Goal: Task Accomplishment & Management: Manage account settings

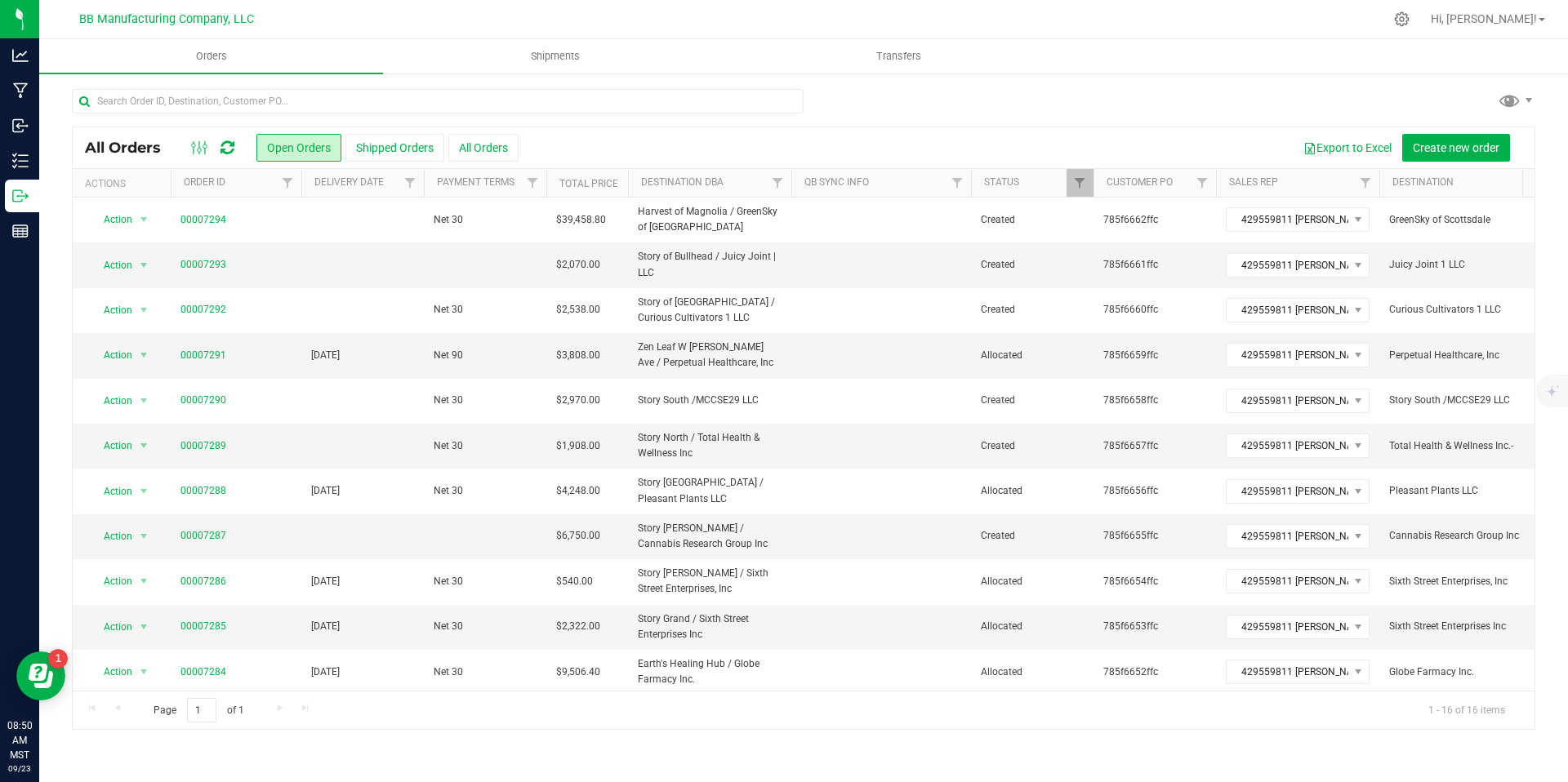
click at [232, 144] on icon at bounding box center [226, 148] width 14 height 16
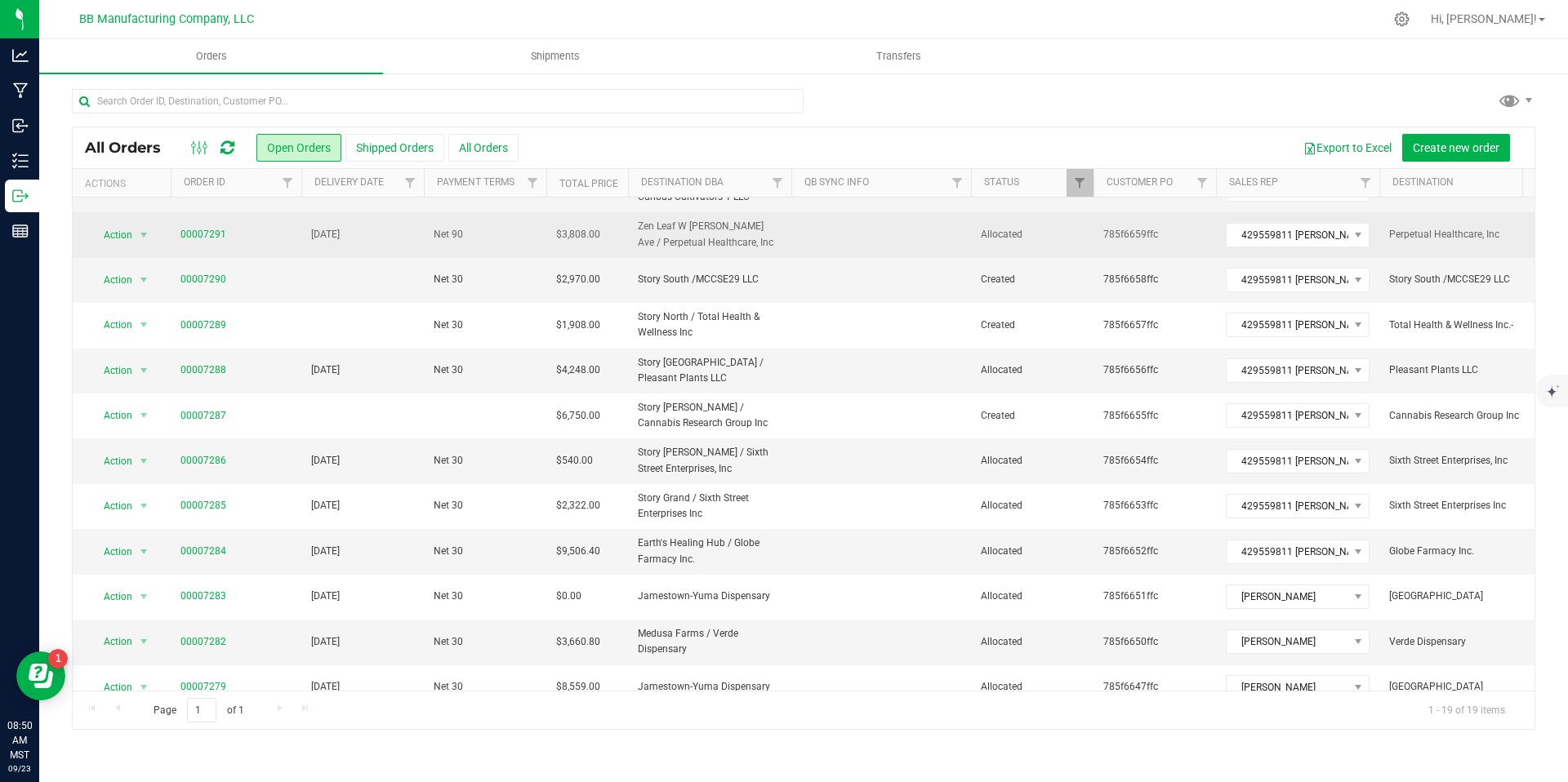
scroll to position [270, 0]
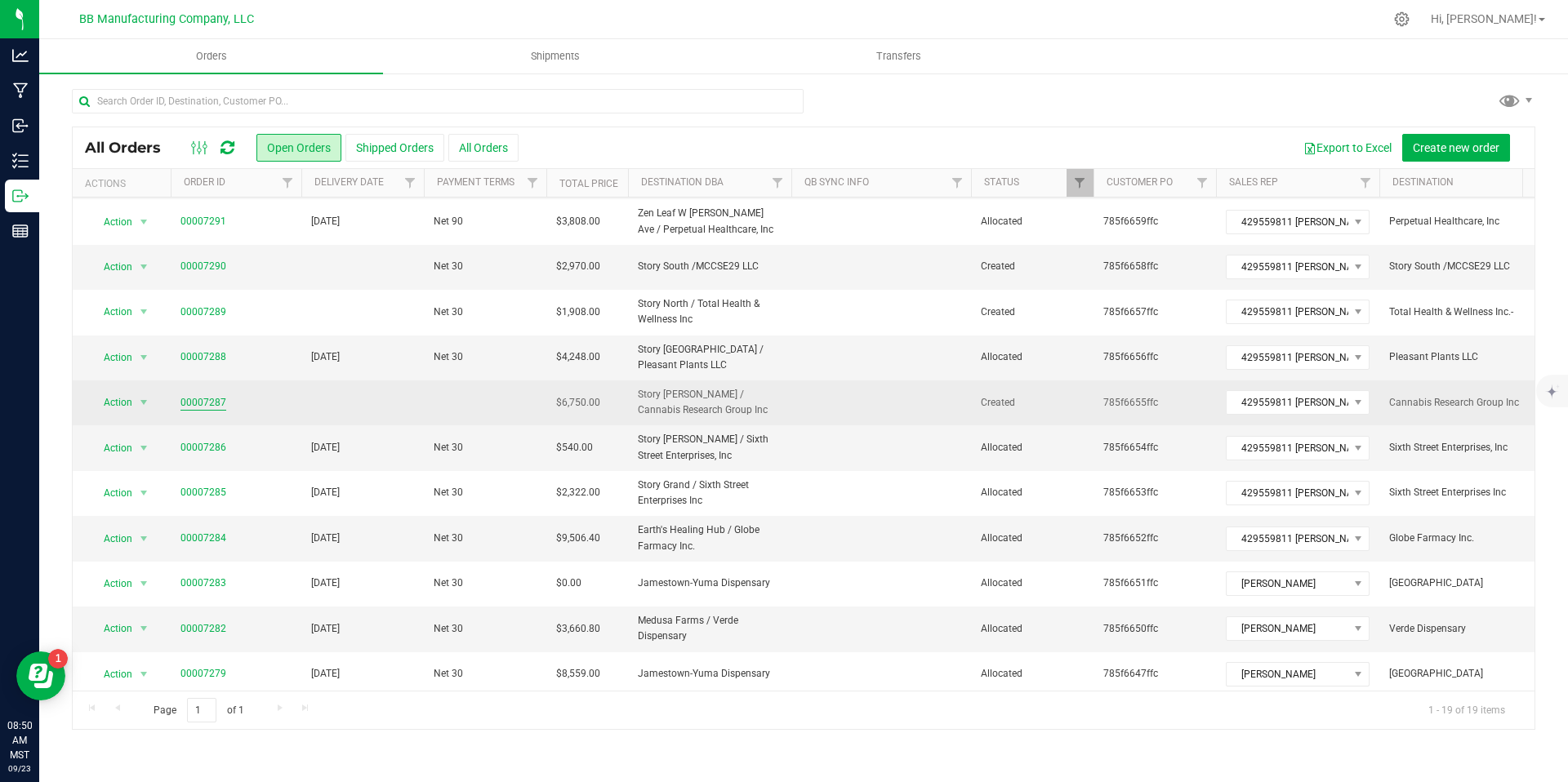
click at [218, 403] on link "00007287" at bounding box center [203, 402] width 46 height 15
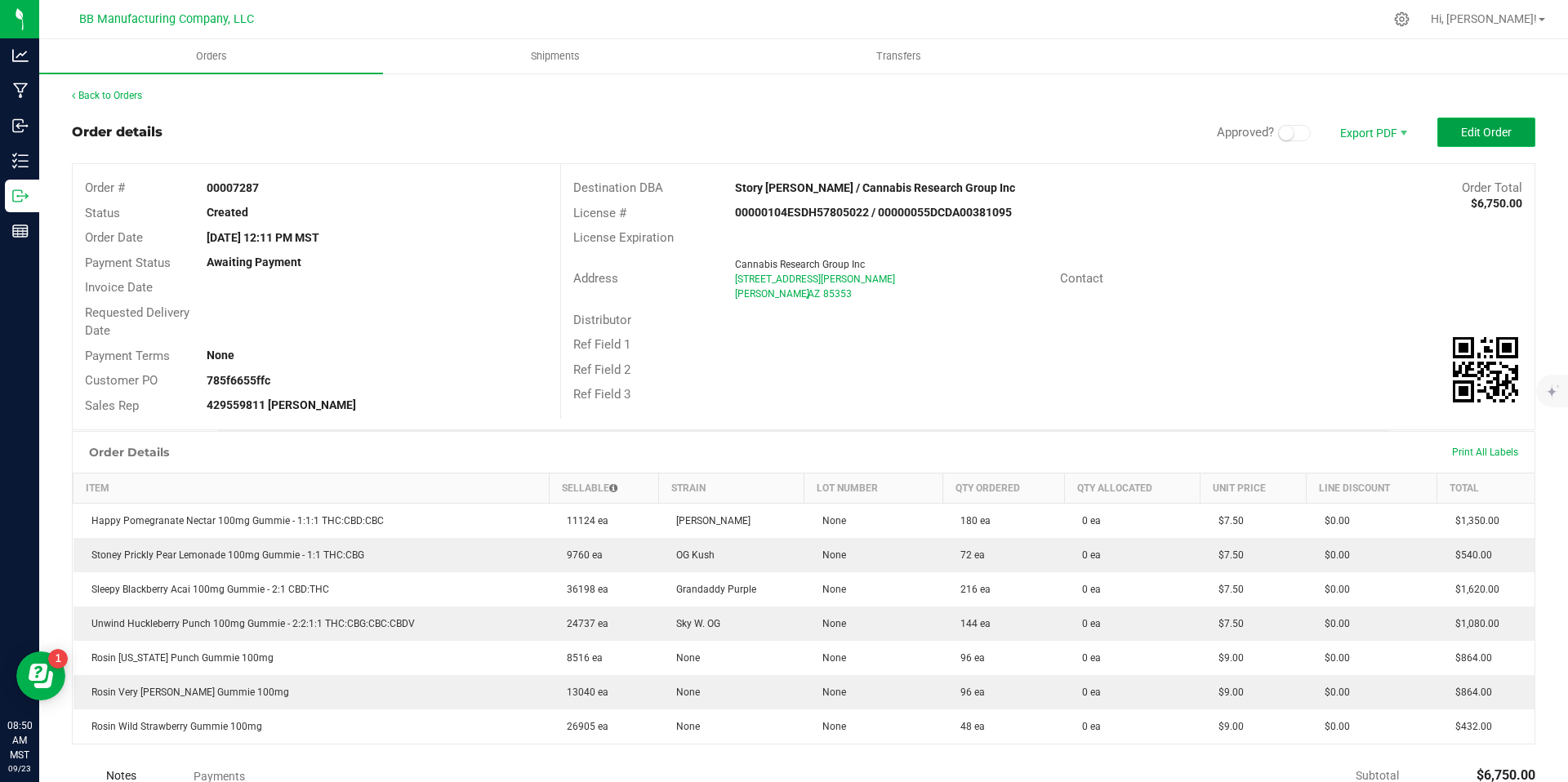
click at [1509, 133] on button "Edit Order" at bounding box center [1487, 132] width 98 height 30
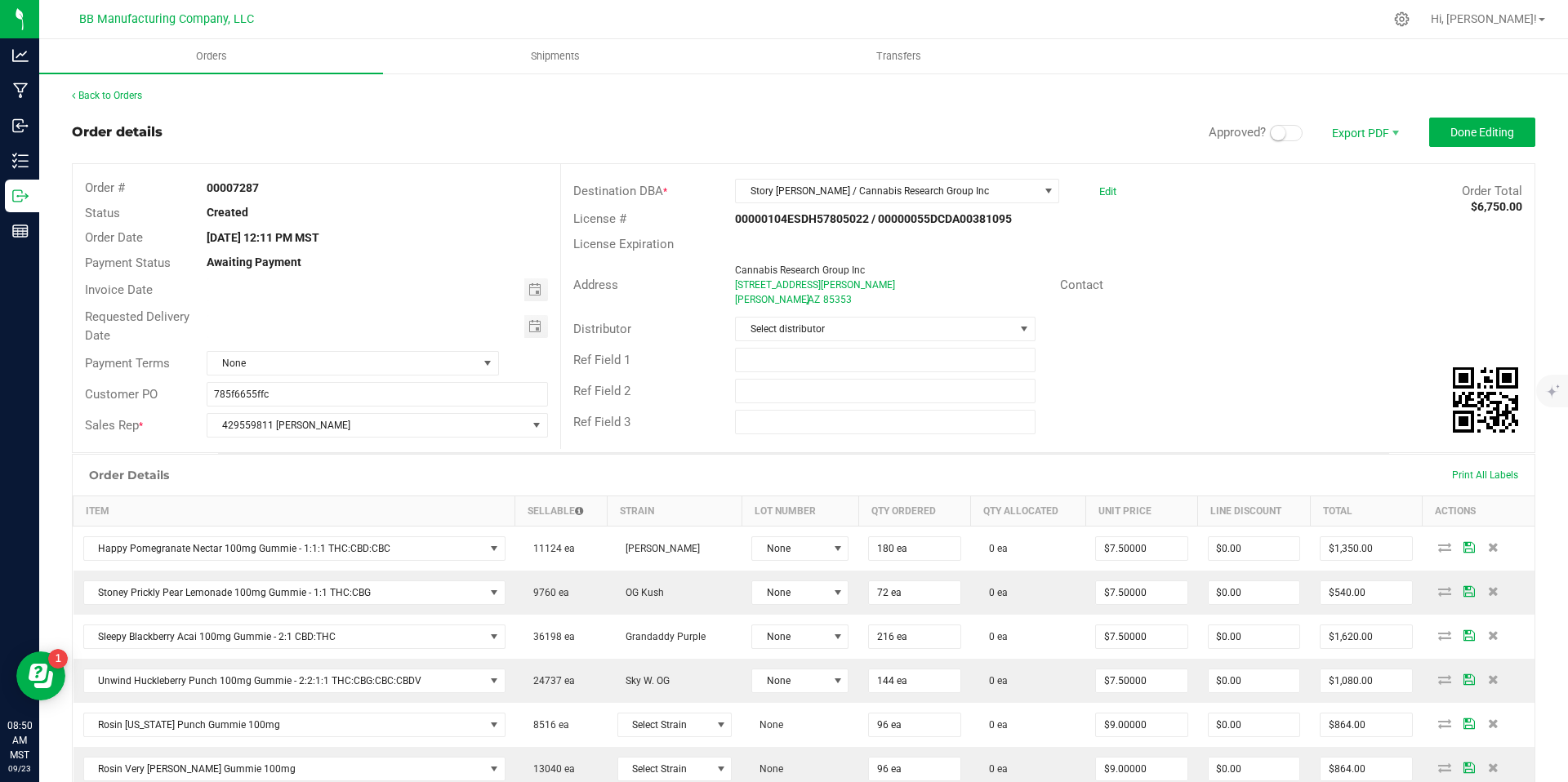
click at [1271, 129] on small at bounding box center [1278, 133] width 14 height 14
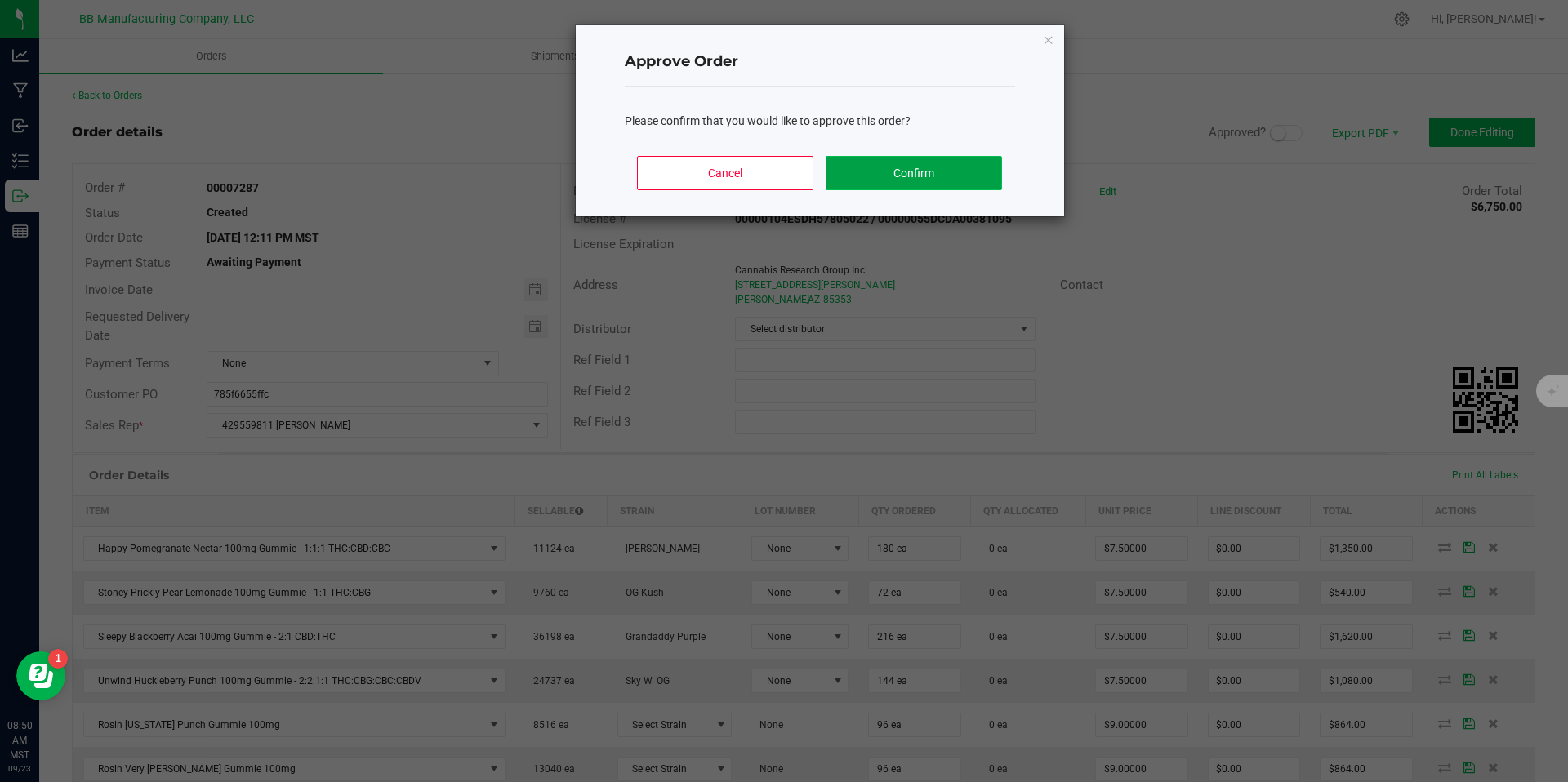
click at [984, 158] on button "Confirm" at bounding box center [913, 173] width 176 height 34
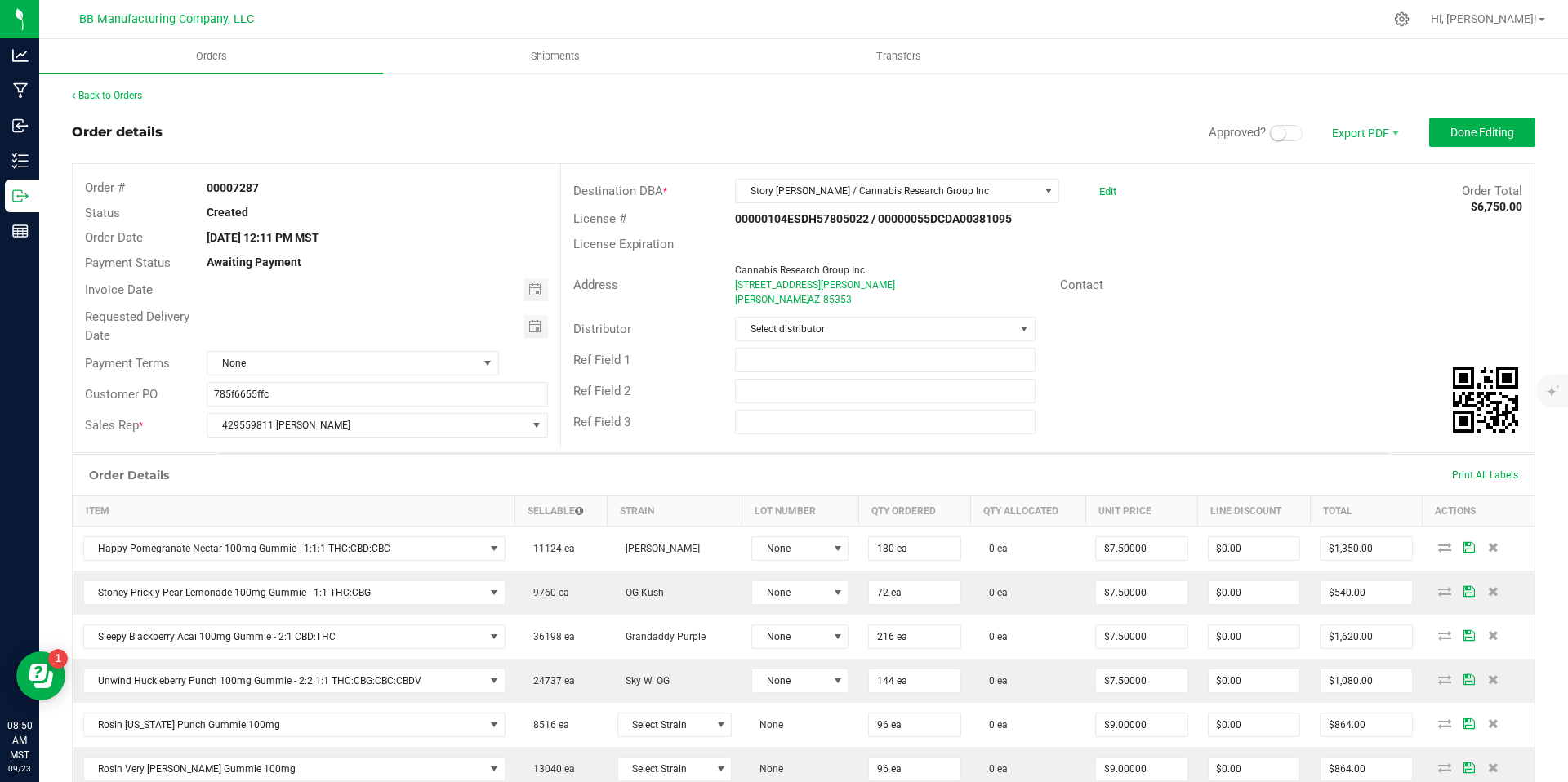
click at [954, 164] on div "Destination DBA * Story Tolleson / Cannabis Research Group Inc Edit Order Total…" at bounding box center [1047, 307] width 974 height 285
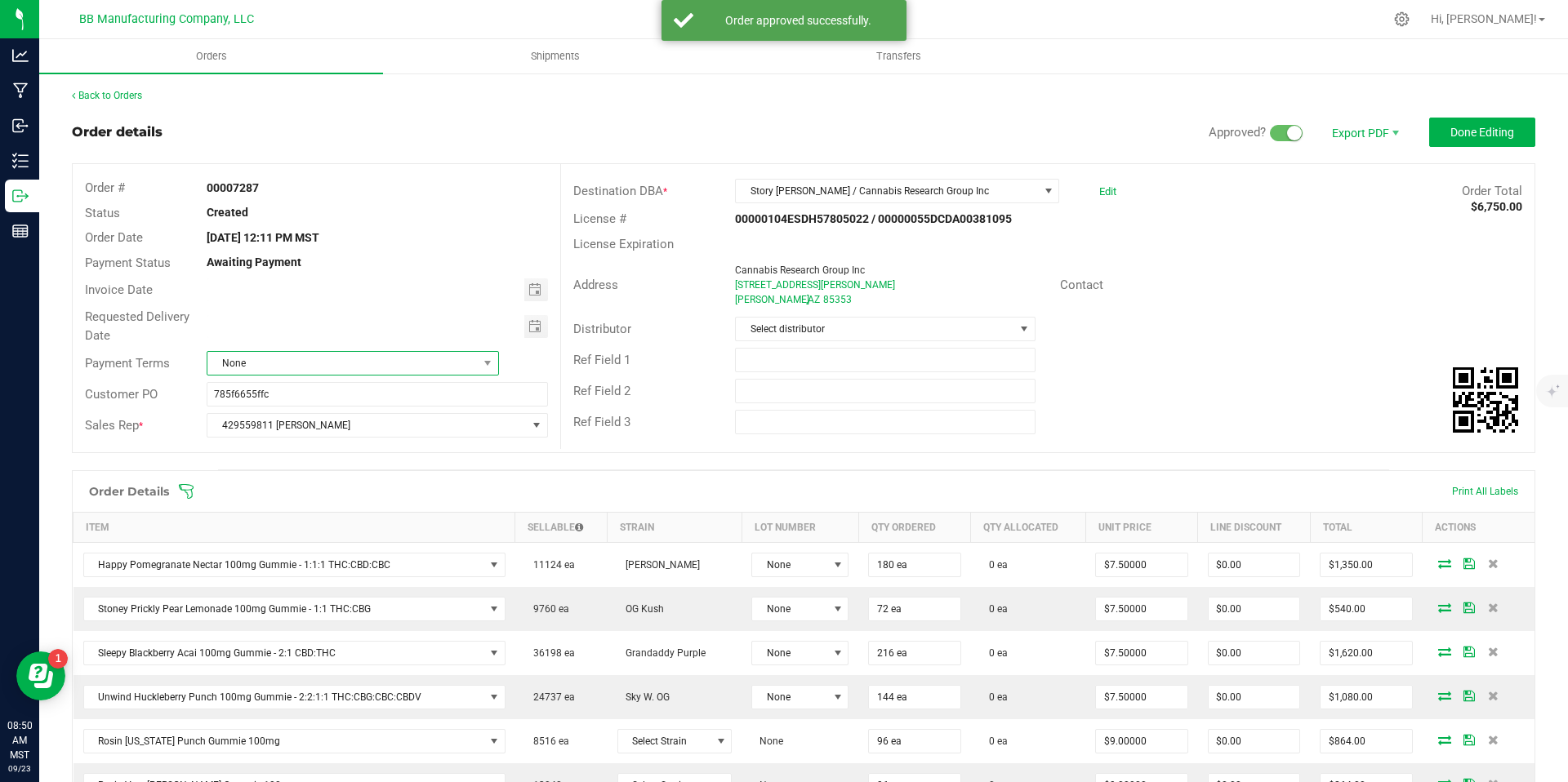
click at [453, 365] on span "None" at bounding box center [343, 363] width 271 height 23
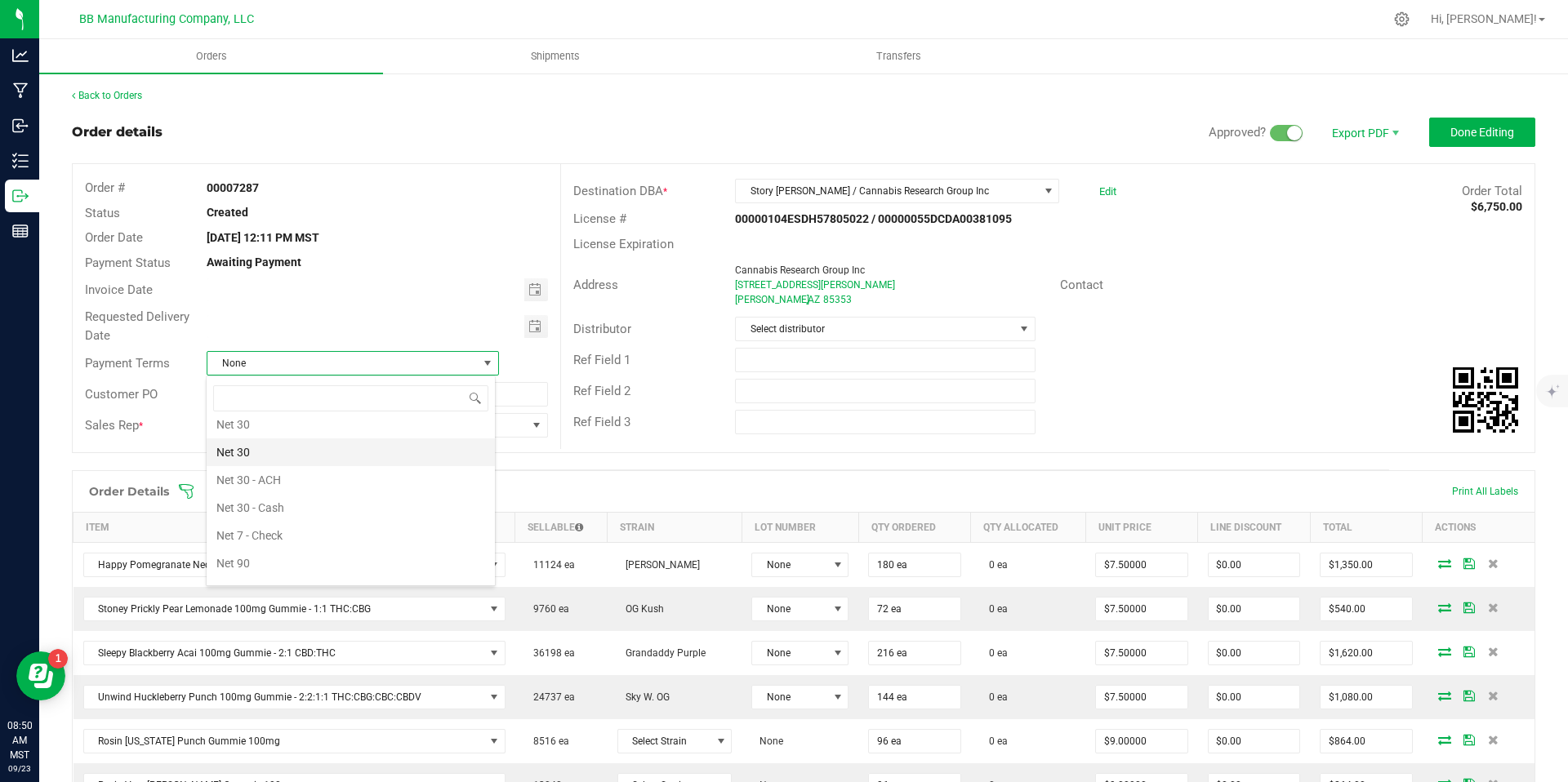
scroll to position [424, 0]
click at [293, 445] on li "Net 30" at bounding box center [351, 454] width 289 height 28
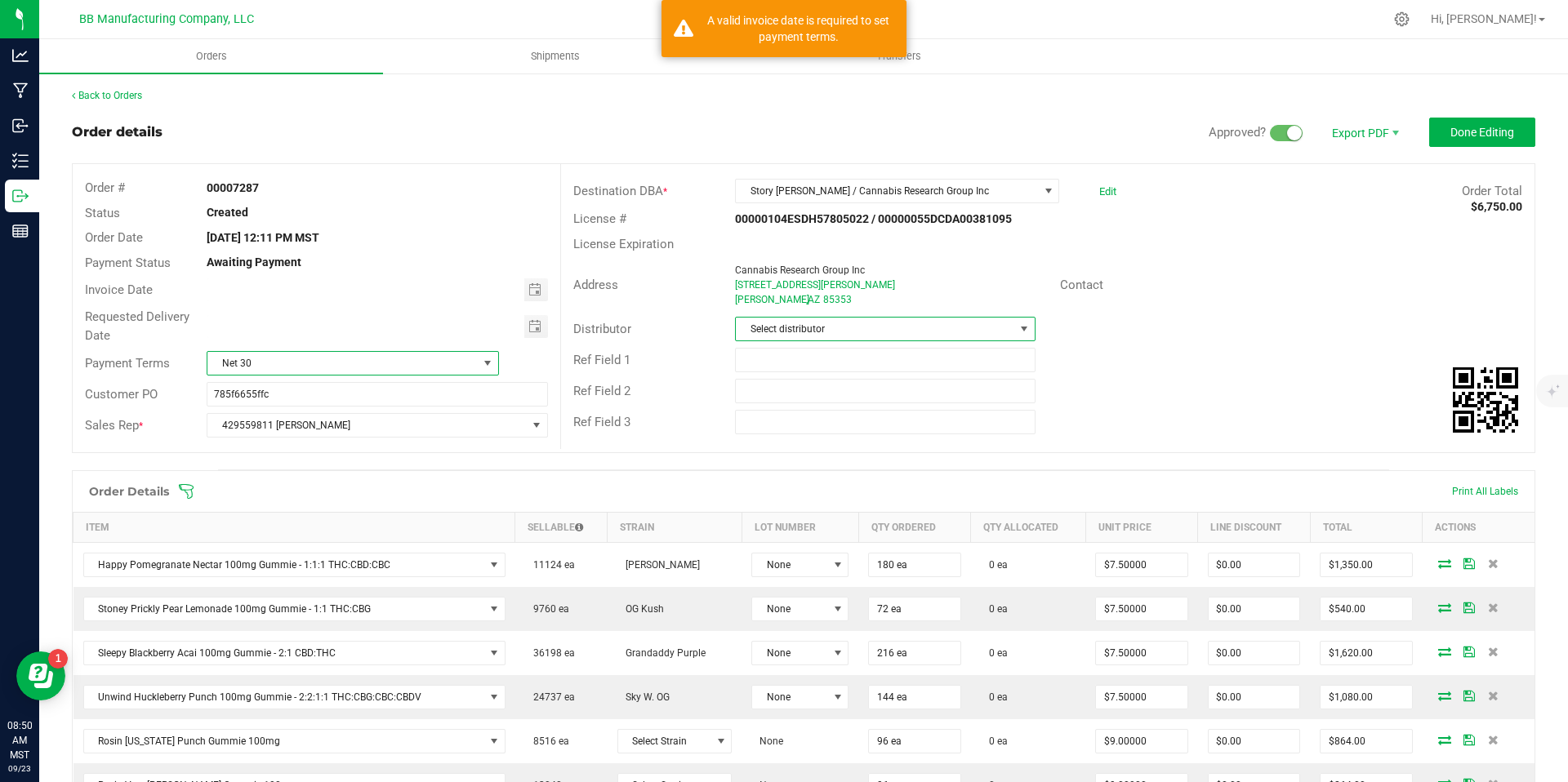
click at [830, 327] on span "Select distributor" at bounding box center [875, 328] width 278 height 23
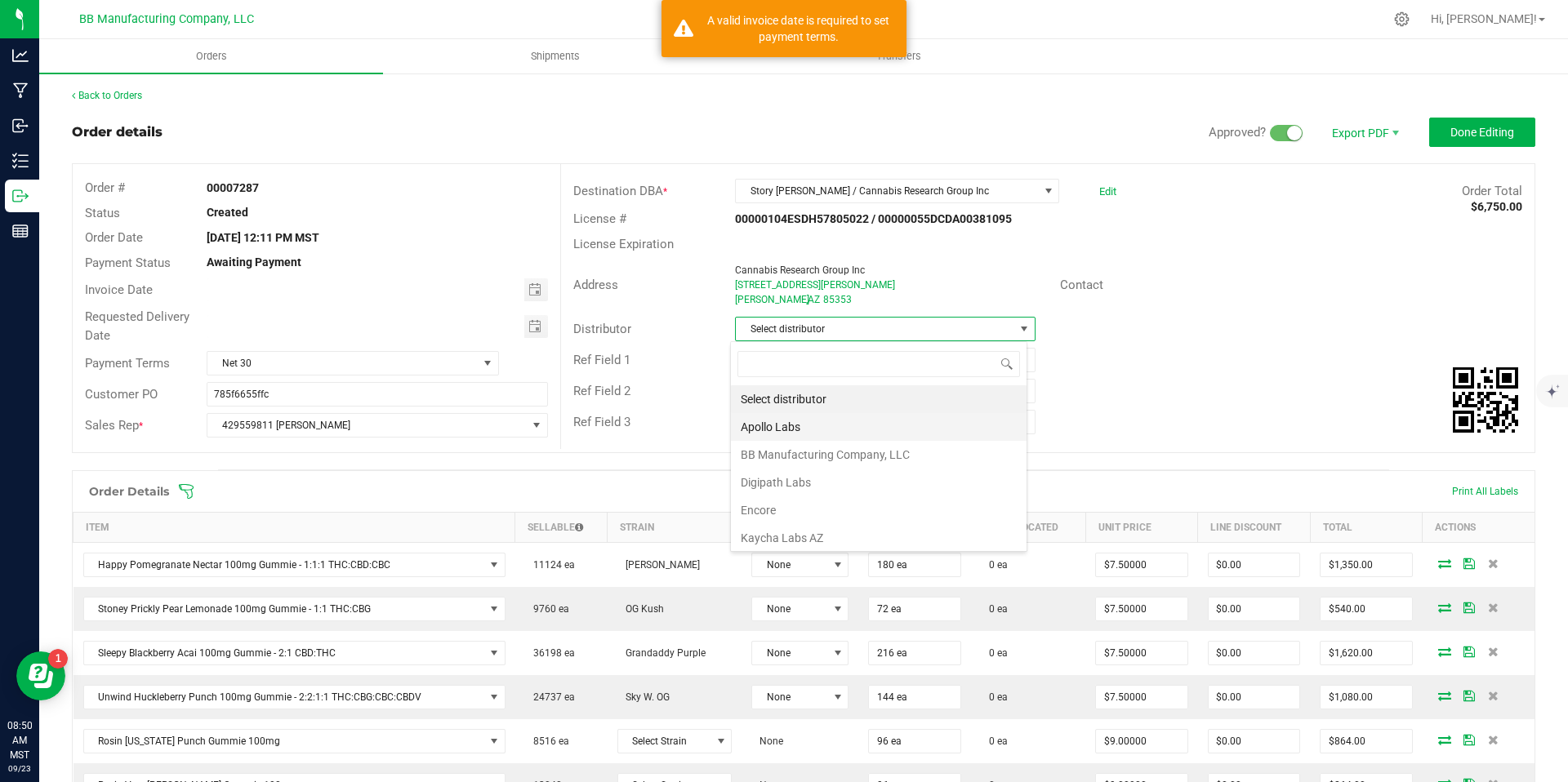
scroll to position [24, 298]
click at [805, 451] on li "BB Manufacturing Company, LLC" at bounding box center [879, 455] width 296 height 28
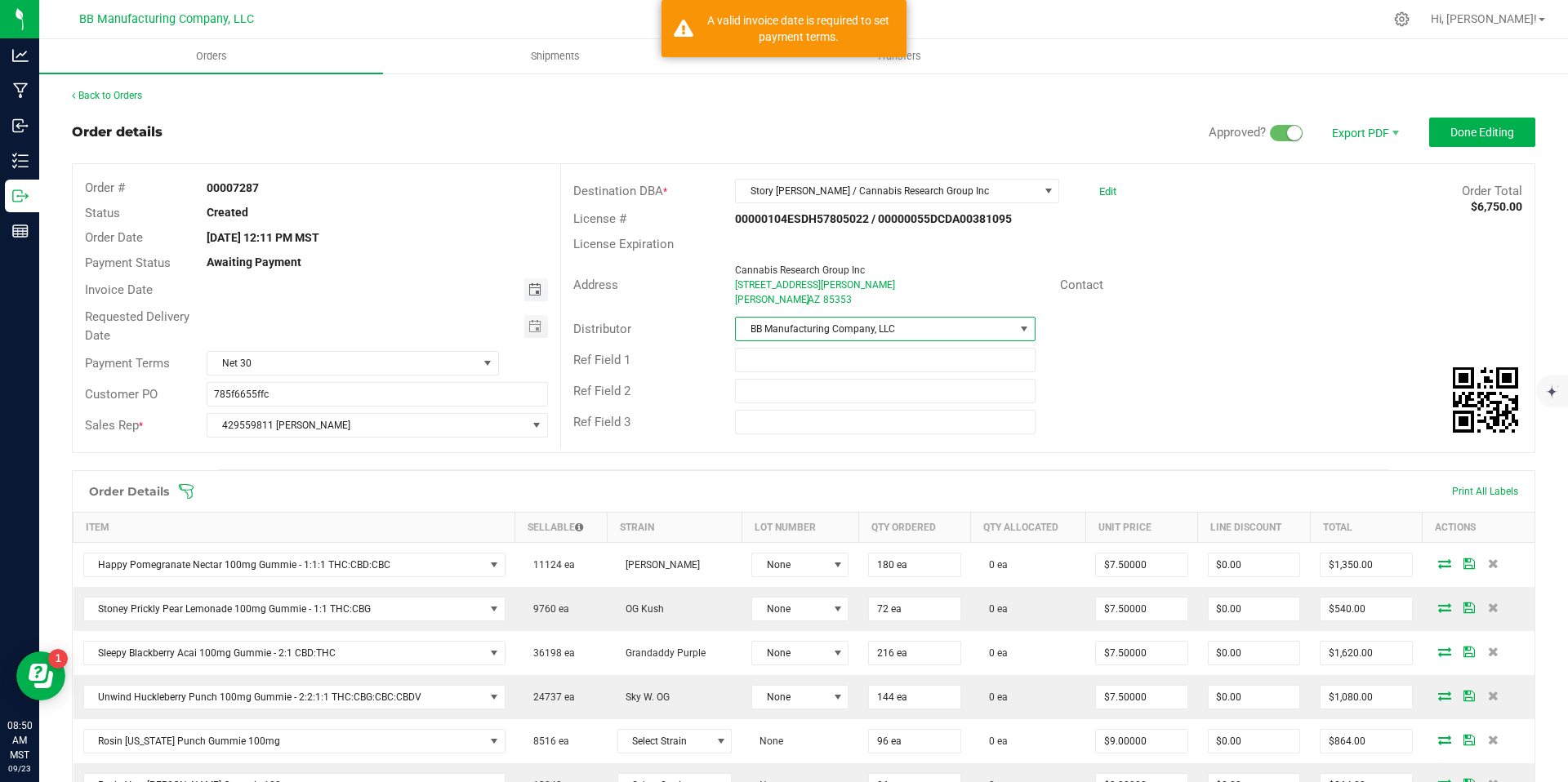
click at [536, 290] on span "Toggle calendar" at bounding box center [535, 290] width 13 height 13
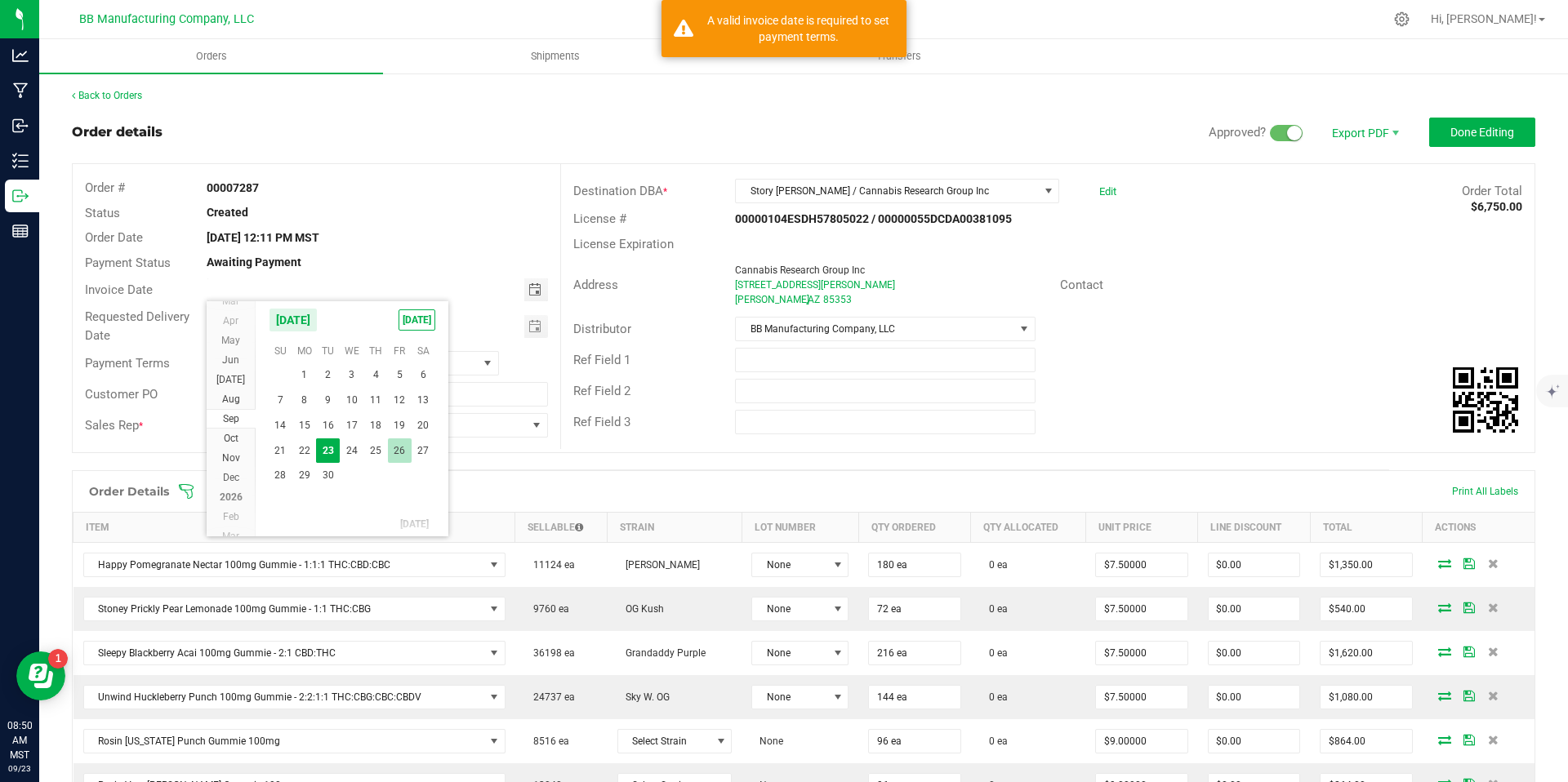
click at [398, 452] on span "26" at bounding box center [400, 451] width 23 height 25
type input "09/26/2025"
click at [549, 324] on div at bounding box center [376, 327] width 365 height 23
click at [538, 330] on span "Toggle calendar" at bounding box center [536, 327] width 23 height 23
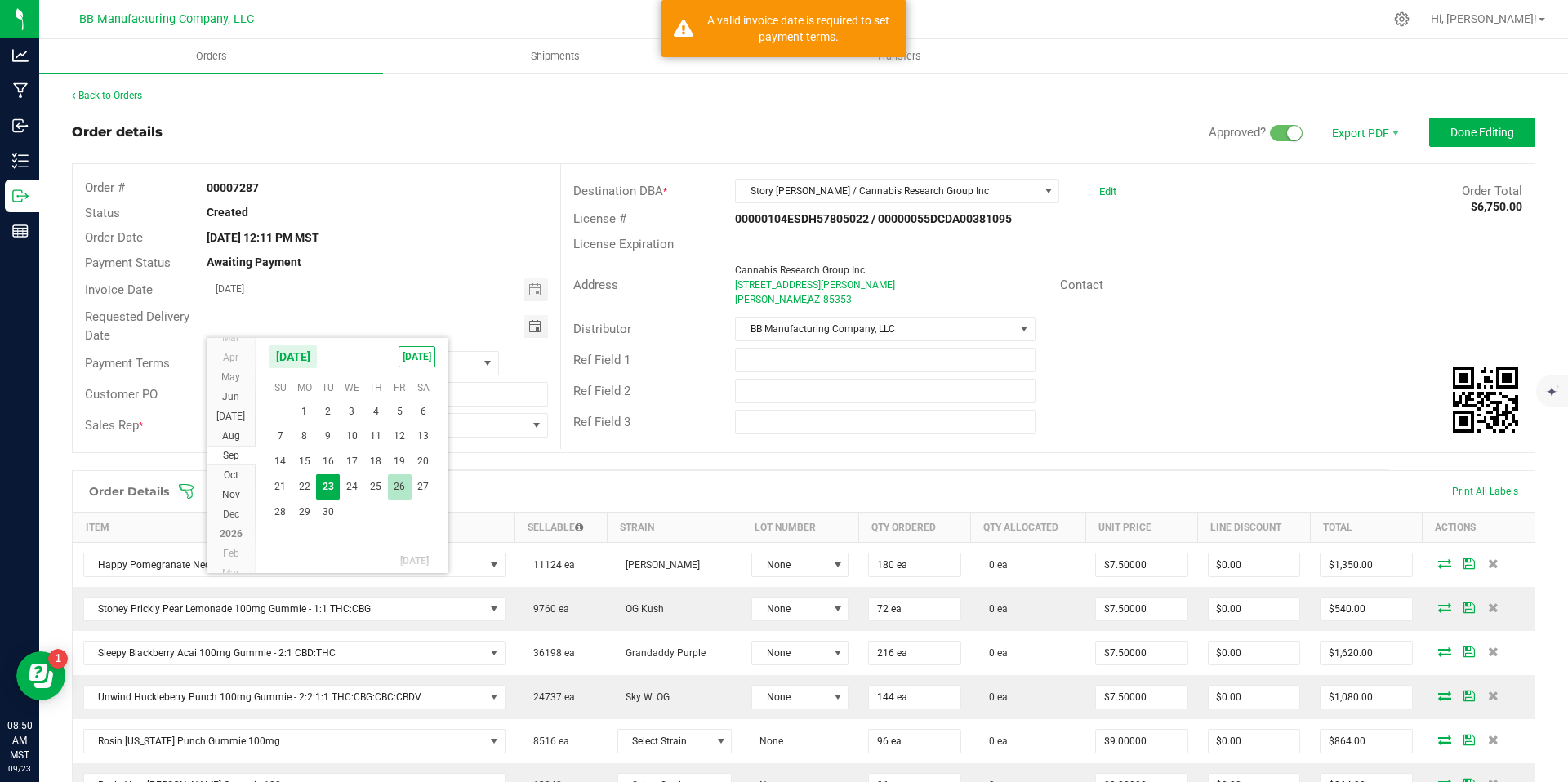
click at [402, 485] on span "26" at bounding box center [400, 487] width 23 height 25
type input "09/26/2025"
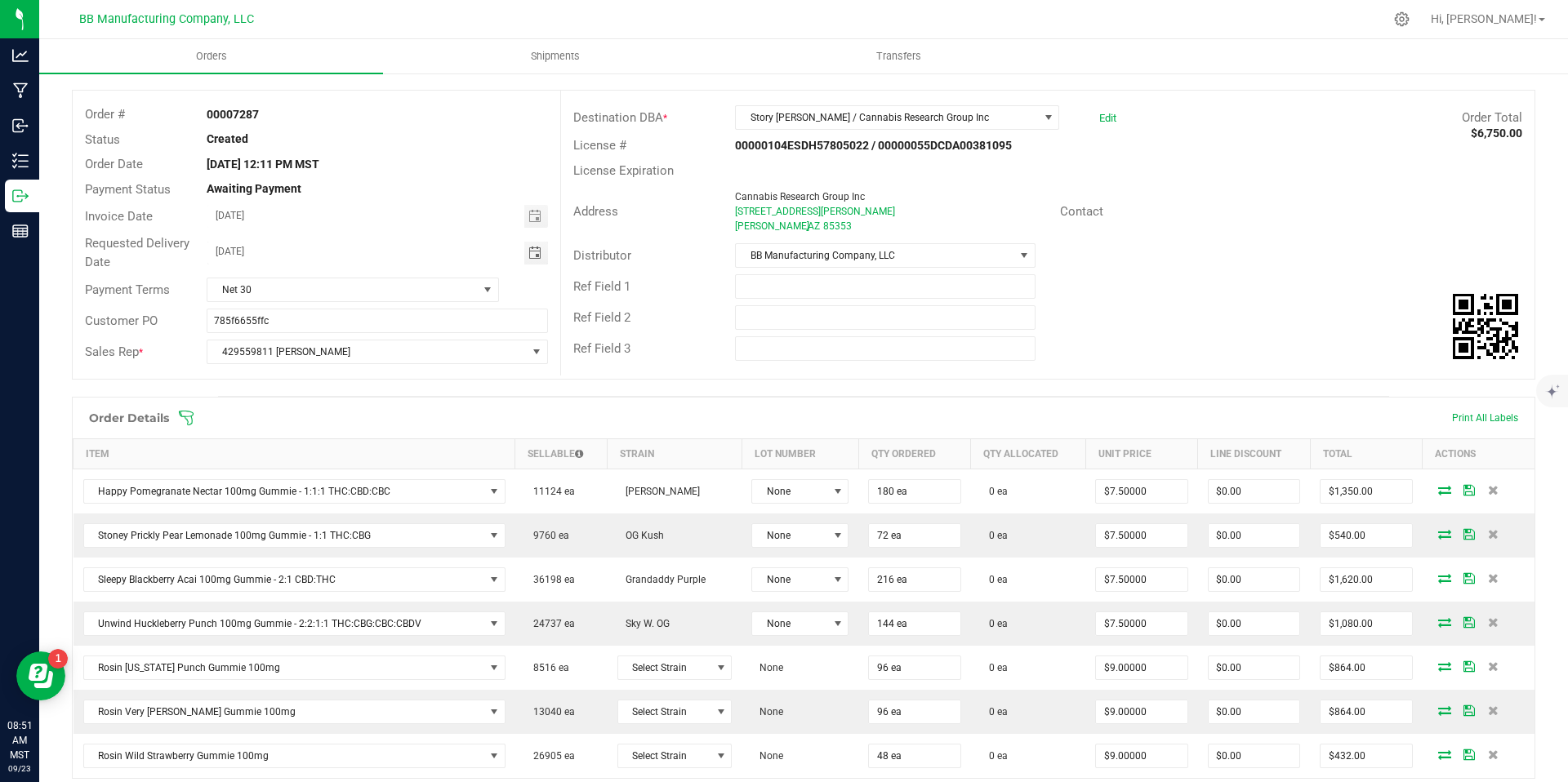
scroll to position [281, 0]
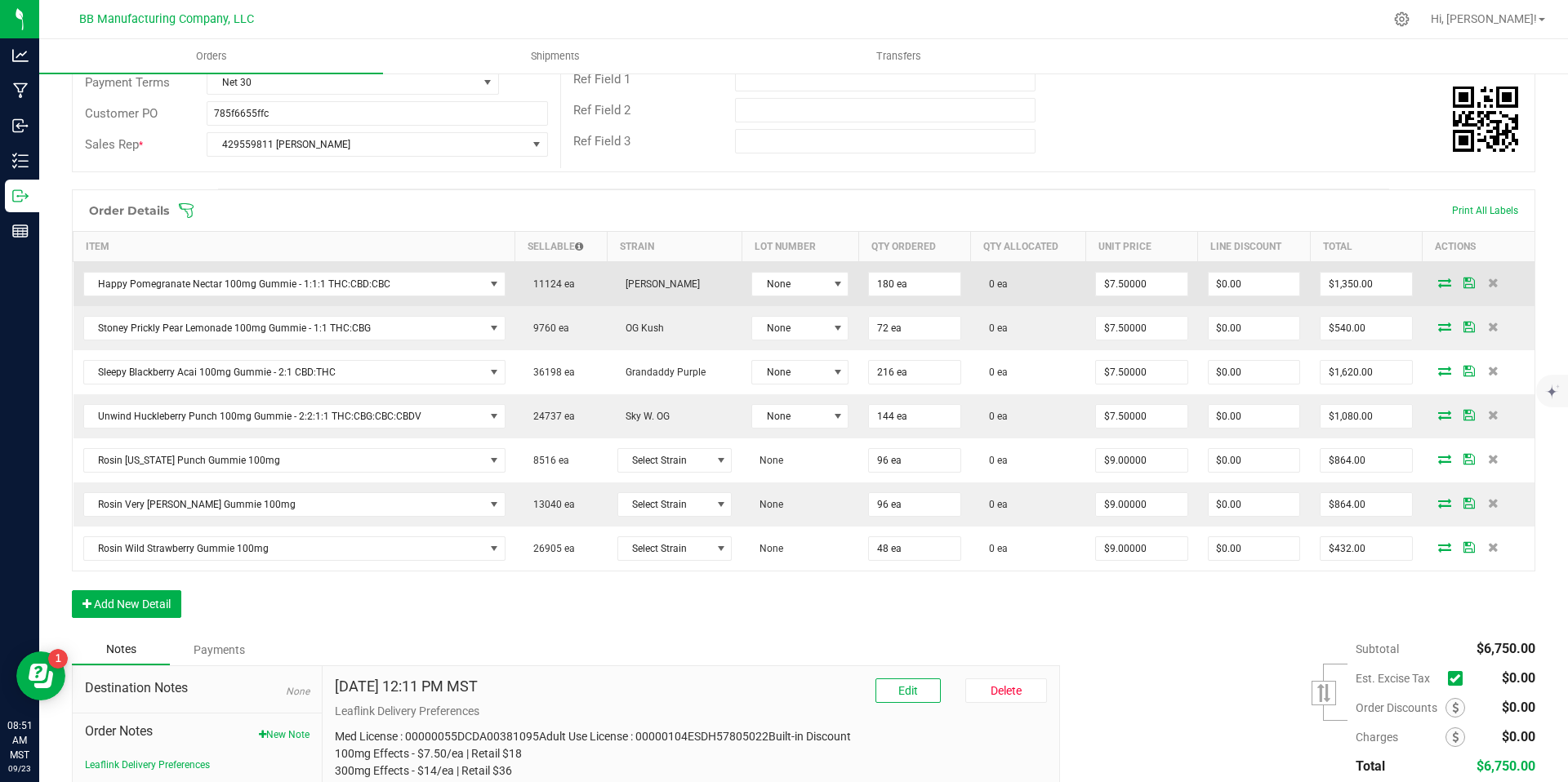
click at [693, 265] on td "[PERSON_NAME]" at bounding box center [675, 285] width 134 height 45
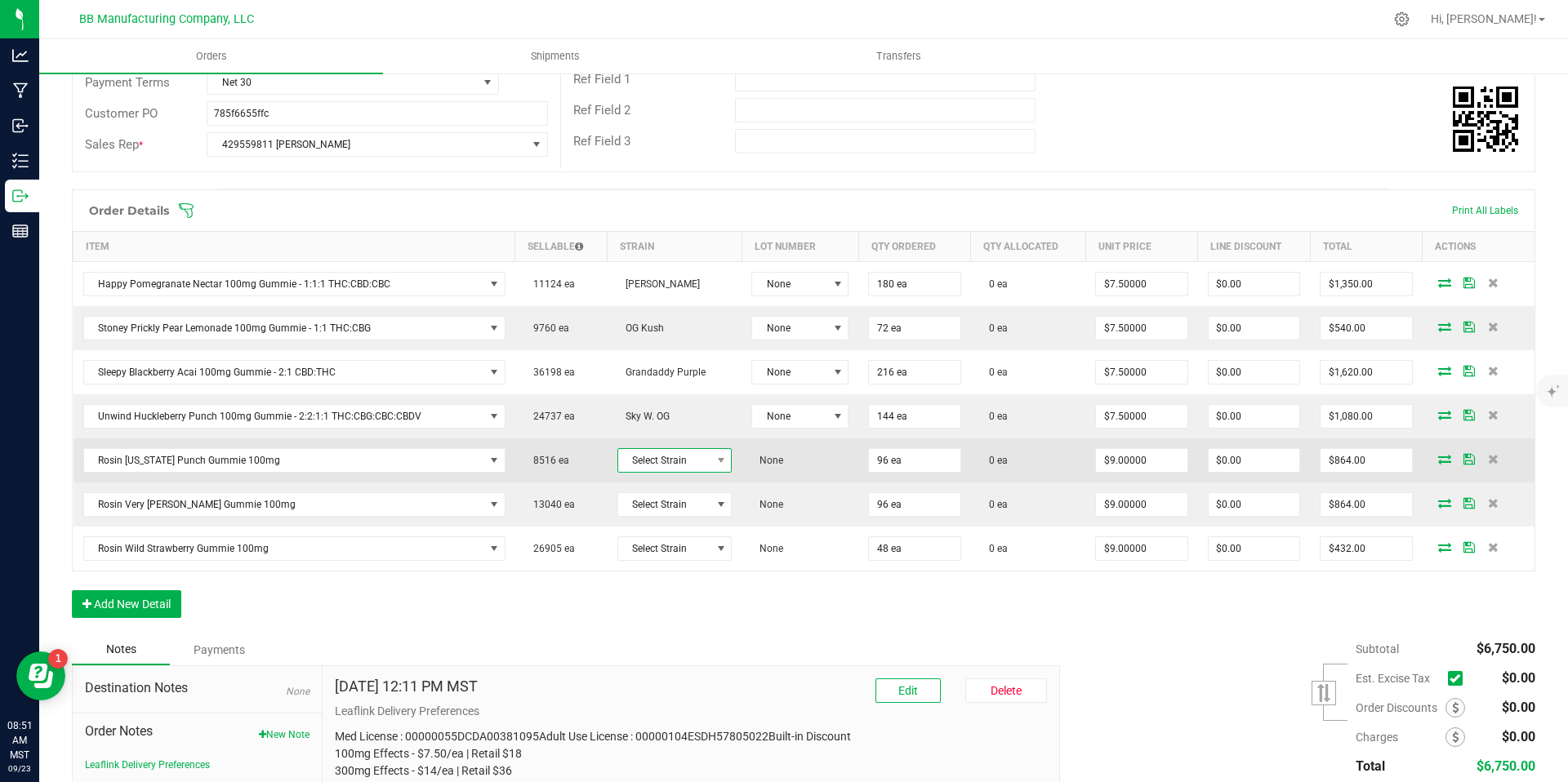
click at [695, 455] on span "Select Strain" at bounding box center [664, 460] width 92 height 23
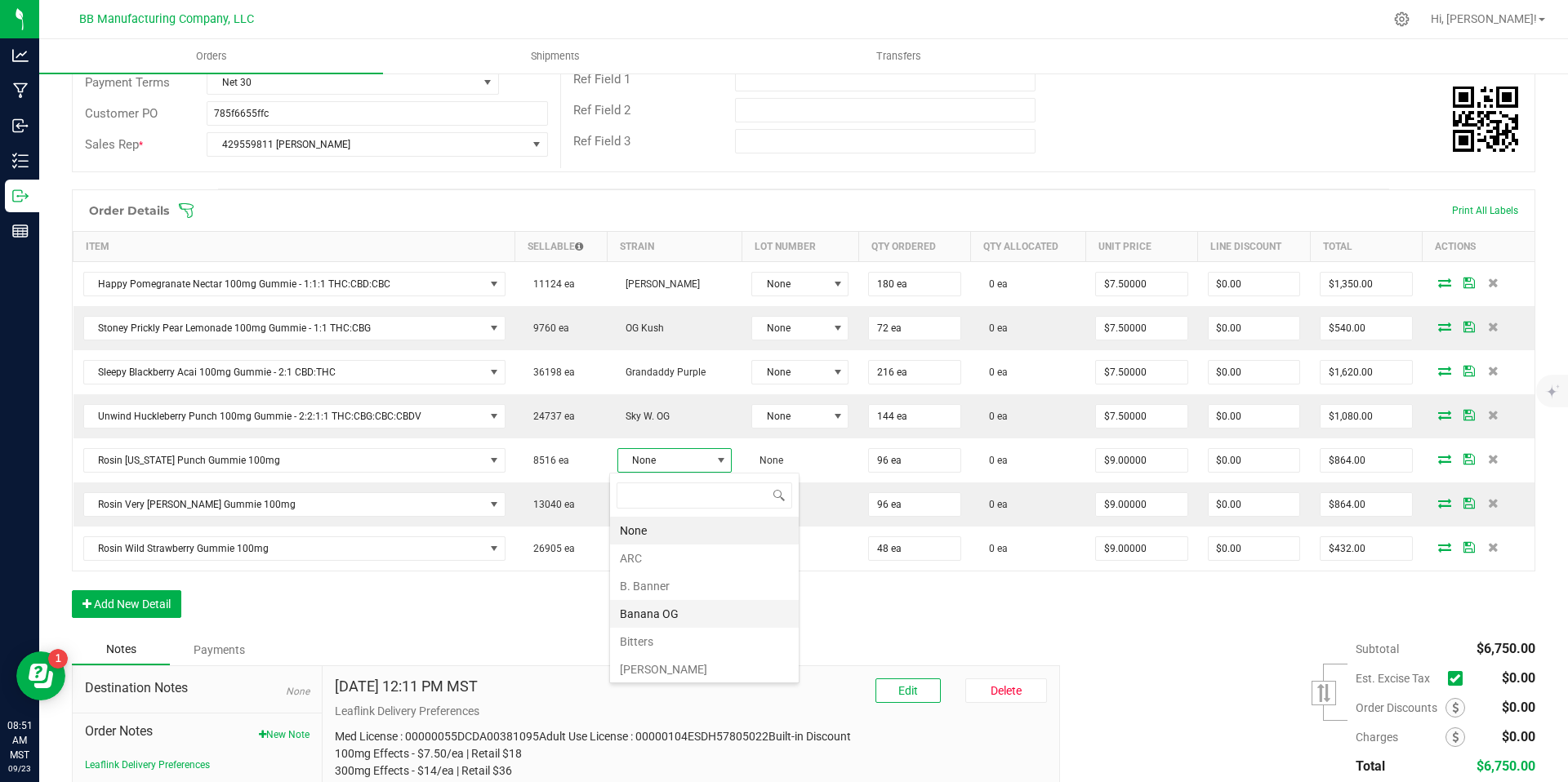
click at [695, 611] on li "Banana OG" at bounding box center [704, 613] width 189 height 28
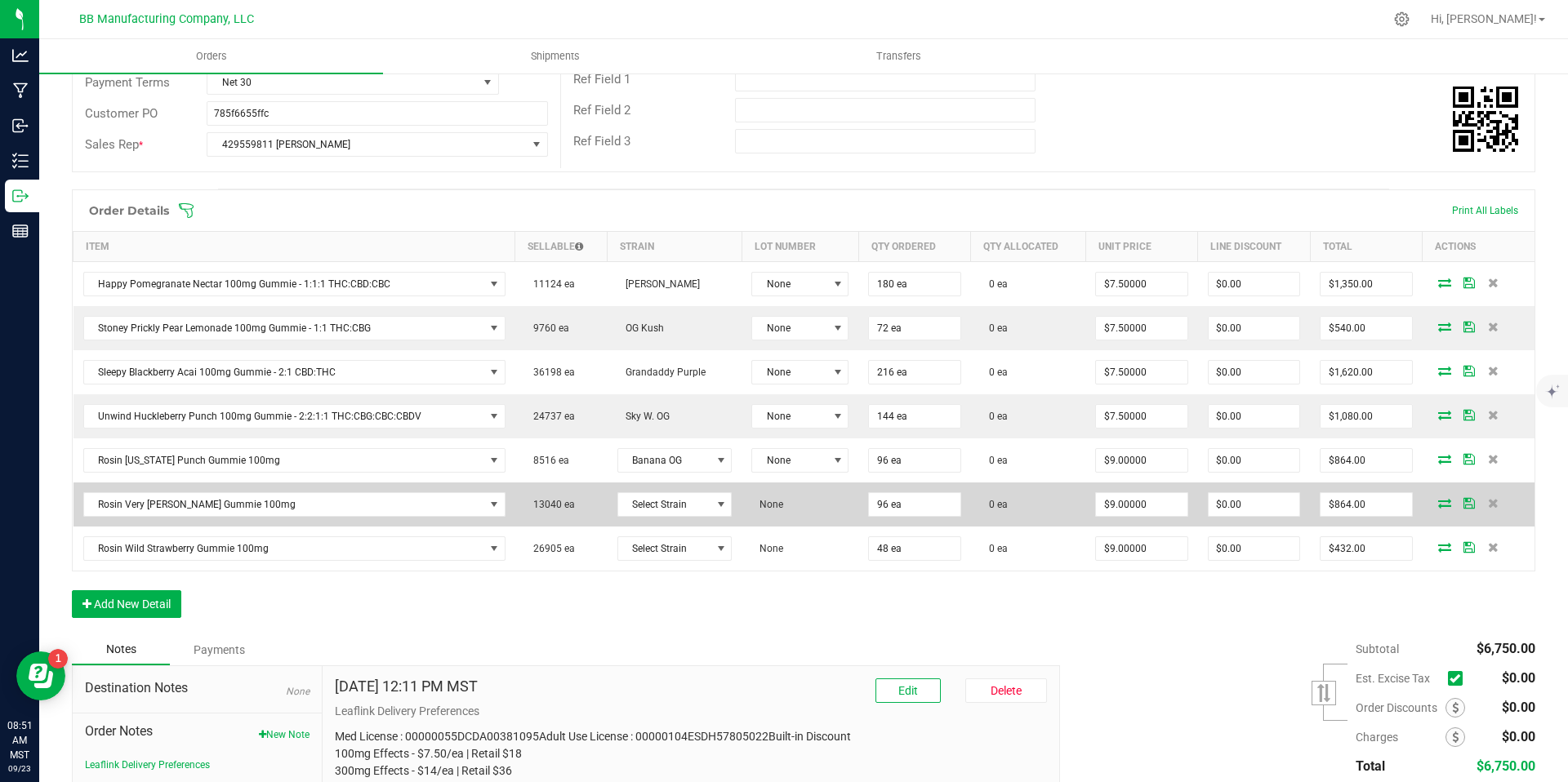
click at [686, 486] on td "Select Strain" at bounding box center [675, 504] width 134 height 44
click at [687, 495] on span "Select Strain" at bounding box center [664, 504] width 92 height 23
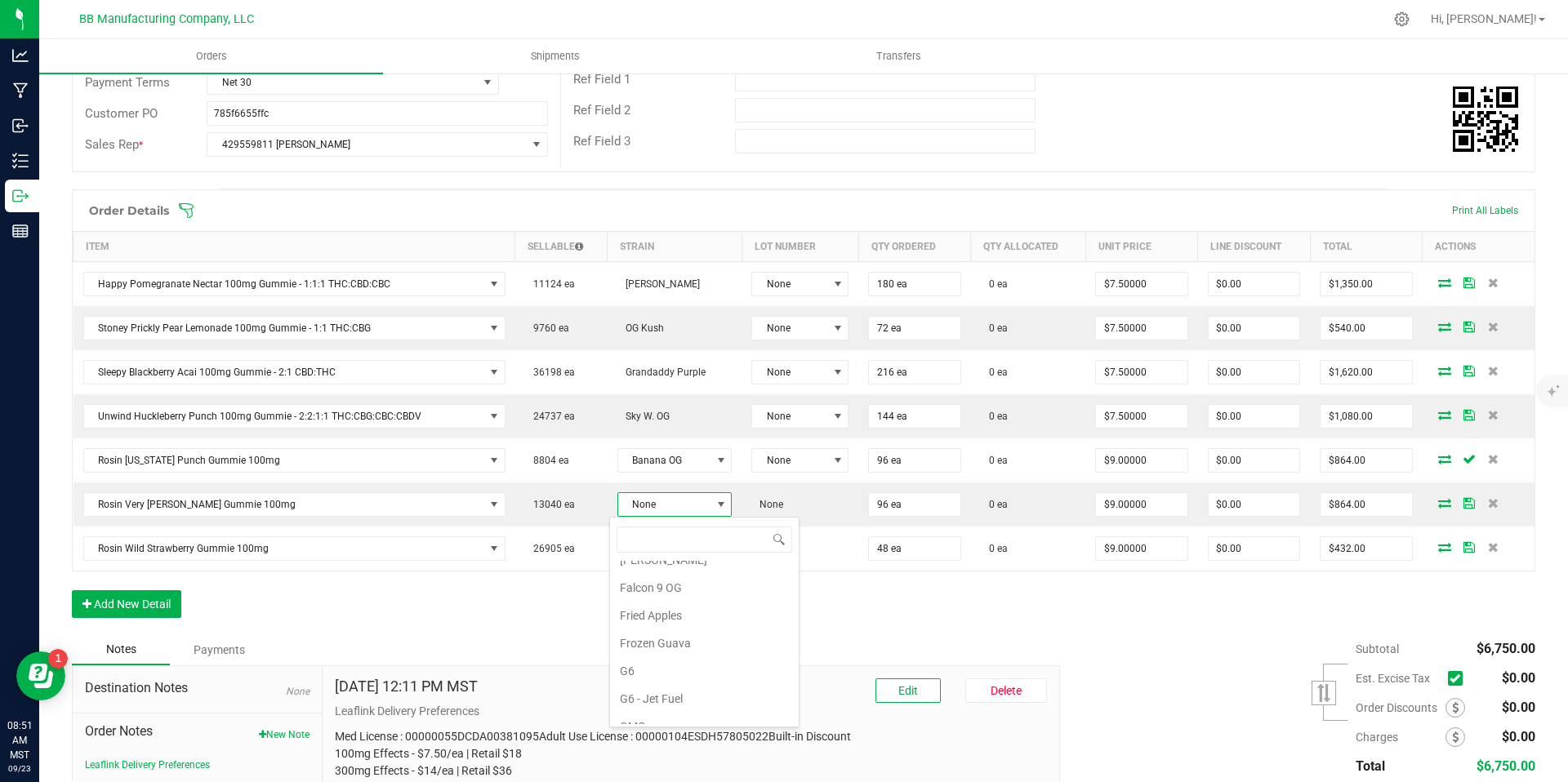
scroll to position [230, 0]
click at [663, 698] on li "GMOC" at bounding box center [704, 705] width 189 height 28
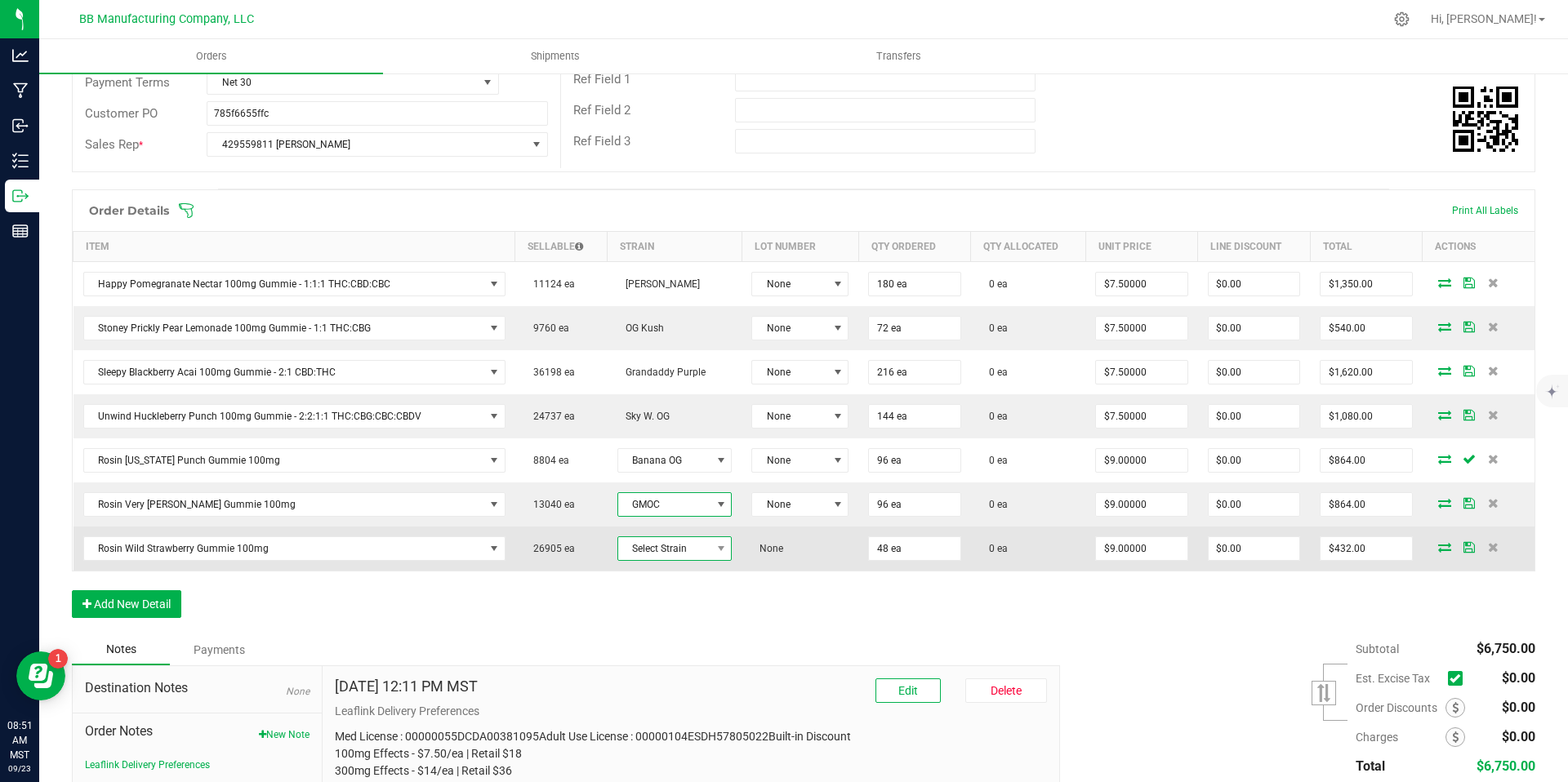
click at [678, 553] on span "Select Strain" at bounding box center [664, 548] width 92 height 23
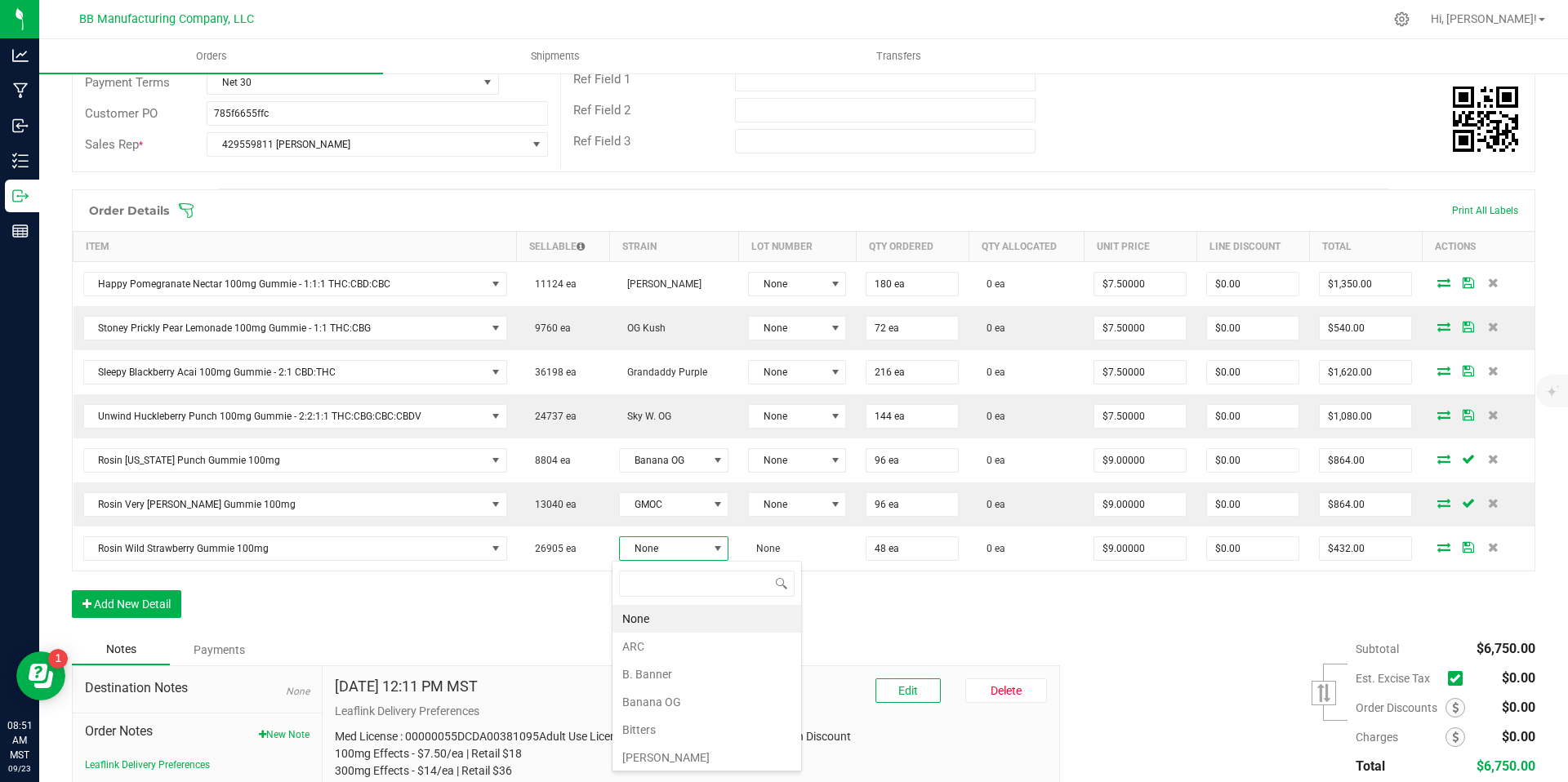
scroll to position [24, 108]
click at [671, 669] on li "B. Banner" at bounding box center [706, 675] width 189 height 28
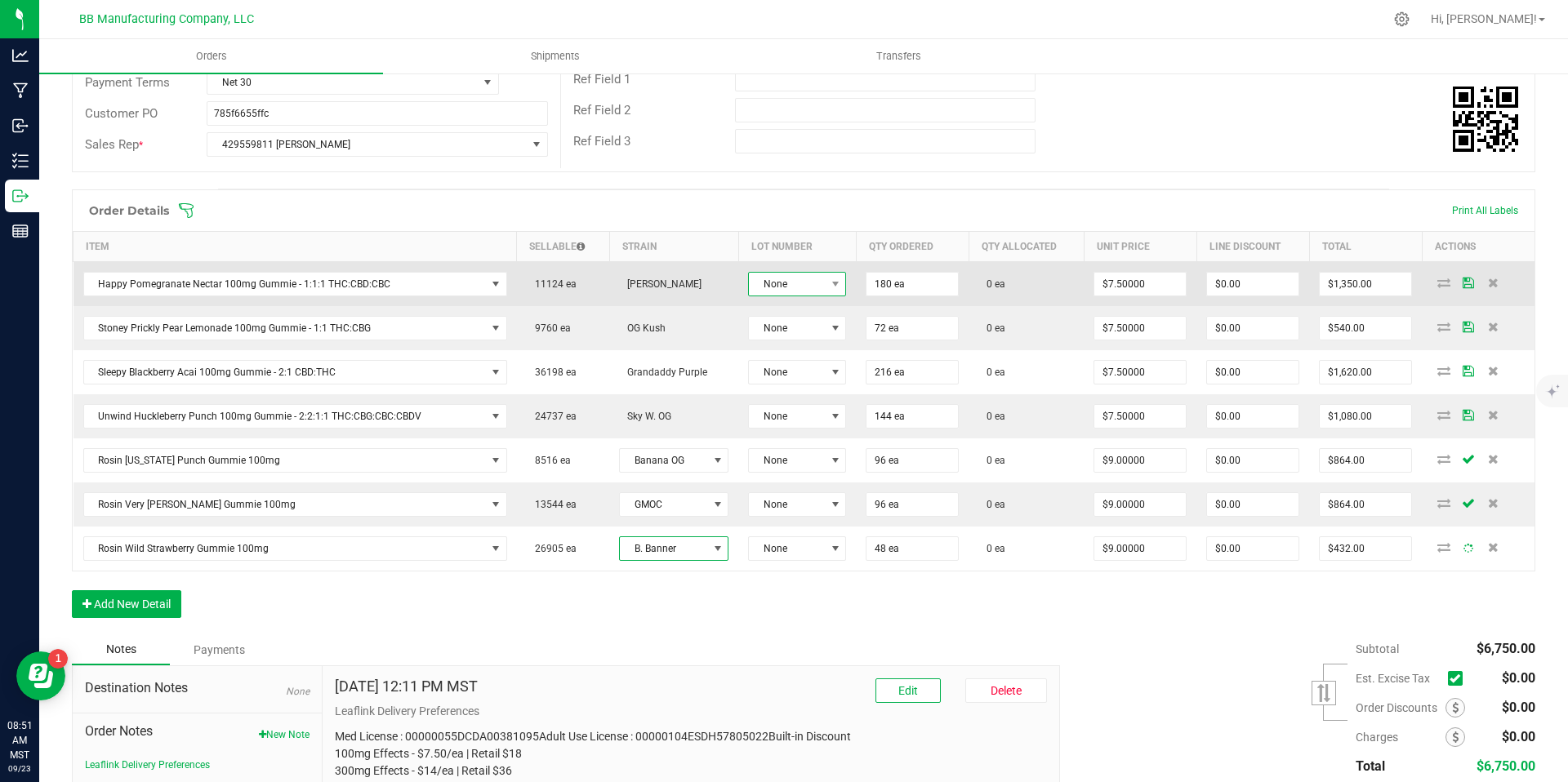
click at [780, 288] on span "None" at bounding box center [787, 283] width 76 height 23
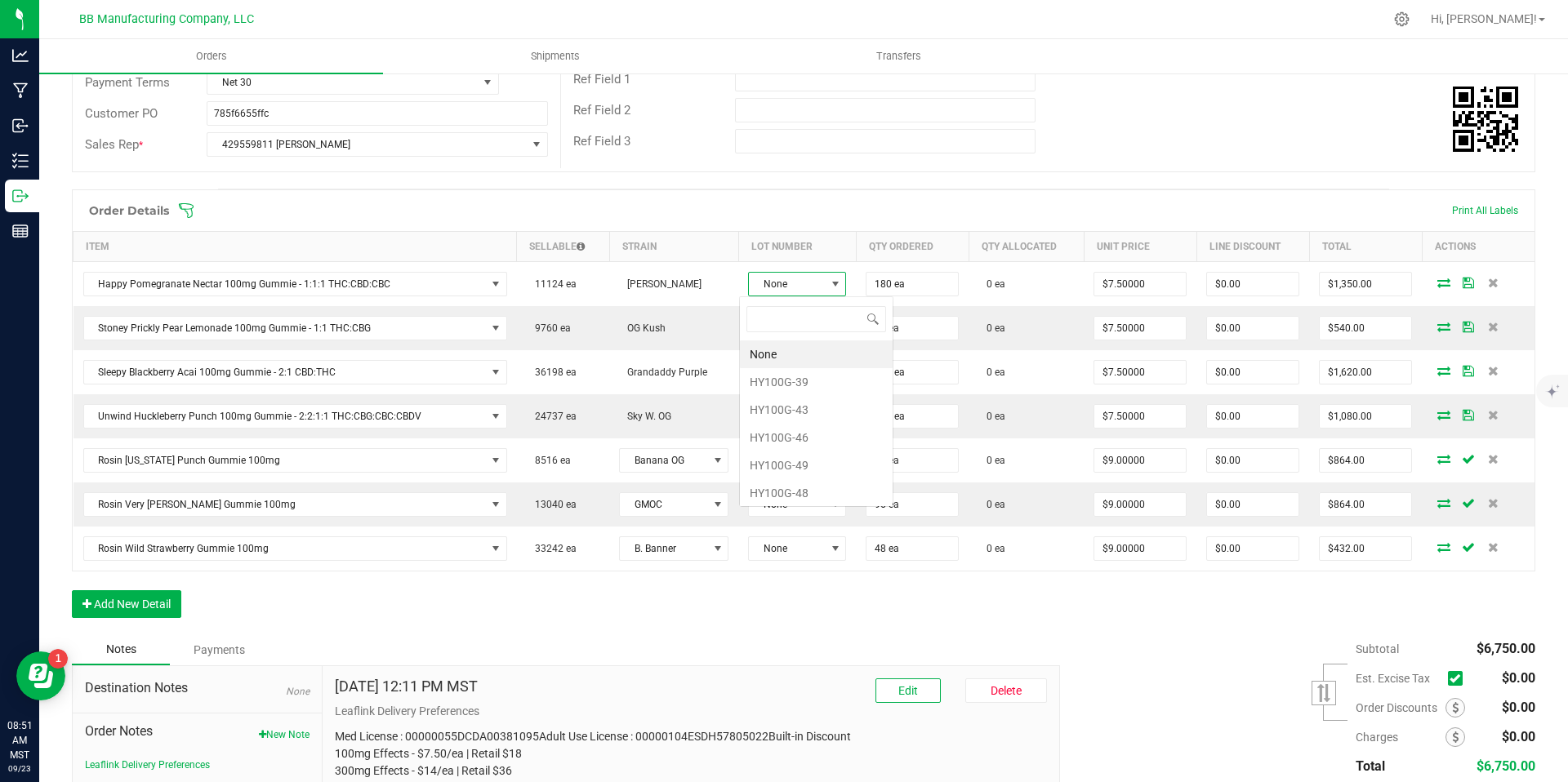
scroll to position [24, 97]
click at [786, 447] on li "HY100G-46" at bounding box center [816, 437] width 152 height 28
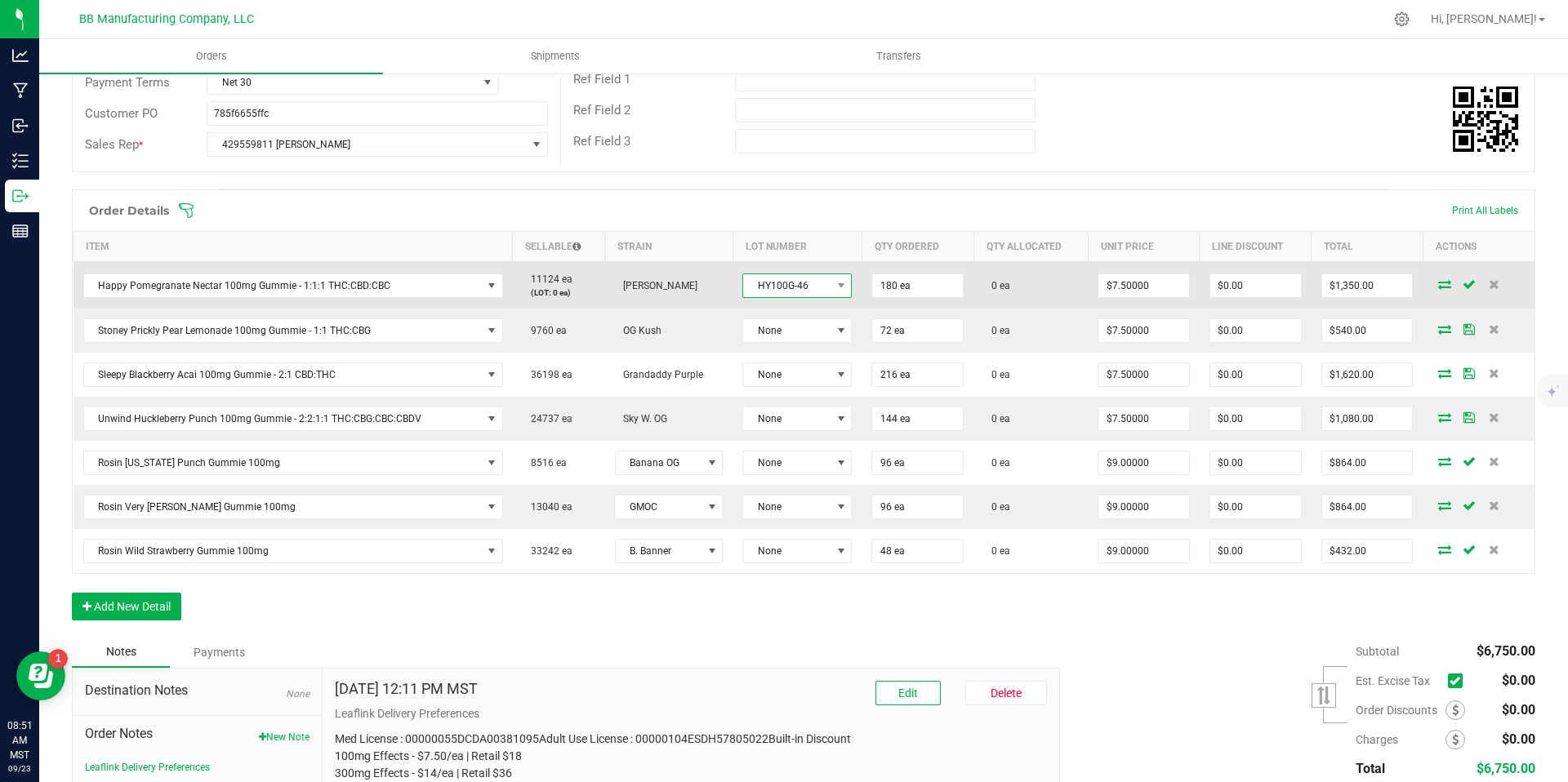
click at [794, 281] on span "HY100G-46" at bounding box center [787, 285] width 88 height 23
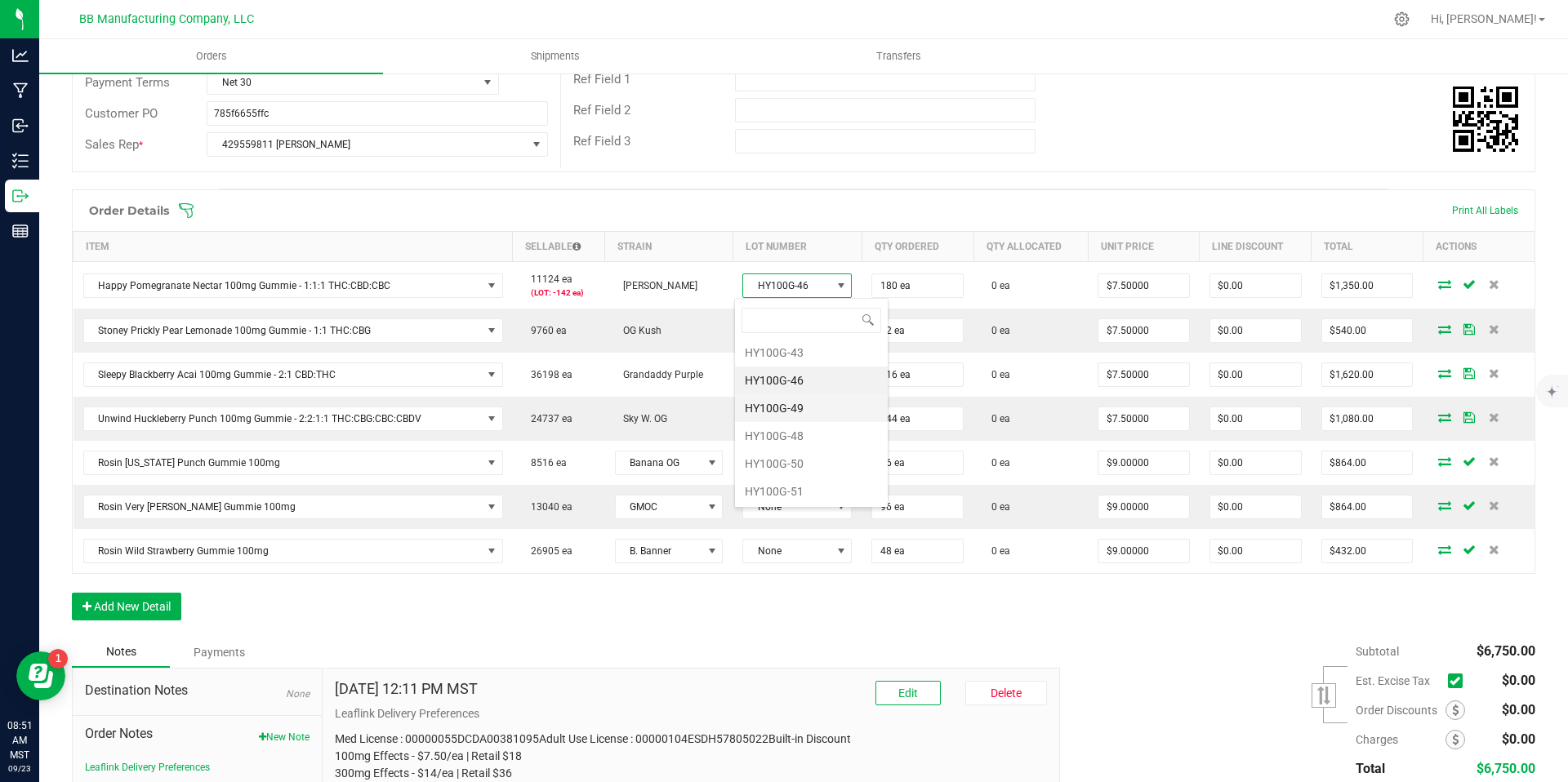
scroll to position [59, 0]
click at [798, 405] on li "HY100G-49" at bounding box center [811, 407] width 152 height 28
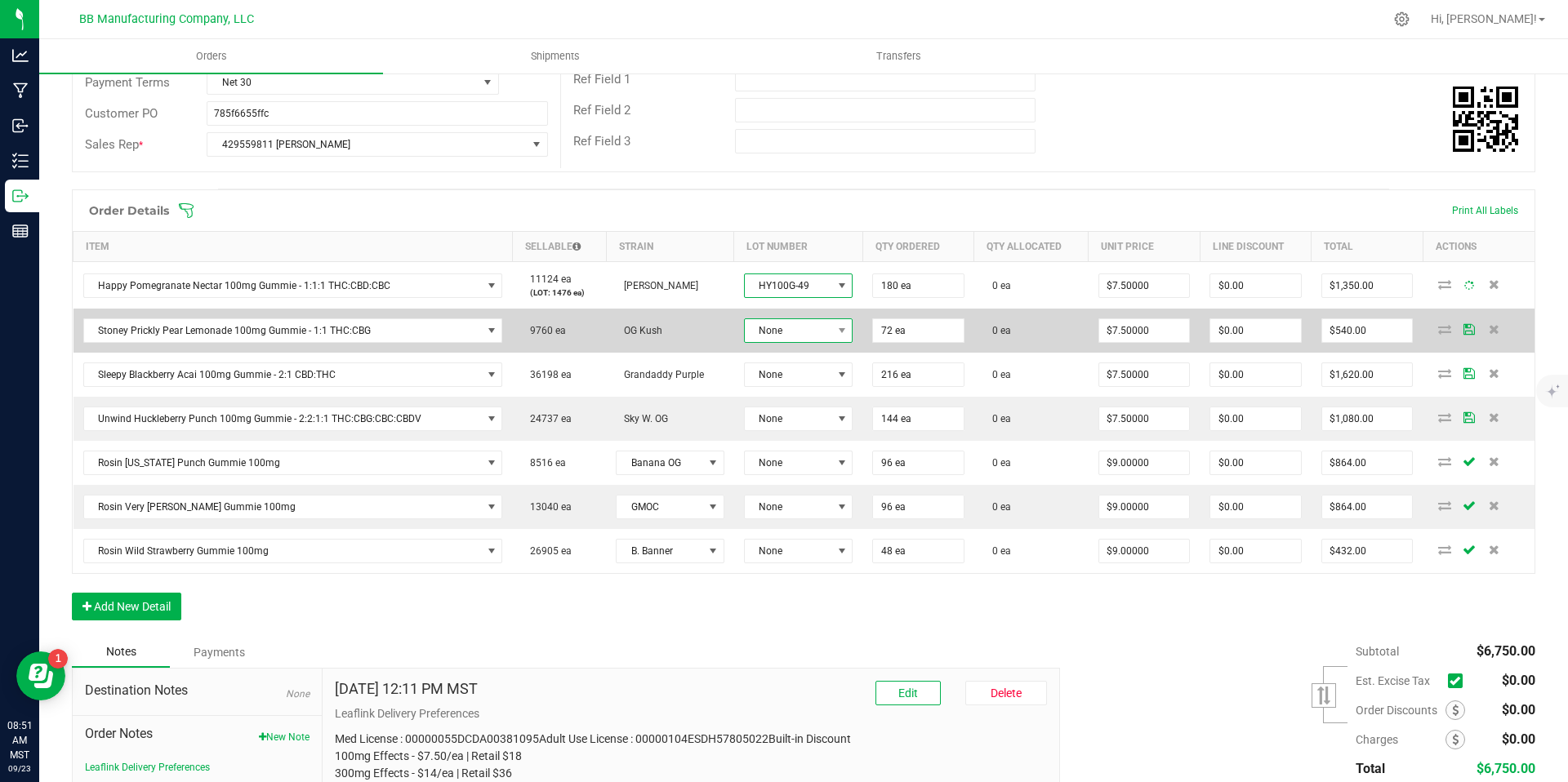
click at [793, 328] on span "None" at bounding box center [789, 330] width 88 height 23
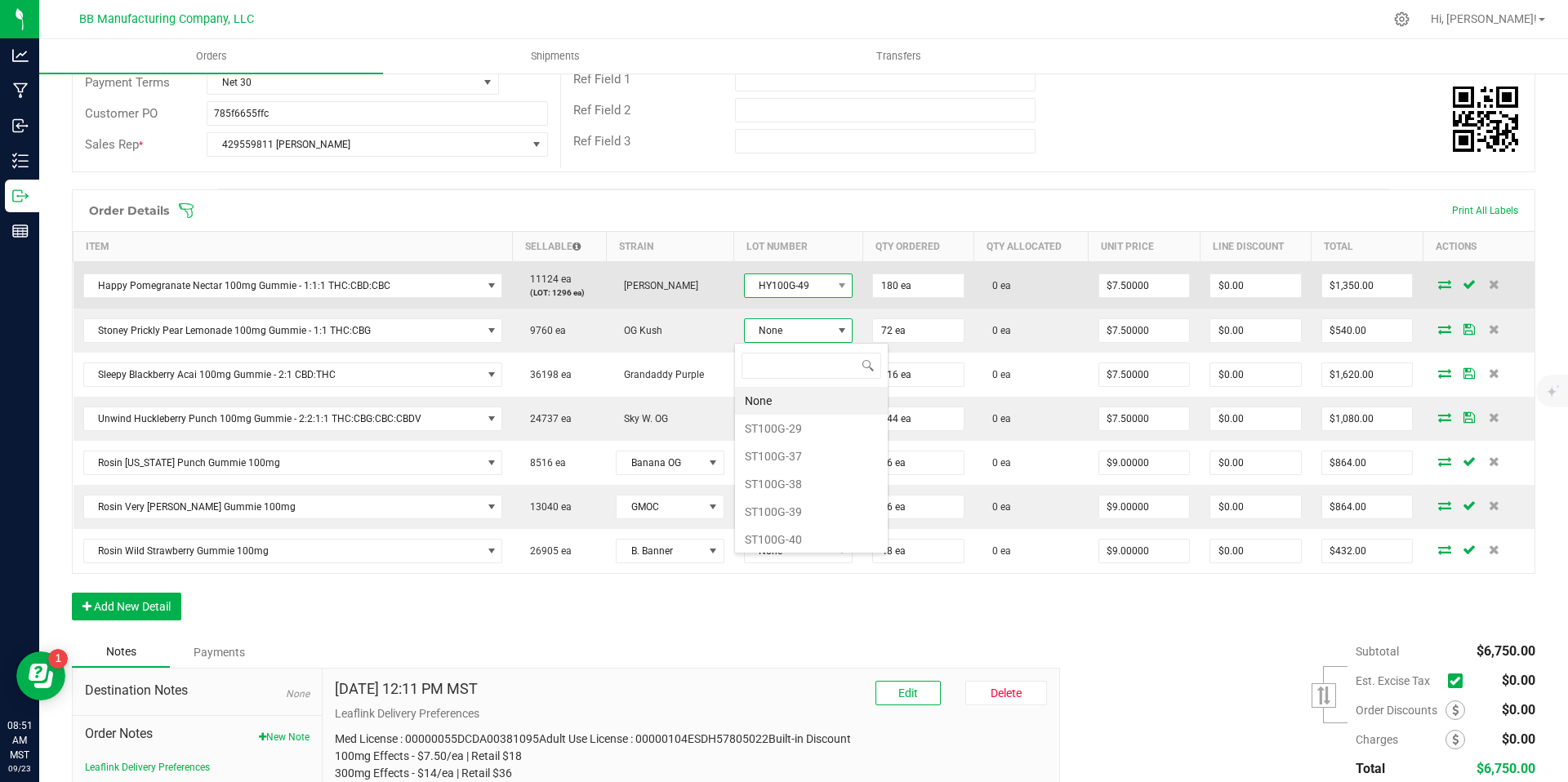
click at [782, 291] on span "HY100G-49" at bounding box center [789, 285] width 88 height 23
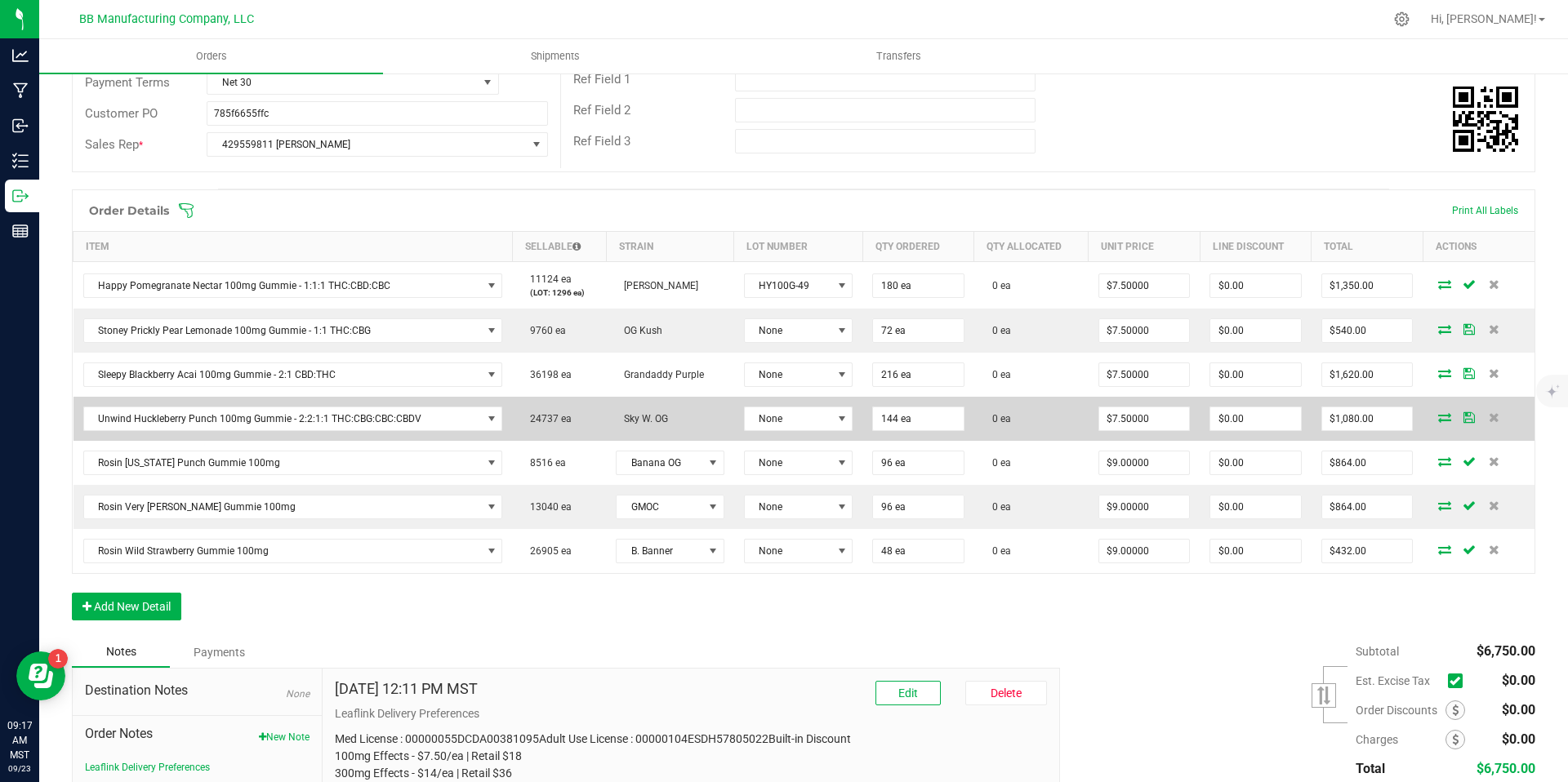
scroll to position [281, 0]
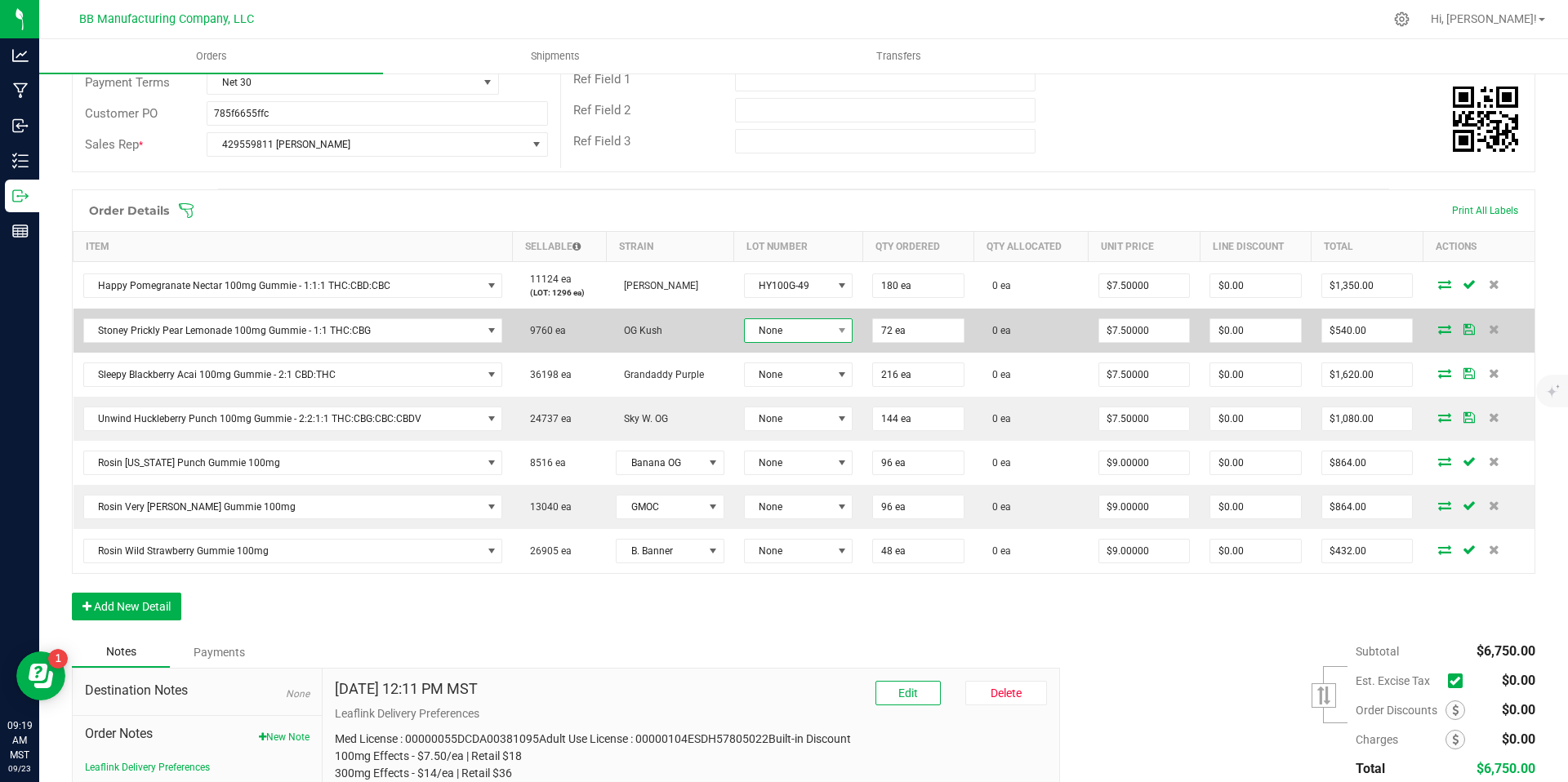
click at [781, 338] on span "None" at bounding box center [789, 330] width 88 height 23
click at [786, 336] on span "None" at bounding box center [789, 330] width 88 height 23
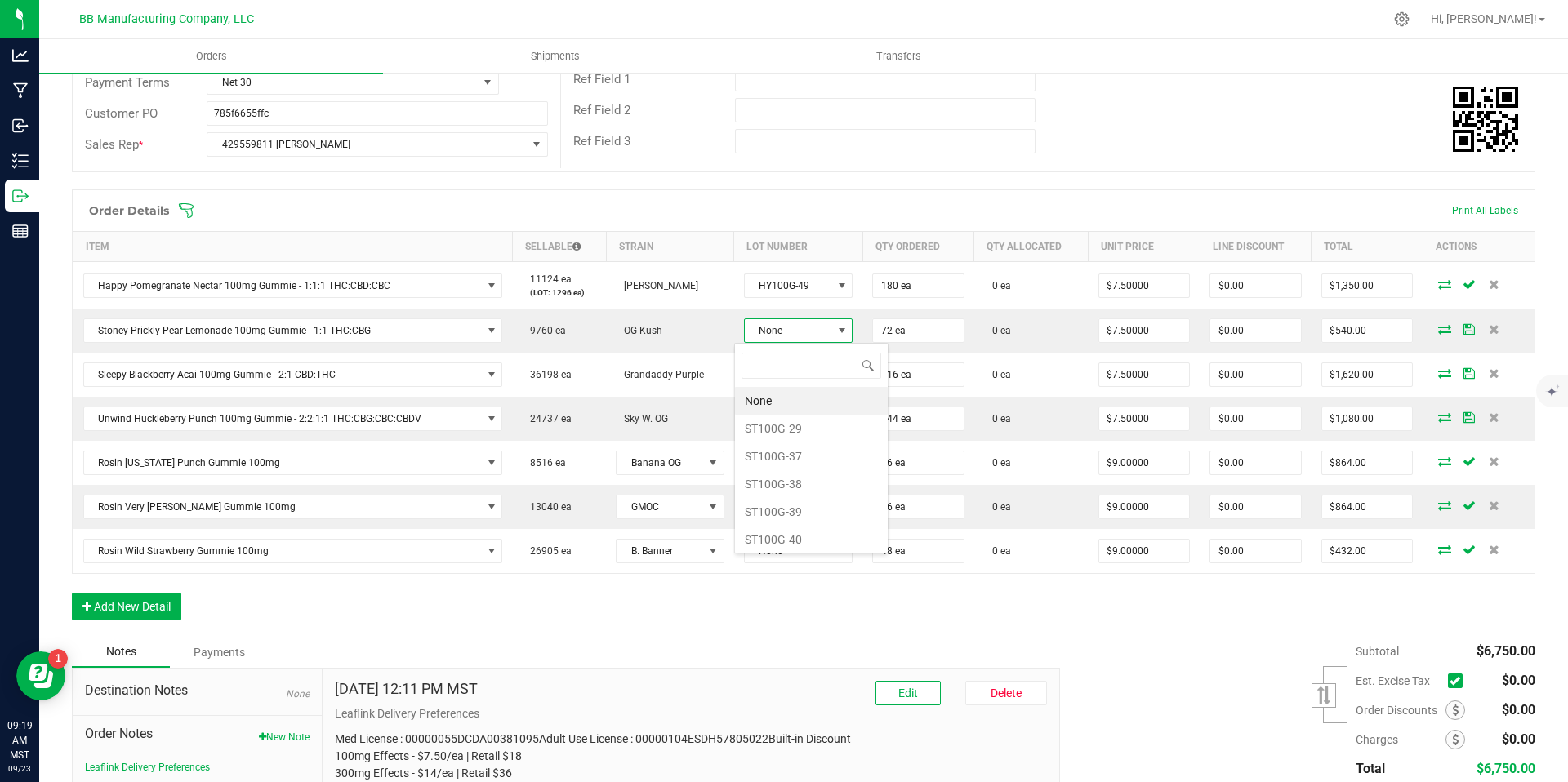
scroll to position [24, 108]
click at [791, 451] on li "ST100G-37" at bounding box center [811, 456] width 152 height 28
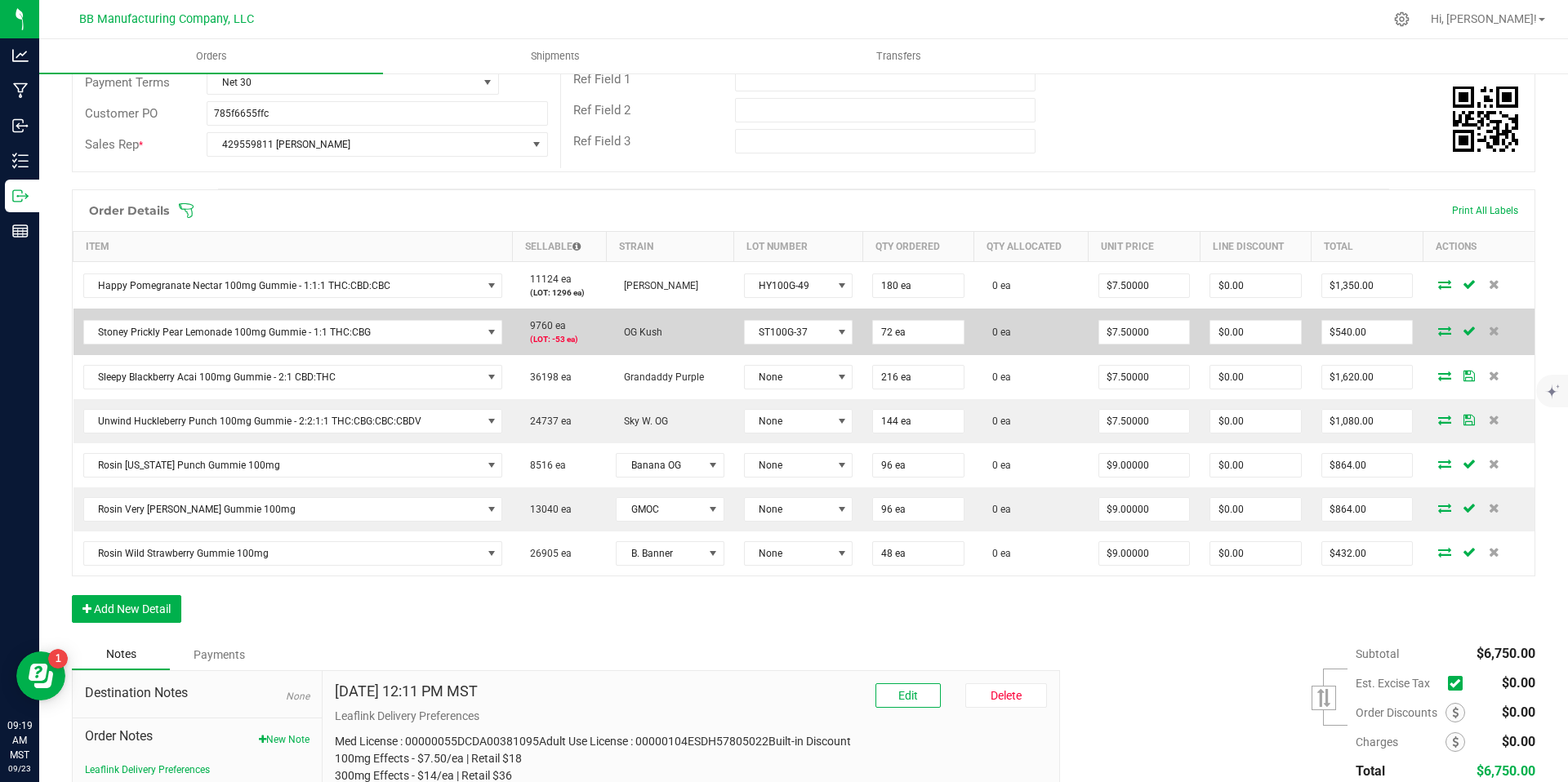
click at [793, 347] on td "ST100G-37" at bounding box center [798, 332] width 129 height 47
click at [793, 346] on td "ST100G-37" at bounding box center [798, 332] width 129 height 47
click at [792, 340] on span "ST100G-37" at bounding box center [789, 332] width 88 height 23
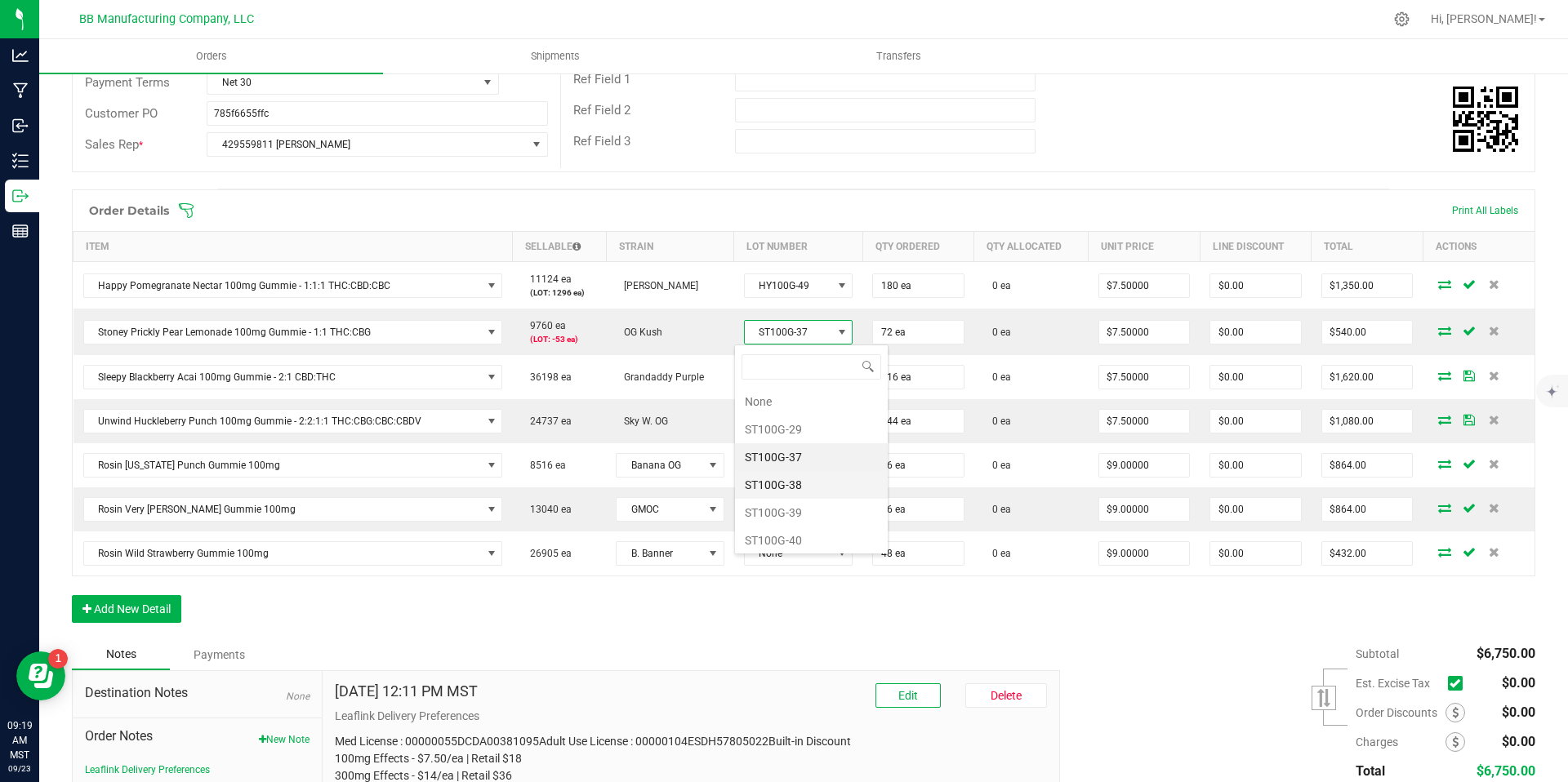
click at [789, 478] on li "ST100G-38" at bounding box center [811, 484] width 152 height 28
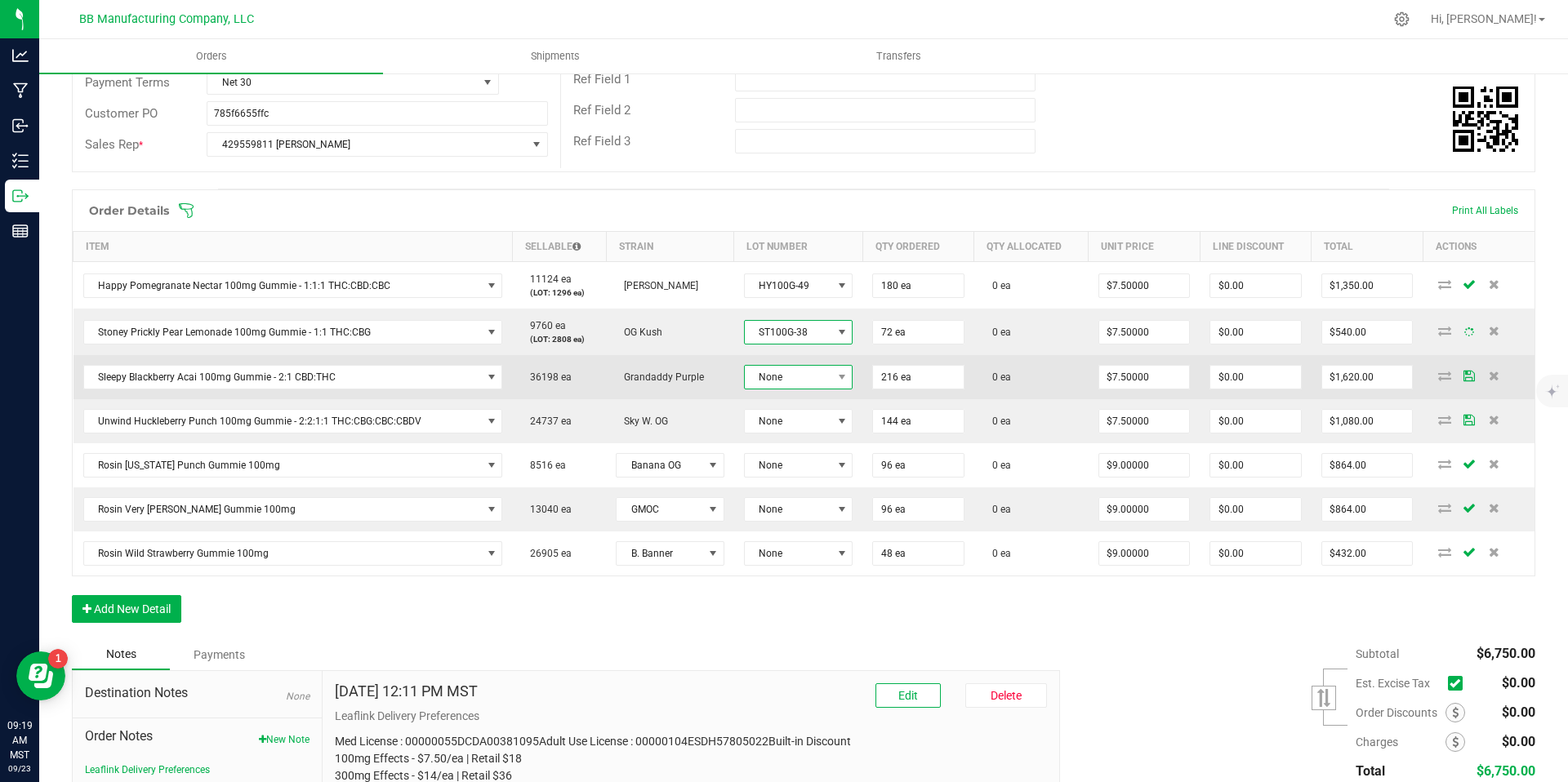
click at [772, 384] on span "None" at bounding box center [789, 377] width 88 height 23
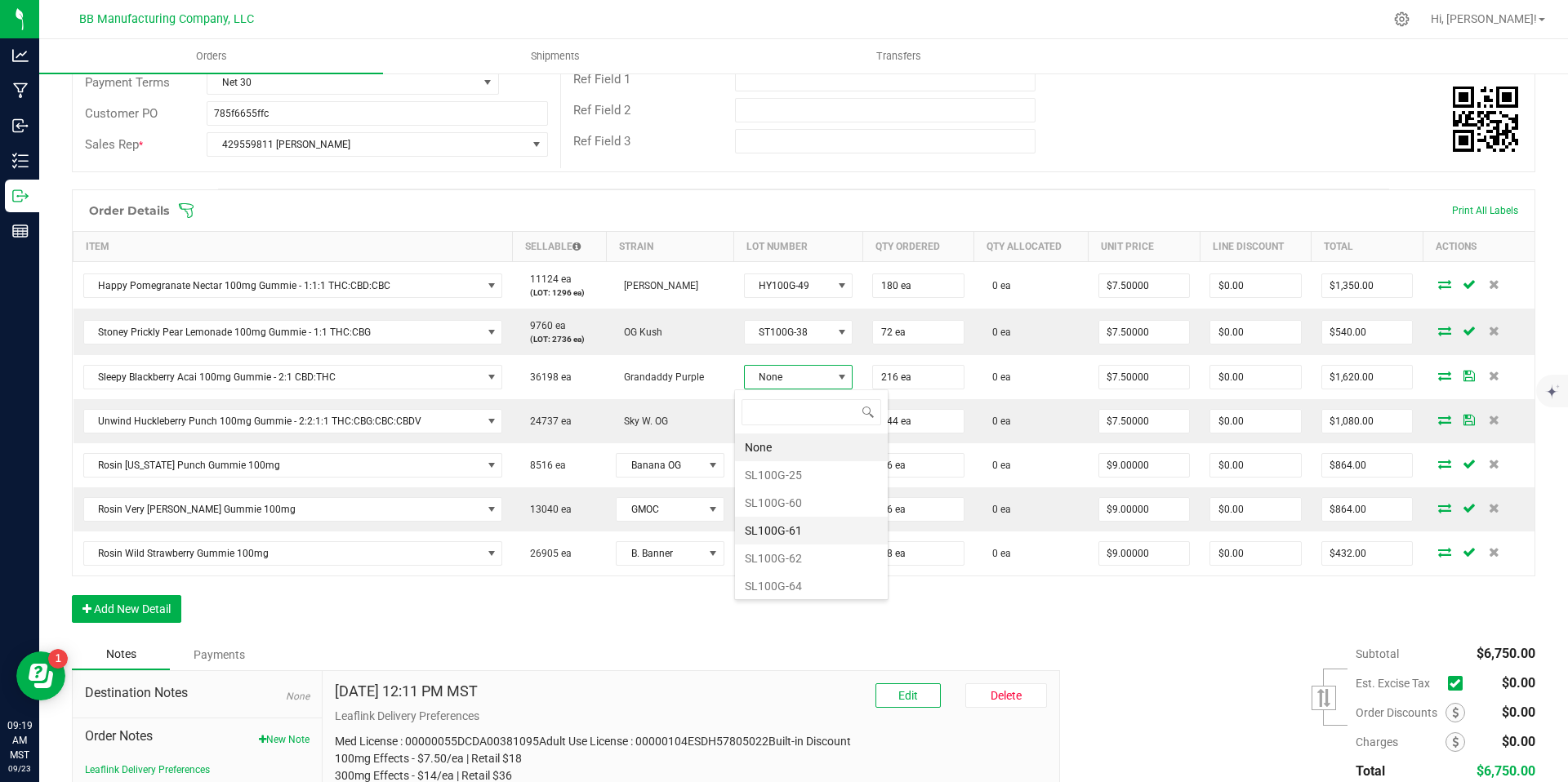
click at [784, 539] on li "SL100G-61" at bounding box center [811, 530] width 152 height 28
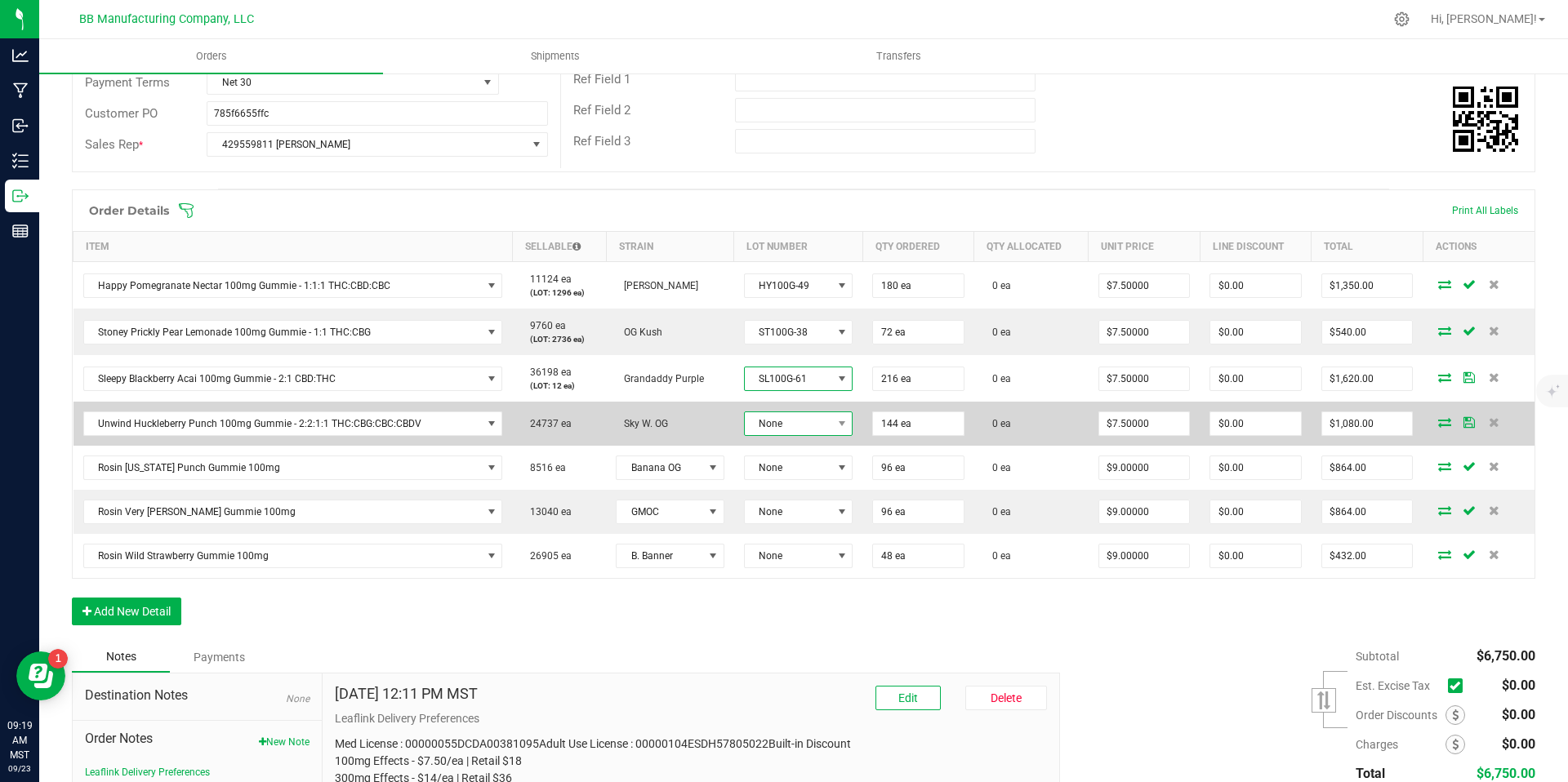
click at [789, 423] on span "None" at bounding box center [789, 423] width 88 height 23
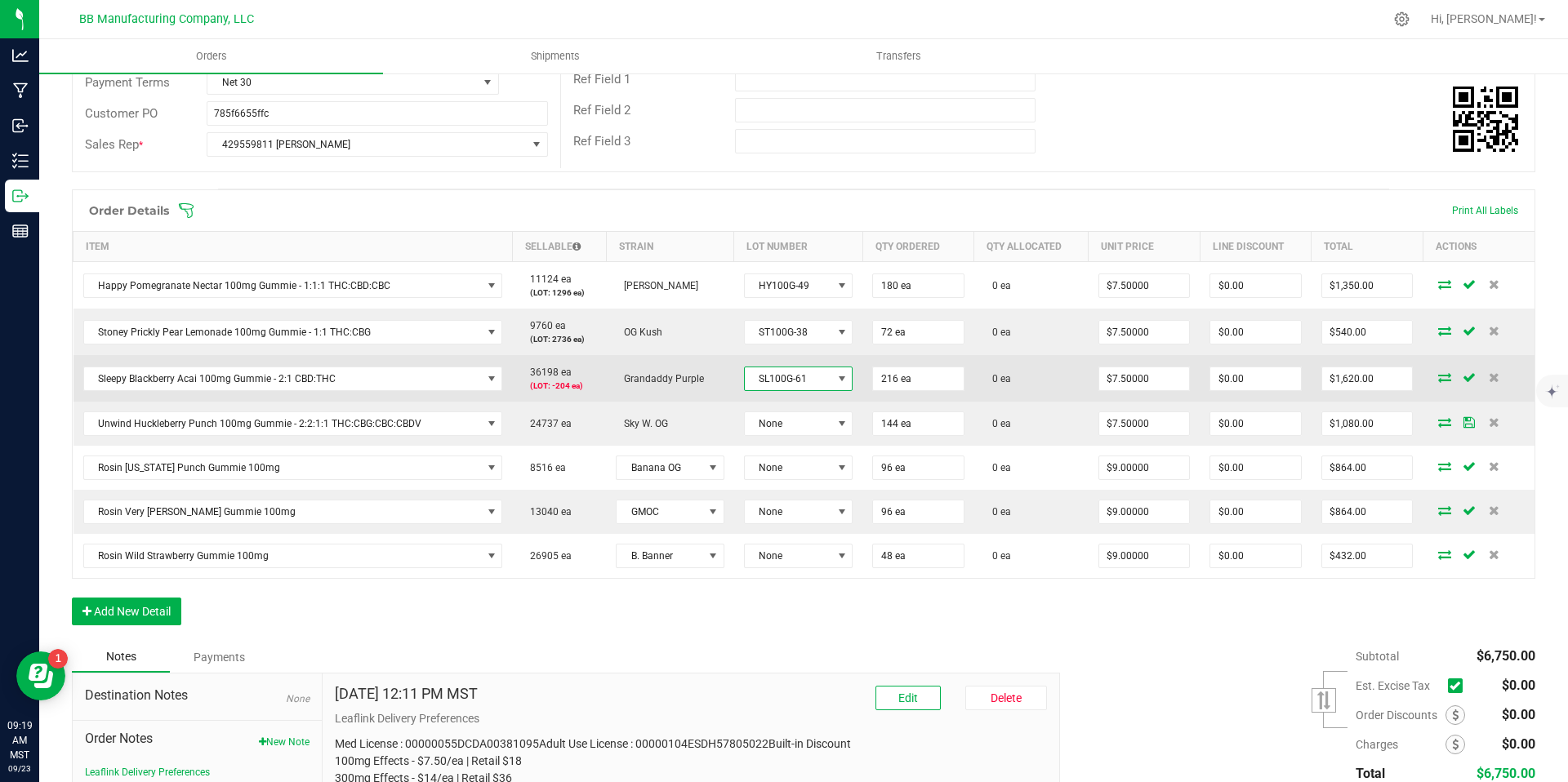
click at [787, 373] on span "SL100G-61" at bounding box center [789, 378] width 88 height 23
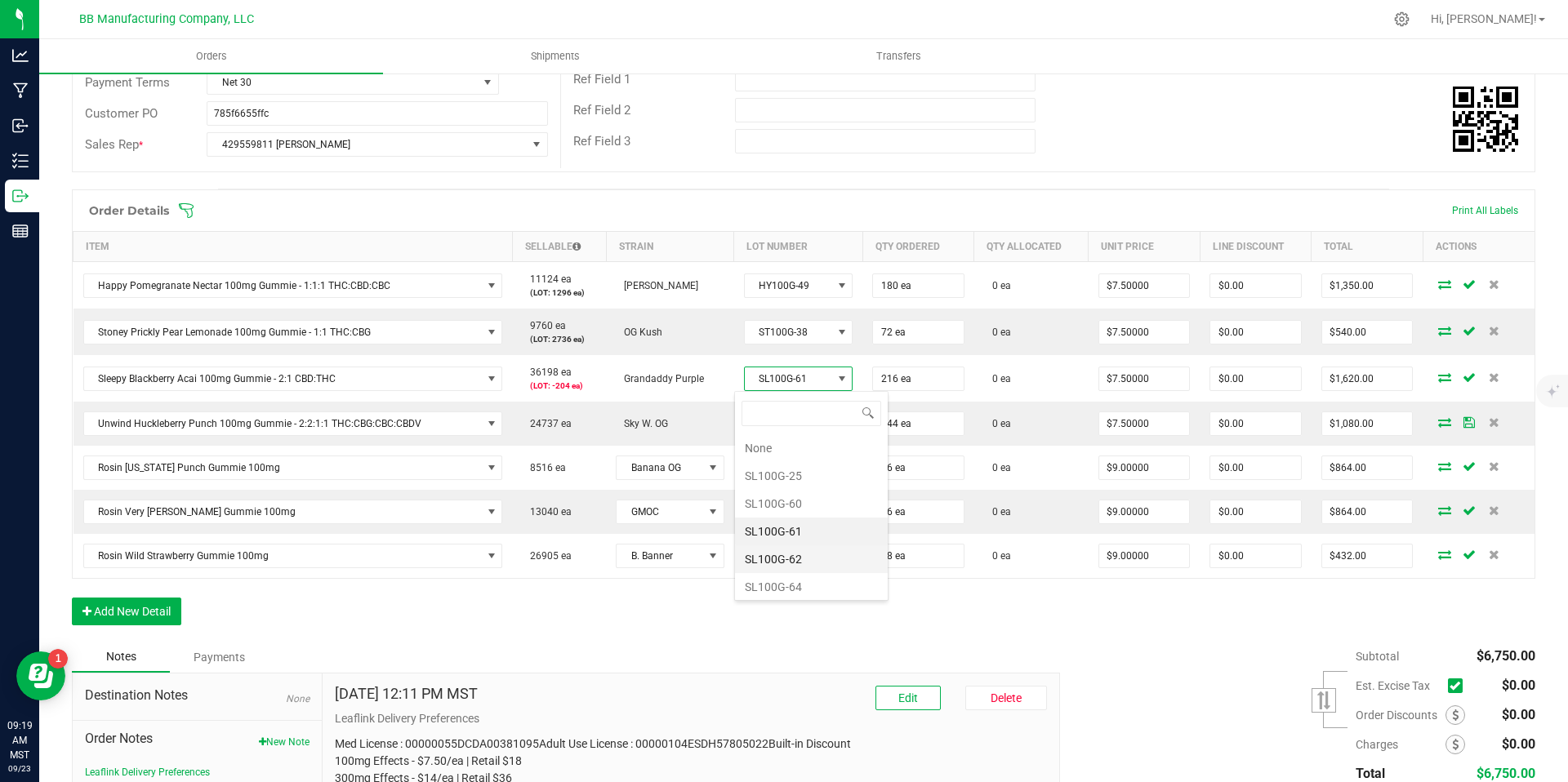
click at [798, 553] on li "SL100G-62" at bounding box center [811, 559] width 152 height 28
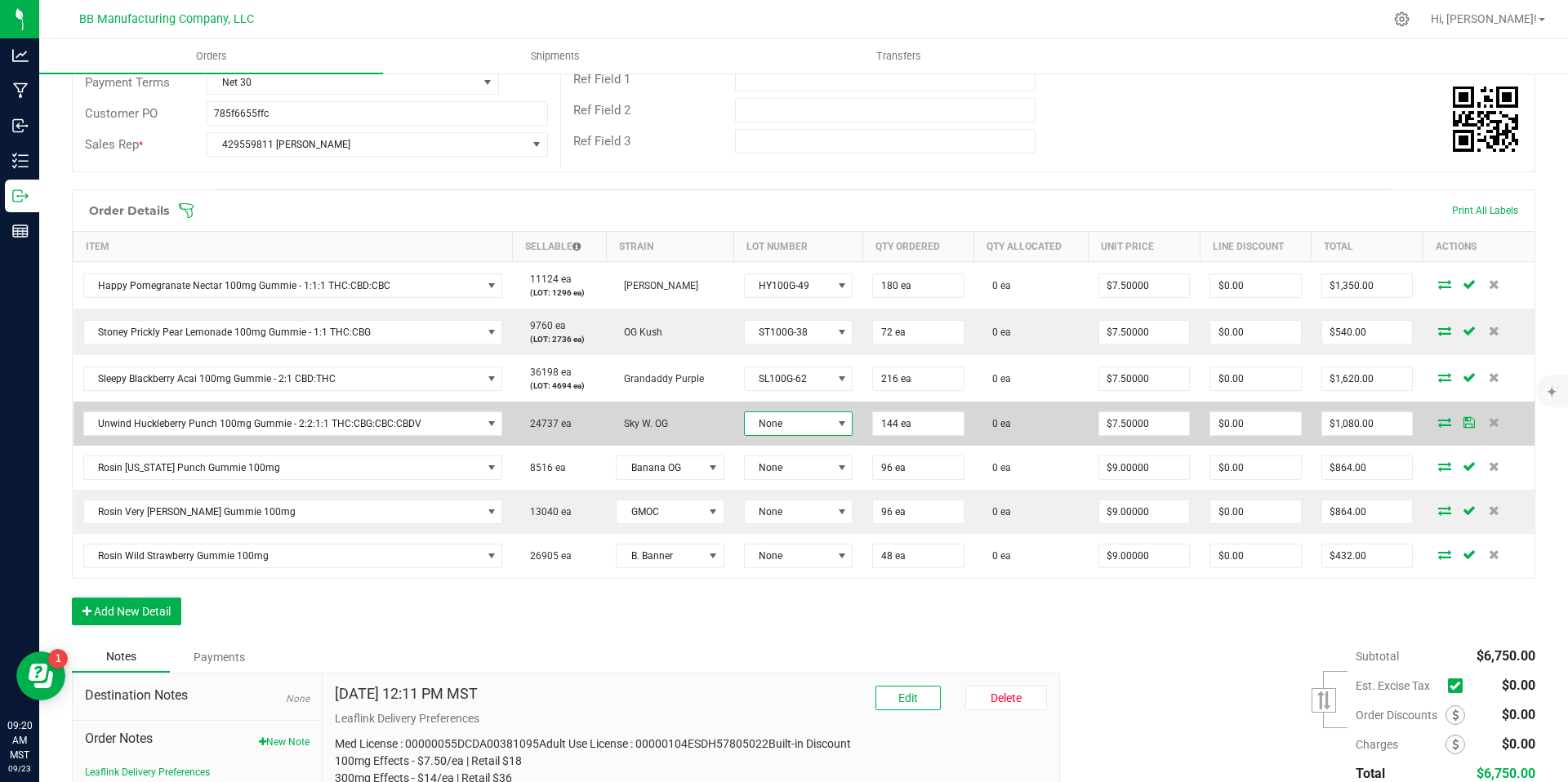
click at [745, 417] on span "None" at bounding box center [789, 423] width 88 height 23
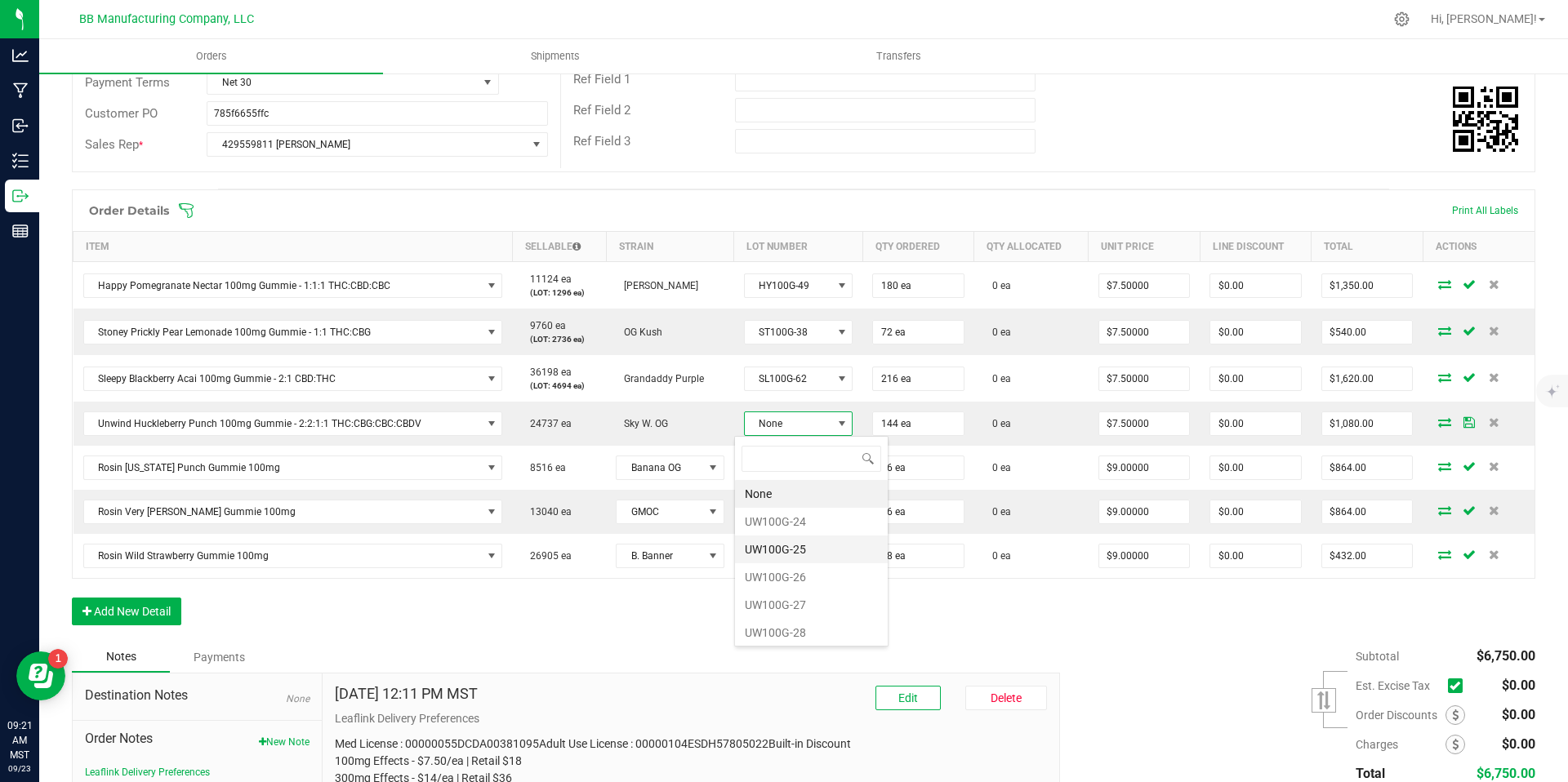
click at [804, 538] on li "UW100G-25" at bounding box center [811, 549] width 152 height 28
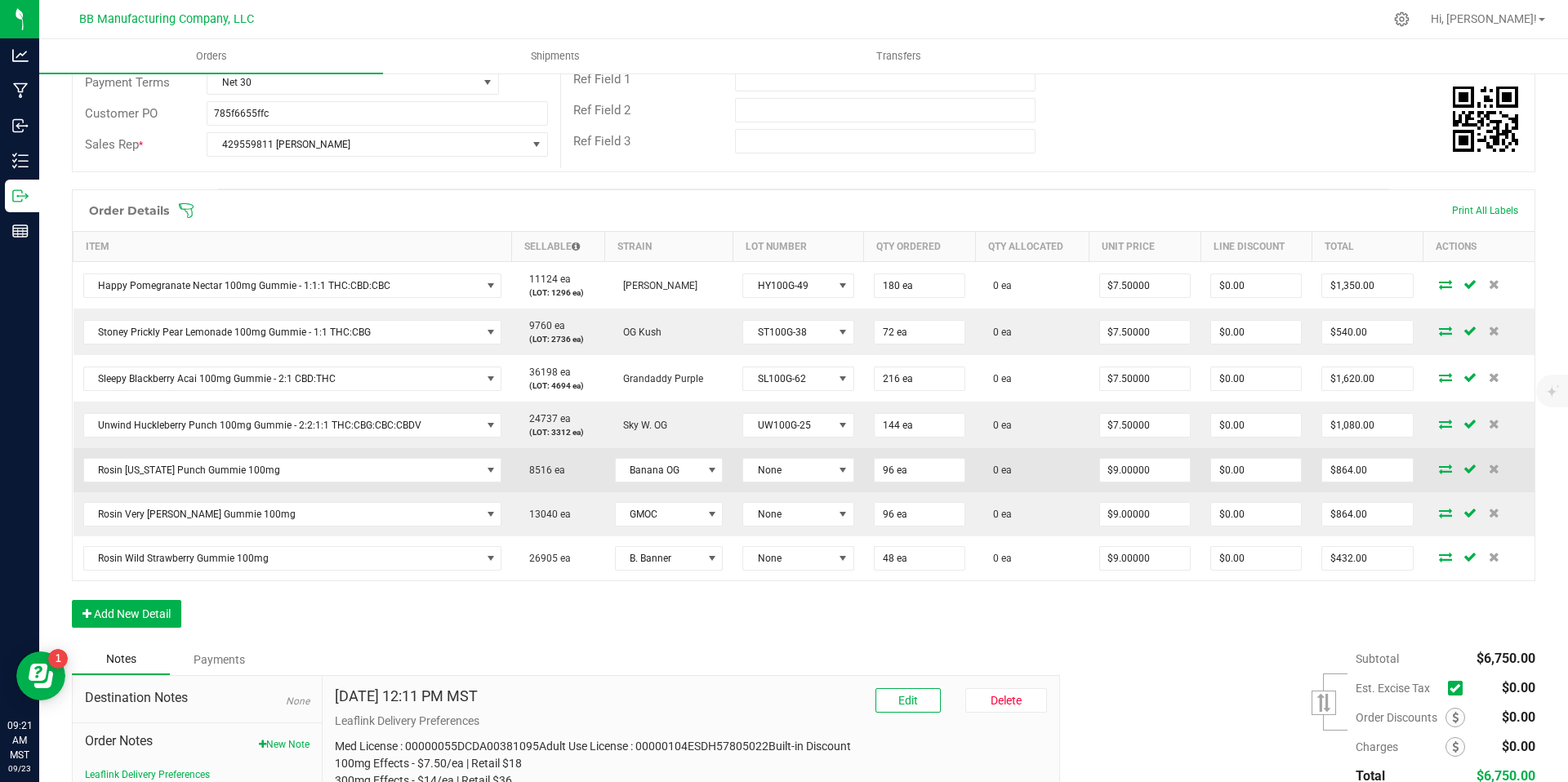
click at [789, 441] on td "UW100G-25" at bounding box center [798, 425] width 132 height 47
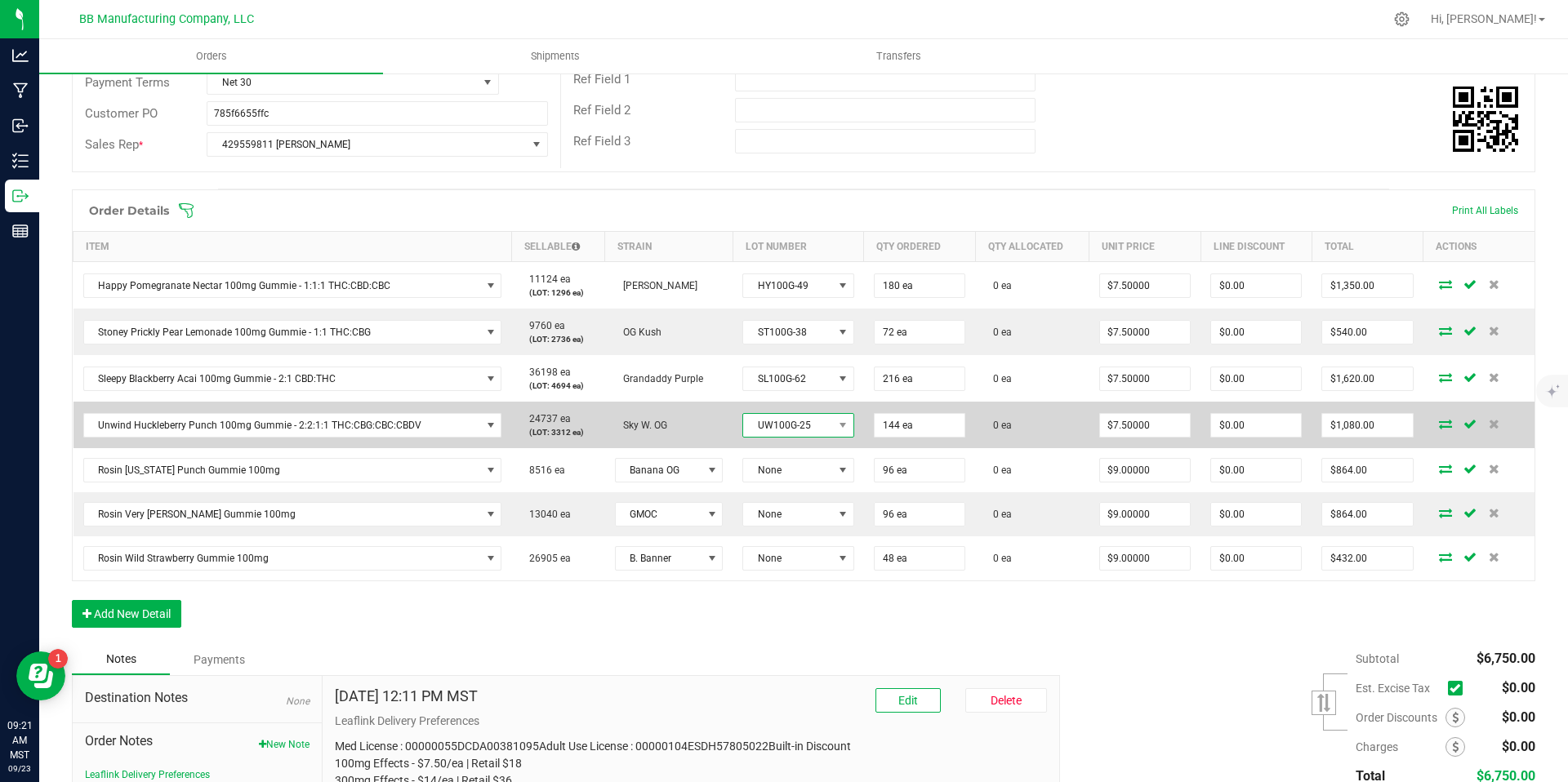
click at [793, 435] on span "UW100G-25" at bounding box center [789, 425] width 90 height 23
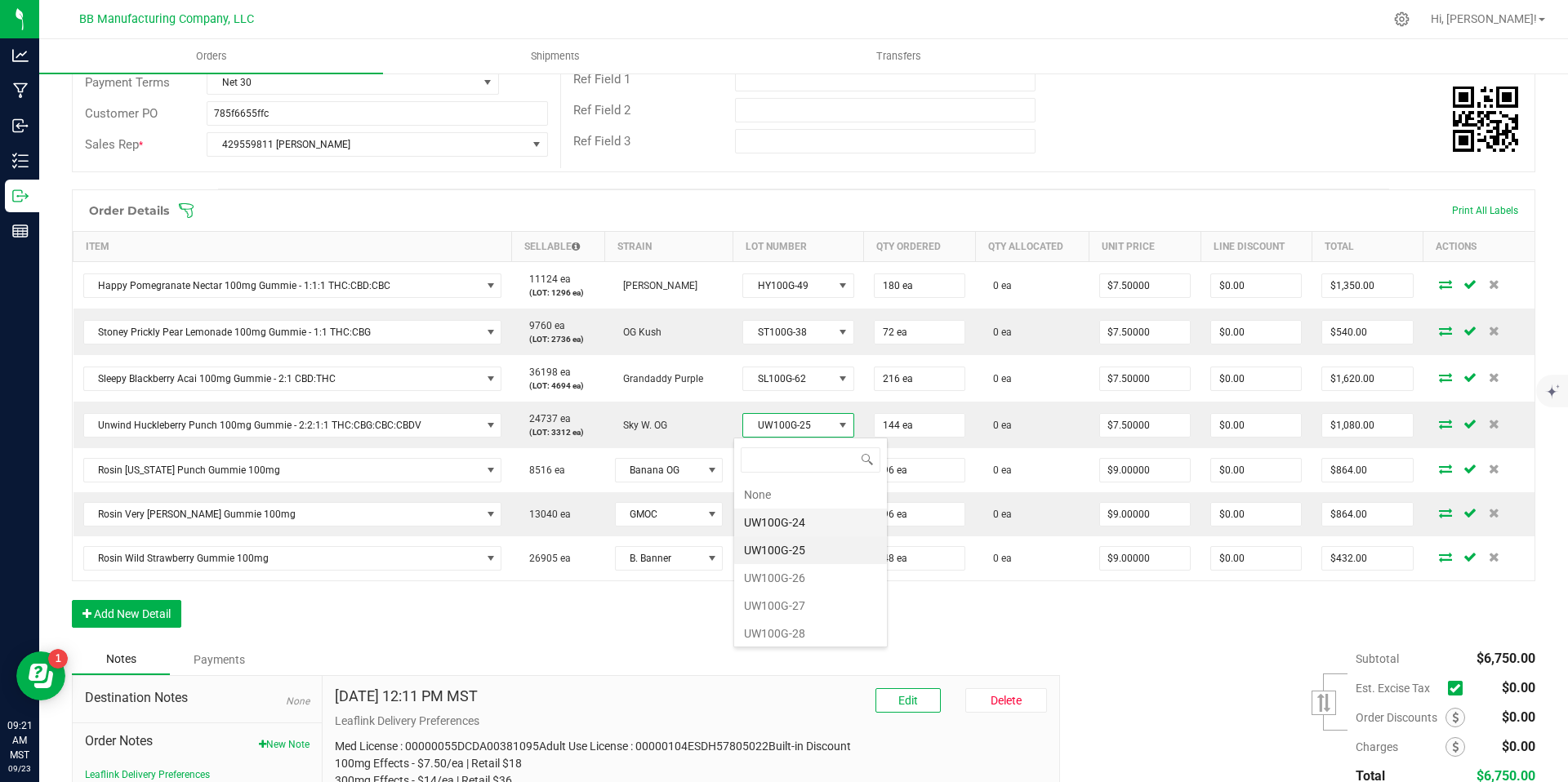
click at [807, 517] on li "UW100G-24" at bounding box center [810, 522] width 152 height 28
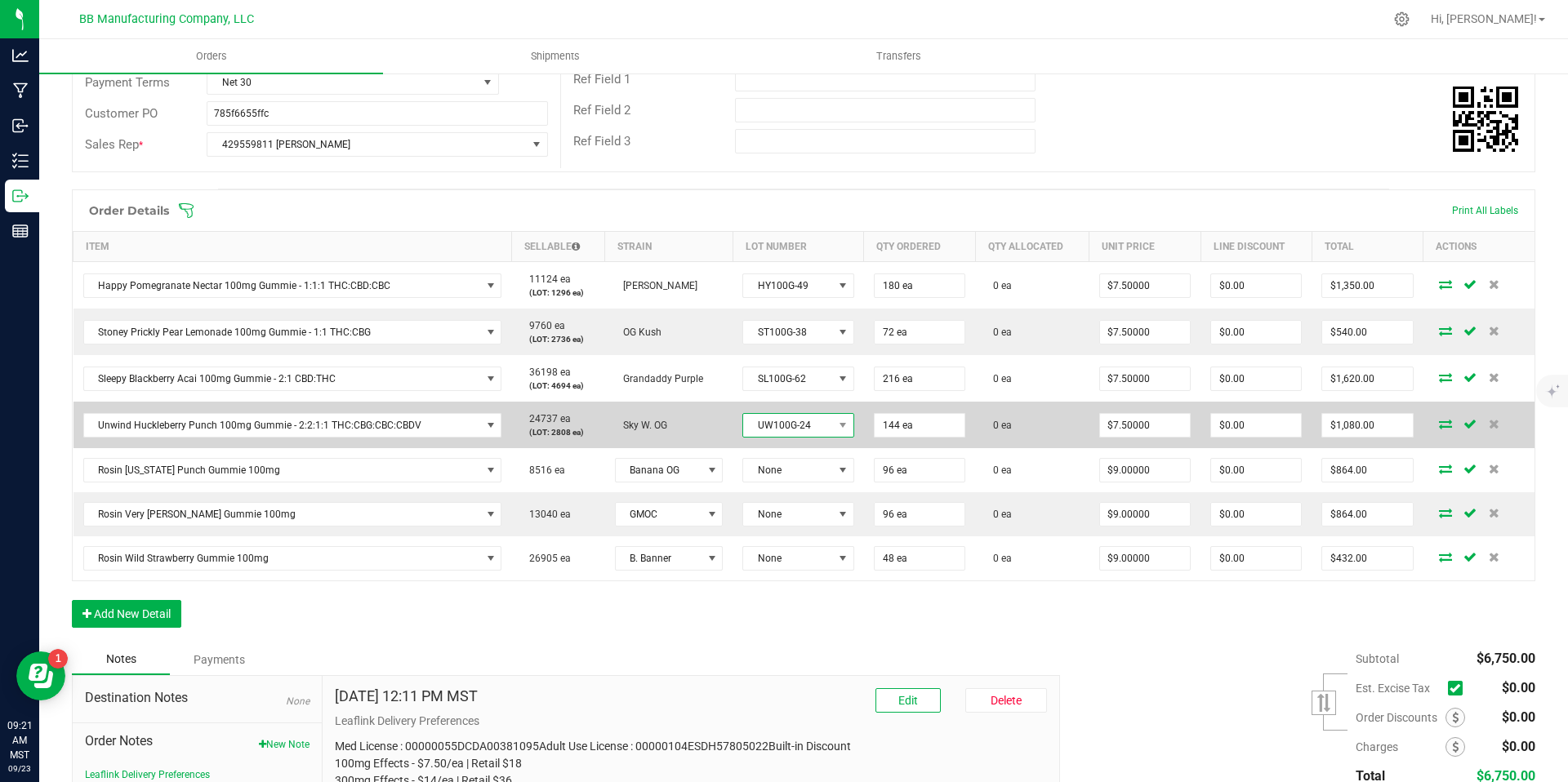
click at [808, 434] on span "UW100G-24" at bounding box center [789, 425] width 90 height 23
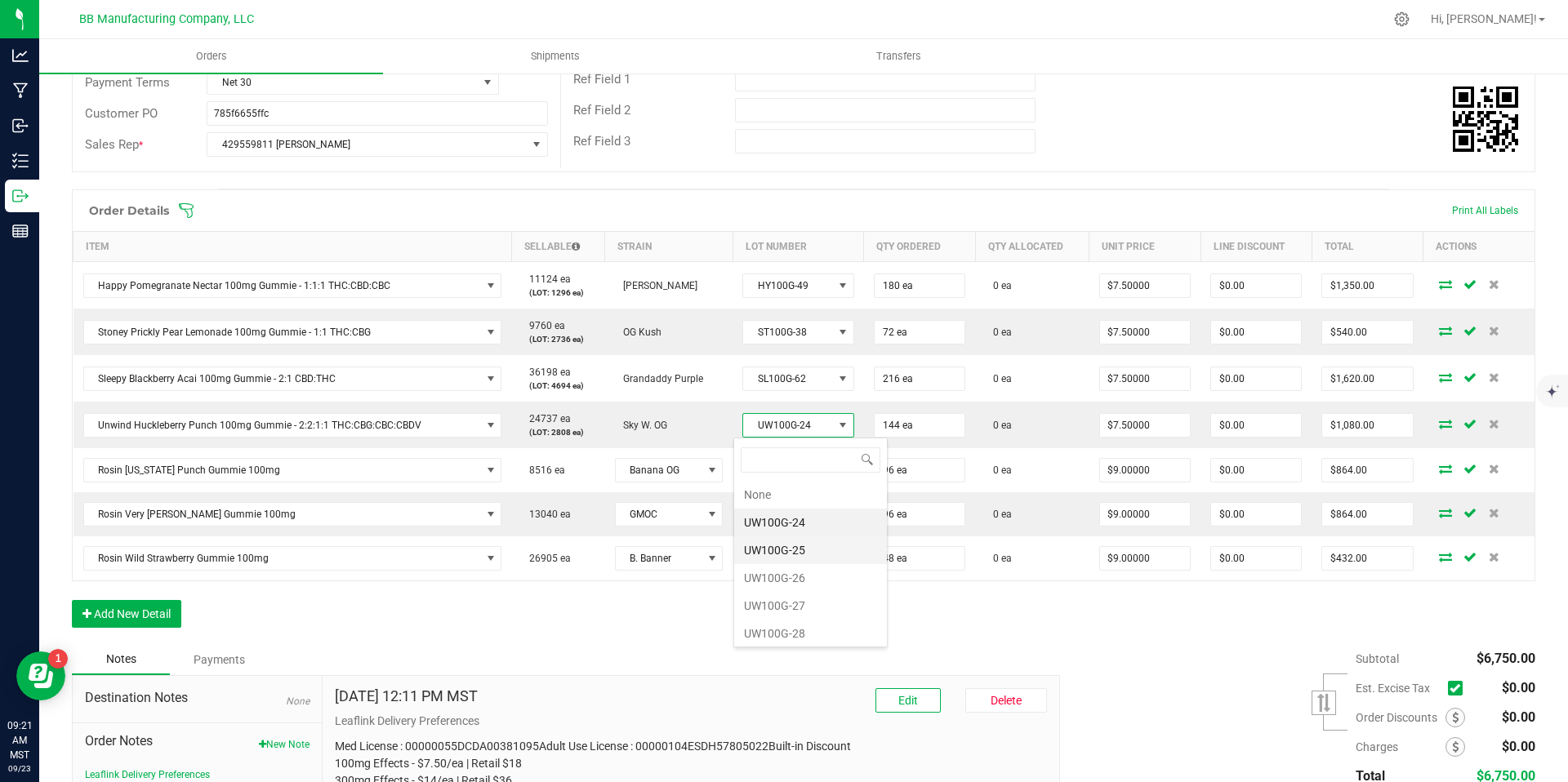
click at [809, 545] on li "UW100G-25" at bounding box center [810, 550] width 152 height 28
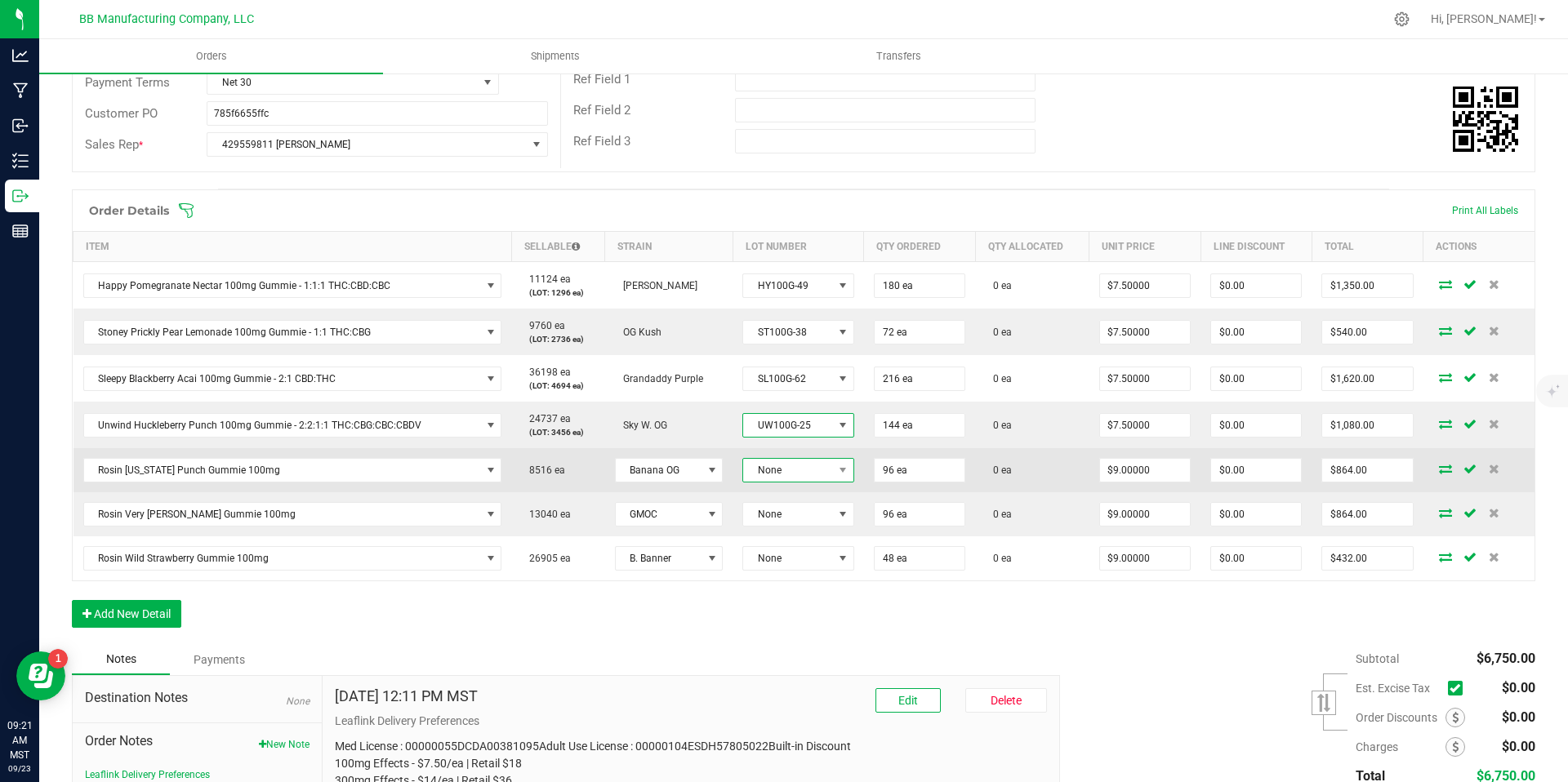
click at [783, 474] on span "None" at bounding box center [789, 470] width 90 height 23
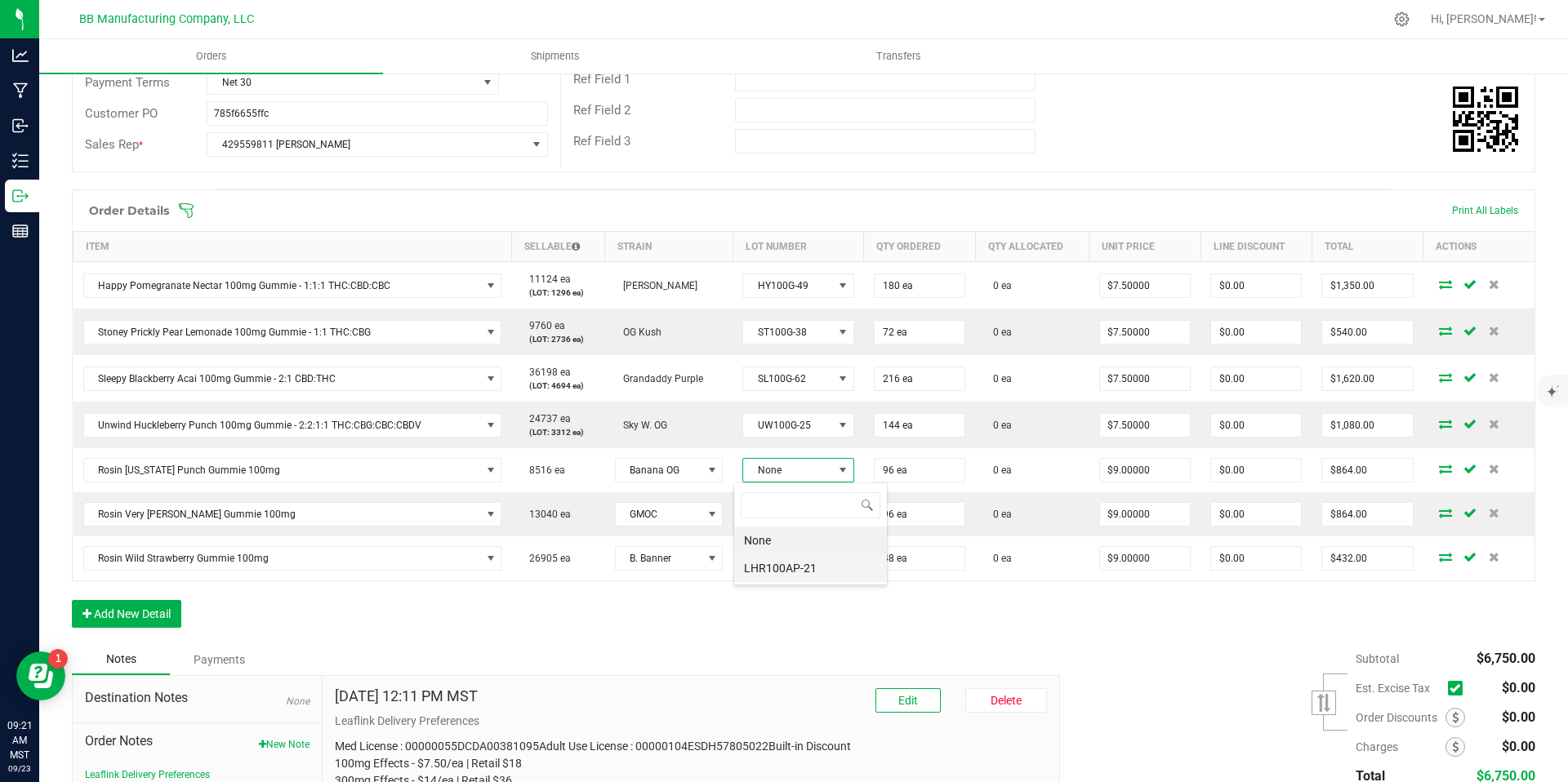
click at [796, 555] on li "LHR100AP-21" at bounding box center [810, 568] width 152 height 28
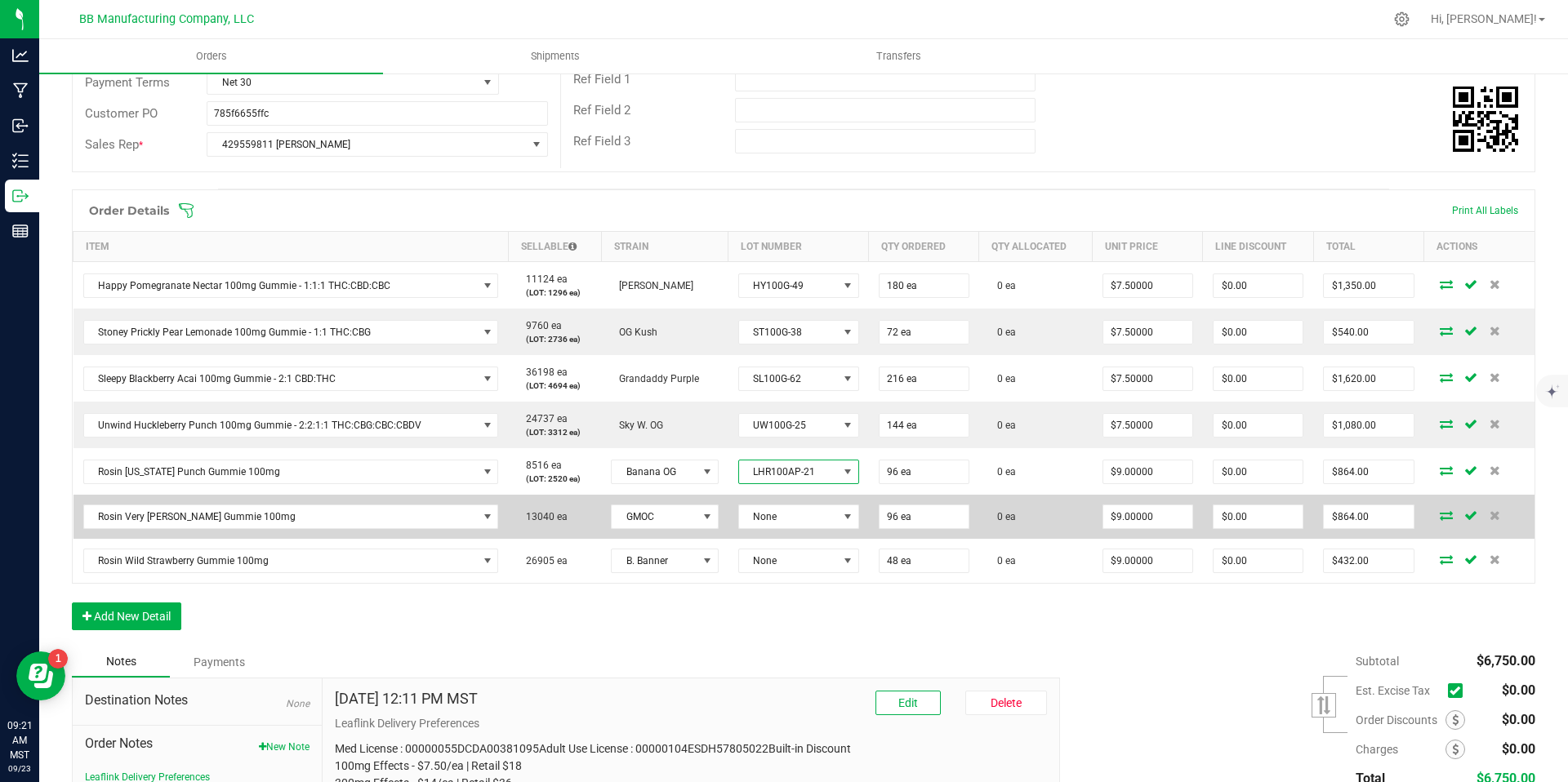
click at [786, 531] on td "None" at bounding box center [799, 517] width 141 height 44
click at [794, 506] on span "None" at bounding box center [789, 516] width 99 height 23
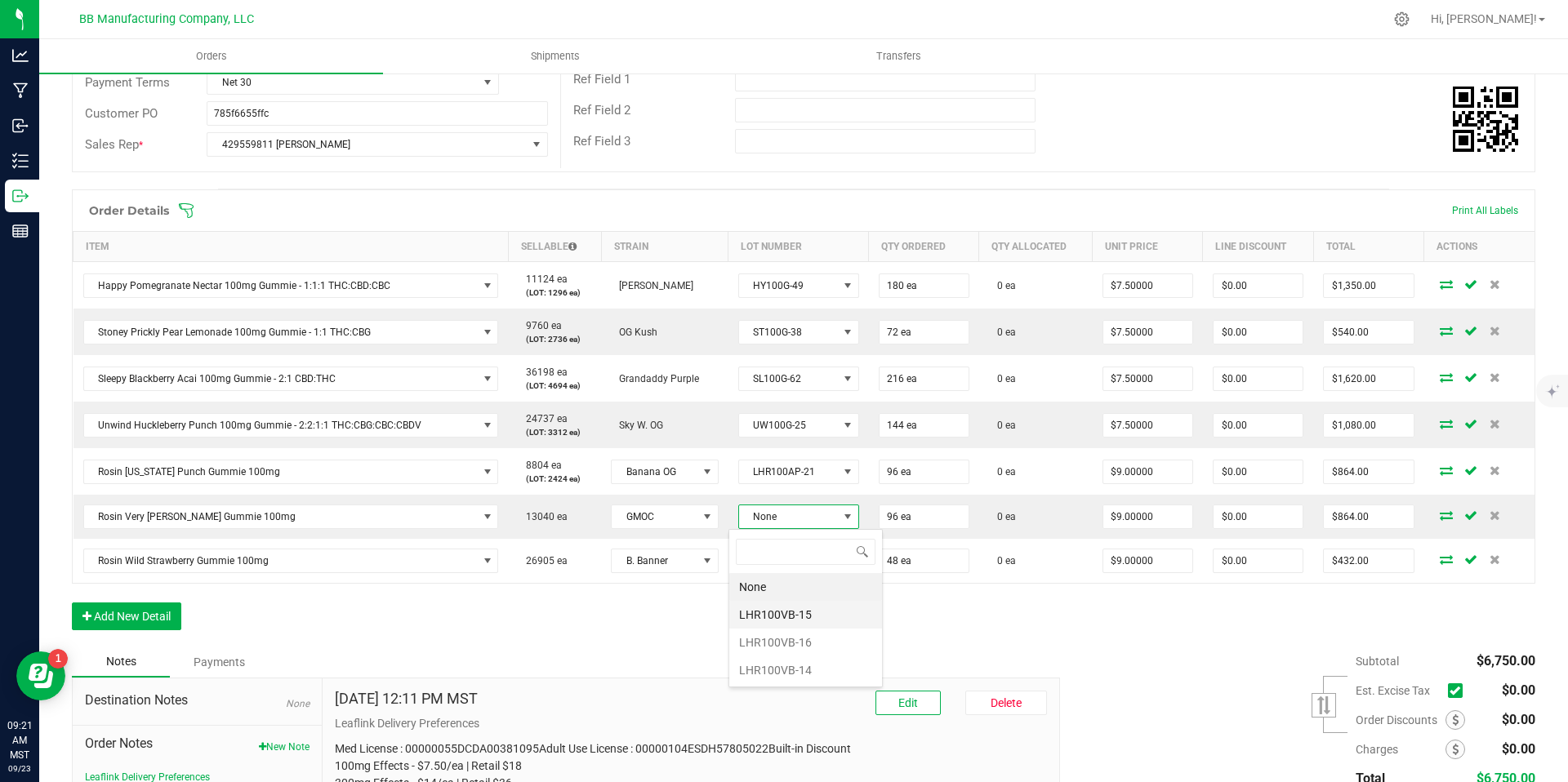
click at [800, 620] on li "LHR100VB-15" at bounding box center [806, 614] width 152 height 28
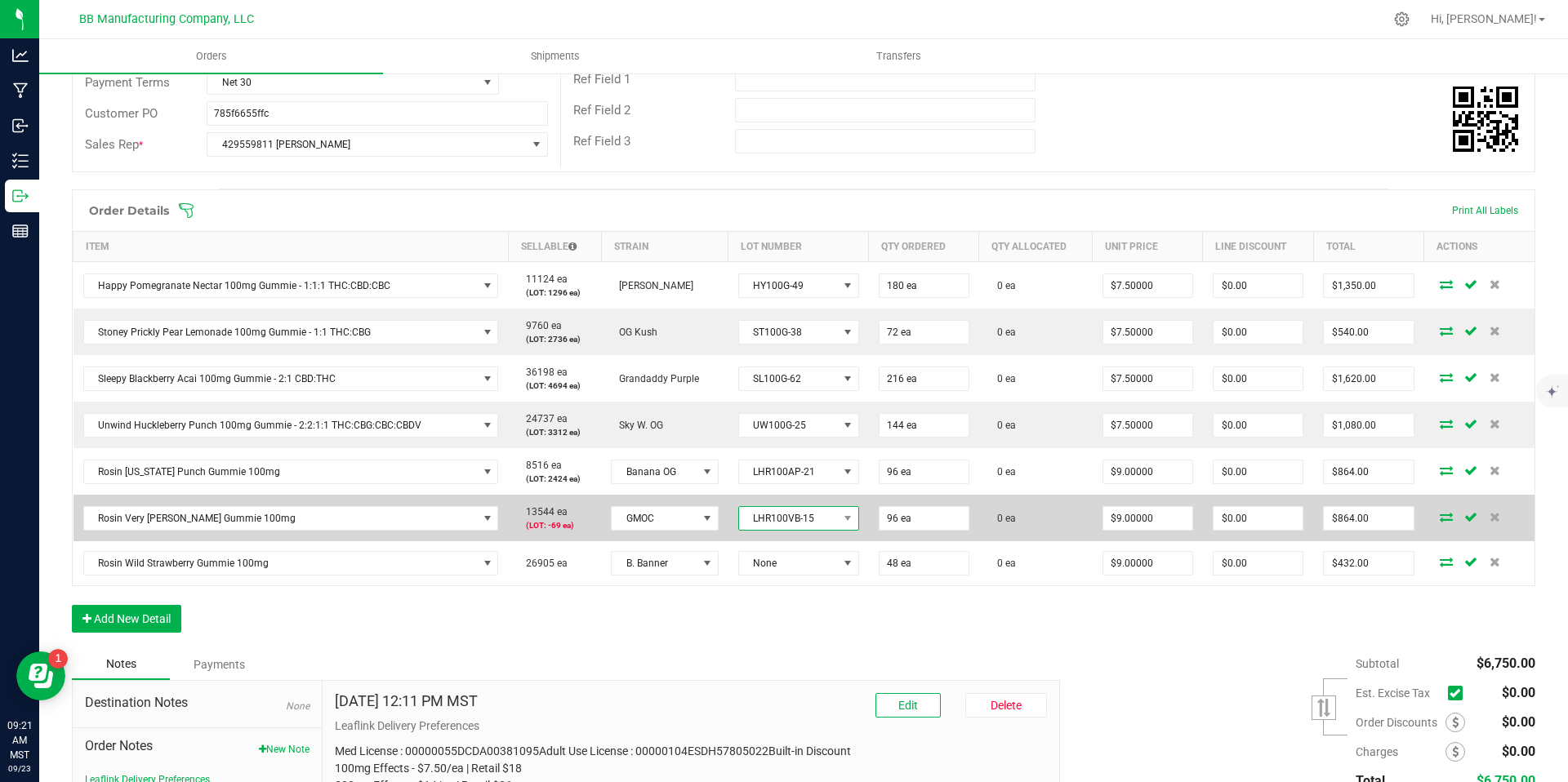
click at [770, 529] on span "LHR100VB-15" at bounding box center [789, 518] width 99 height 23
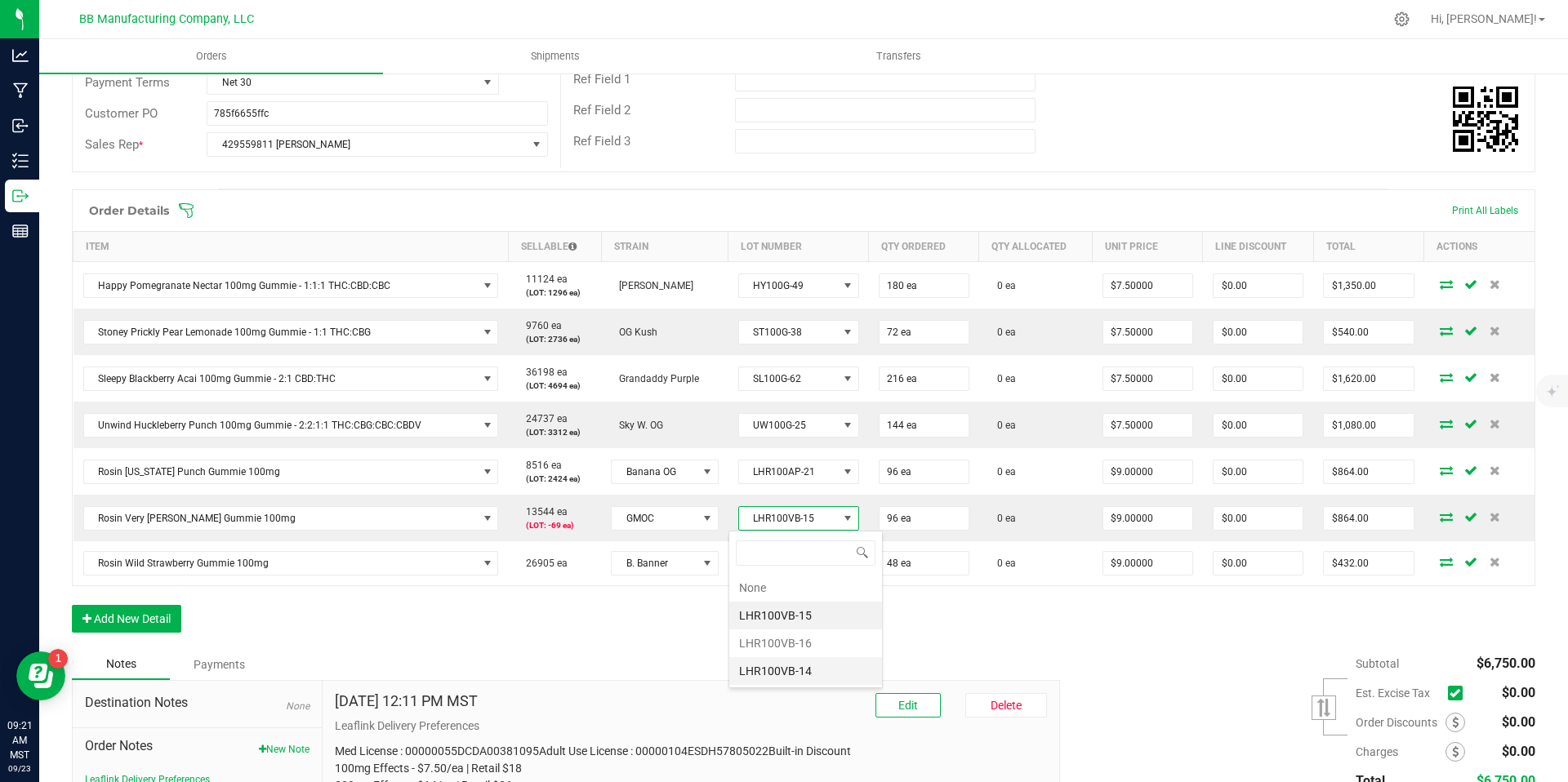
click at [803, 671] on li "LHR100VB-14" at bounding box center [806, 671] width 152 height 28
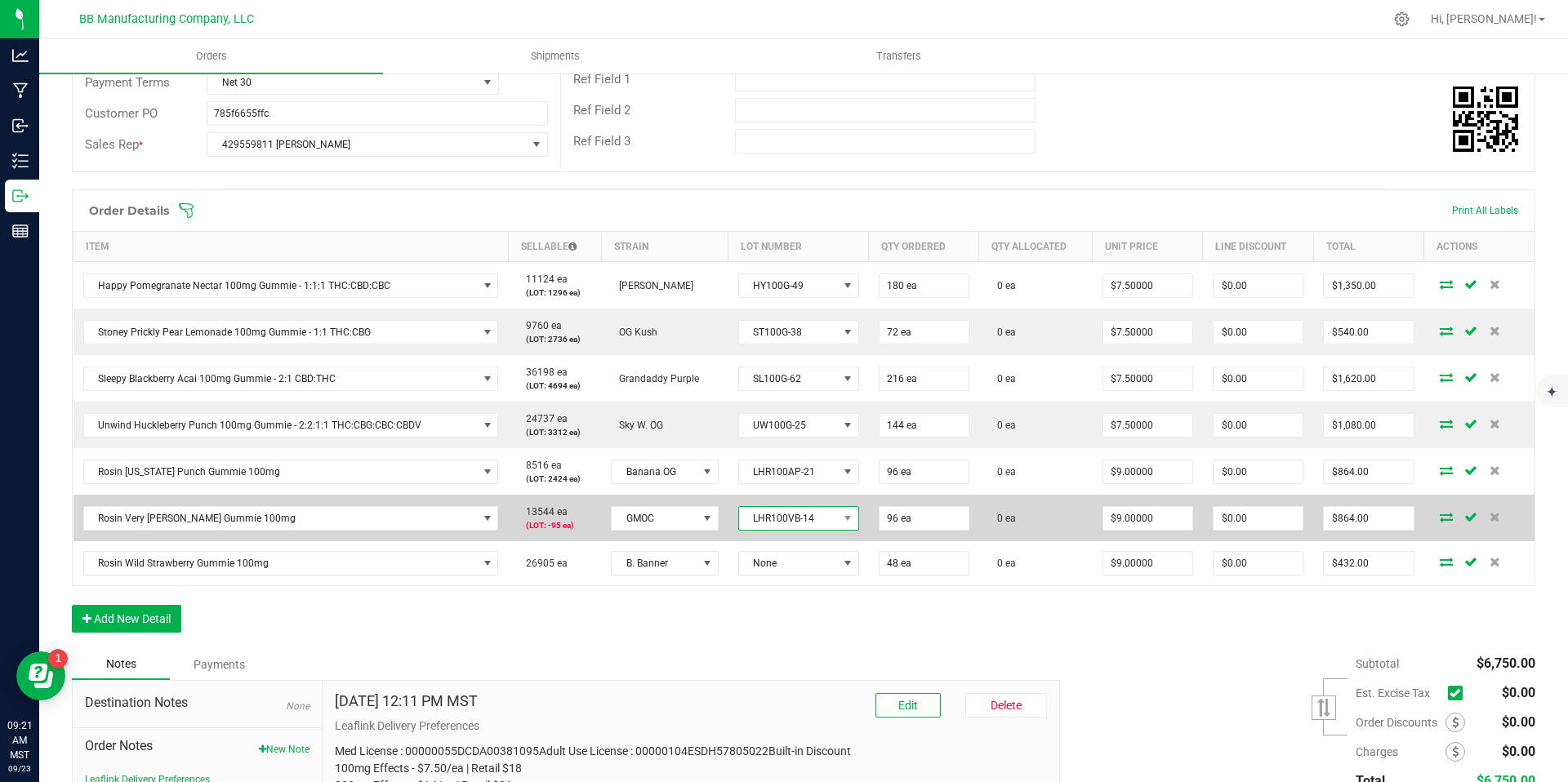
click at [782, 517] on span "LHR100VB-14" at bounding box center [789, 518] width 99 height 23
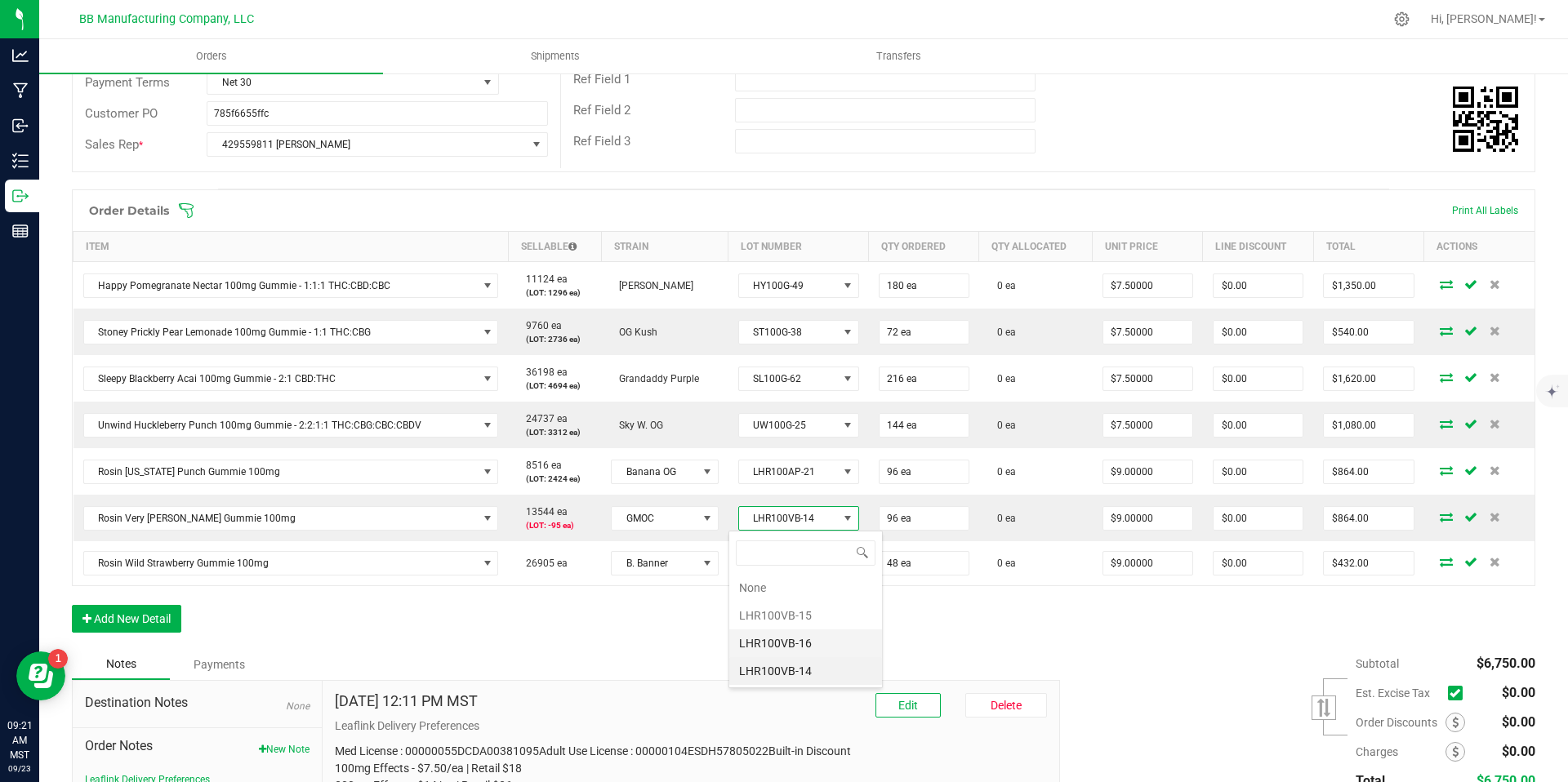
click at [796, 641] on li "LHR100VB-16" at bounding box center [806, 643] width 152 height 28
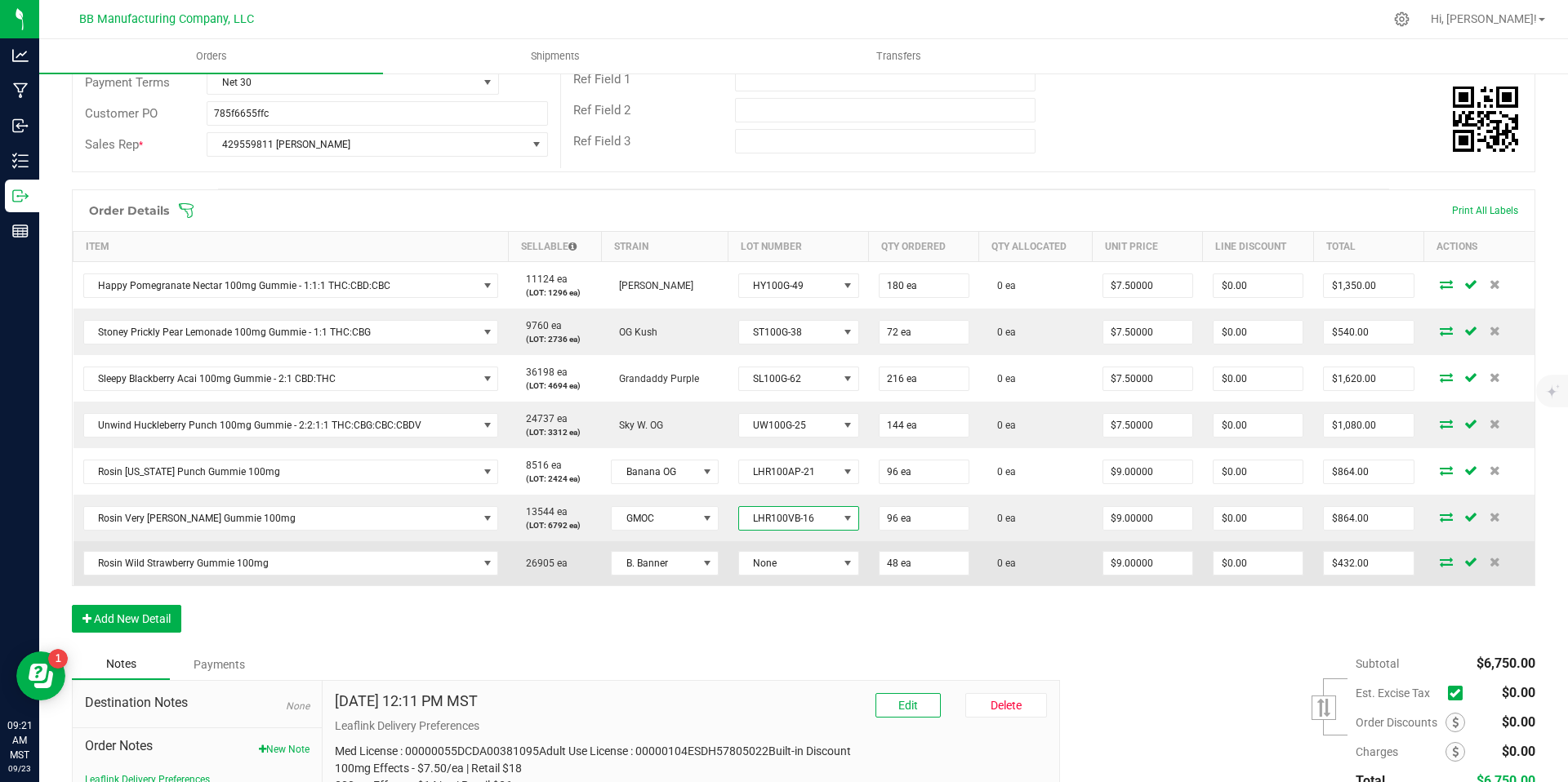
click at [781, 577] on td "None" at bounding box center [799, 563] width 141 height 44
click at [781, 576] on td "None" at bounding box center [799, 563] width 141 height 44
click at [782, 575] on span "None" at bounding box center [799, 563] width 121 height 24
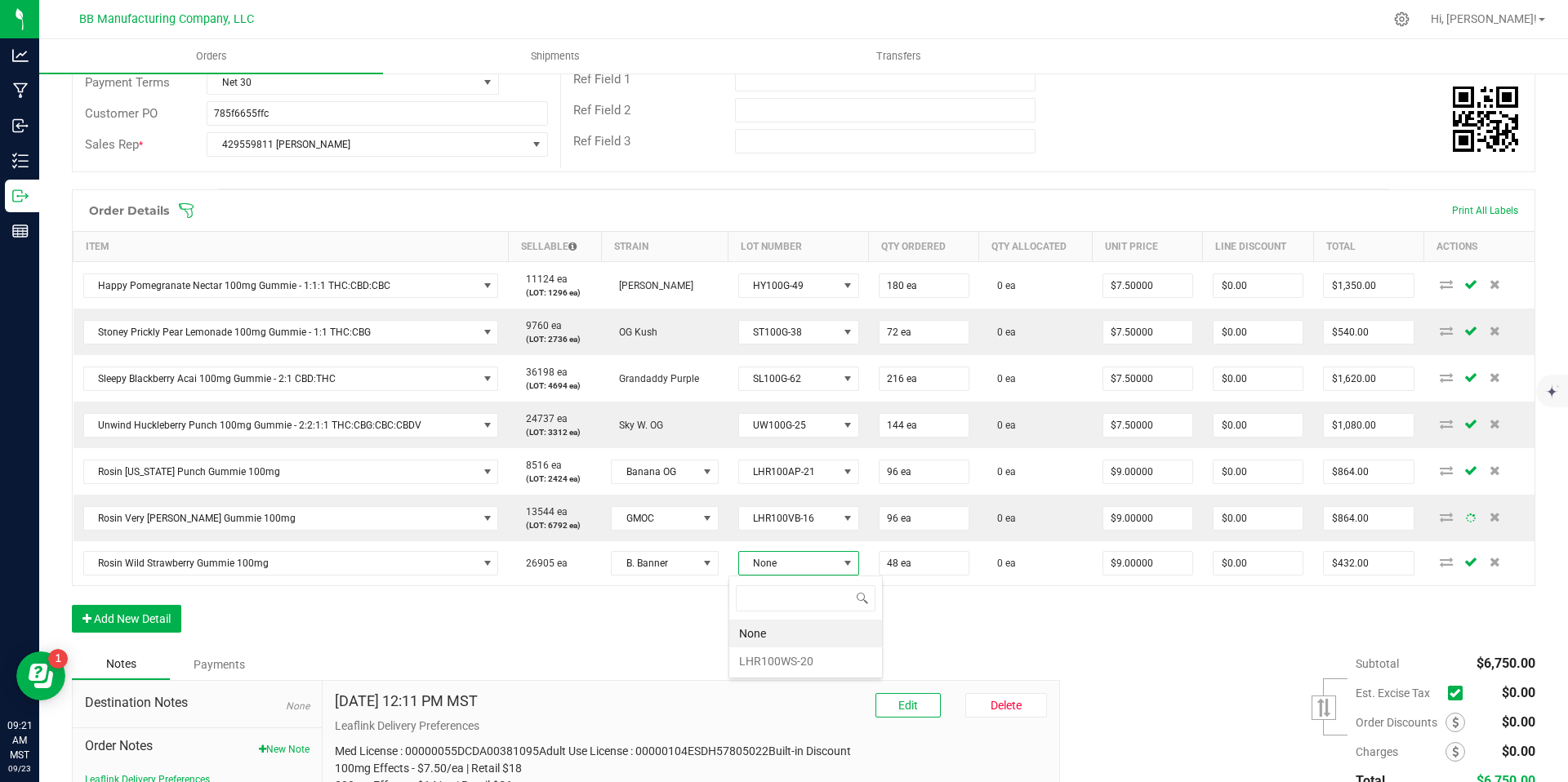
scroll to position [24, 118]
click at [656, 629] on div "Order Details Print All Labels Item Sellable Strain Lot Number Qty Ordered Qty …" at bounding box center [804, 419] width 1464 height 460
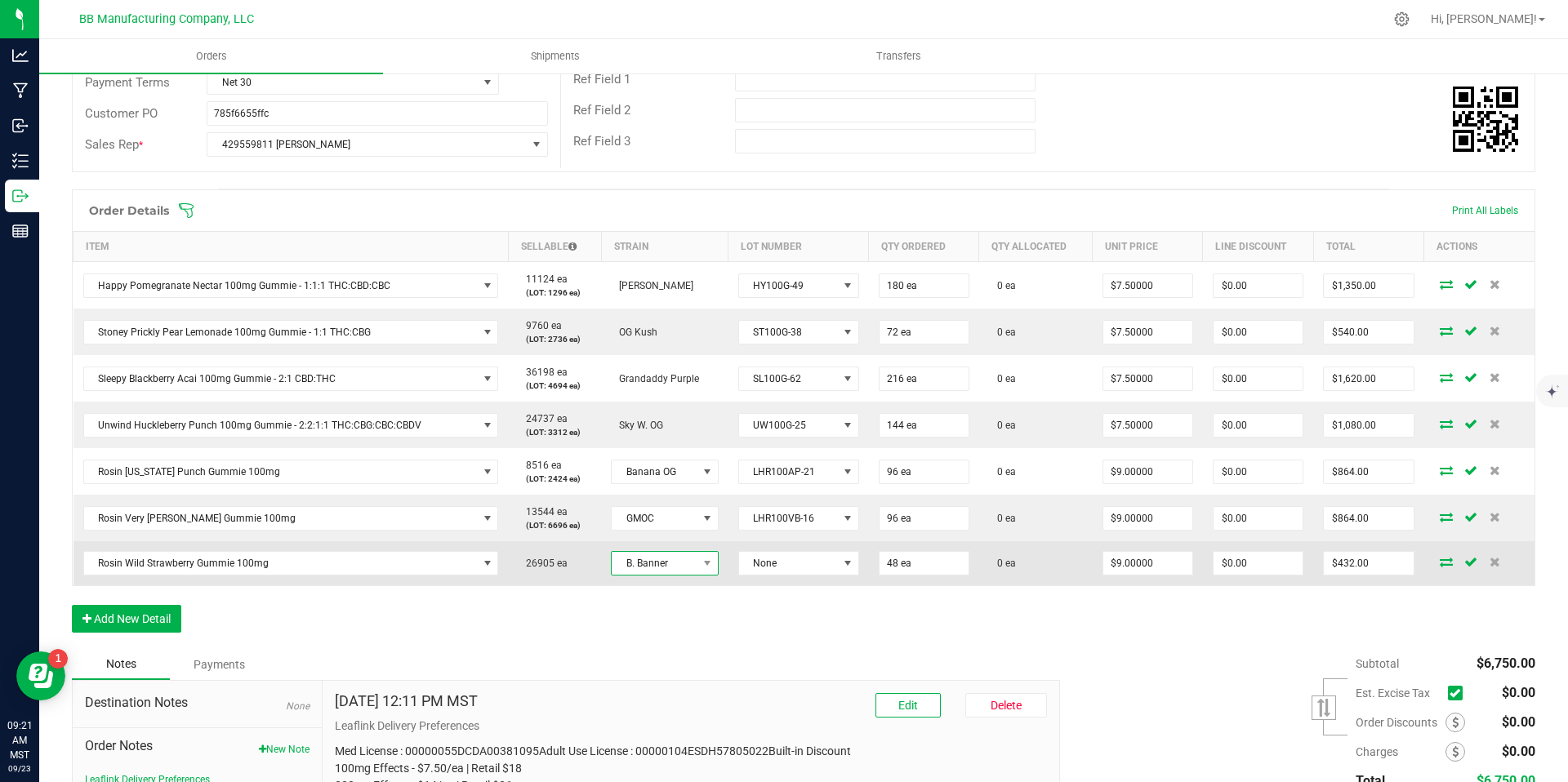
click at [671, 569] on span "B. Banner" at bounding box center [654, 563] width 85 height 23
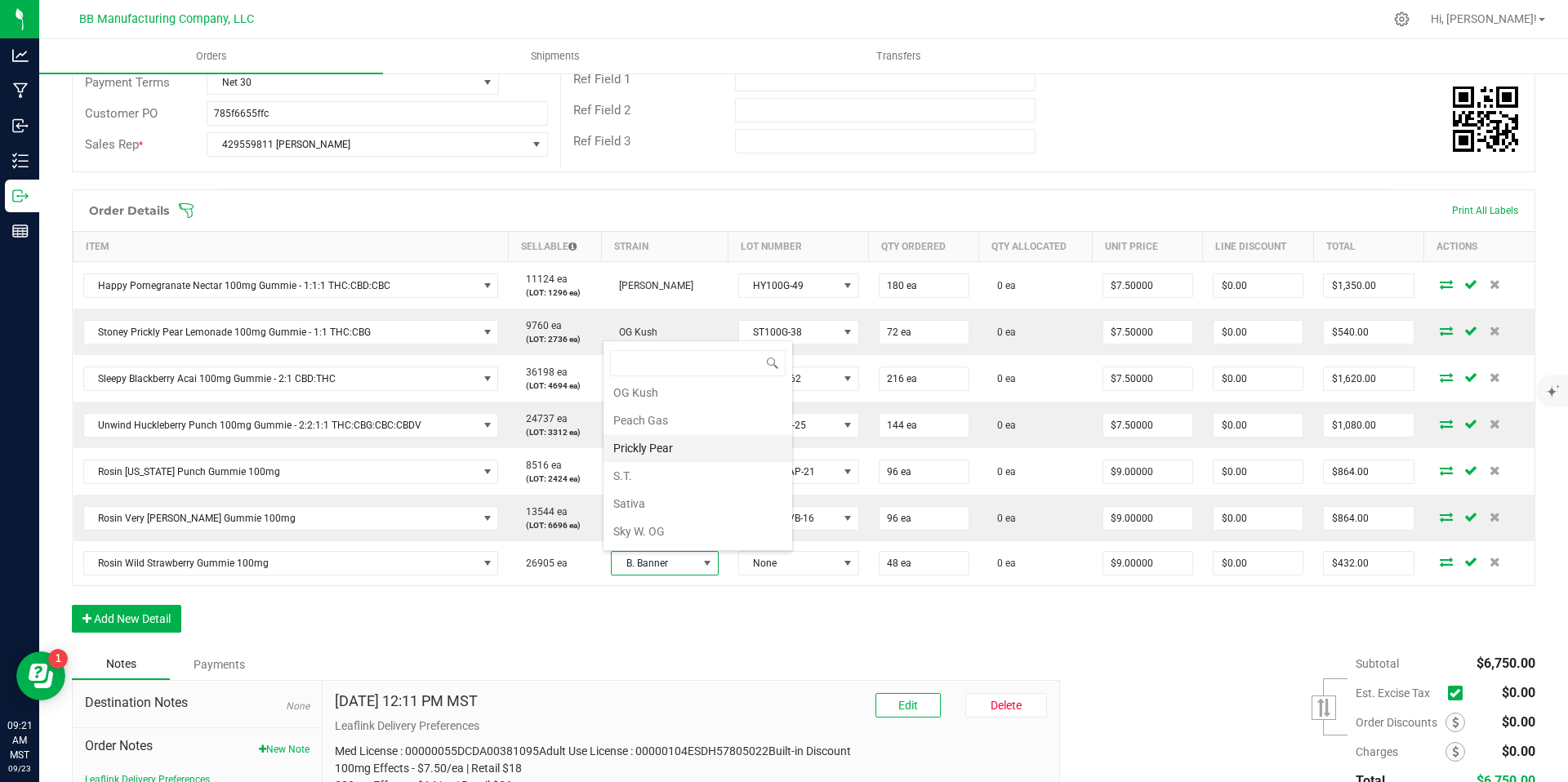
scroll to position [755, 0]
click at [659, 432] on li "Peach Gas" at bounding box center [697, 421] width 189 height 28
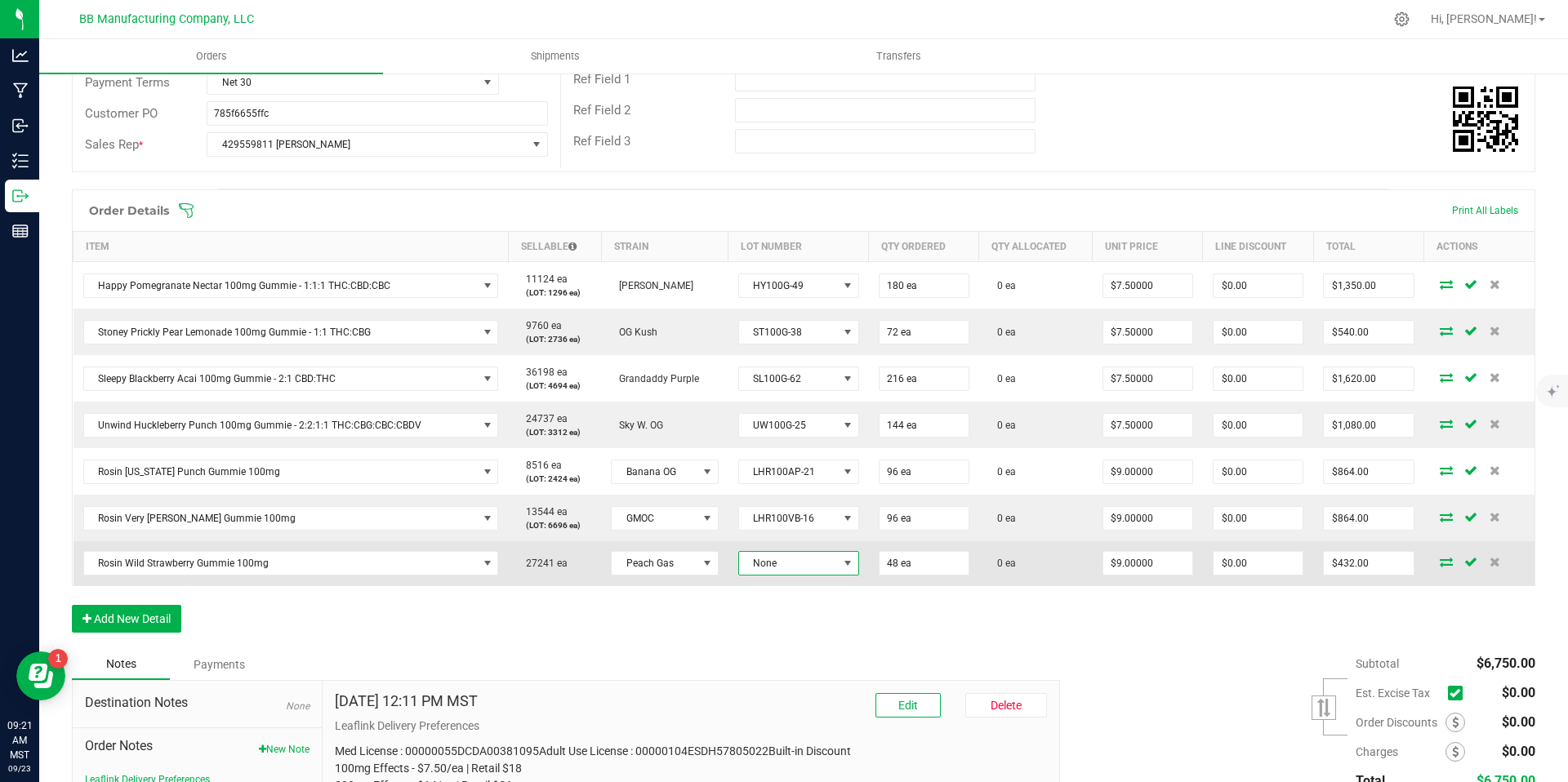
click at [783, 560] on span "None" at bounding box center [789, 563] width 99 height 23
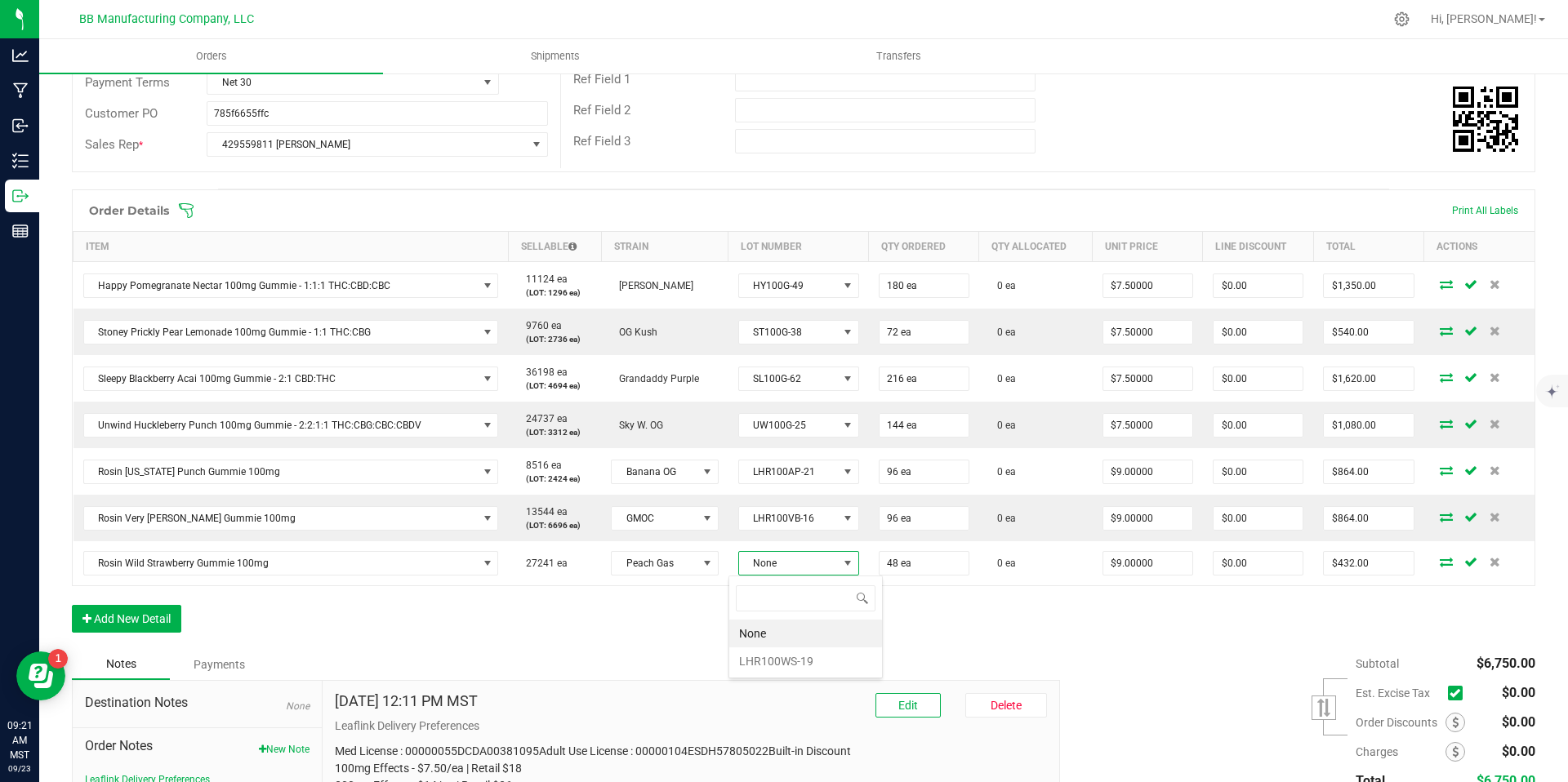
scroll to position [24, 120]
click at [801, 654] on li "LHR100WS-19" at bounding box center [806, 661] width 152 height 28
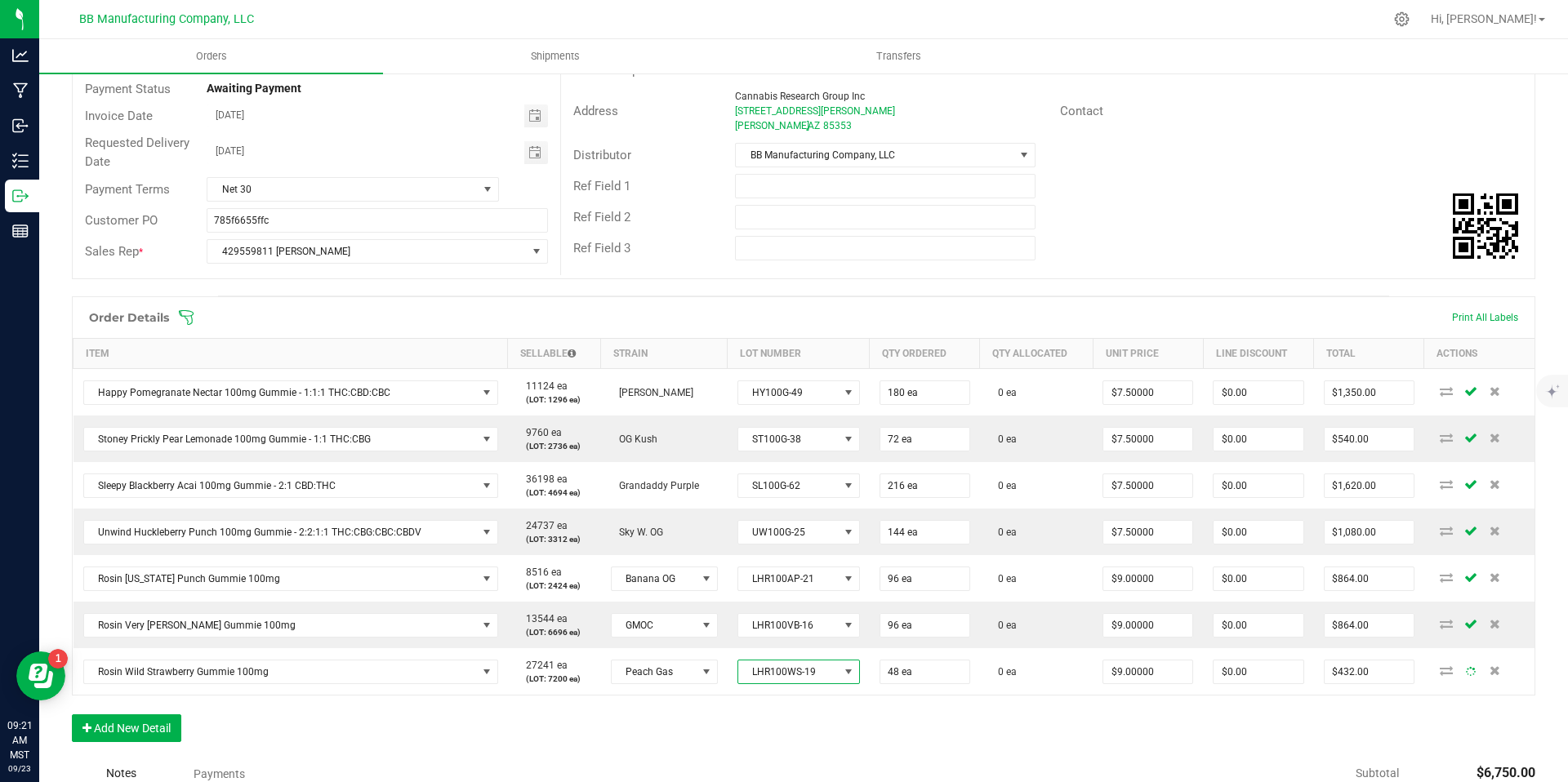
scroll to position [0, 0]
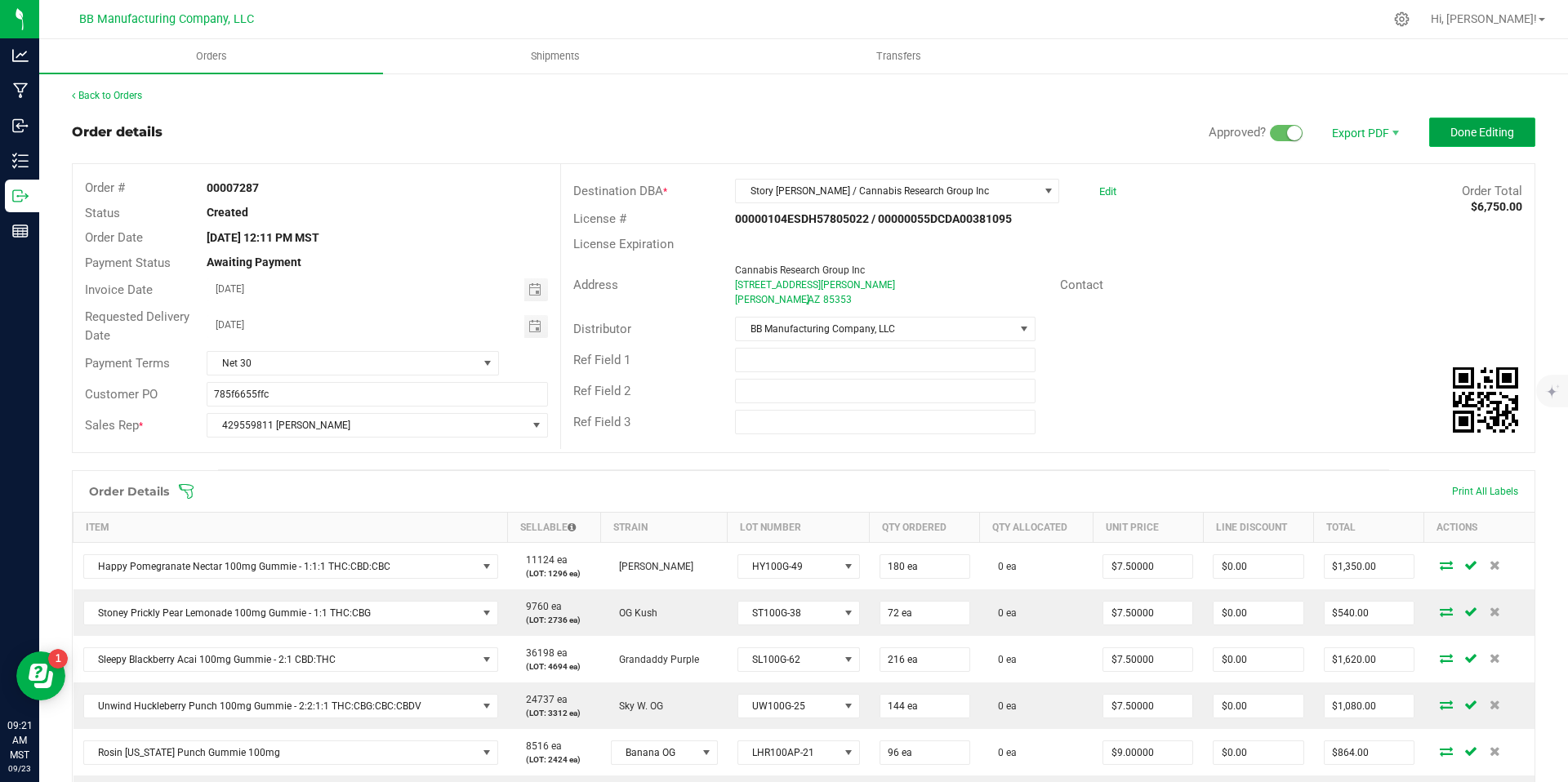
click at [1458, 133] on span "Done Editing" at bounding box center [1482, 132] width 64 height 13
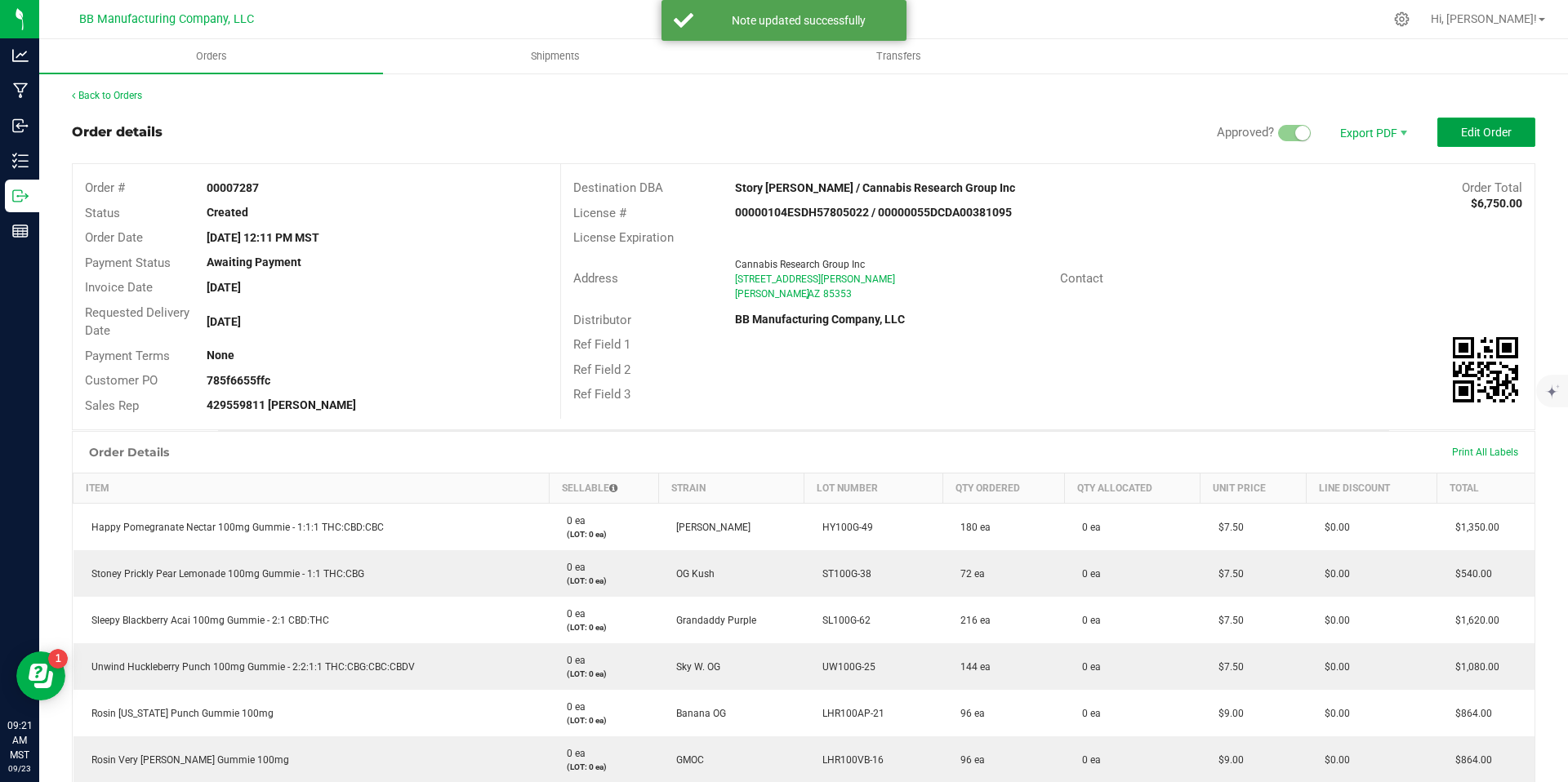
click at [1462, 132] on span "Edit Order" at bounding box center [1487, 132] width 51 height 13
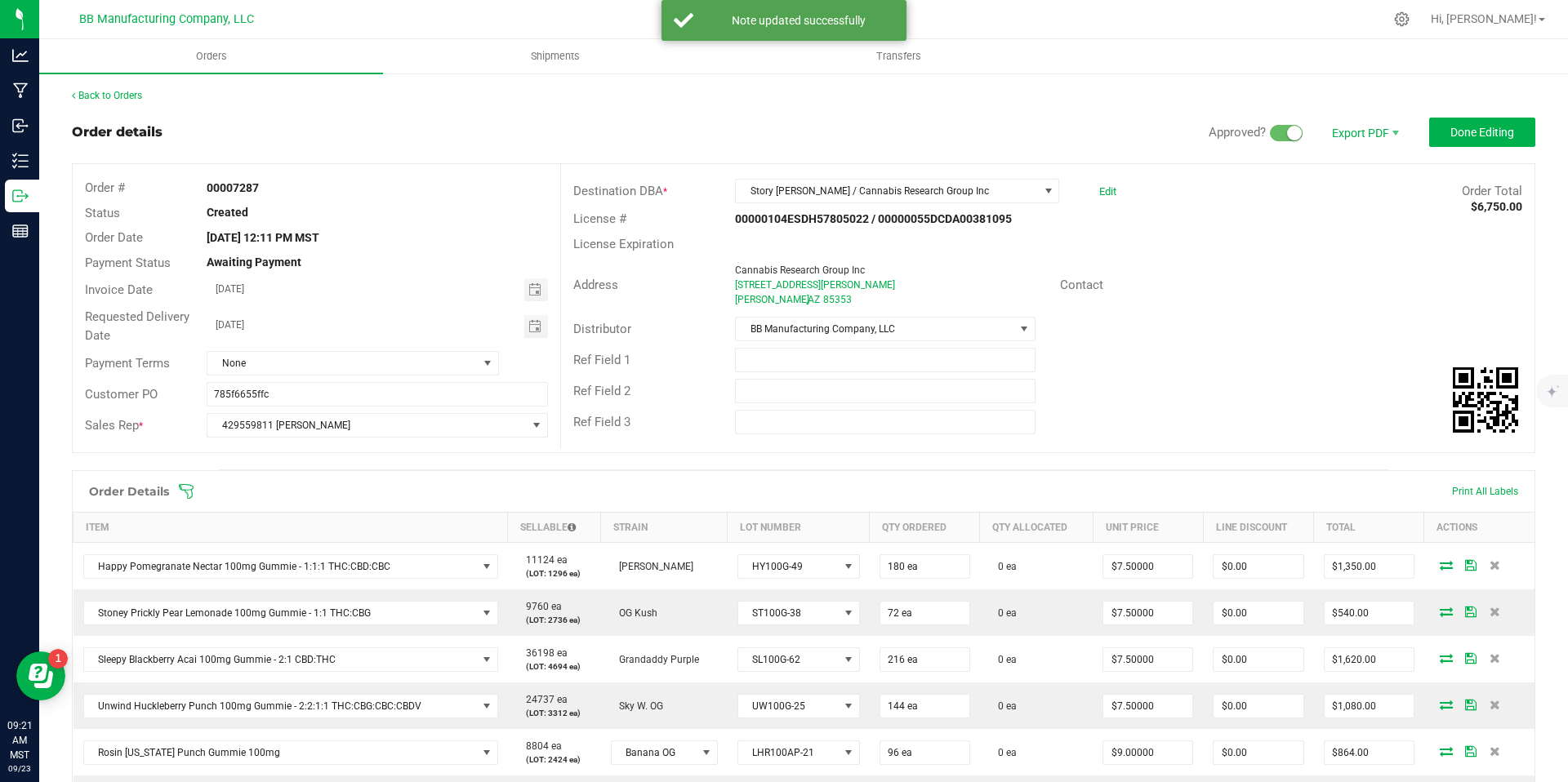
scroll to position [4, 0]
click at [410, 345] on div "Payment Terms None" at bounding box center [317, 360] width 488 height 31
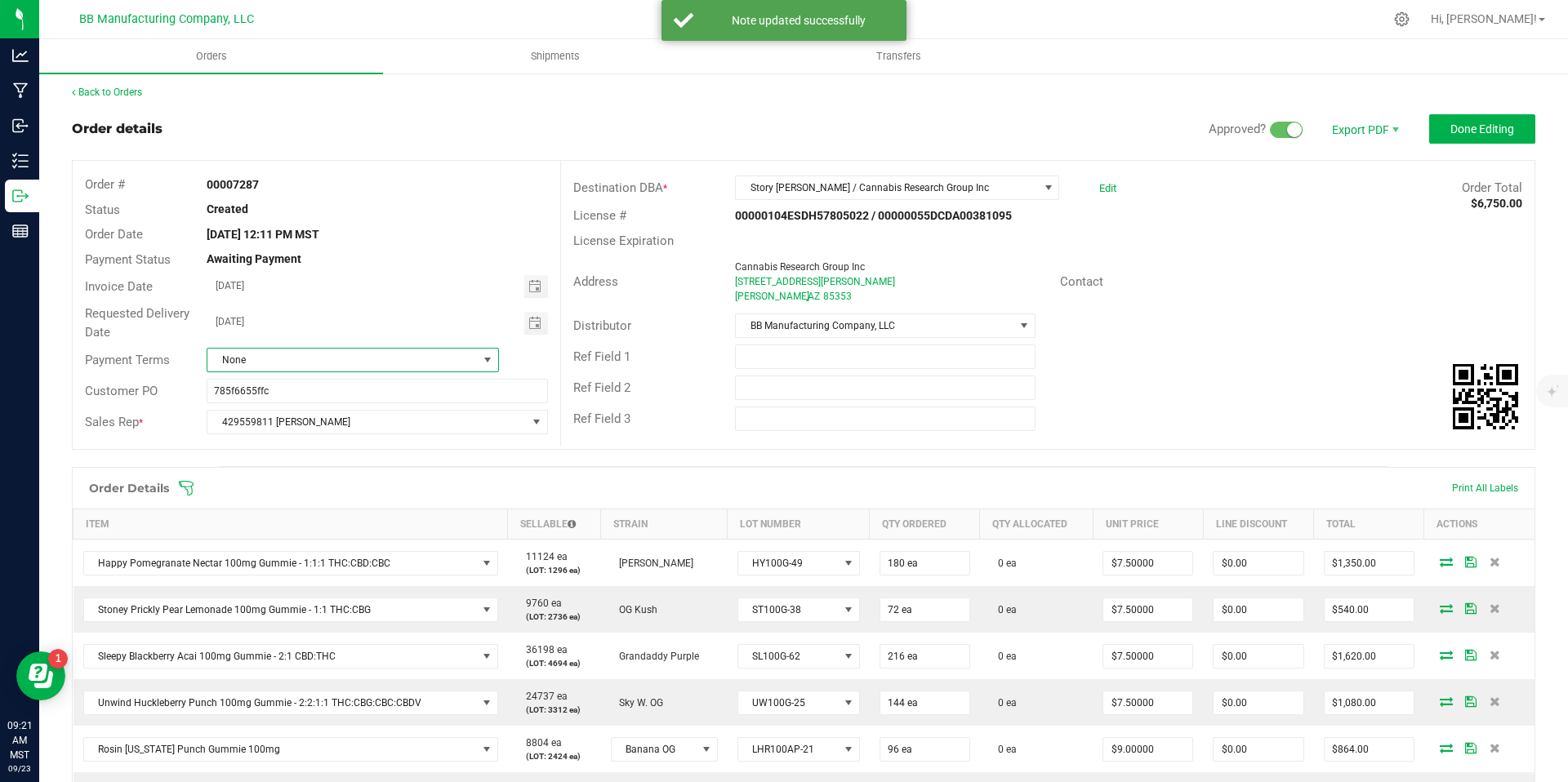
click at [410, 351] on span "None" at bounding box center [343, 360] width 271 height 23
click at [270, 501] on li "Net 30" at bounding box center [351, 493] width 289 height 28
click at [1471, 137] on button "Done Editing" at bounding box center [1483, 129] width 106 height 30
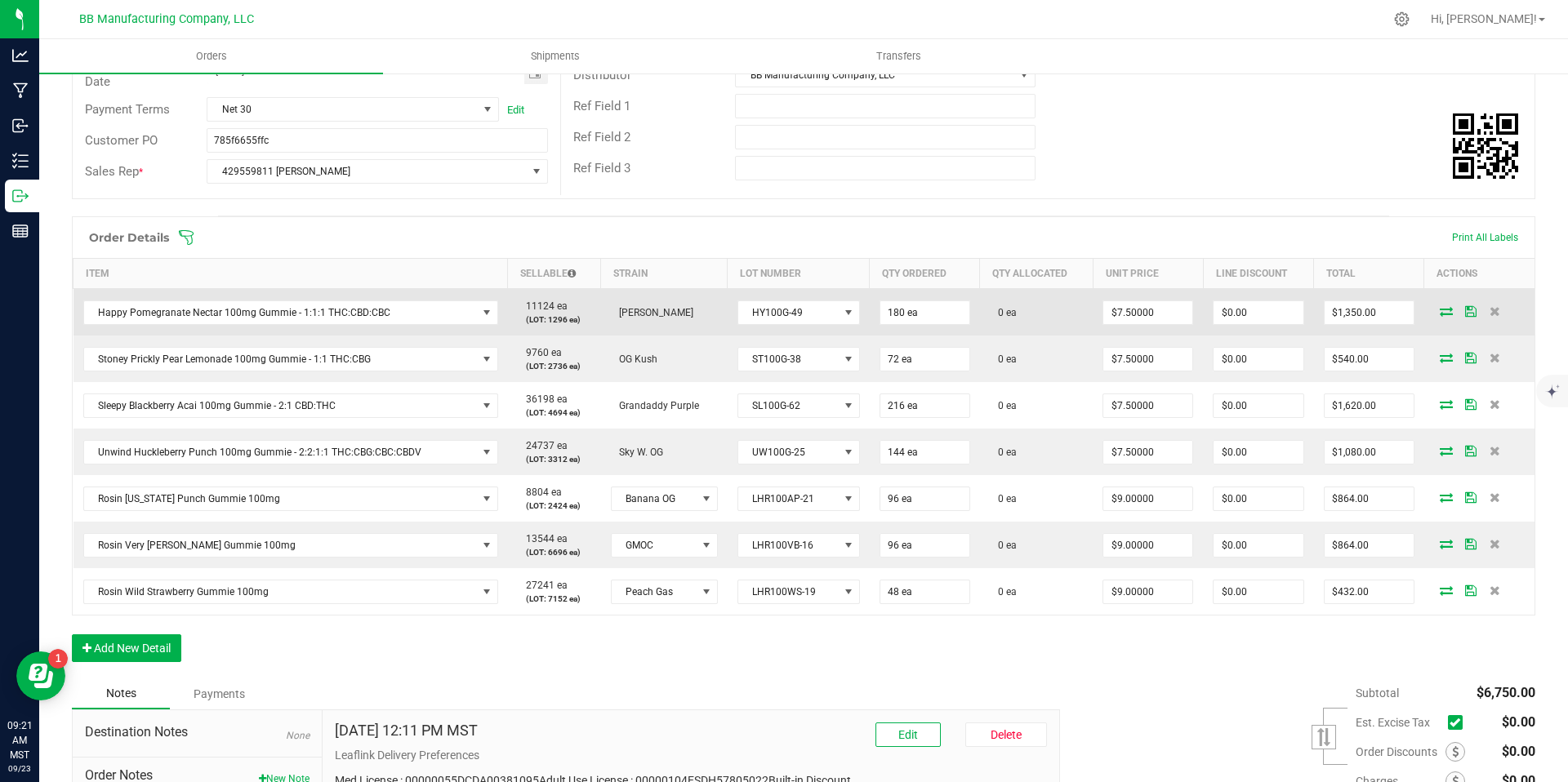
click at [1440, 307] on icon at bounding box center [1446, 311] width 13 height 10
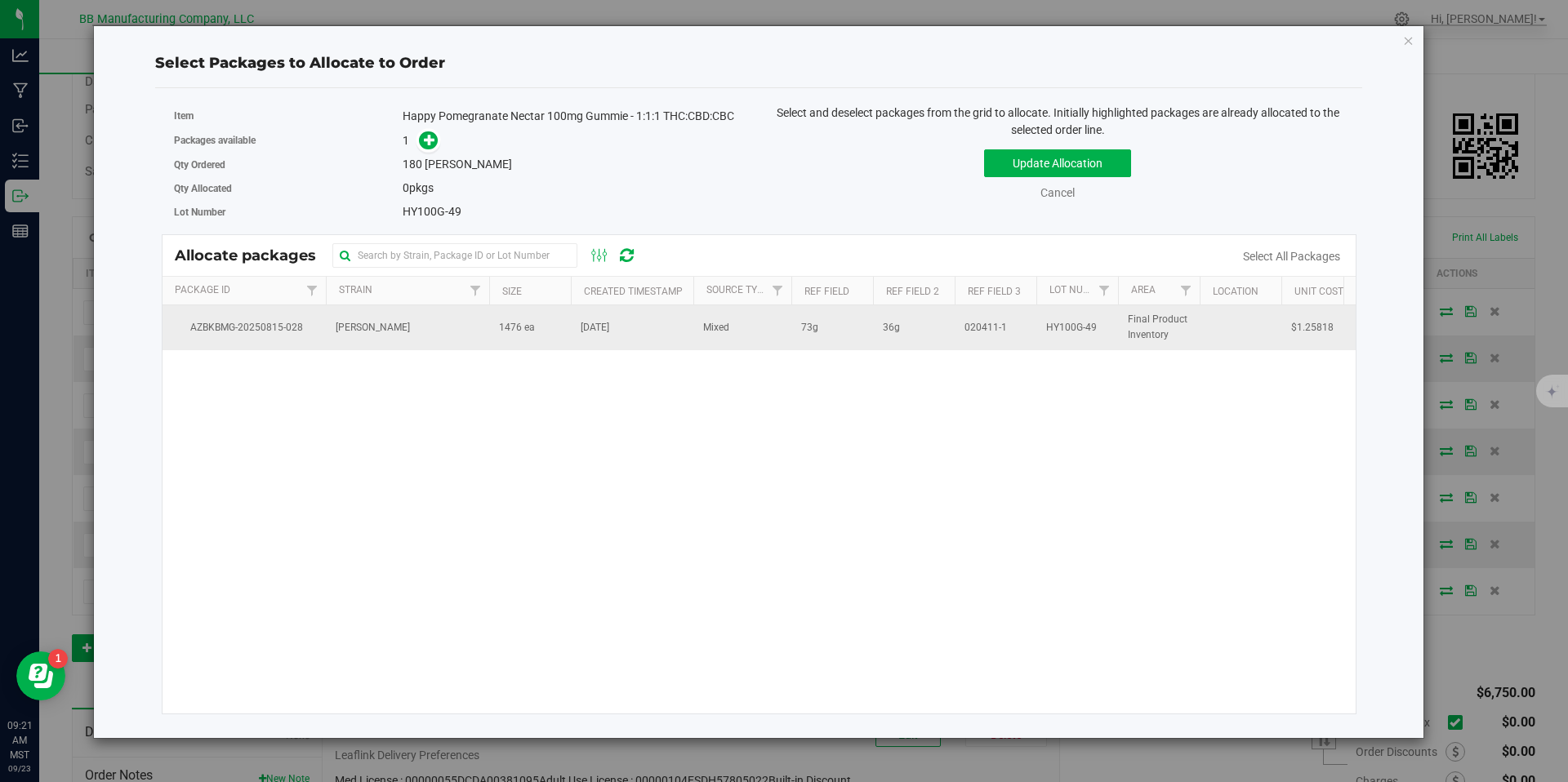
drag, startPoint x: 665, startPoint y: 333, endPoint x: 642, endPoint y: 319, distance: 26.9
click at [665, 333] on td "Aug 15, 2025" at bounding box center [632, 327] width 123 height 44
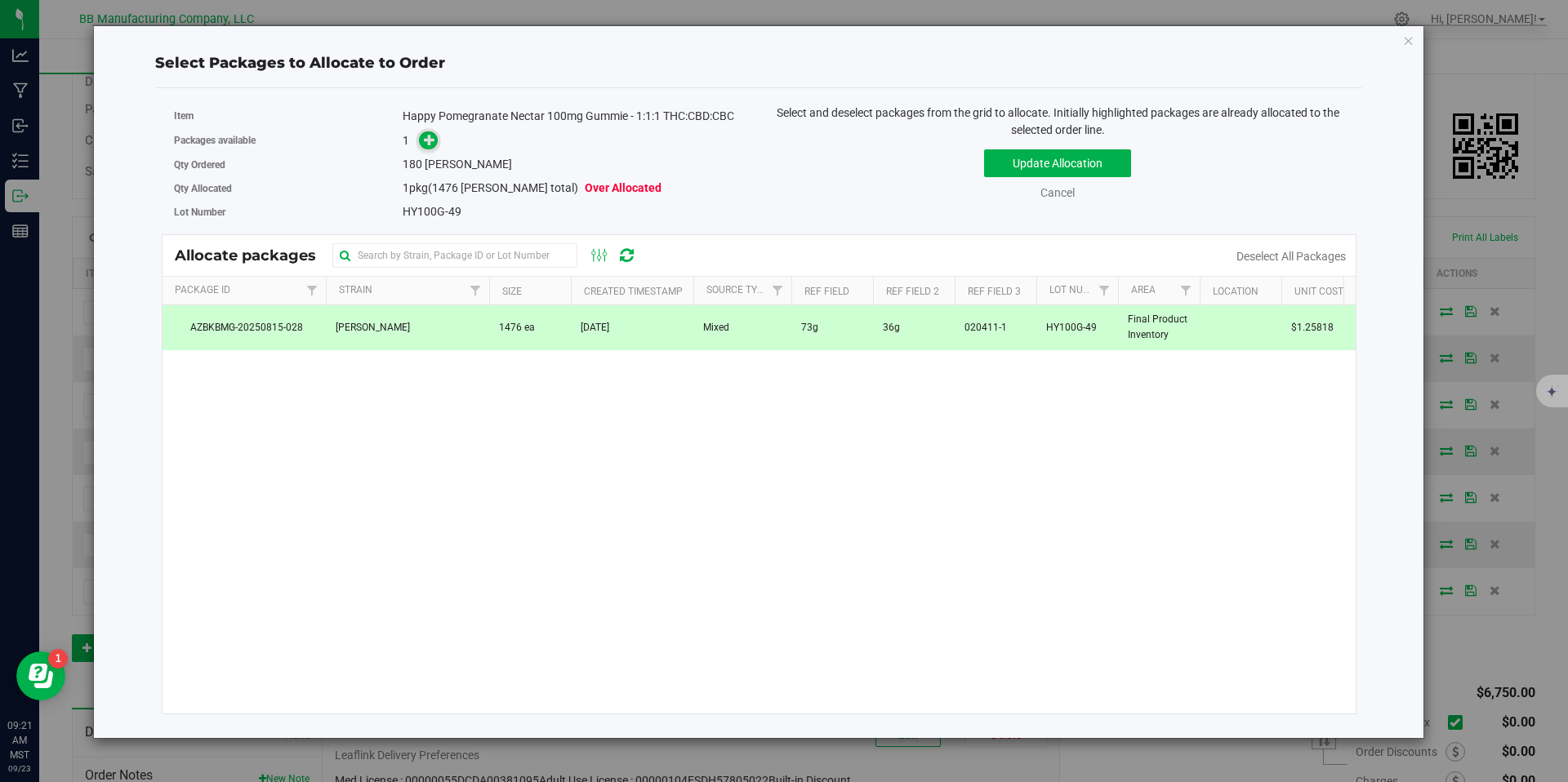
click at [426, 141] on icon at bounding box center [429, 139] width 12 height 12
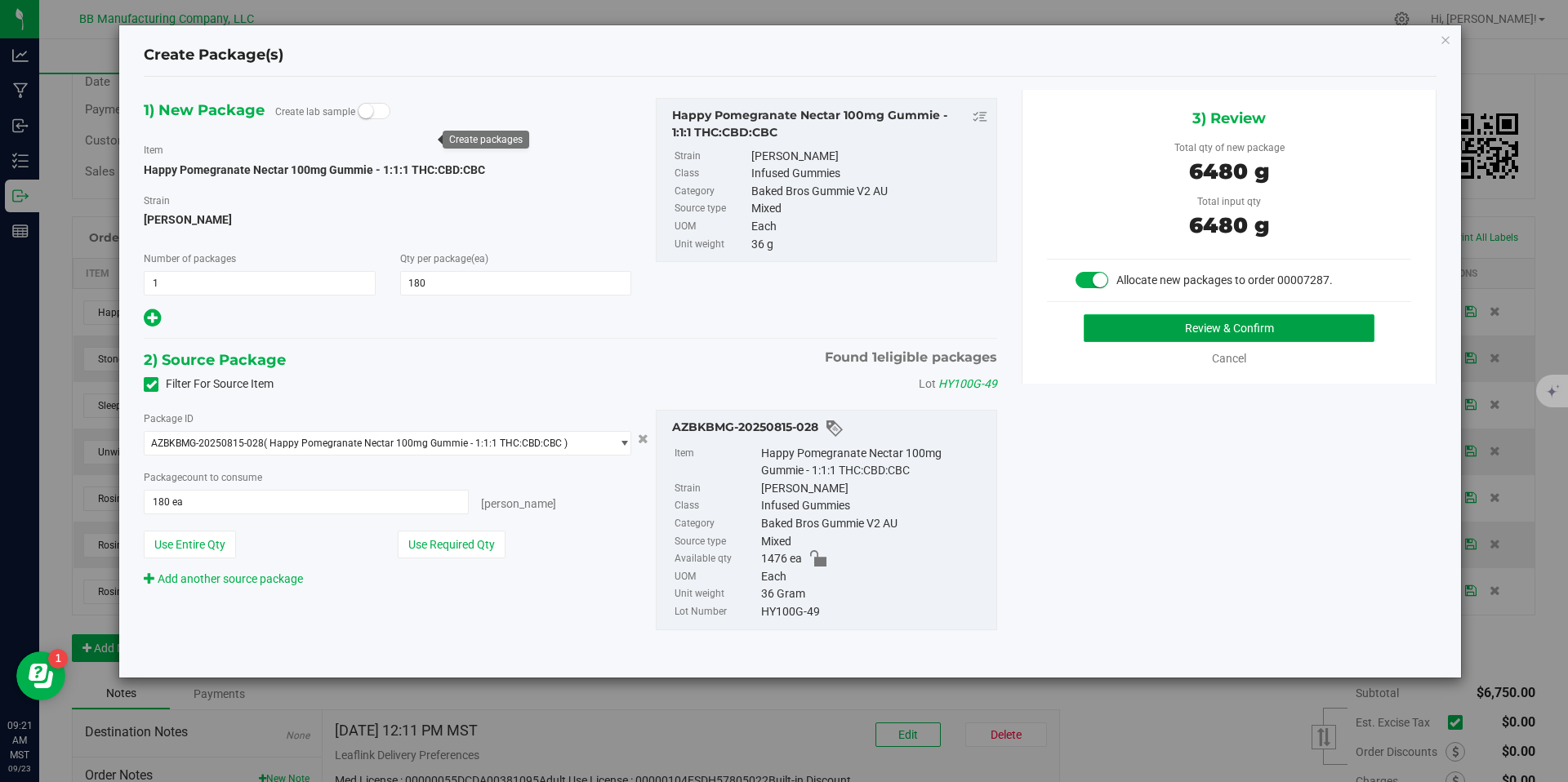
click at [1134, 335] on button "Review & Confirm" at bounding box center [1230, 328] width 291 height 28
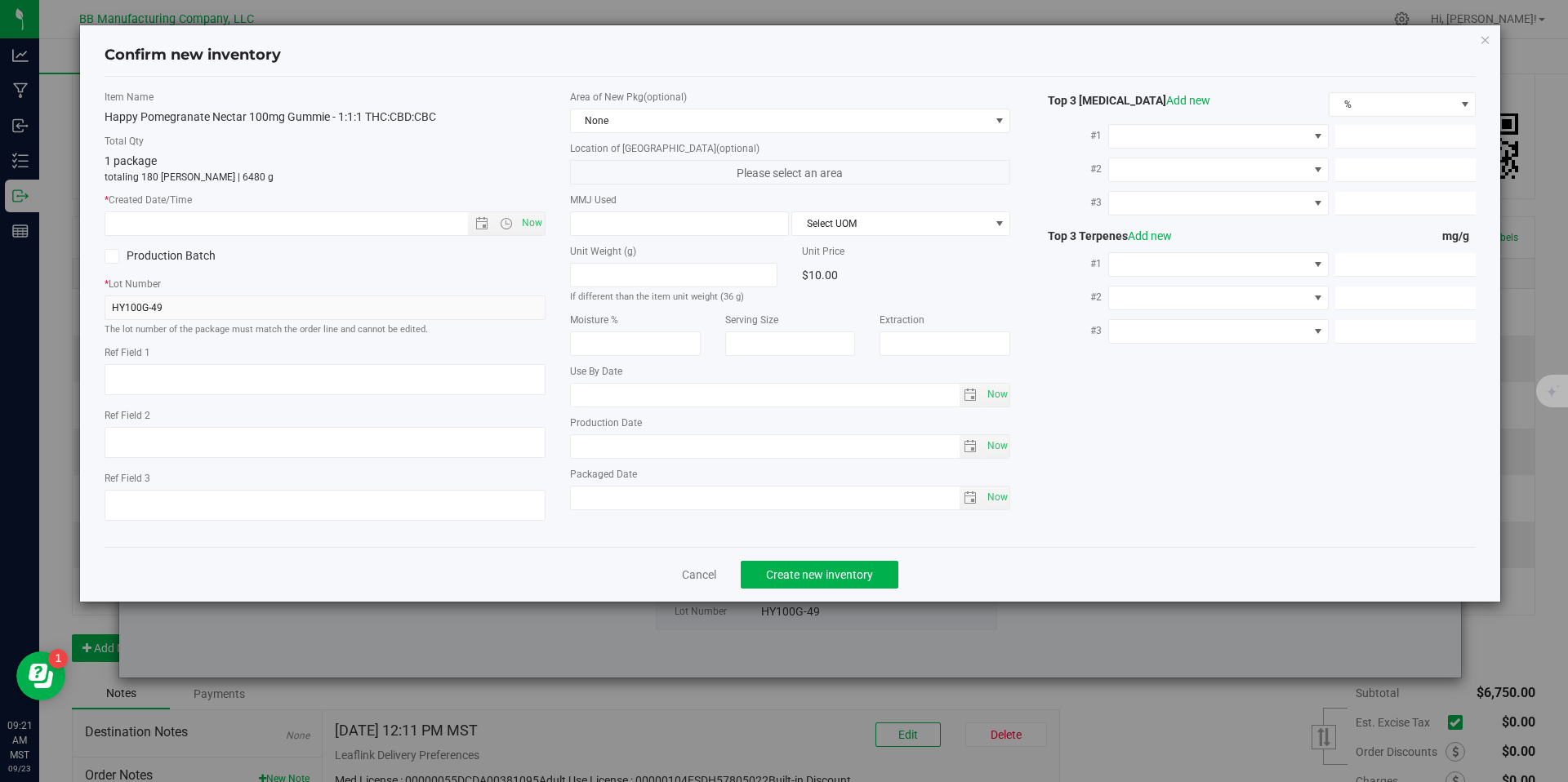
type textarea "73g"
type textarea "36g"
type textarea "020411-1"
type input "100.0000"
type input "2026-07-28"
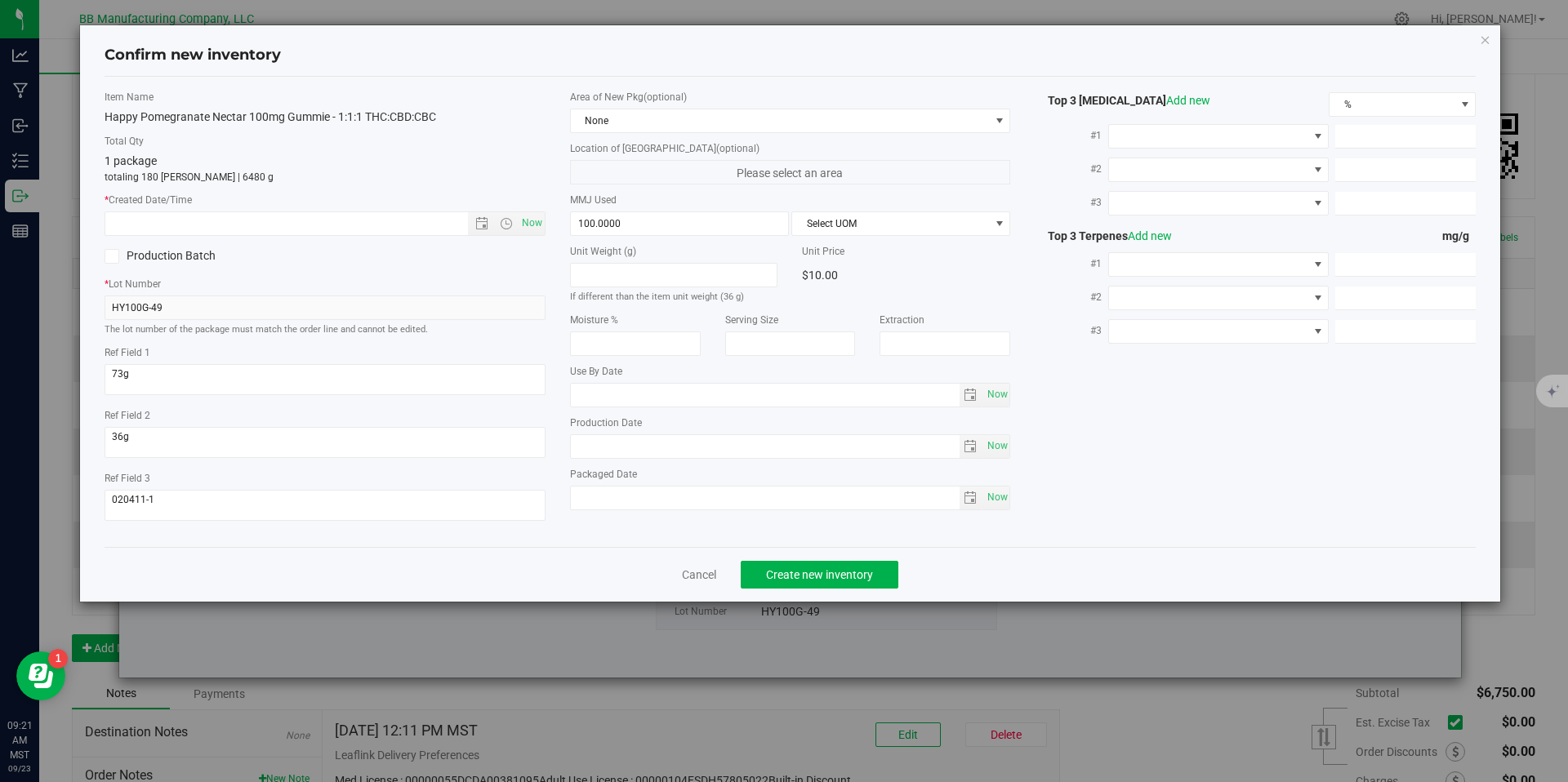
type input "2025-07-28"
click at [678, 454] on input "2025-07-28" at bounding box center [765, 446] width 389 height 23
click at [430, 224] on input "text" at bounding box center [300, 223] width 391 height 23
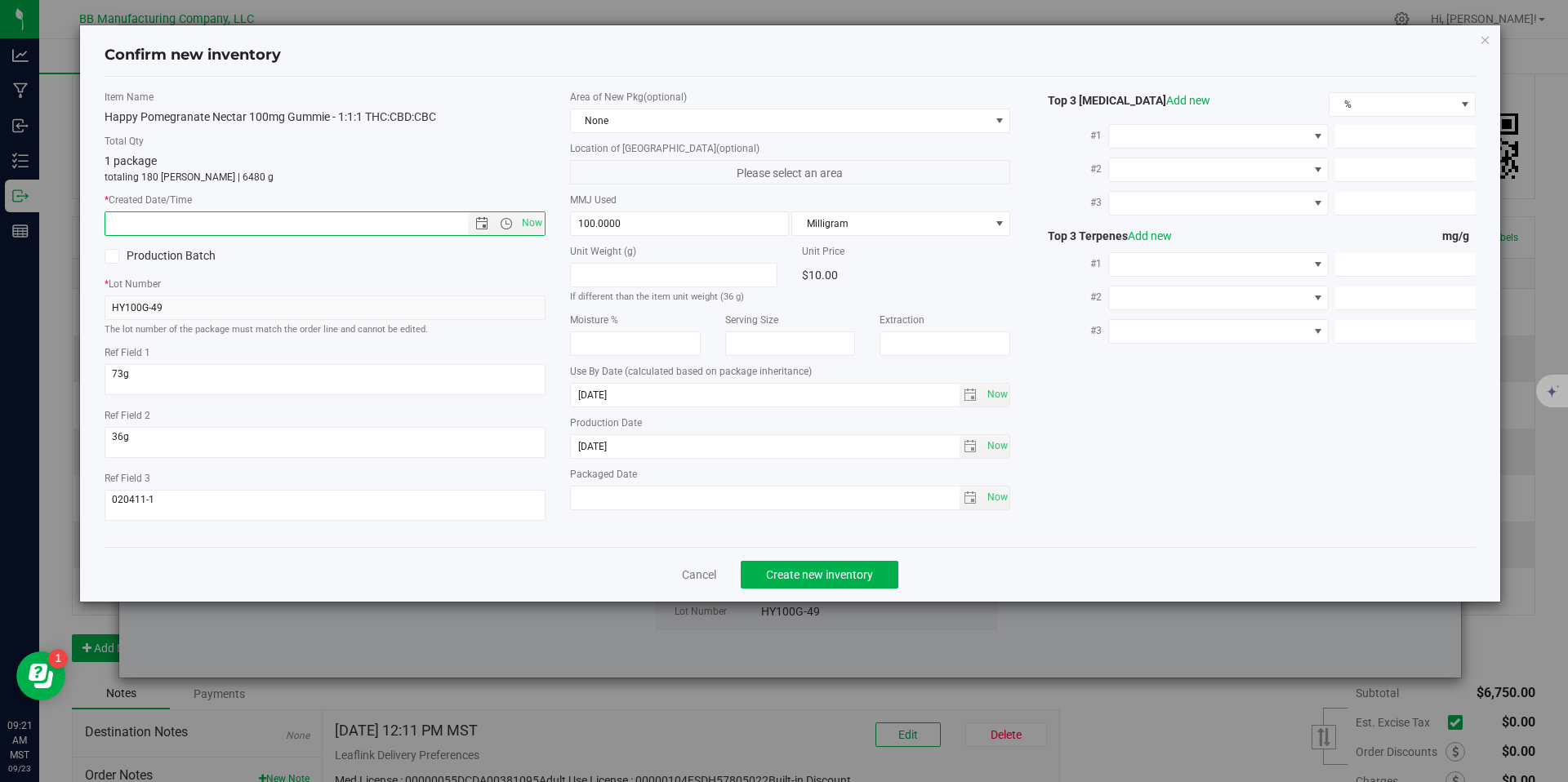
paste input "2025-07-28"
type input "7/28/2025 9:21 AM"
click at [746, 572] on button "Create new inventory" at bounding box center [819, 575] width 158 height 28
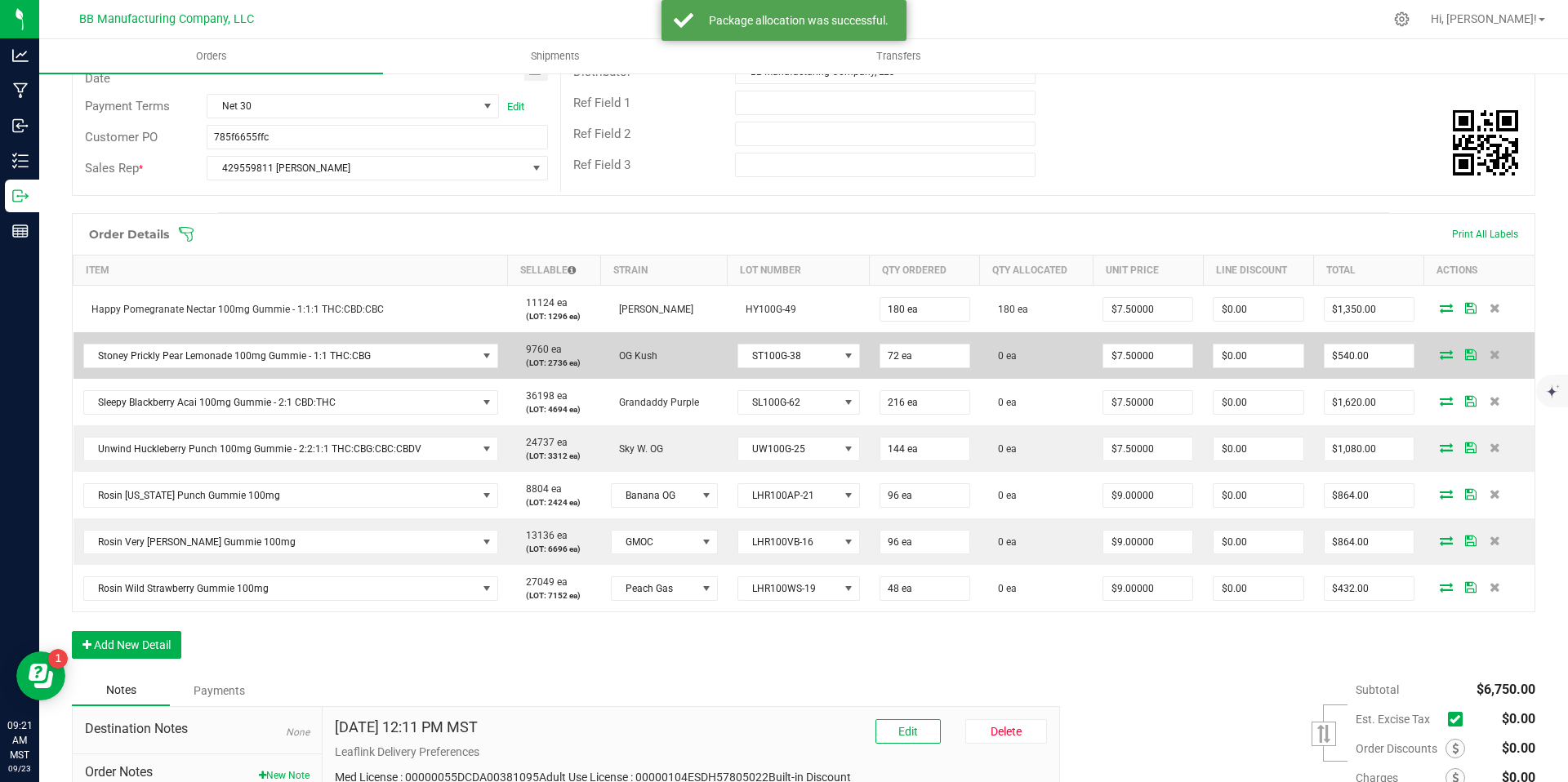
click at [1440, 357] on icon at bounding box center [1446, 354] width 13 height 10
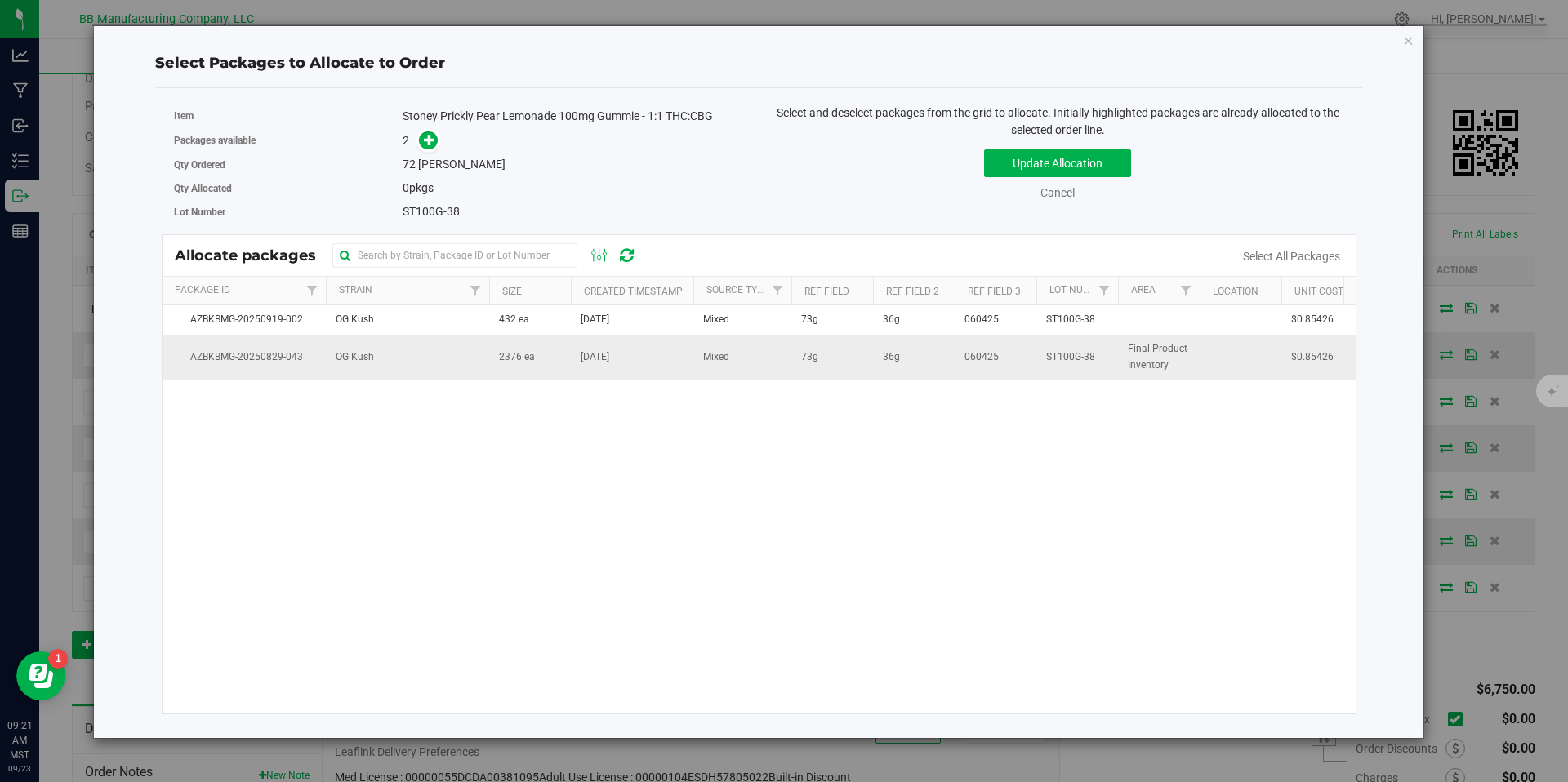
click at [687, 364] on td "[DATE]" at bounding box center [632, 356] width 123 height 44
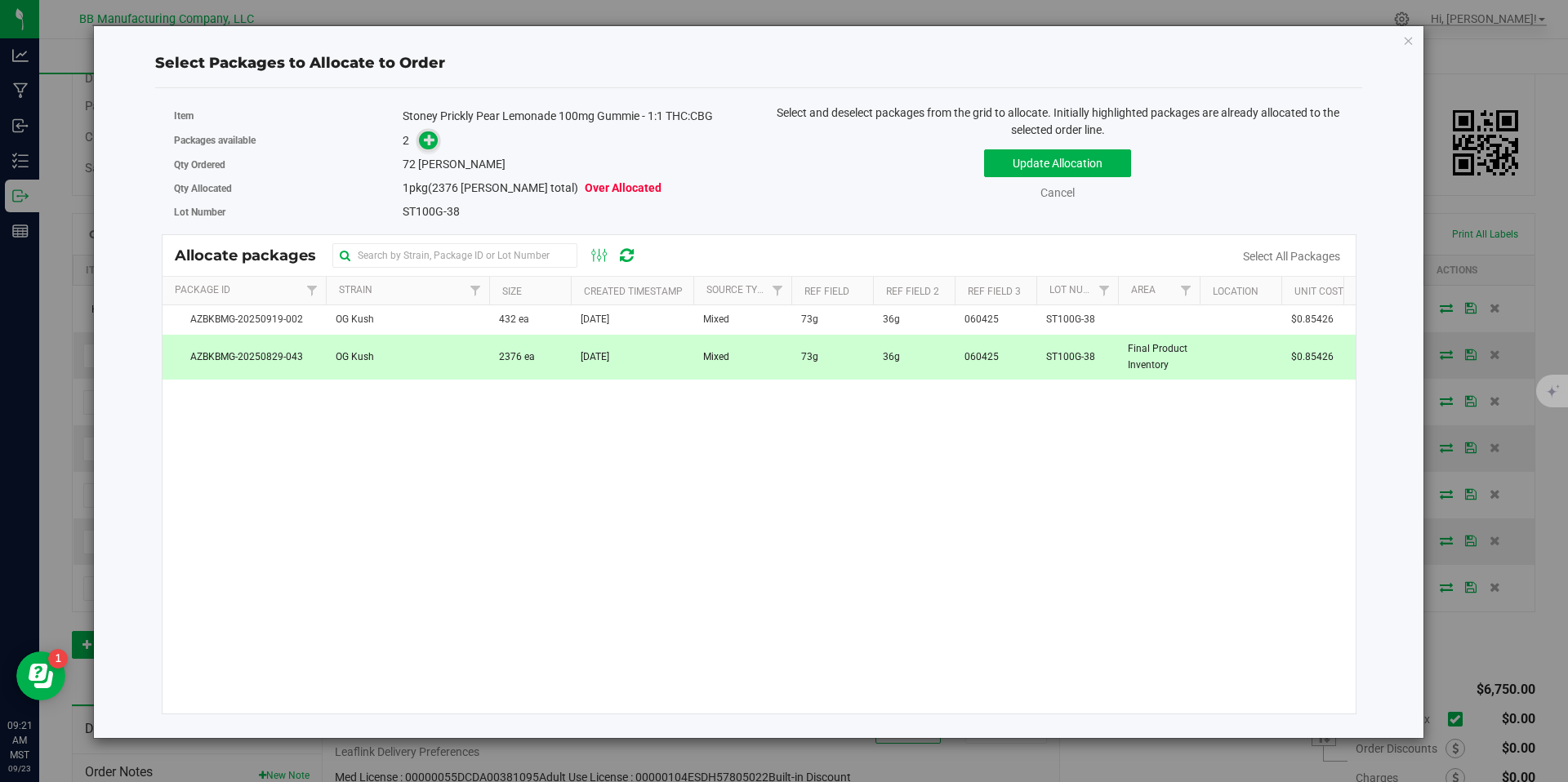
click at [427, 148] on span at bounding box center [428, 141] width 19 height 19
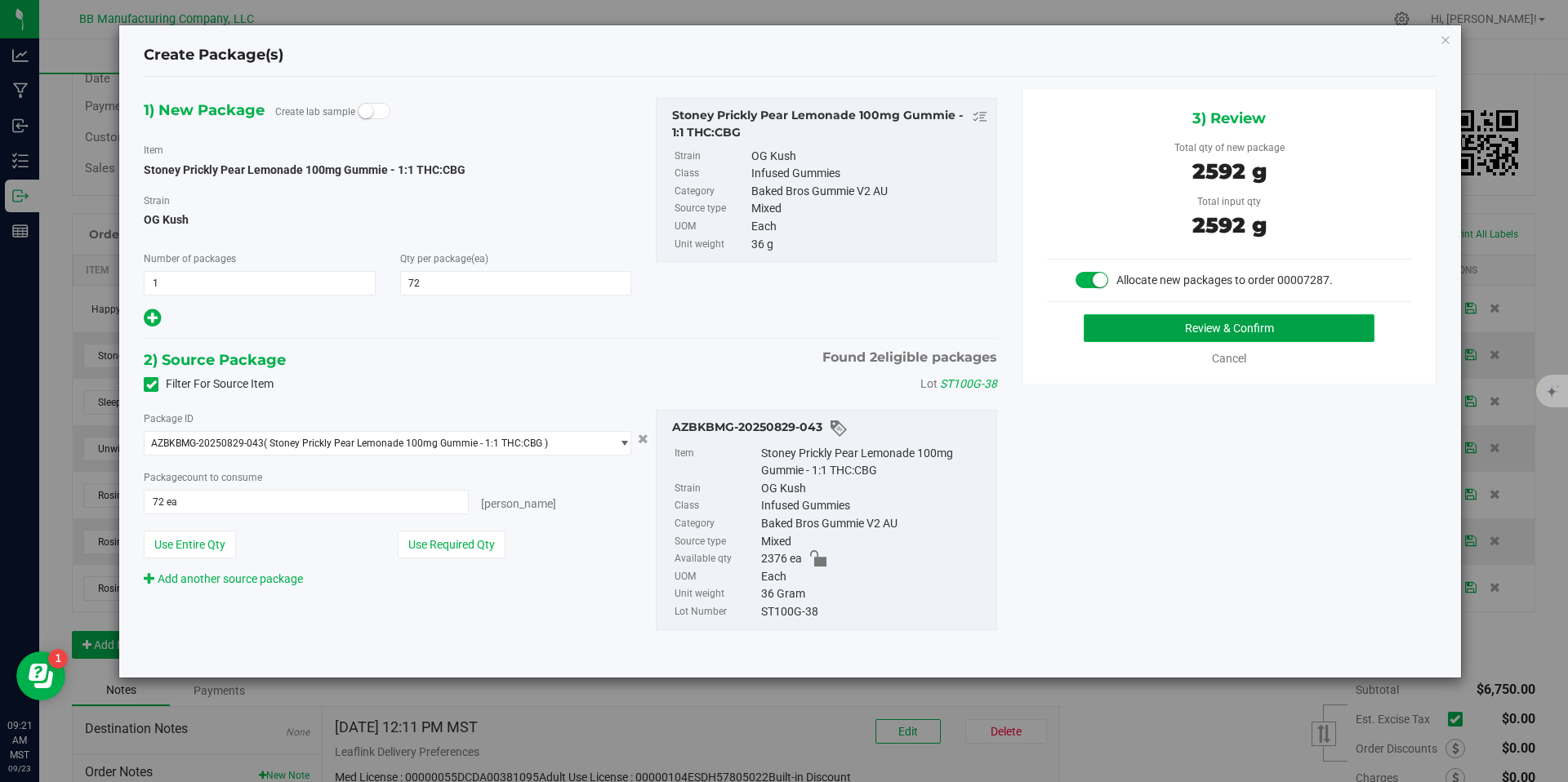
click at [1131, 330] on button "Review & Confirm" at bounding box center [1230, 328] width 291 height 28
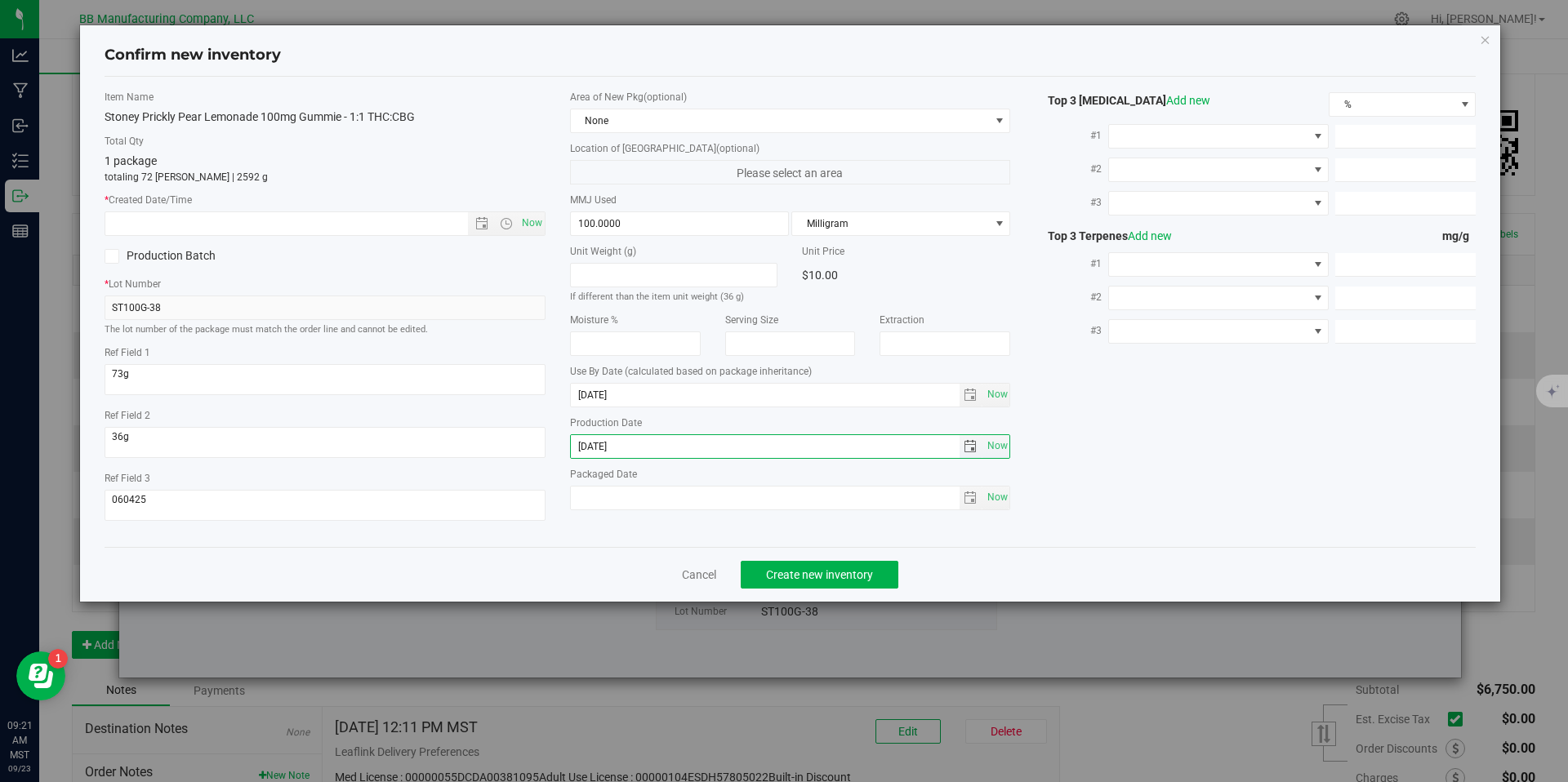
click at [619, 440] on input "[DATE]" at bounding box center [765, 446] width 389 height 23
click at [431, 222] on input "text" at bounding box center [300, 223] width 391 height 23
paste input "[DATE]"
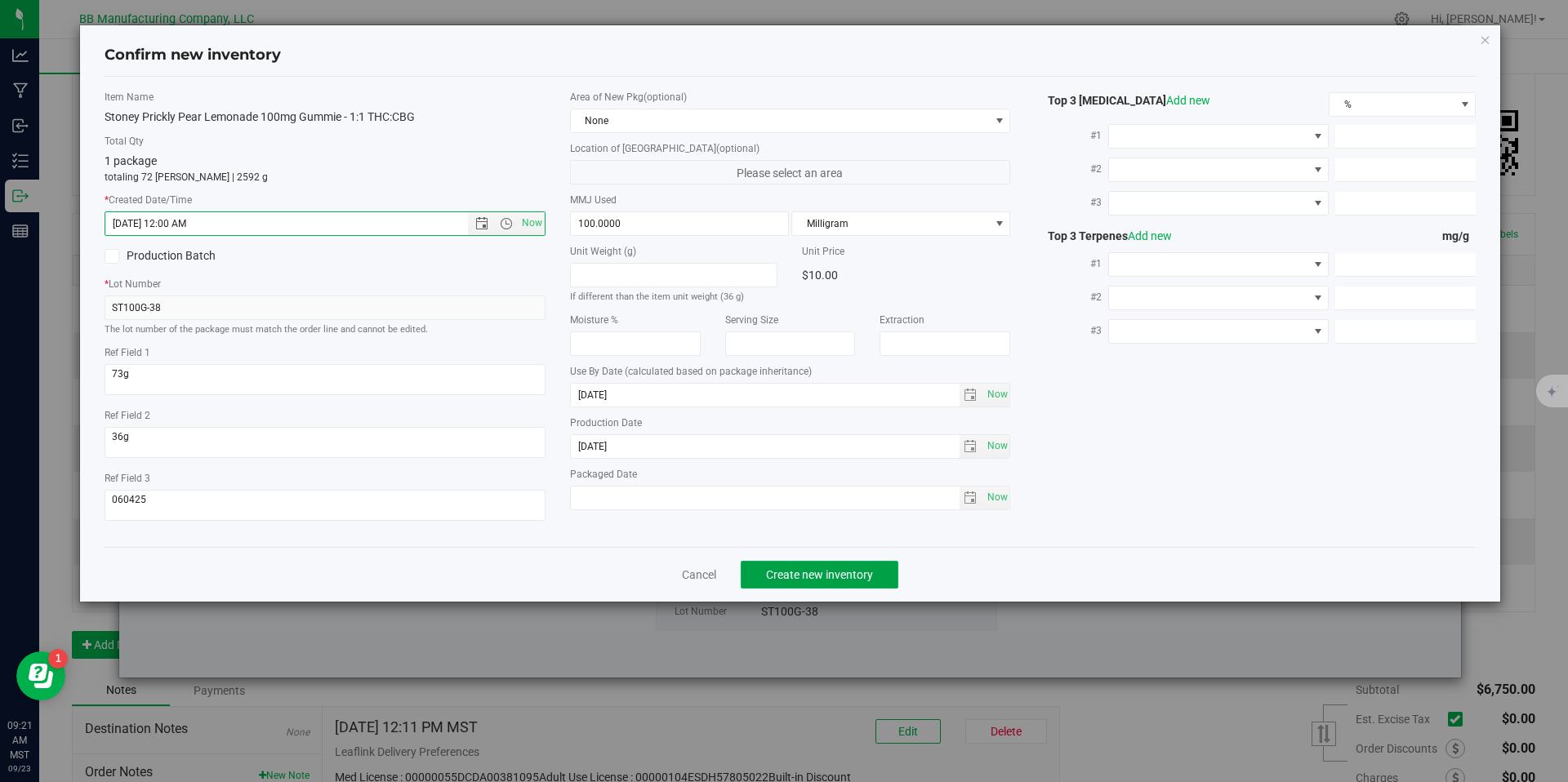
type input "8/15/2025 9:21 AM"
click at [760, 566] on button "Create new inventory" at bounding box center [819, 575] width 158 height 28
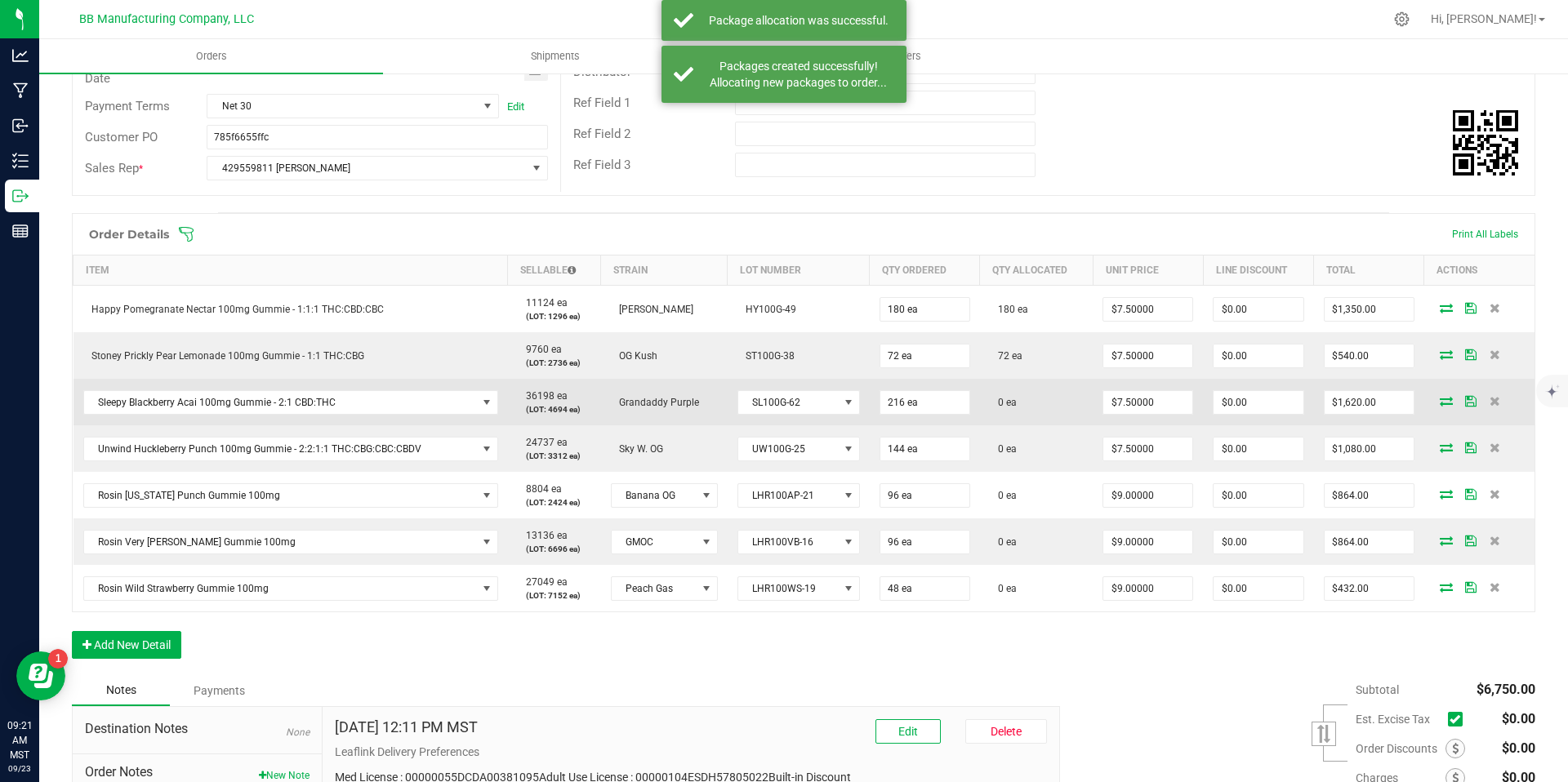
click at [1440, 402] on icon at bounding box center [1446, 400] width 13 height 10
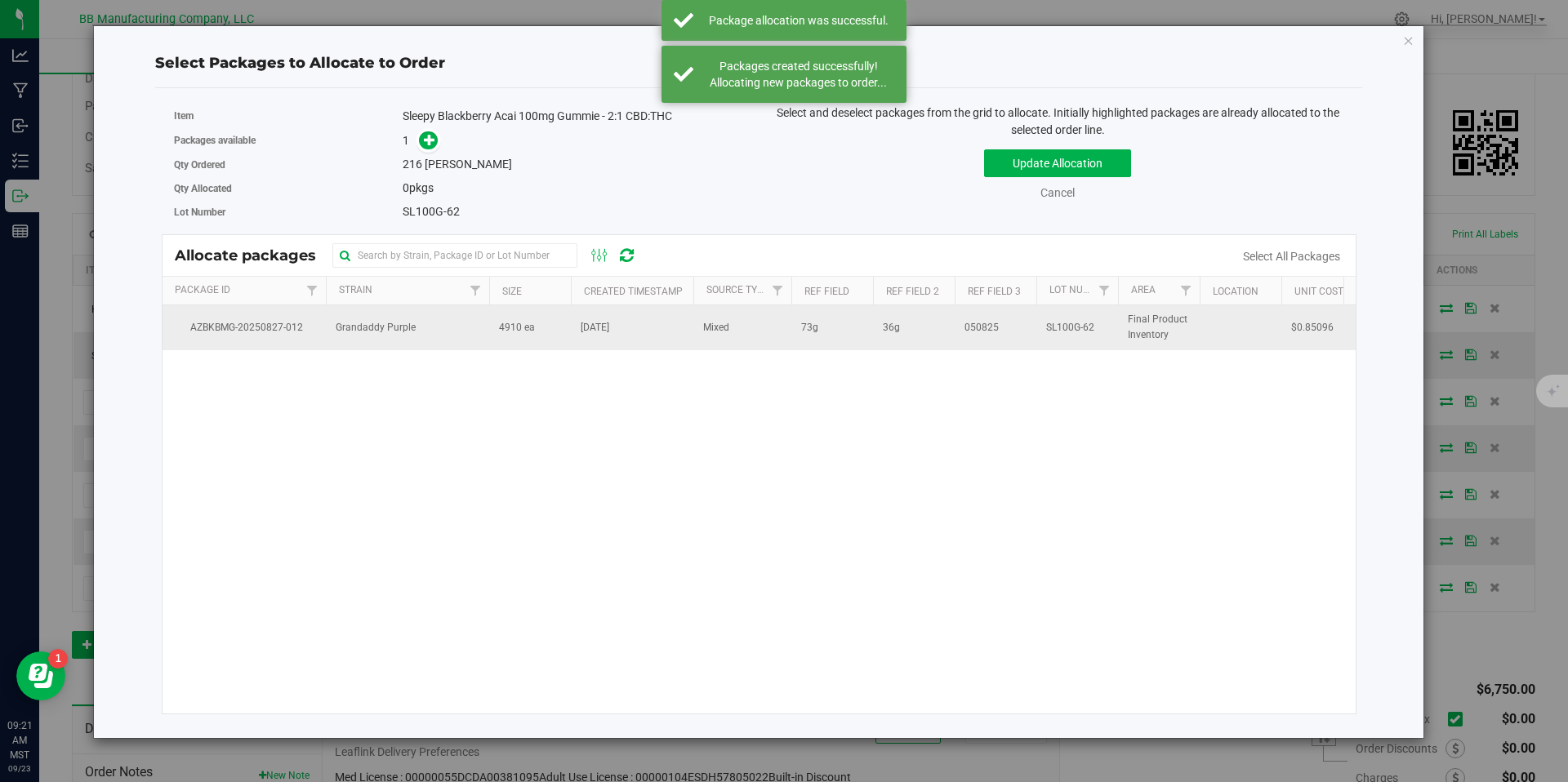
click at [558, 339] on td "4910 ea" at bounding box center [530, 327] width 82 height 44
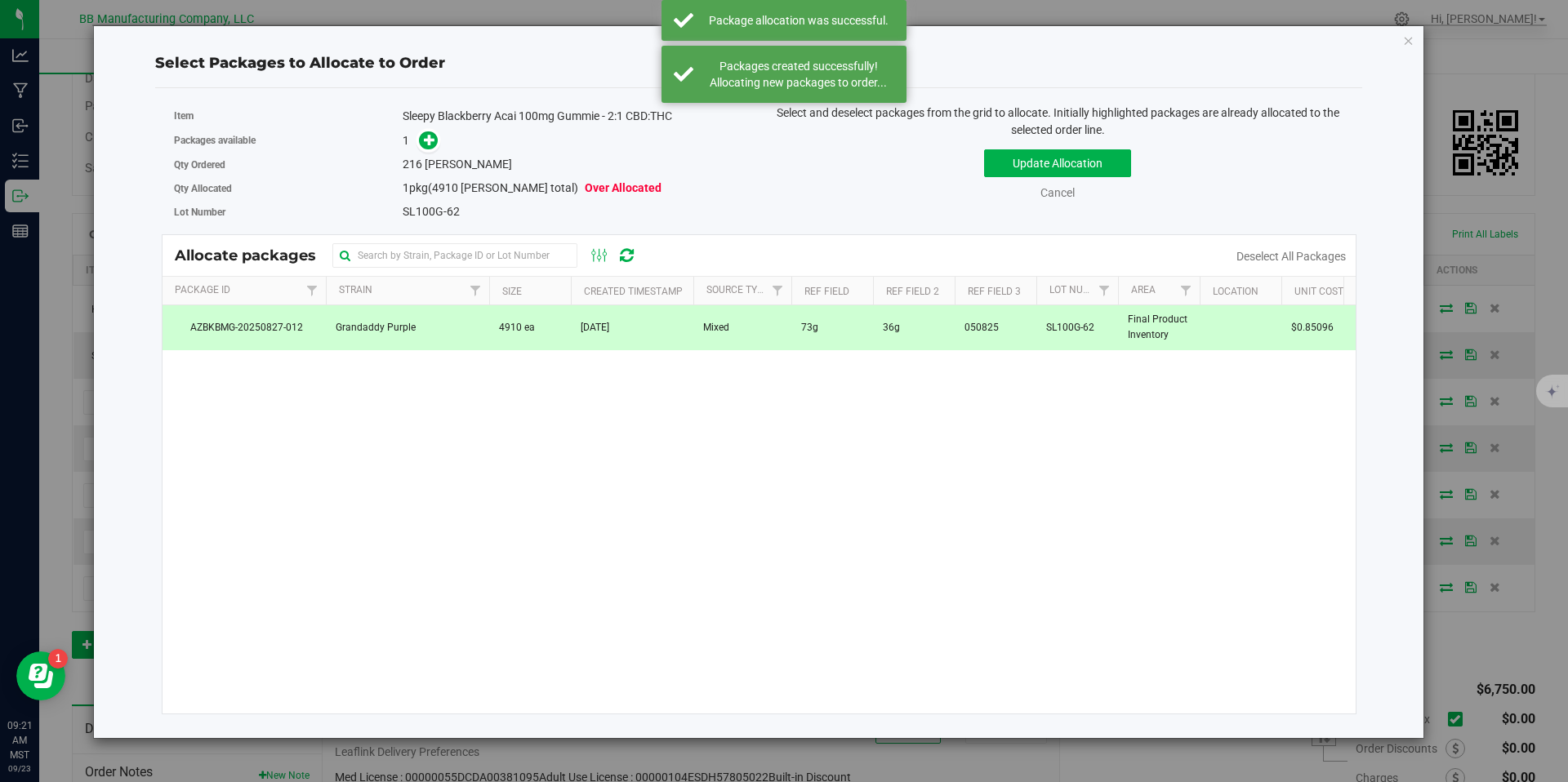
click at [411, 116] on div "Sleepy Blackberry Acai 100mg Gummie - 2:1 CBD:THC" at bounding box center [574, 116] width 344 height 17
click at [427, 141] on icon at bounding box center [429, 139] width 12 height 12
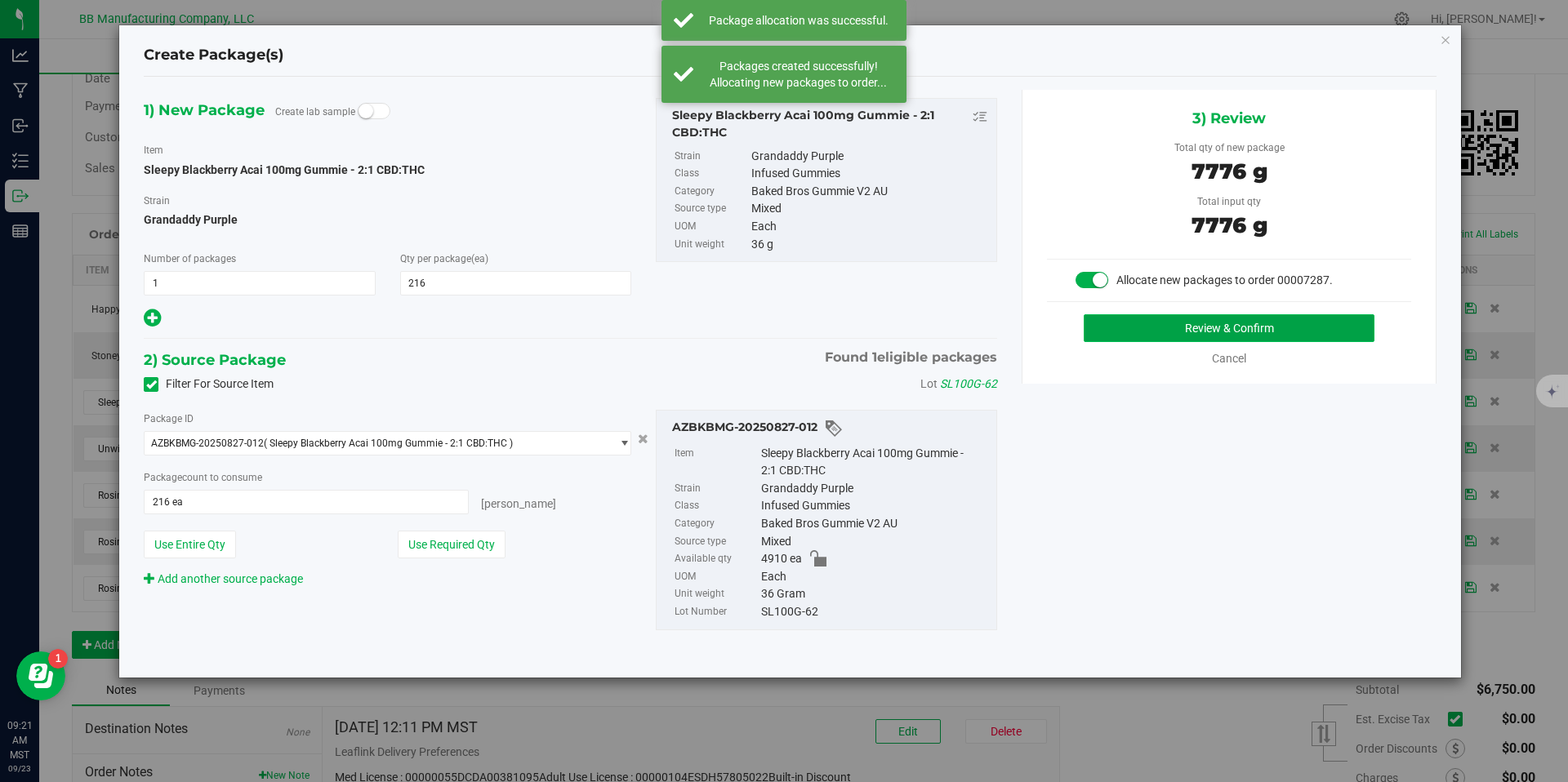
click at [1135, 332] on button "Review & Confirm" at bounding box center [1230, 328] width 291 height 28
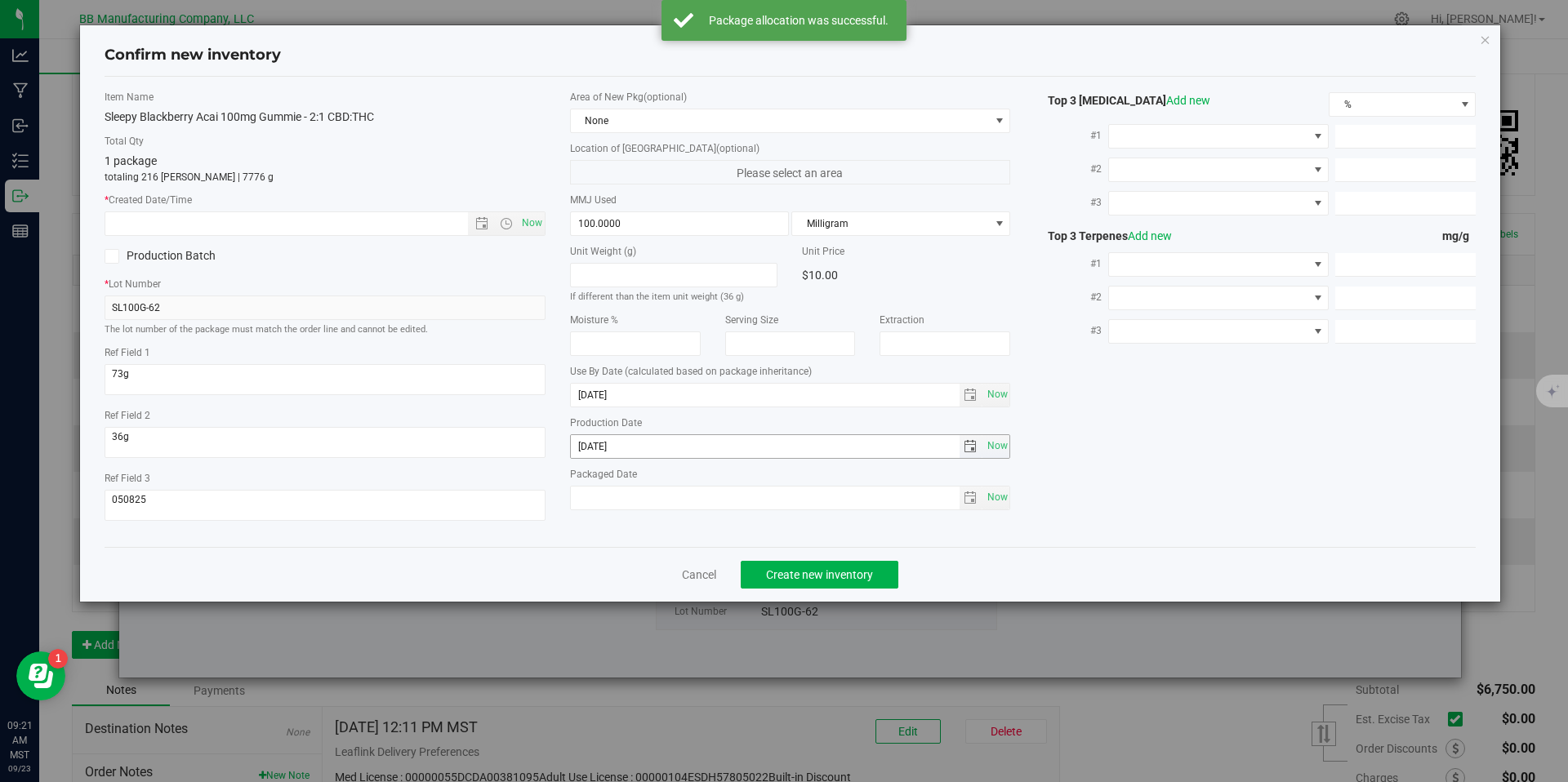
click at [578, 443] on input "2025-08-11" at bounding box center [765, 446] width 389 height 23
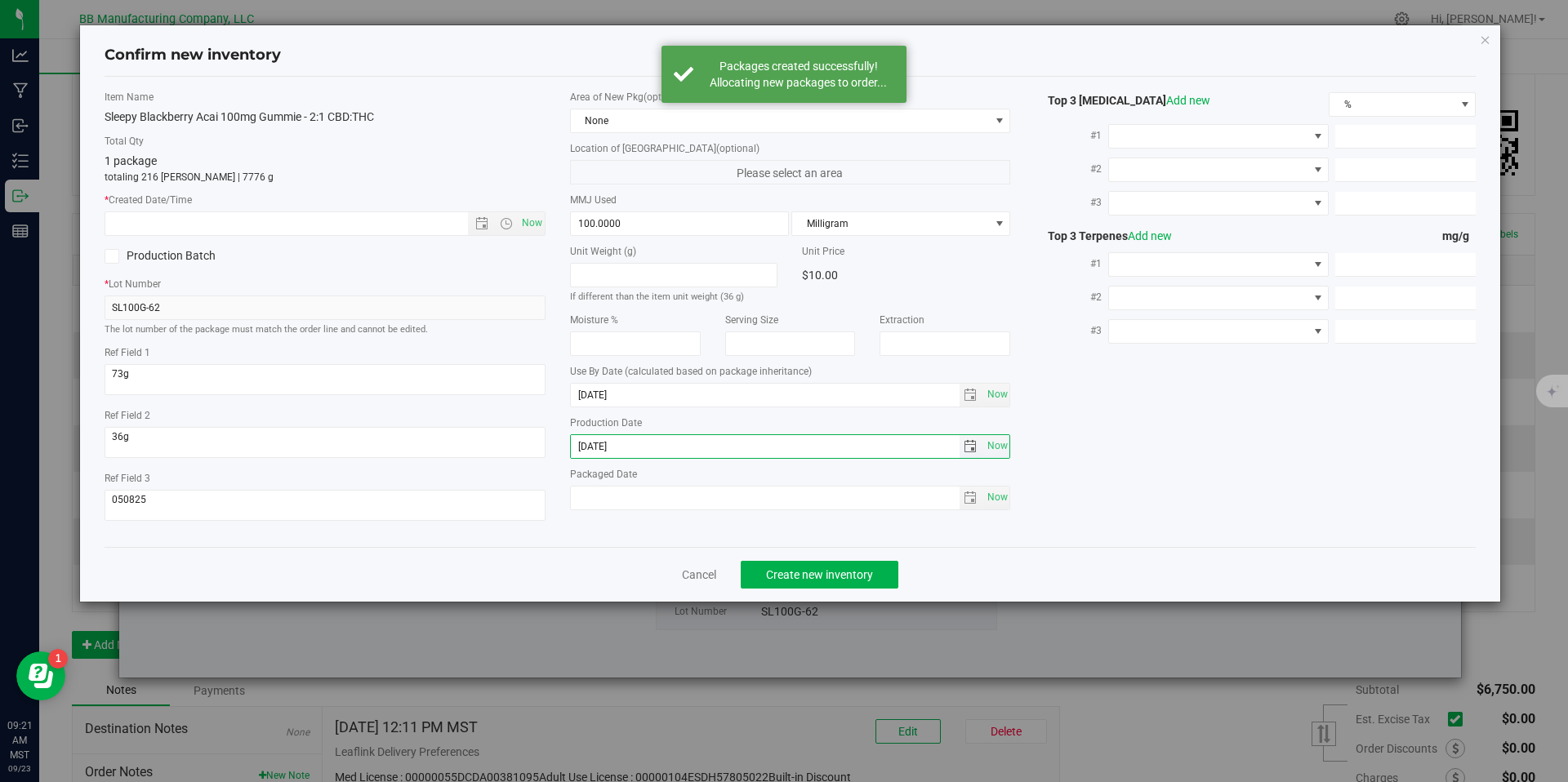
click at [578, 443] on input "2025-08-11" at bounding box center [765, 446] width 389 height 23
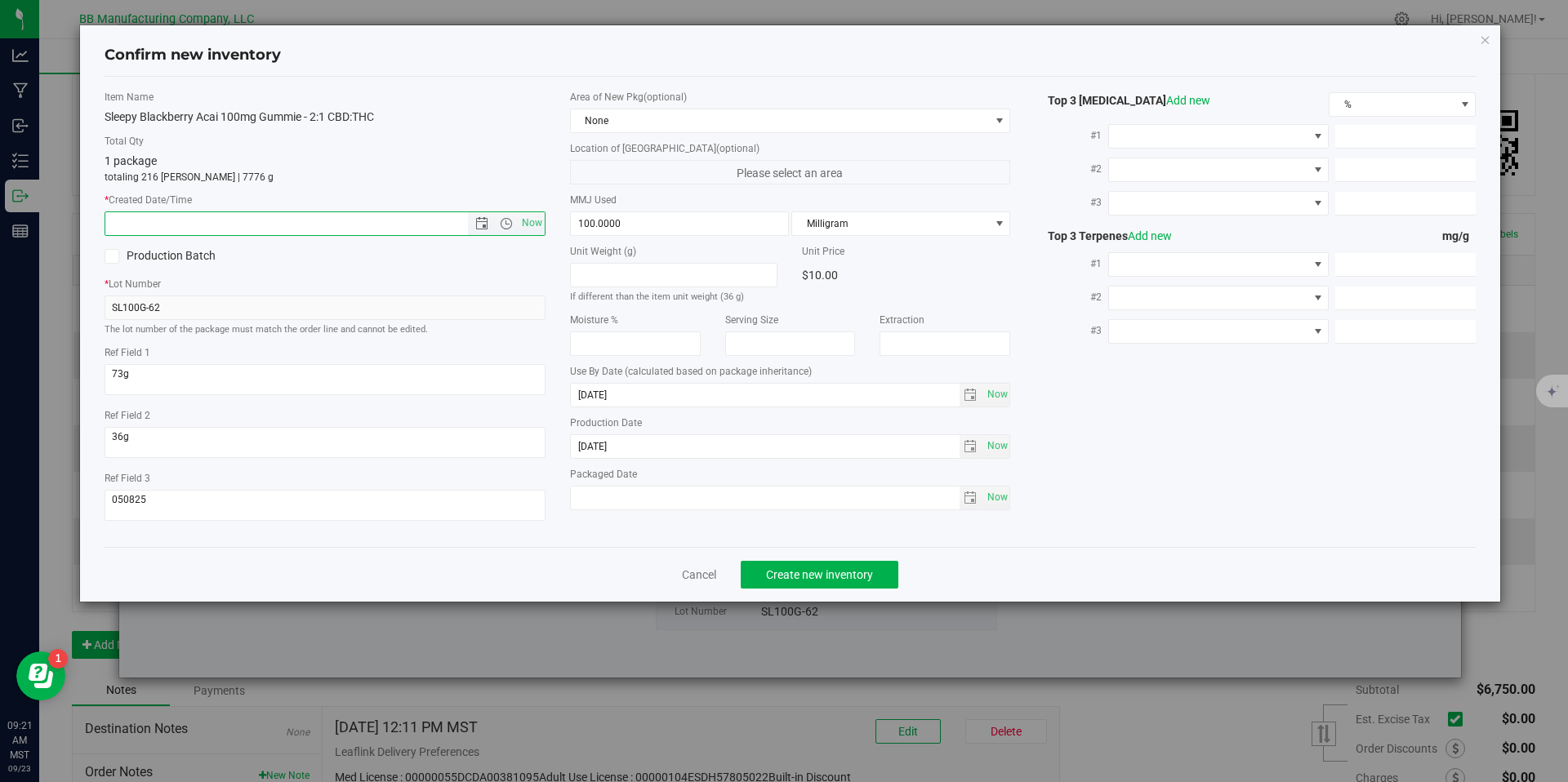
click at [418, 225] on input "text" at bounding box center [300, 223] width 391 height 23
paste input "2025-08-11"
type input "8/11/2025 9:21 AM"
click at [789, 579] on span "Create new inventory" at bounding box center [819, 575] width 107 height 13
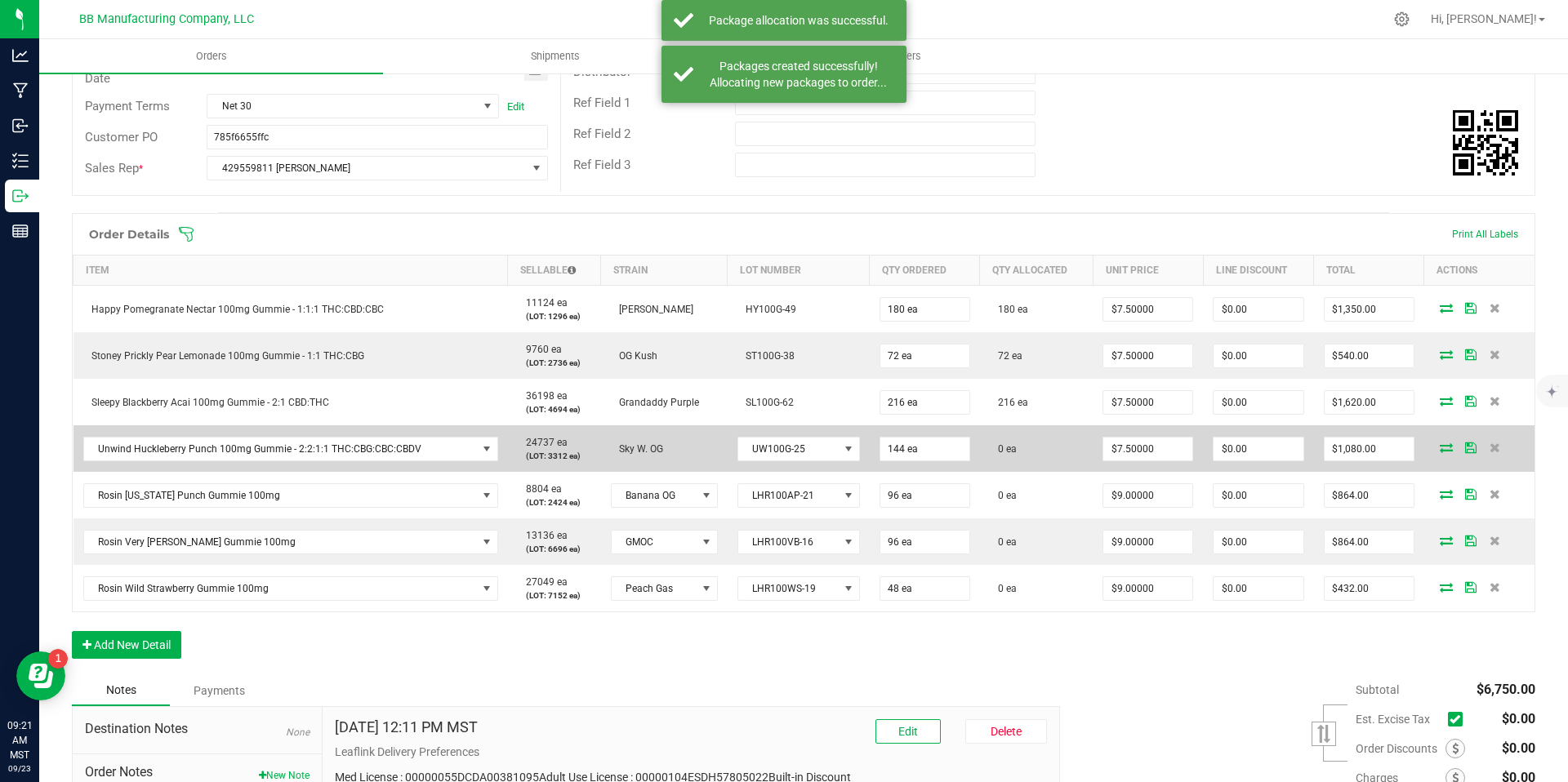
click at [1440, 445] on icon at bounding box center [1446, 447] width 13 height 10
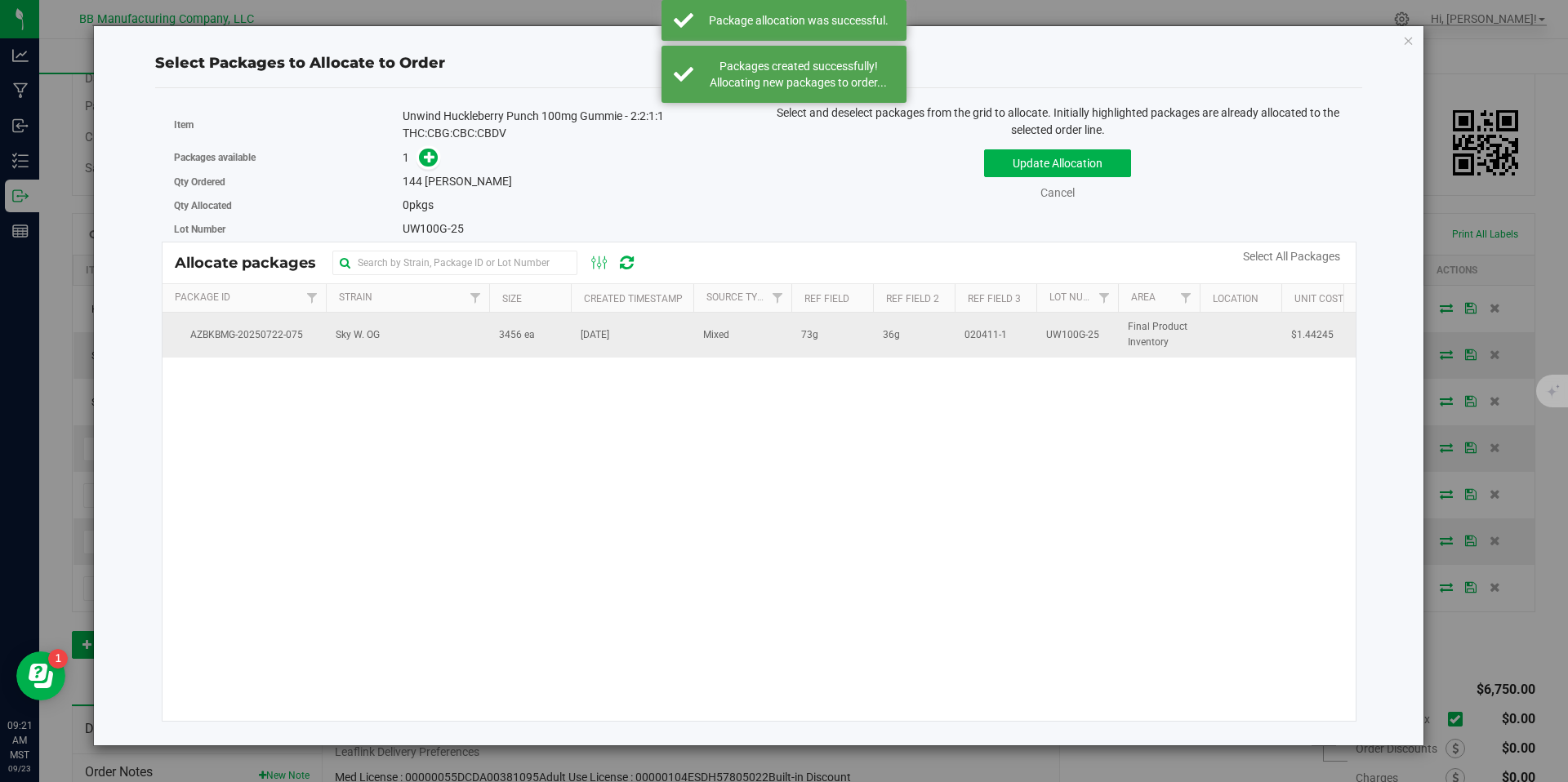
click at [496, 324] on td "3456 ea" at bounding box center [530, 335] width 82 height 44
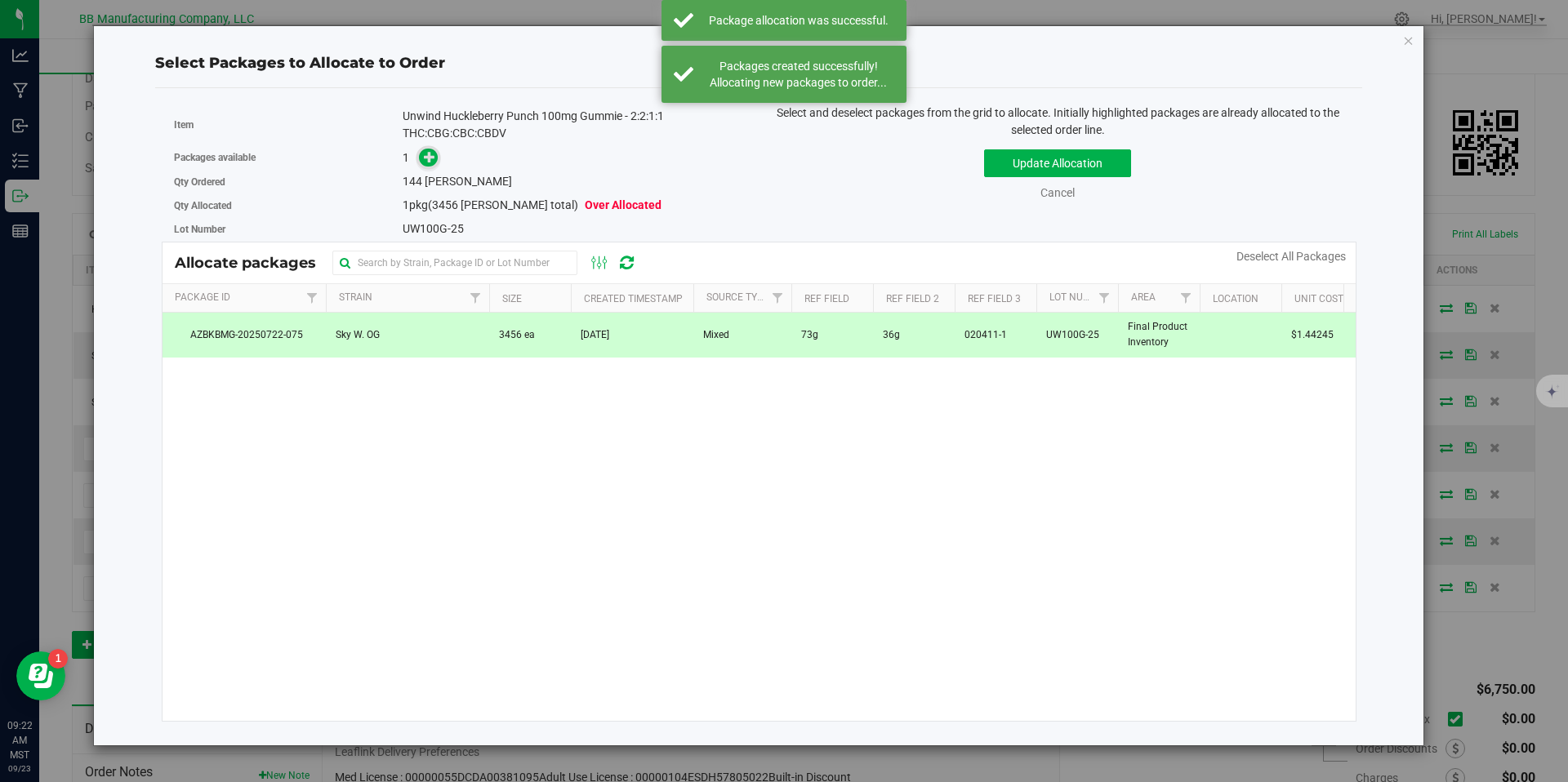
click at [429, 165] on span at bounding box center [428, 158] width 19 height 19
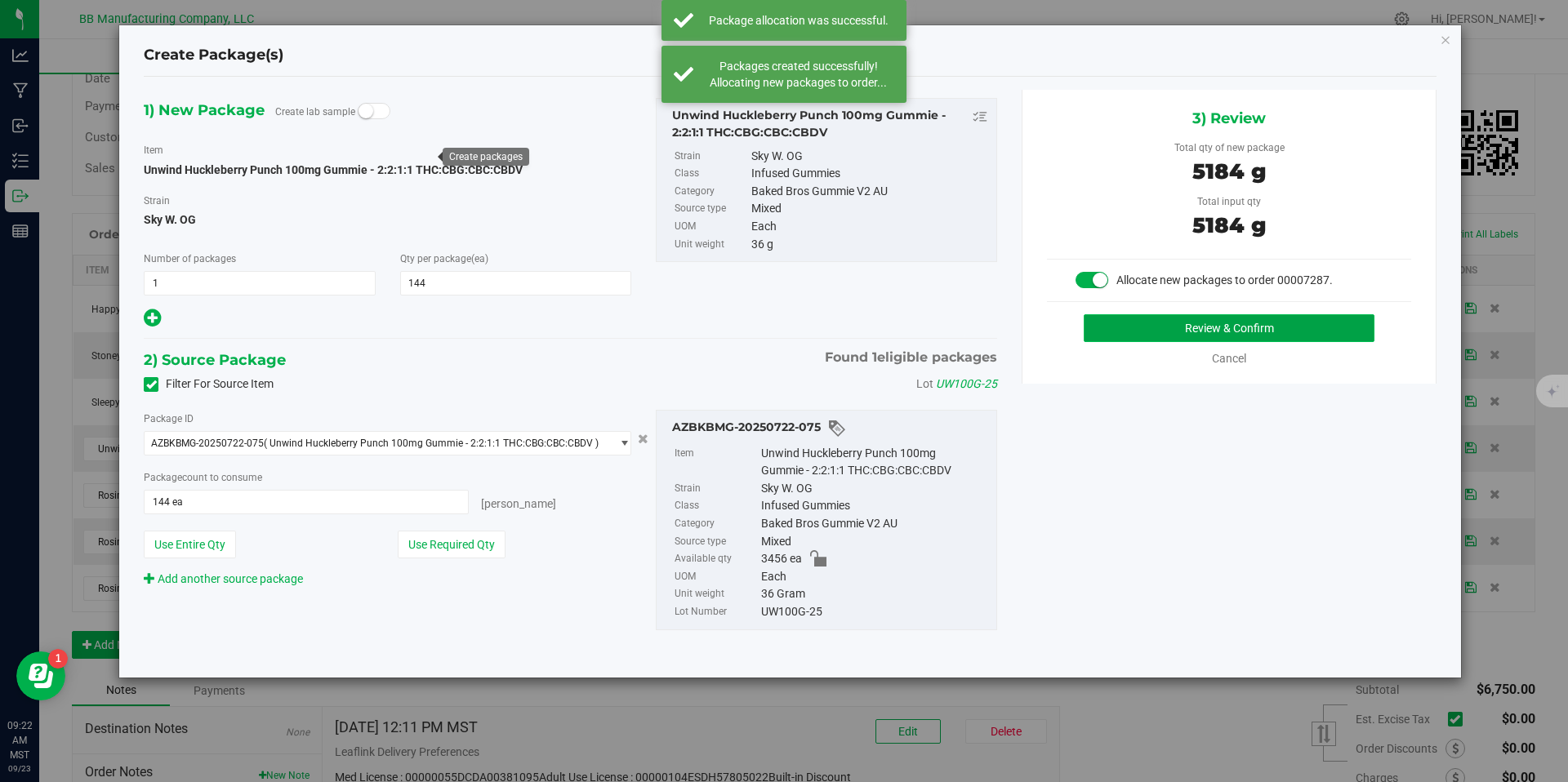
click at [1109, 321] on button "Review & Confirm" at bounding box center [1230, 328] width 291 height 28
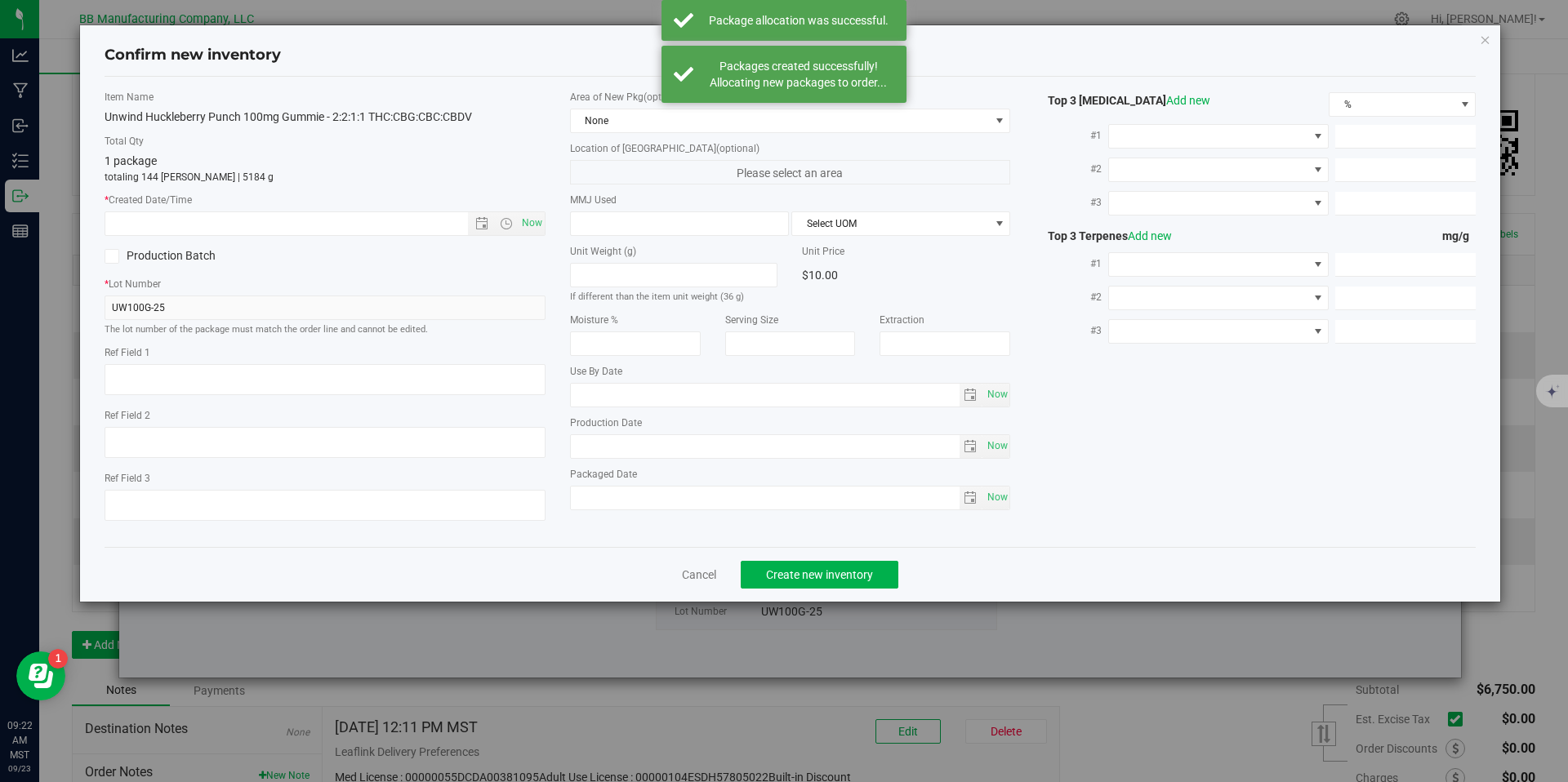
type textarea "73g"
type textarea "36g"
type textarea "020411-1"
type input "100.0000"
type input "2026-06-16"
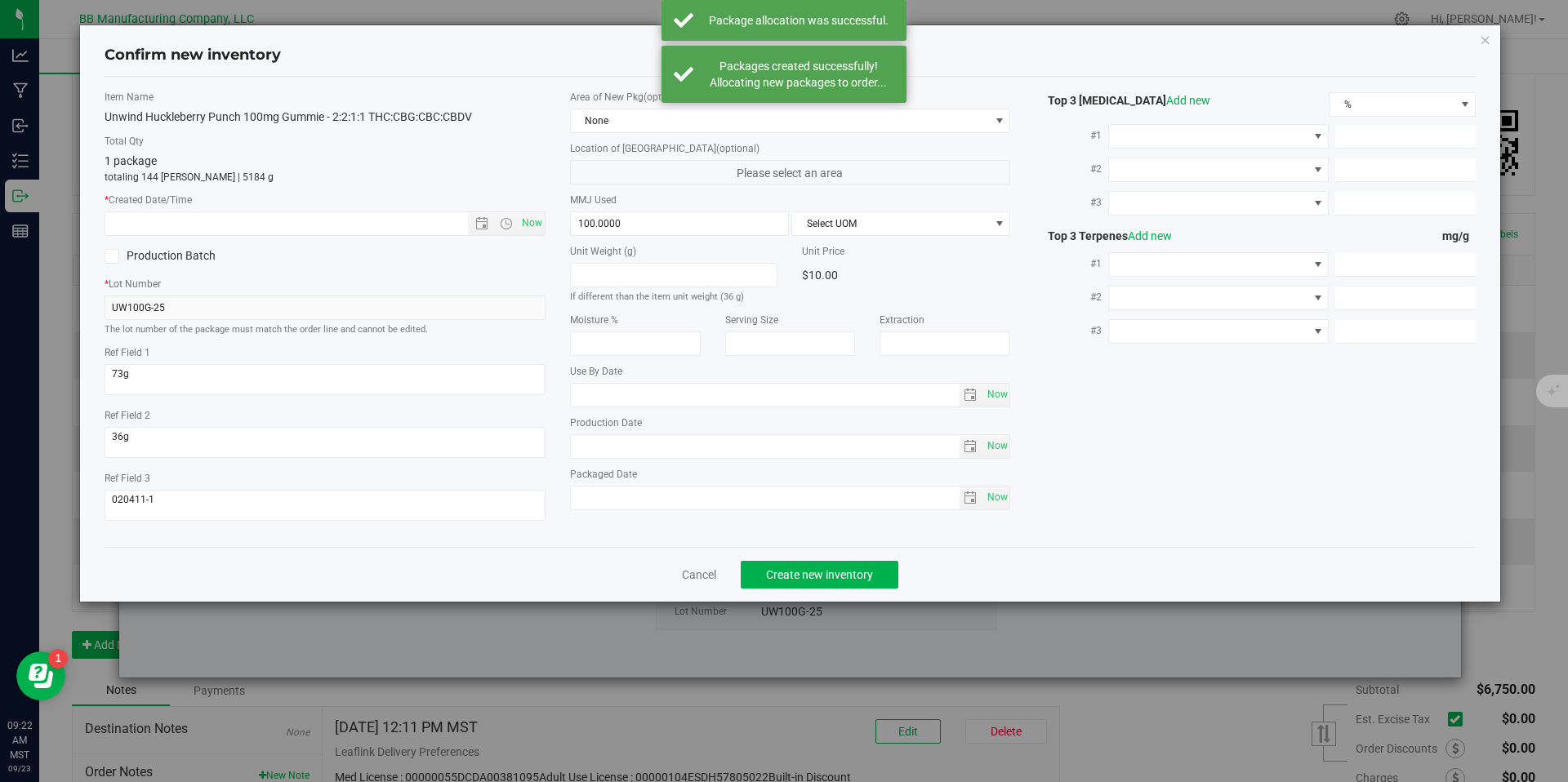
type input "2025-06-16"
click at [602, 444] on input "2025-06-16" at bounding box center [765, 446] width 389 height 23
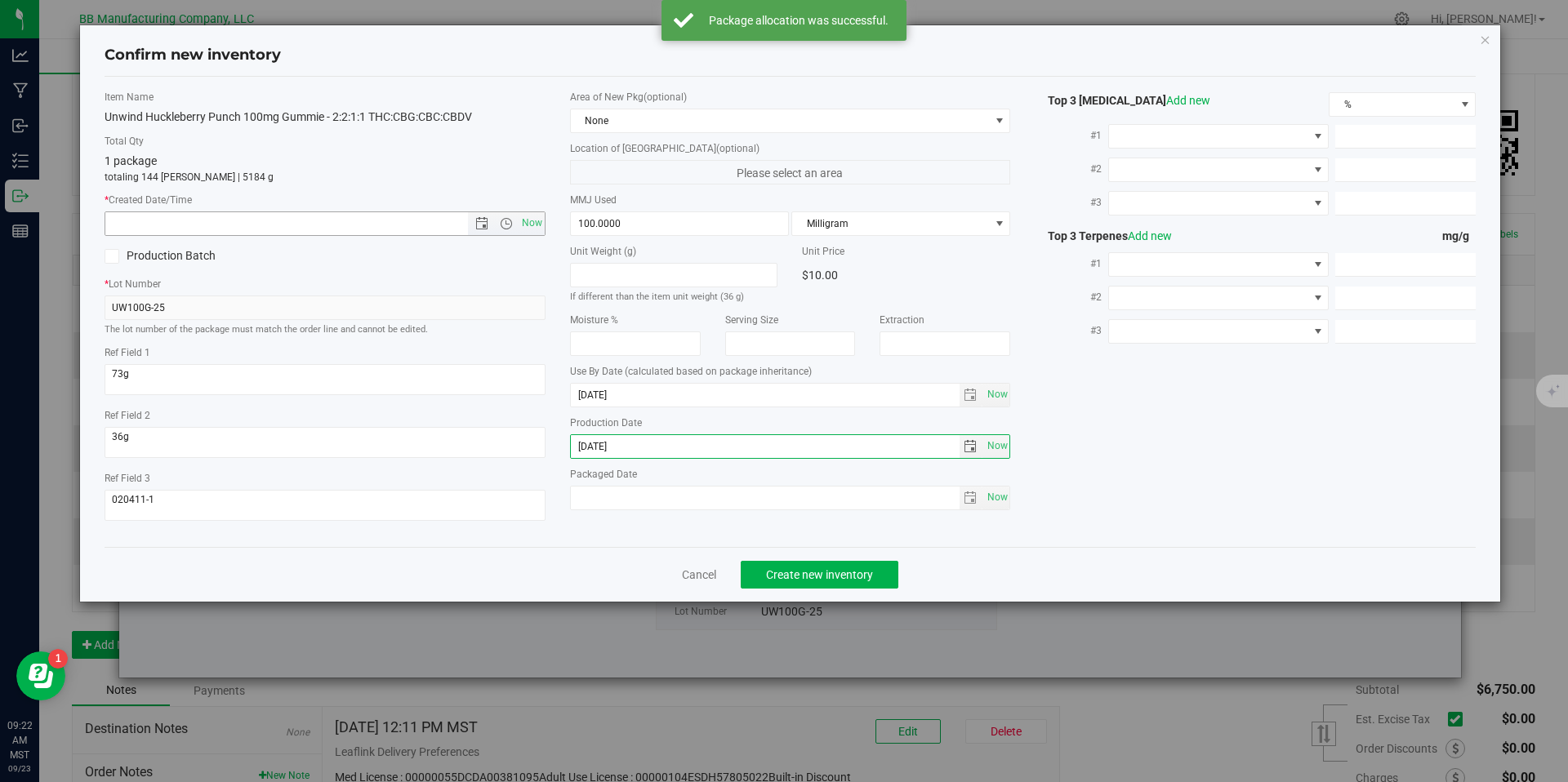
click at [430, 235] on input "text" at bounding box center [300, 223] width 391 height 23
paste input "2025-06-16"
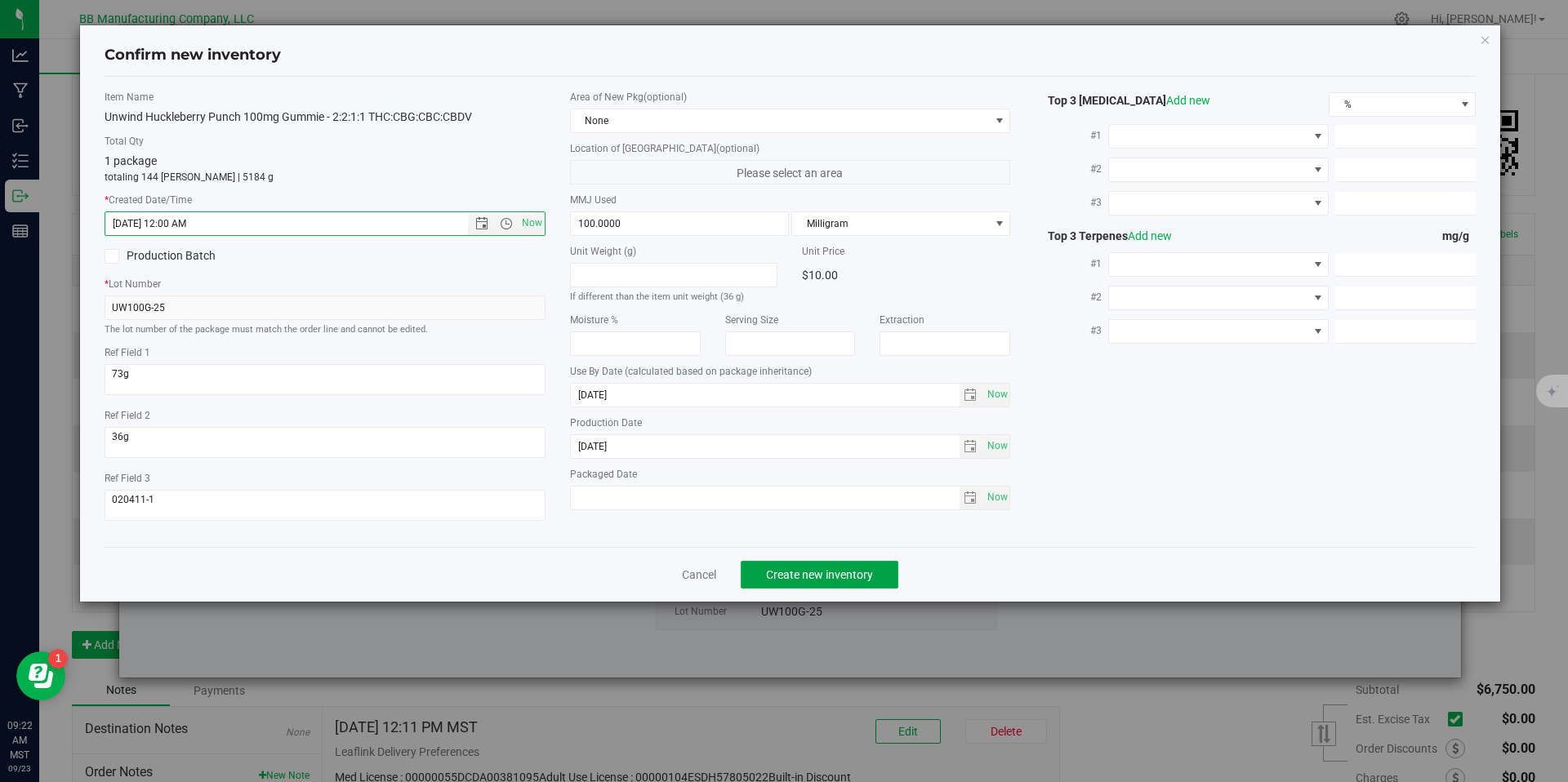
type input "6/16/2025 9:22 AM"
click at [786, 566] on button "Create new inventory" at bounding box center [819, 575] width 158 height 28
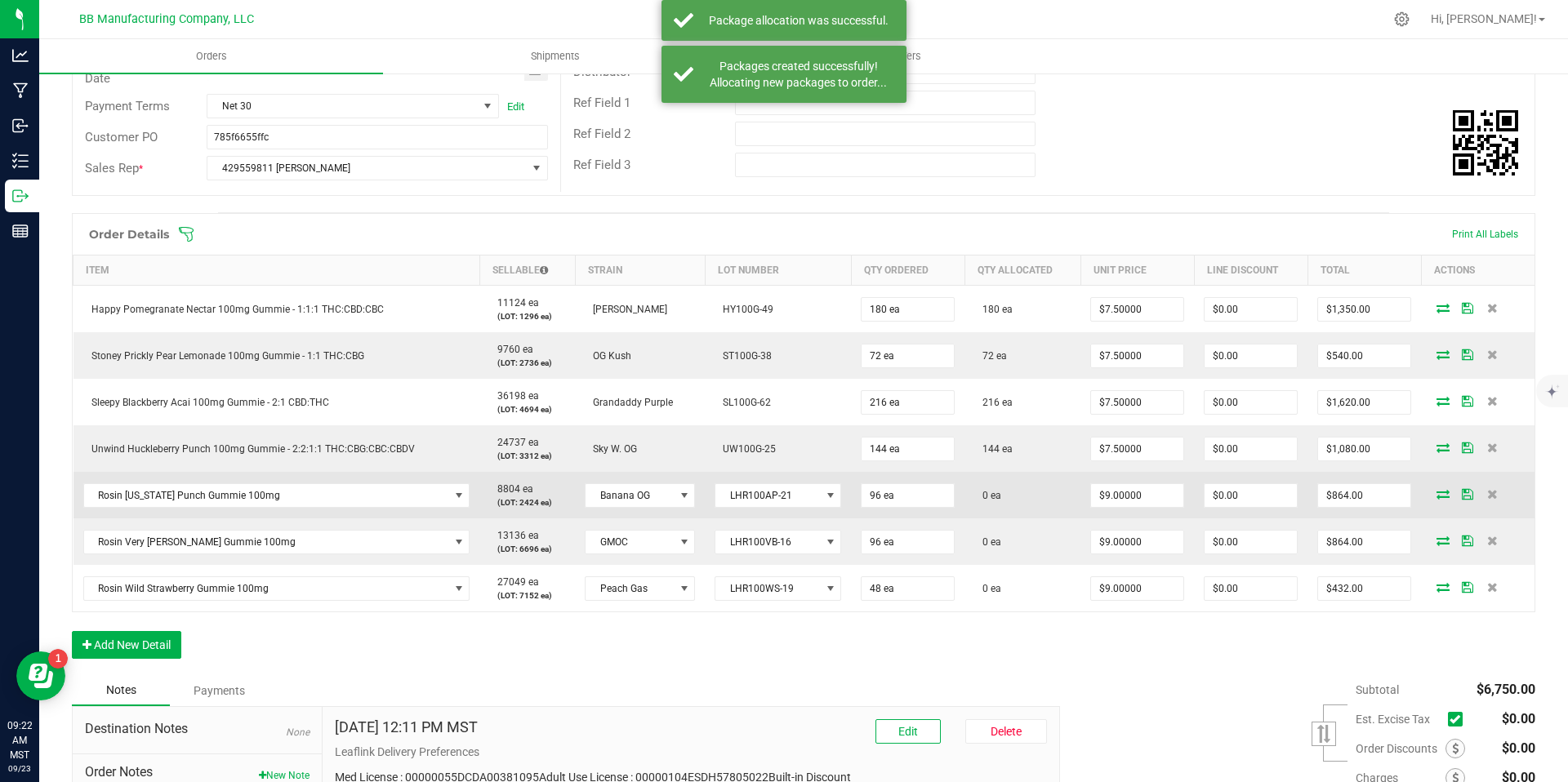
click at [1437, 492] on icon at bounding box center [1443, 493] width 13 height 10
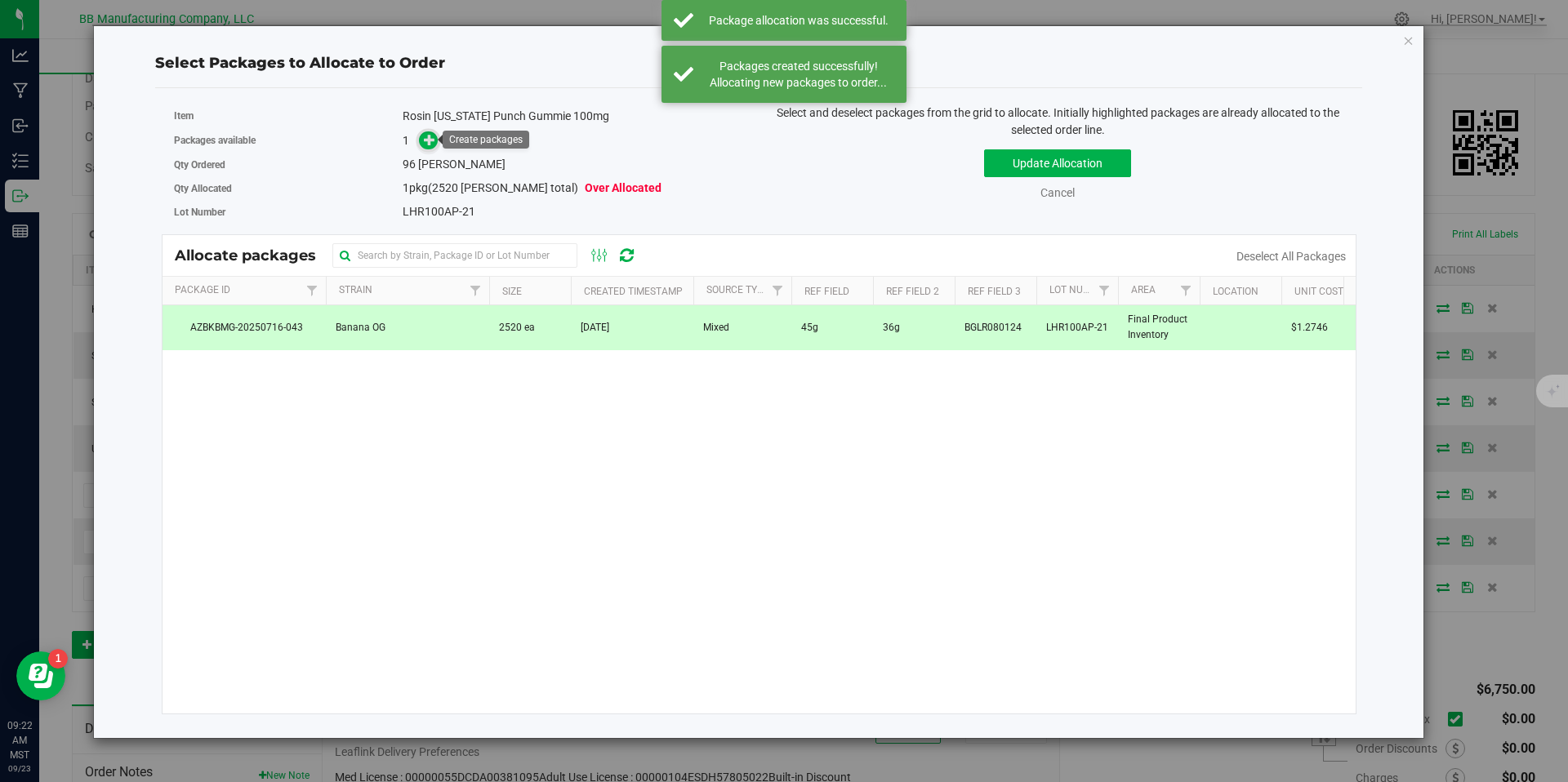
click at [429, 133] on icon at bounding box center [429, 139] width 12 height 12
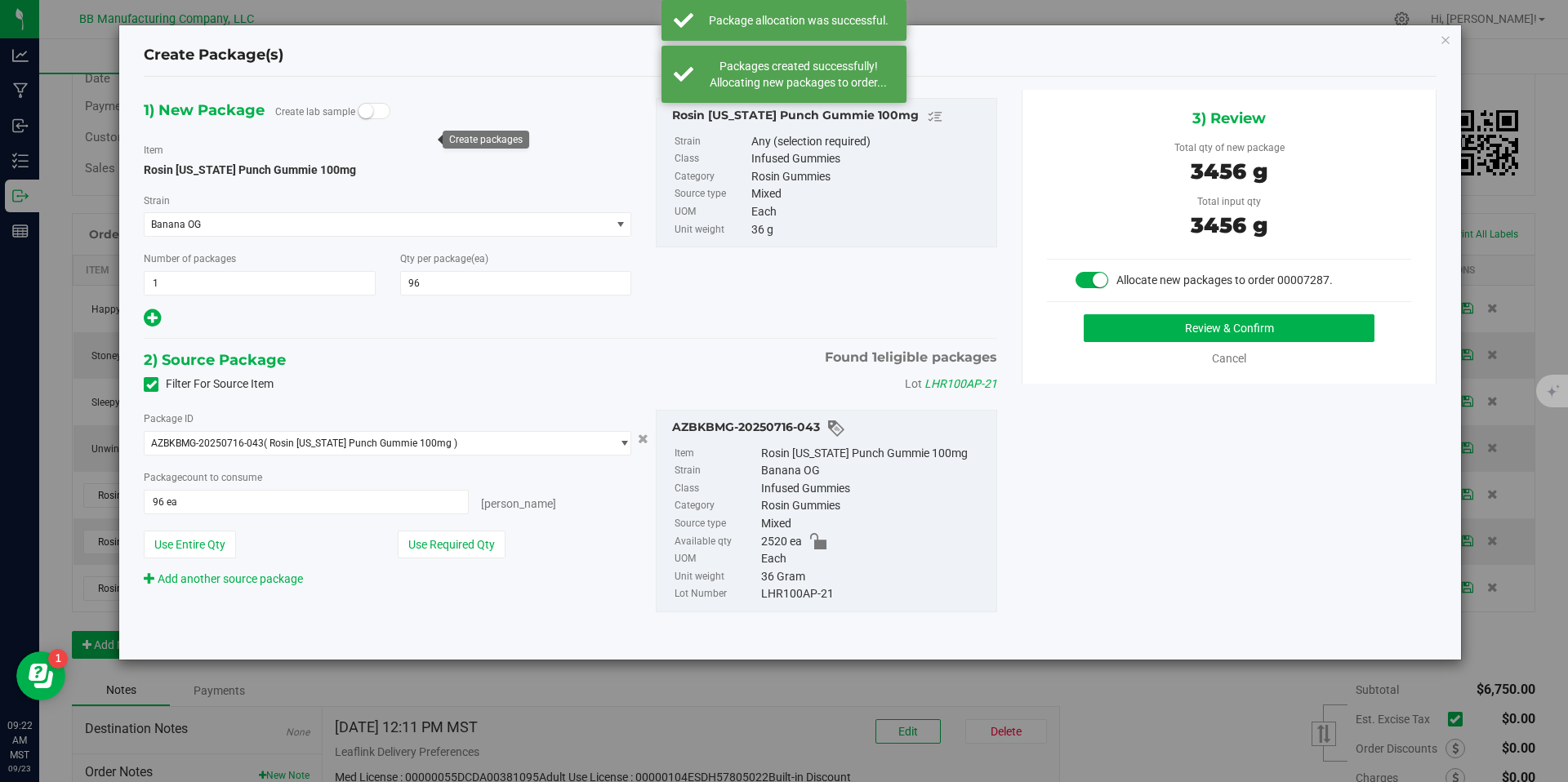
click at [1183, 309] on div "3) Review Total qty of new package 3456 g Total input qty 3456 g Allocate new p…" at bounding box center [1230, 237] width 415 height 294
click at [1188, 321] on button "Review & Confirm" at bounding box center [1230, 328] width 291 height 28
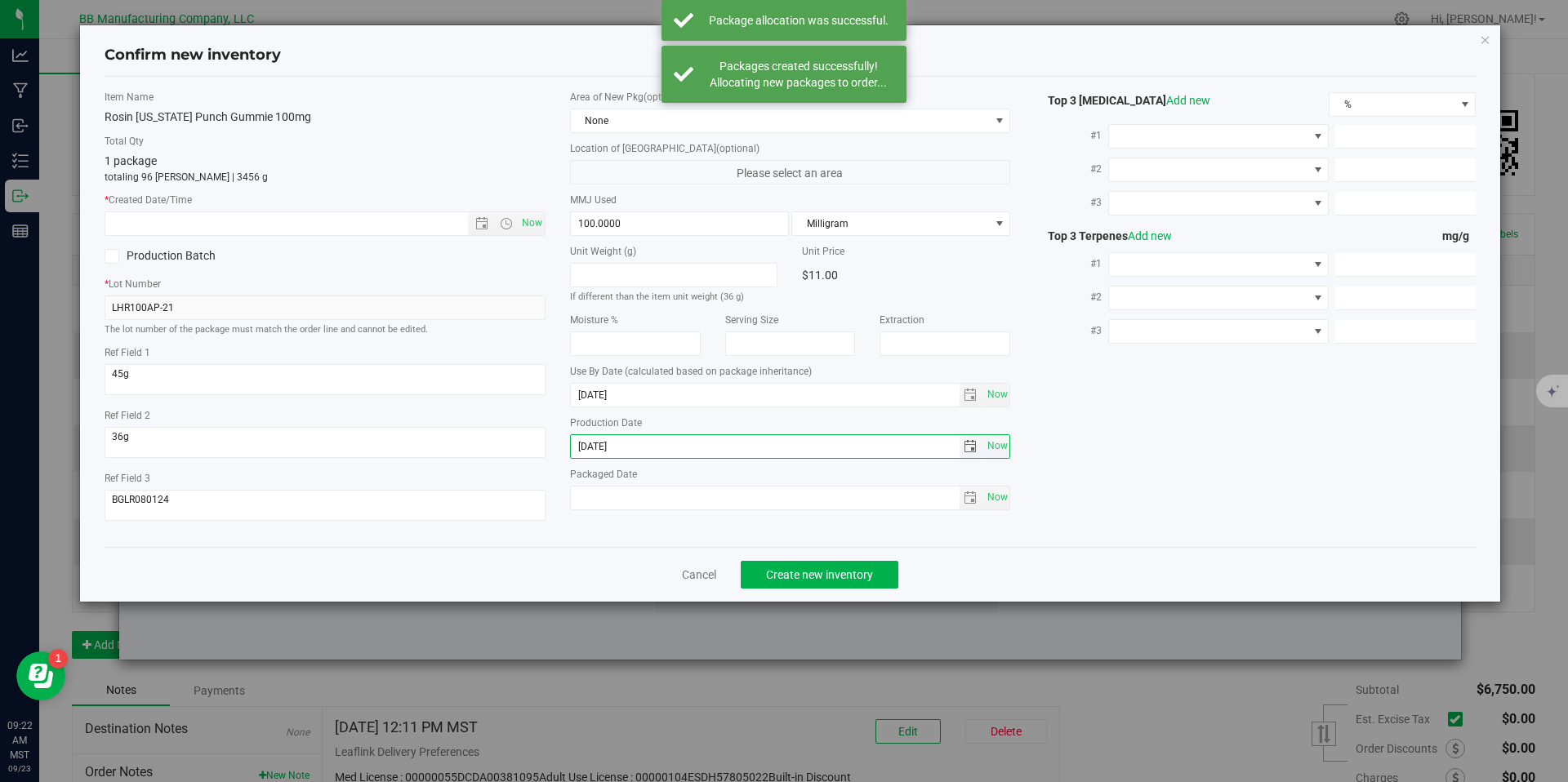
click at [609, 444] on input "2025-06-10" at bounding box center [765, 446] width 389 height 23
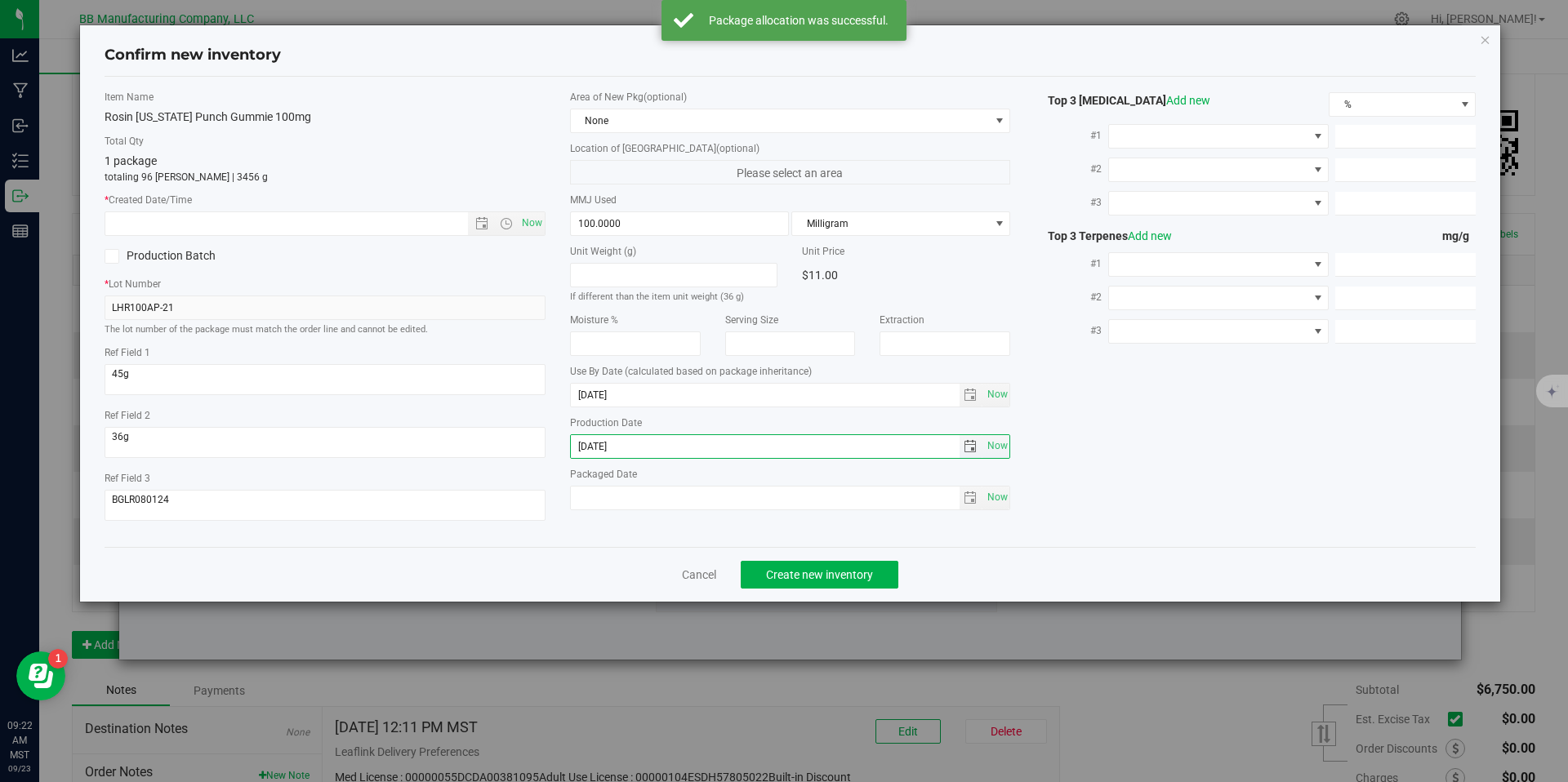
click at [609, 444] on input "2025-06-10" at bounding box center [765, 446] width 389 height 23
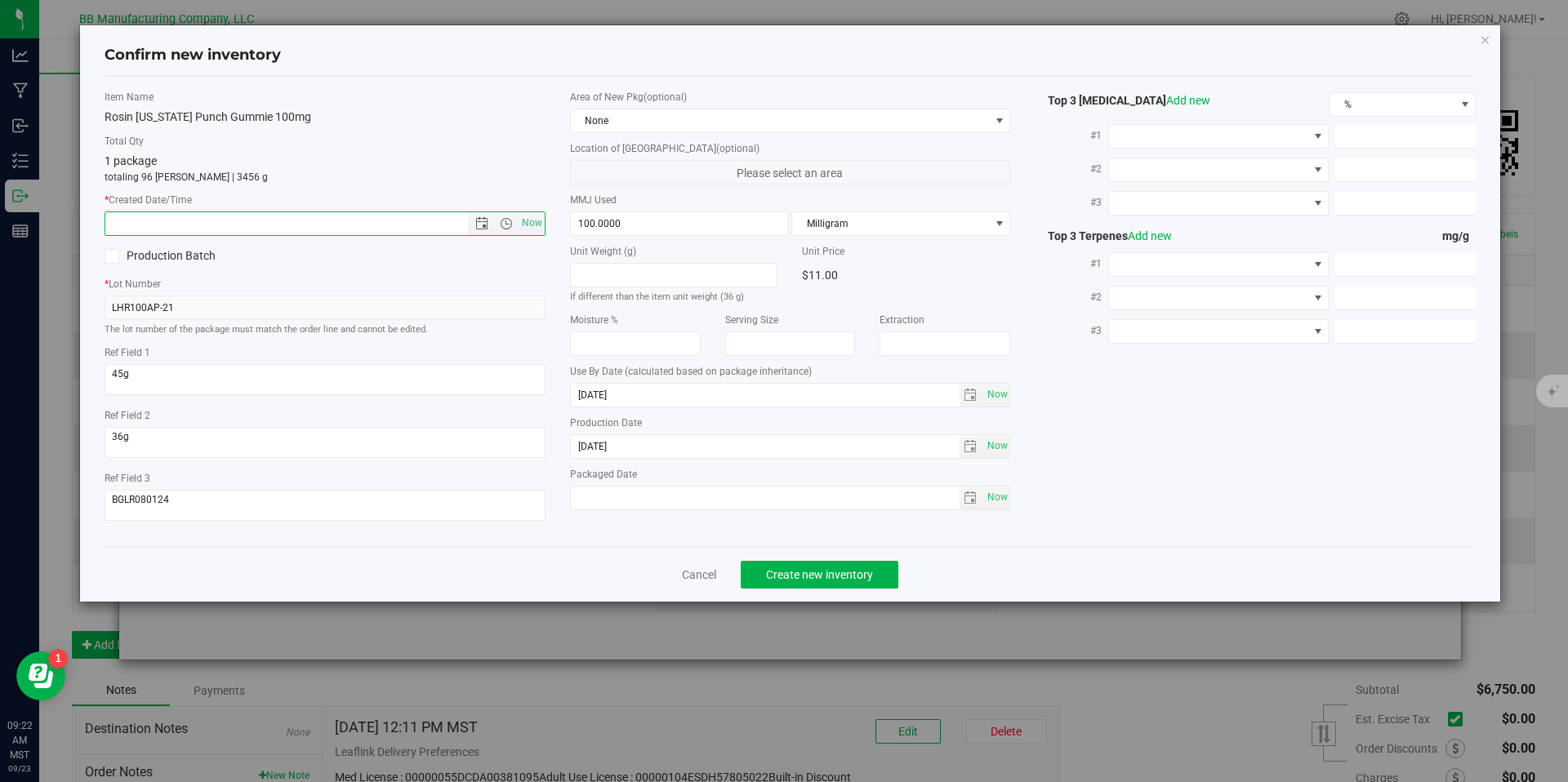
click at [412, 222] on input "text" at bounding box center [300, 223] width 391 height 23
paste input "2025-06-10"
type input "6/10/2025 9:22 AM"
drag, startPoint x: 788, startPoint y: 553, endPoint x: 798, endPoint y: 565, distance: 15.6
click at [798, 565] on div "Cancel Create new inventory" at bounding box center [790, 575] width 1372 height 55
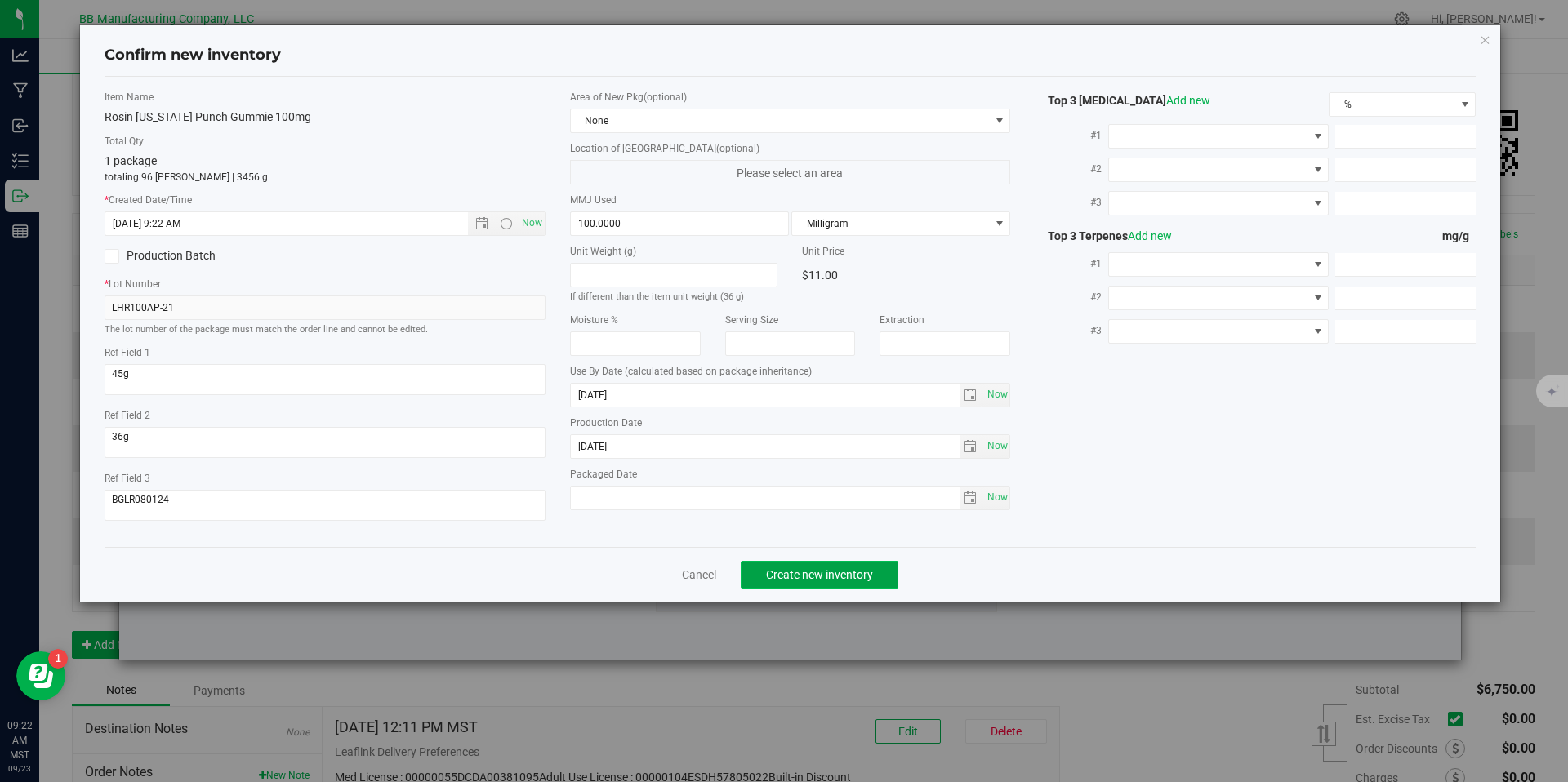
click at [798, 565] on button "Create new inventory" at bounding box center [819, 575] width 158 height 28
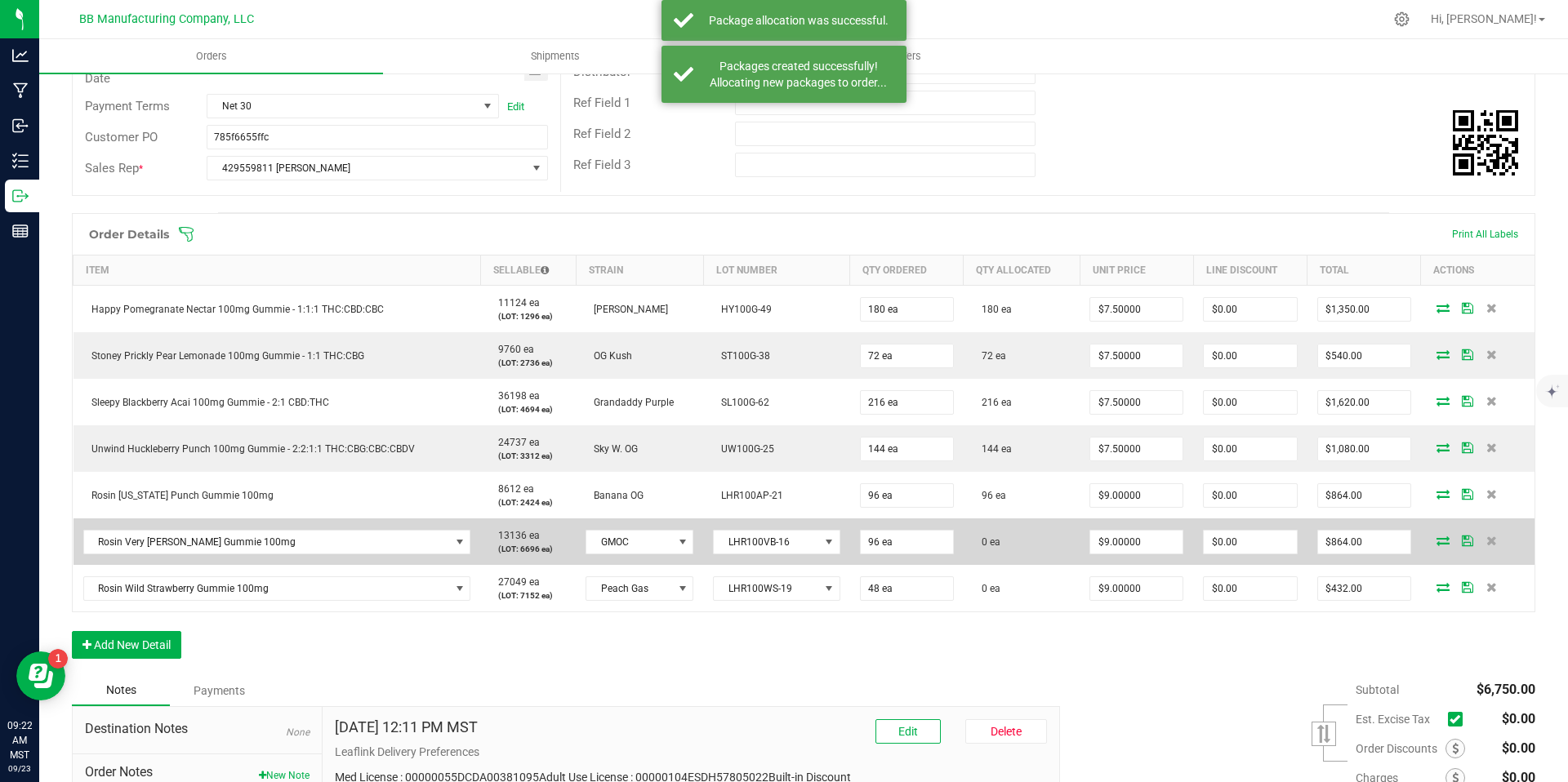
click at [1437, 541] on icon at bounding box center [1443, 540] width 13 height 10
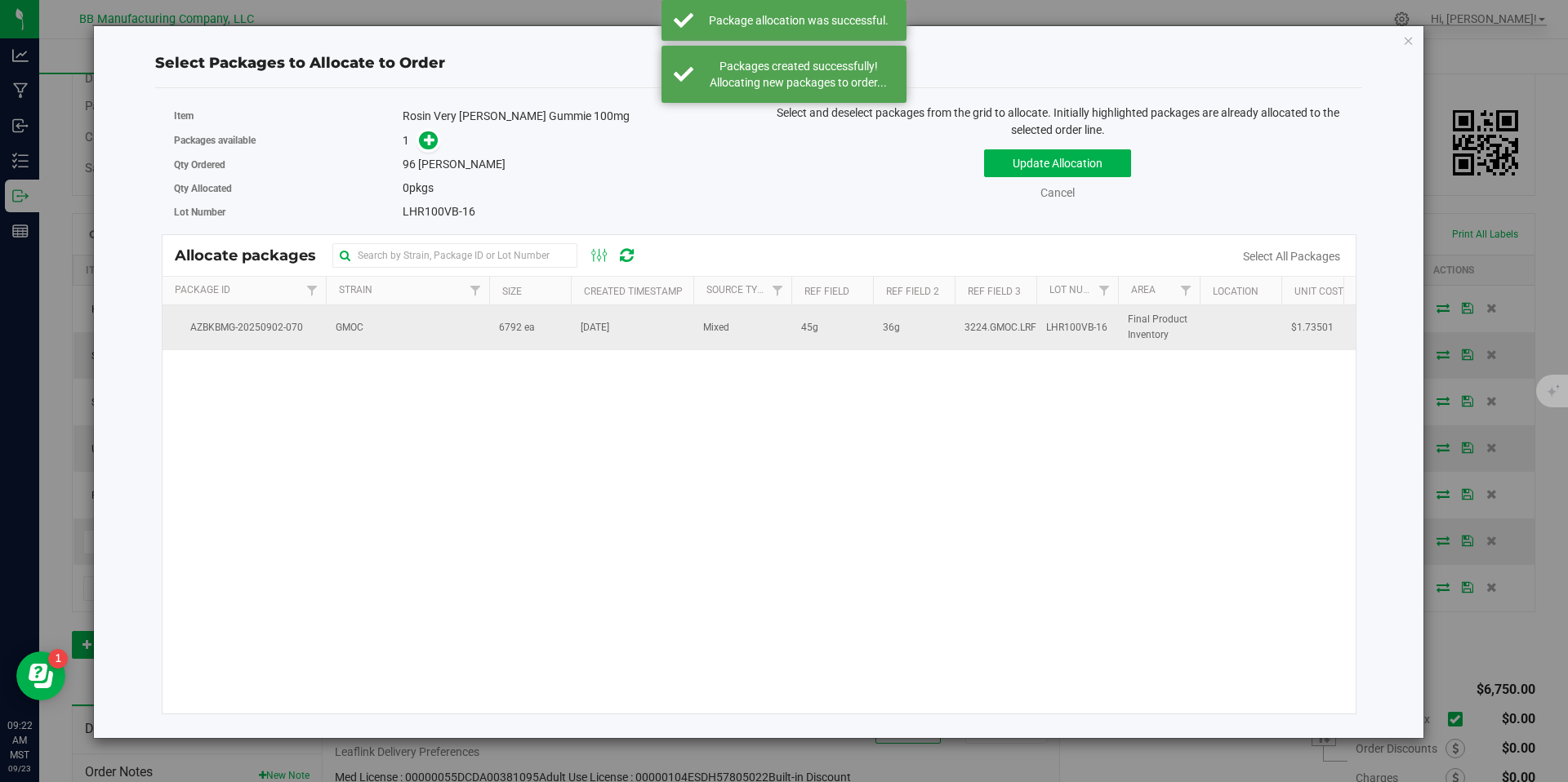
click at [591, 333] on span "Sep 2, 2025" at bounding box center [595, 327] width 29 height 15
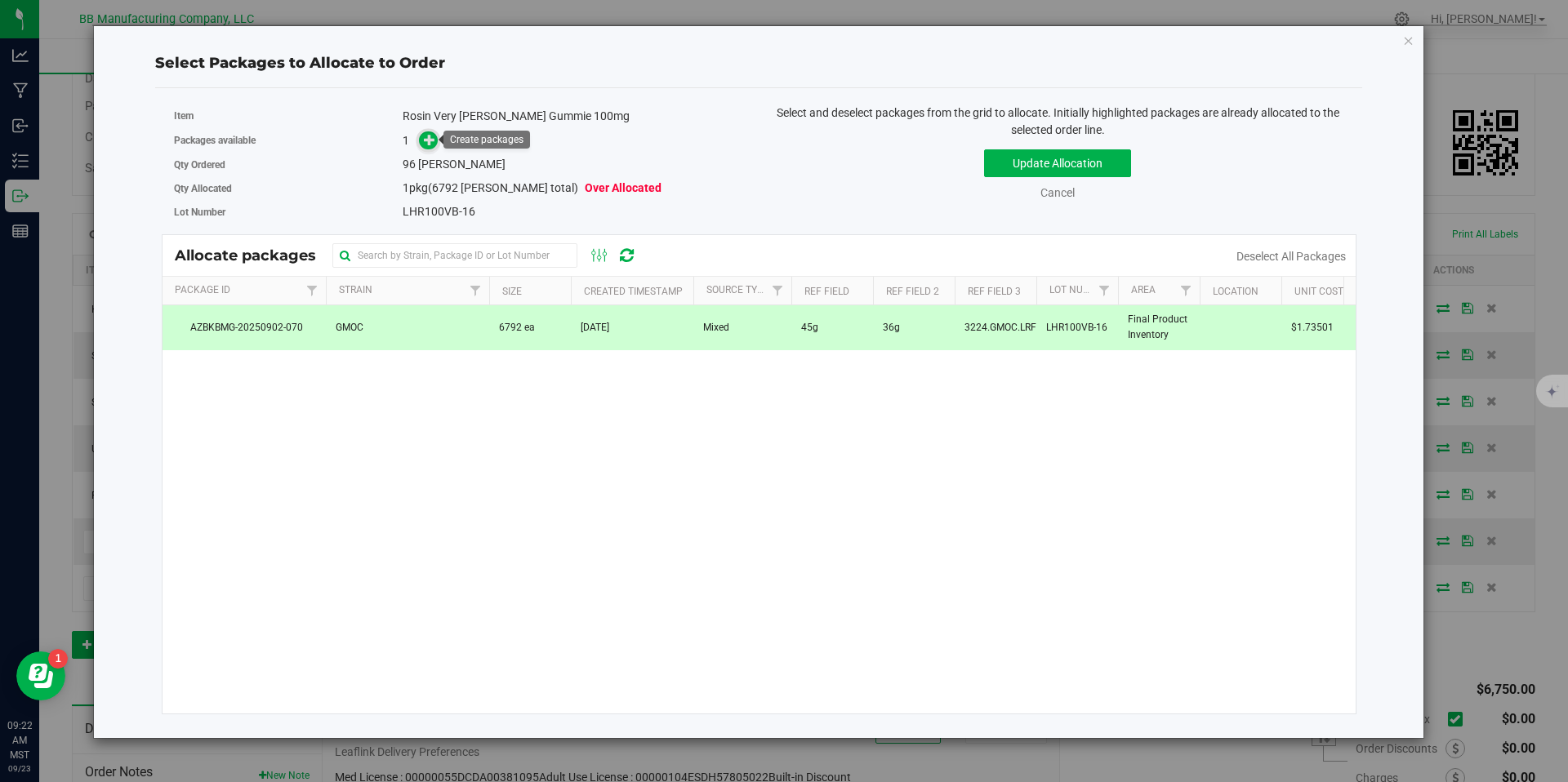
click at [428, 138] on icon at bounding box center [429, 139] width 12 height 12
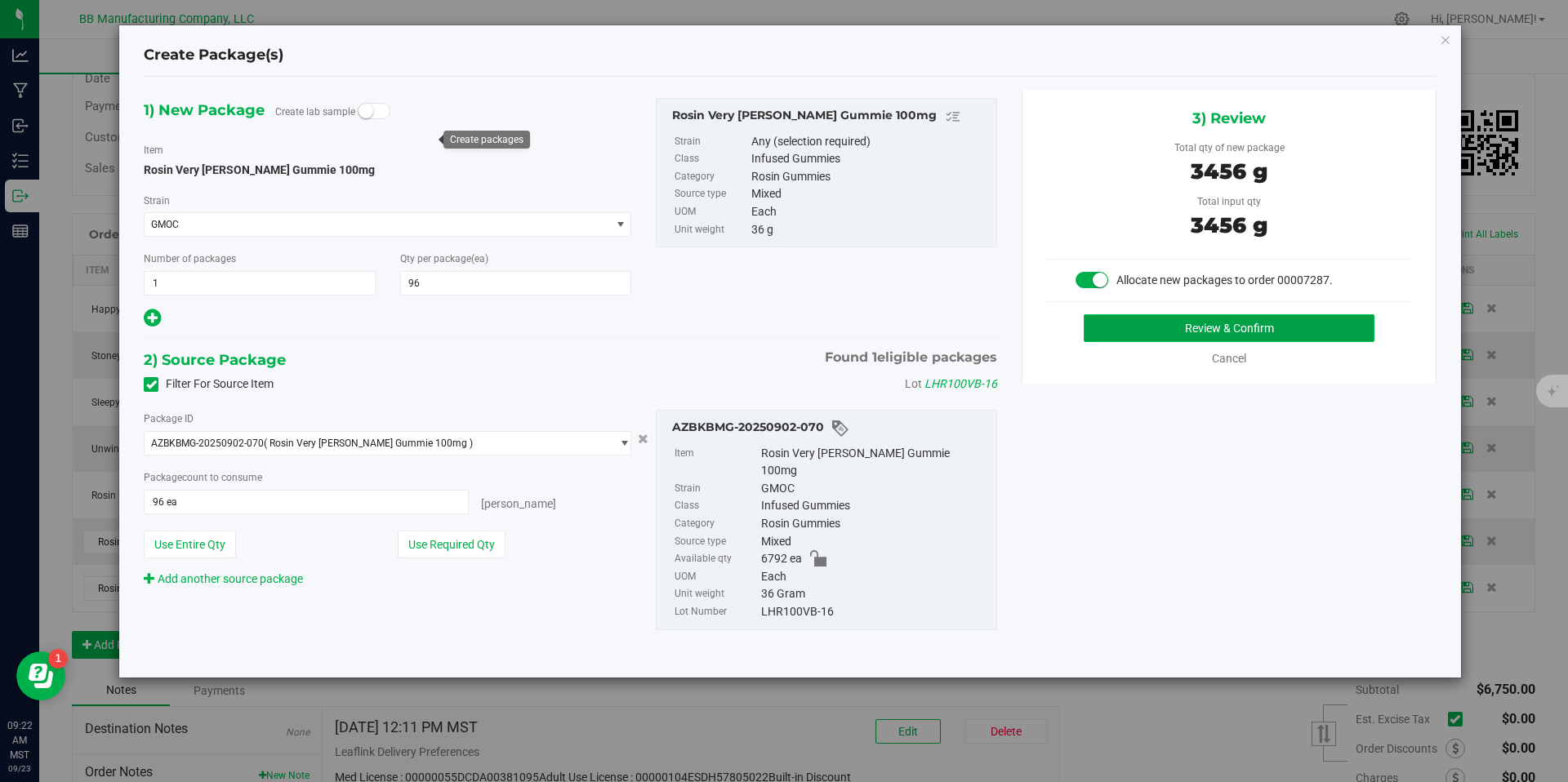
click at [1140, 327] on button "Review & Confirm" at bounding box center [1230, 328] width 291 height 28
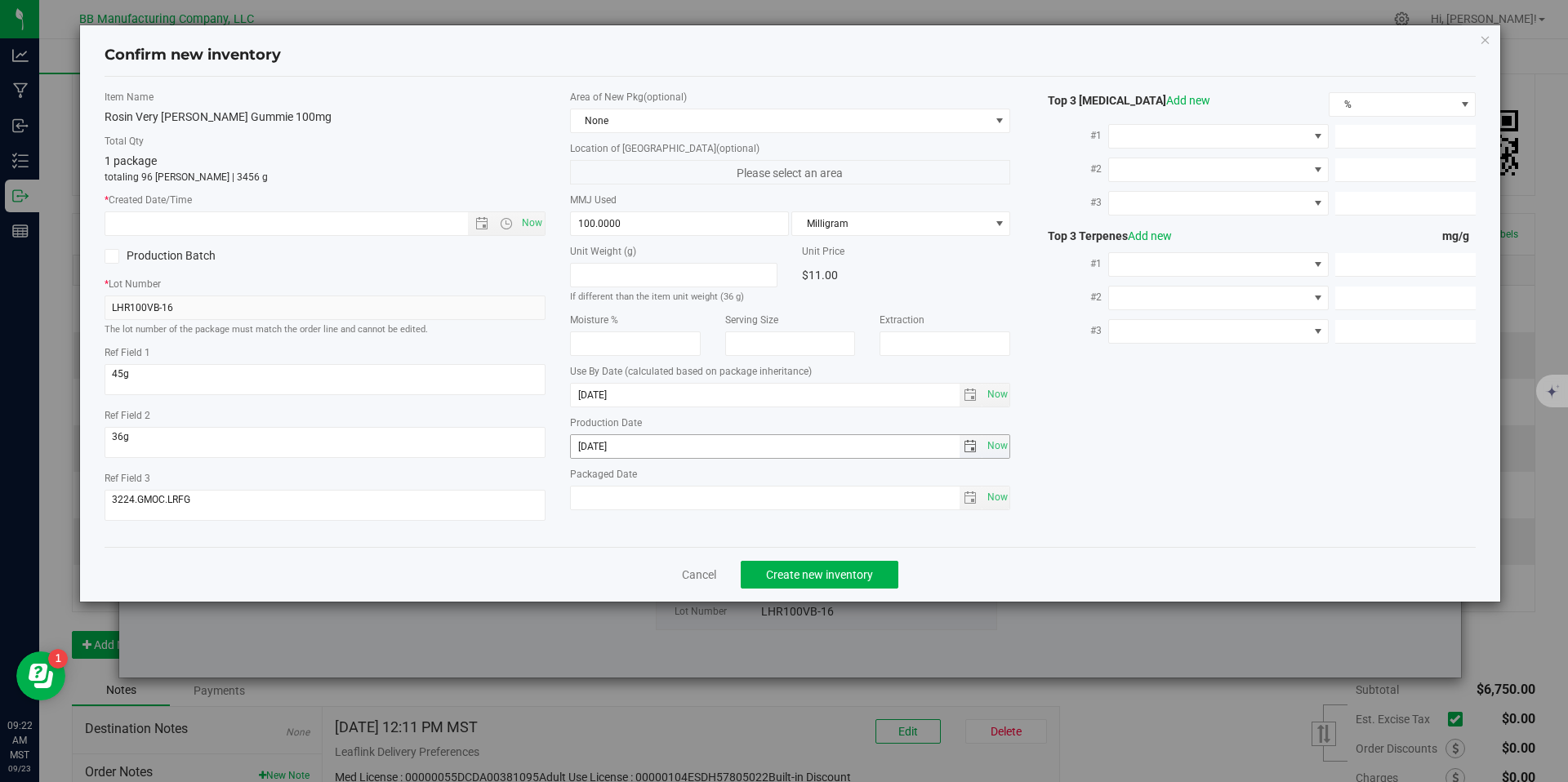
click at [607, 437] on input "2025-07-29" at bounding box center [765, 446] width 389 height 23
click at [330, 212] on input "text" at bounding box center [300, 223] width 391 height 23
paste input "2025-07-29"
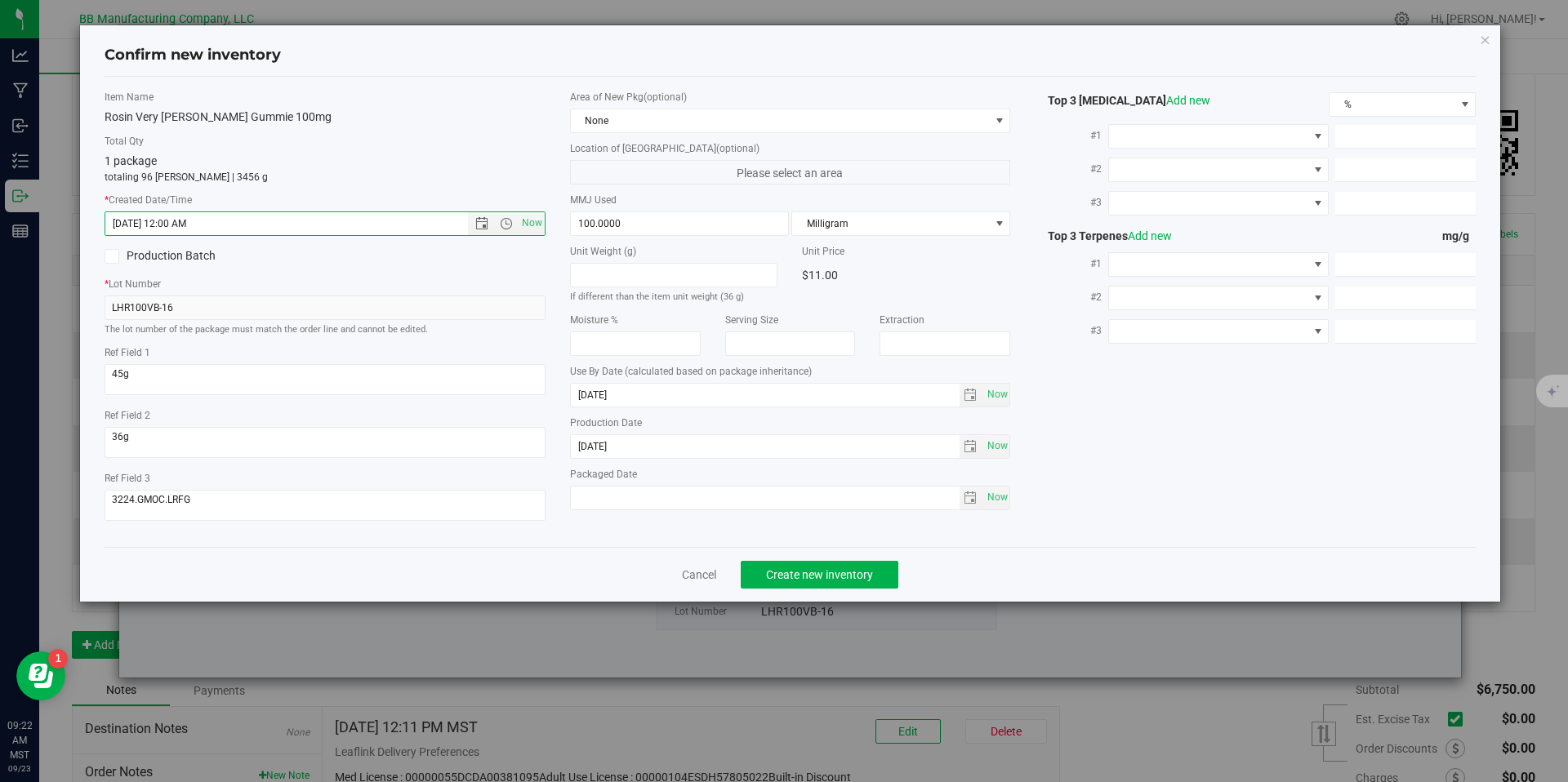
type input "7/29/2025 9:22 AM"
click at [799, 557] on div "Cancel Create new inventory" at bounding box center [790, 575] width 1372 height 55
click at [804, 573] on span "Create new inventory" at bounding box center [819, 575] width 107 height 13
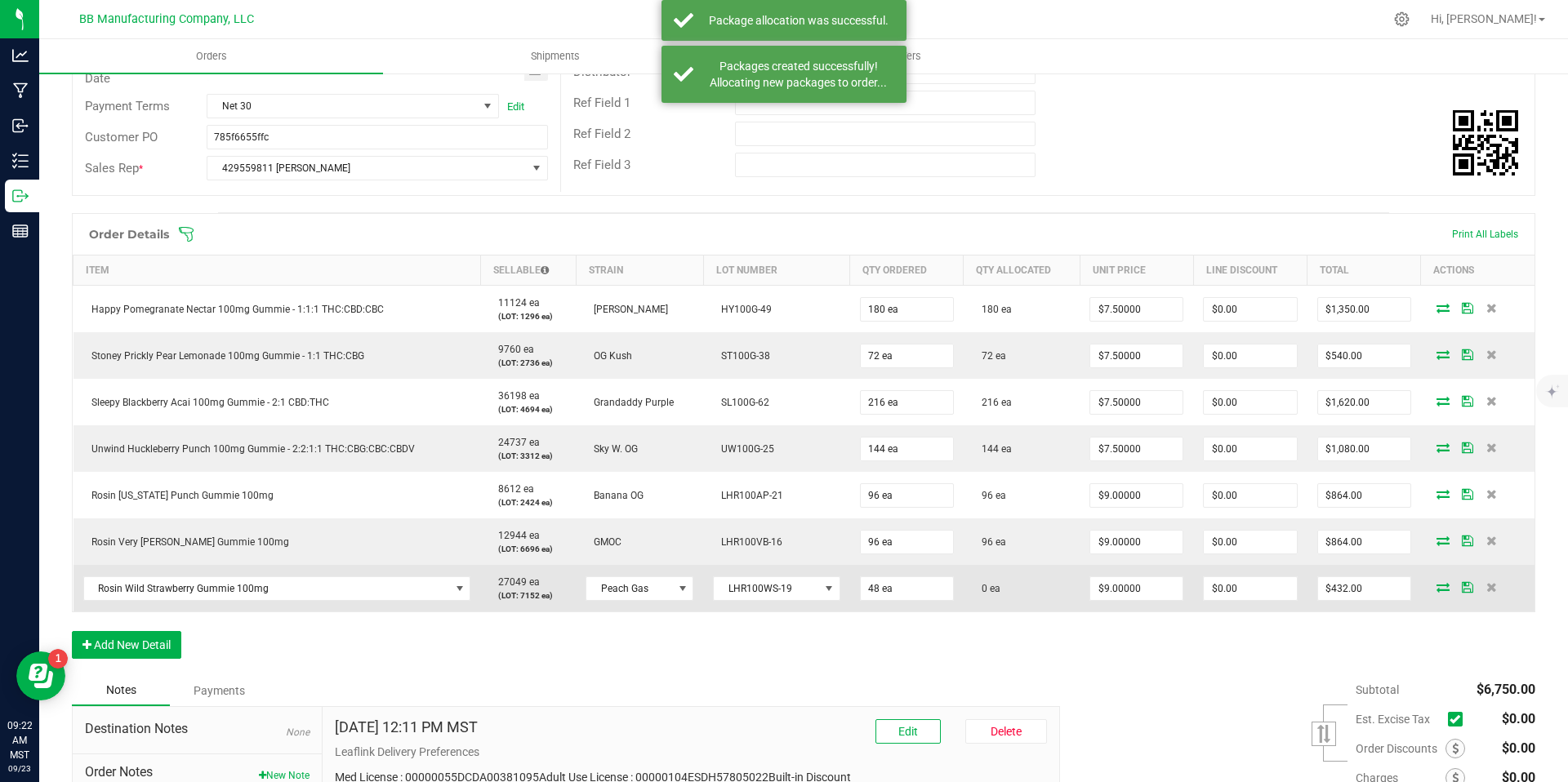
click at [1437, 588] on icon at bounding box center [1443, 587] width 13 height 10
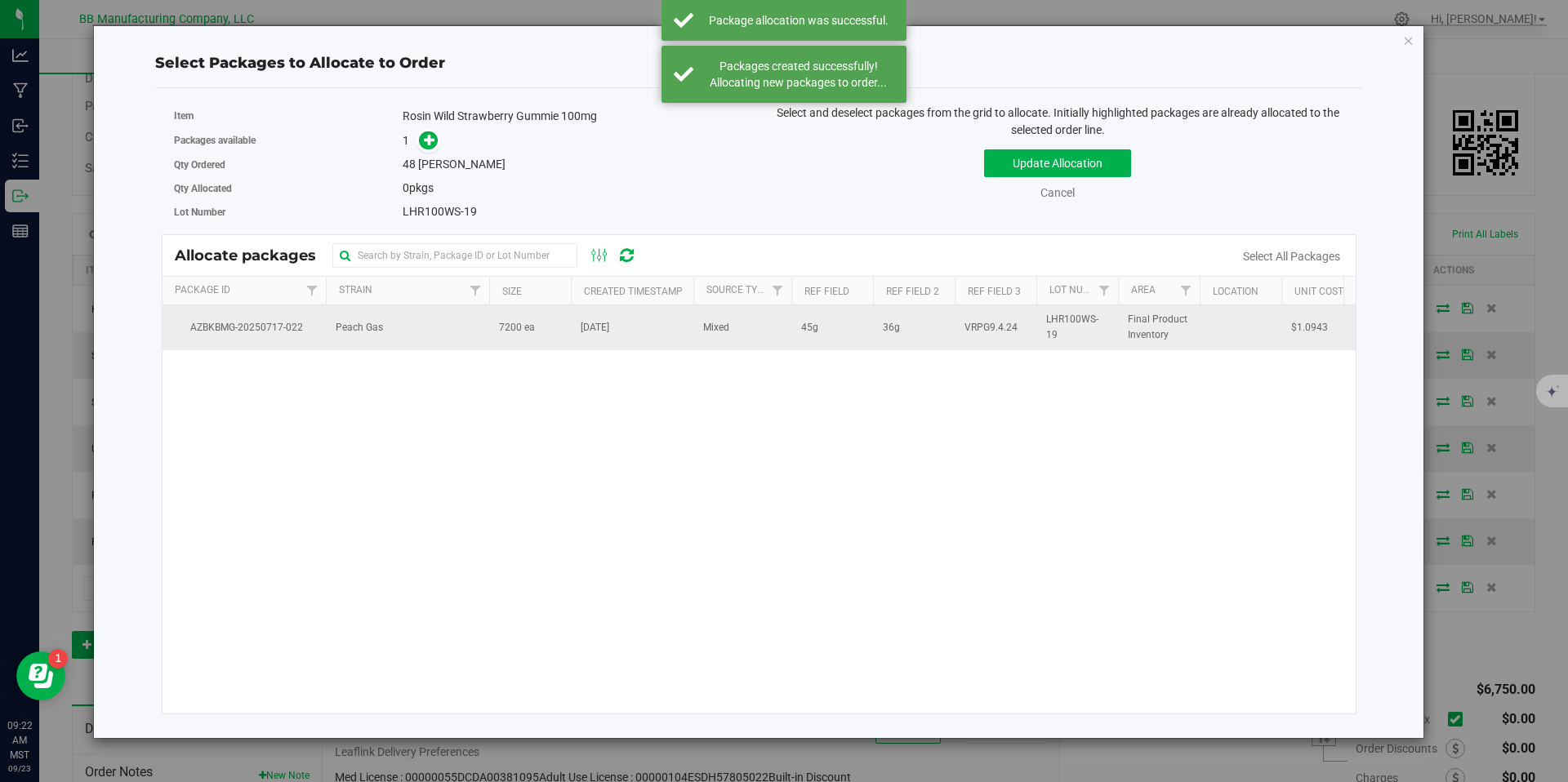
click at [567, 319] on td "7200 ea" at bounding box center [530, 327] width 82 height 44
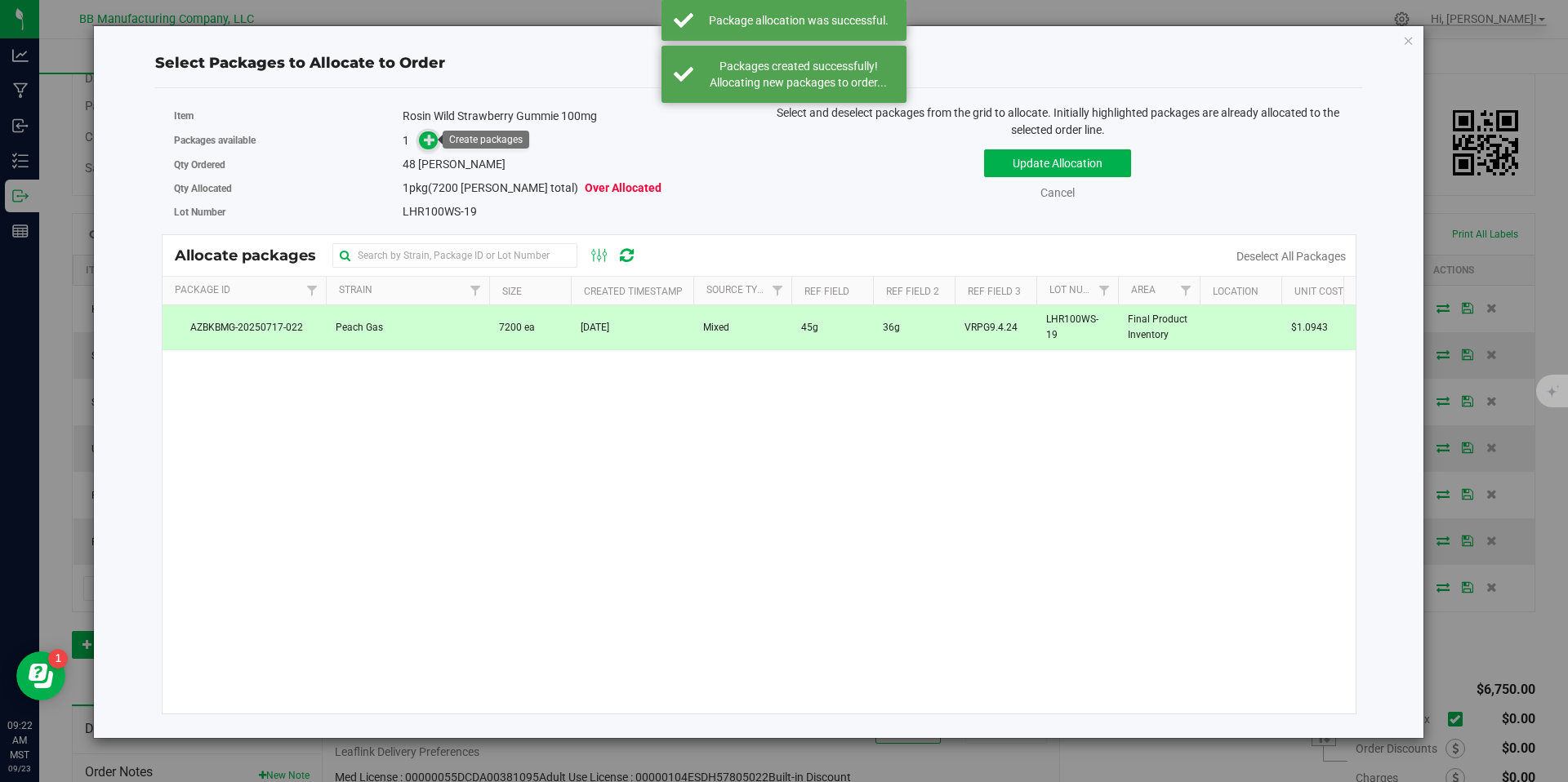
click at [428, 137] on icon at bounding box center [429, 139] width 12 height 12
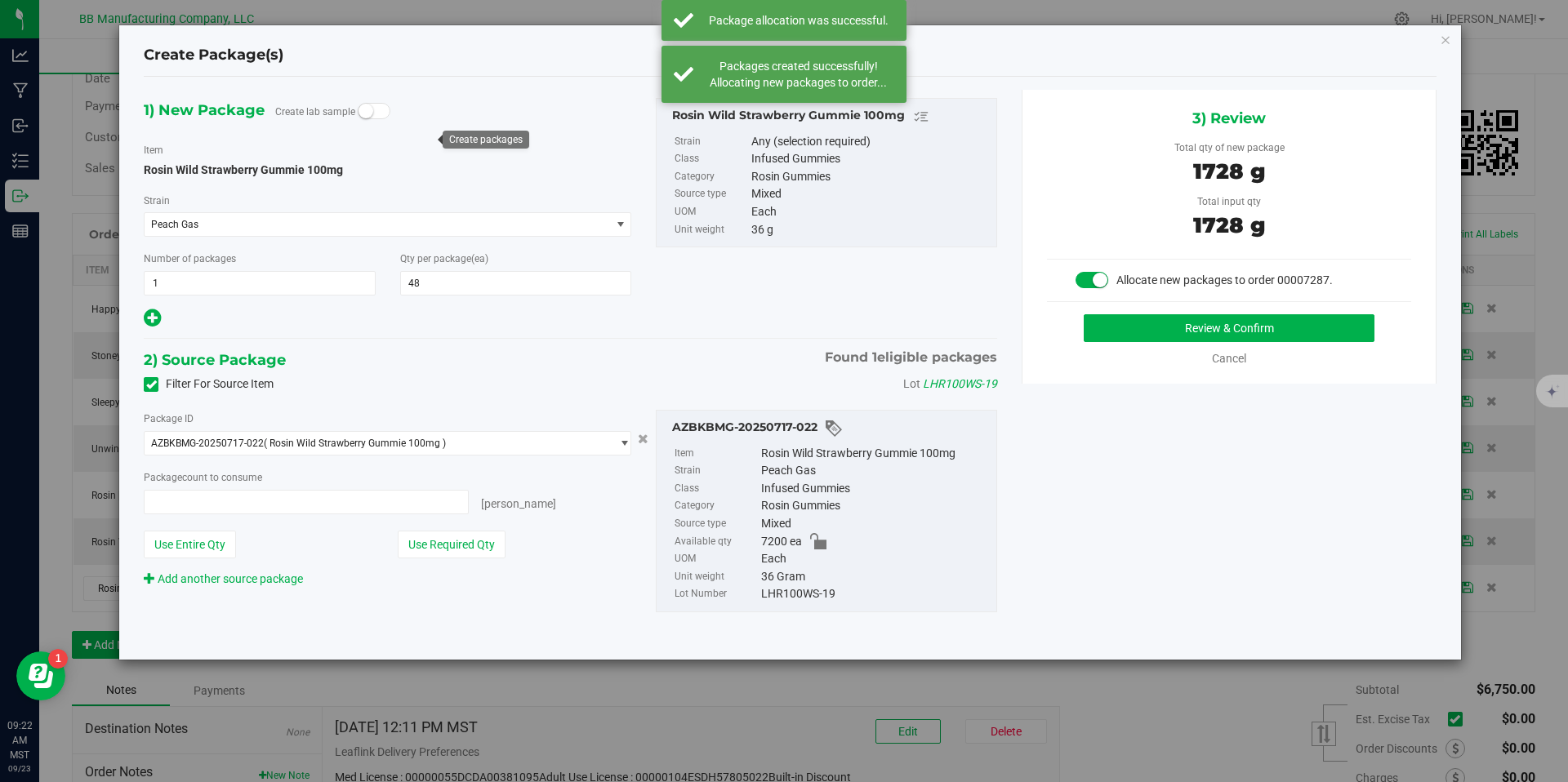
type input "48 ea"
click at [1122, 324] on button "Review & Confirm" at bounding box center [1230, 328] width 291 height 28
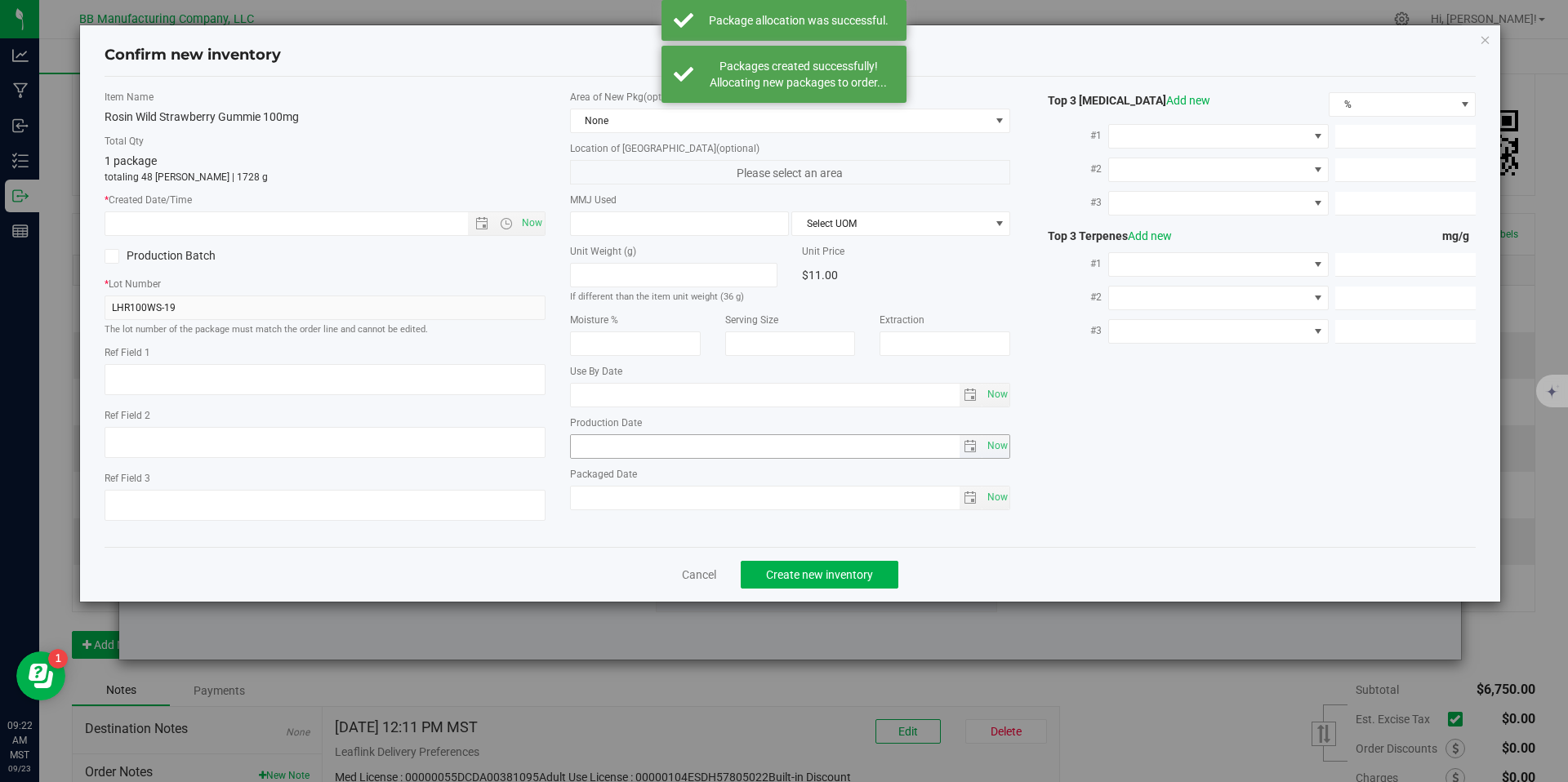
type textarea "45g"
type textarea "36g"
type textarea "VRPG9.4.24"
type input "100.0000"
type input "2026-05-27"
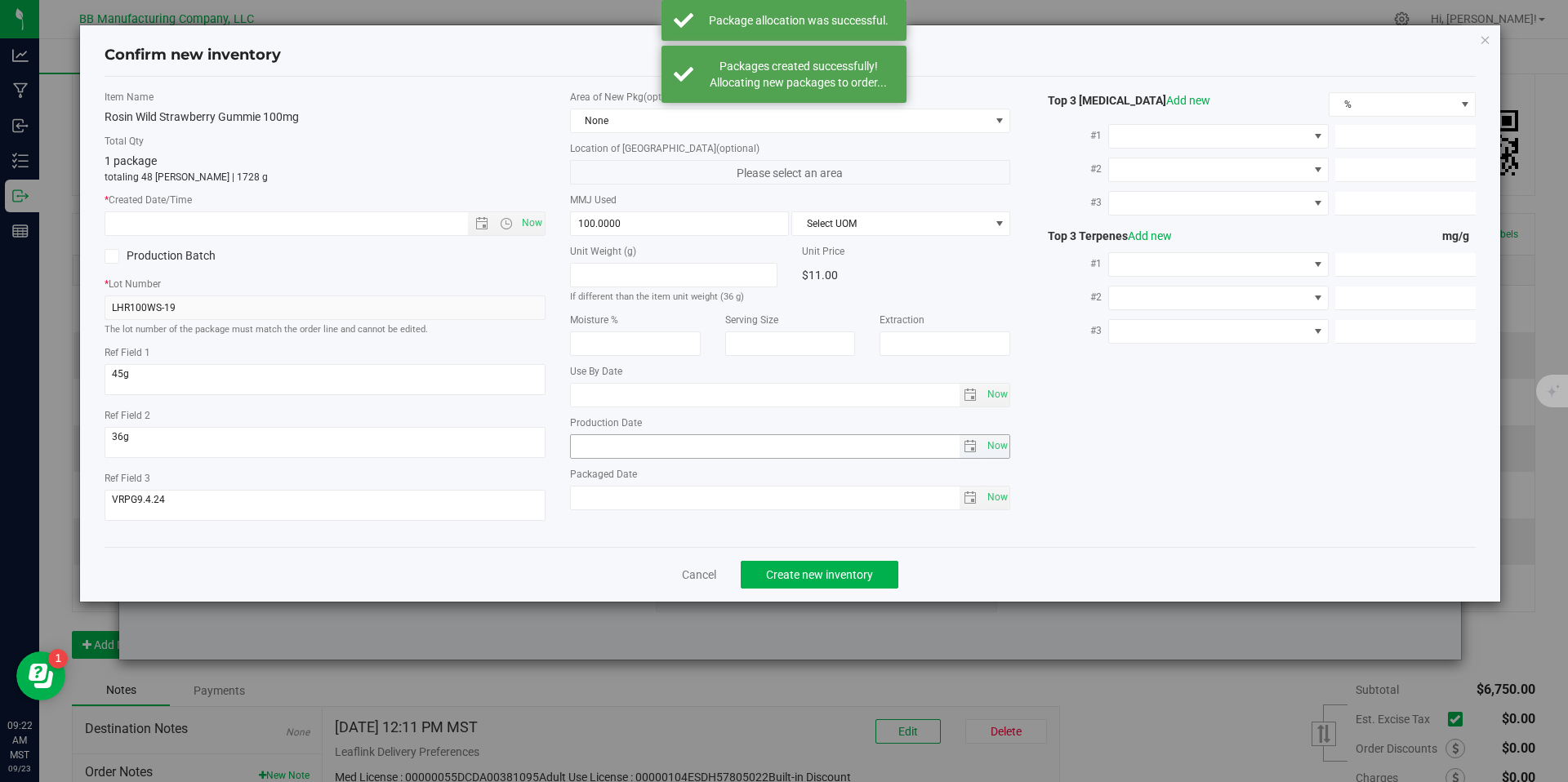
type input "2025-05-27"
click at [668, 437] on input "2025-05-27" at bounding box center [765, 446] width 389 height 23
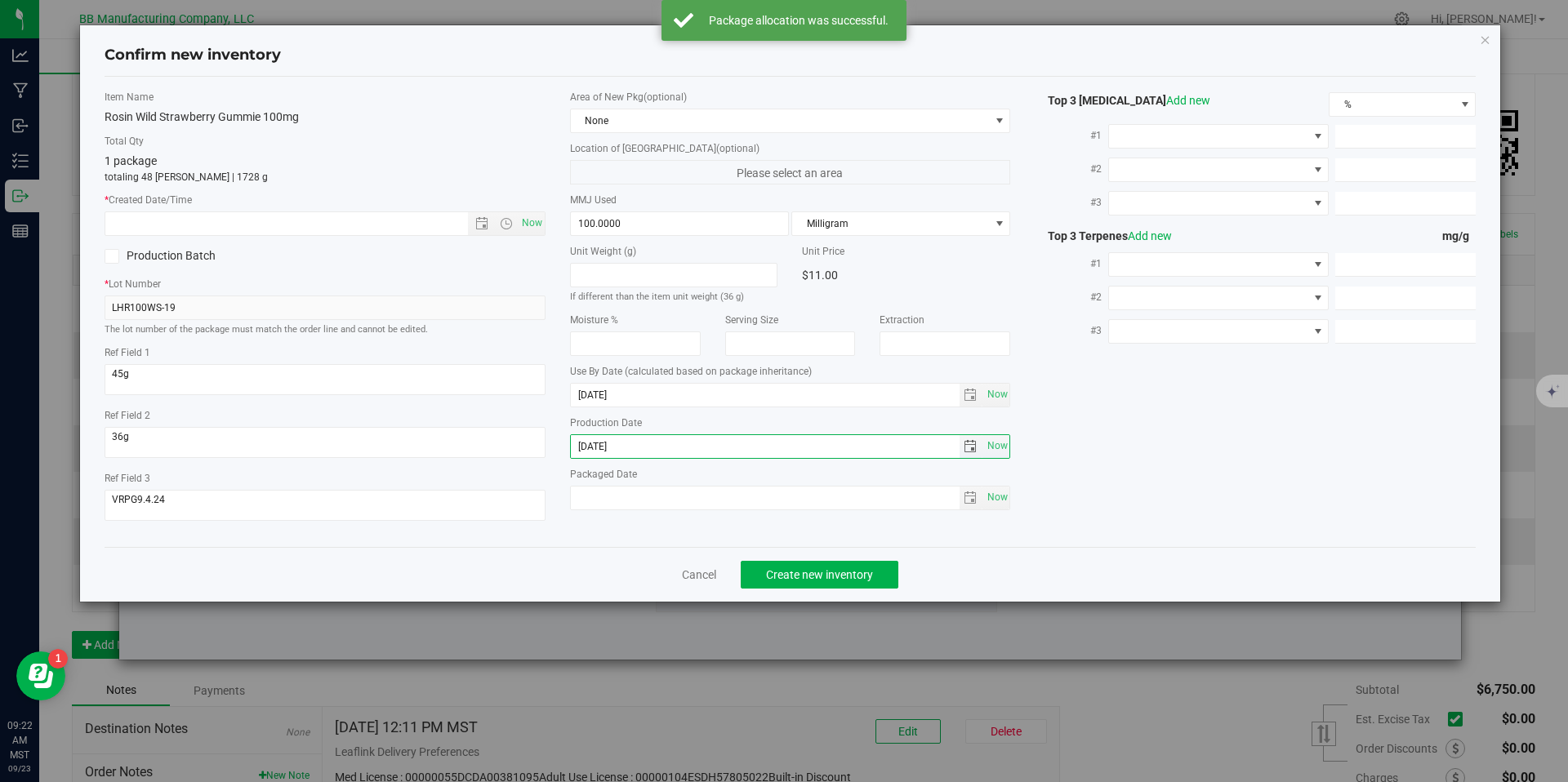
click at [668, 437] on input "2025-05-27" at bounding box center [765, 446] width 389 height 23
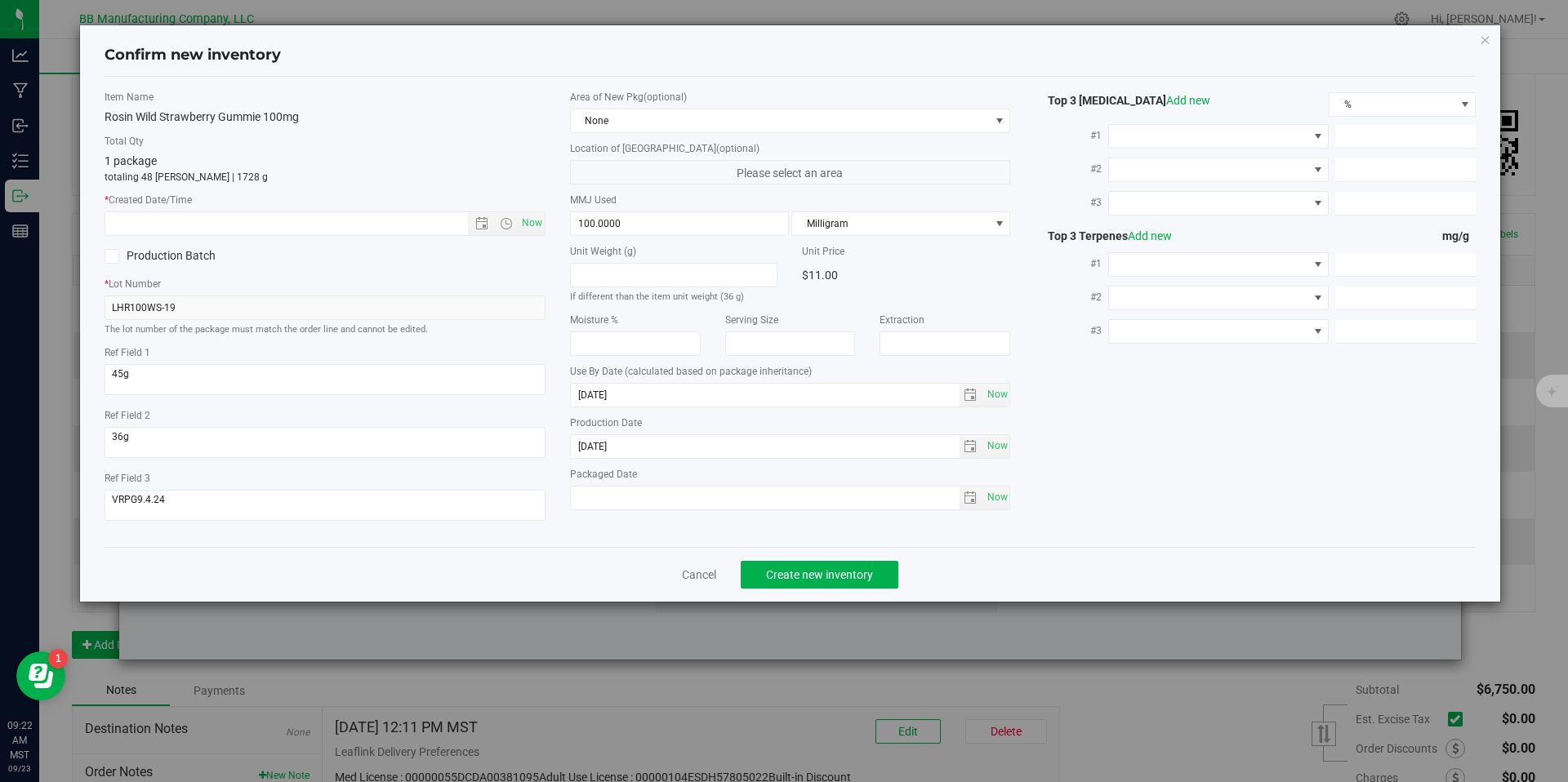
click at [417, 240] on div "Item Name Rosin Wild Strawberry Gummie 100mg Total Qty 1 package totaling 48 ea…" at bounding box center [325, 312] width 466 height 445
click at [410, 227] on input "text" at bounding box center [300, 223] width 391 height 23
paste input "2025-05-27"
type input "5/27/2025 9:22 AM"
click at [801, 576] on span "Create new inventory" at bounding box center [819, 575] width 107 height 13
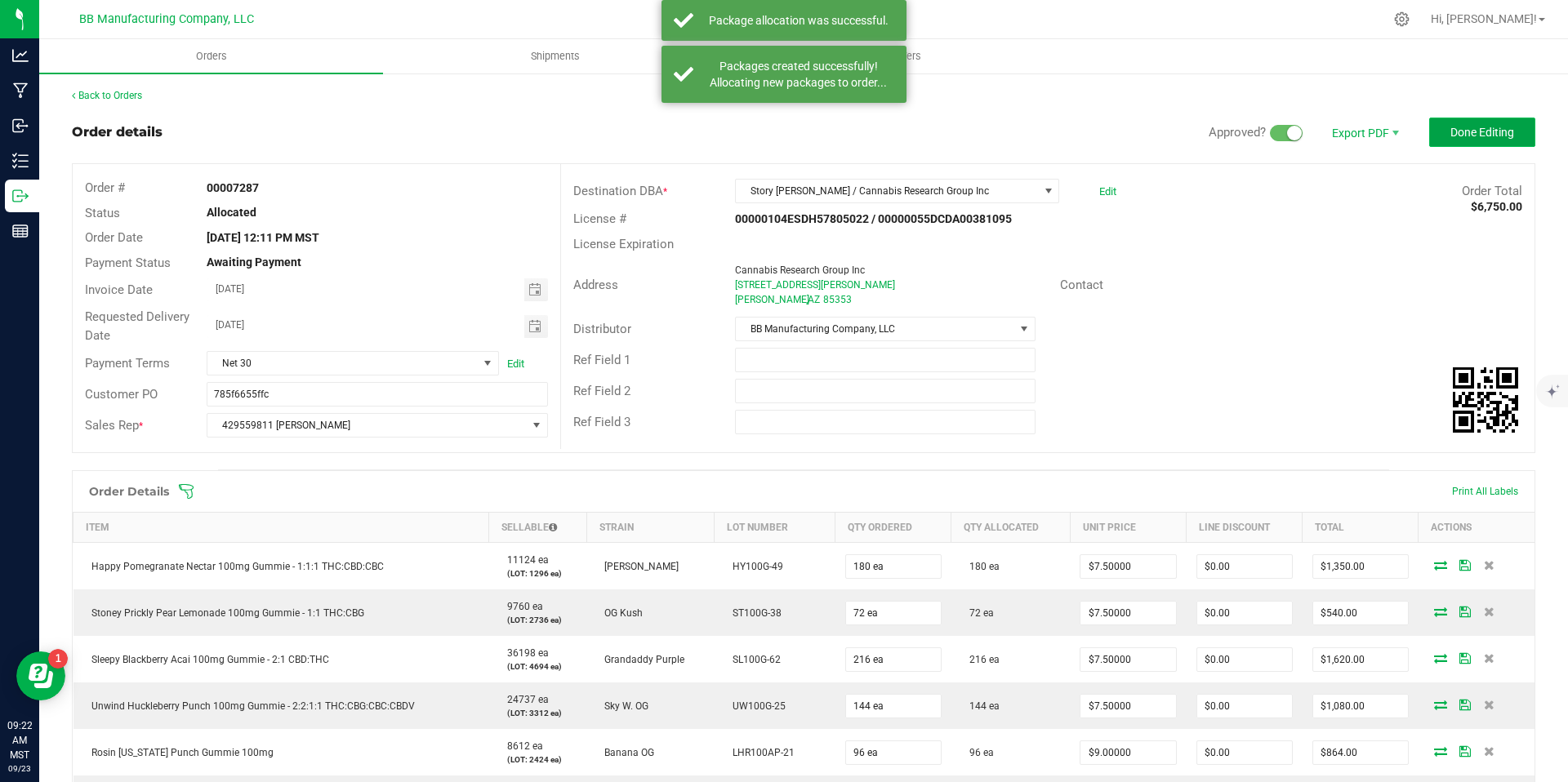
click at [1448, 123] on button "Done Editing" at bounding box center [1483, 132] width 106 height 30
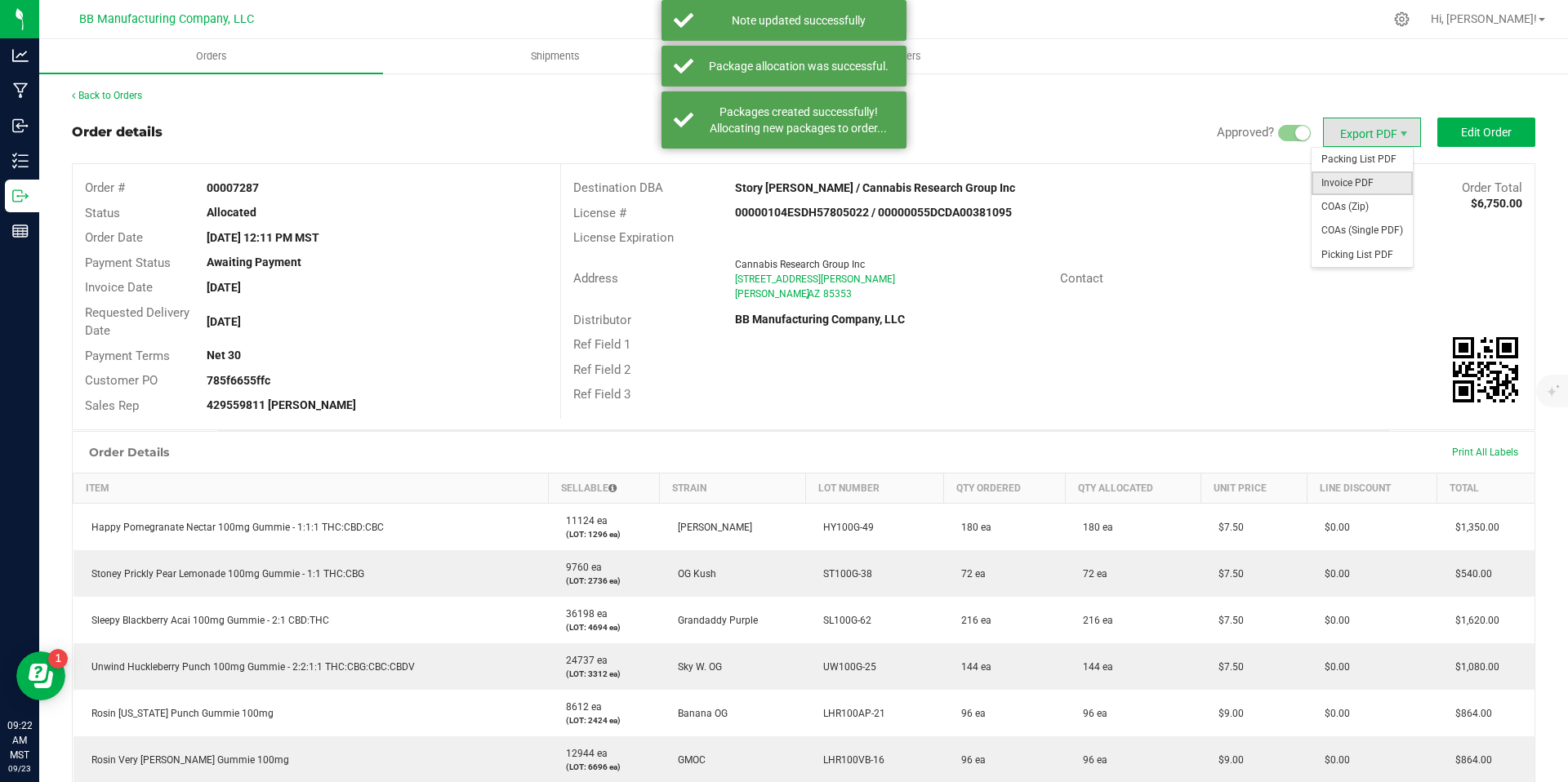
click at [1344, 183] on span "Invoice PDF" at bounding box center [1362, 183] width 101 height 23
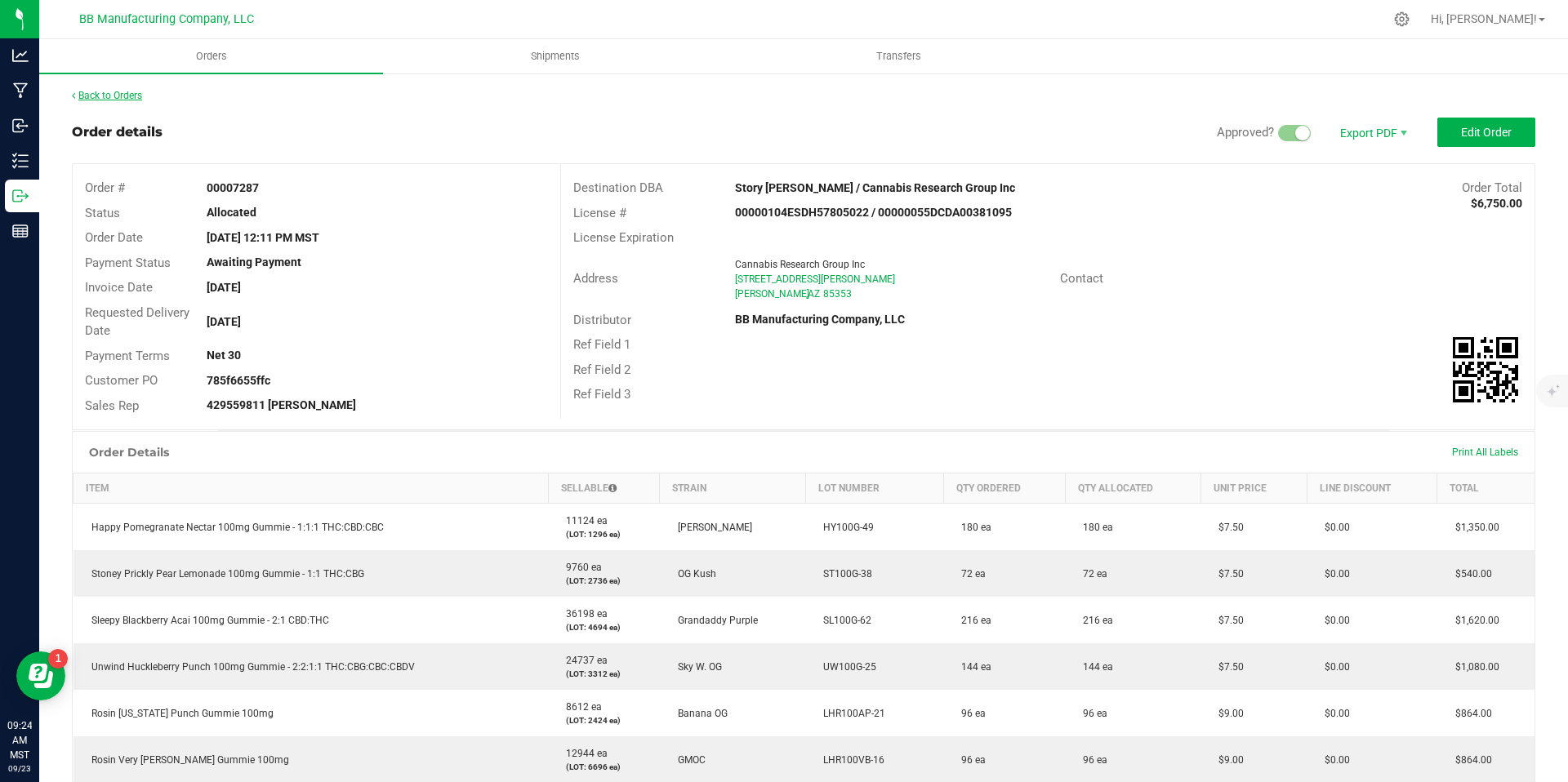
click at [99, 100] on link "Back to Orders" at bounding box center [107, 96] width 70 height 12
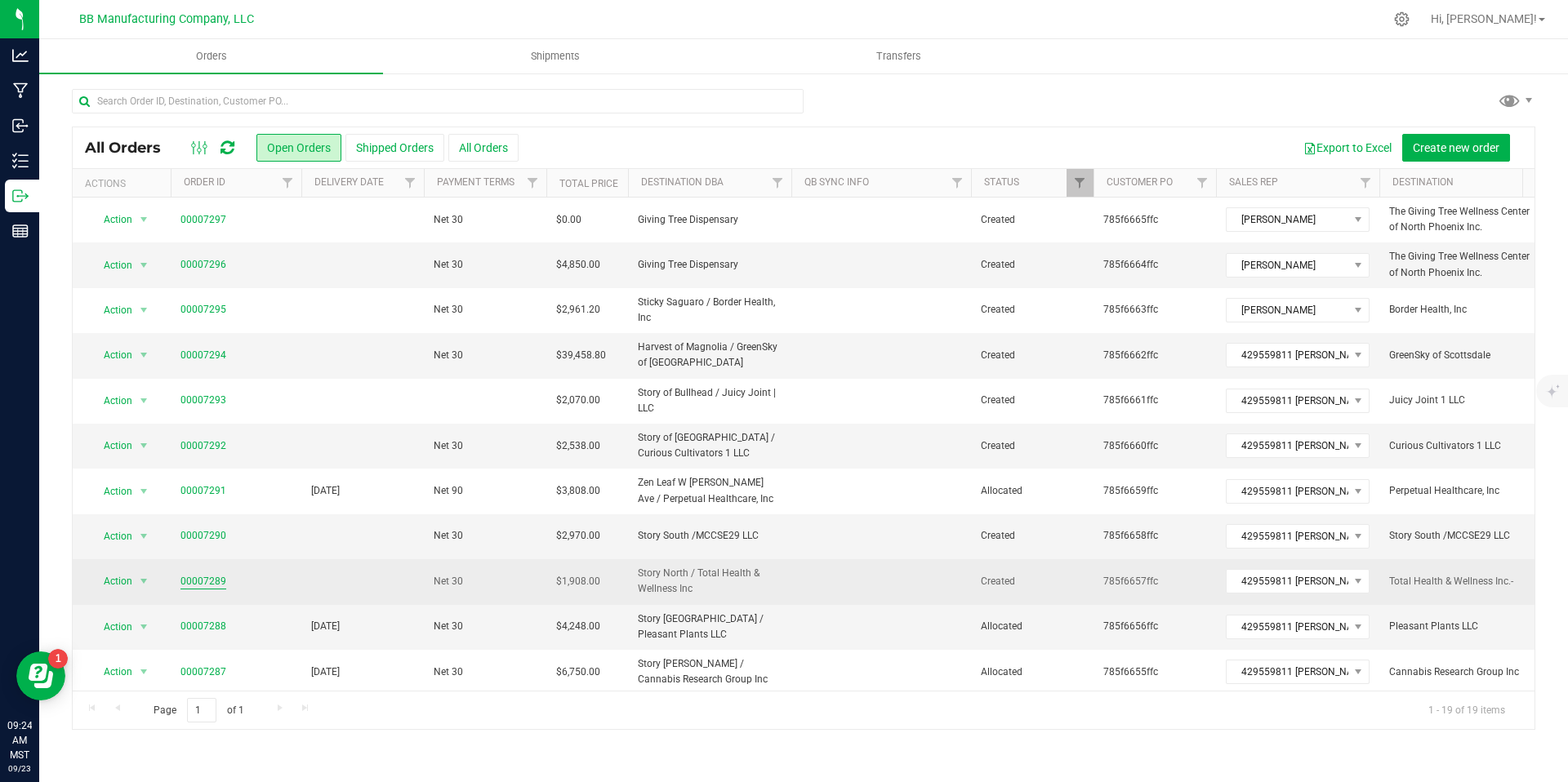
click at [212, 584] on link "00007289" at bounding box center [203, 582] width 46 height 15
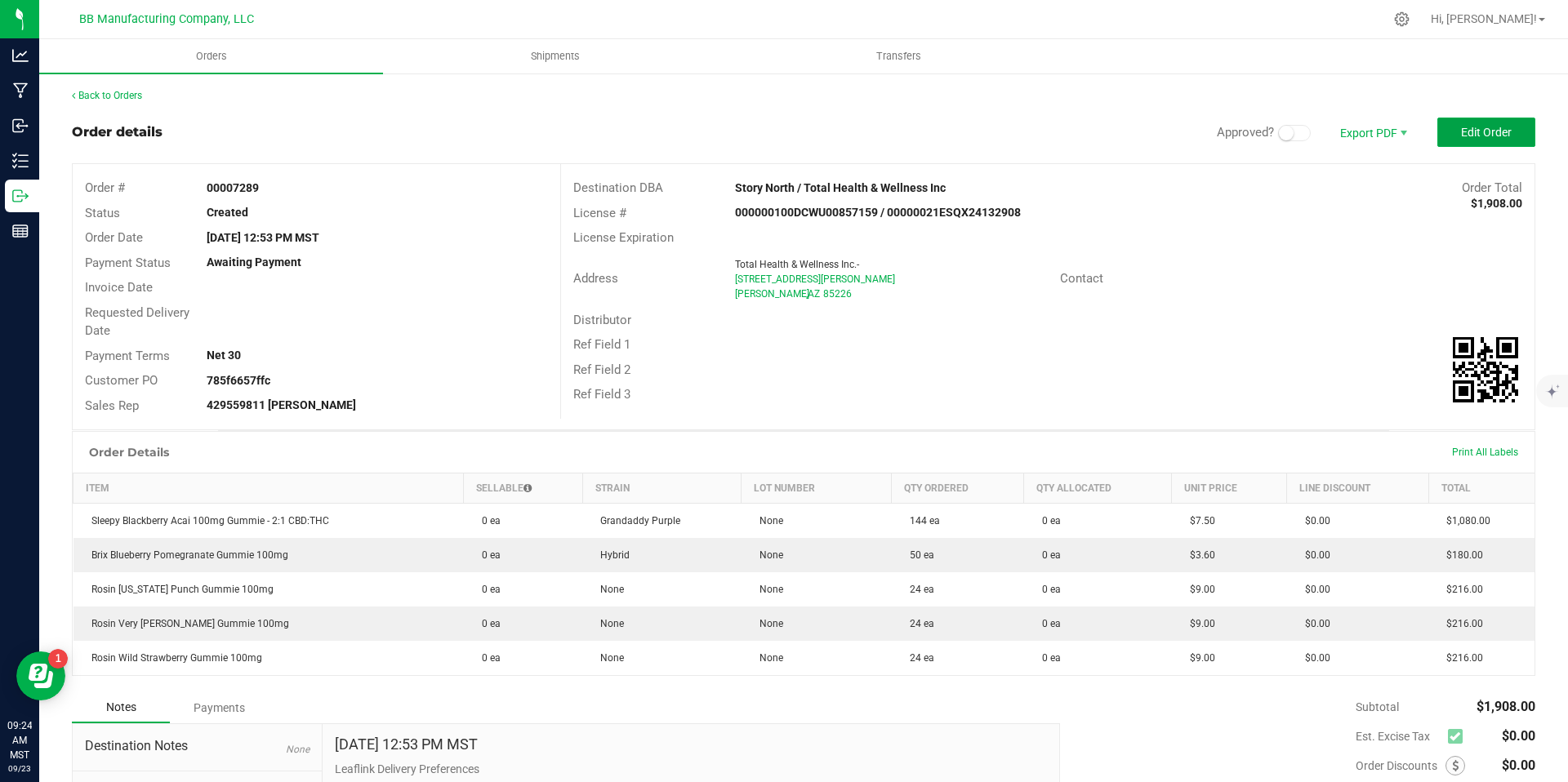
click at [1478, 143] on button "Edit Order" at bounding box center [1487, 132] width 98 height 30
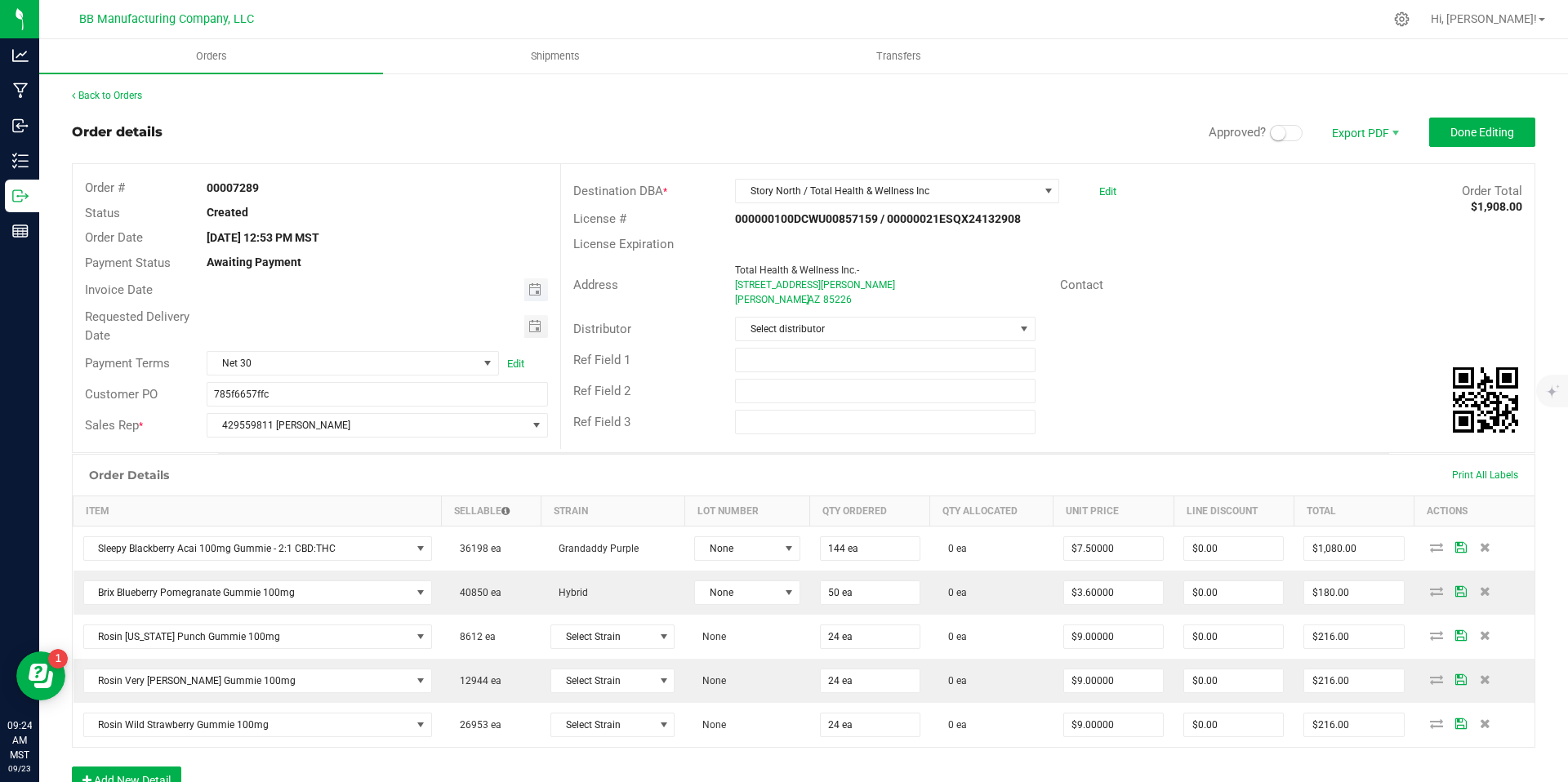
type input "month/day/year"
click at [518, 286] on input "month/day/year" at bounding box center [365, 289] width 317 height 21
click at [530, 289] on span "Toggle calendar" at bounding box center [535, 290] width 13 height 13
click at [606, 299] on div "Address Total Health & Wellness Inc.- 17006 S Weber Drive Chandler , AZ 85226" at bounding box center [810, 285] width 499 height 51
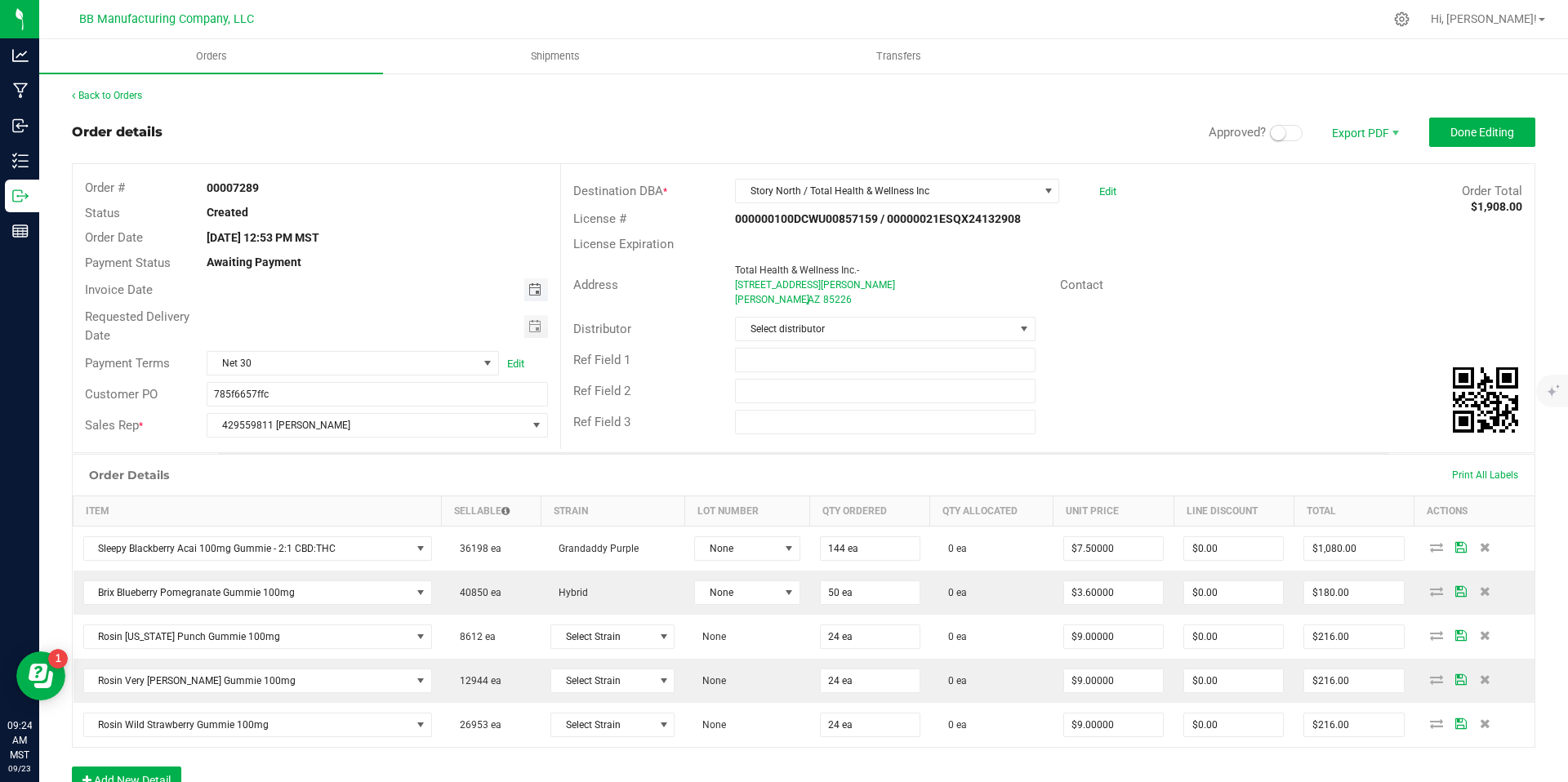
click at [536, 293] on span "Toggle calendar" at bounding box center [535, 290] width 13 height 13
click at [561, 280] on div "Address" at bounding box center [644, 285] width 167 height 19
click at [125, 94] on link "Back to Orders" at bounding box center [107, 96] width 70 height 12
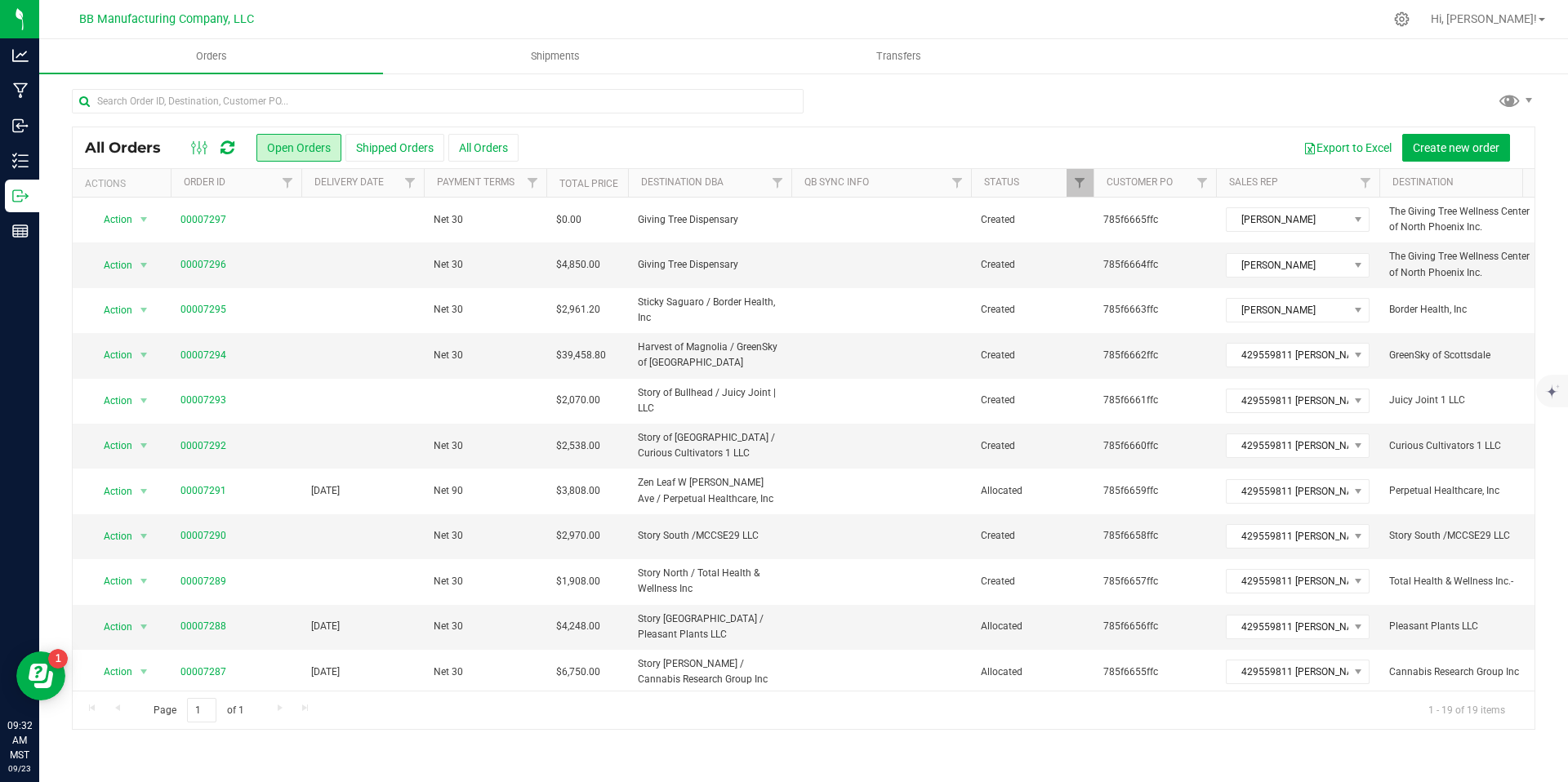
click at [218, 141] on div at bounding box center [213, 148] width 55 height 20
click at [233, 146] on icon at bounding box center [226, 148] width 14 height 16
click at [225, 265] on span "00007296" at bounding box center [235, 264] width 111 height 15
click at [218, 265] on link "00007296" at bounding box center [203, 264] width 46 height 15
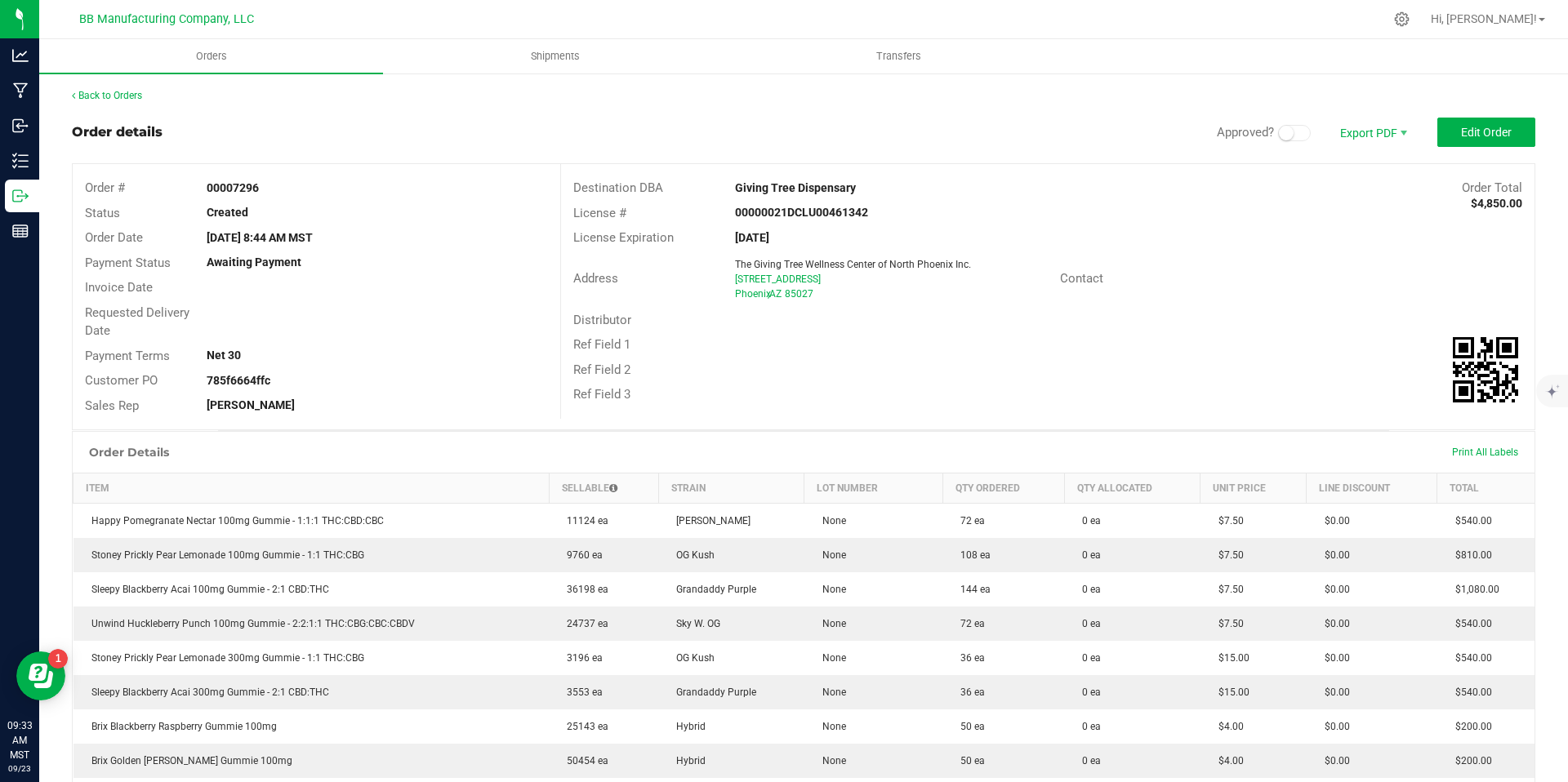
click at [1482, 151] on outbound-order-header "Order details Approved? Export PDF Edit Order Order # 00007296 Status Created O…" at bounding box center [804, 273] width 1464 height 313
click at [1484, 143] on button "Edit Order" at bounding box center [1487, 132] width 98 height 30
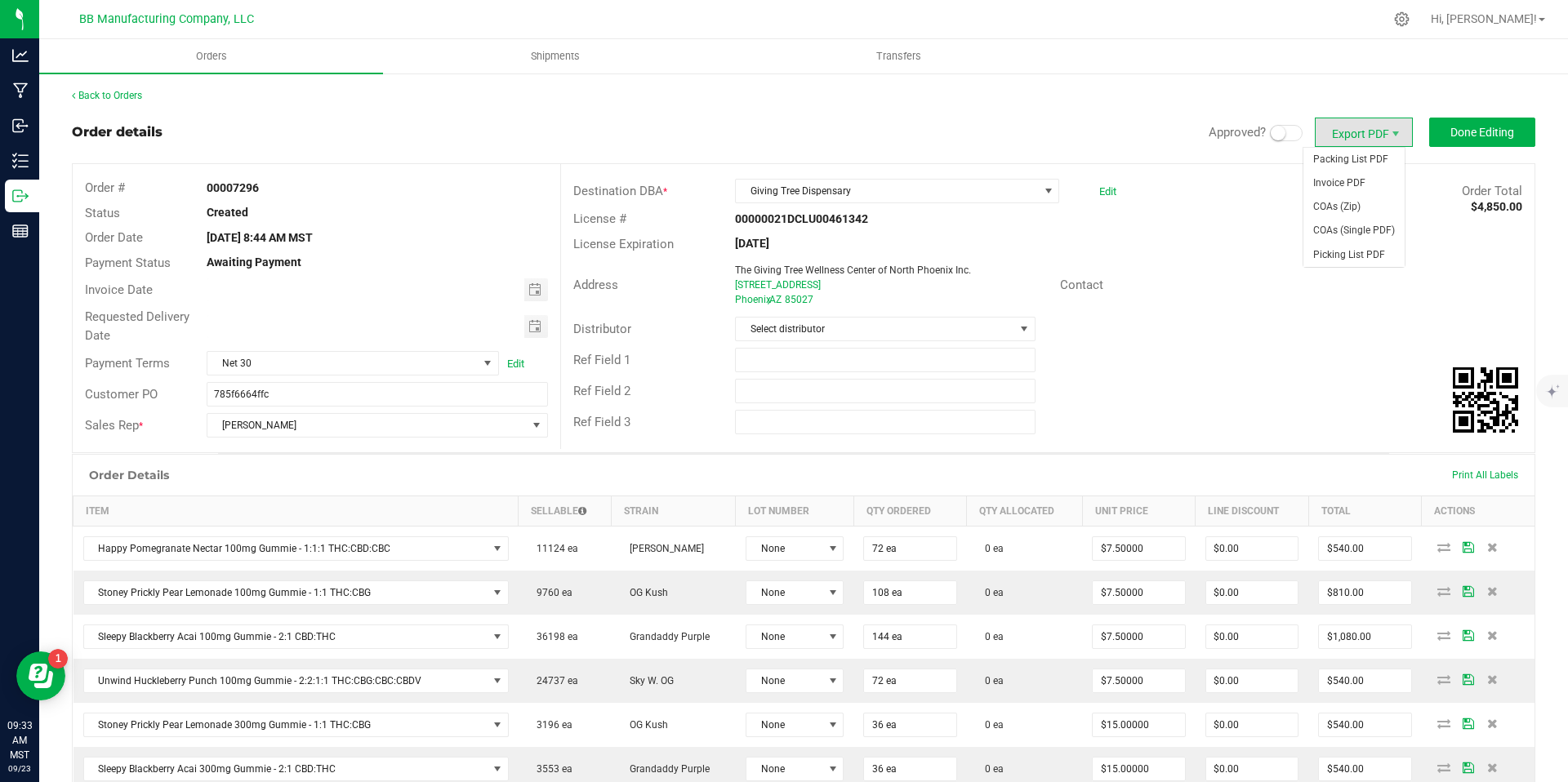
click at [1247, 139] on span "Approved?" at bounding box center [1237, 133] width 57 height 14
click at [1277, 129] on span at bounding box center [1287, 133] width 32 height 16
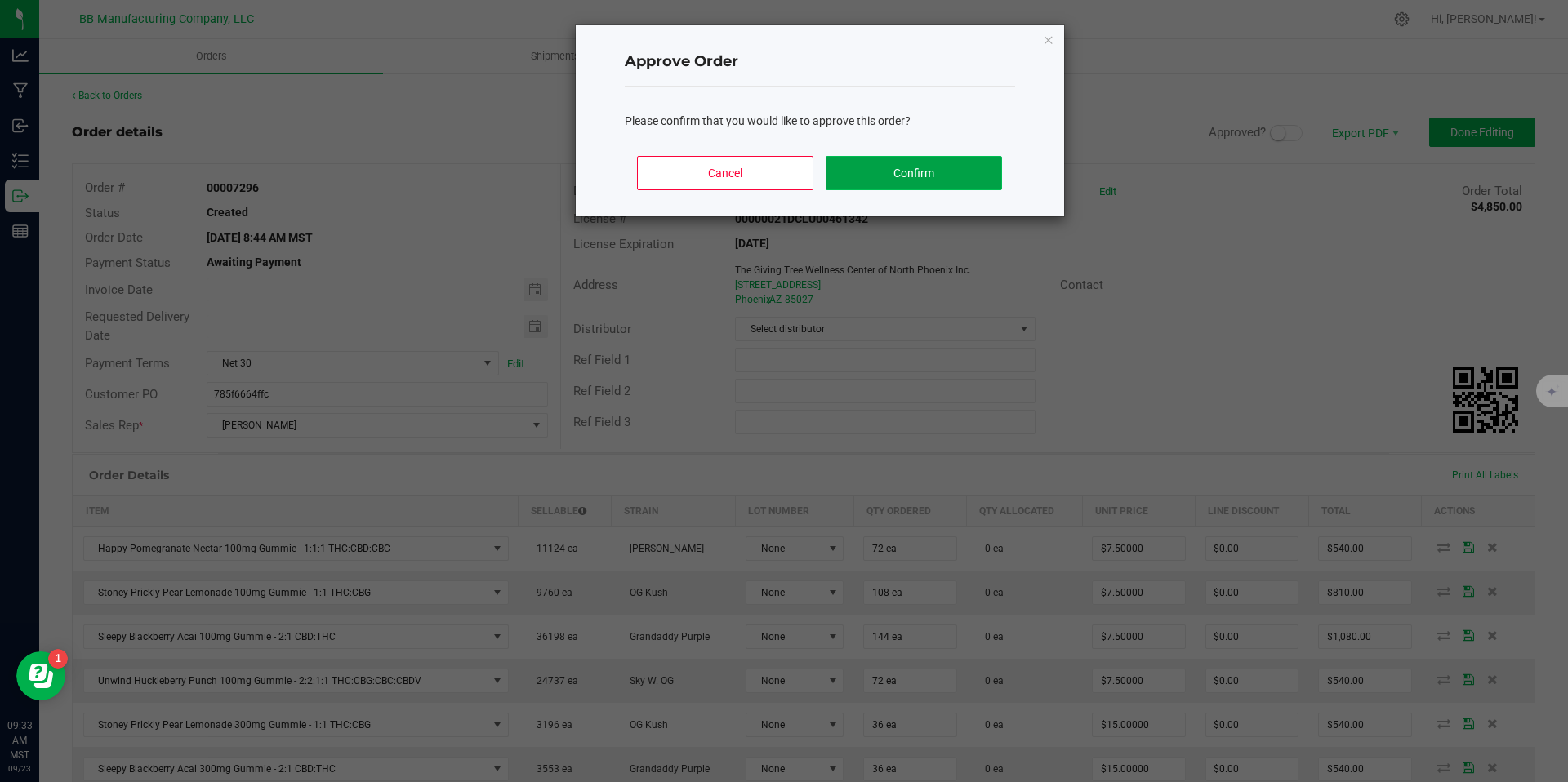
click at [928, 174] on button "Confirm" at bounding box center [913, 173] width 176 height 34
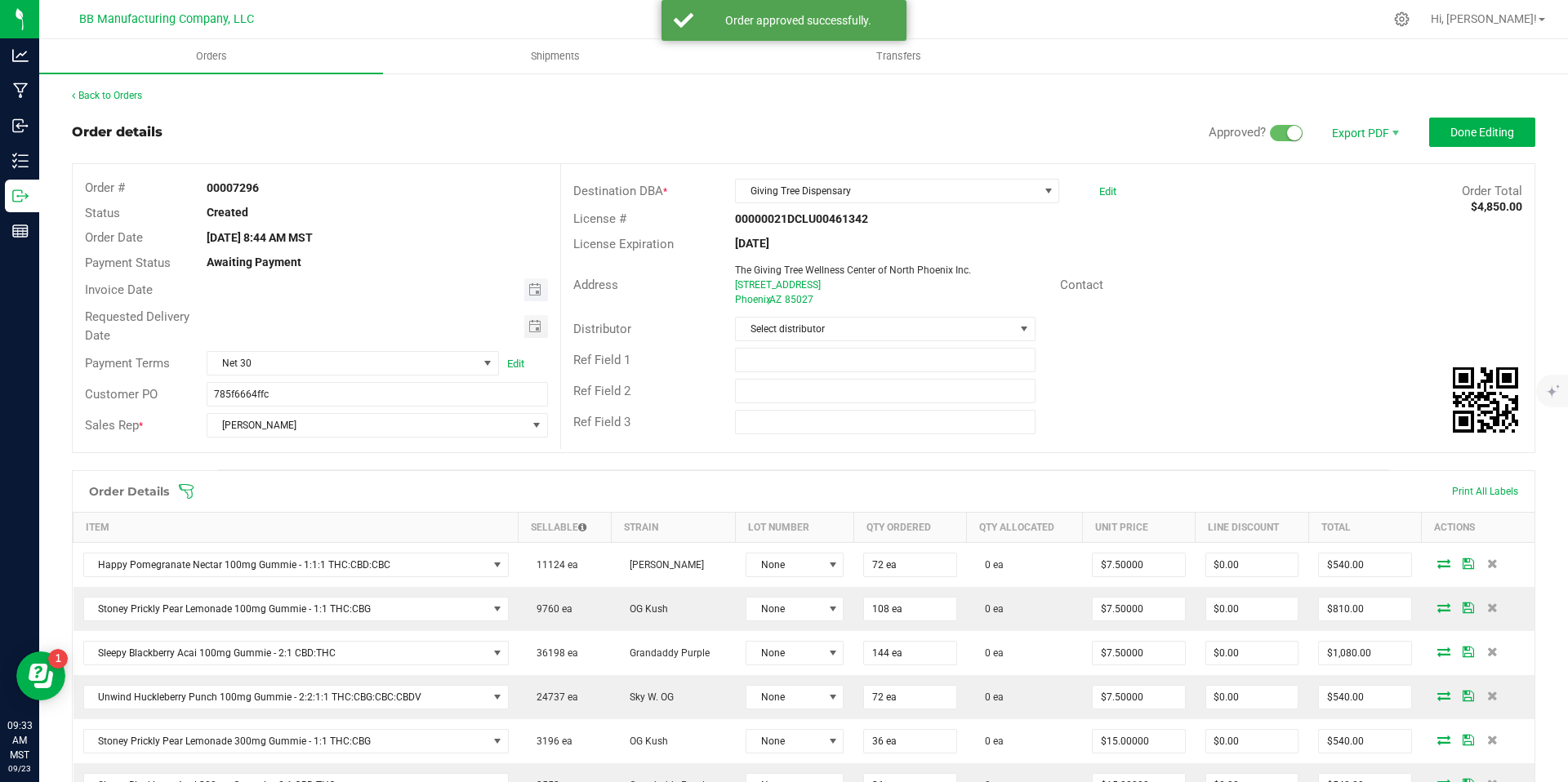
click at [529, 297] on span "Toggle calendar" at bounding box center [536, 290] width 23 height 23
click at [351, 452] on span "24" at bounding box center [352, 451] width 23 height 25
type input "[DATE]"
click at [529, 323] on span "Toggle calendar" at bounding box center [535, 327] width 13 height 13
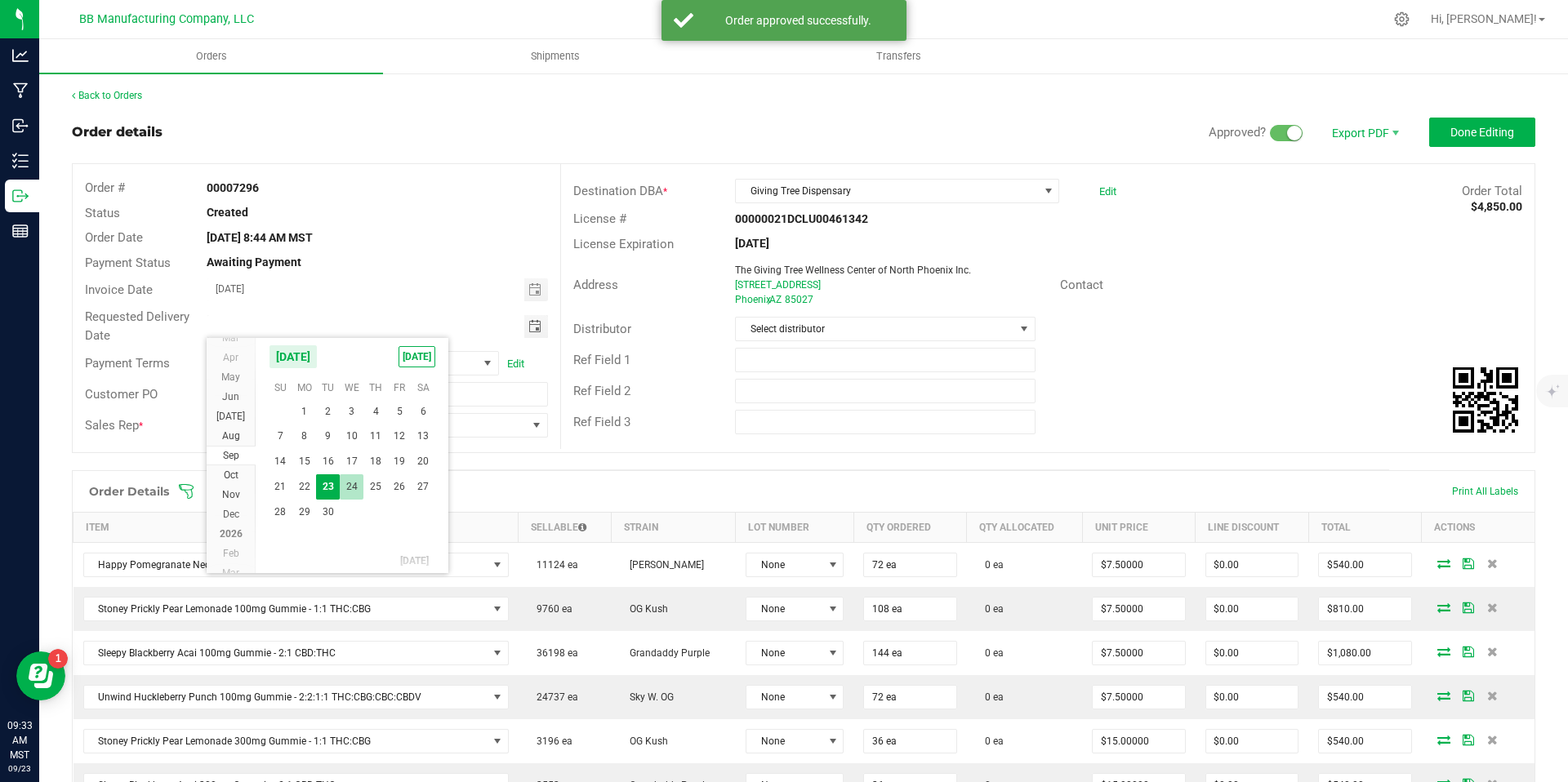
click at [354, 480] on span "24" at bounding box center [352, 487] width 23 height 25
type input "[DATE]"
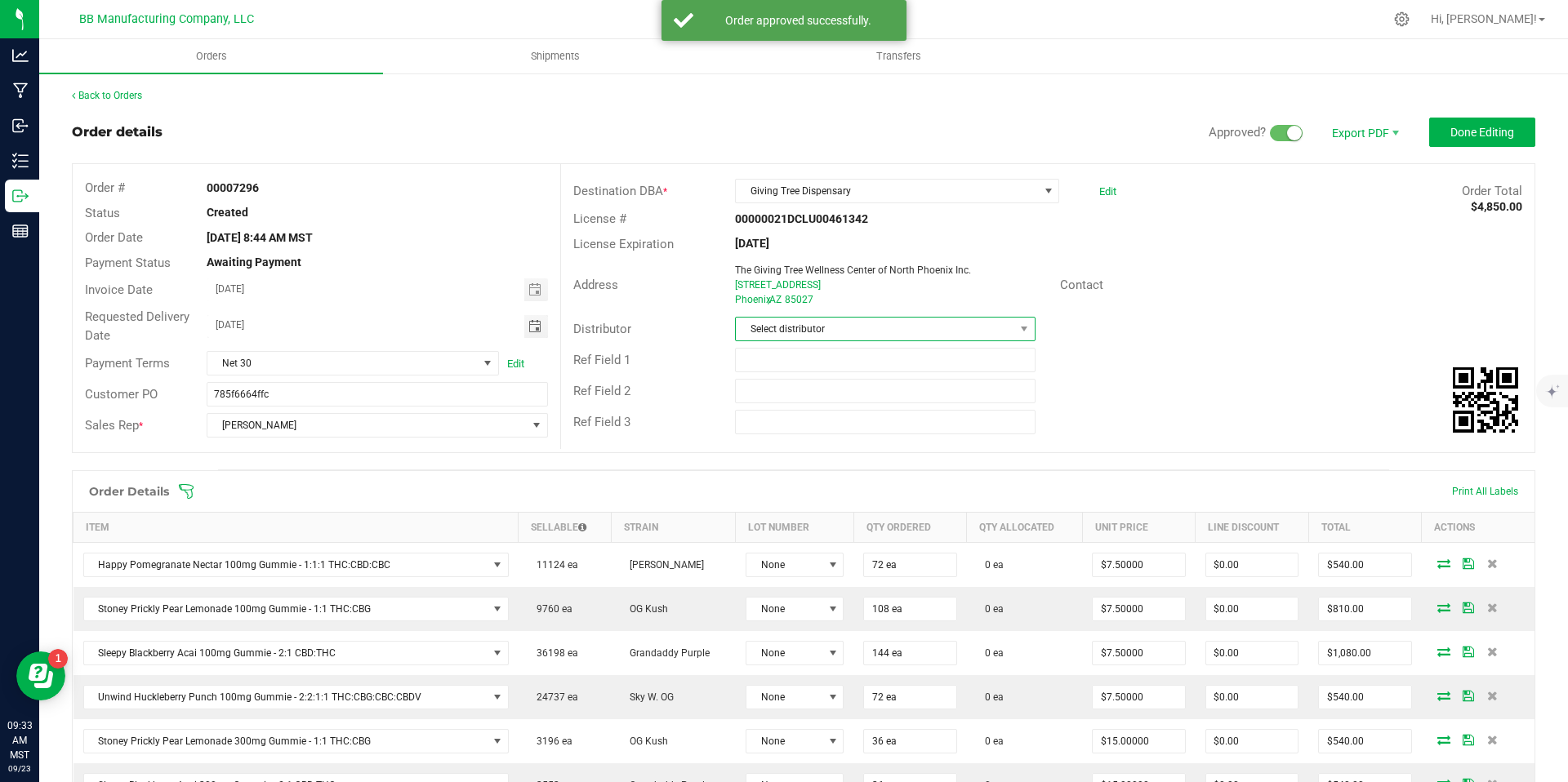
click at [795, 326] on span "Select distributor" at bounding box center [875, 328] width 278 height 23
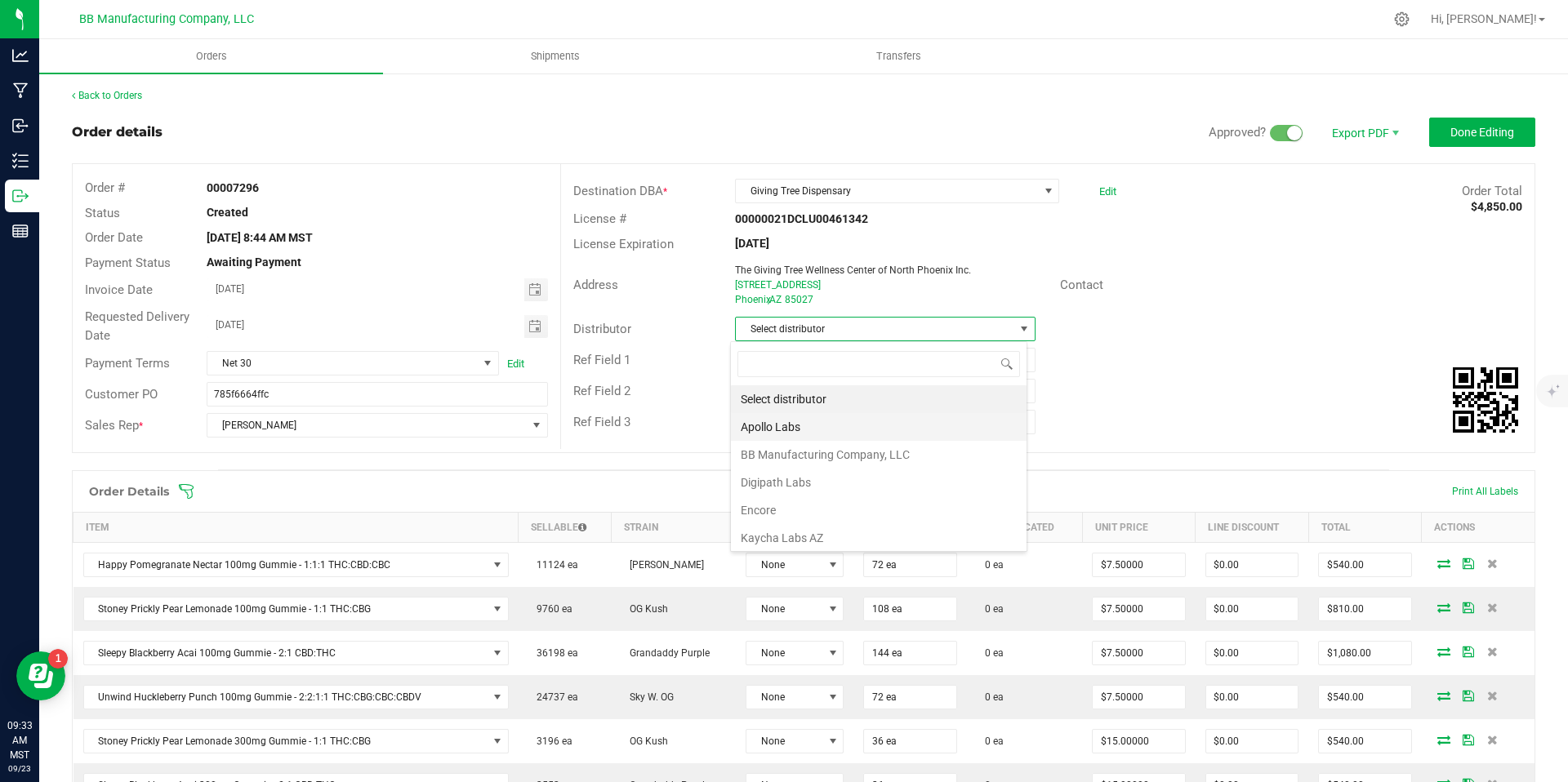
scroll to position [24, 298]
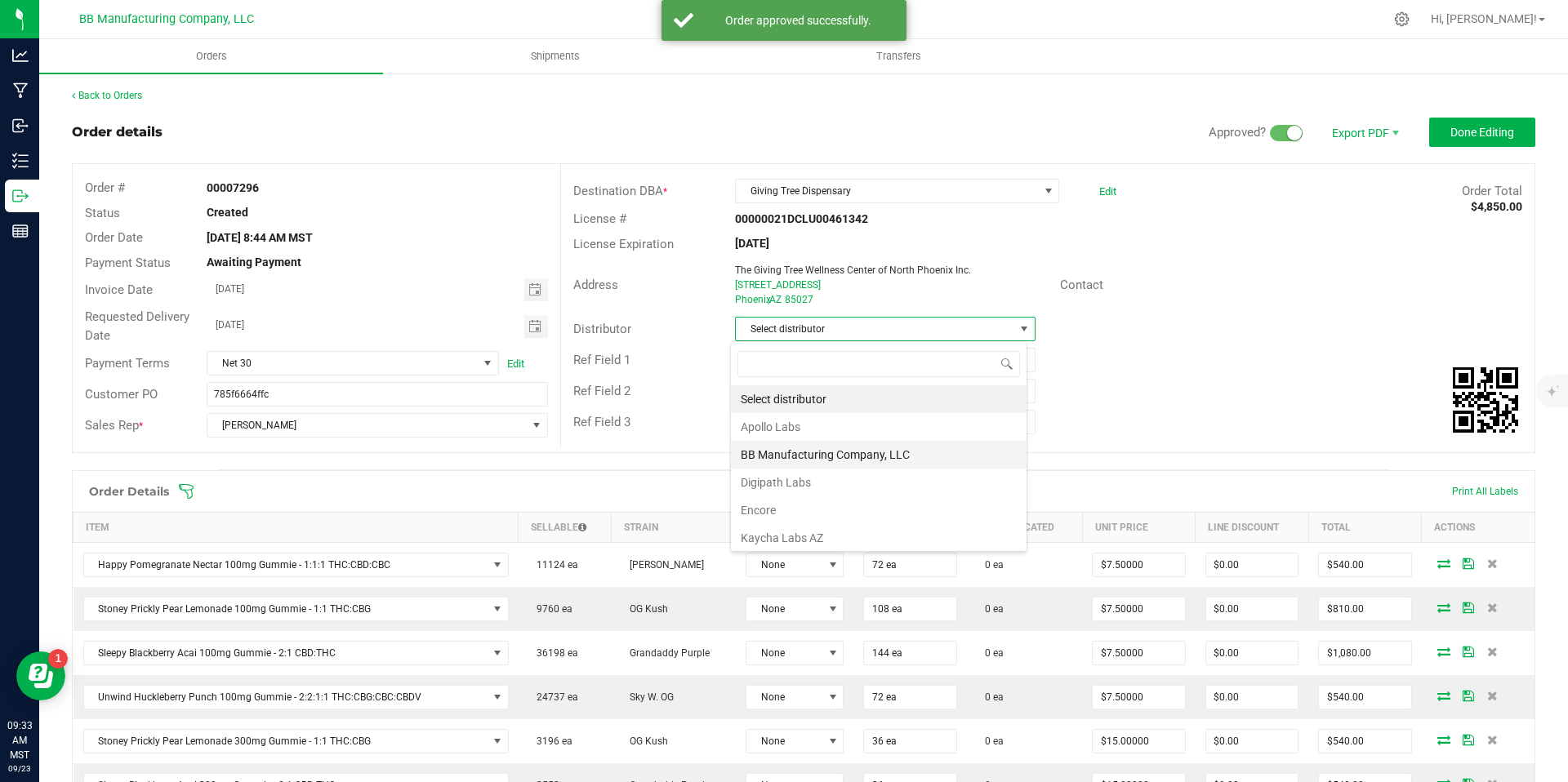
click at [806, 448] on li "BB Manufacturing Company, LLC" at bounding box center [879, 455] width 296 height 28
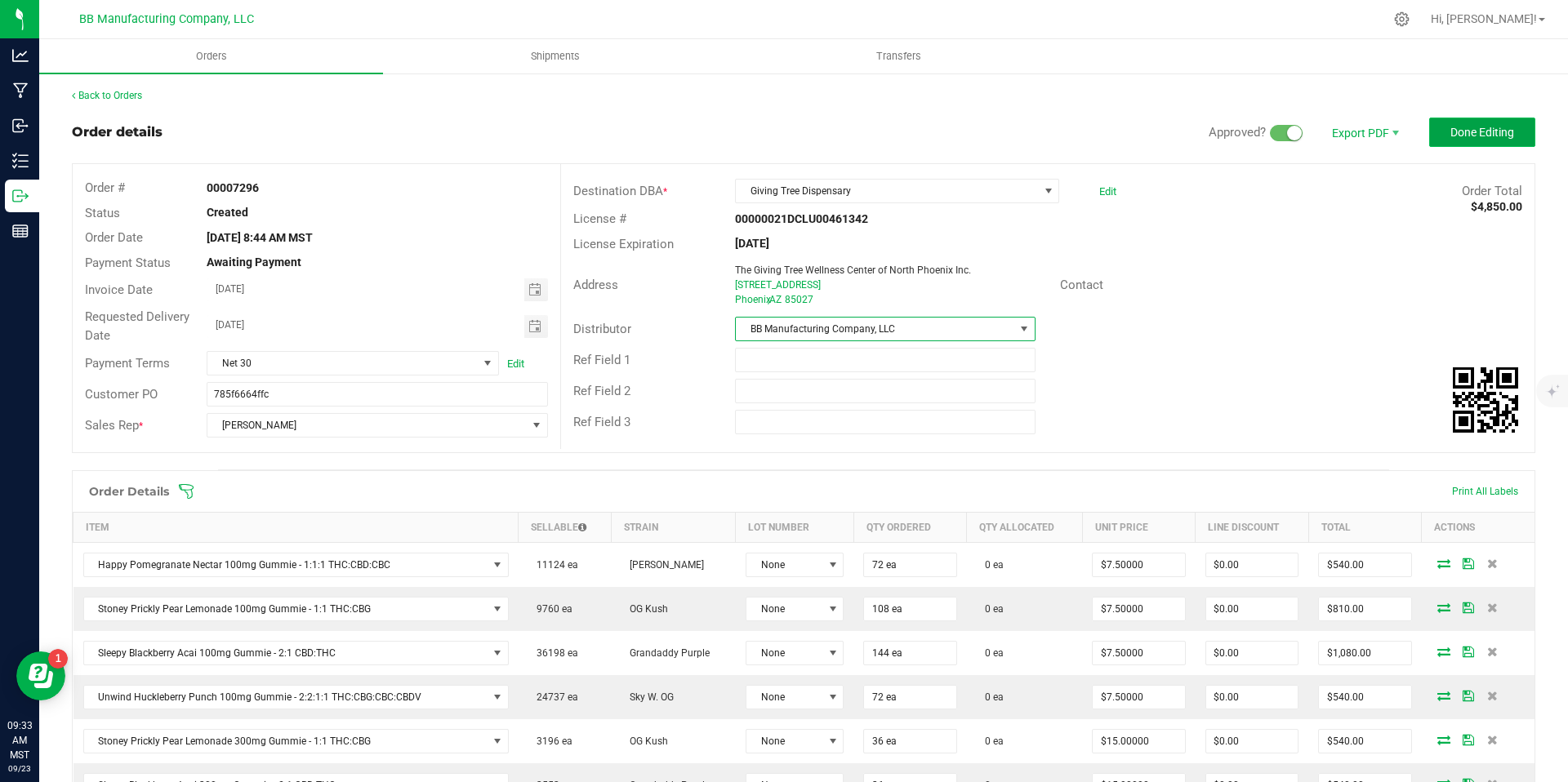
click at [1506, 141] on button "Done Editing" at bounding box center [1483, 132] width 106 height 30
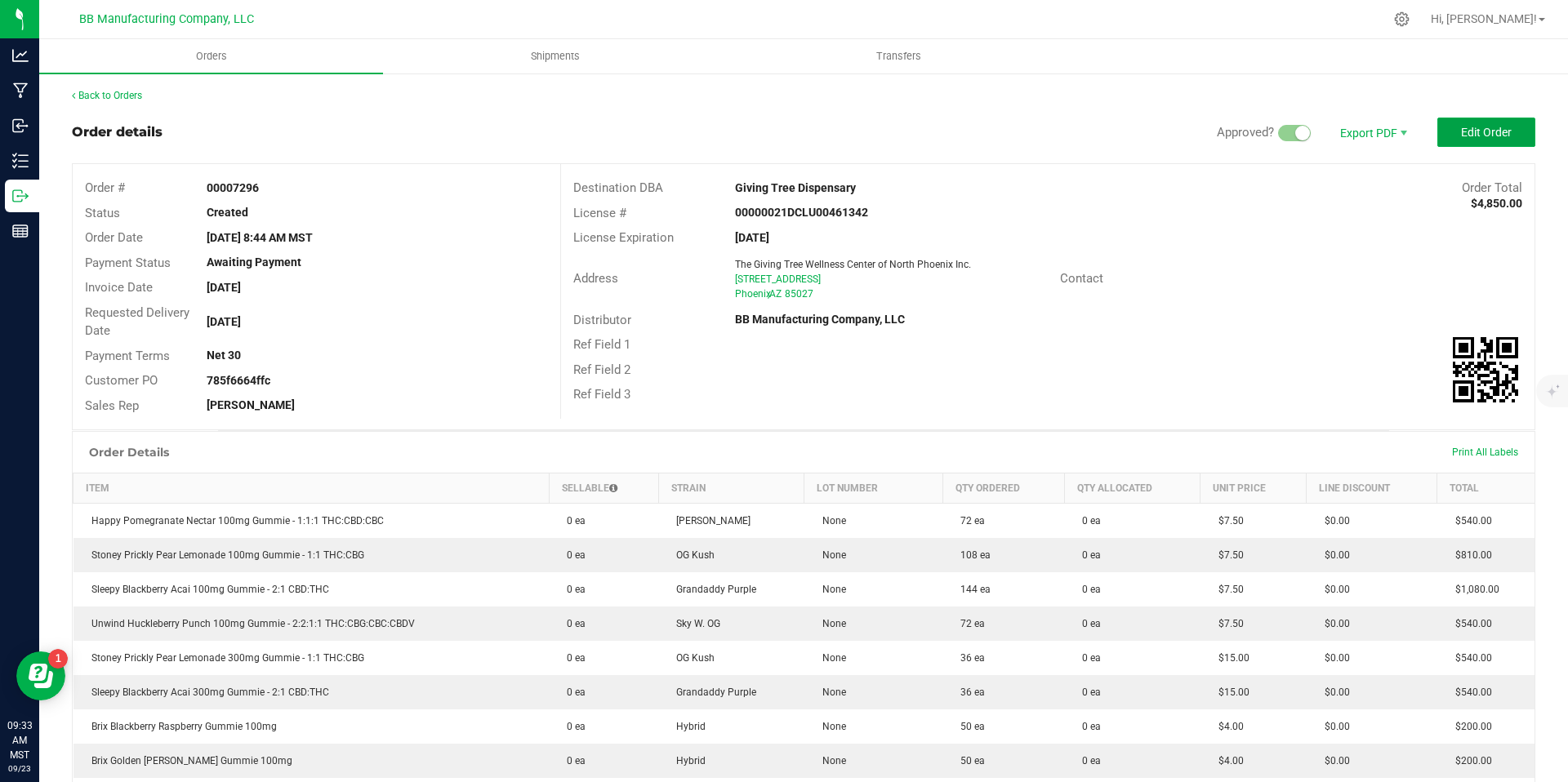
click at [1506, 136] on button "Edit Order" at bounding box center [1487, 132] width 98 height 30
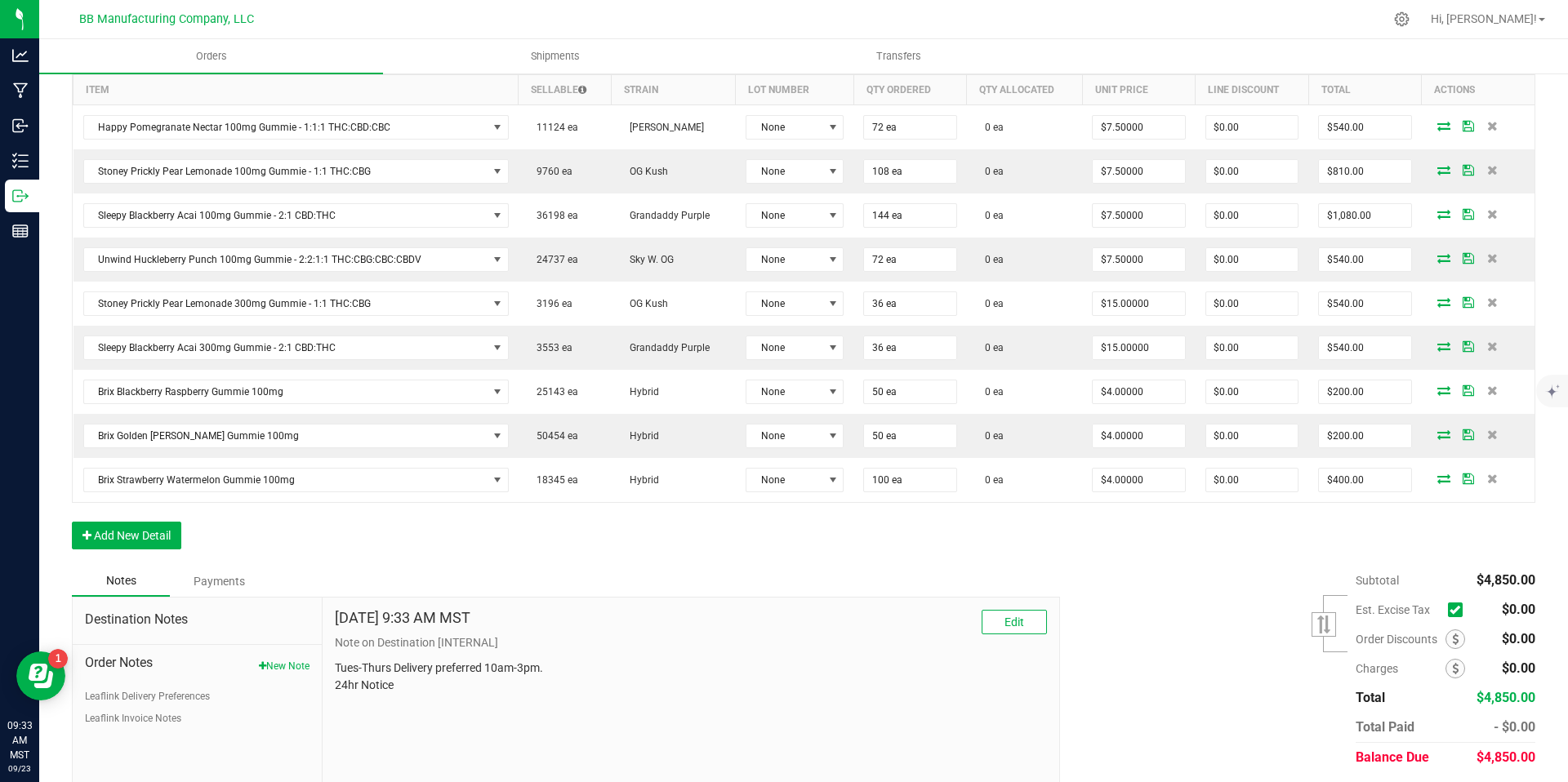
scroll to position [417, 0]
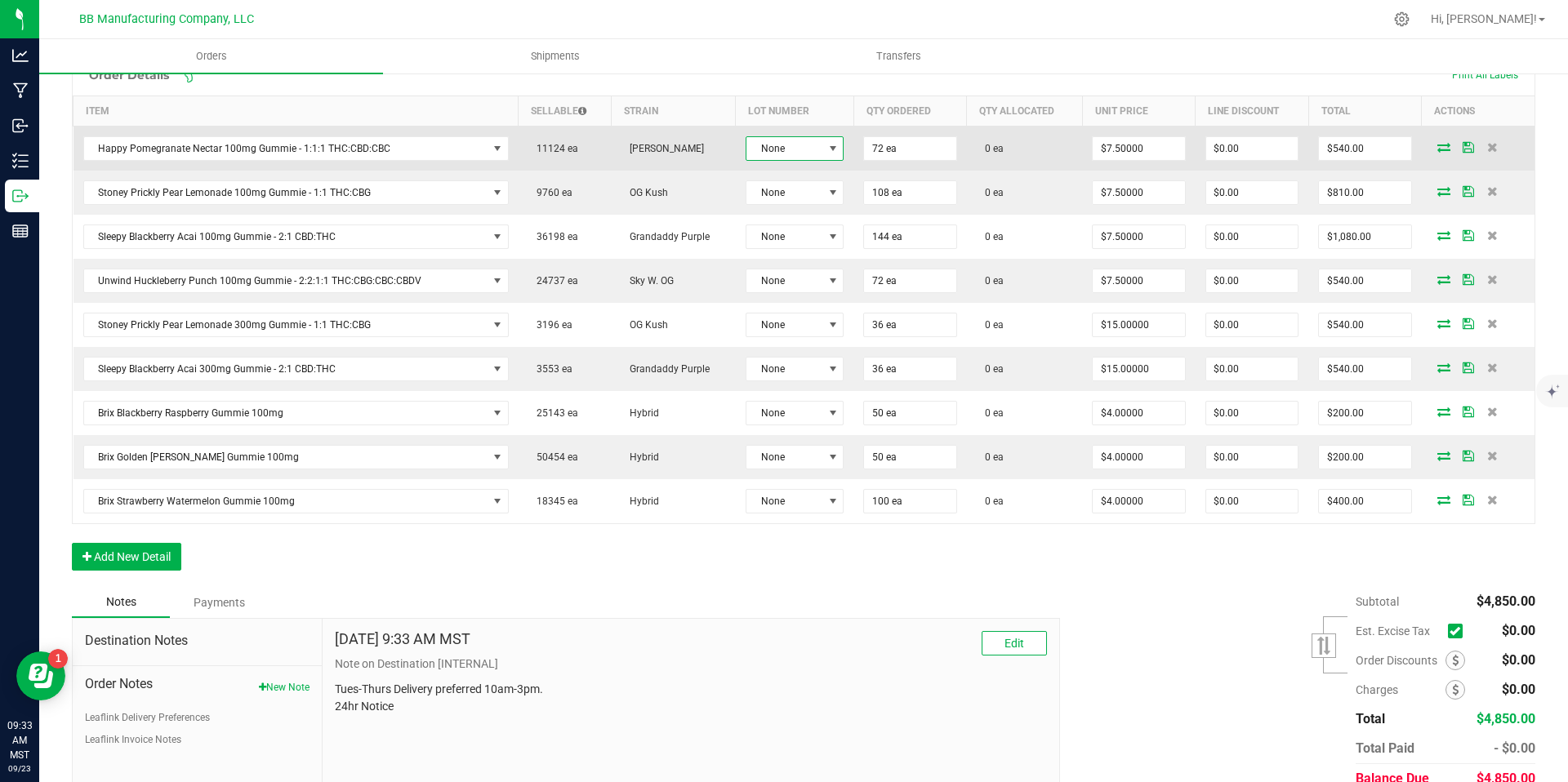
click at [787, 142] on span "None" at bounding box center [785, 148] width 76 height 23
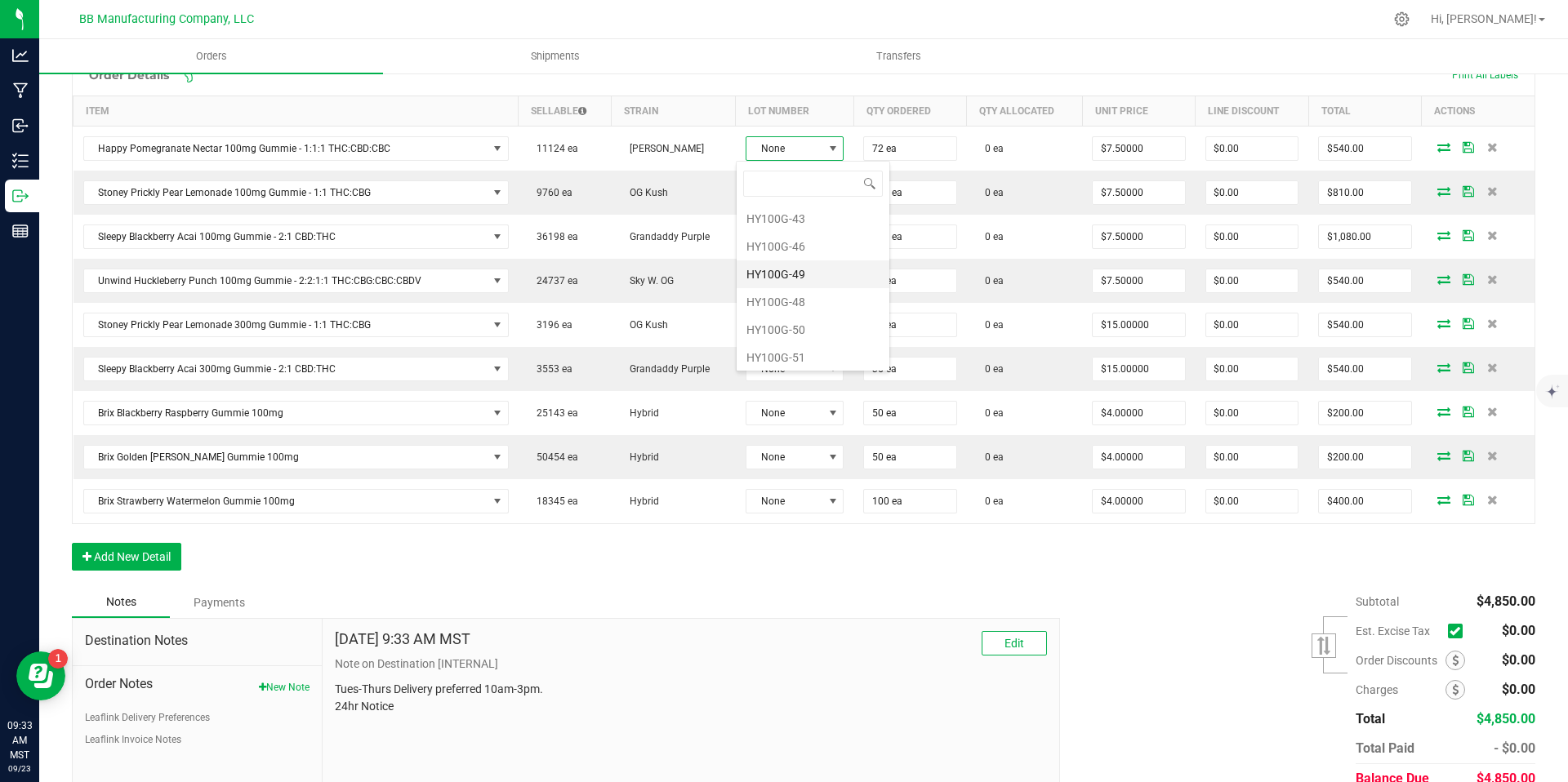
scroll to position [59, 0]
click at [794, 263] on li "HY100G-49" at bounding box center [813, 271] width 152 height 28
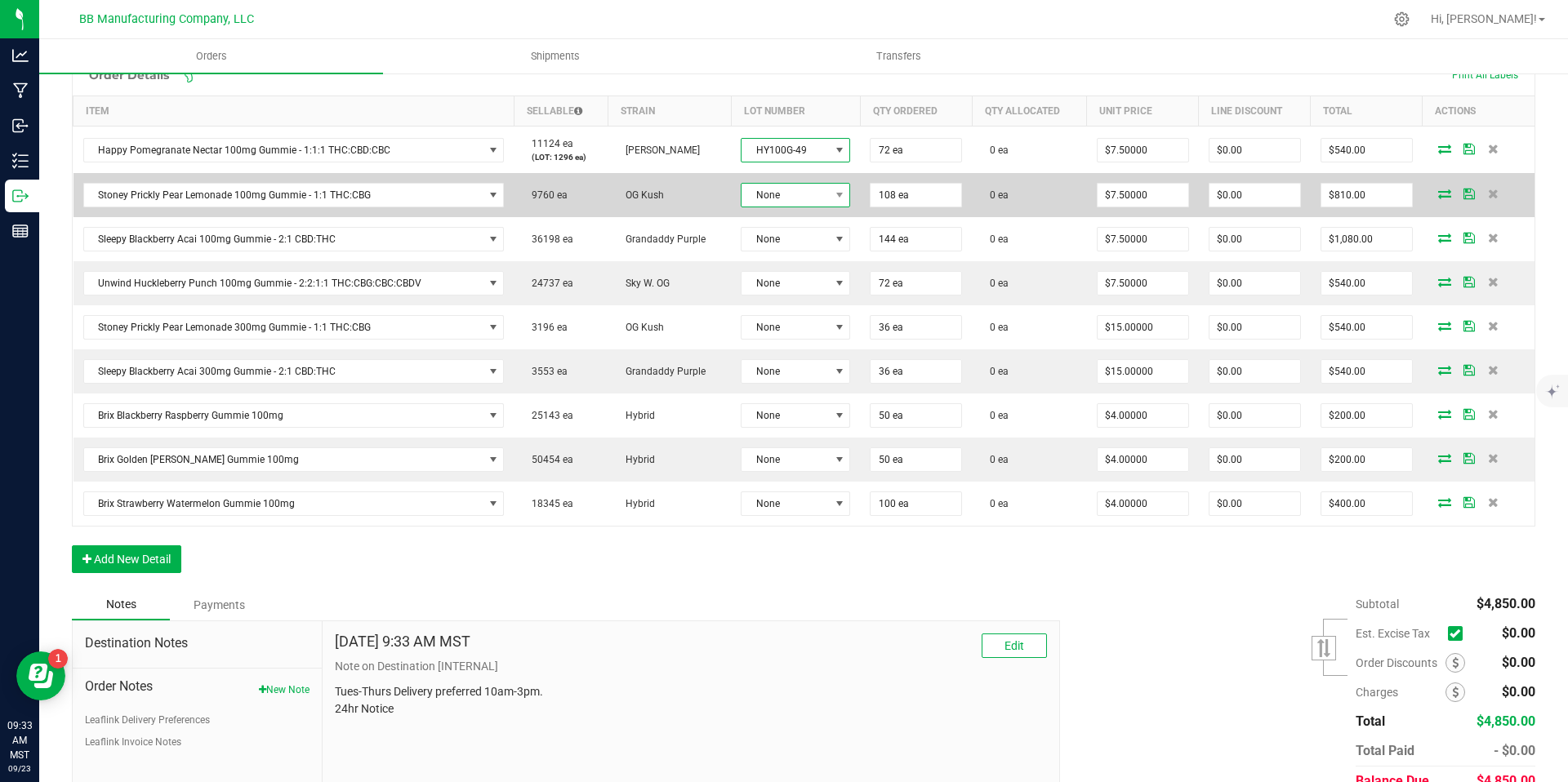
click at [803, 186] on span "None" at bounding box center [785, 195] width 88 height 23
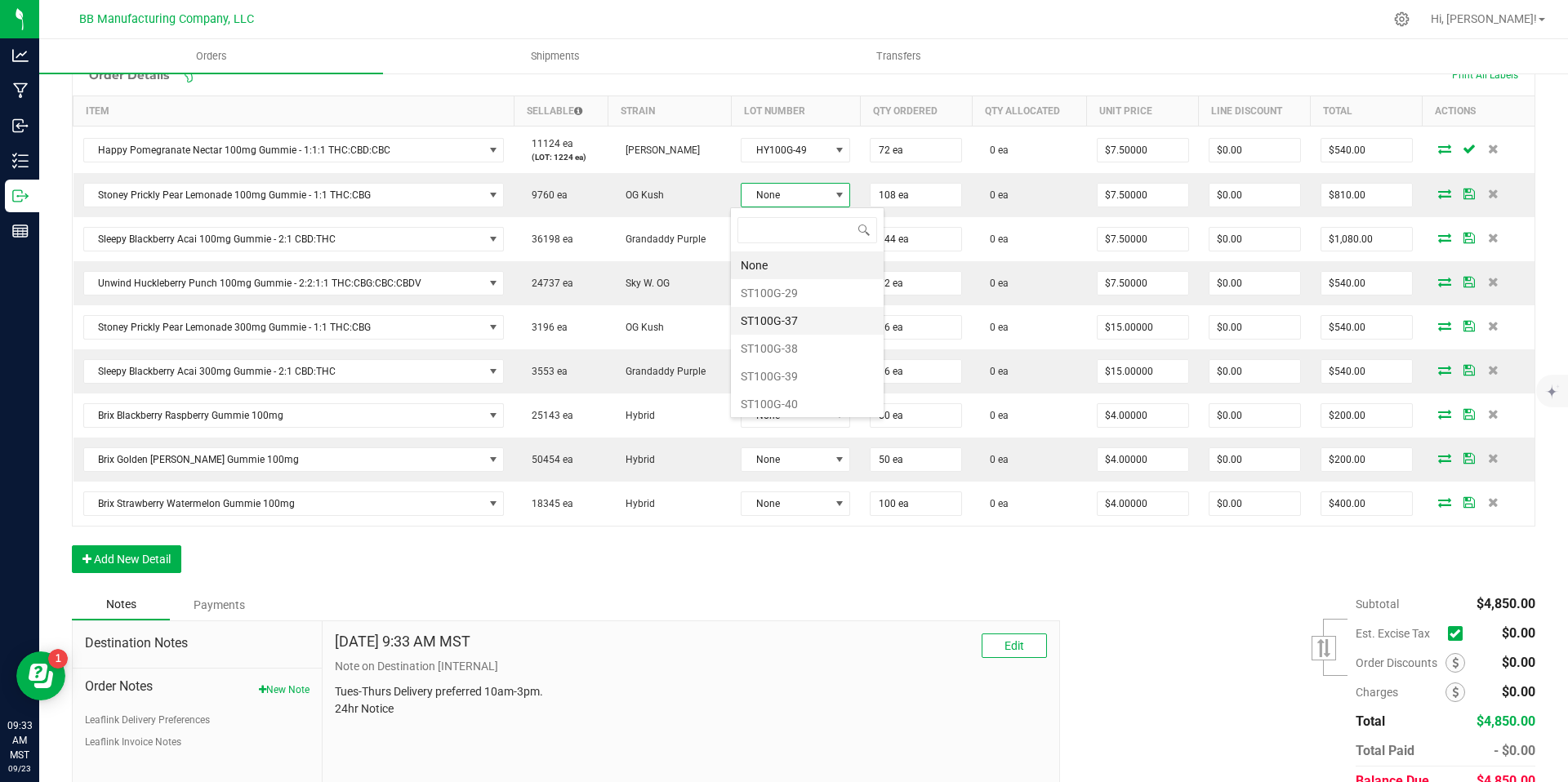
click at [796, 320] on li "ST100G-37" at bounding box center [807, 320] width 152 height 28
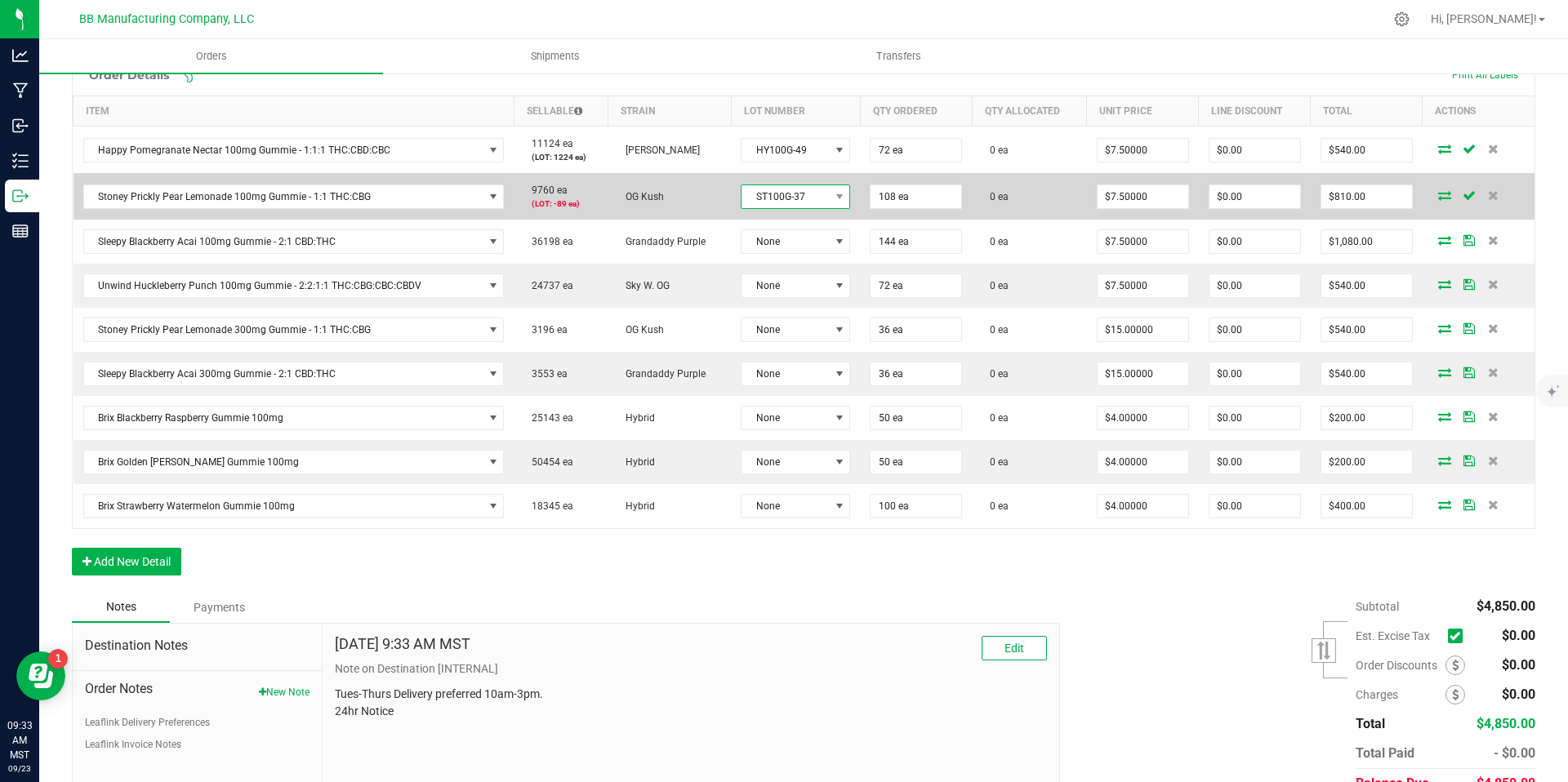
click at [803, 205] on span "ST100G-37" at bounding box center [785, 197] width 88 height 23
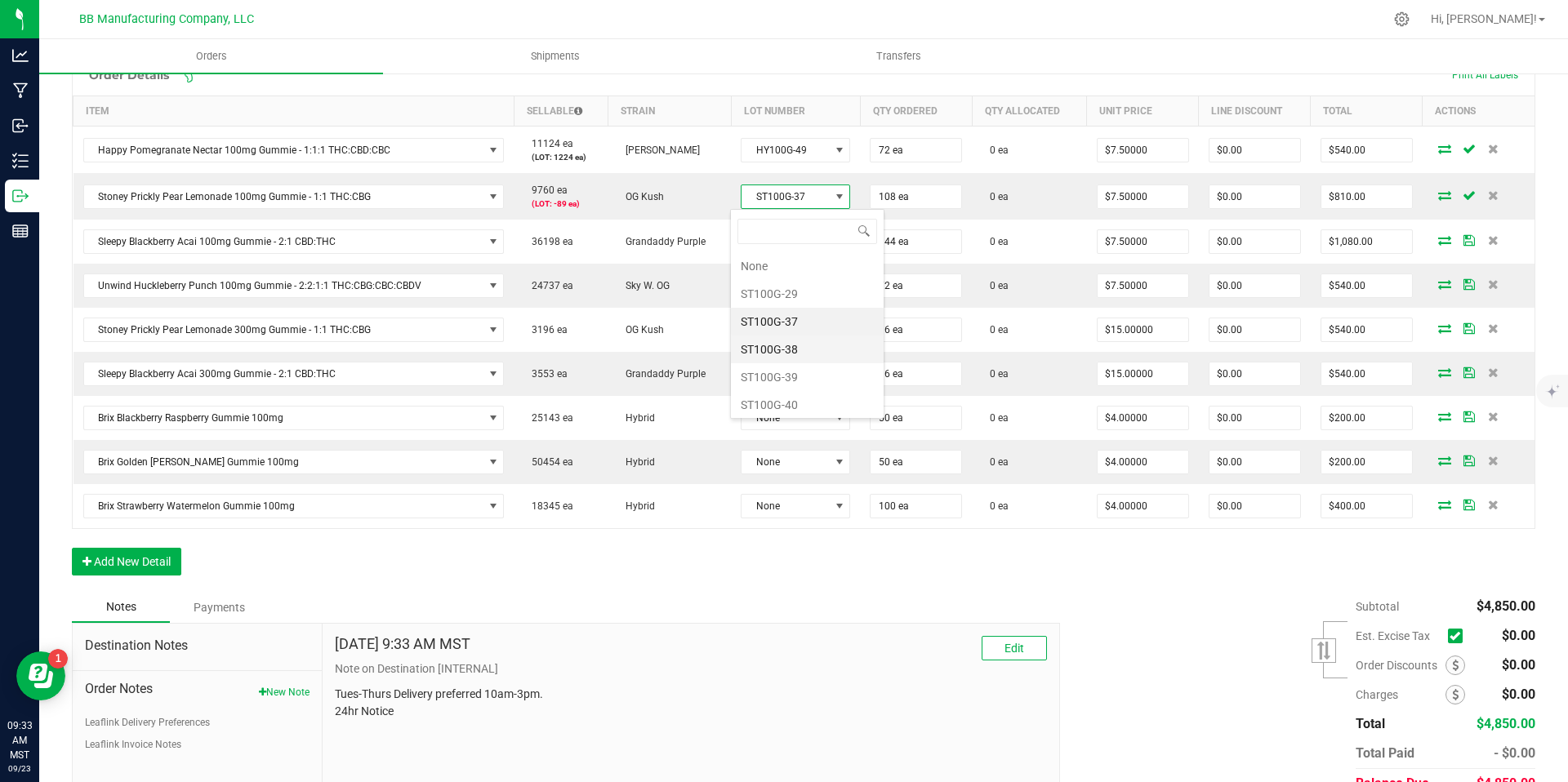
click at [792, 351] on li "ST100G-38" at bounding box center [807, 349] width 152 height 28
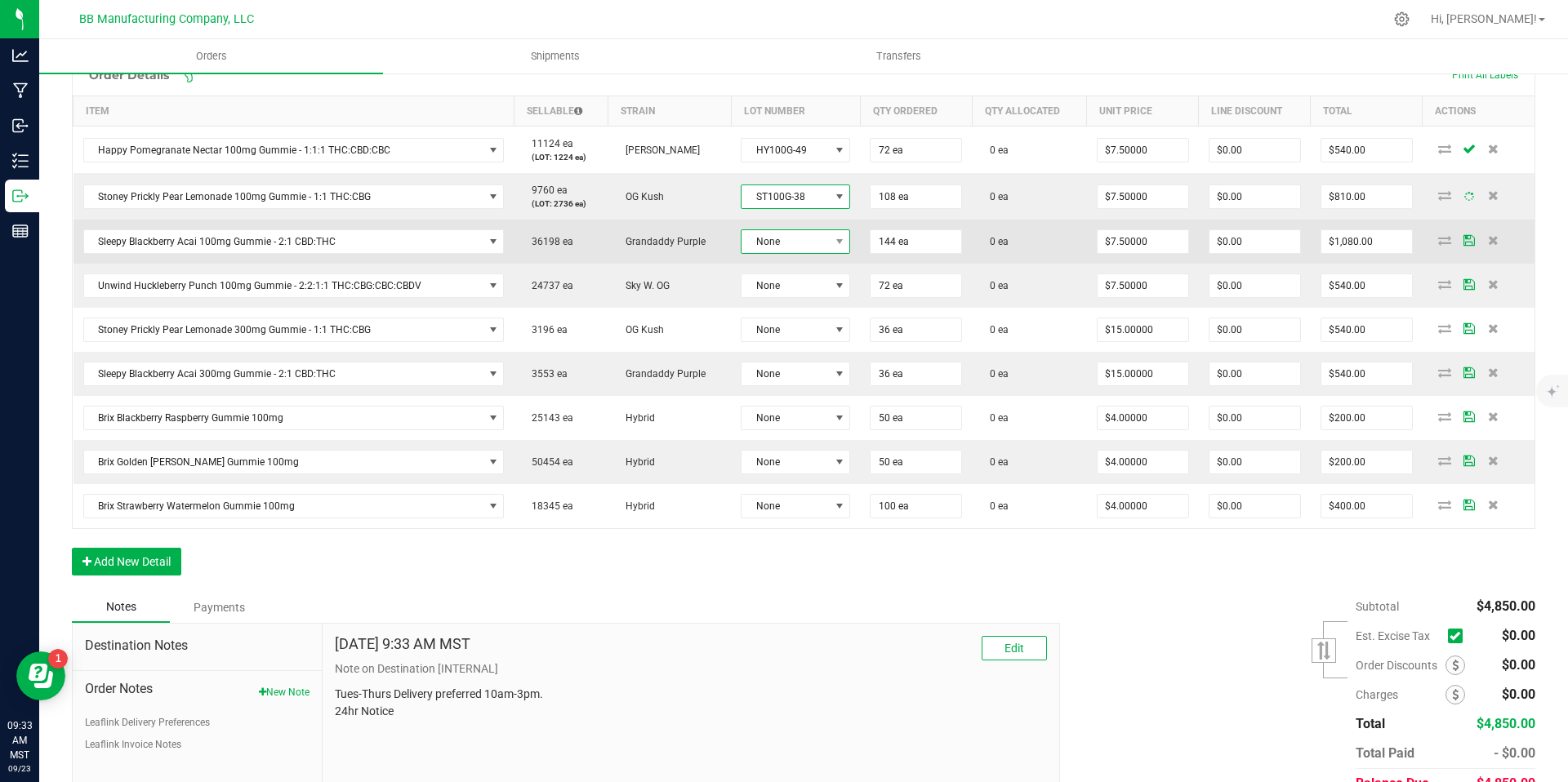
click at [793, 246] on span "None" at bounding box center [785, 241] width 88 height 23
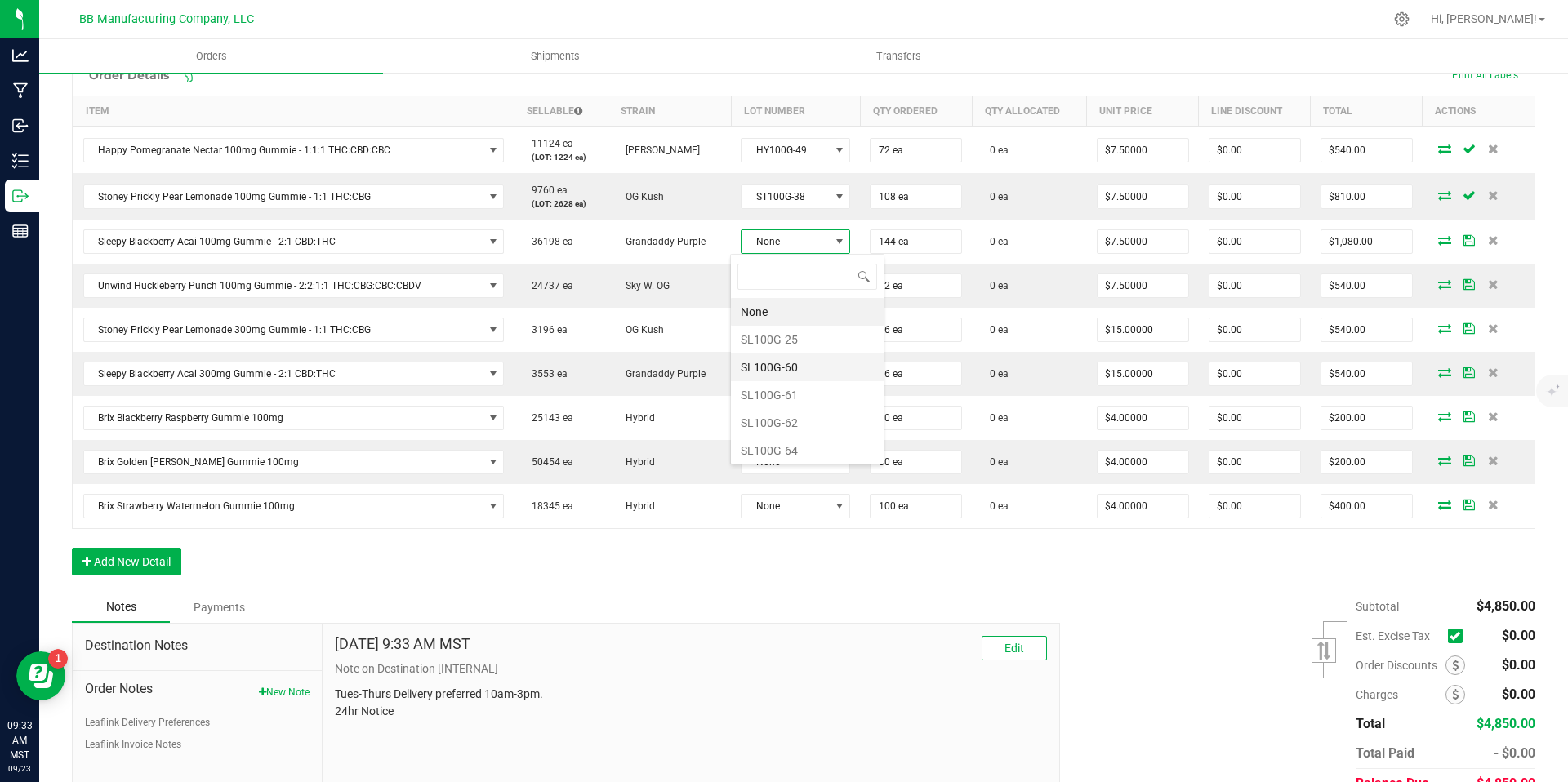
click at [797, 358] on li "SL100G-60" at bounding box center [807, 367] width 152 height 28
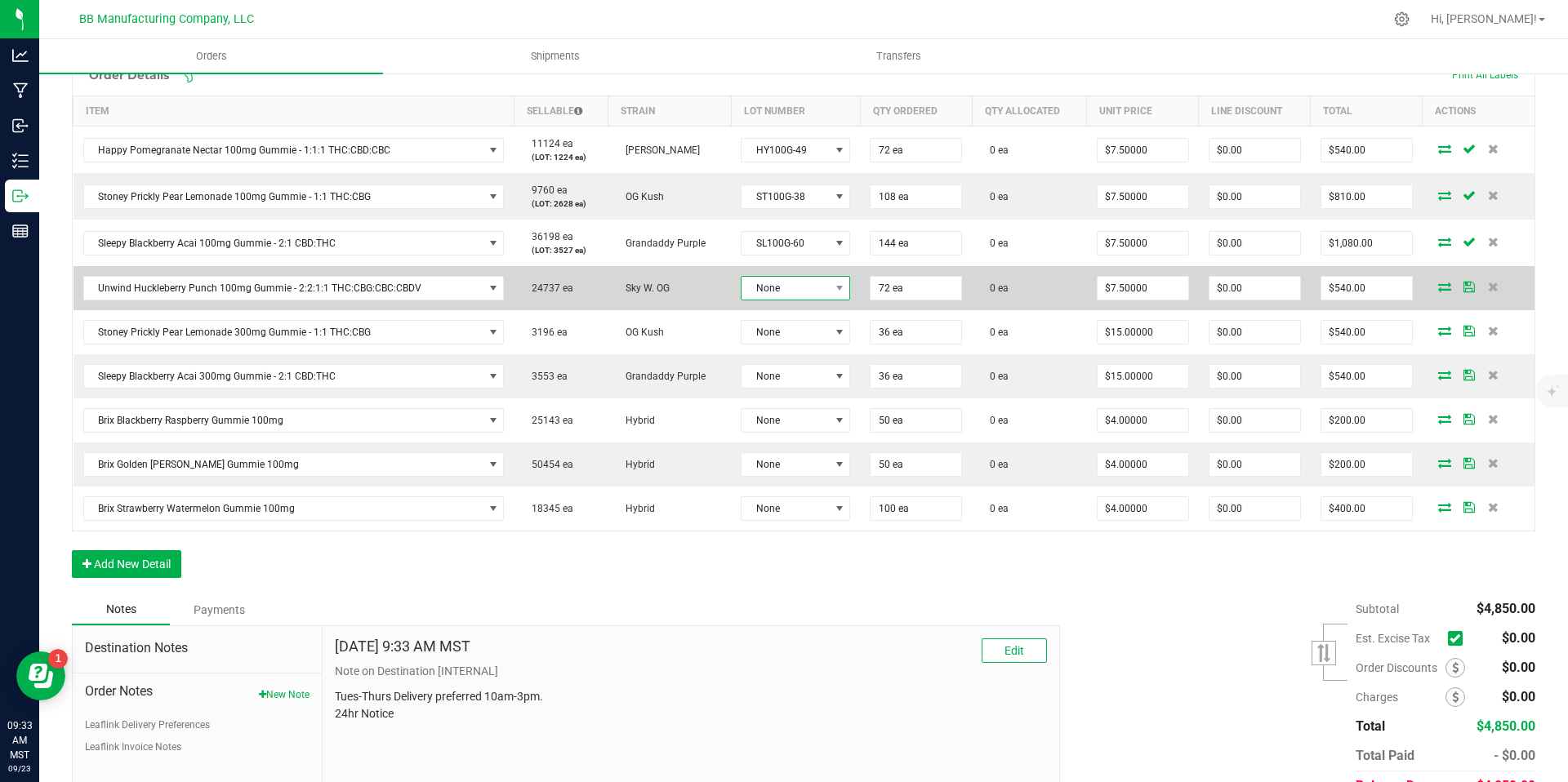
click at [798, 295] on span "None" at bounding box center [785, 288] width 88 height 23
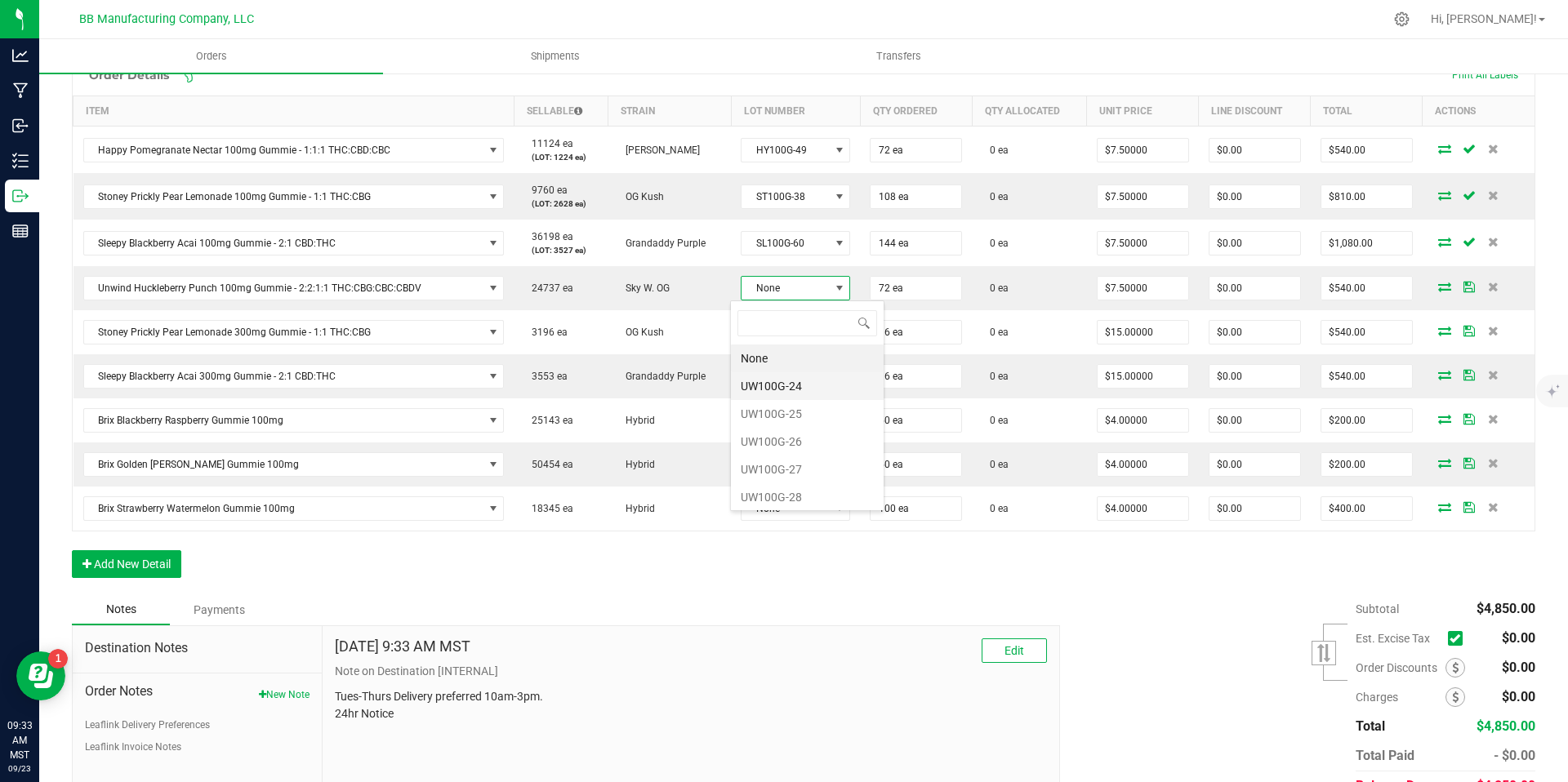
click at [797, 387] on li "UW100G-24" at bounding box center [807, 386] width 152 height 28
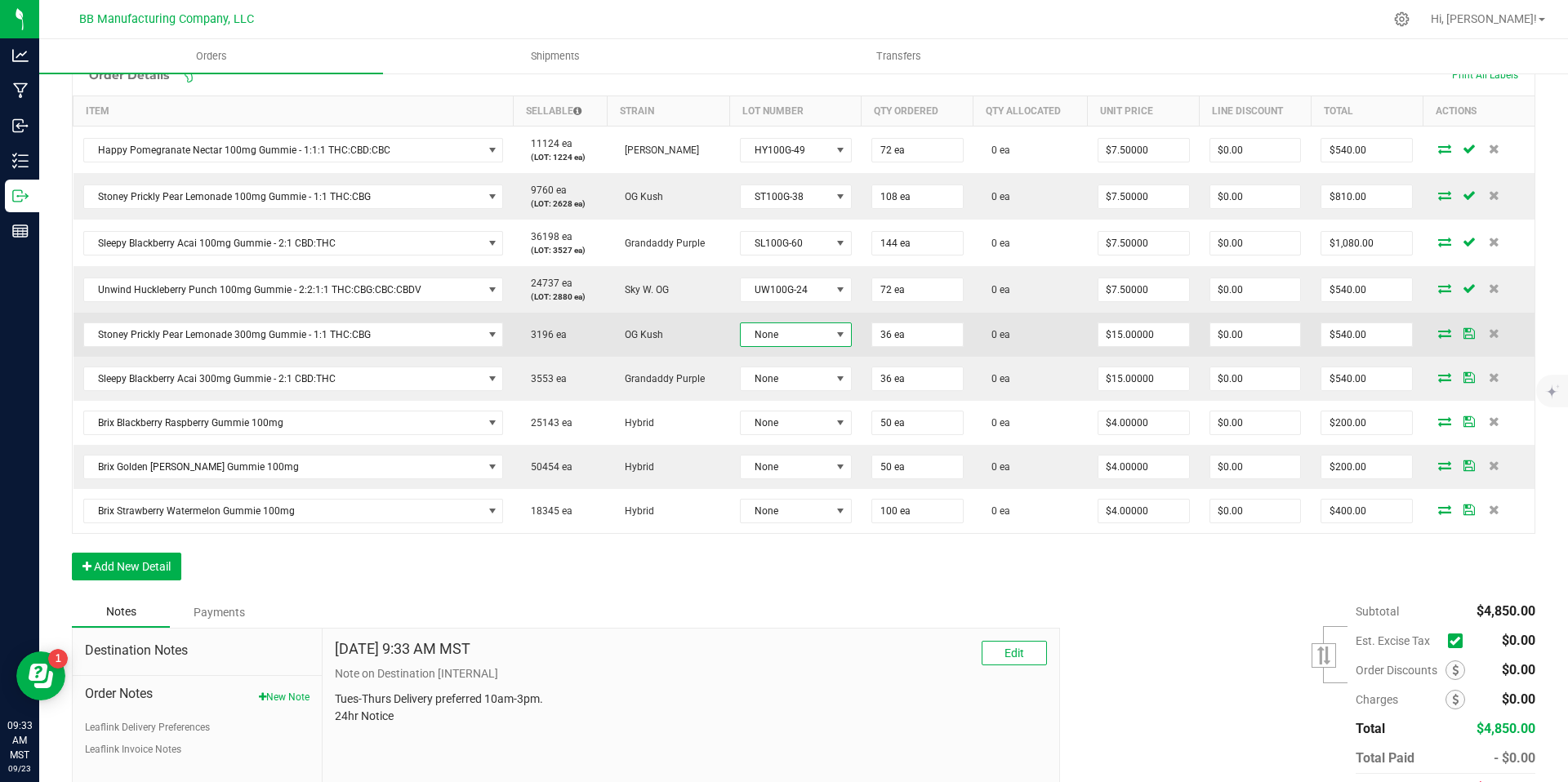
click at [791, 345] on span "None" at bounding box center [786, 335] width 90 height 23
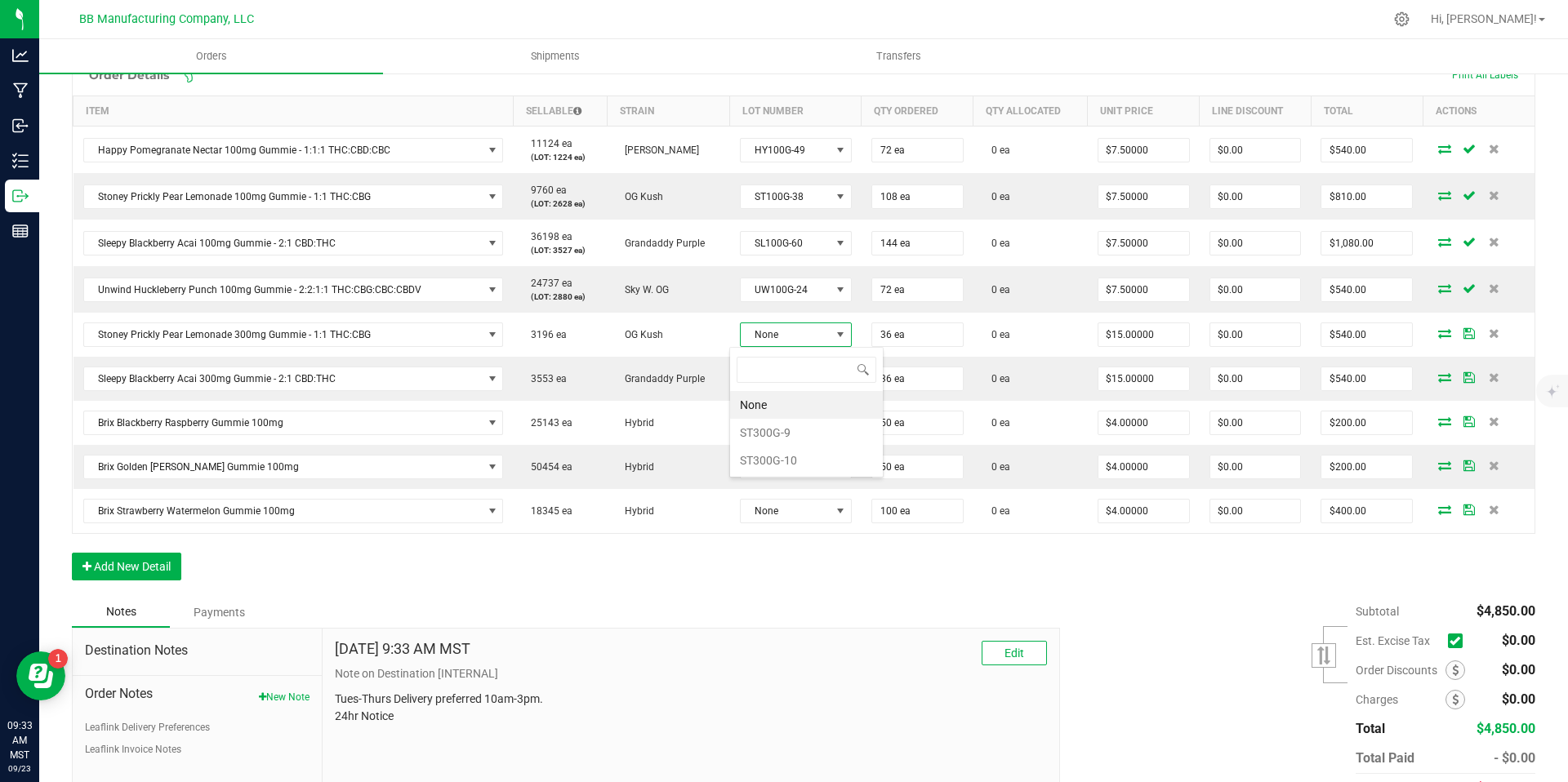
scroll to position [24, 110]
click at [791, 429] on li "ST300G-9" at bounding box center [806, 432] width 152 height 28
click at [789, 338] on span "ST300G-9" at bounding box center [786, 336] width 90 height 23
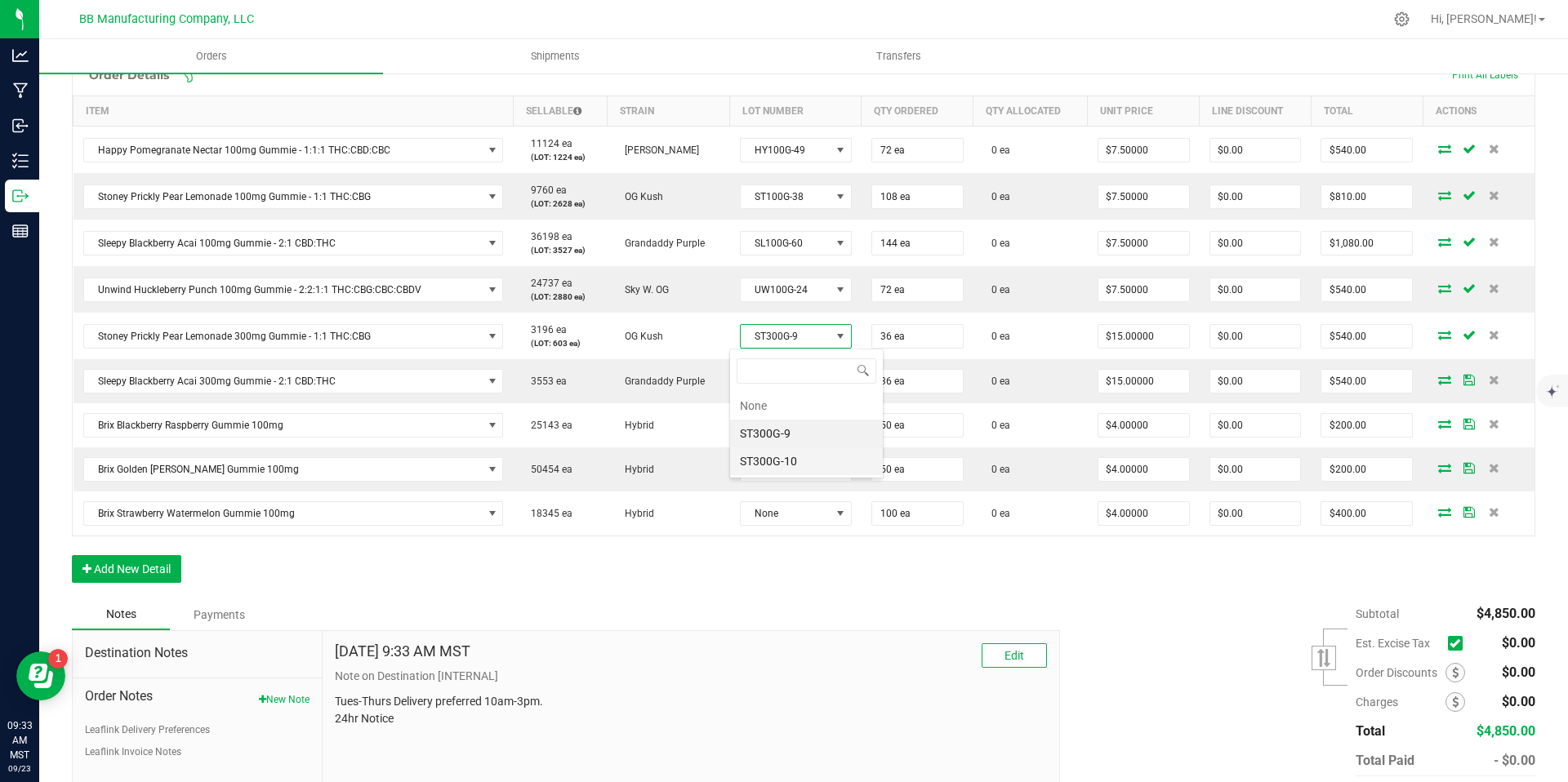
click at [792, 464] on li "ST300G-10" at bounding box center [806, 461] width 152 height 28
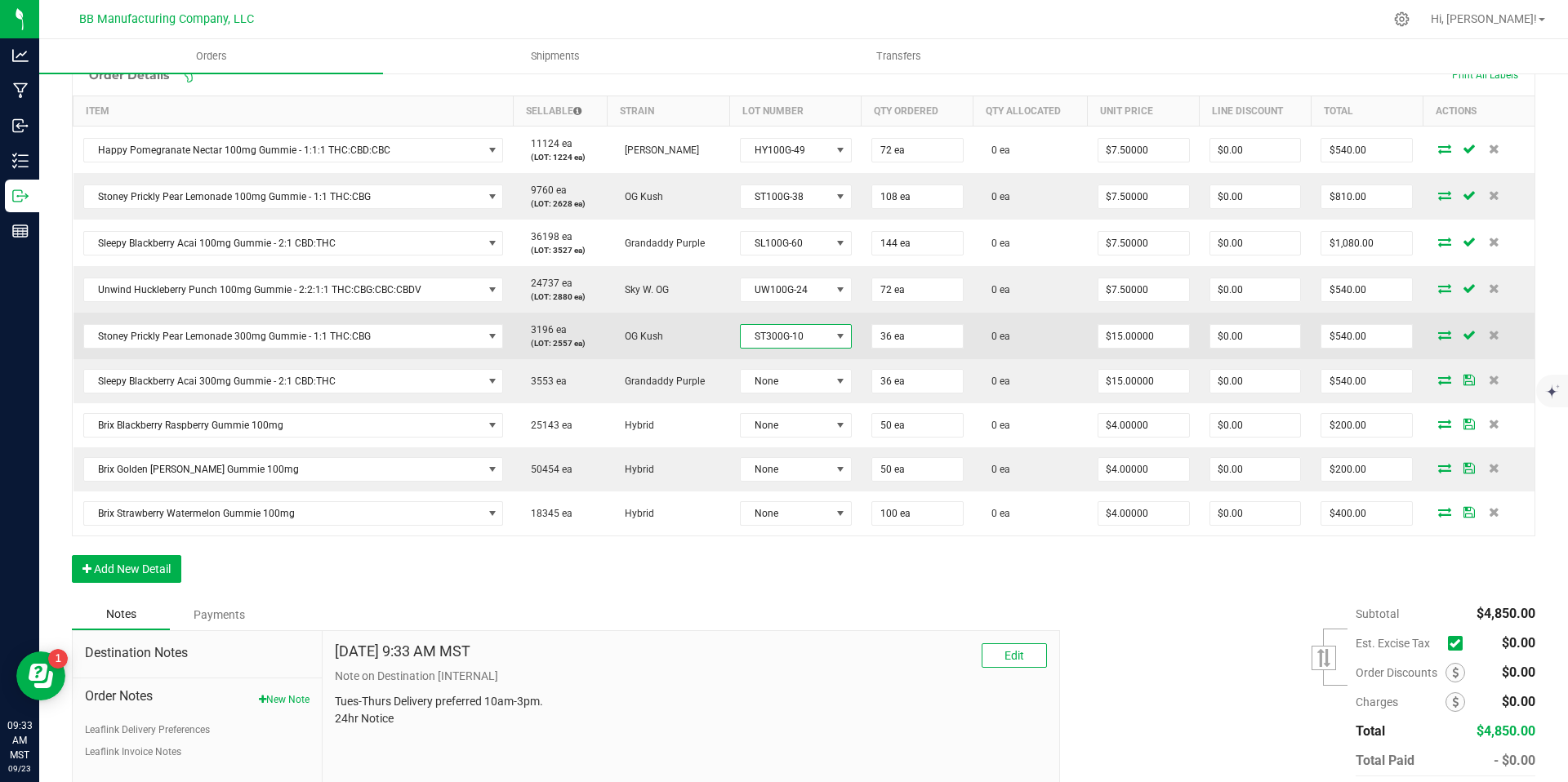
click at [792, 340] on span "ST300G-10" at bounding box center [786, 336] width 90 height 23
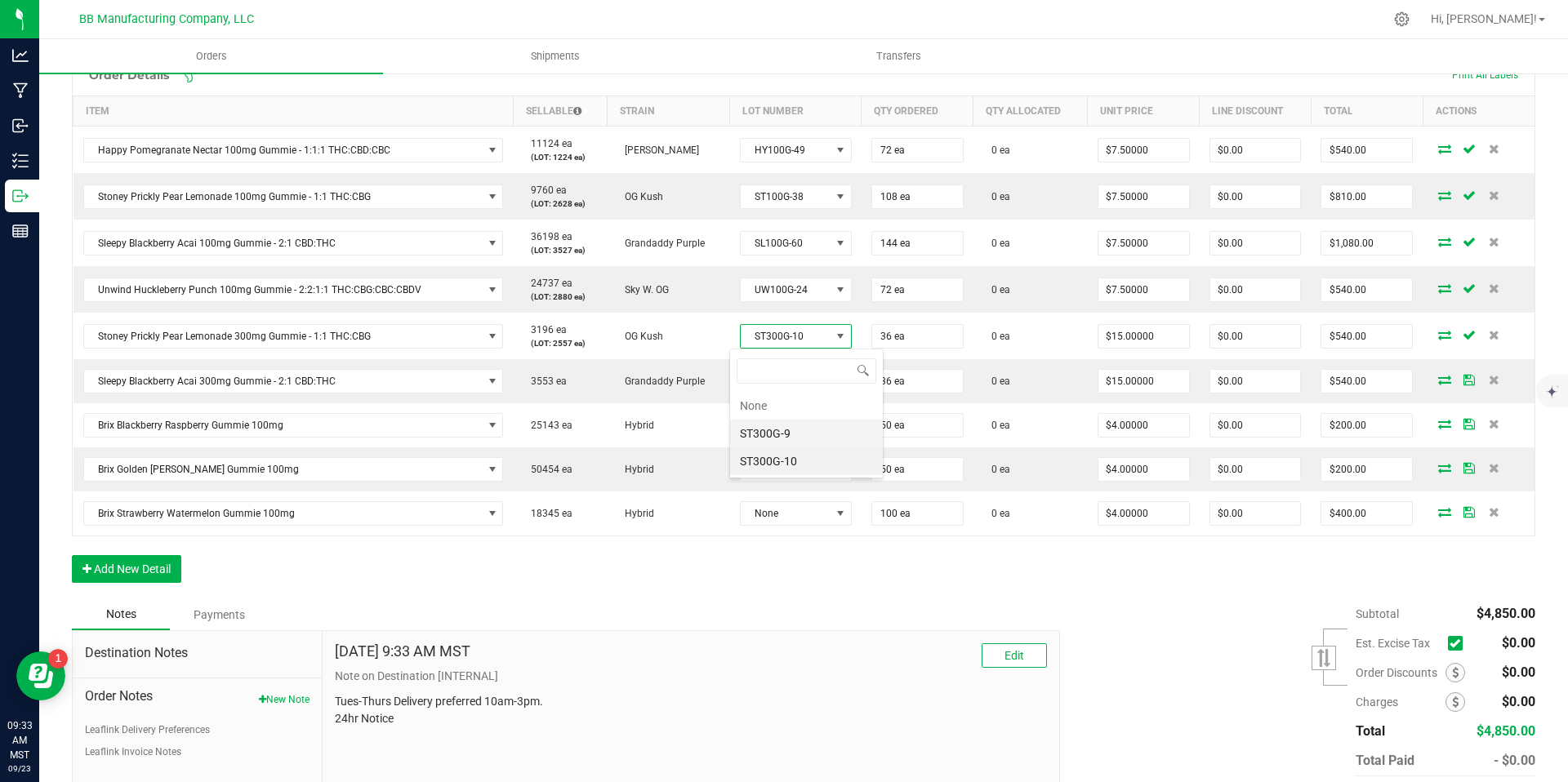
click at [793, 445] on li "ST300G-9" at bounding box center [806, 433] width 152 height 28
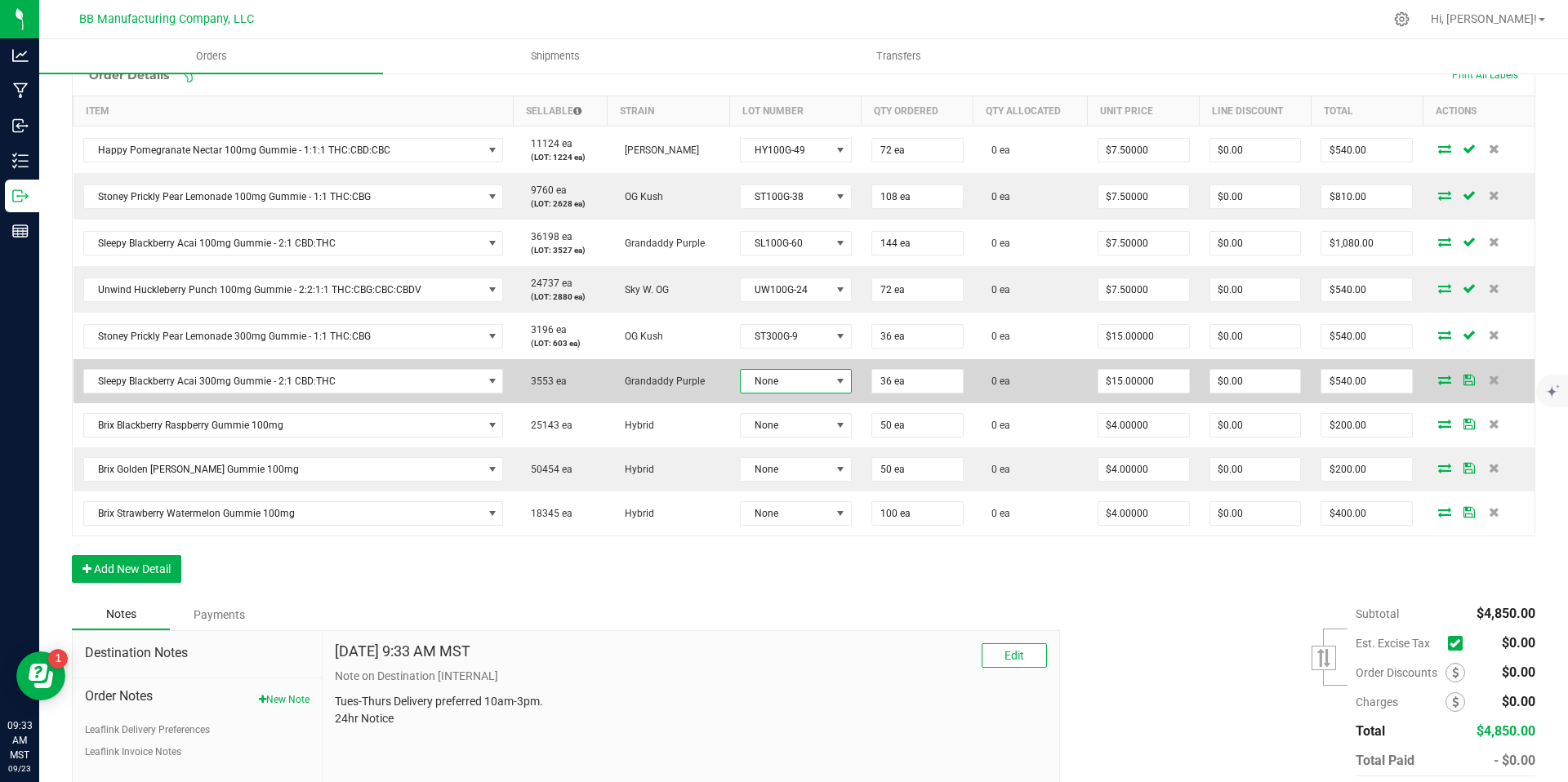
click at [789, 382] on span "None" at bounding box center [786, 381] width 90 height 23
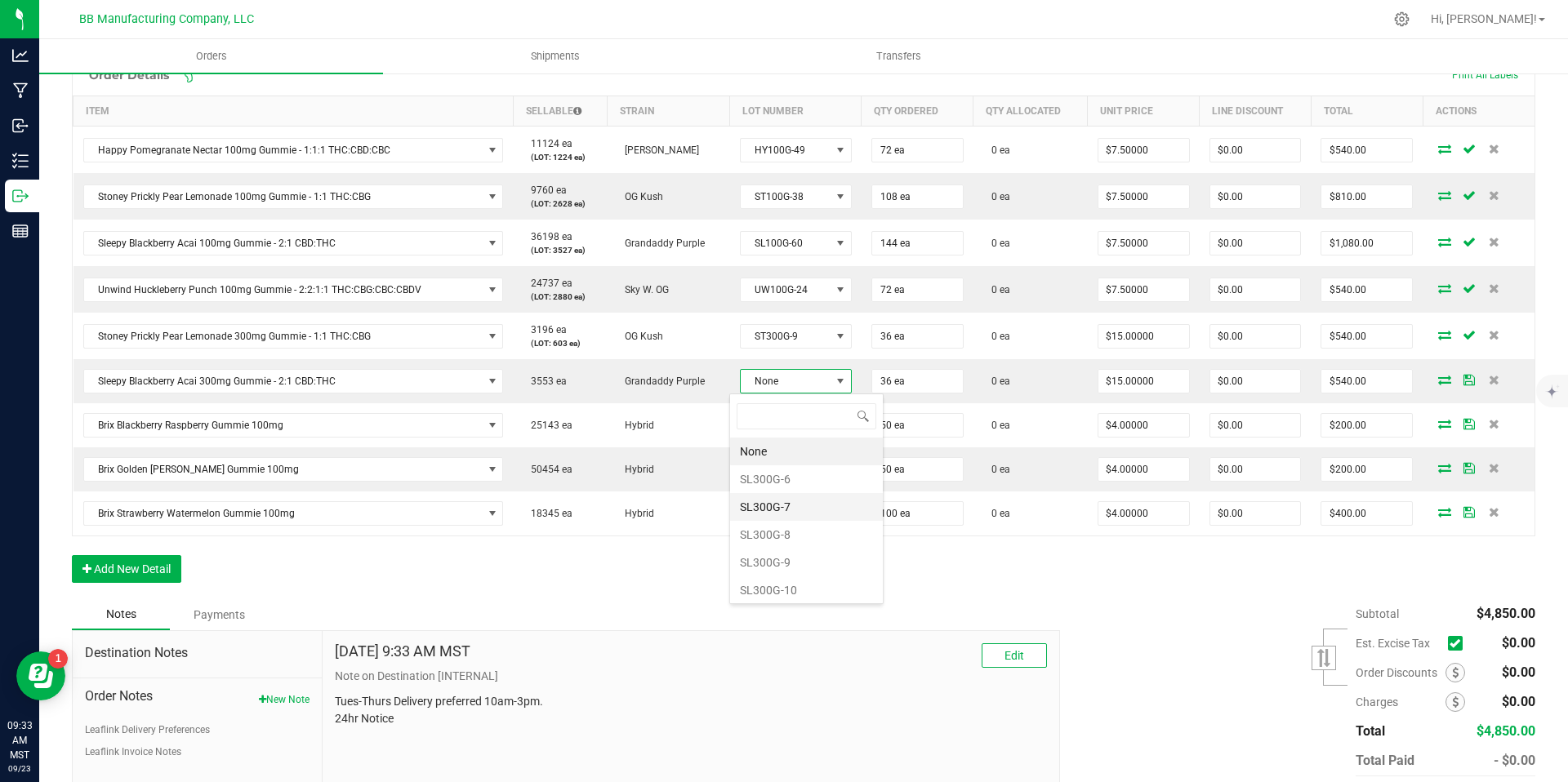
click at [790, 512] on li "SL300G-7" at bounding box center [806, 507] width 152 height 28
click at [782, 382] on span "SL300G-7" at bounding box center [786, 382] width 90 height 23
click at [782, 538] on li "SL300G-8" at bounding box center [806, 536] width 152 height 28
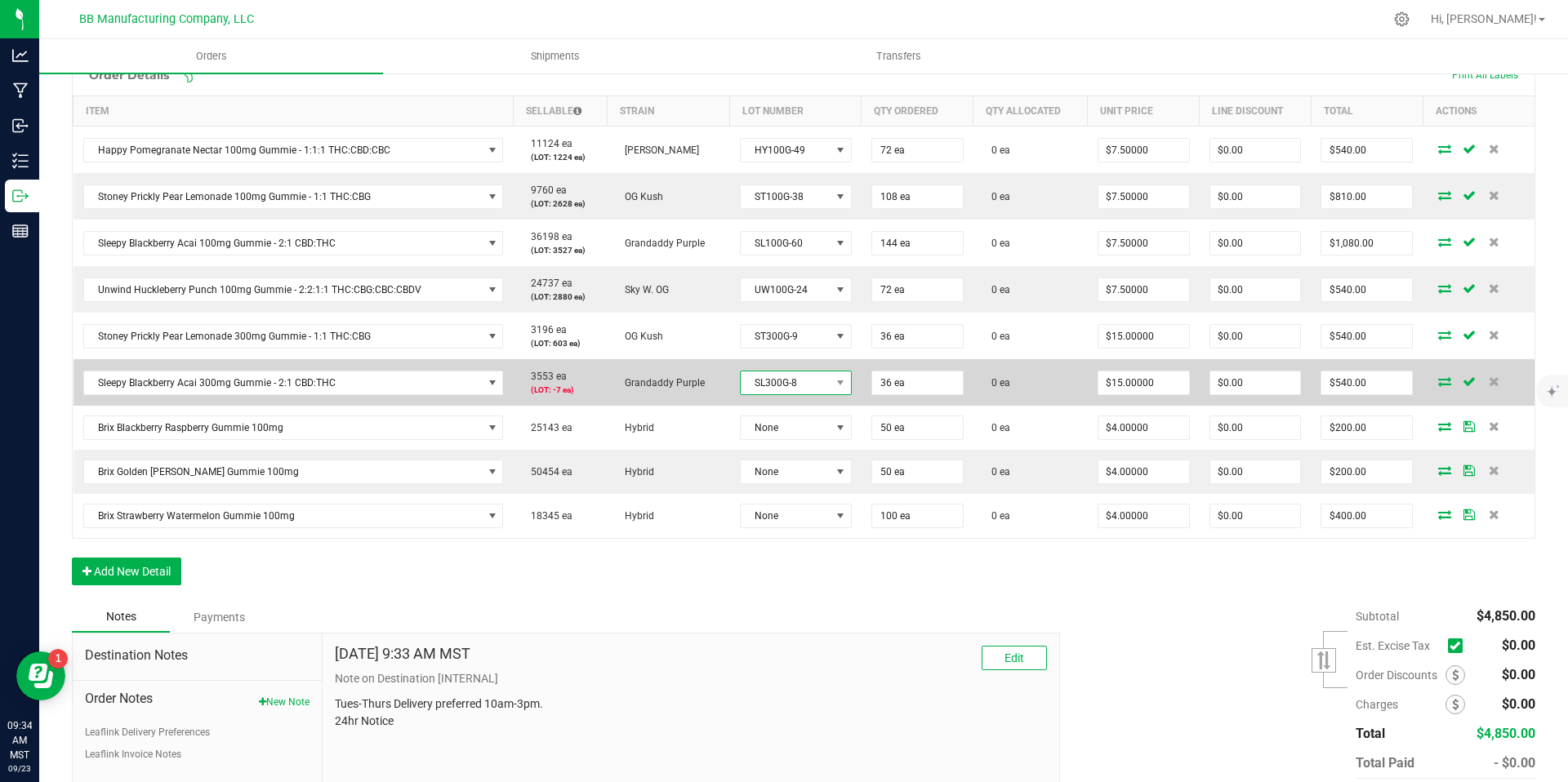
click at [785, 380] on span "SL300G-8" at bounding box center [786, 382] width 90 height 23
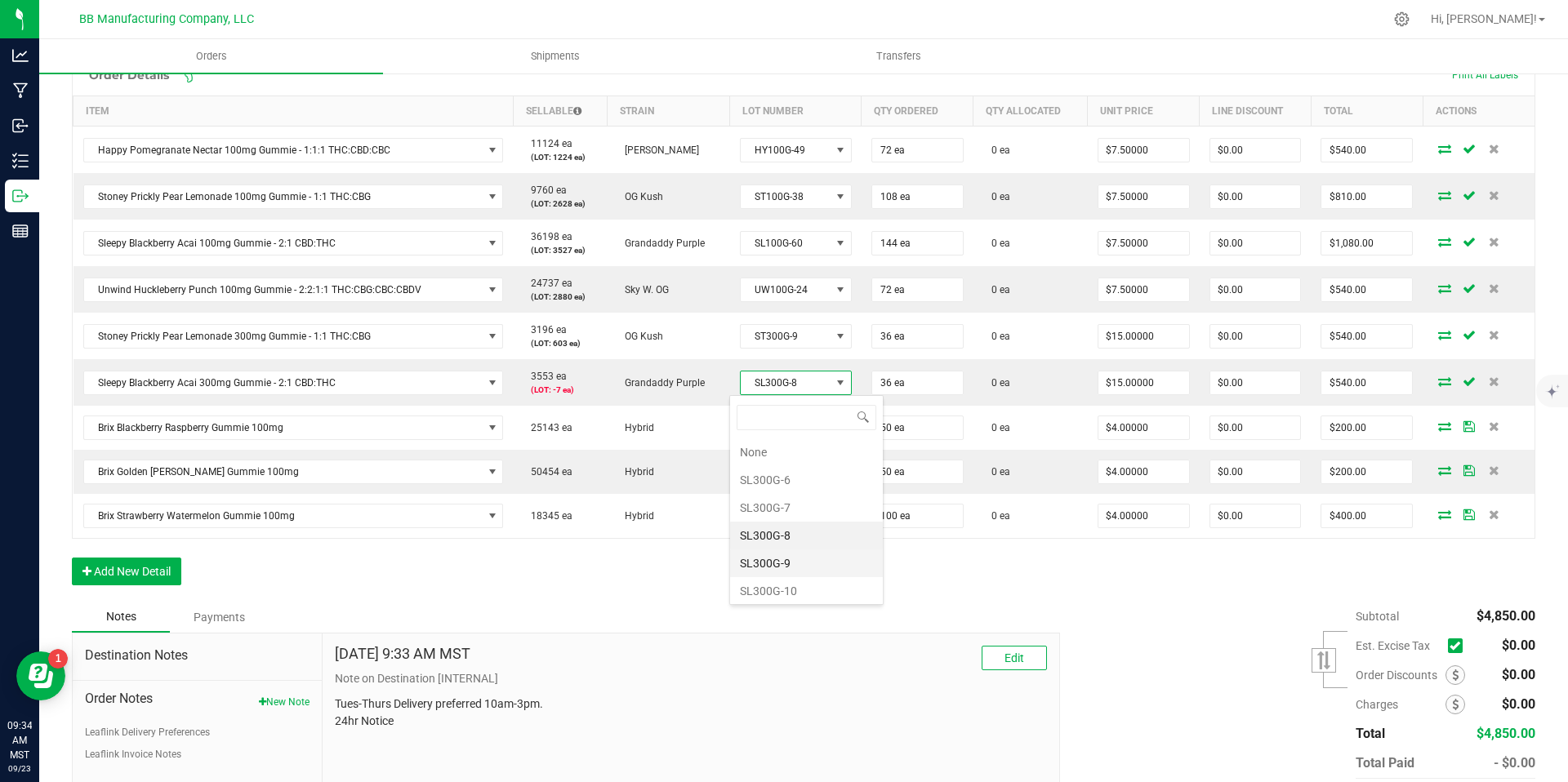
click at [788, 557] on li "SL300G-9" at bounding box center [806, 563] width 152 height 28
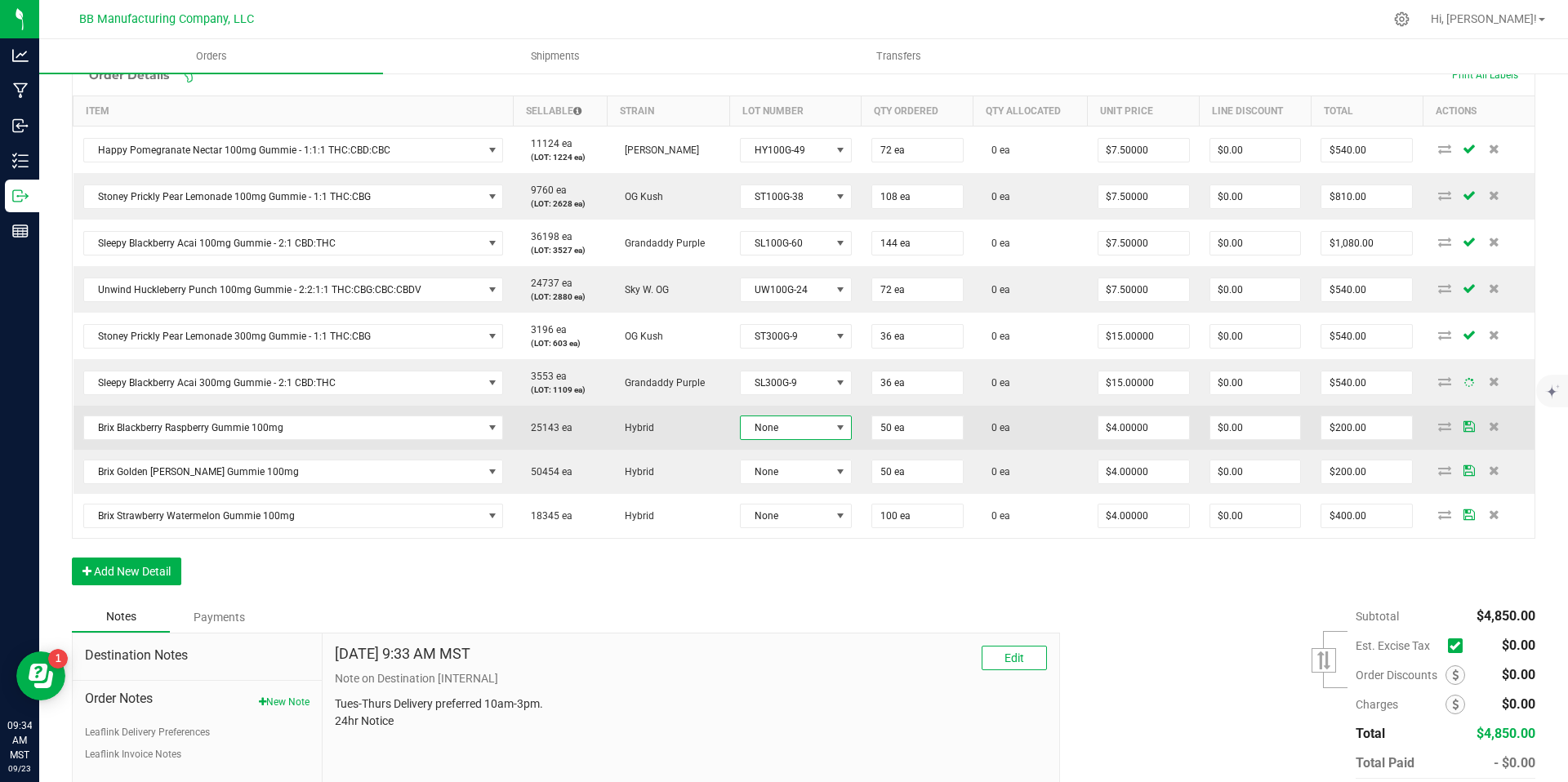
click at [784, 431] on span "None" at bounding box center [786, 428] width 90 height 23
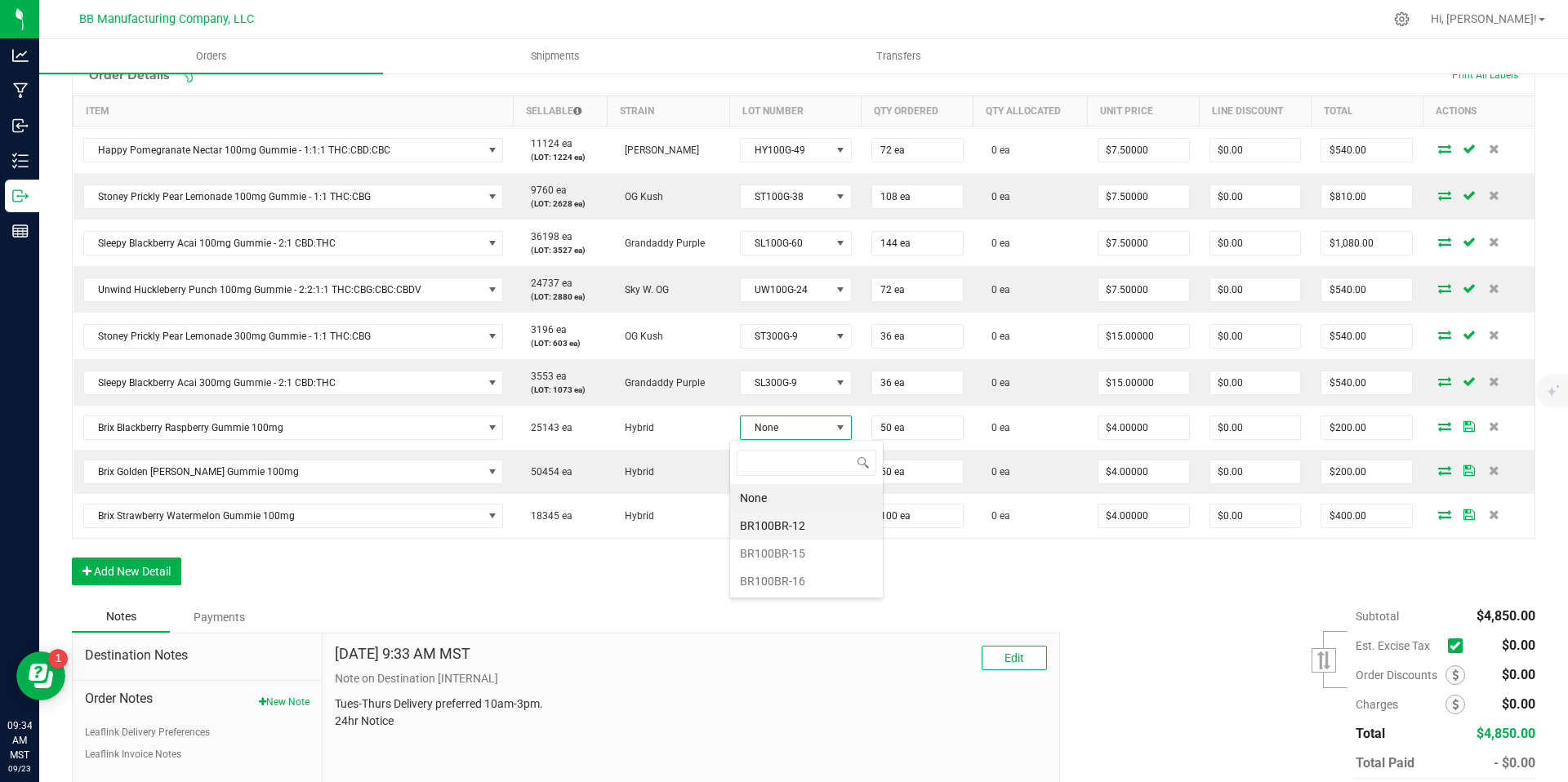
click at [785, 535] on li "BR100BR-12" at bounding box center [806, 526] width 152 height 28
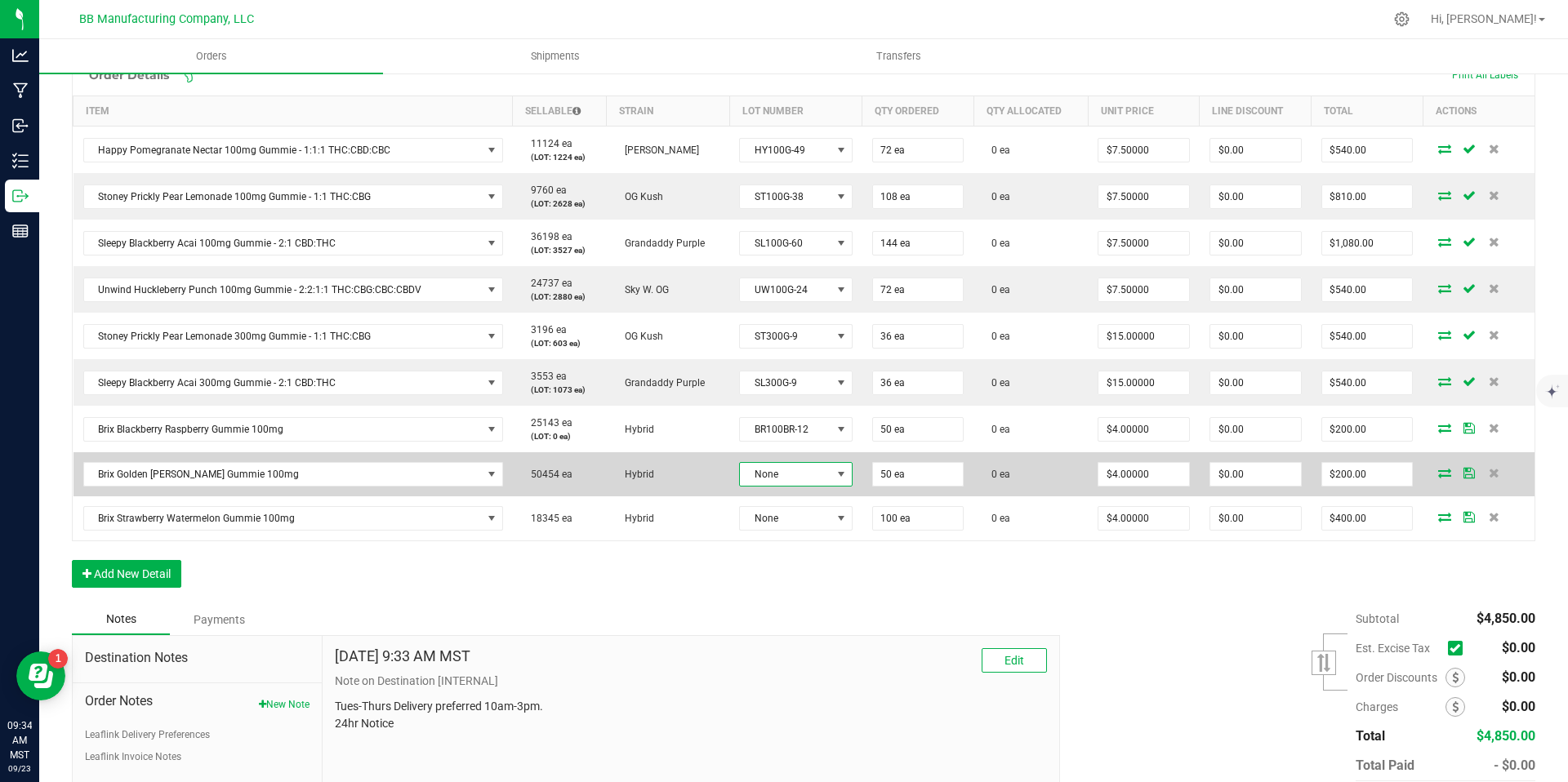
click at [786, 481] on span "None" at bounding box center [785, 474] width 91 height 23
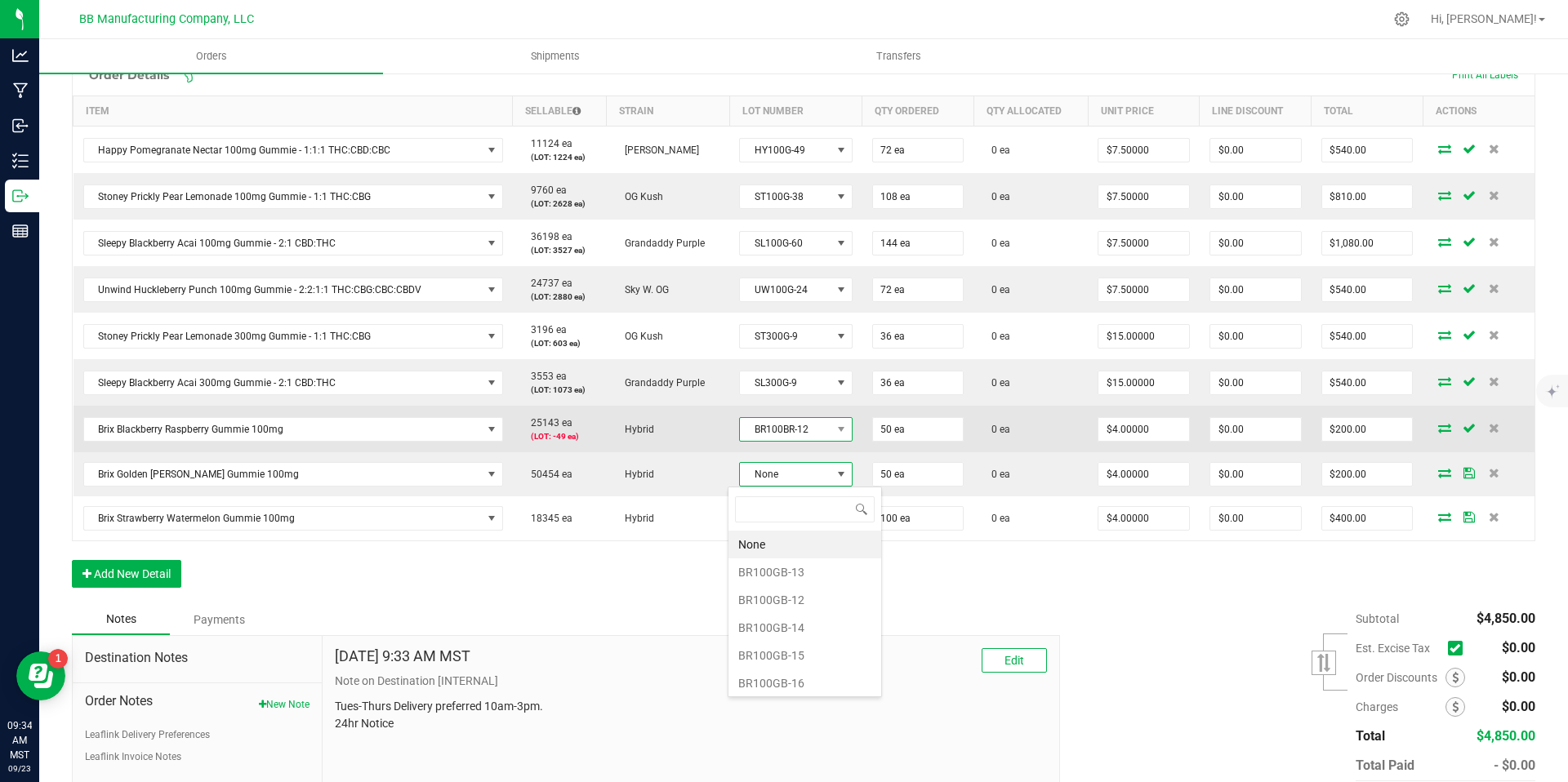
click at [779, 437] on span "BR100BR-12" at bounding box center [785, 429] width 91 height 23
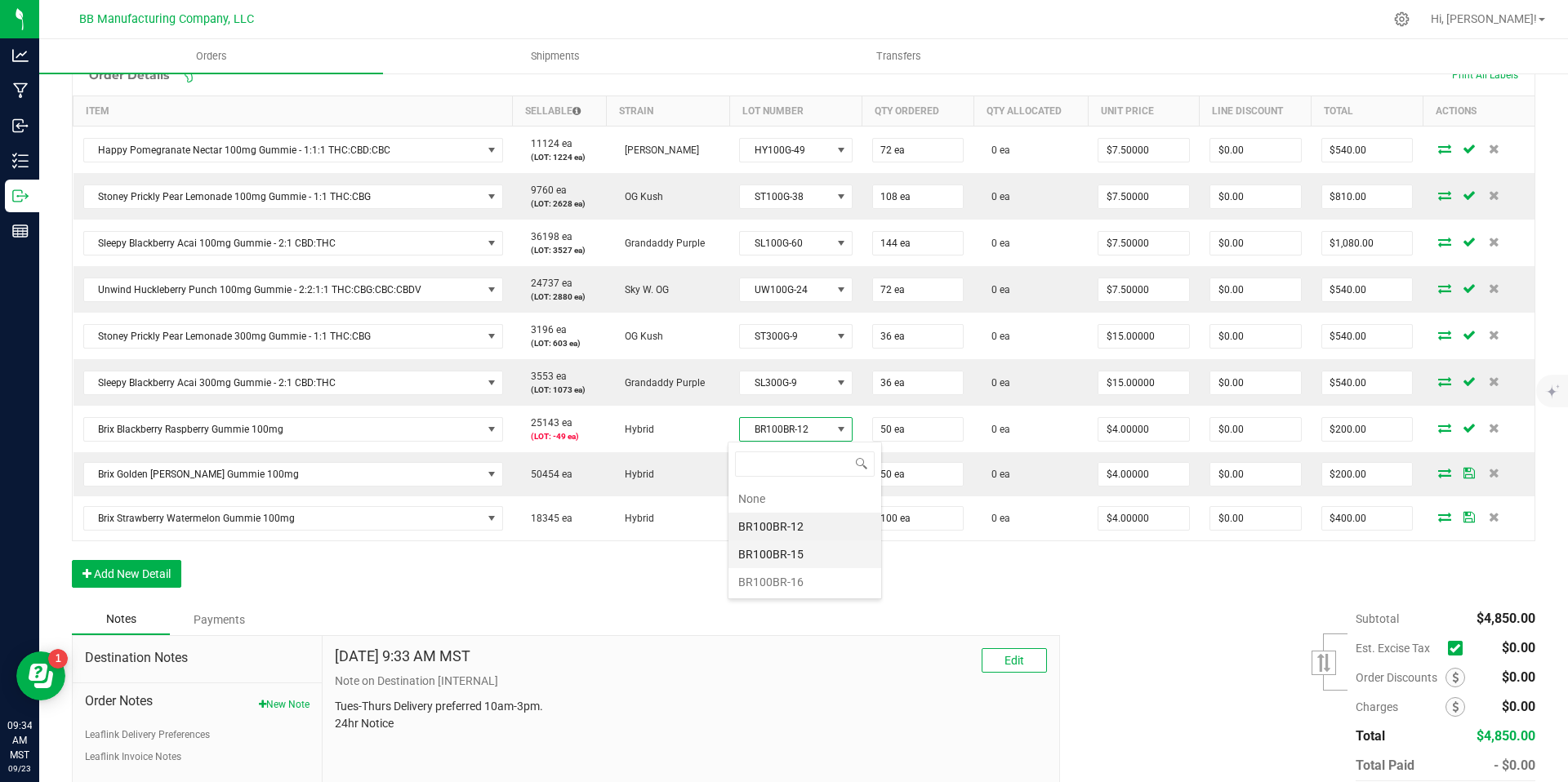
click at [782, 548] on li "BR100BR-15" at bounding box center [805, 554] width 152 height 28
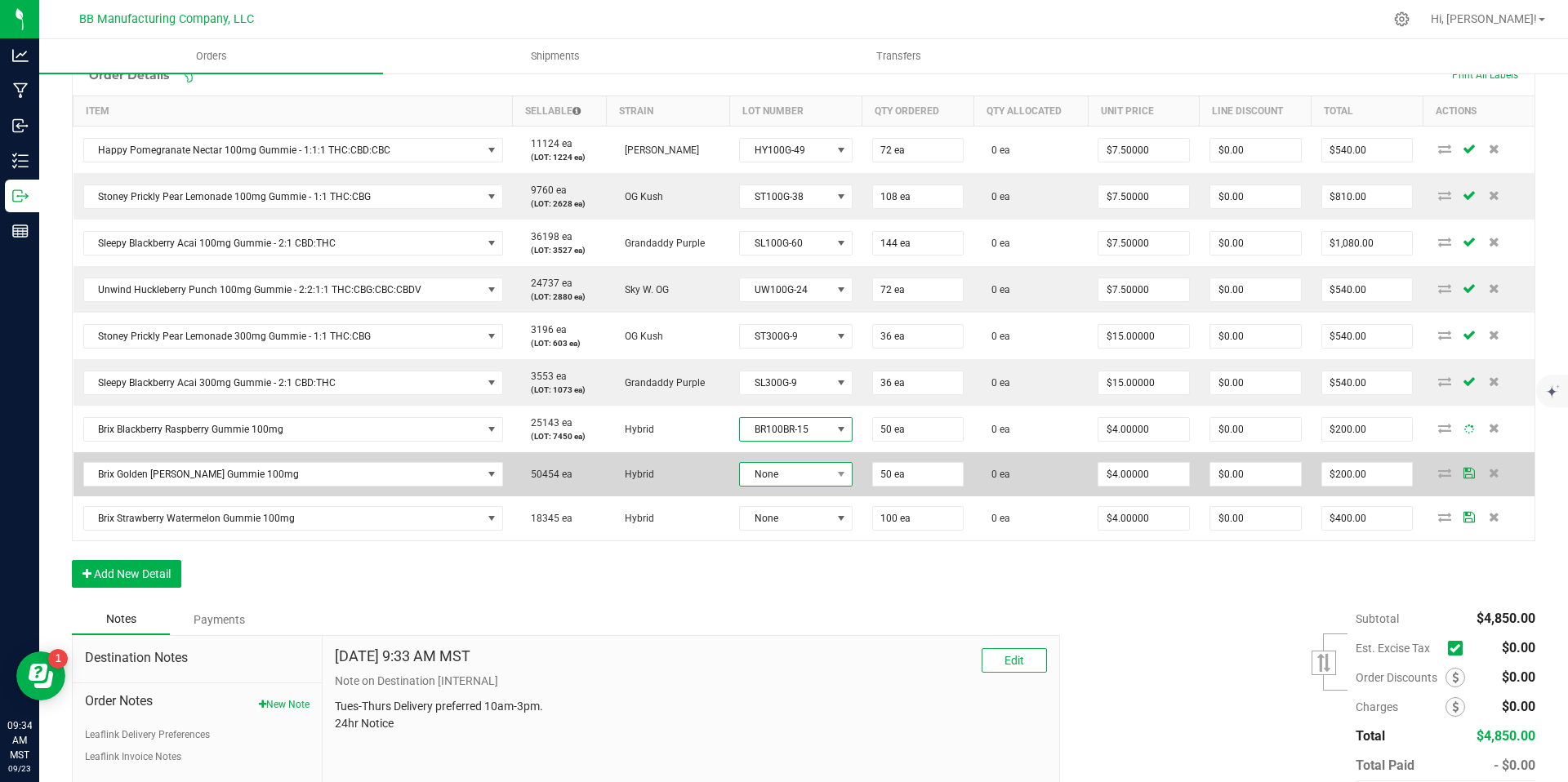
click at [789, 468] on span "None" at bounding box center [785, 474] width 91 height 23
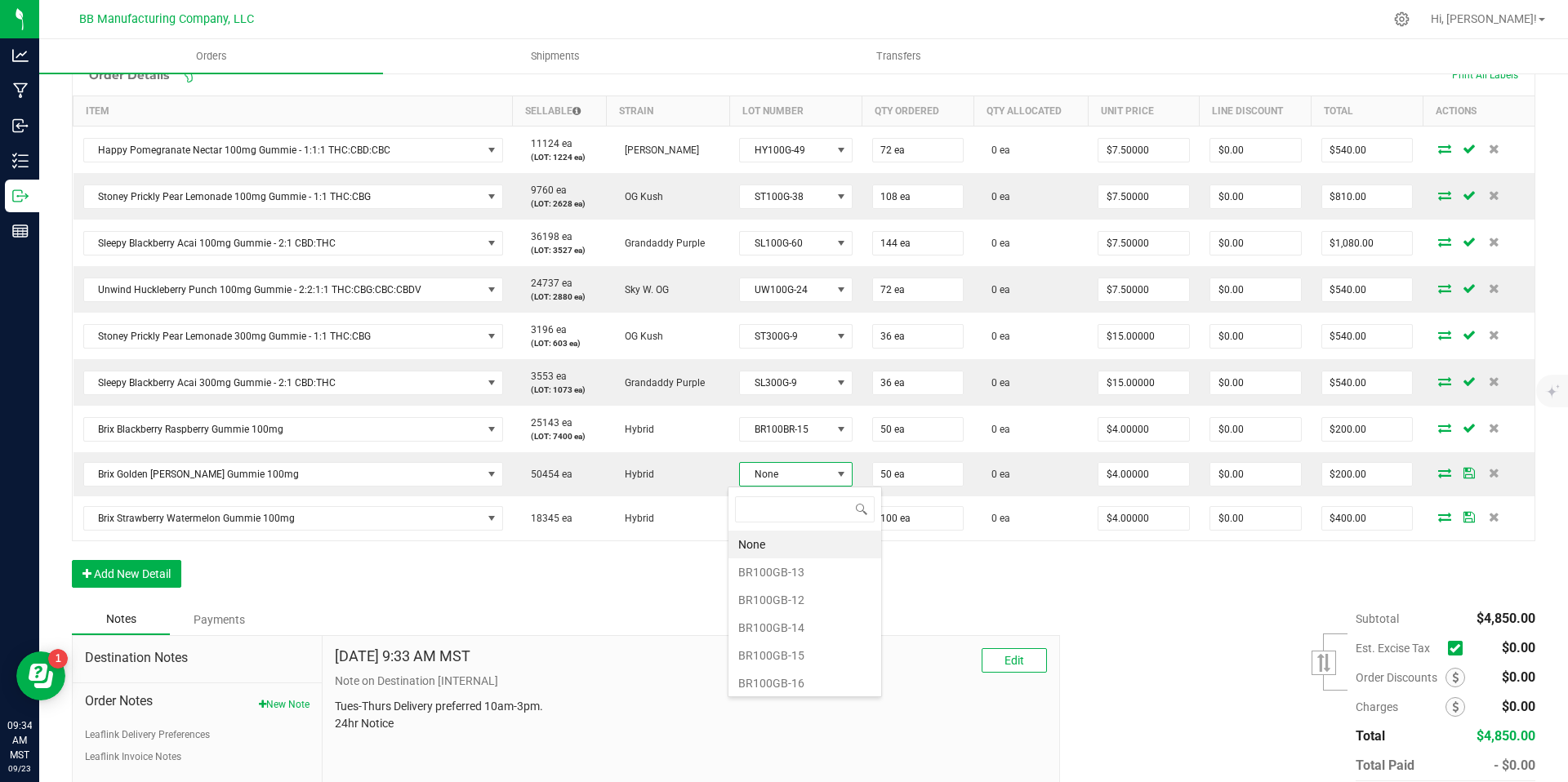
click at [794, 602] on li "BR100GB-12" at bounding box center [805, 600] width 152 height 28
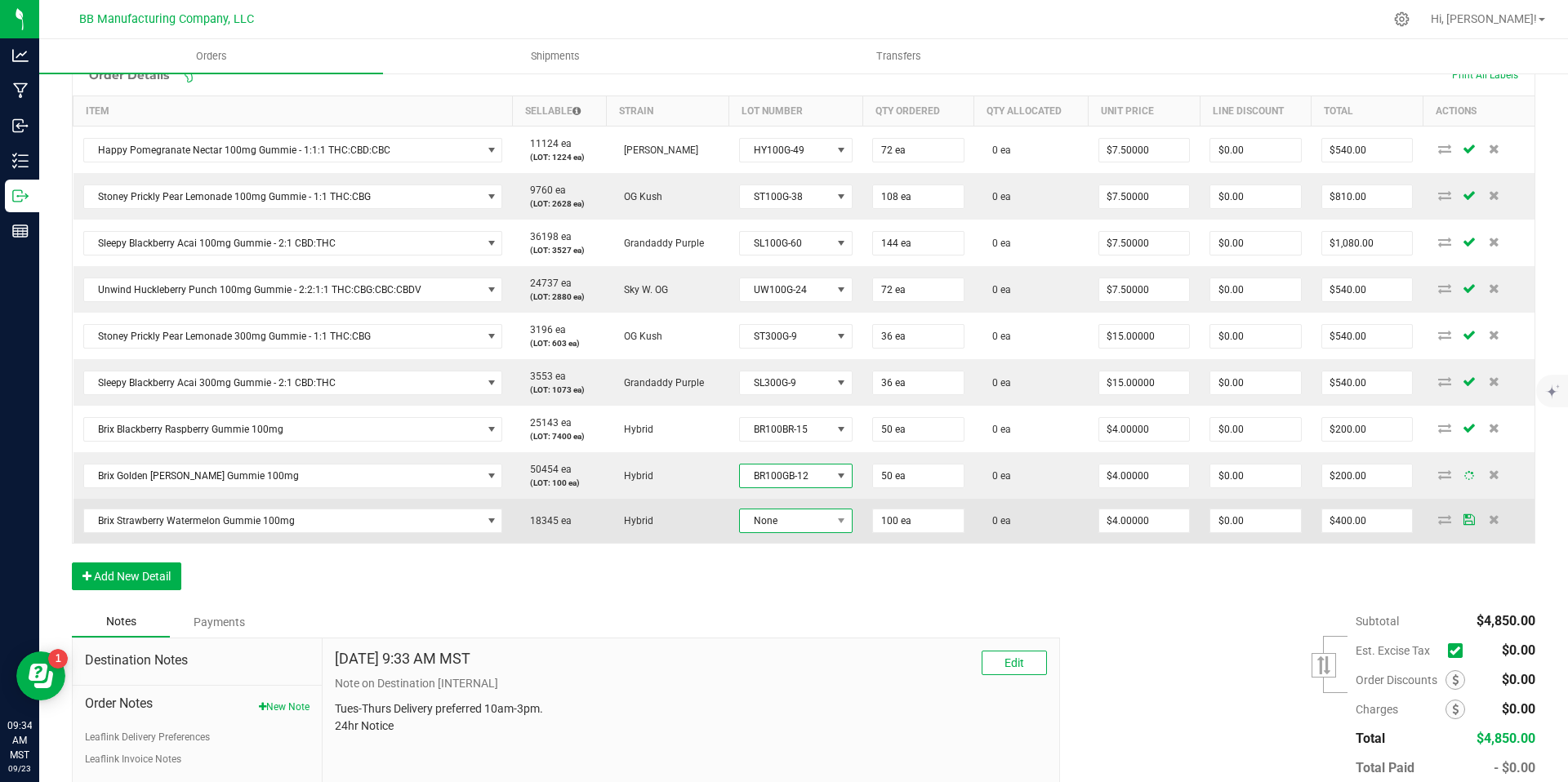
click at [790, 513] on span "None" at bounding box center [785, 520] width 91 height 23
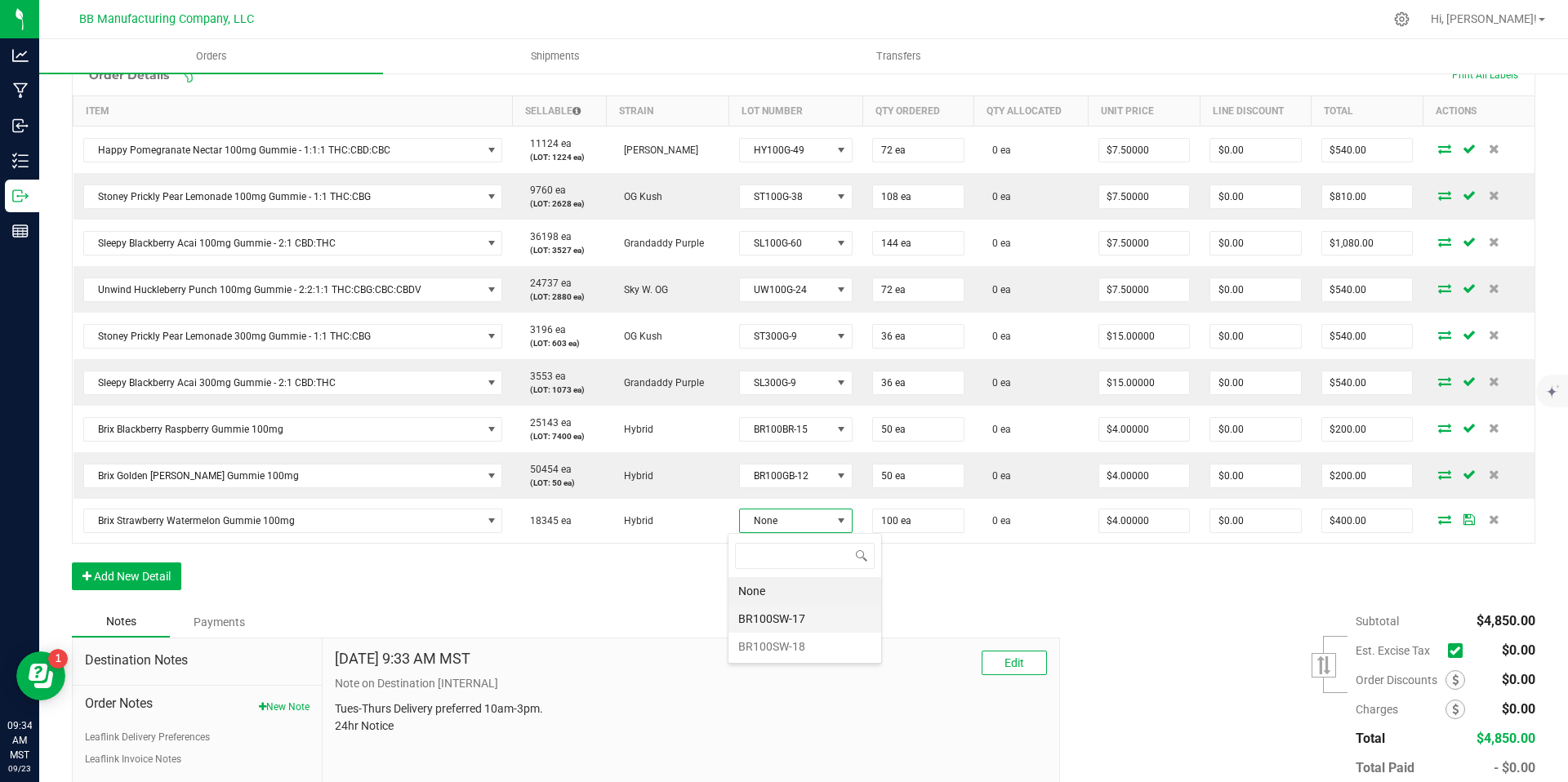
click at [789, 613] on li "BR100SW-17" at bounding box center [805, 619] width 152 height 28
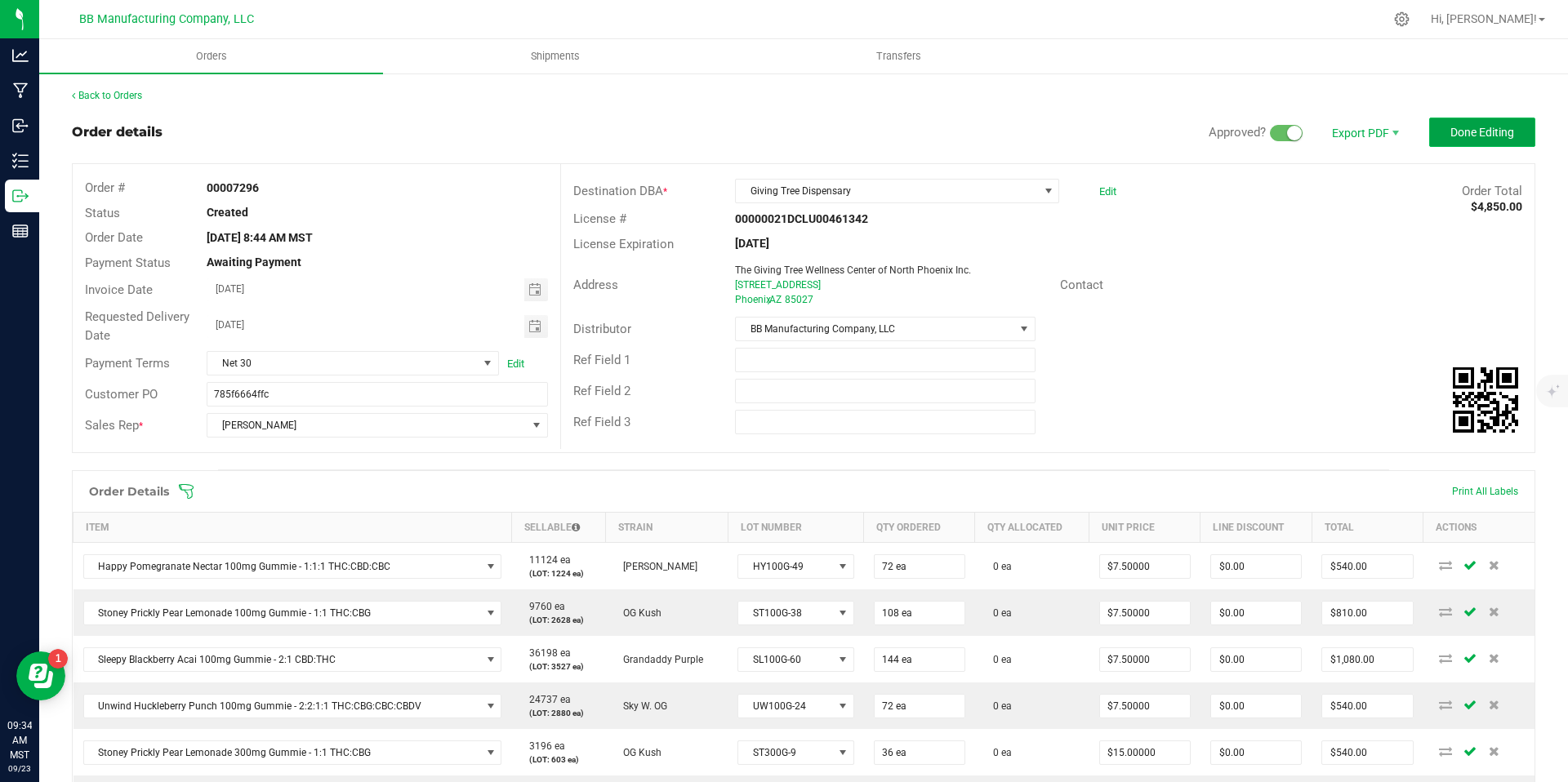
click at [1464, 125] on span "Done Editing" at bounding box center [1482, 132] width 64 height 13
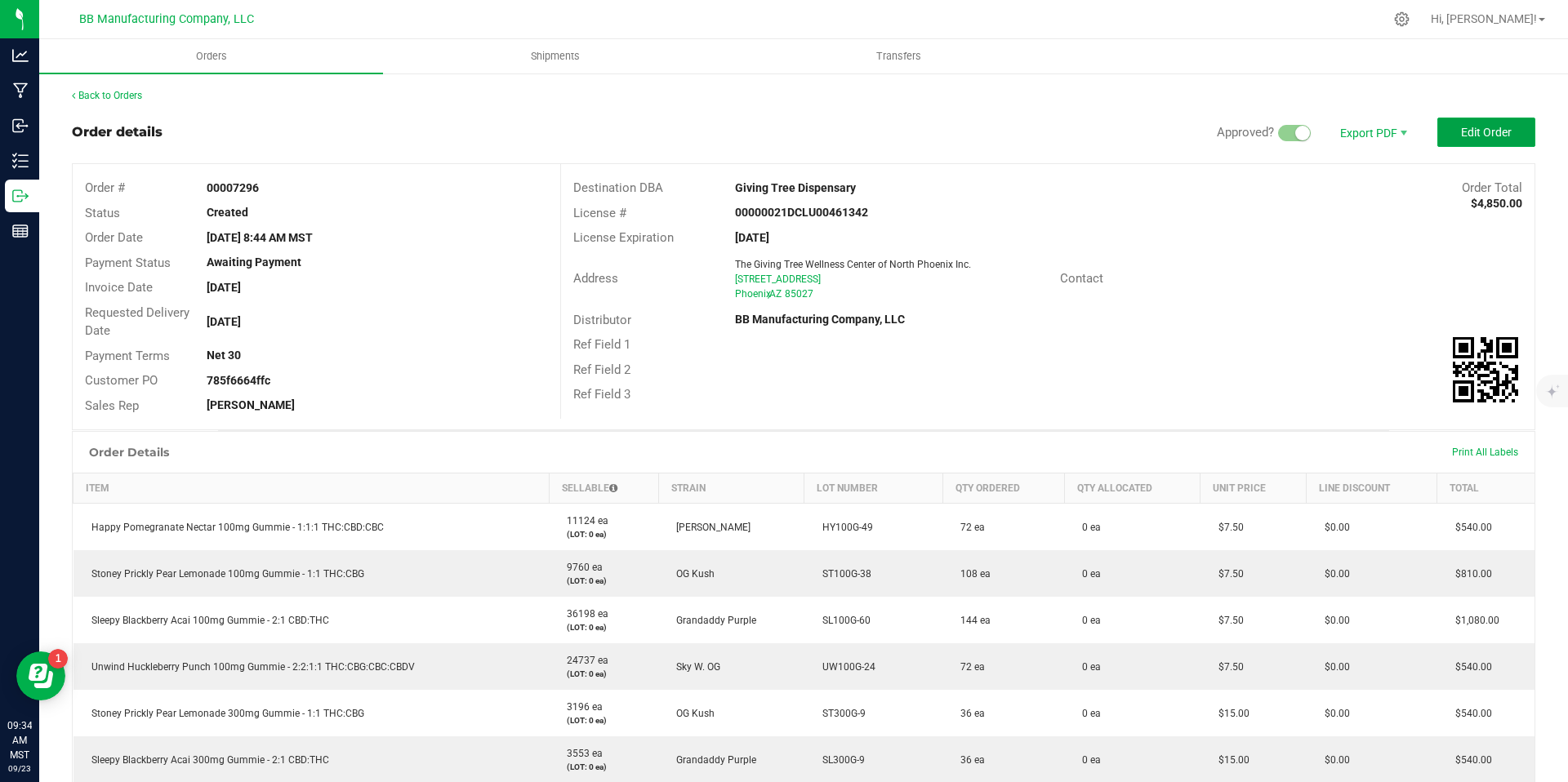
click at [1466, 125] on span "Edit Order" at bounding box center [1487, 132] width 51 height 13
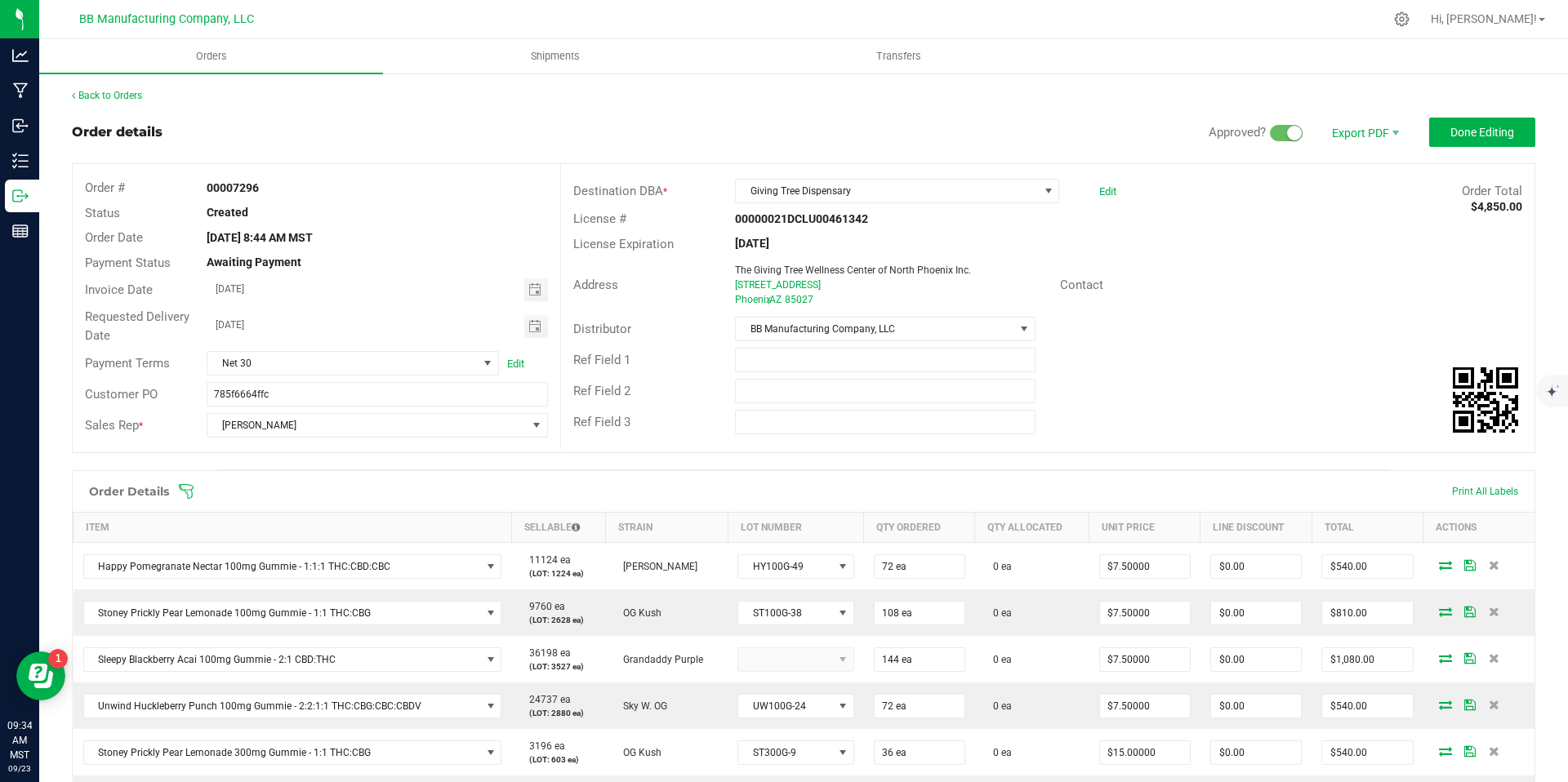
click at [1535, 9] on div "Hi, [PERSON_NAME]!" at bounding box center [1488, 19] width 127 height 29
click at [1527, 26] on link "Hi, [PERSON_NAME]!" at bounding box center [1488, 19] width 127 height 17
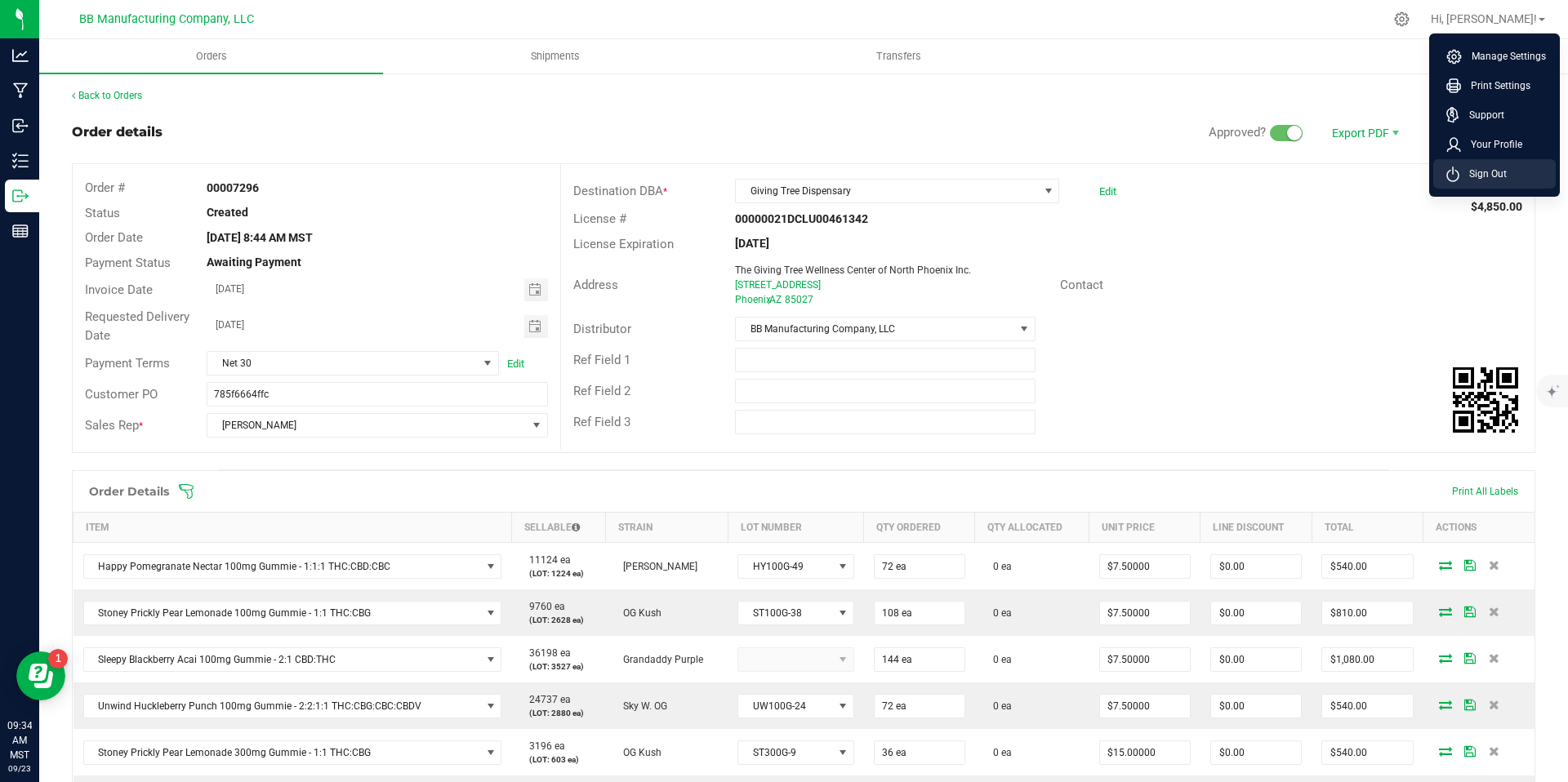
click at [1455, 165] on li "Sign Out" at bounding box center [1495, 174] width 123 height 30
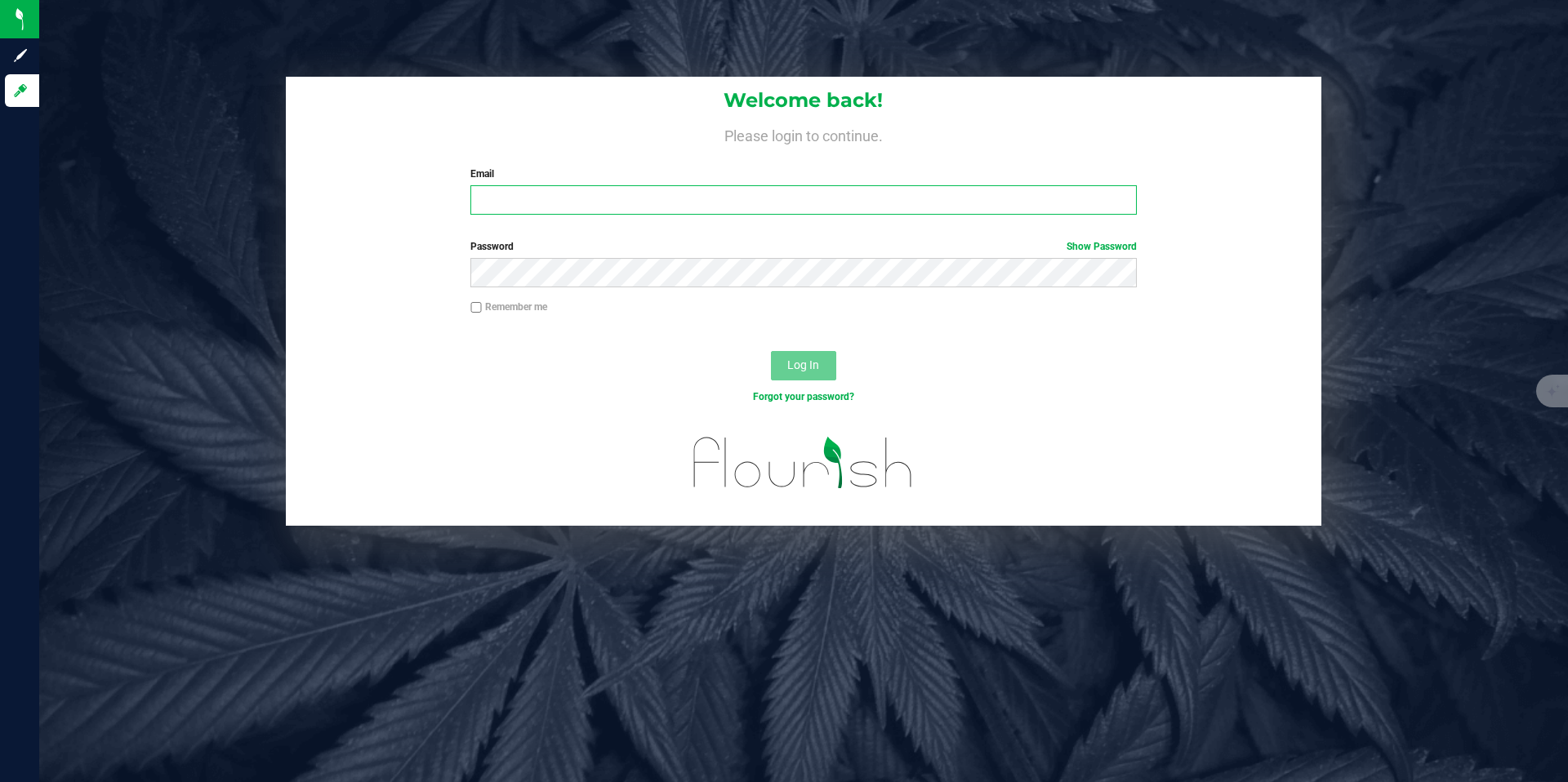
click at [899, 200] on input "Email" at bounding box center [804, 200] width 666 height 30
type input "chris@bakedbros.com"
click at [660, 257] on div "Password Show Password" at bounding box center [803, 262] width 690 height 48
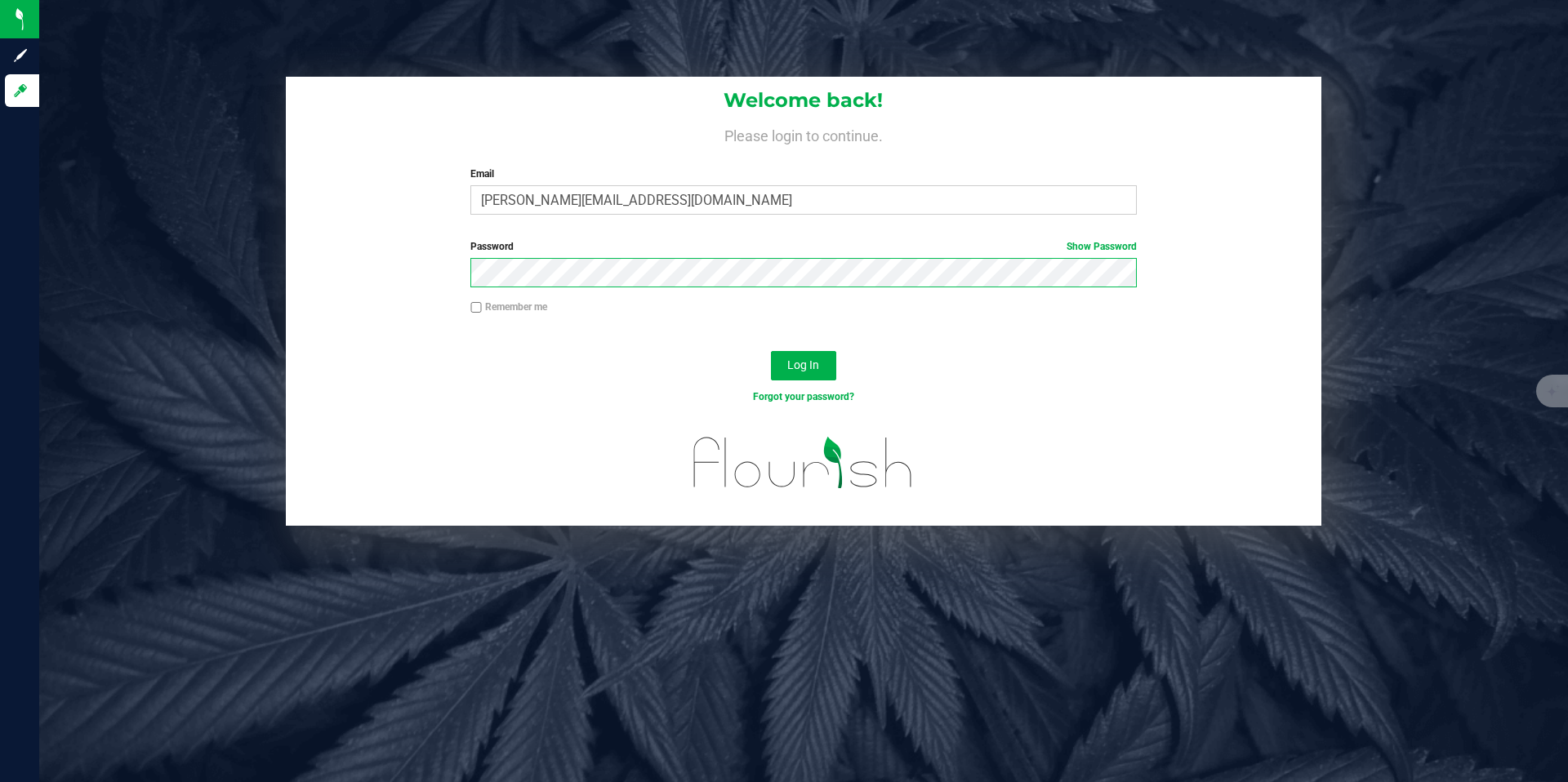
click at [771, 351] on button "Log In" at bounding box center [804, 365] width 65 height 30
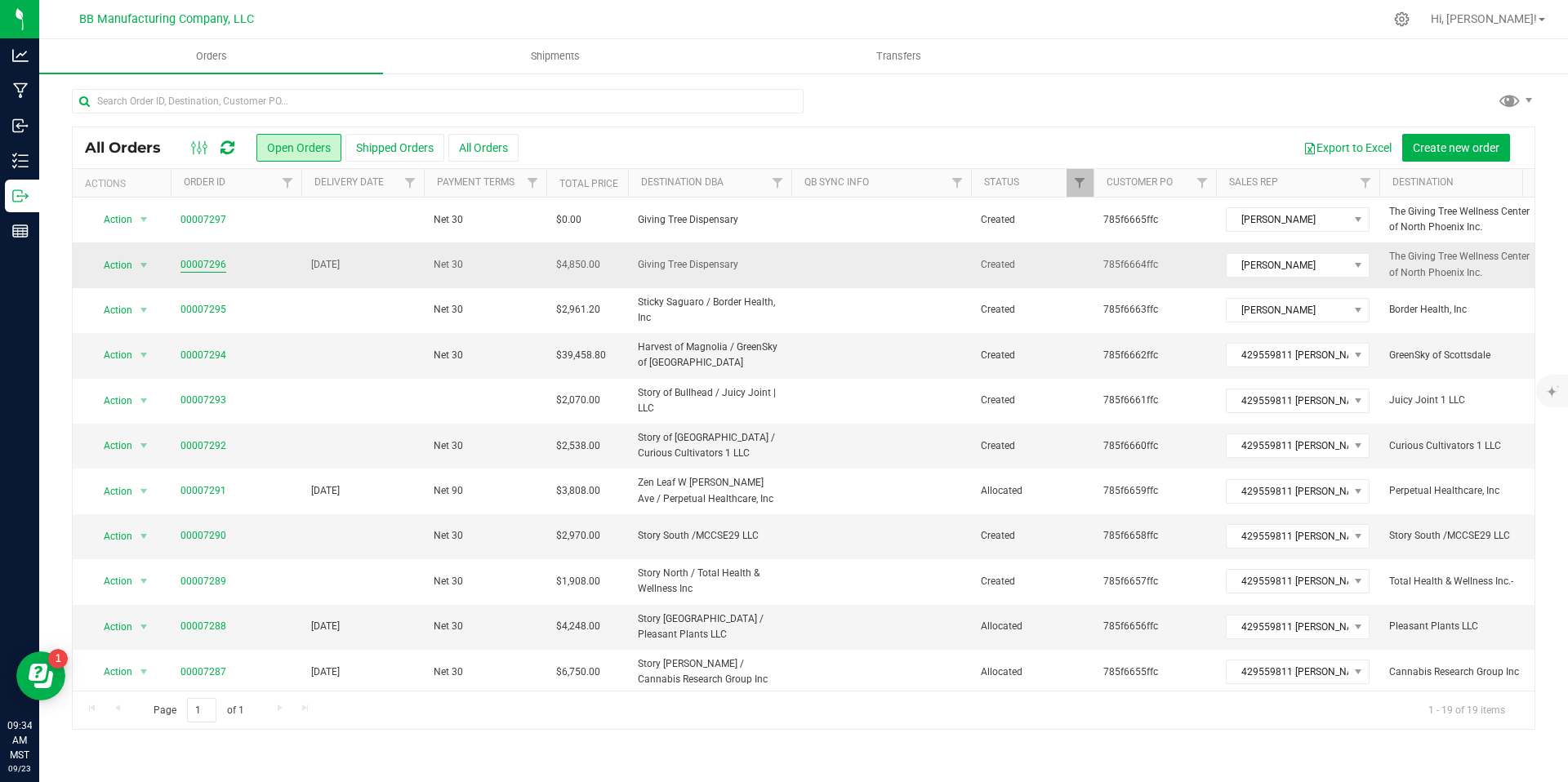
click at [210, 260] on link "00007296" at bounding box center [203, 264] width 46 height 15
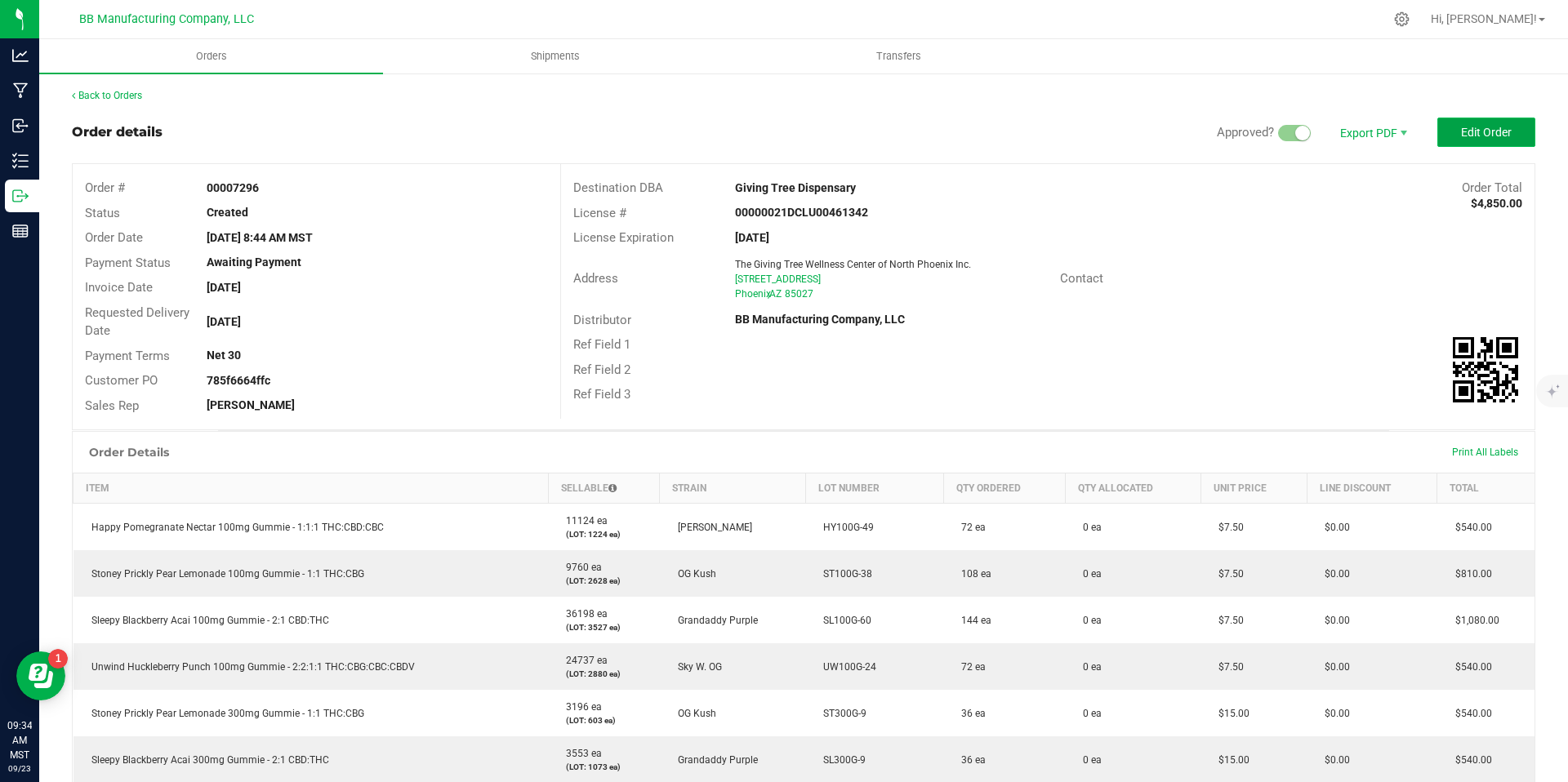
click at [1449, 143] on button "Edit Order" at bounding box center [1487, 132] width 98 height 30
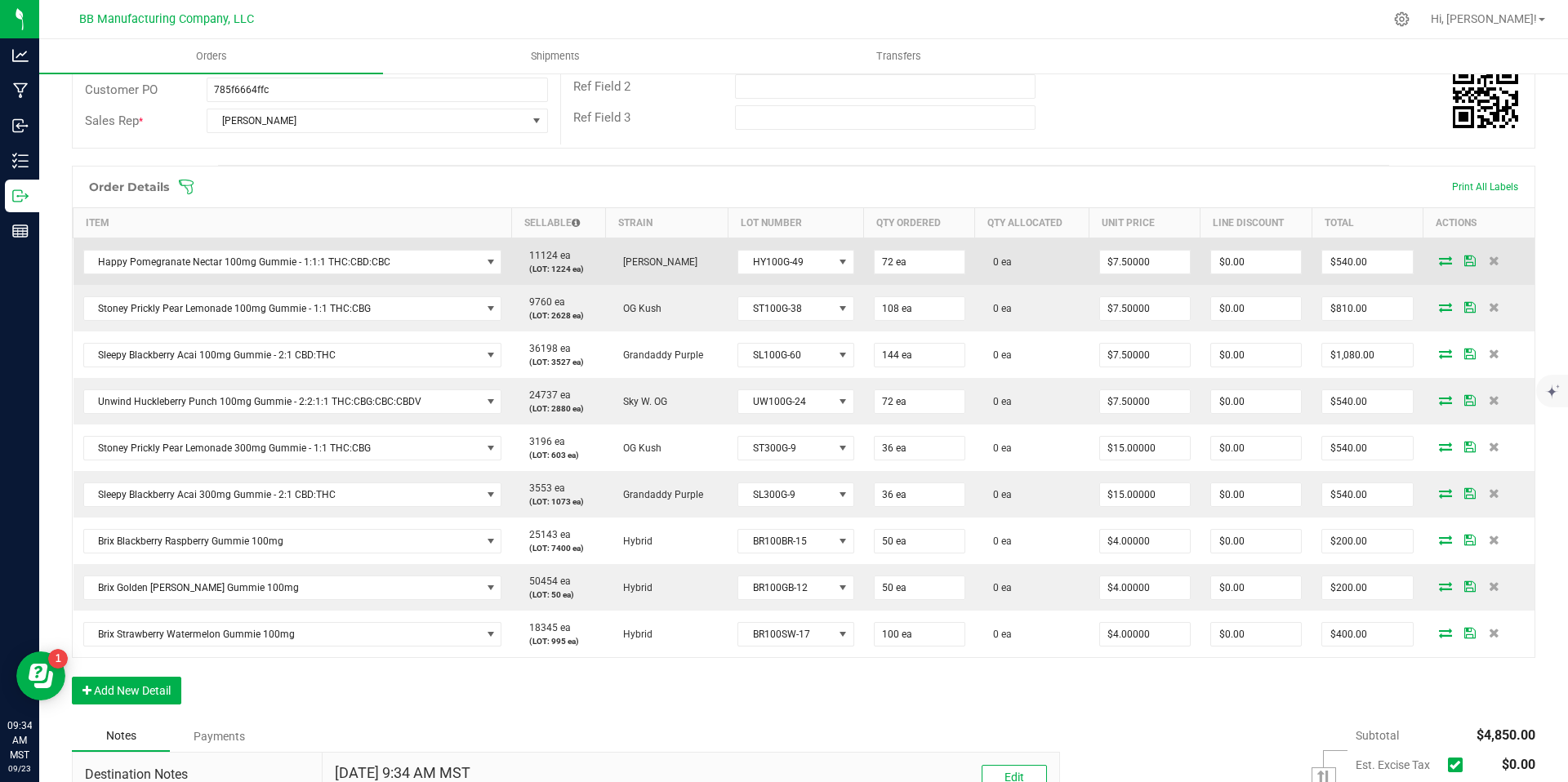
click at [1439, 260] on icon at bounding box center [1445, 260] width 13 height 10
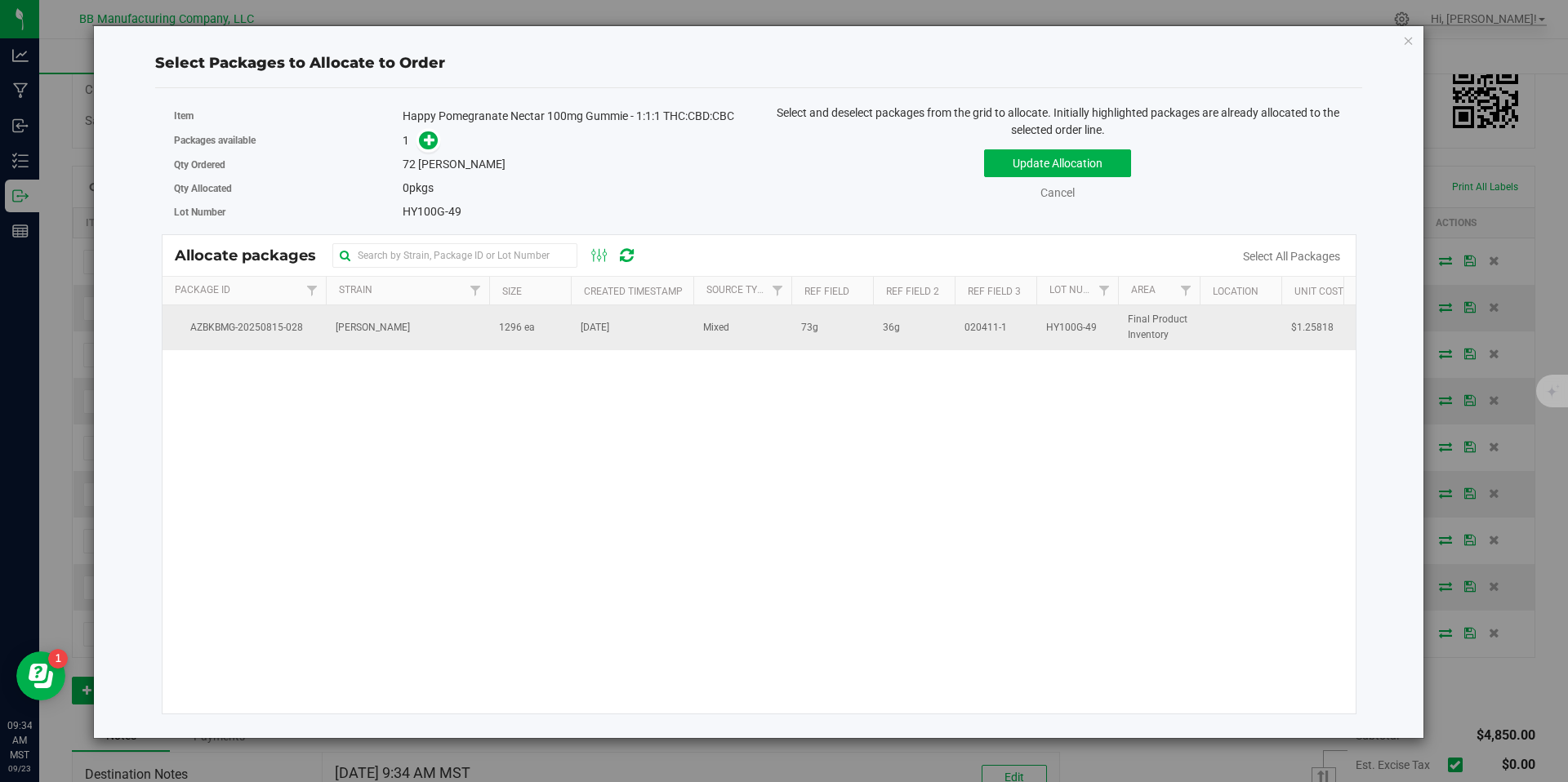
click at [535, 320] on td "1296 ea" at bounding box center [530, 327] width 82 height 44
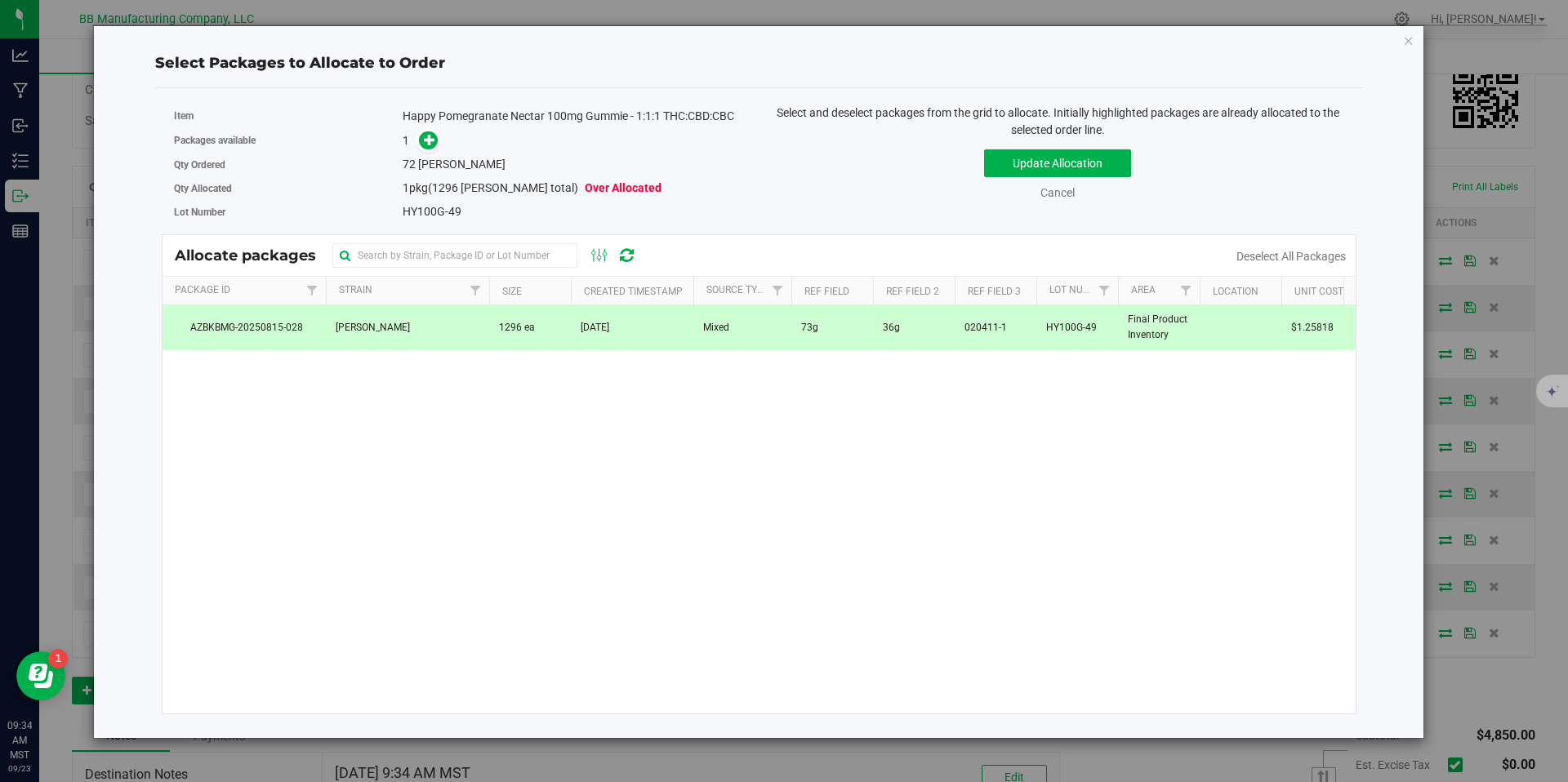
click at [440, 128] on div "Packages available 1" at bounding box center [461, 141] width 574 height 25
click at [437, 135] on span at bounding box center [428, 141] width 19 height 19
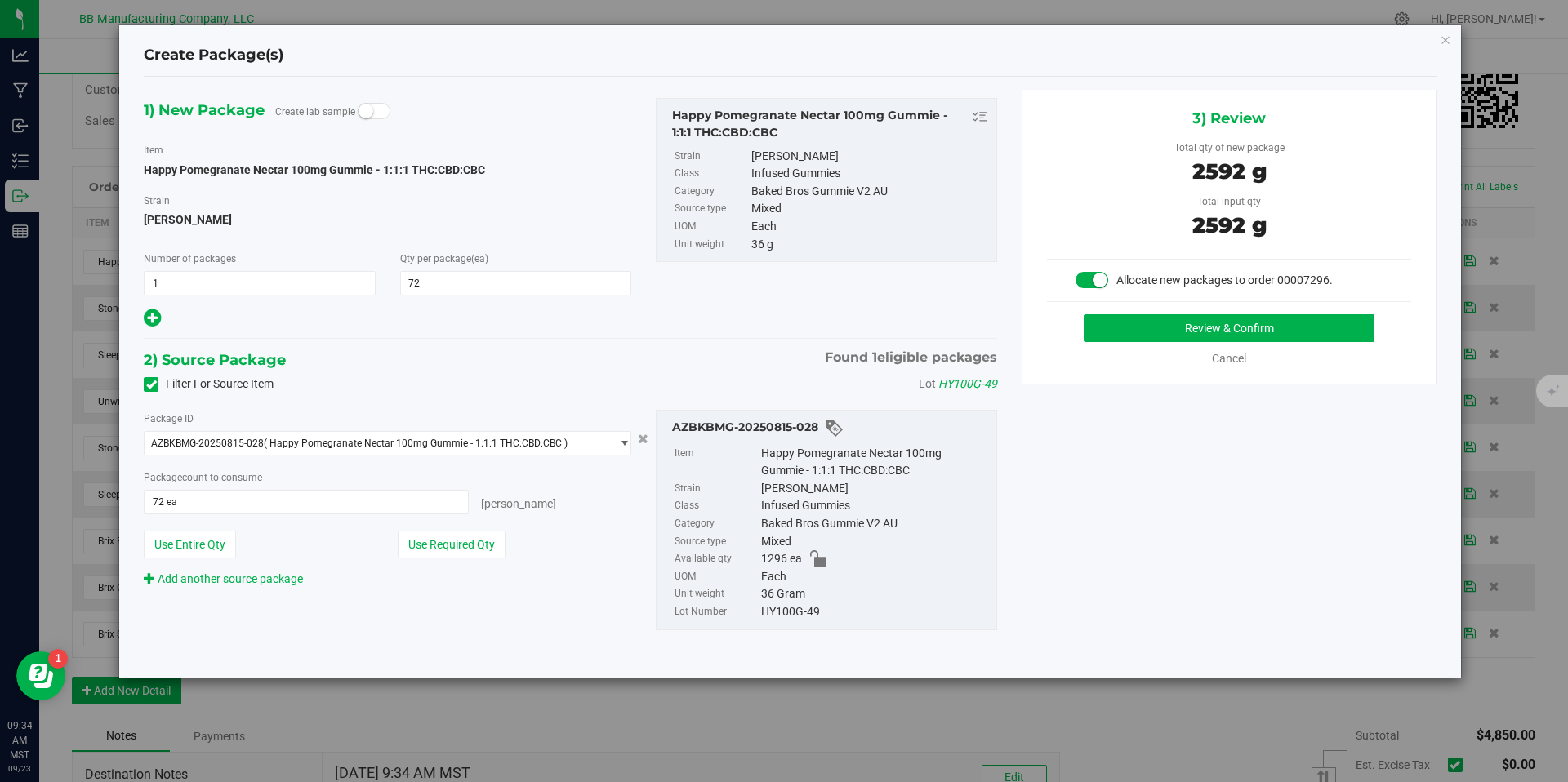
click at [1190, 345] on div "Review & Confirm Cancel" at bounding box center [1230, 341] width 364 height 53
click at [1164, 318] on button "Review & Confirm" at bounding box center [1230, 328] width 291 height 28
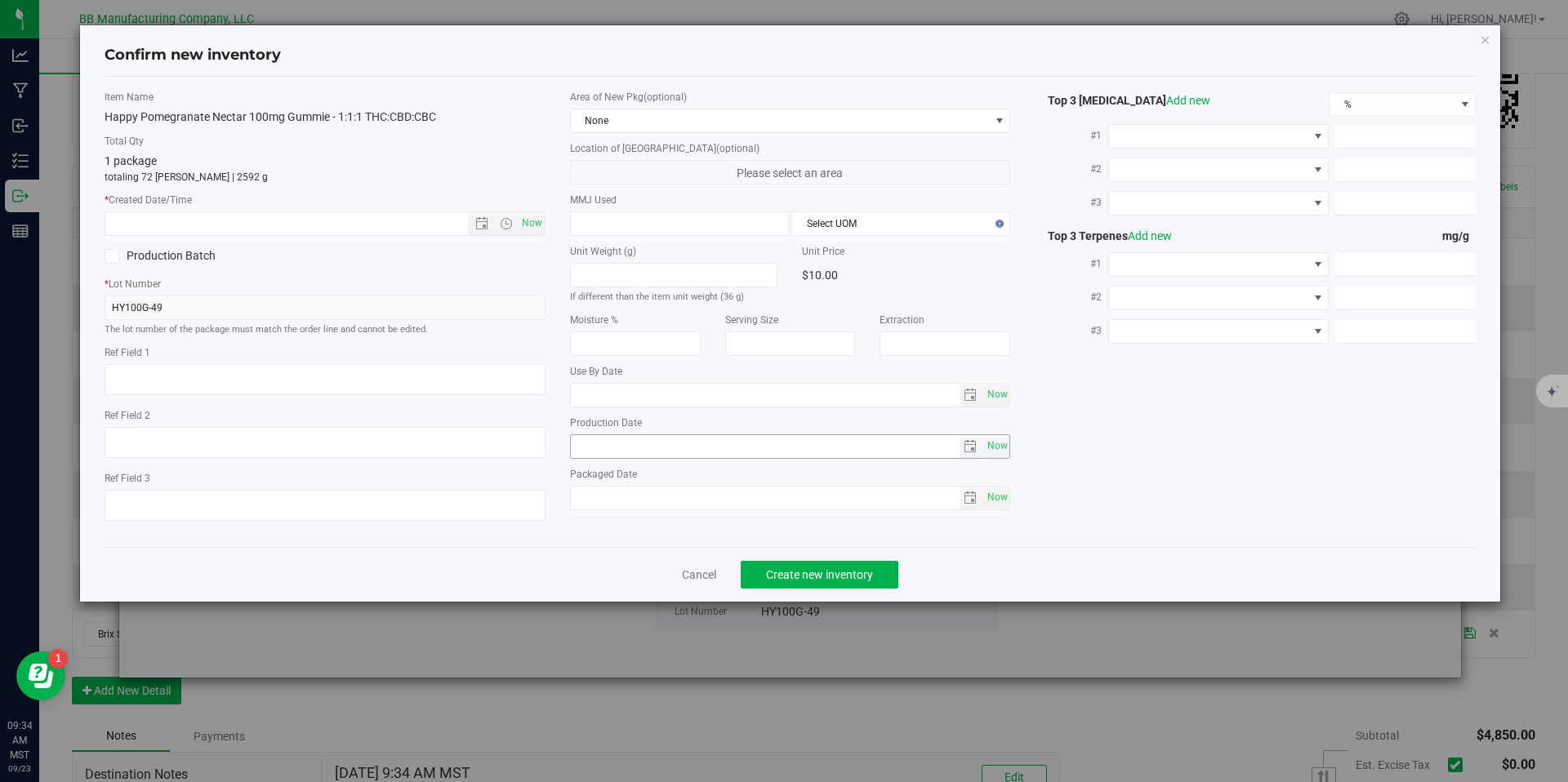
type textarea "73g"
type textarea "36g"
type textarea "020411-1"
type input "100.0000"
type input "2026-07-28"
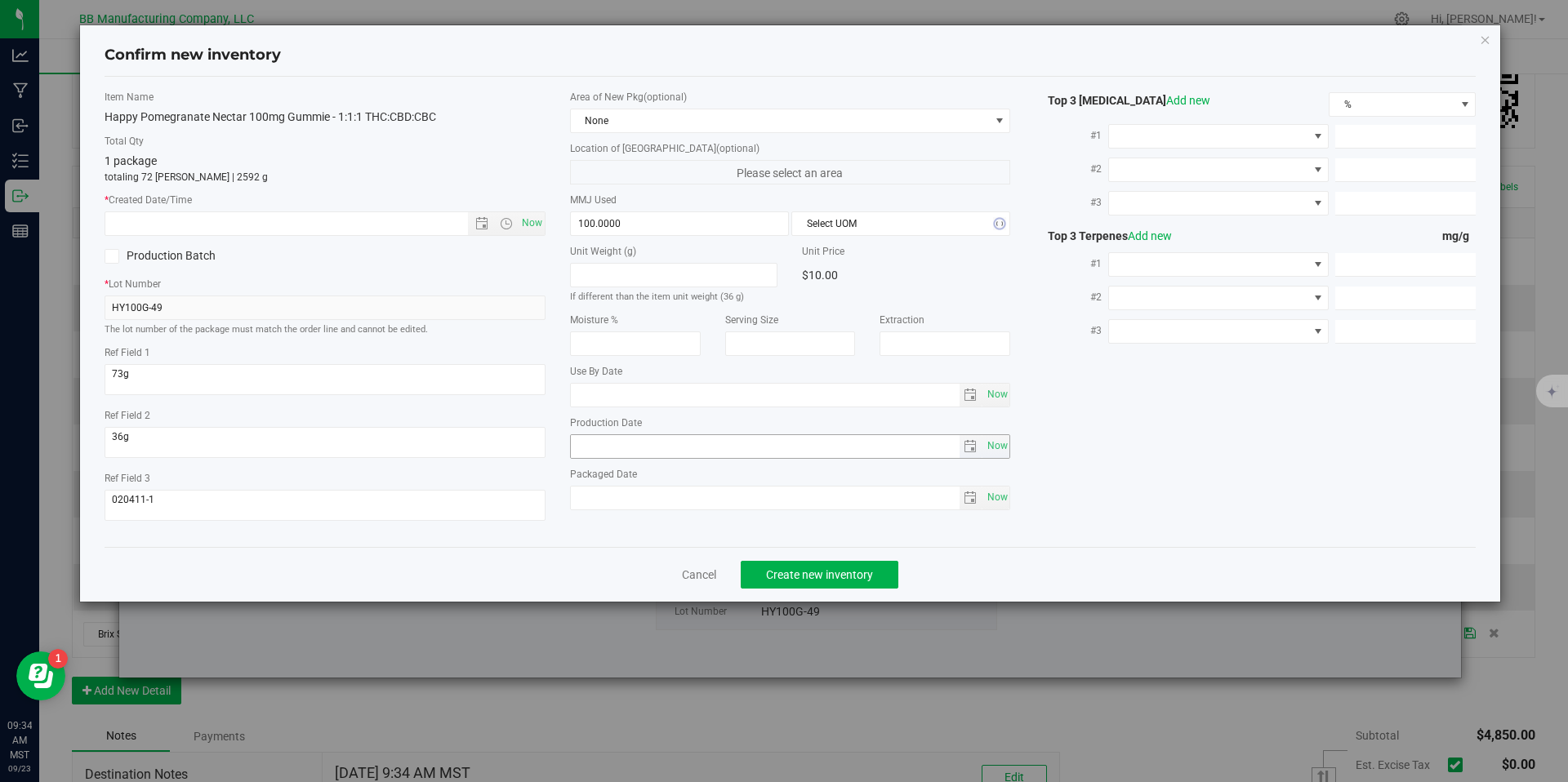
type input "2025-07-28"
click at [590, 445] on input "2025-07-28" at bounding box center [765, 446] width 389 height 23
click at [333, 204] on label "* Created Date/Time" at bounding box center [325, 200] width 441 height 14
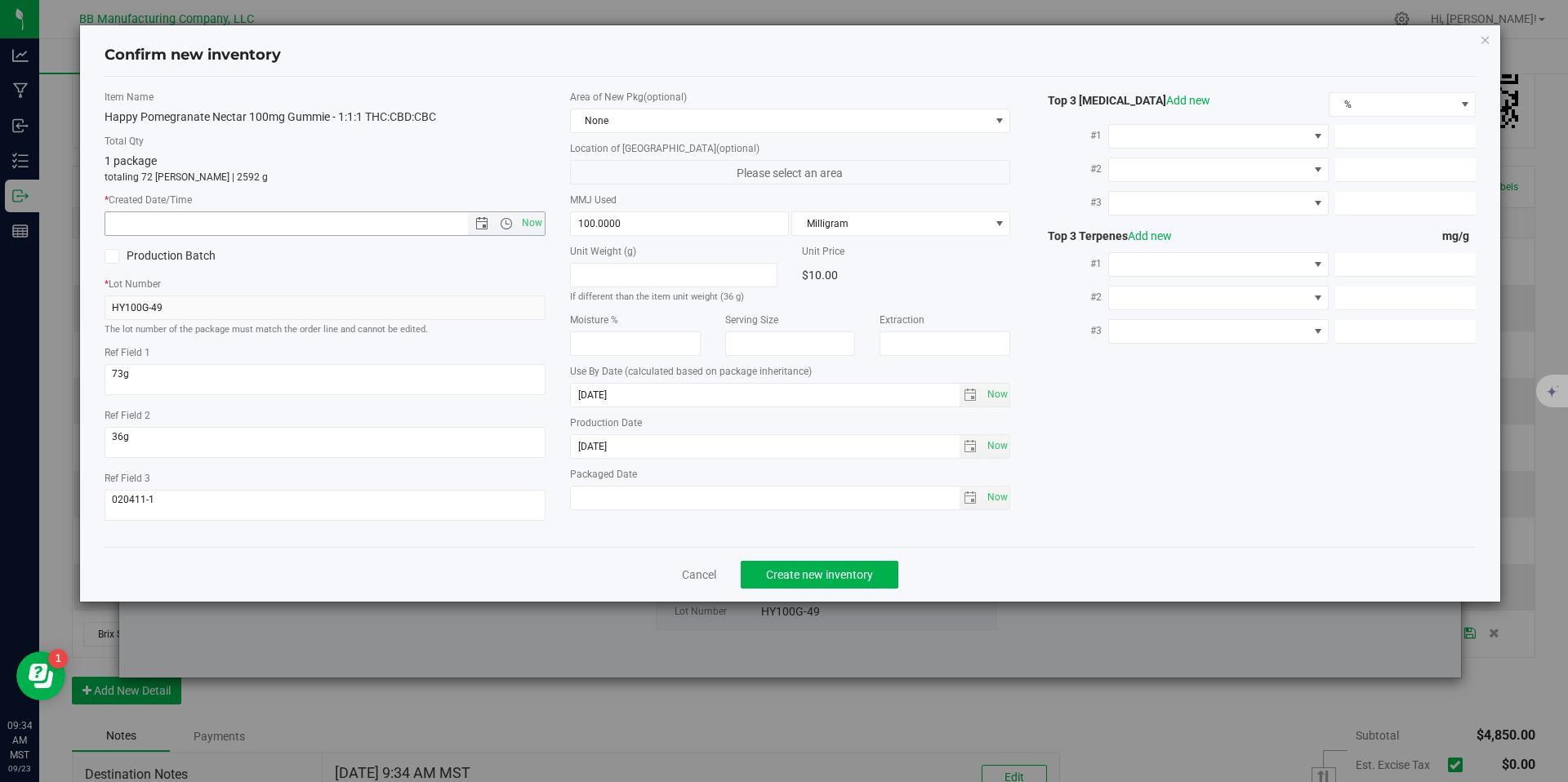
click at [338, 225] on input "text" at bounding box center [300, 223] width 391 height 23
paste input "2025-07-28"
type input "7/28/2025 9:34 AM"
click at [849, 609] on div "Confirm new inventory Item Name Happy Pomegranate Nectar 100mg Gummie - 1:1:1 T…" at bounding box center [790, 391] width 1581 height 782
click at [847, 580] on span "Create new inventory" at bounding box center [819, 575] width 107 height 13
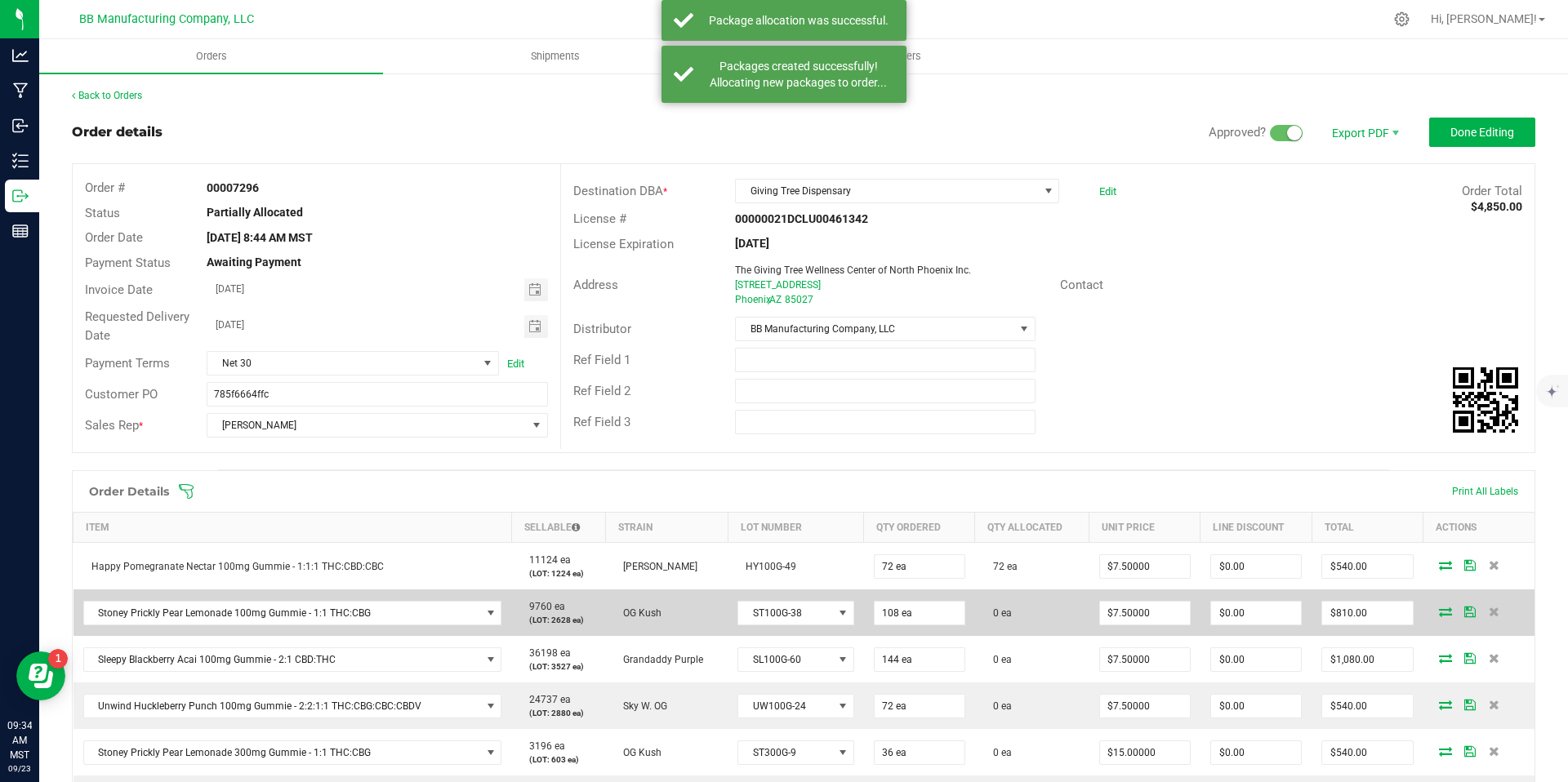
scroll to position [305, 0]
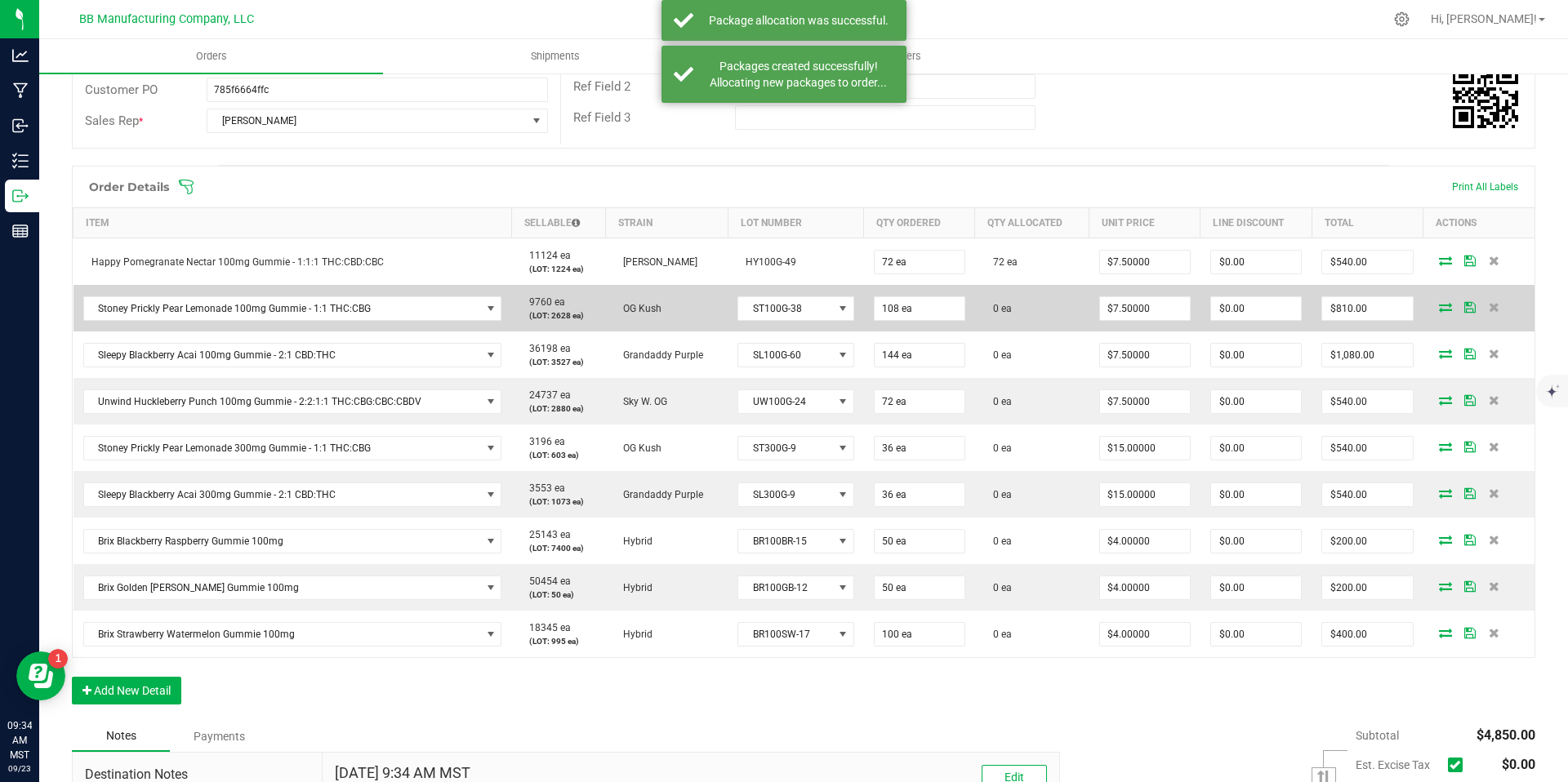
click at [1439, 307] on icon at bounding box center [1445, 307] width 13 height 10
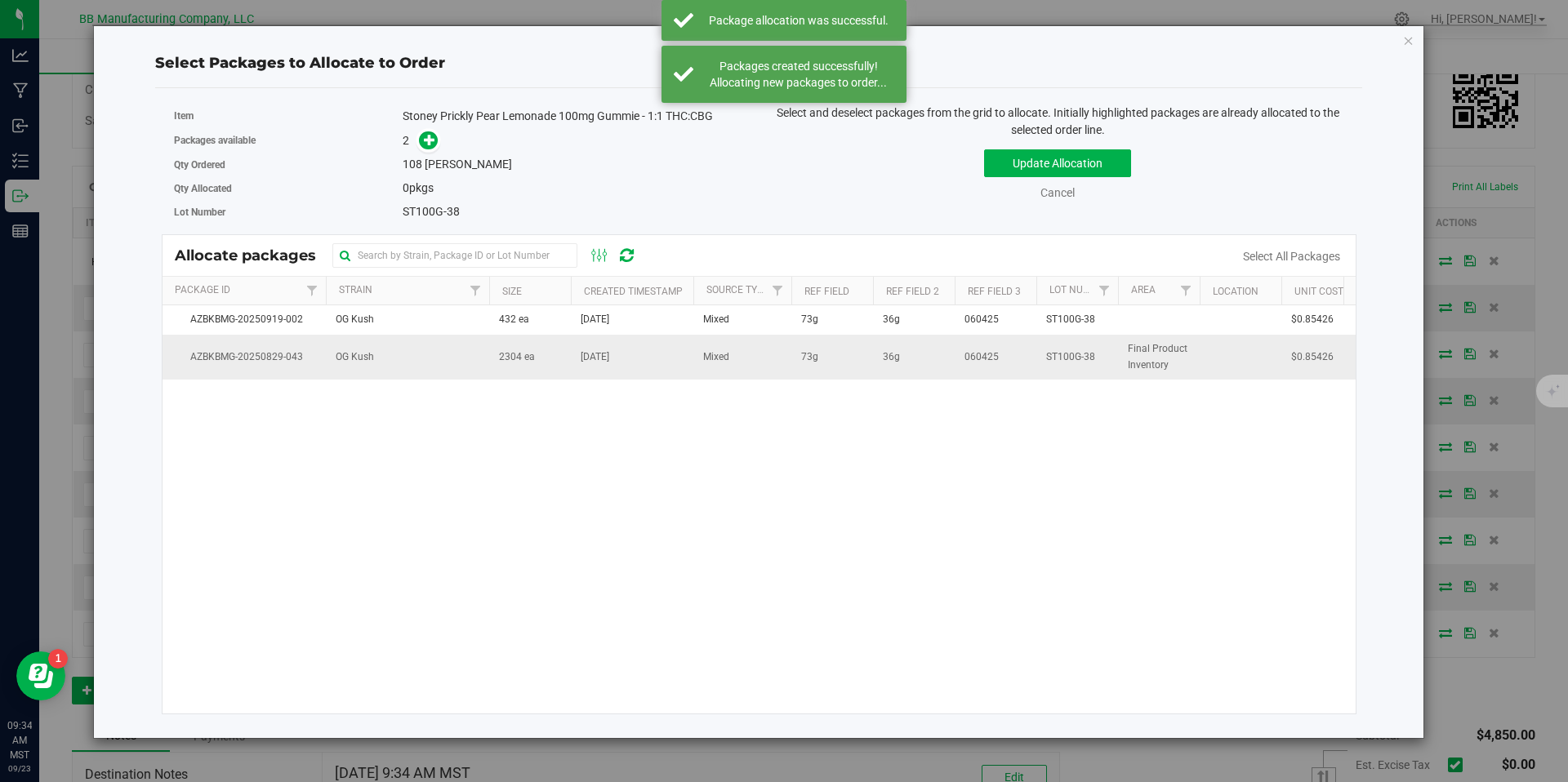
click at [609, 362] on span "[DATE]" at bounding box center [595, 357] width 29 height 15
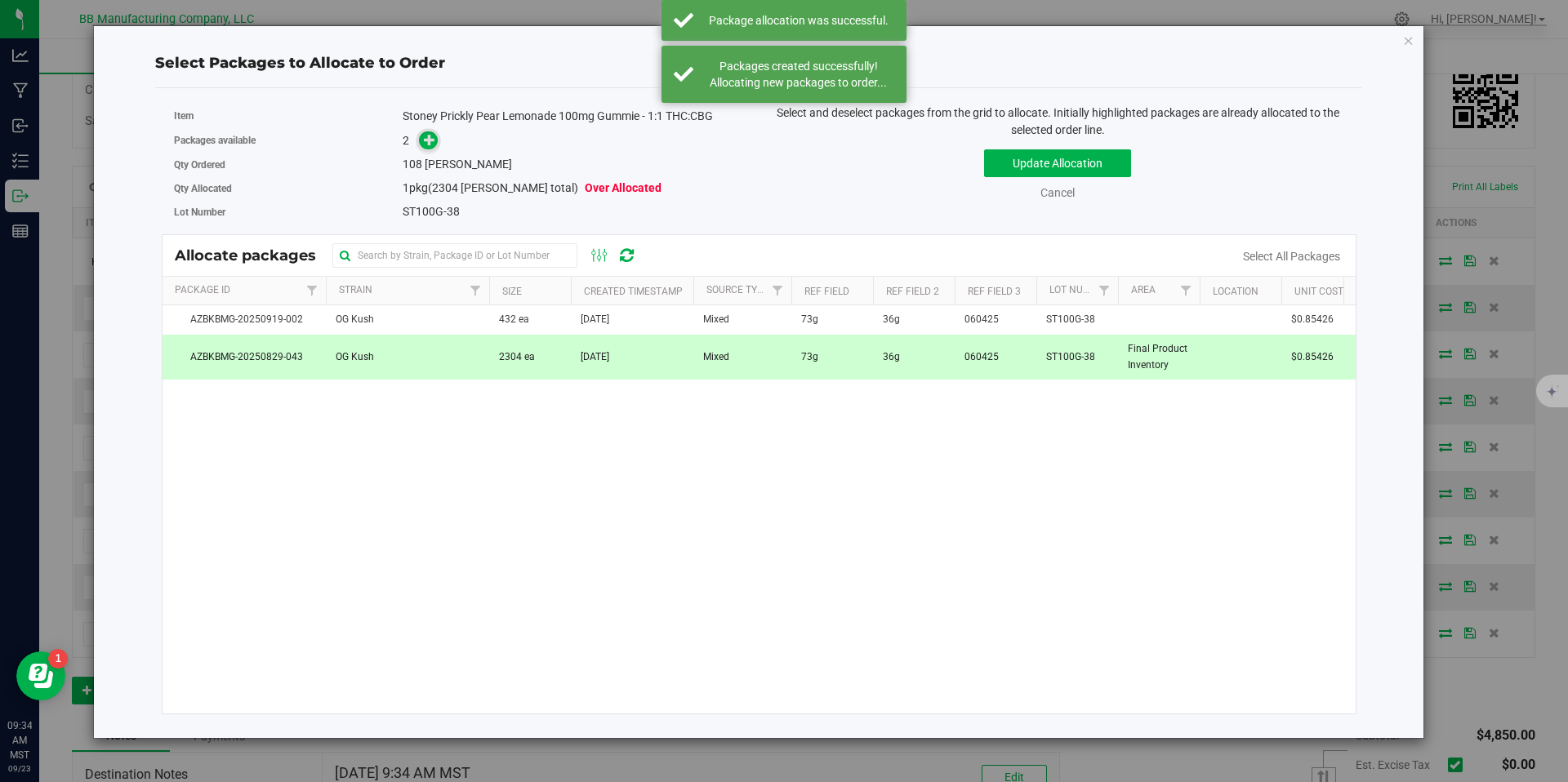
click at [426, 136] on icon at bounding box center [429, 139] width 12 height 12
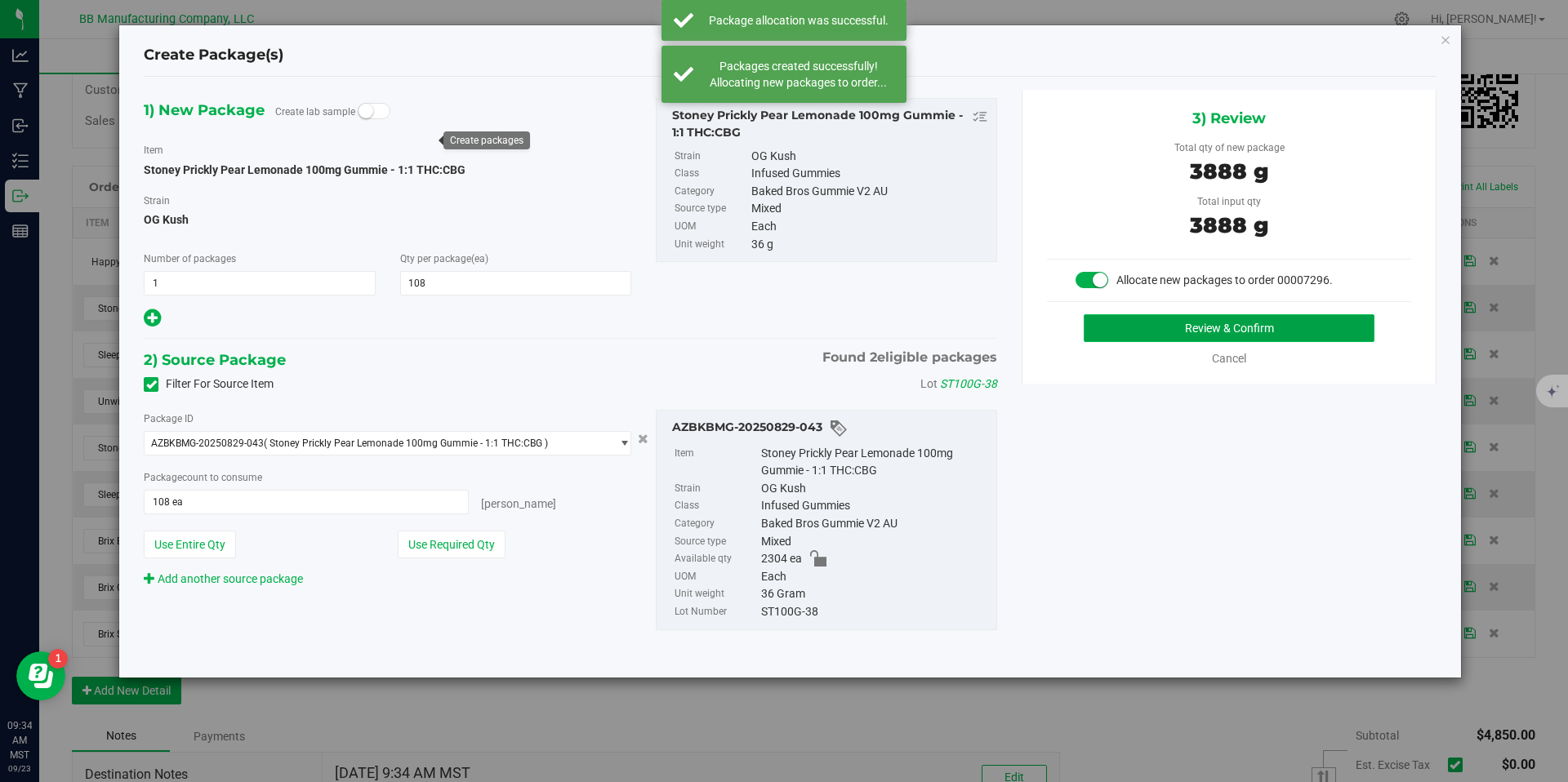
click at [1217, 330] on button "Review & Confirm" at bounding box center [1230, 328] width 291 height 28
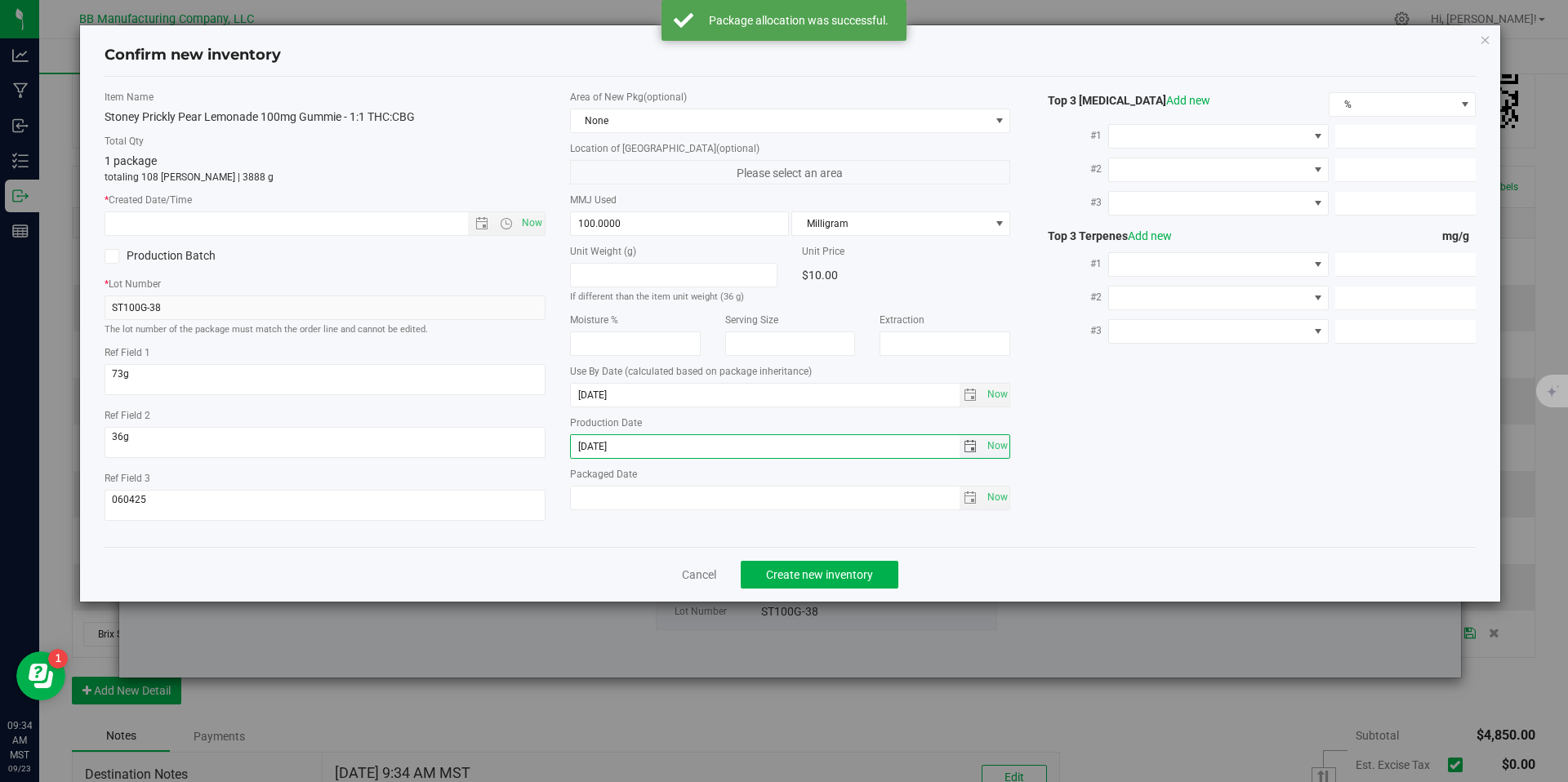
click at [629, 443] on input "[DATE]" at bounding box center [765, 446] width 389 height 23
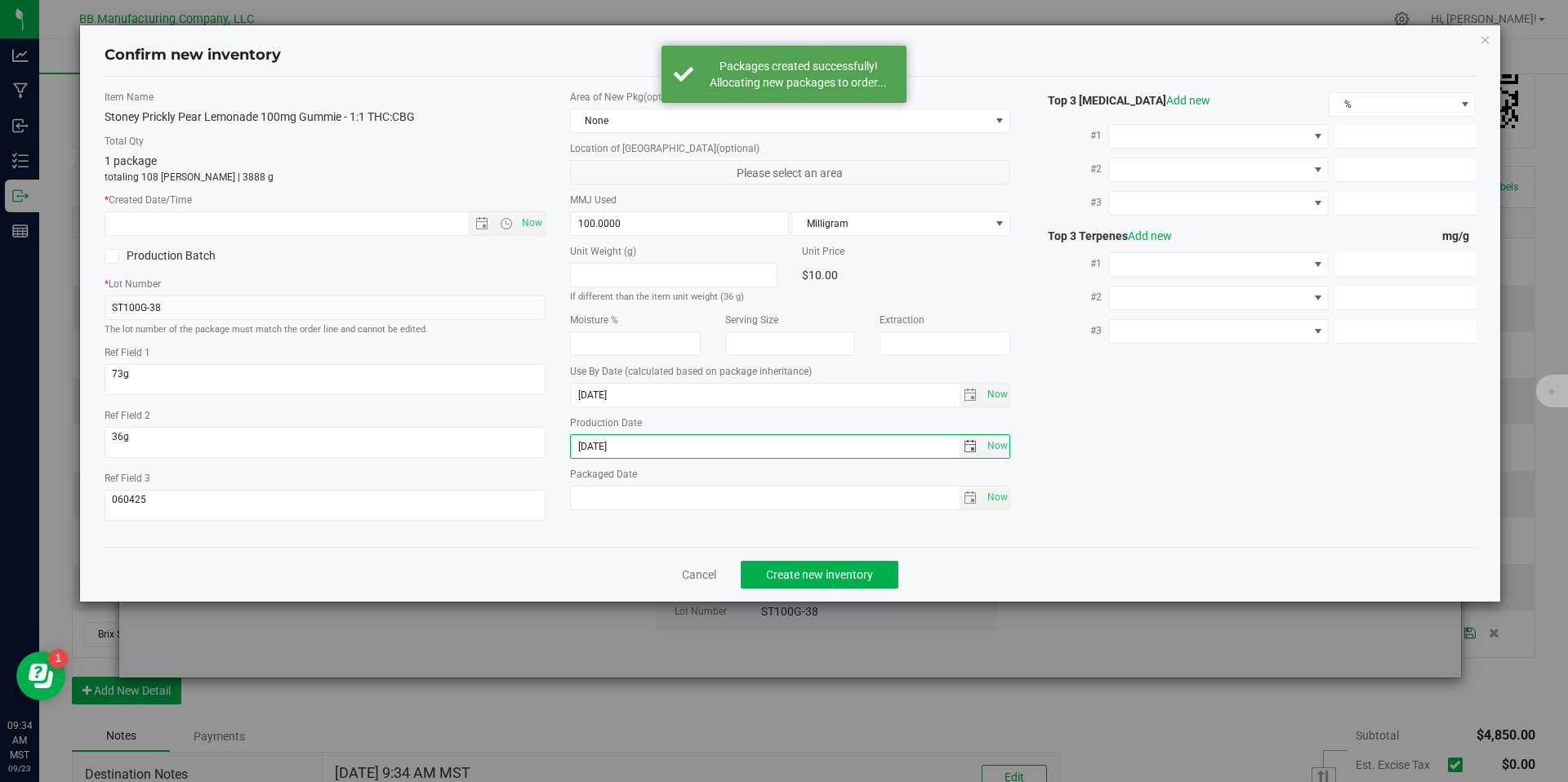
click at [629, 443] on input "[DATE]" at bounding box center [765, 446] width 389 height 23
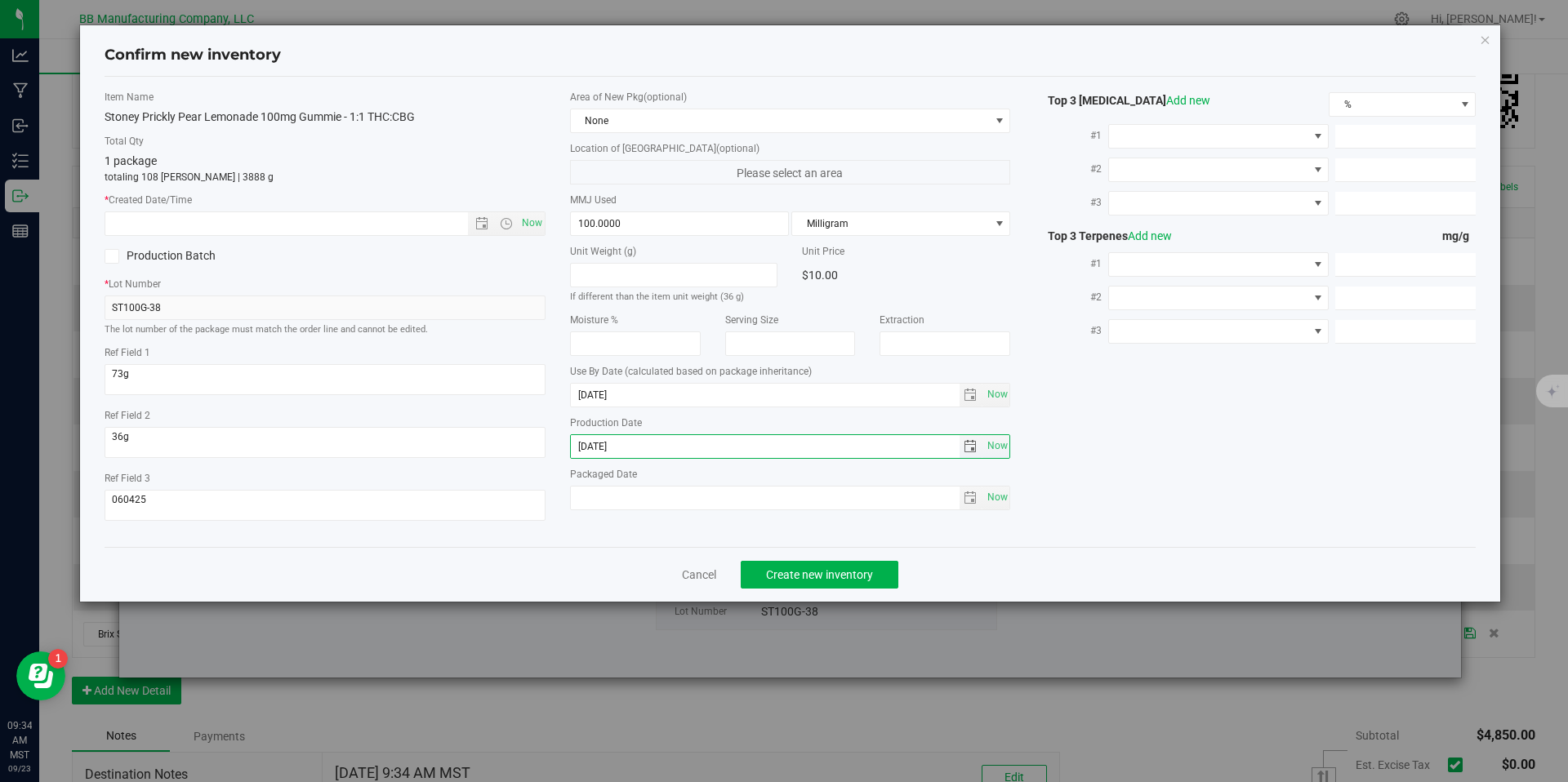
click at [629, 443] on input "[DATE]" at bounding box center [765, 446] width 389 height 23
click at [425, 233] on input "text" at bounding box center [300, 223] width 391 height 23
paste input "[DATE]"
type input "[DATE] 9:34 AM"
click at [797, 571] on span "Create new inventory" at bounding box center [819, 575] width 107 height 13
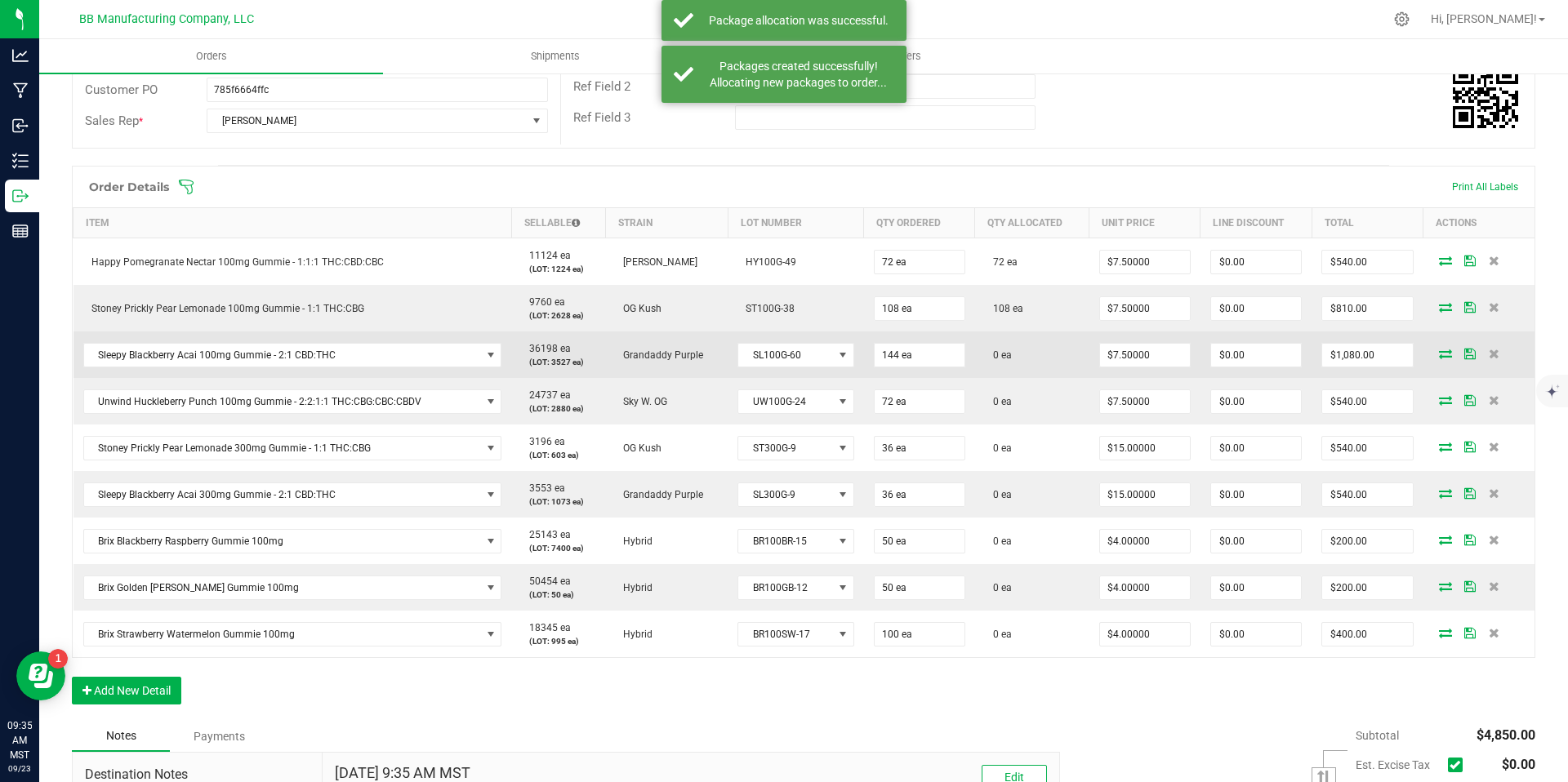
click at [1439, 350] on icon at bounding box center [1445, 354] width 13 height 10
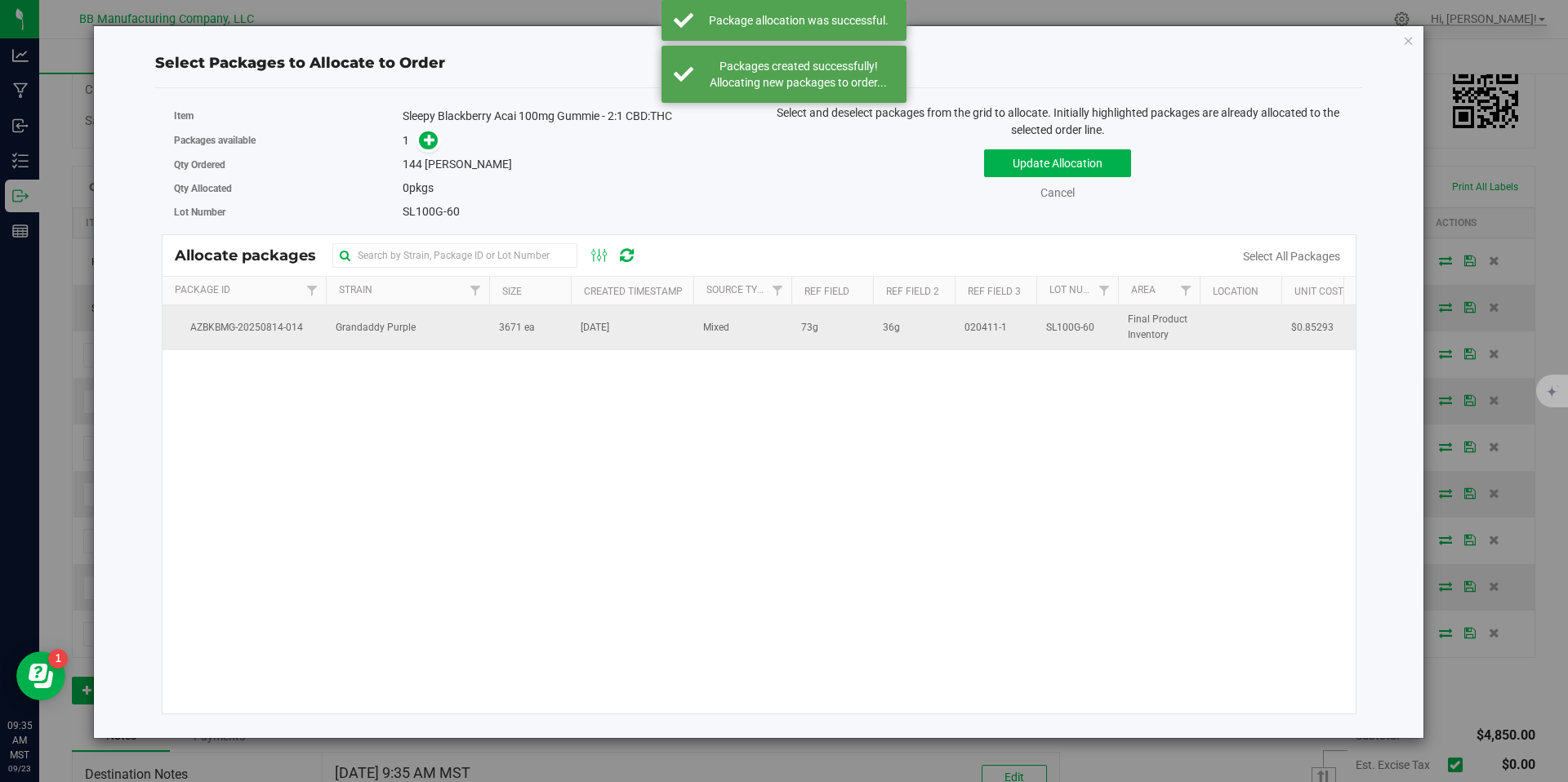
click at [505, 333] on span "3671 ea" at bounding box center [517, 327] width 36 height 15
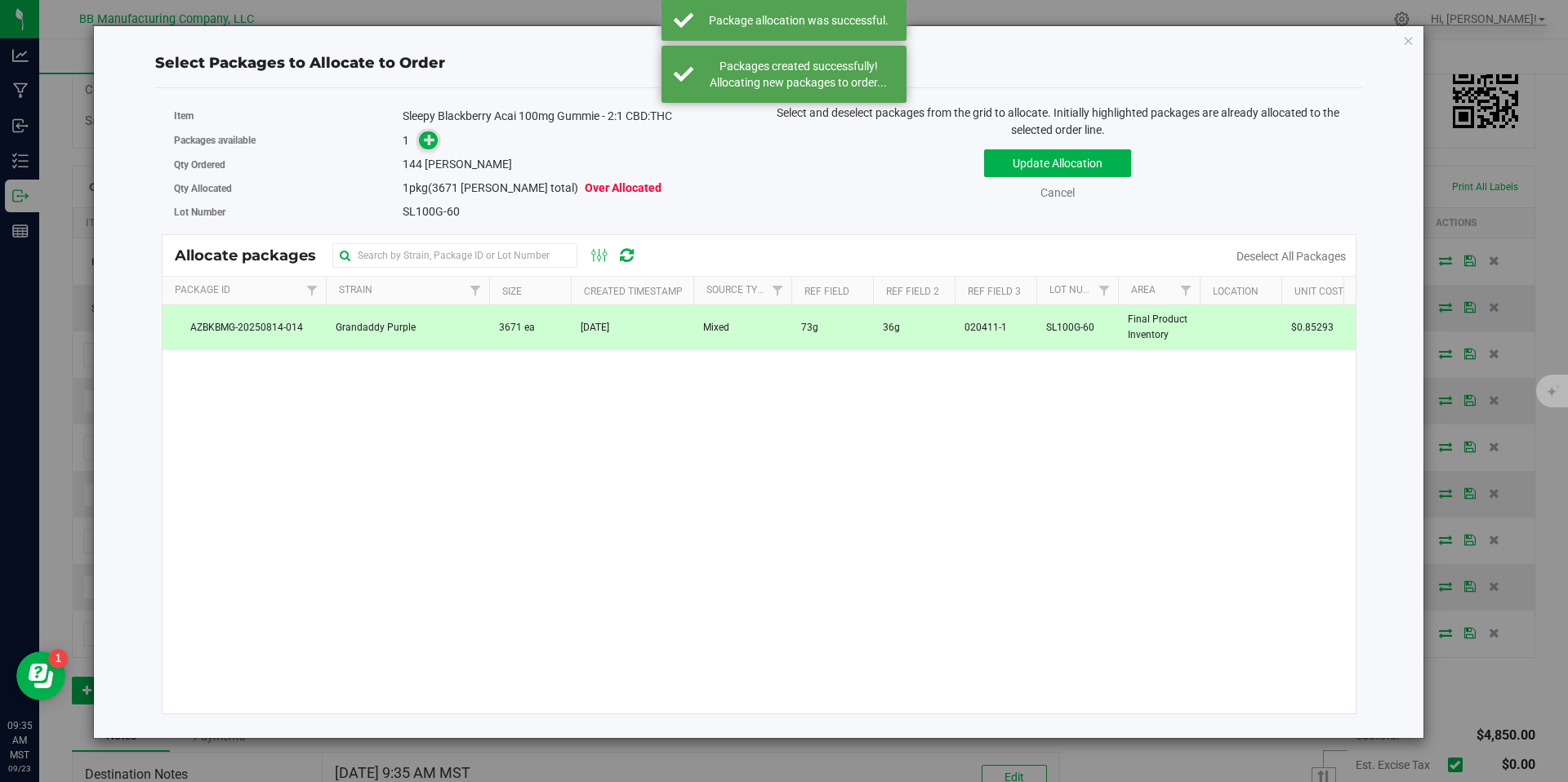
click at [424, 138] on icon at bounding box center [429, 139] width 12 height 12
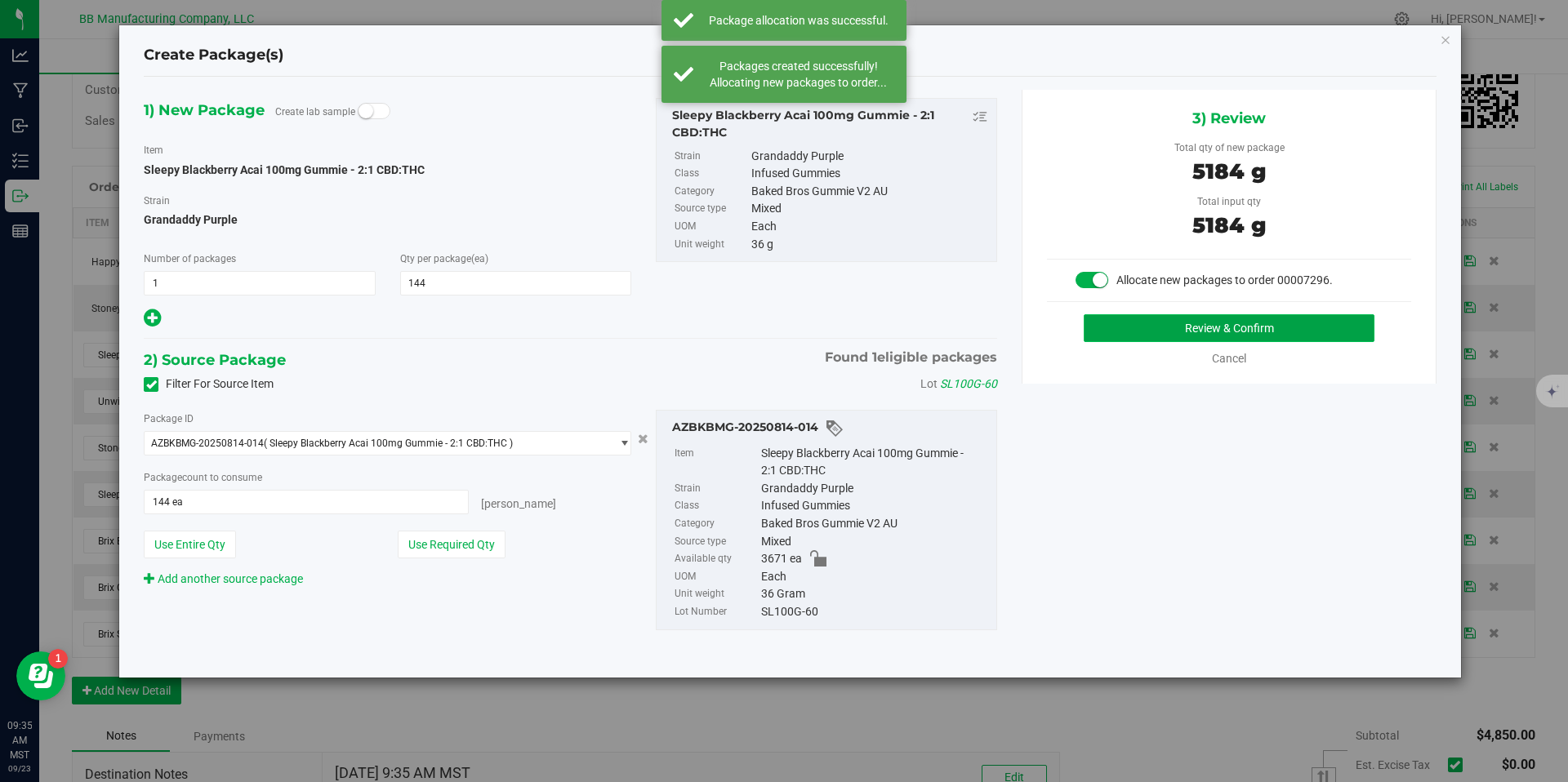
click at [1114, 332] on button "Review & Confirm" at bounding box center [1230, 328] width 291 height 28
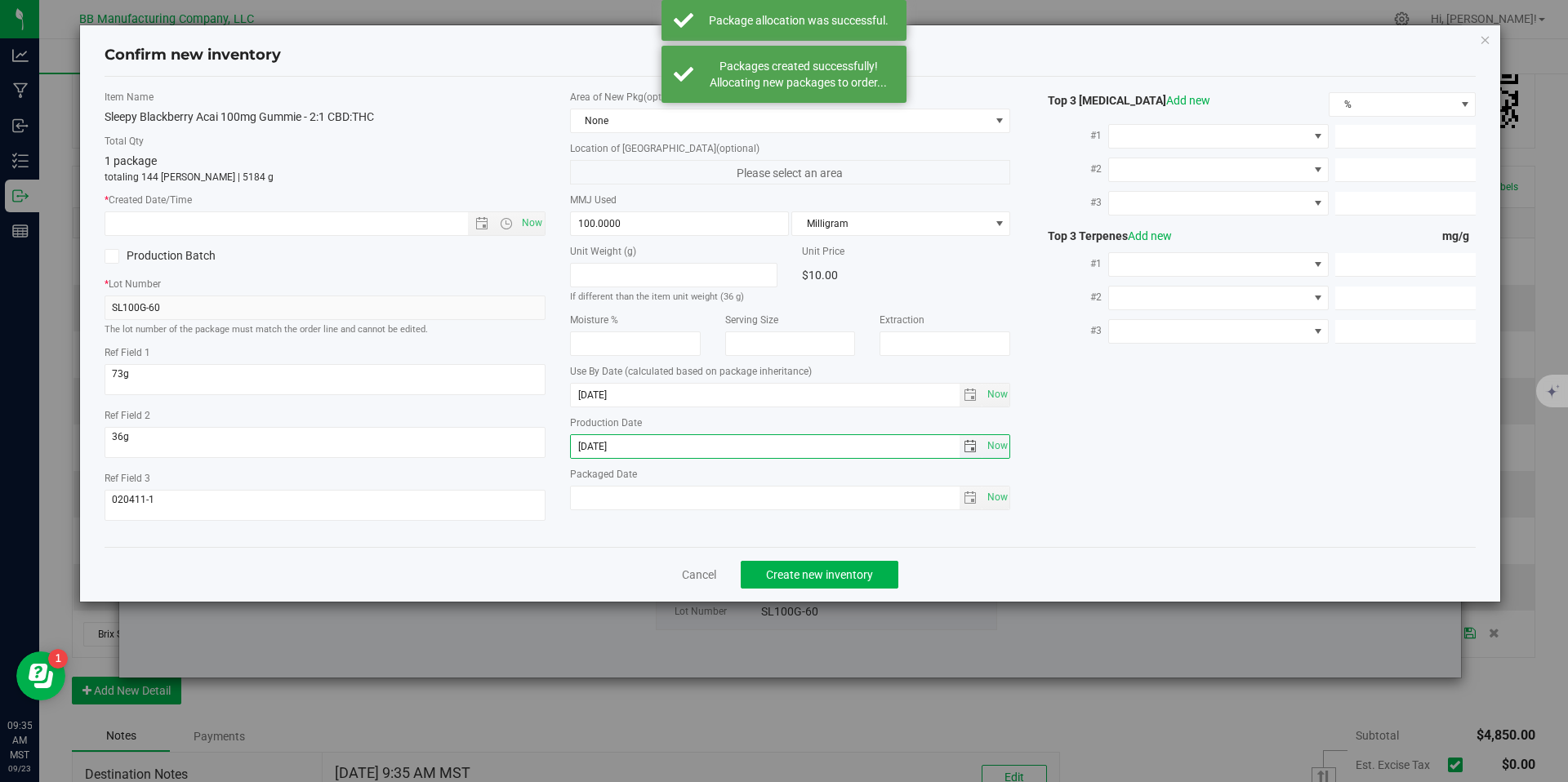
click at [669, 441] on input "[DATE]" at bounding box center [765, 446] width 389 height 23
drag, startPoint x: 669, startPoint y: 441, endPoint x: 521, endPoint y: 343, distance: 177.5
click at [668, 440] on input "[DATE]" at bounding box center [765, 446] width 389 height 23
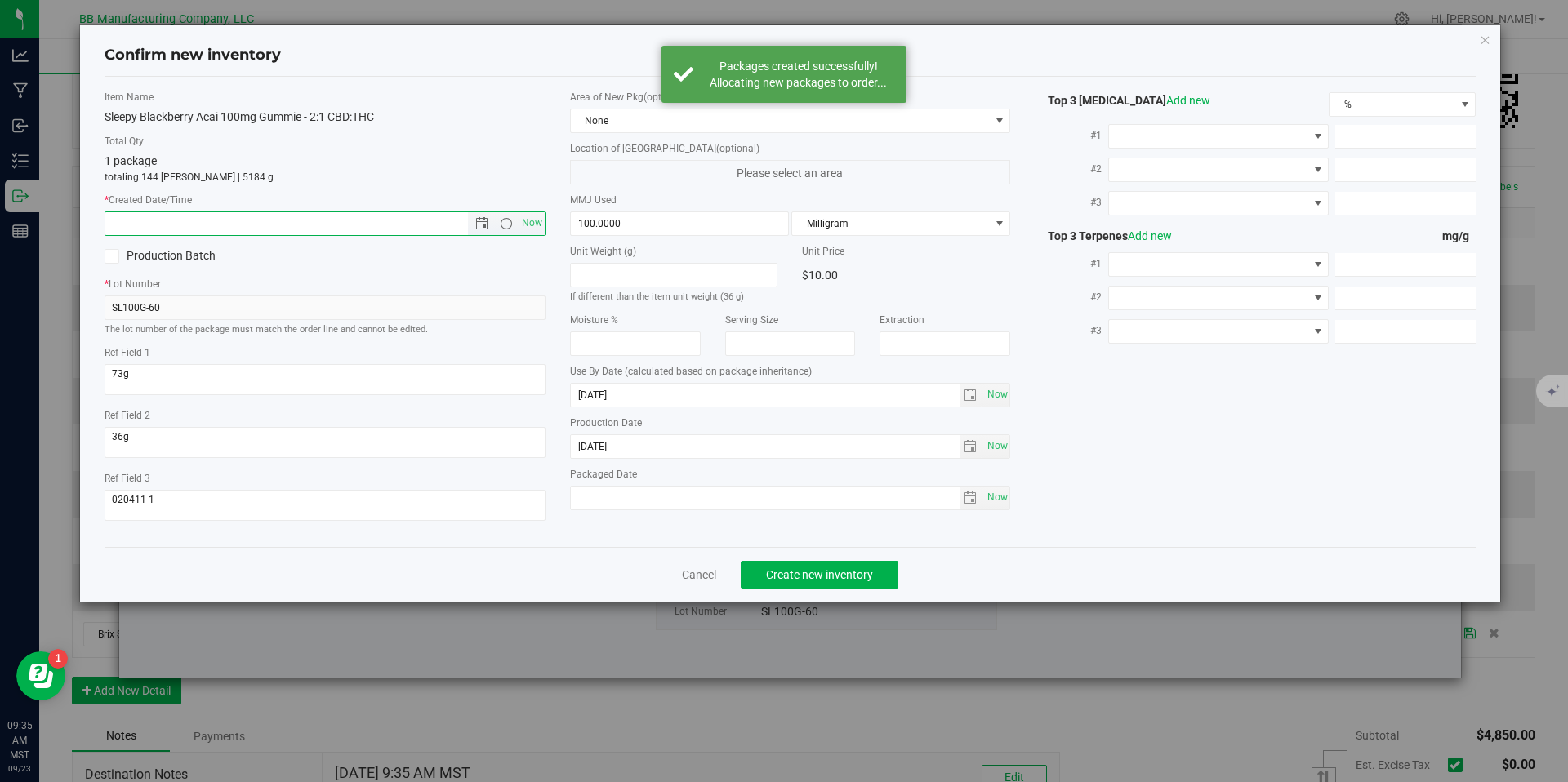
click at [382, 230] on input "text" at bounding box center [300, 223] width 391 height 23
paste input "[DATE]"
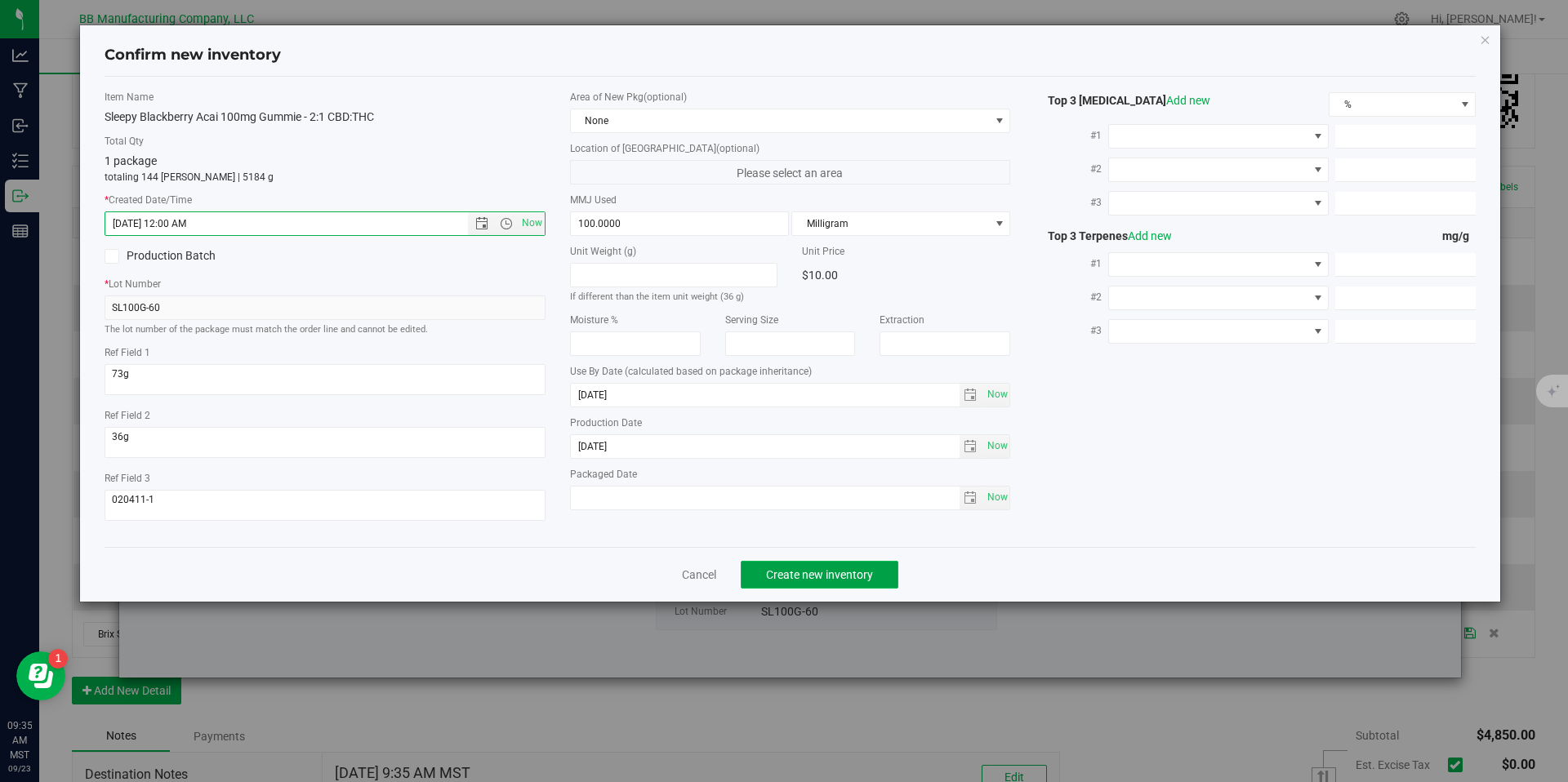
type input "[DATE] 9:35 AM"
click at [852, 584] on button "Create new inventory" at bounding box center [819, 575] width 158 height 28
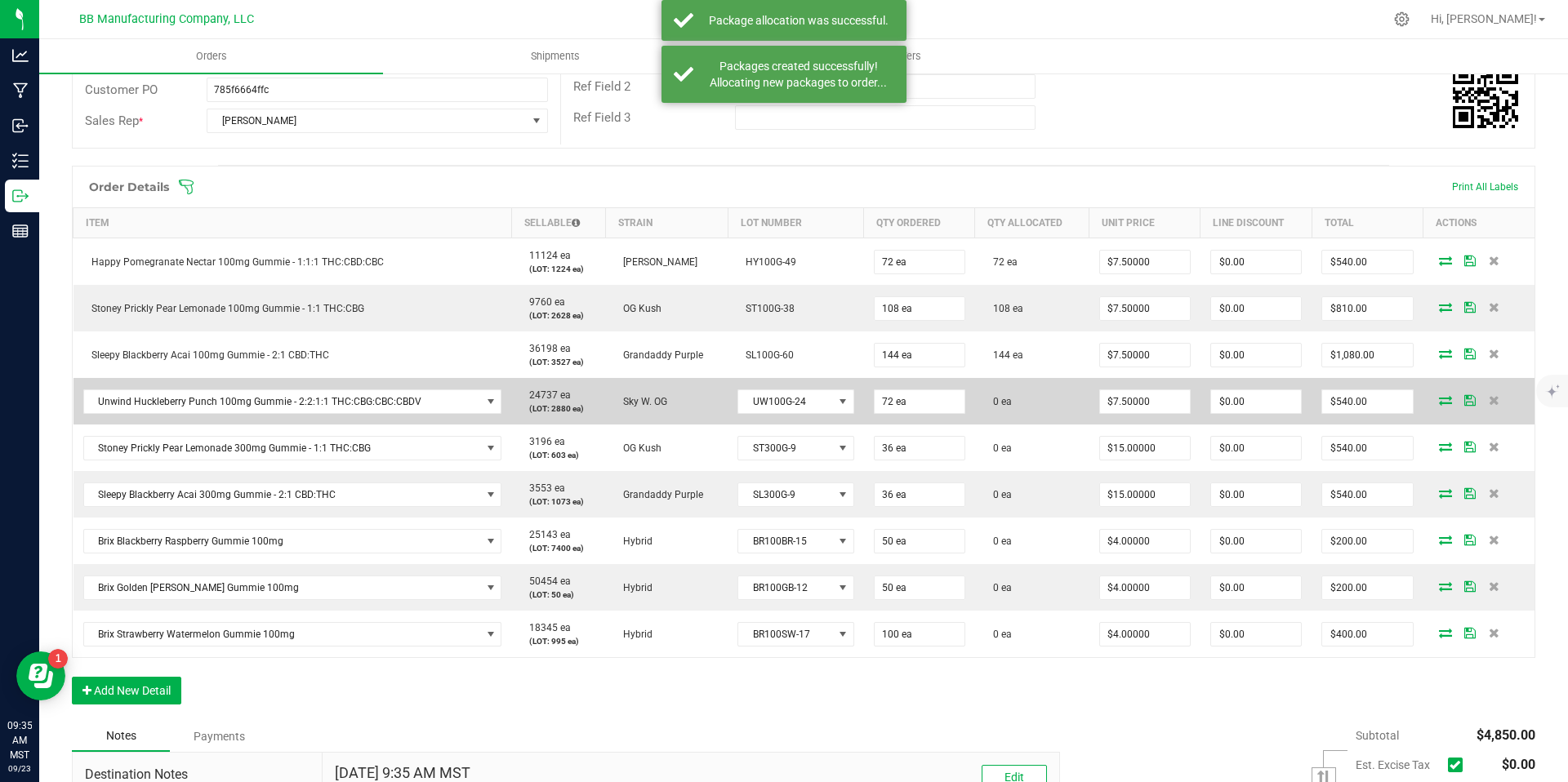
click at [1439, 402] on icon at bounding box center [1445, 400] width 13 height 10
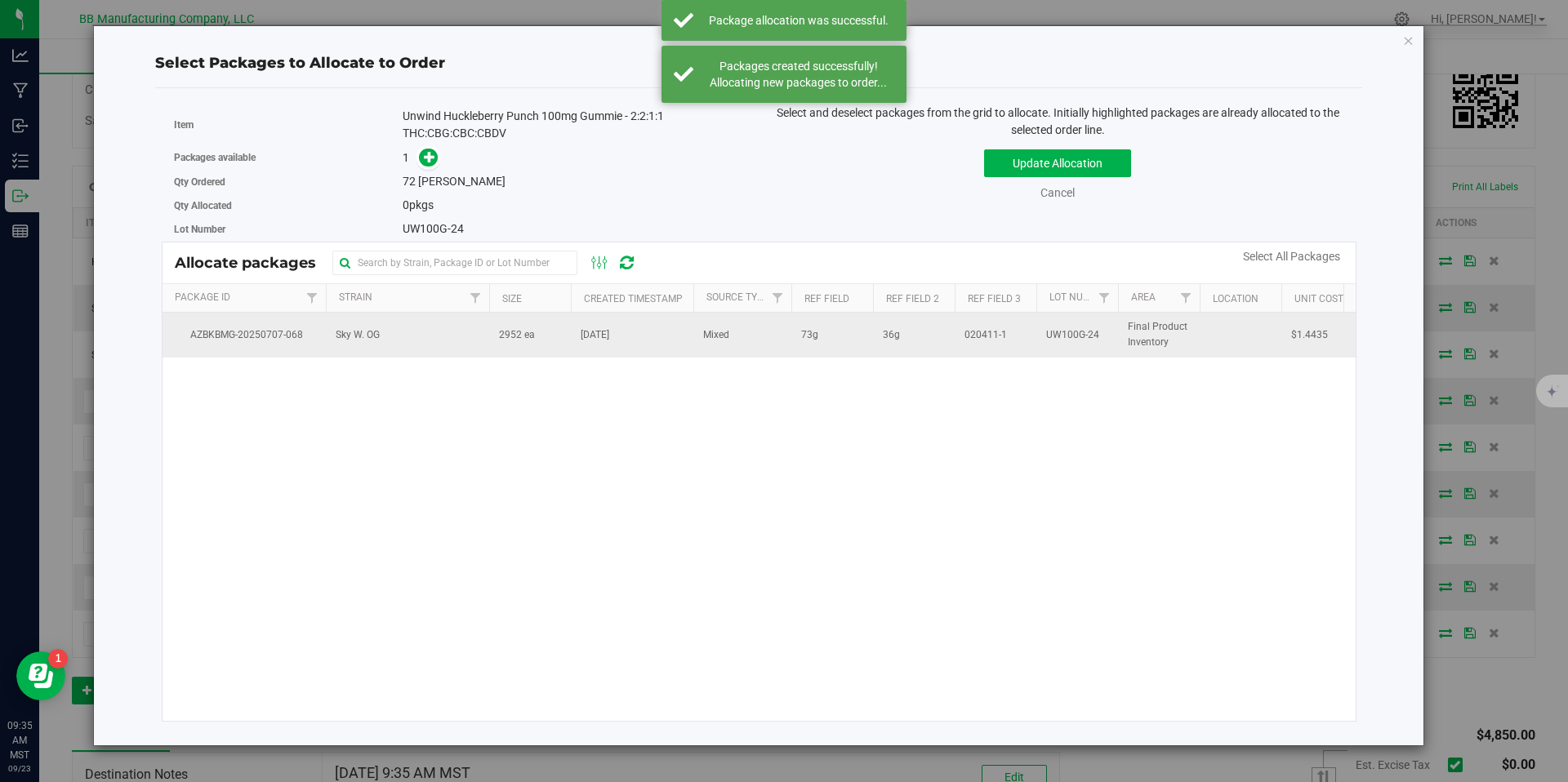
click at [530, 354] on td "2952 ea" at bounding box center [530, 335] width 82 height 44
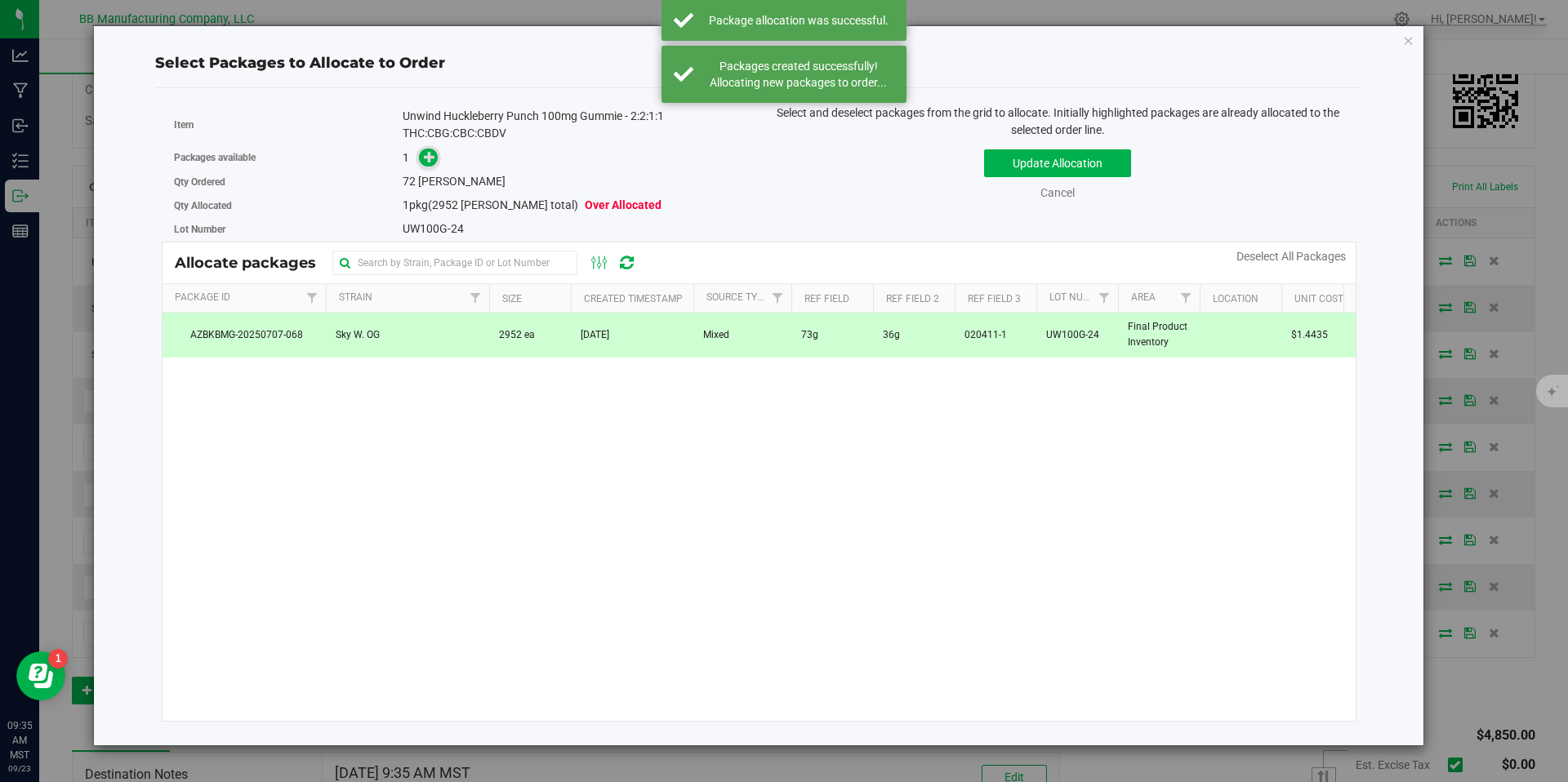
click at [430, 149] on span at bounding box center [428, 158] width 19 height 19
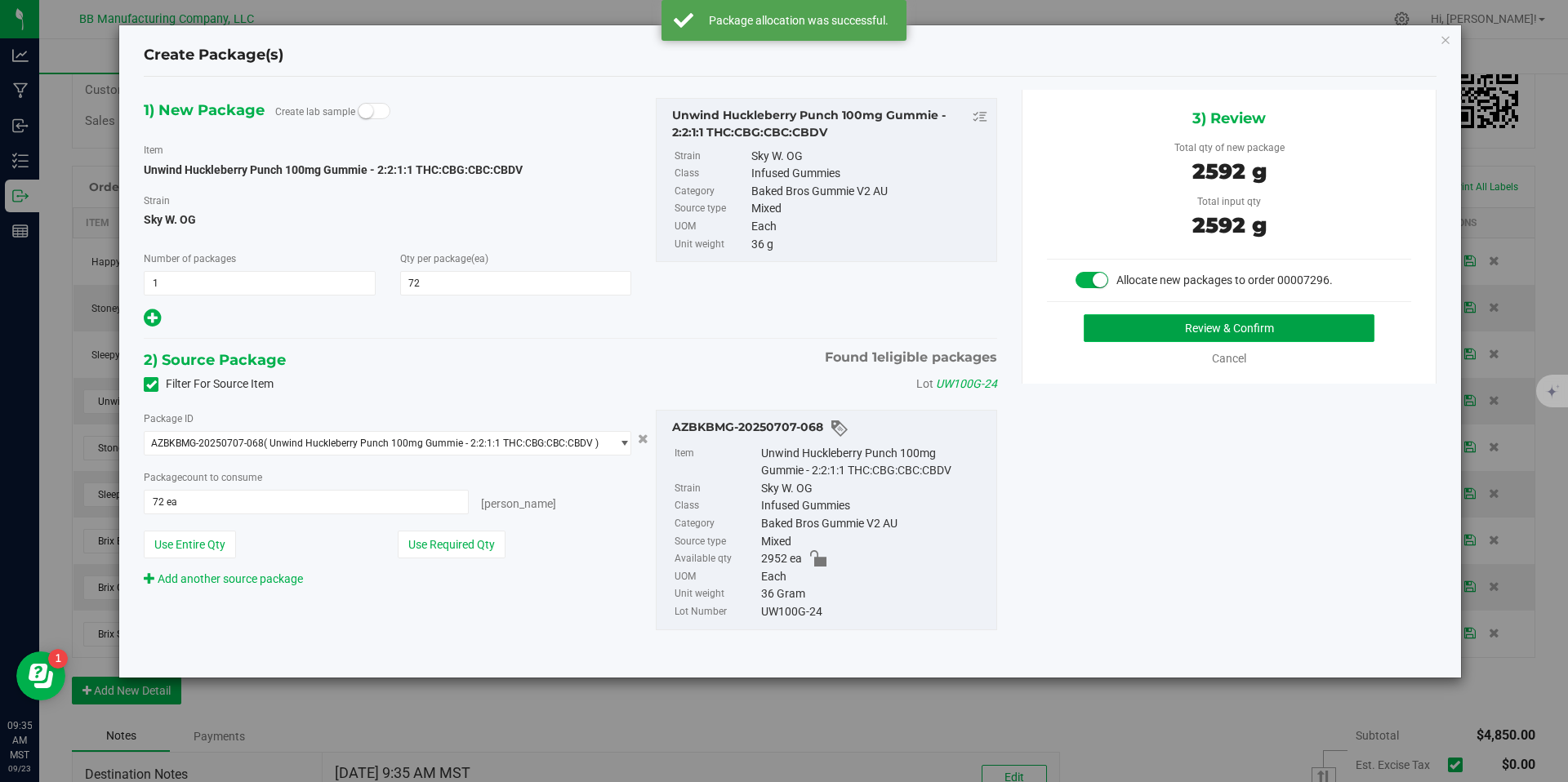
click at [1204, 330] on button "Review & Confirm" at bounding box center [1230, 328] width 291 height 28
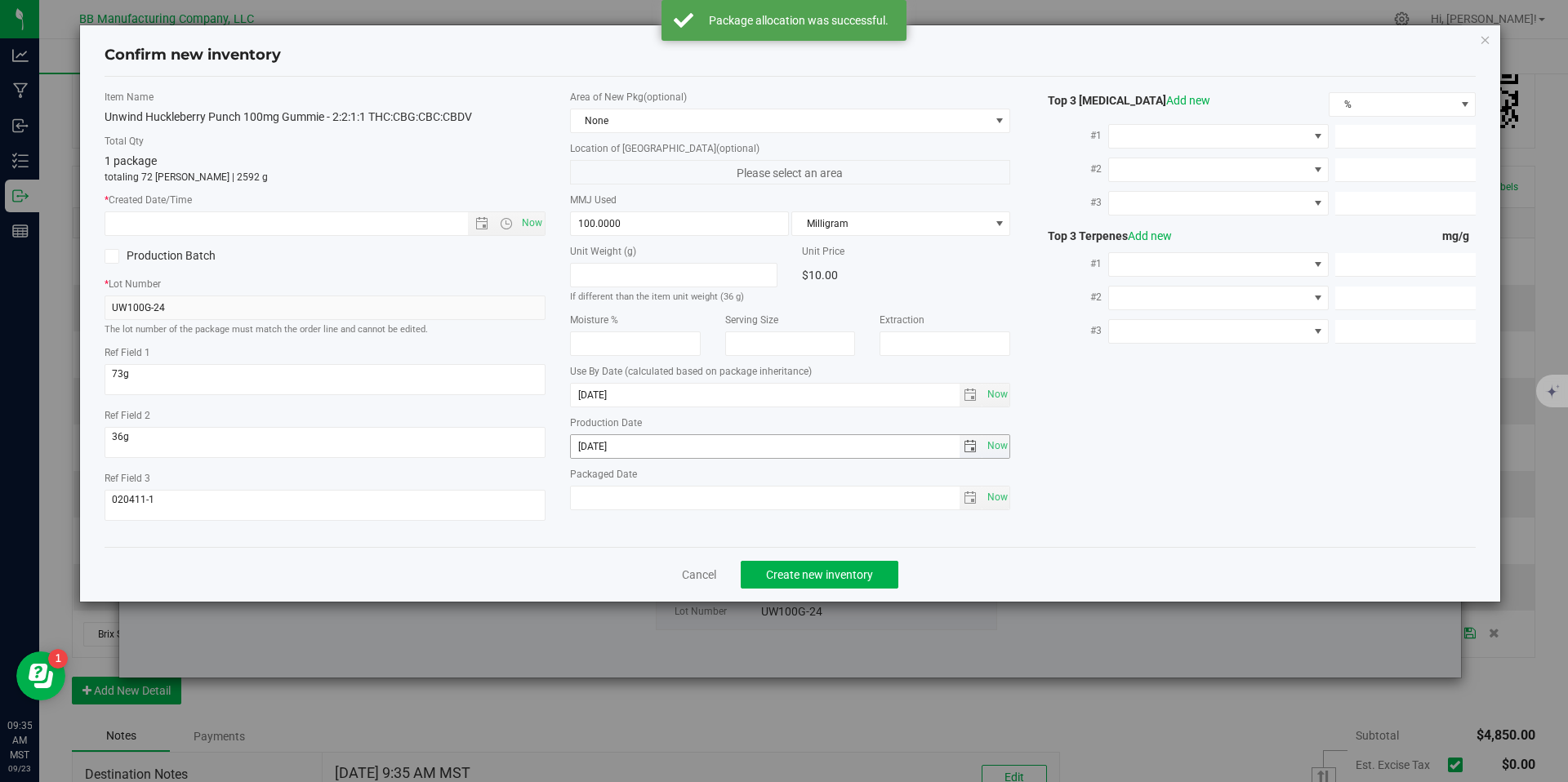
click at [626, 448] on input "[DATE]" at bounding box center [765, 446] width 389 height 23
click at [431, 234] on input "text" at bounding box center [300, 223] width 391 height 23
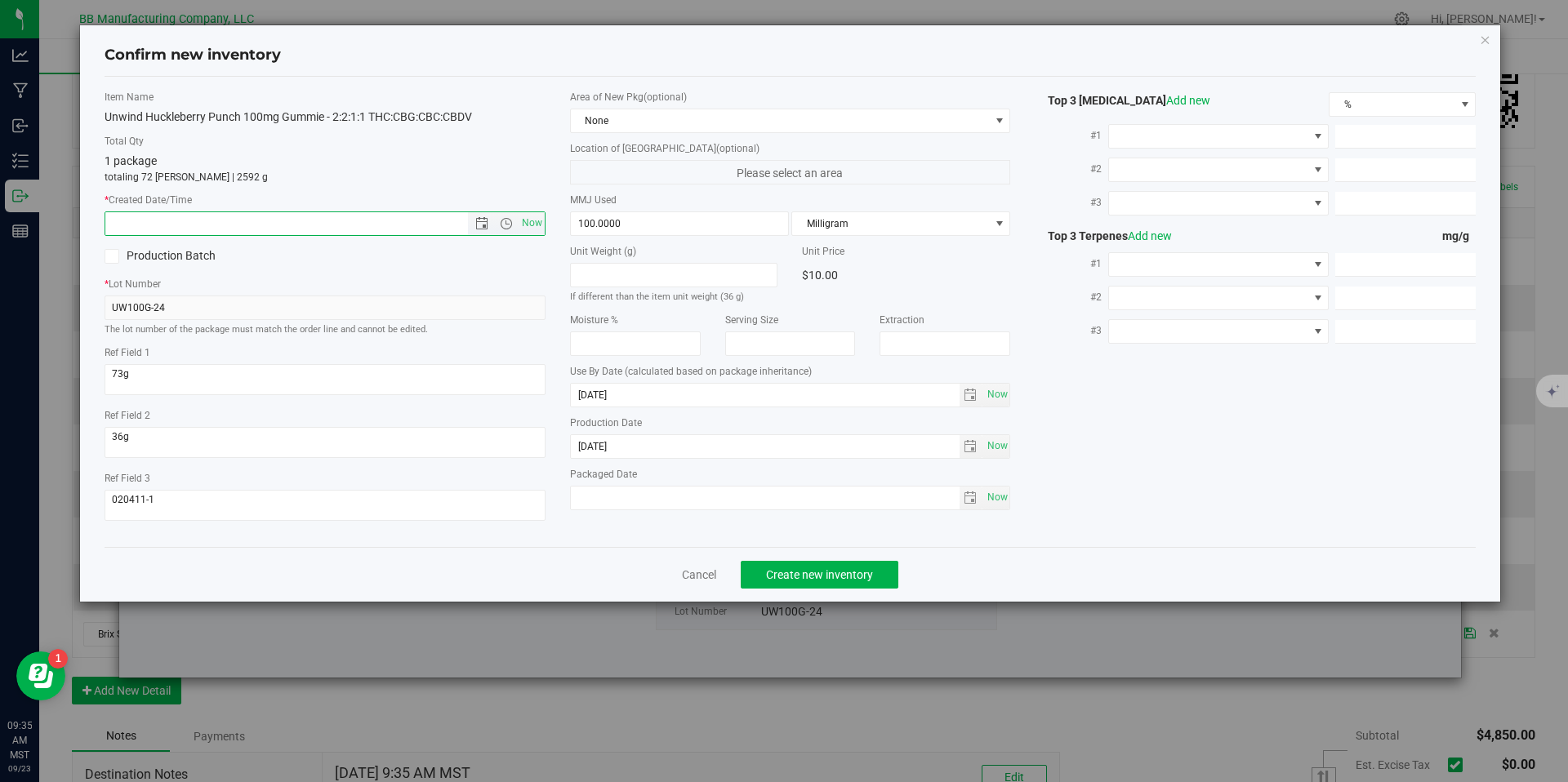
paste input "[DATE]"
type input "[DATE] 9:35 AM"
click at [799, 588] on button "Create new inventory" at bounding box center [819, 575] width 158 height 28
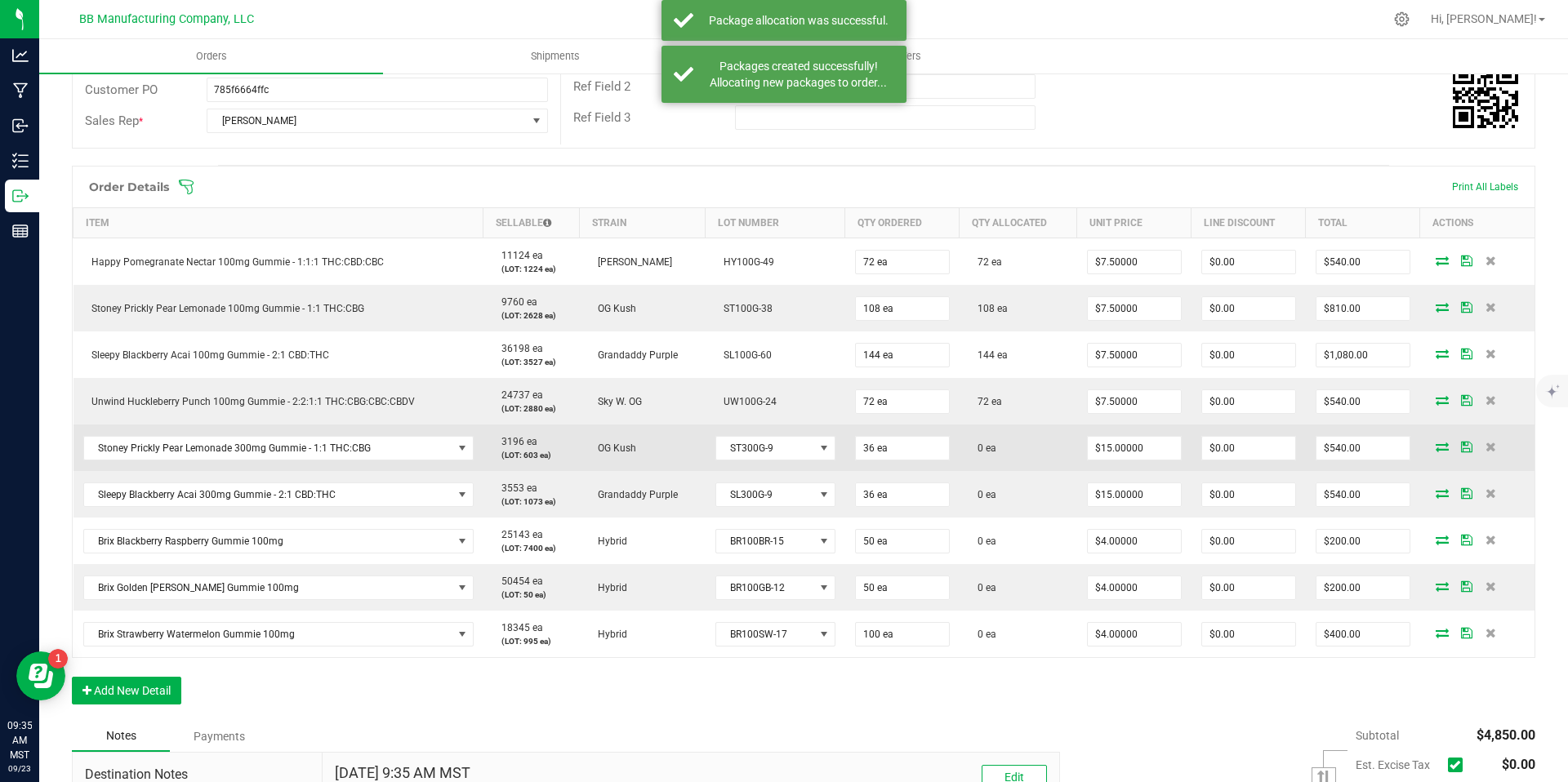
click at [1436, 442] on icon at bounding box center [1443, 446] width 13 height 10
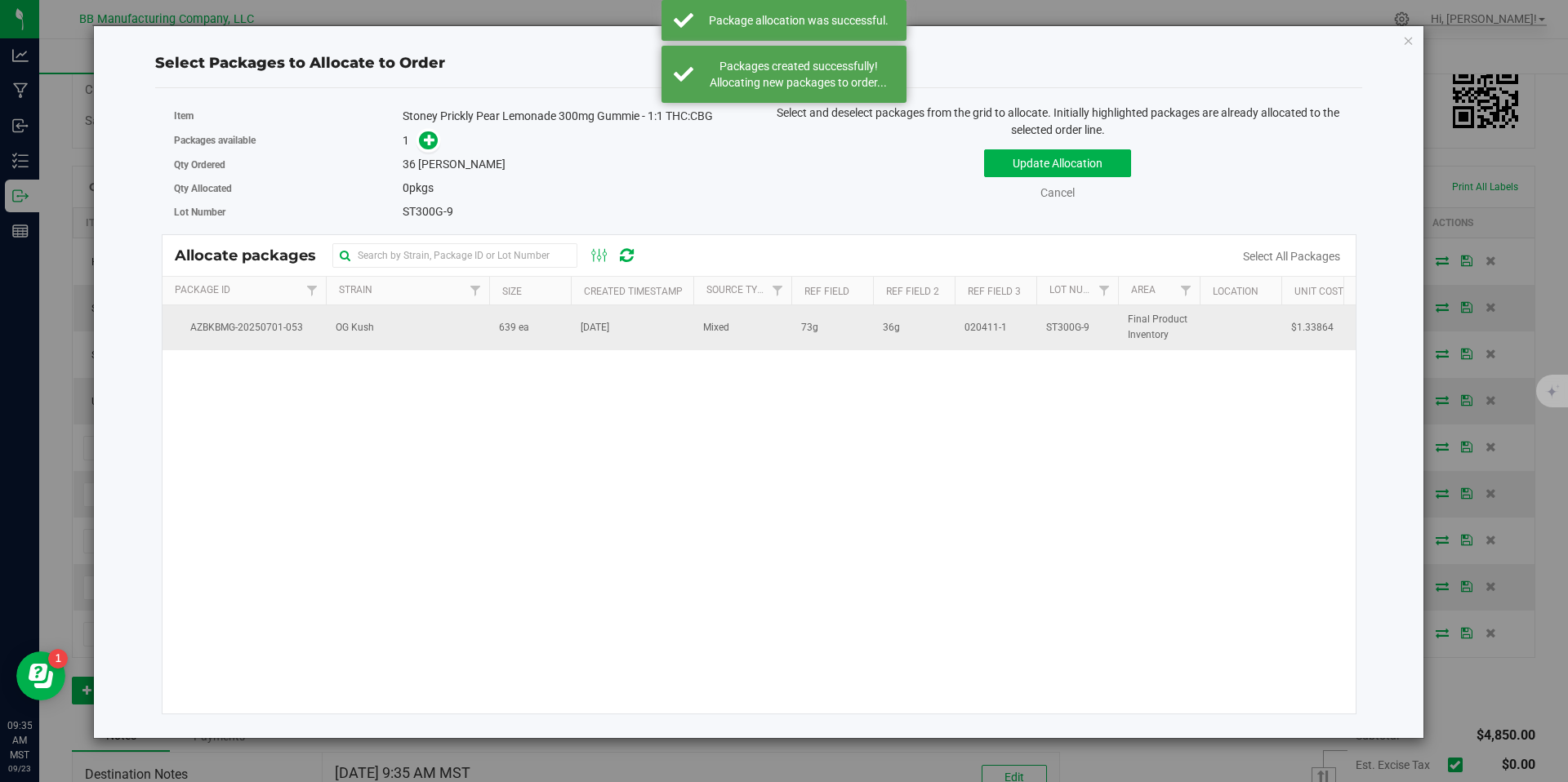
click at [501, 312] on td "639 ea" at bounding box center [530, 327] width 82 height 44
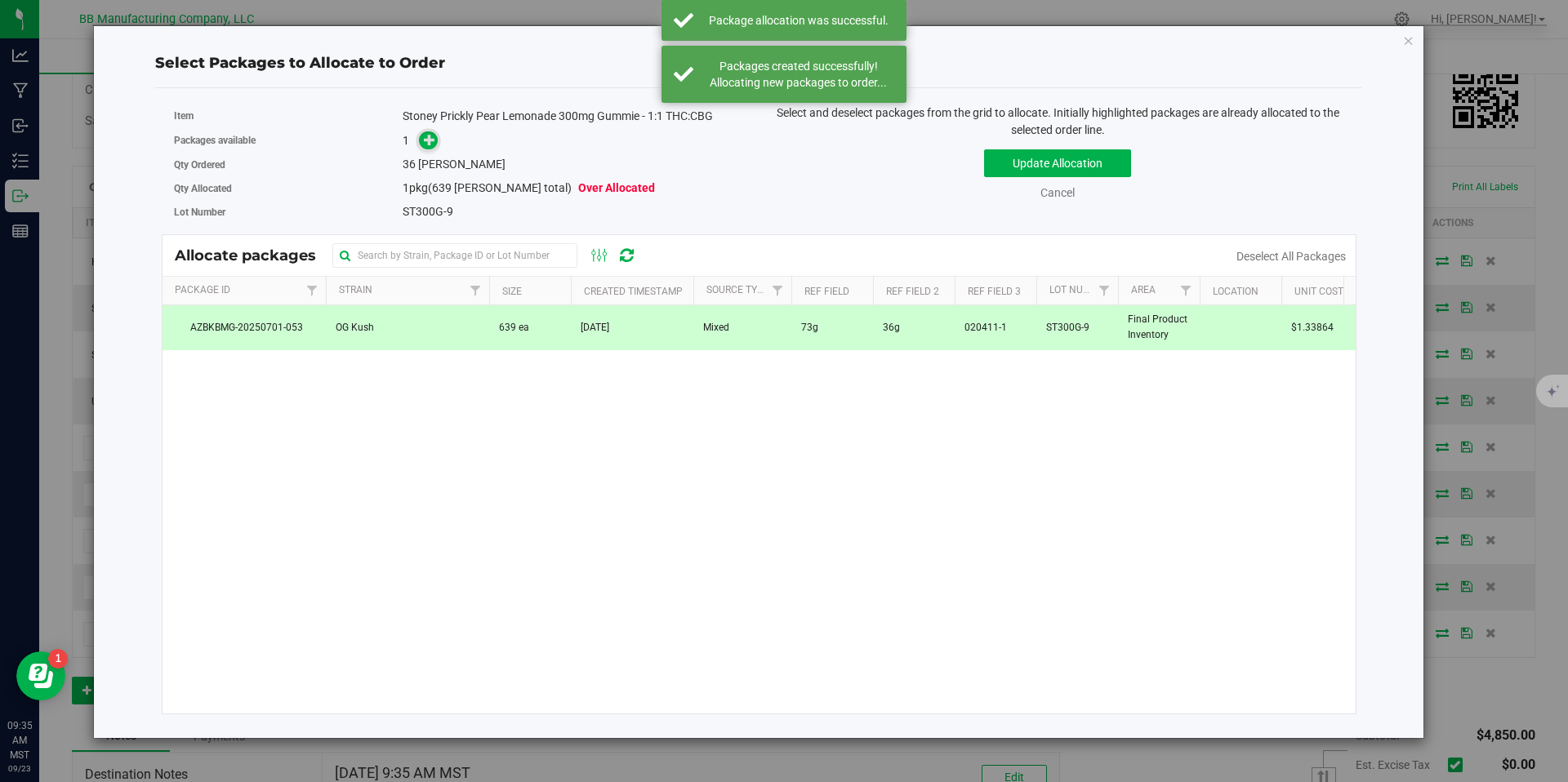
click at [431, 133] on icon at bounding box center [429, 139] width 12 height 12
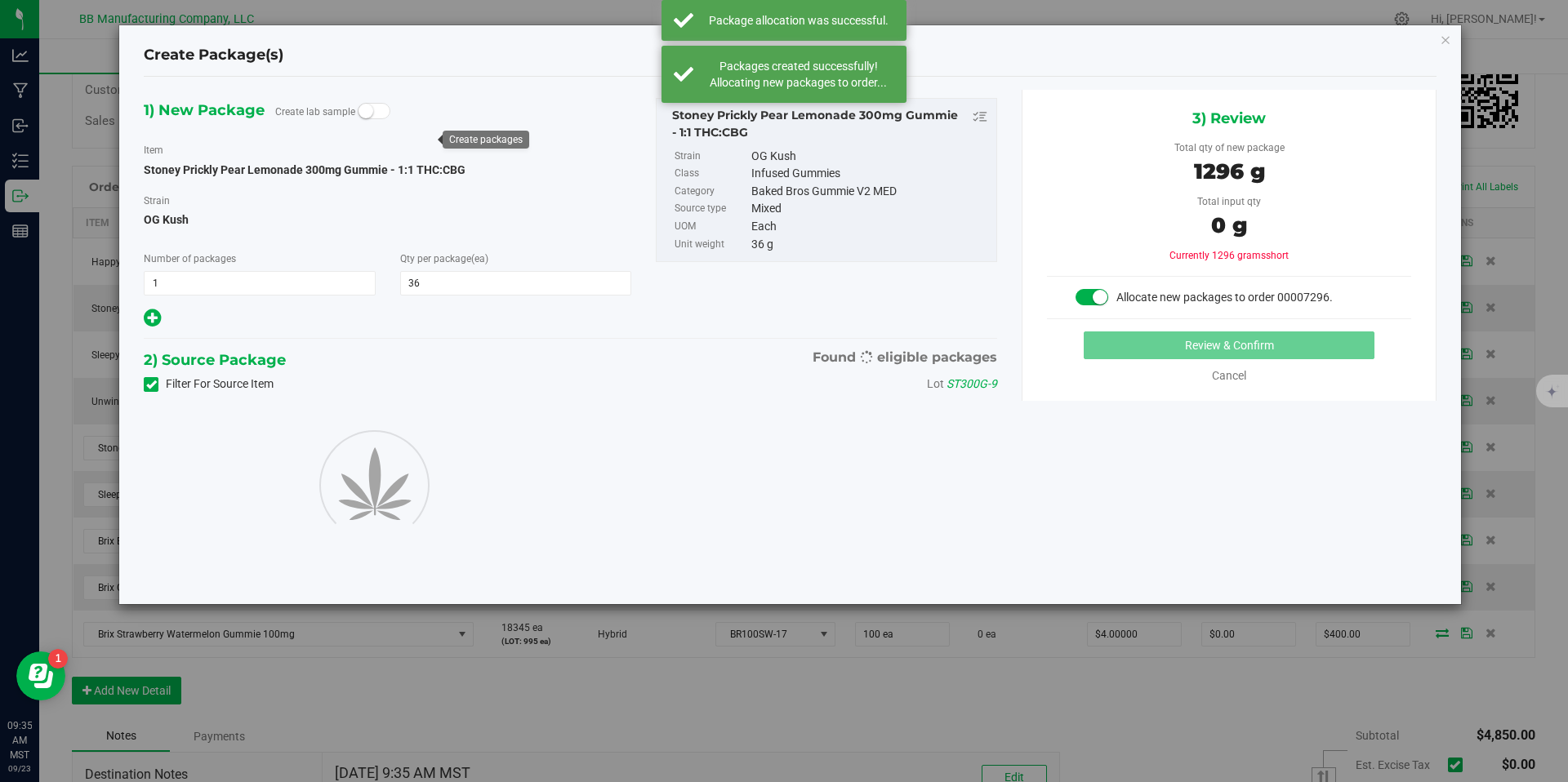
type input "36"
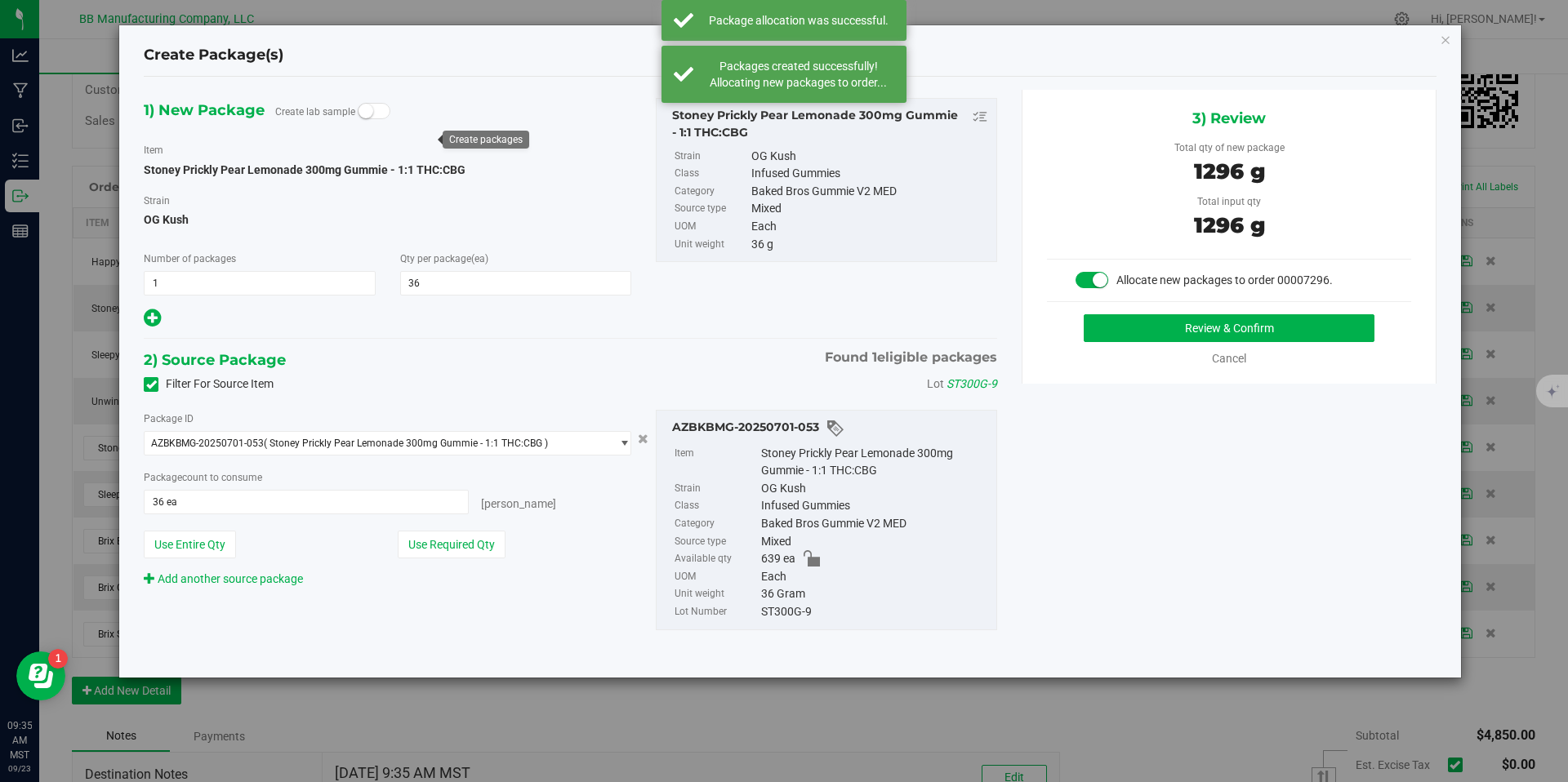
click at [1135, 312] on div "3) Review Total qty of new package 1296 g Total input qty 1296 g Allocate new p…" at bounding box center [1230, 237] width 415 height 294
click at [1144, 319] on button "Review & Confirm" at bounding box center [1230, 328] width 291 height 28
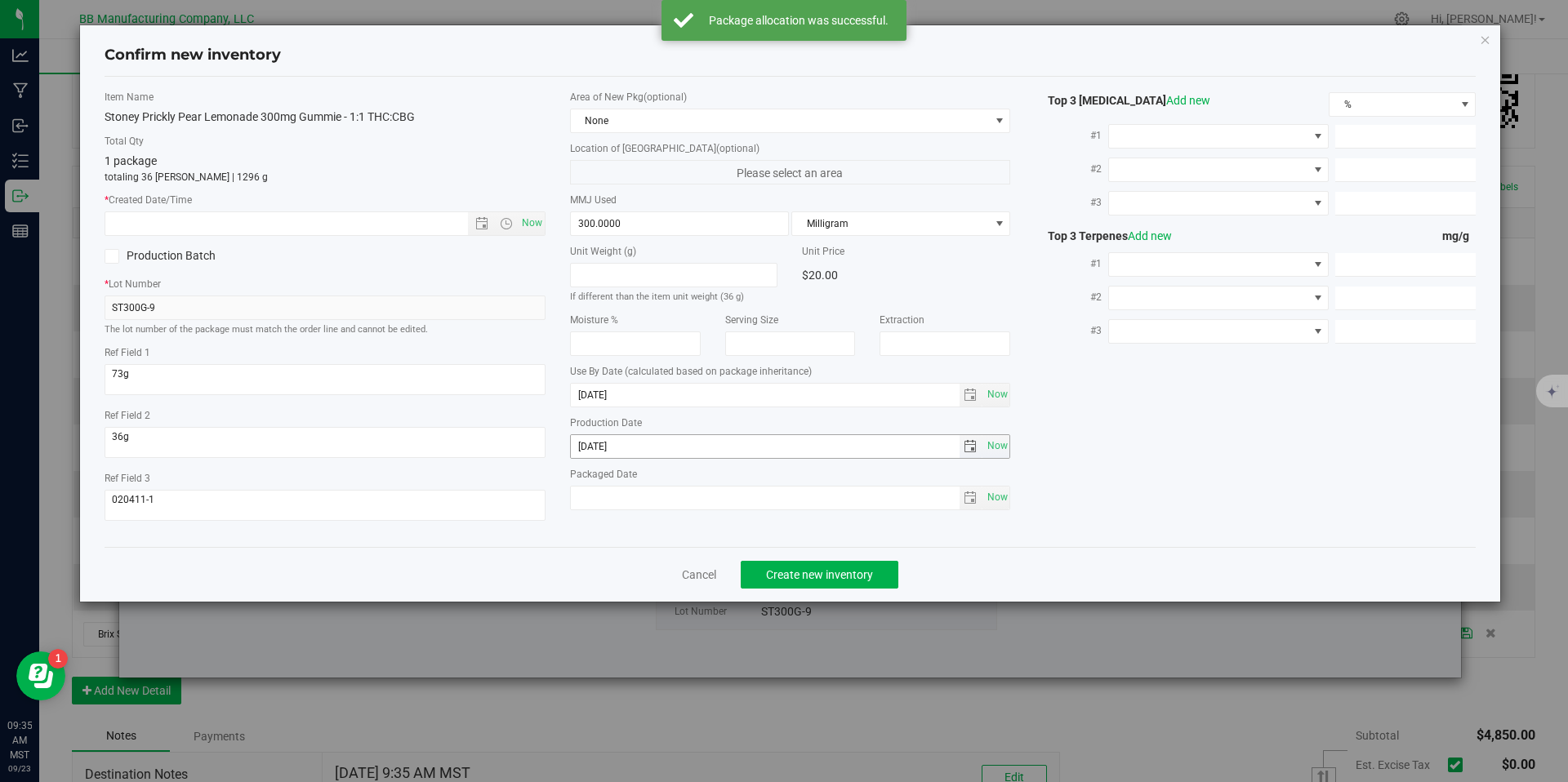
click at [631, 457] on input "[DATE]" at bounding box center [765, 446] width 389 height 23
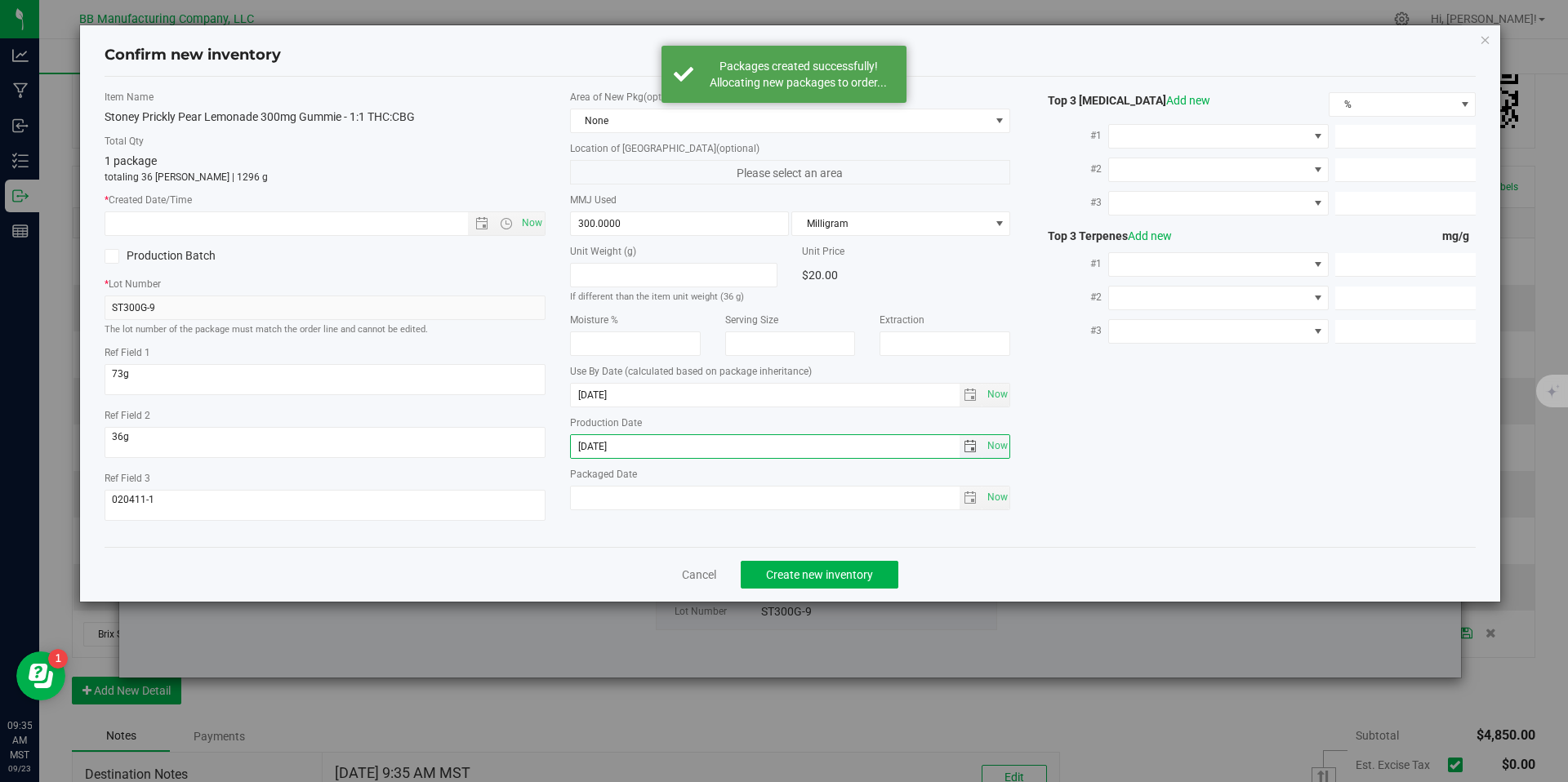
click at [631, 457] on input "[DATE]" at bounding box center [765, 446] width 389 height 23
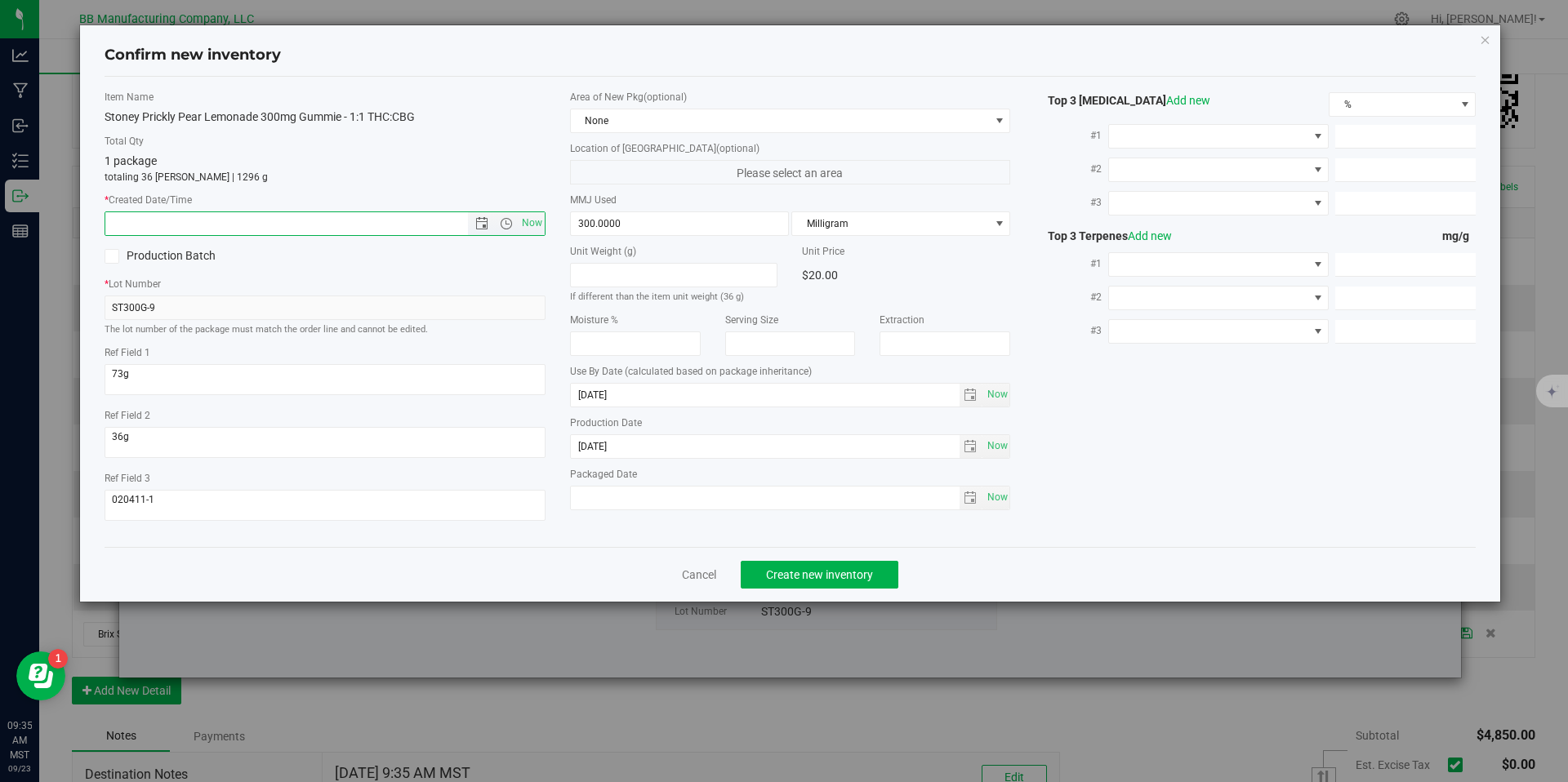
click at [417, 227] on input "text" at bounding box center [300, 223] width 391 height 23
paste input "[DATE]"
type input "[DATE] 9:35 AM"
click at [793, 574] on span "Create new inventory" at bounding box center [819, 575] width 107 height 13
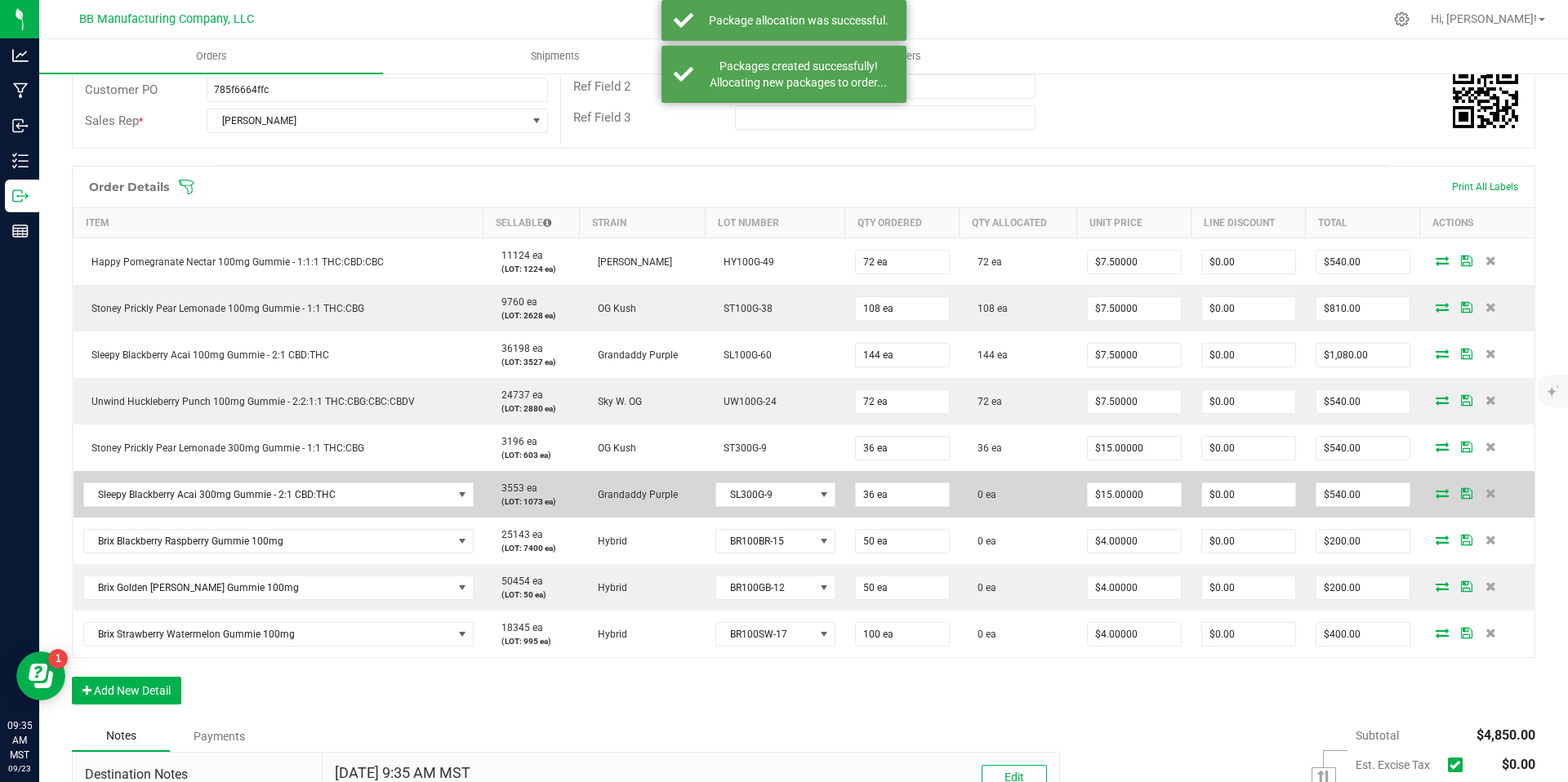
click at [1436, 494] on icon at bounding box center [1443, 492] width 13 height 10
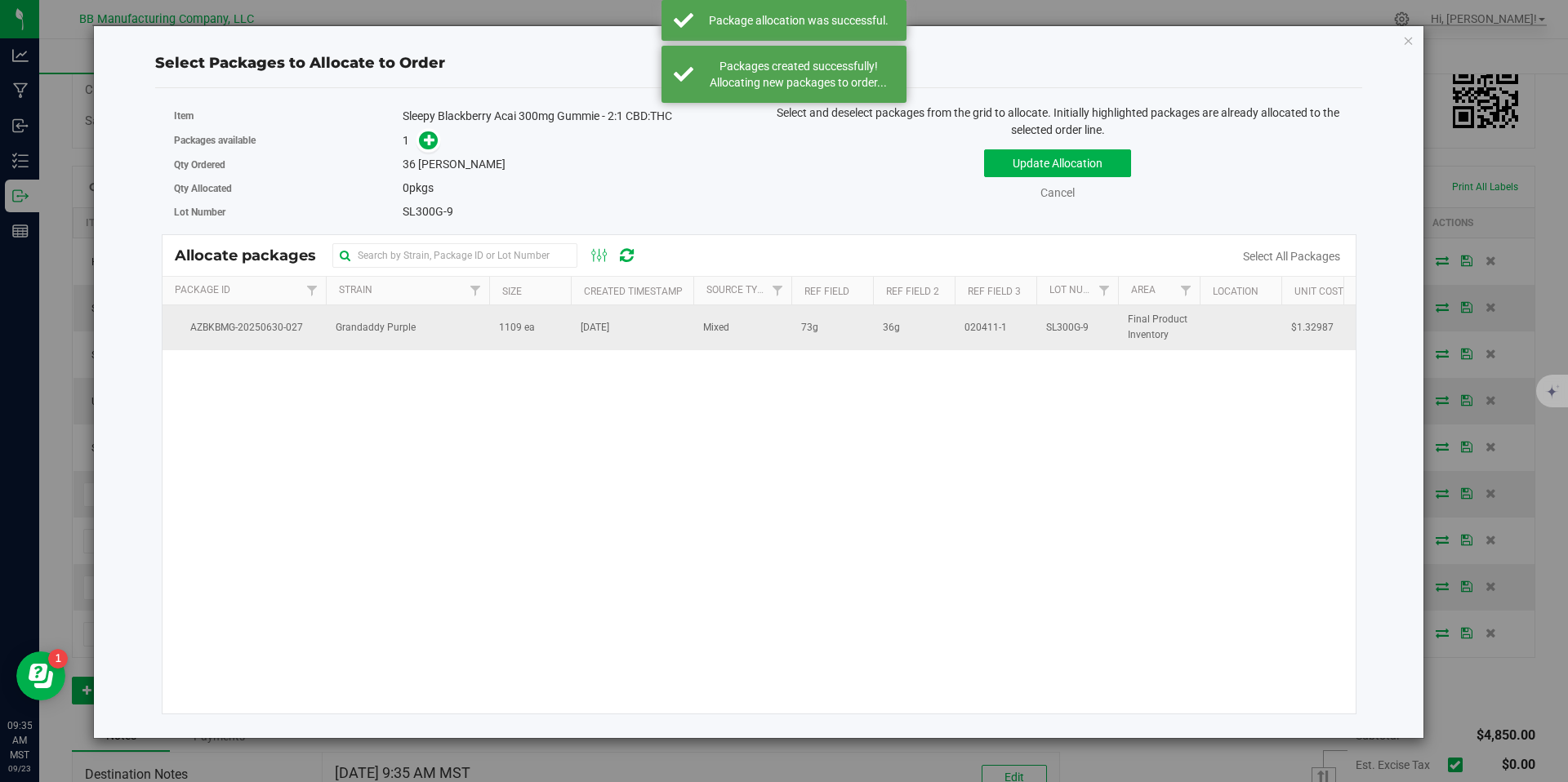
click at [583, 346] on td "[DATE]" at bounding box center [632, 327] width 123 height 44
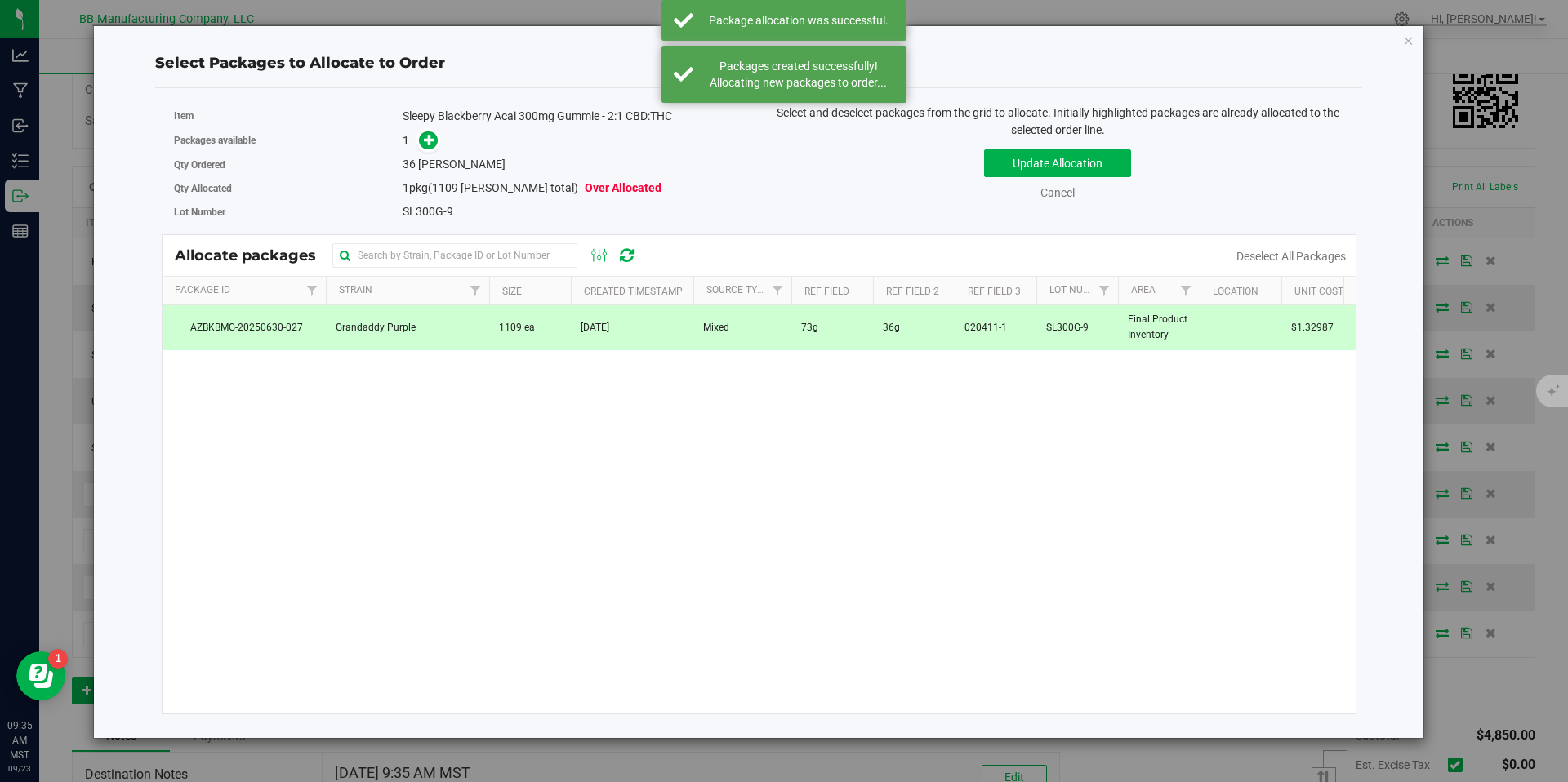
click at [434, 152] on div "Qty Ordered 36 [PERSON_NAME]" at bounding box center [461, 164] width 574 height 23
click at [414, 138] on span at bounding box center [424, 141] width 26 height 19
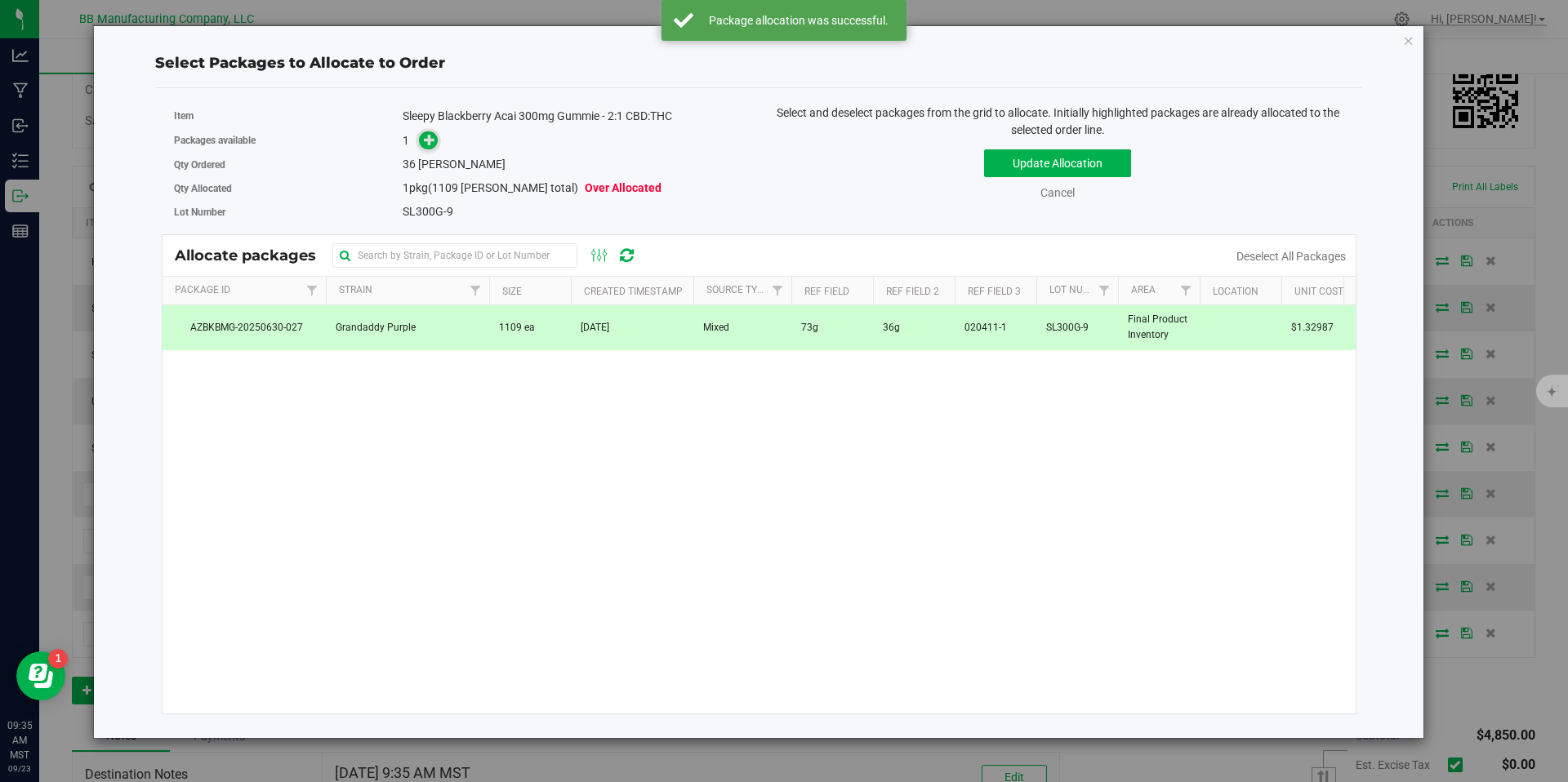
click at [425, 138] on icon at bounding box center [429, 139] width 12 height 12
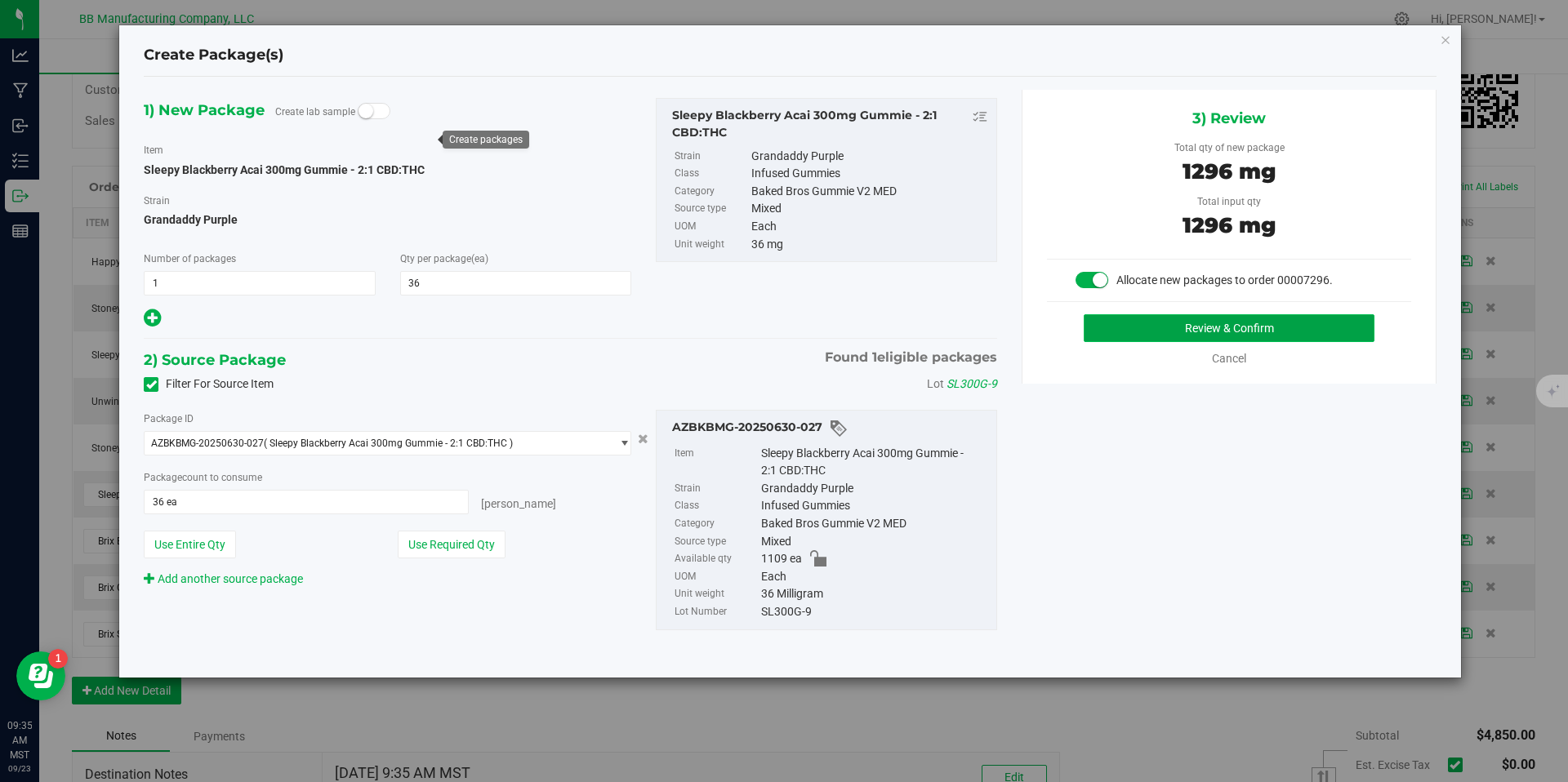
click at [1223, 324] on button "Review & Confirm" at bounding box center [1230, 328] width 291 height 28
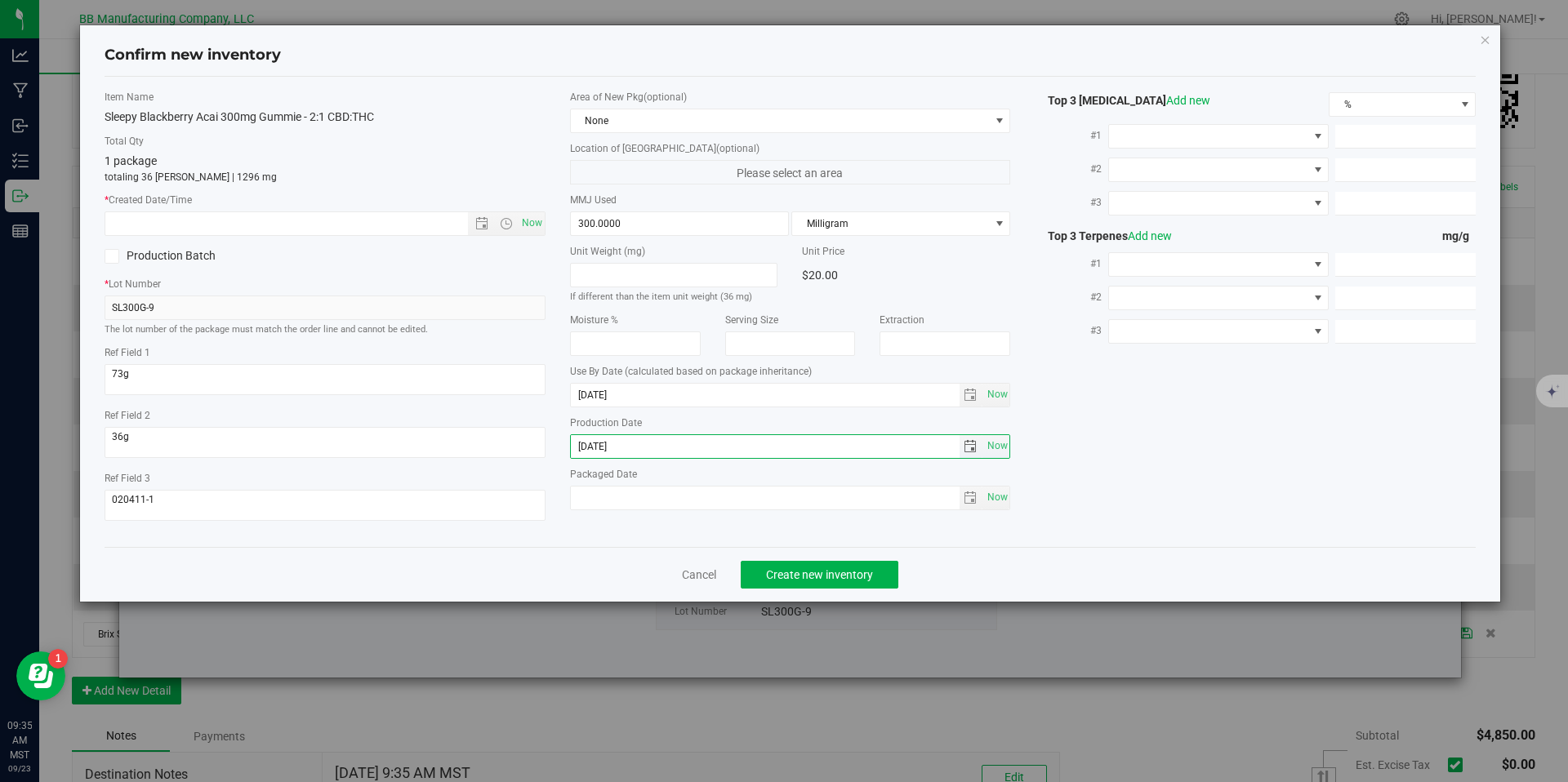
click at [640, 449] on input "[DATE]" at bounding box center [765, 446] width 389 height 23
click at [440, 233] on input "text" at bounding box center [300, 223] width 391 height 23
paste input "[DATE]"
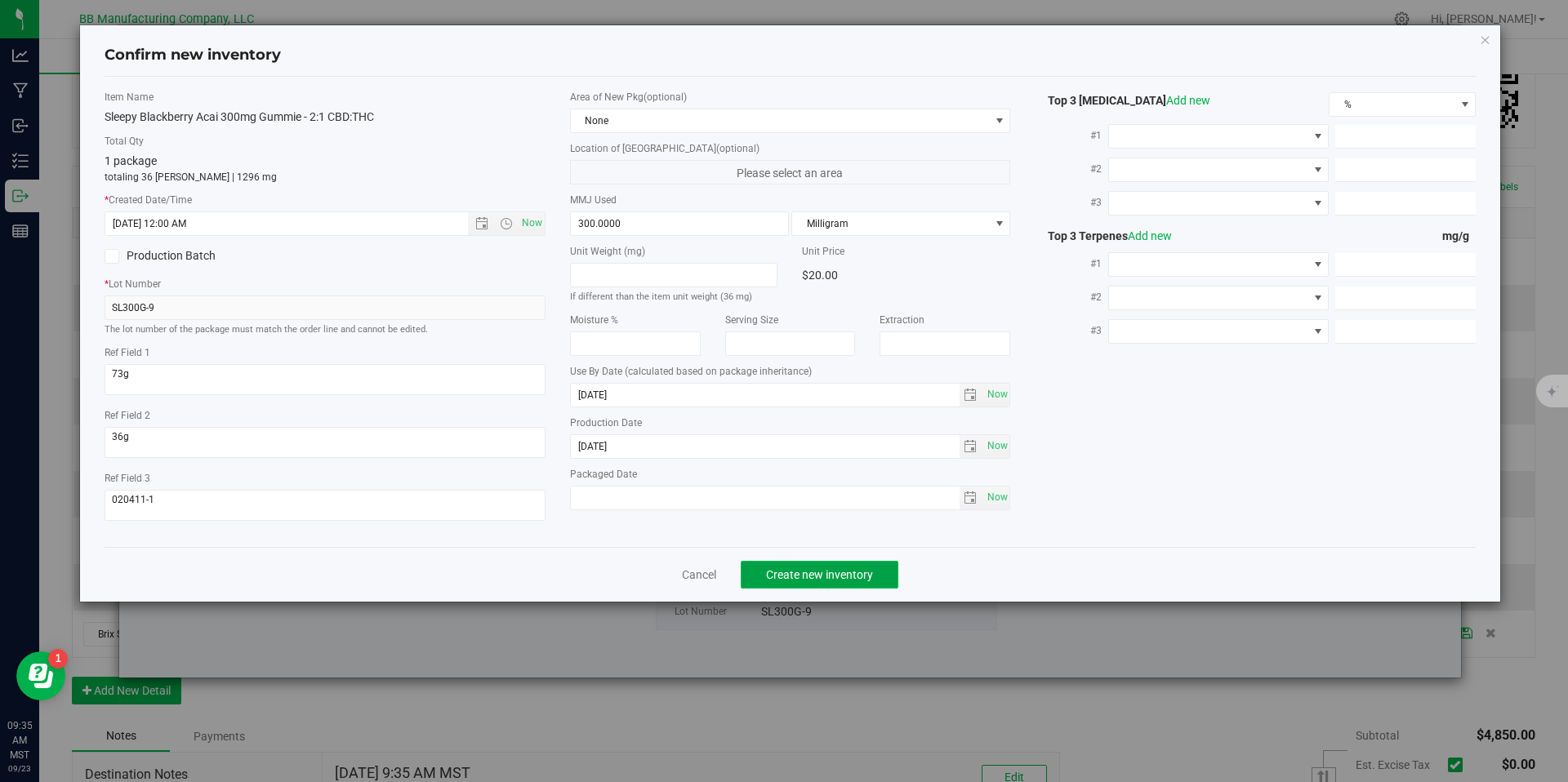
type input "[DATE] 9:35 AM"
click at [874, 587] on button "Create new inventory" at bounding box center [819, 575] width 158 height 28
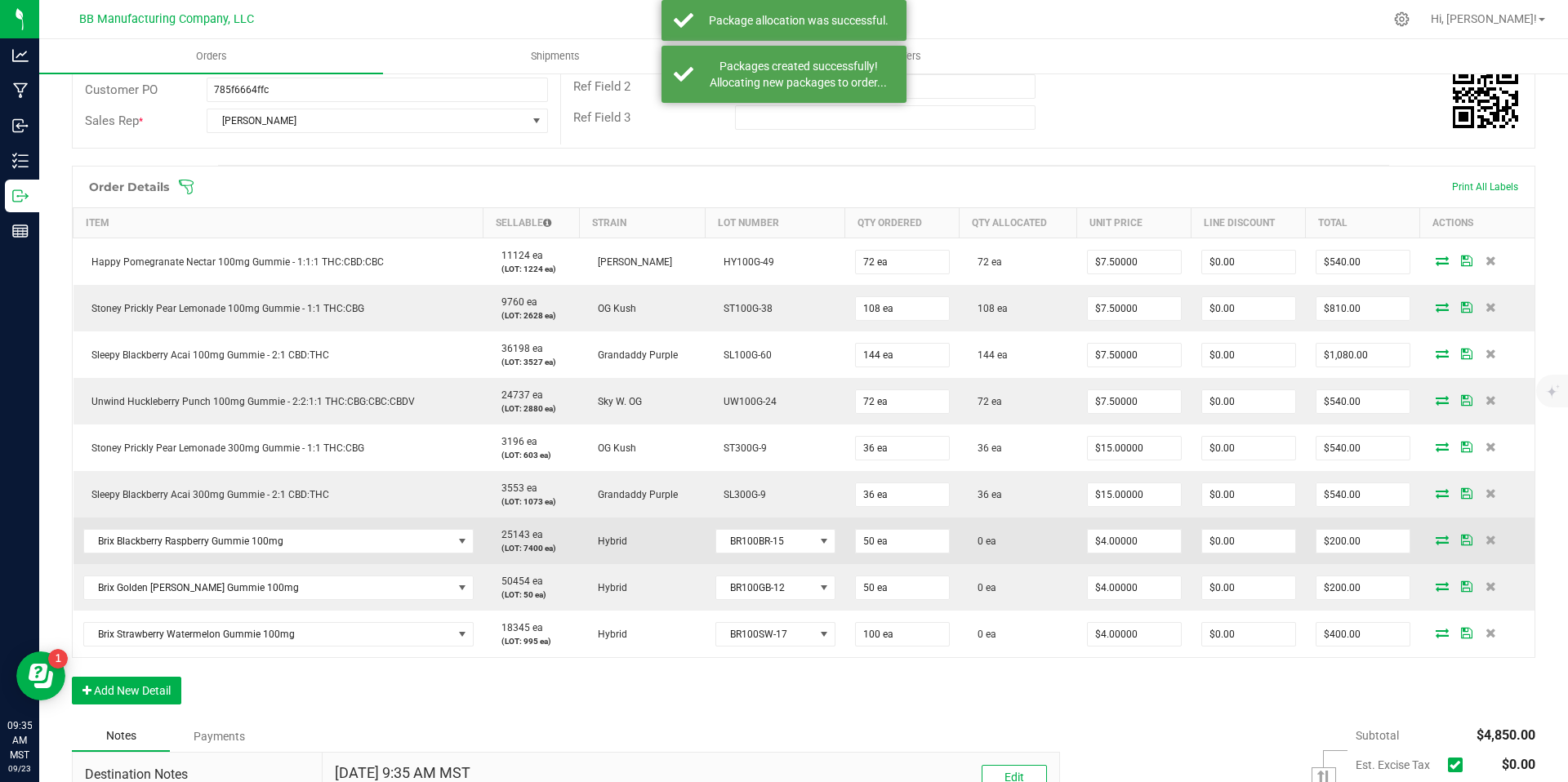
click at [1436, 537] on icon at bounding box center [1443, 539] width 13 height 10
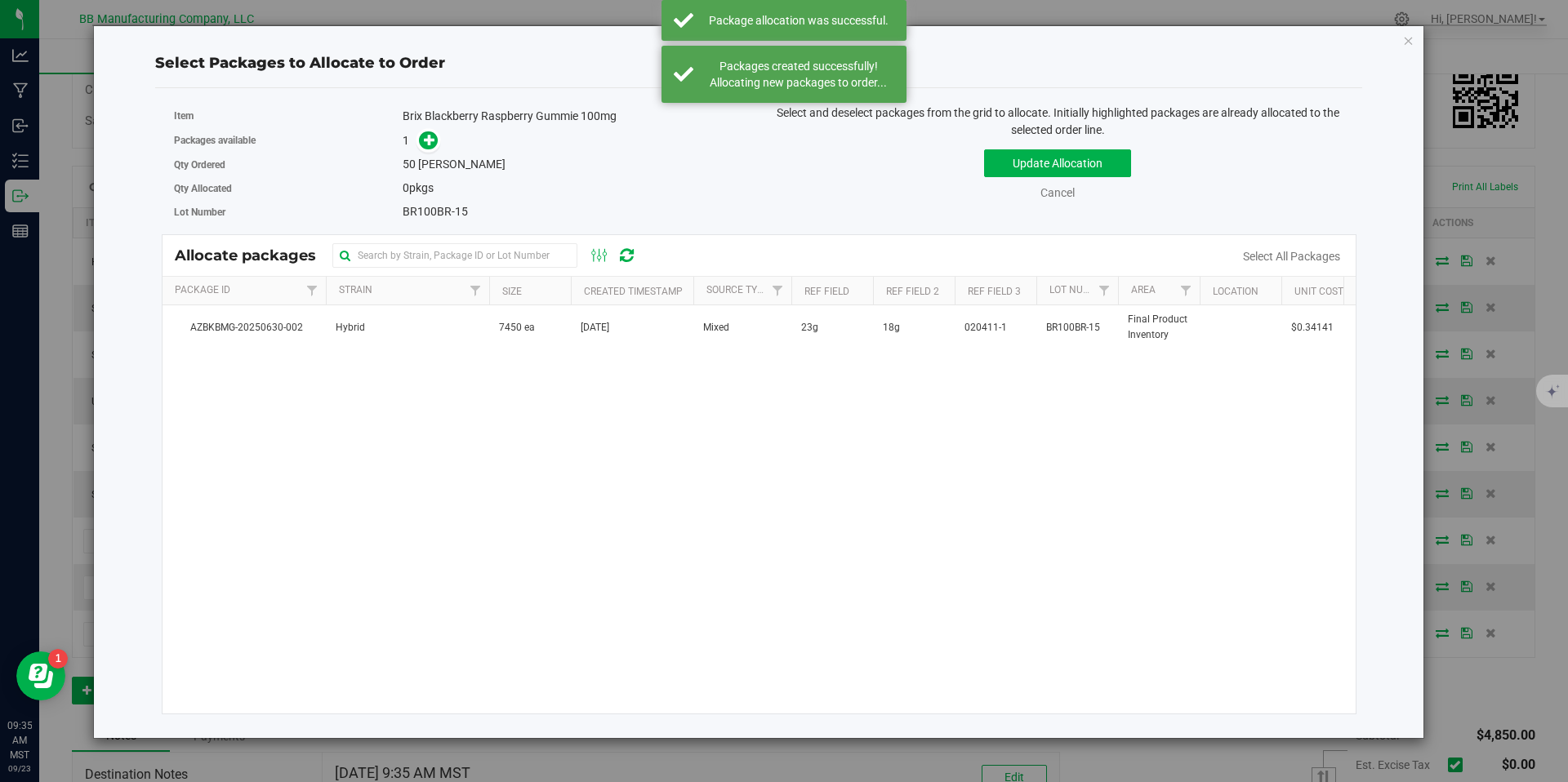
click at [460, 286] on th "Strain" at bounding box center [407, 291] width 163 height 29
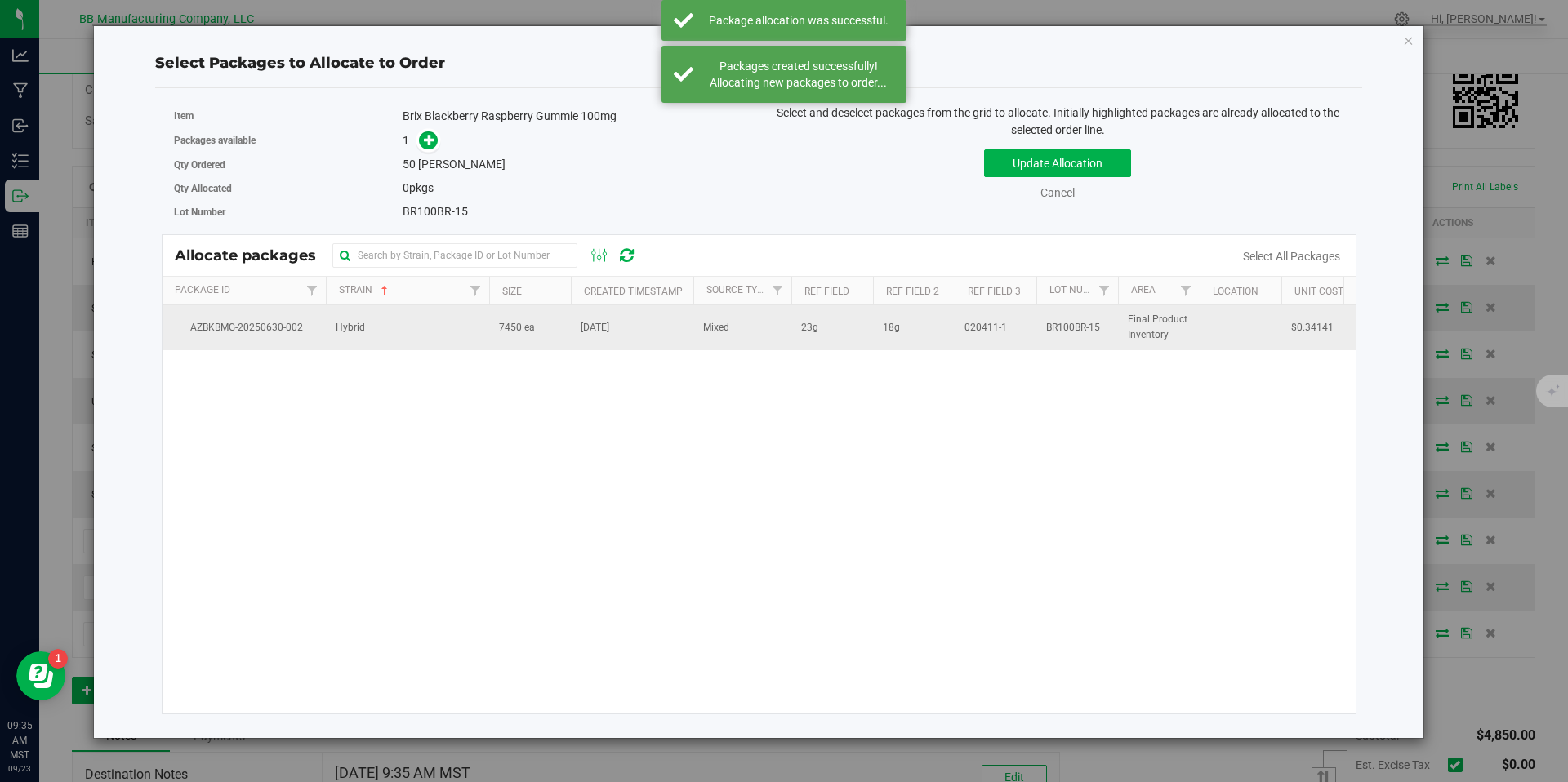
click at [474, 324] on td "Hybrid" at bounding box center [407, 327] width 163 height 44
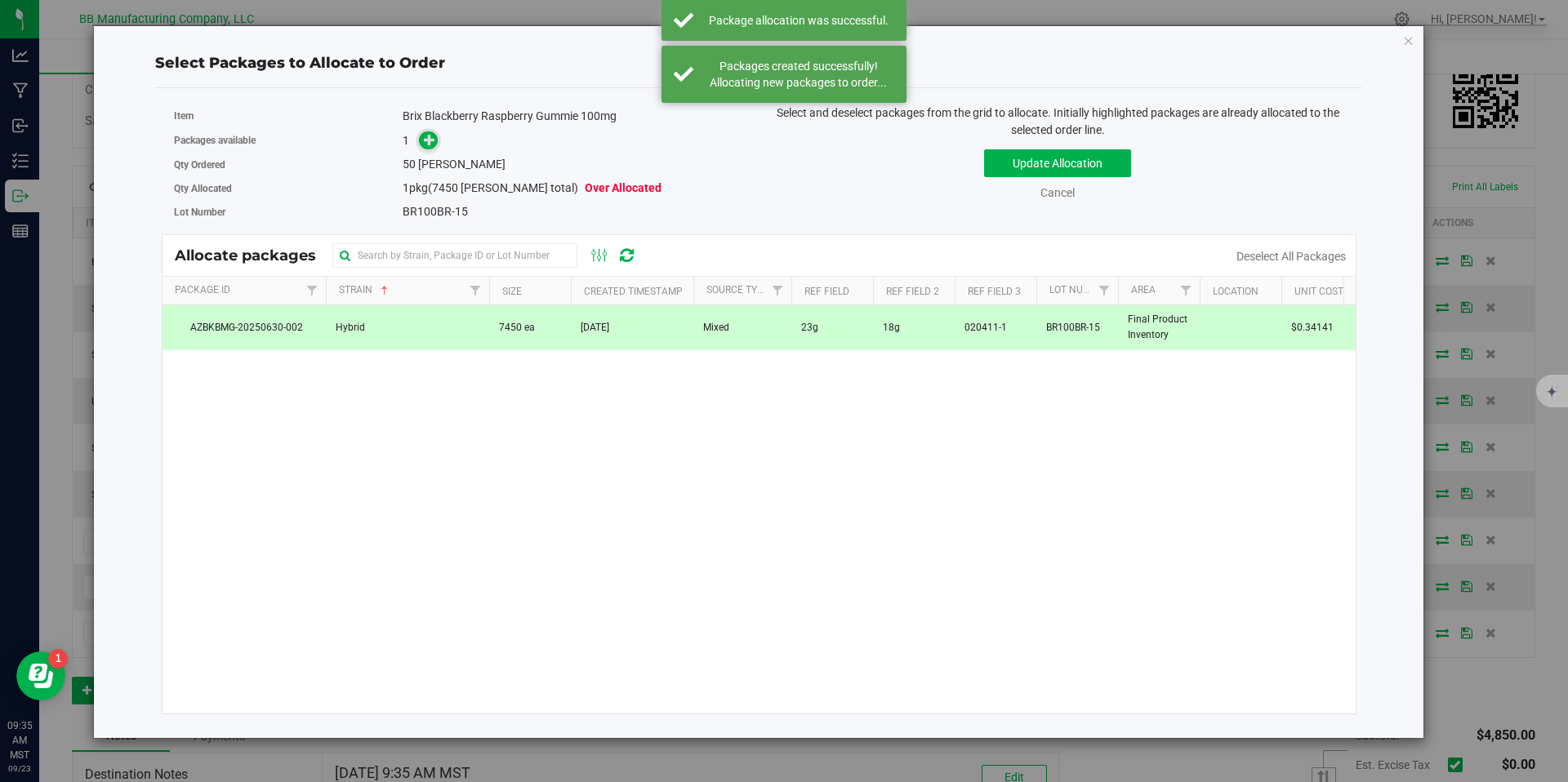
click at [421, 143] on span at bounding box center [428, 141] width 19 height 19
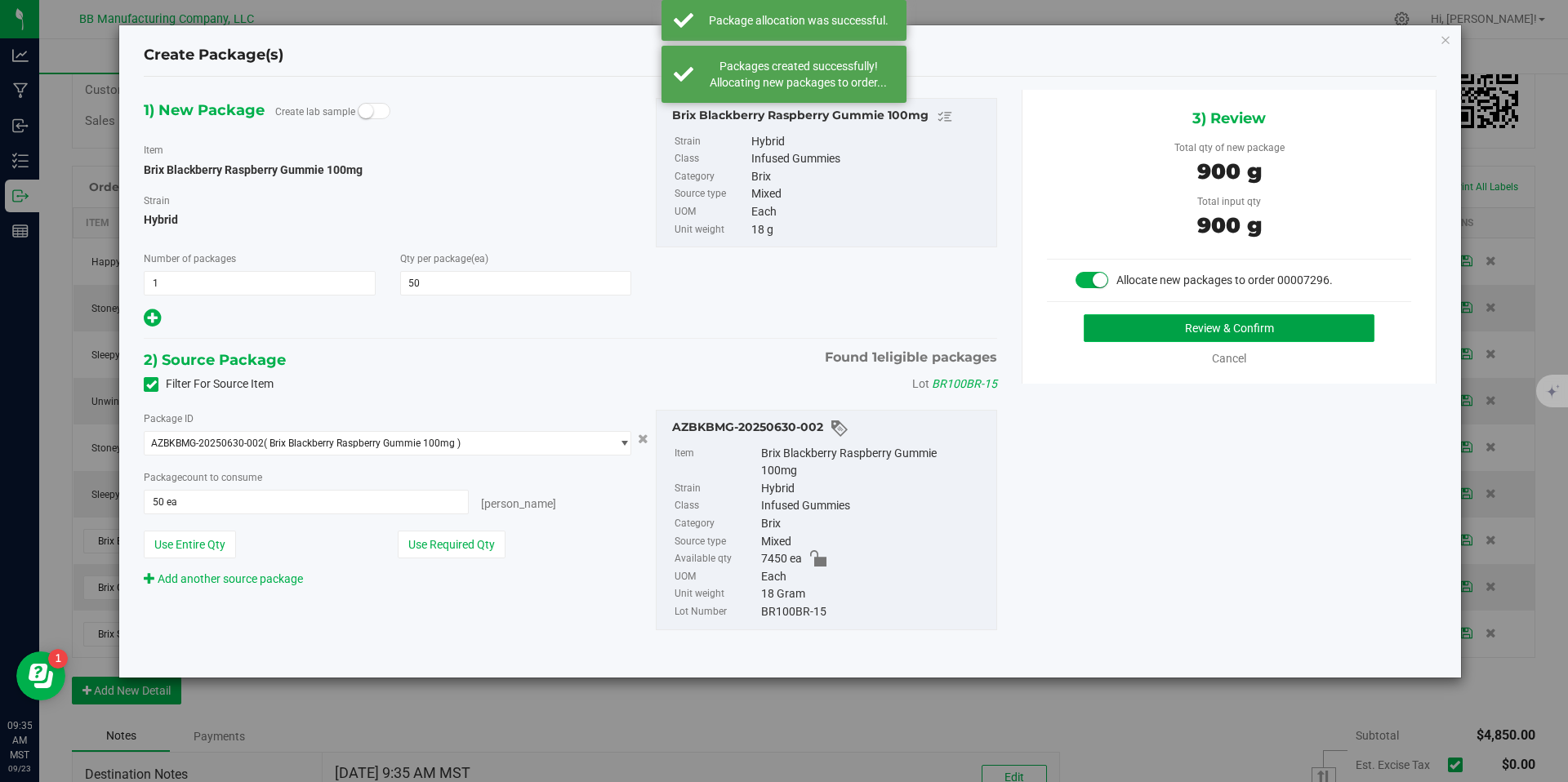
click at [1139, 316] on button "Review & Confirm" at bounding box center [1230, 328] width 291 height 28
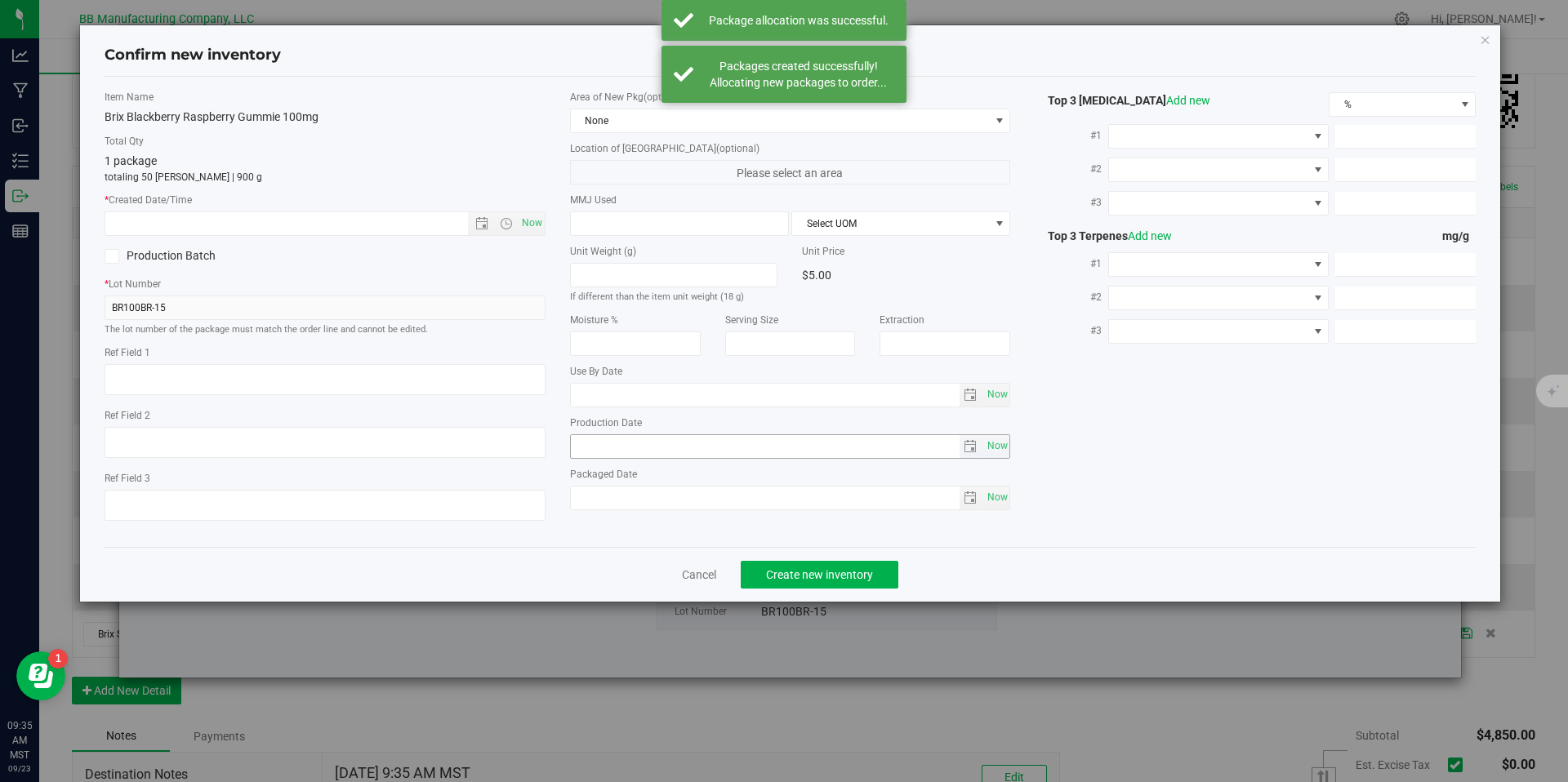
type textarea "23g"
type textarea "18g"
type textarea "020411-1"
type input "100.0000"
type input "[DATE]"
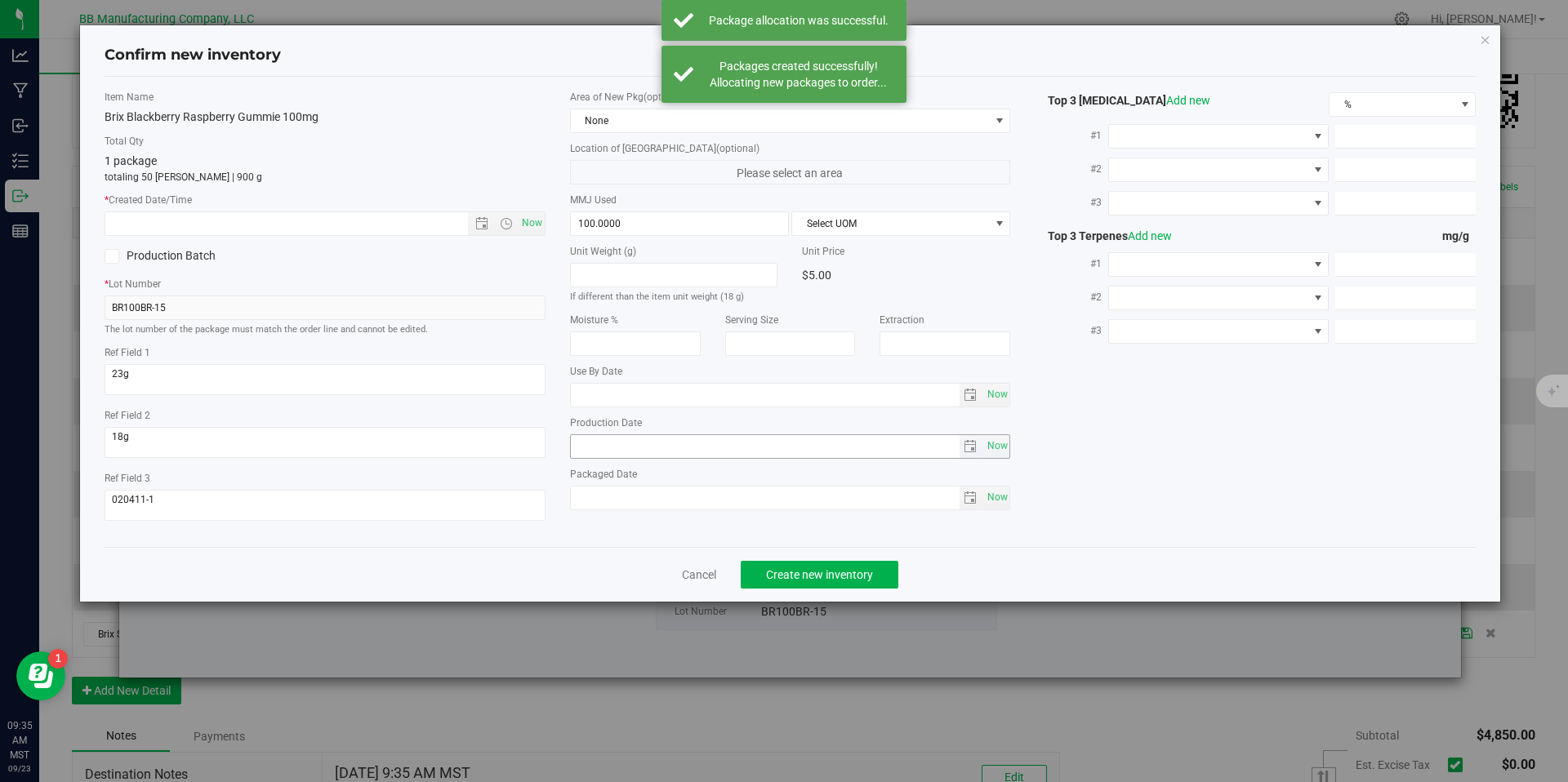
type input "[DATE]"
click at [625, 445] on input "[DATE]" at bounding box center [765, 446] width 389 height 23
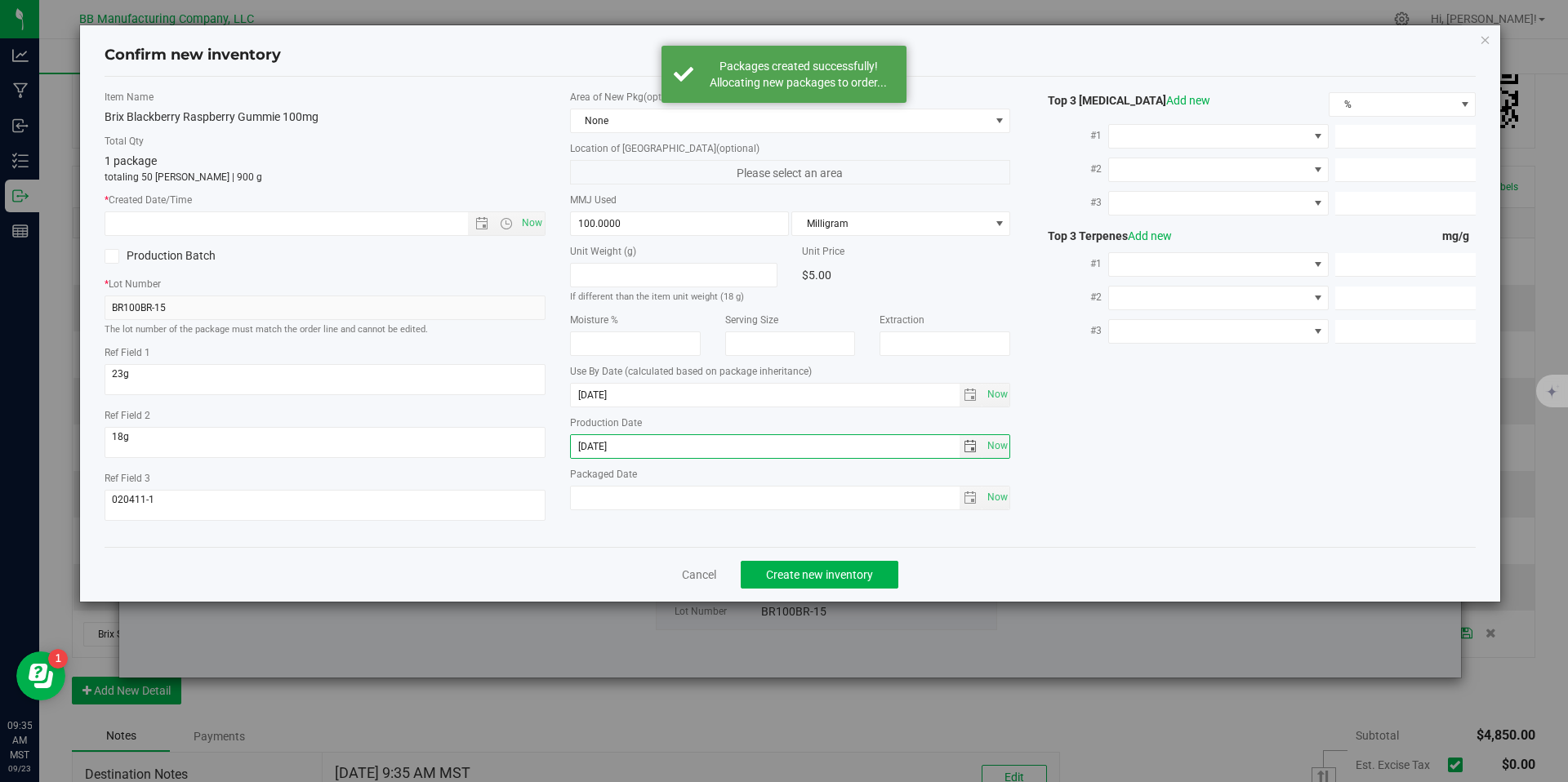
click at [406, 207] on div "* Created Date/Time Now" at bounding box center [325, 215] width 441 height 43
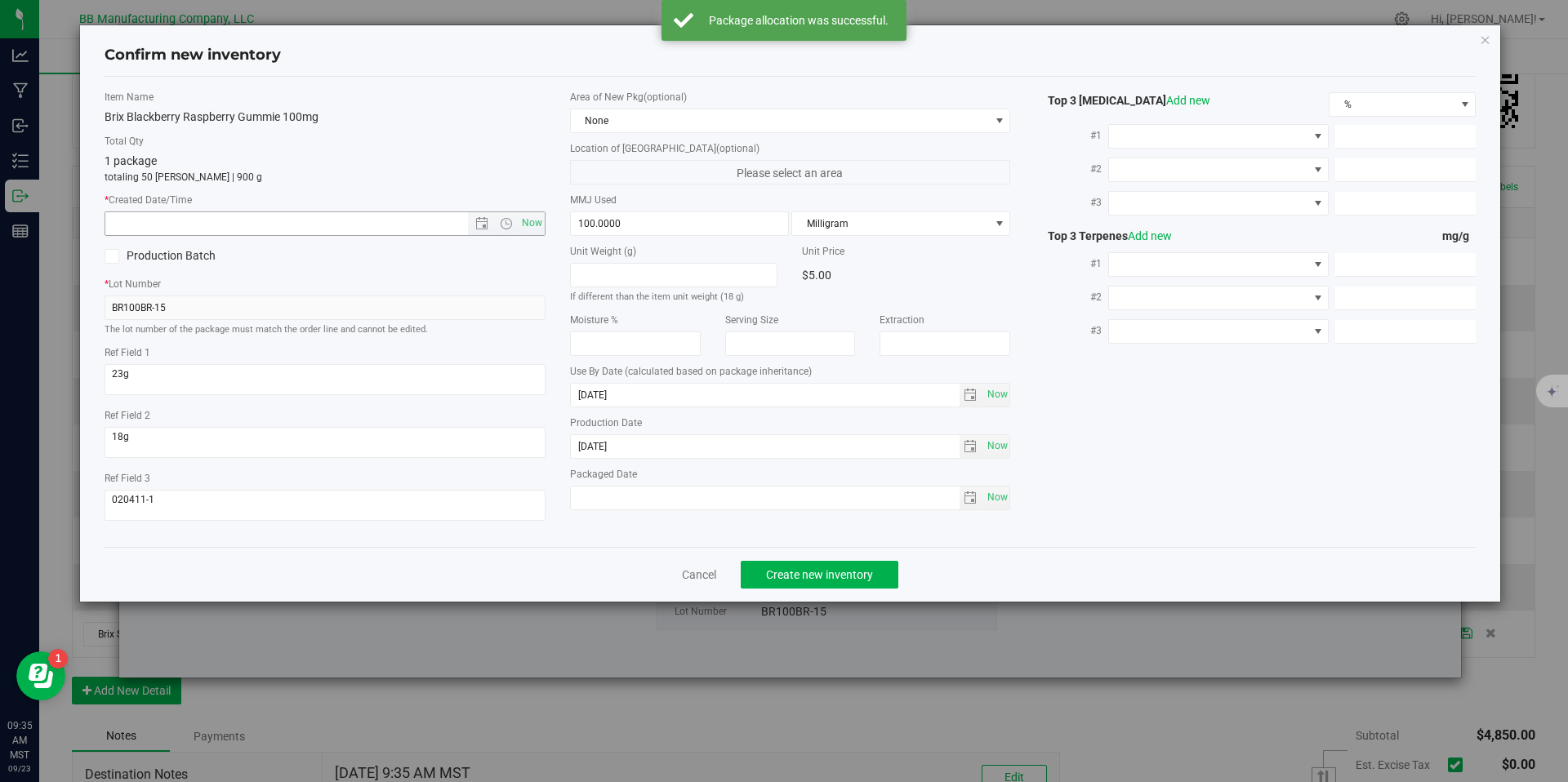
click at [417, 221] on input "text" at bounding box center [300, 223] width 391 height 23
paste input "[DATE]"
type input "[DATE] 9:35 AM"
click at [811, 565] on button "Create new inventory" at bounding box center [819, 575] width 158 height 28
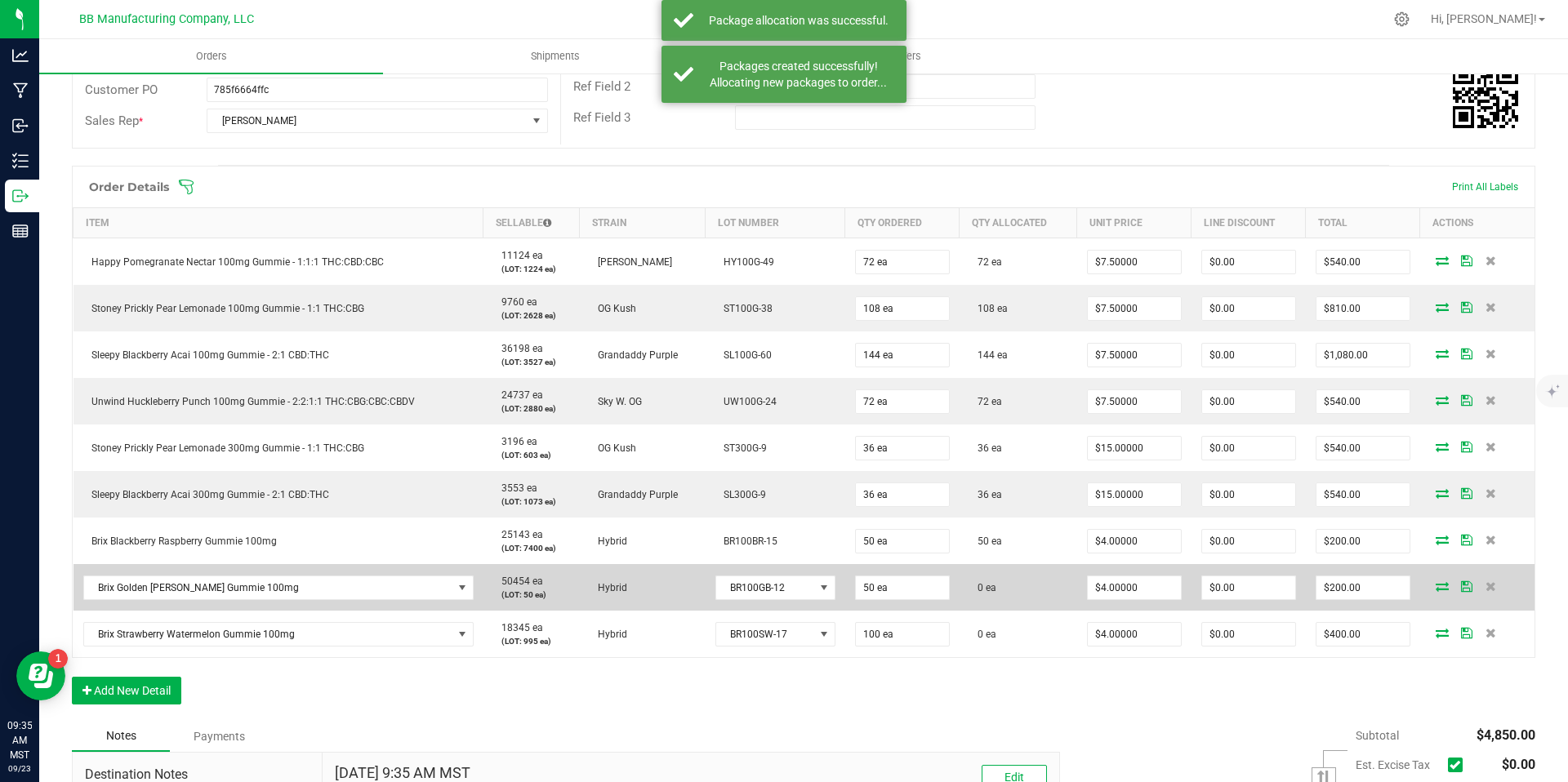
click at [1430, 585] on span at bounding box center [1442, 586] width 24 height 10
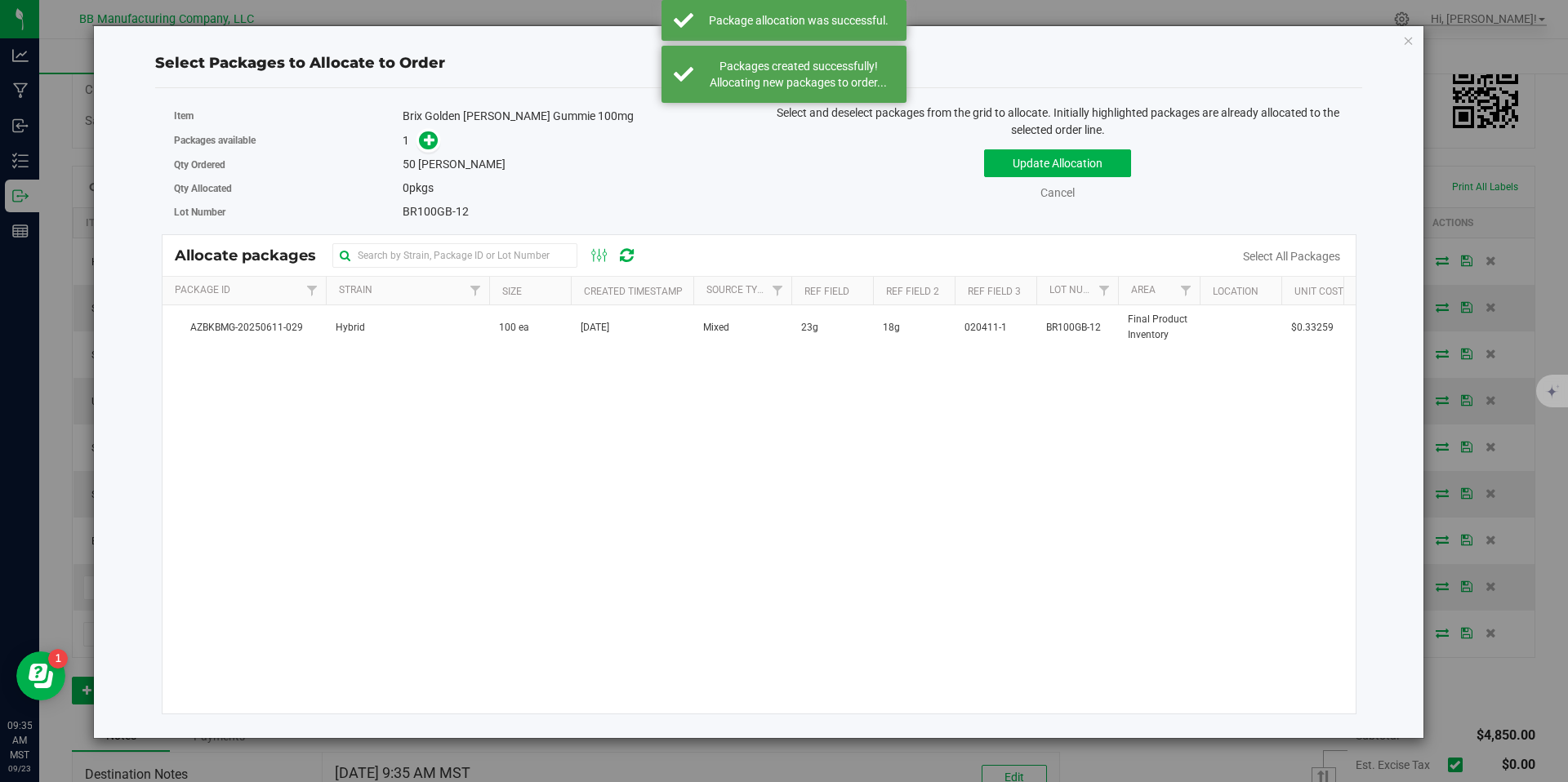
click at [485, 352] on div "AZBKBMG-20250611-029 Hybrid 100 ea [DATE] Mixed 23g 18g 020411-1 BR100GB-12 Fin…" at bounding box center [760, 510] width 1194 height 409
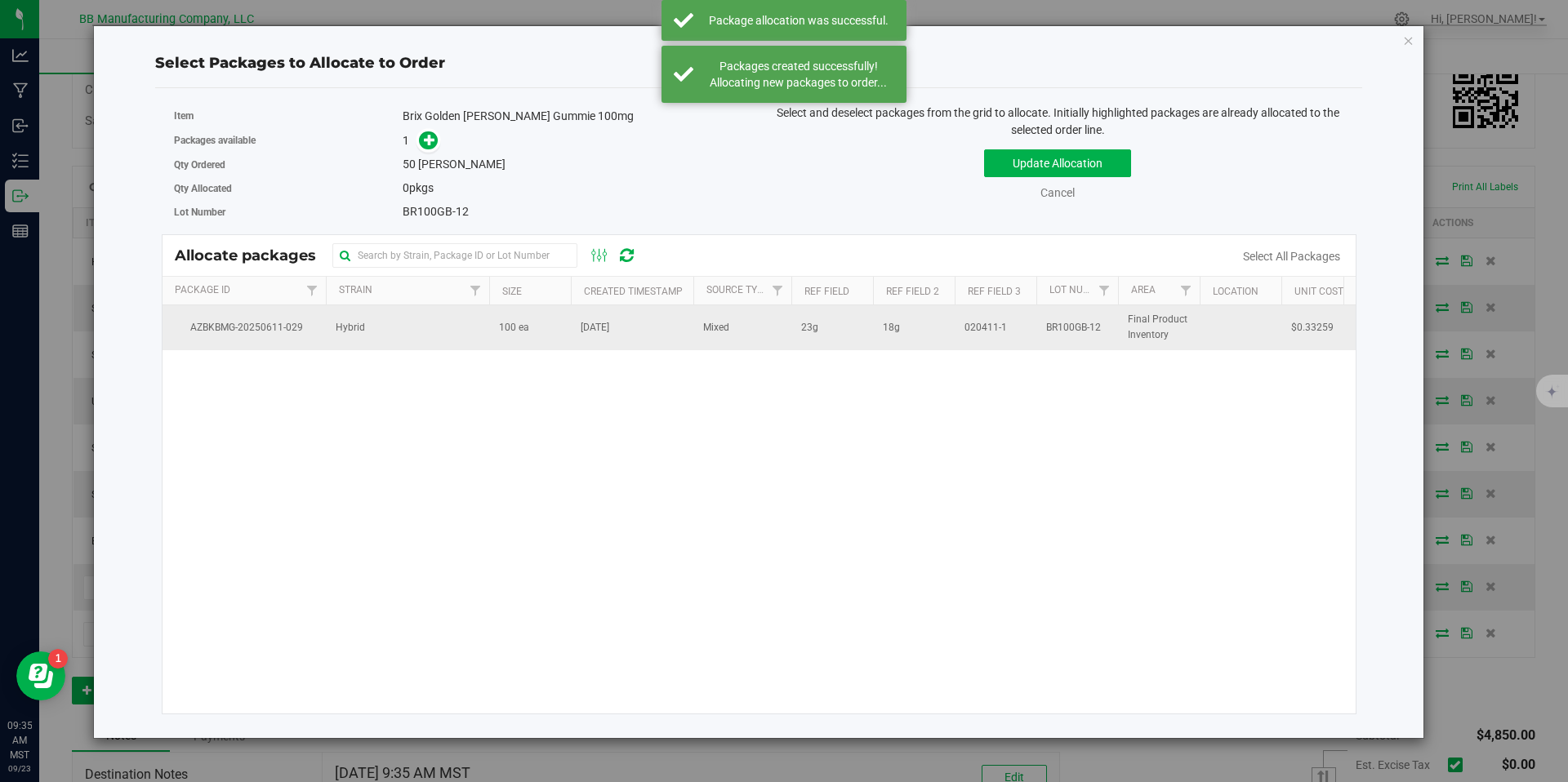
click at [483, 336] on td "Hybrid" at bounding box center [407, 327] width 163 height 44
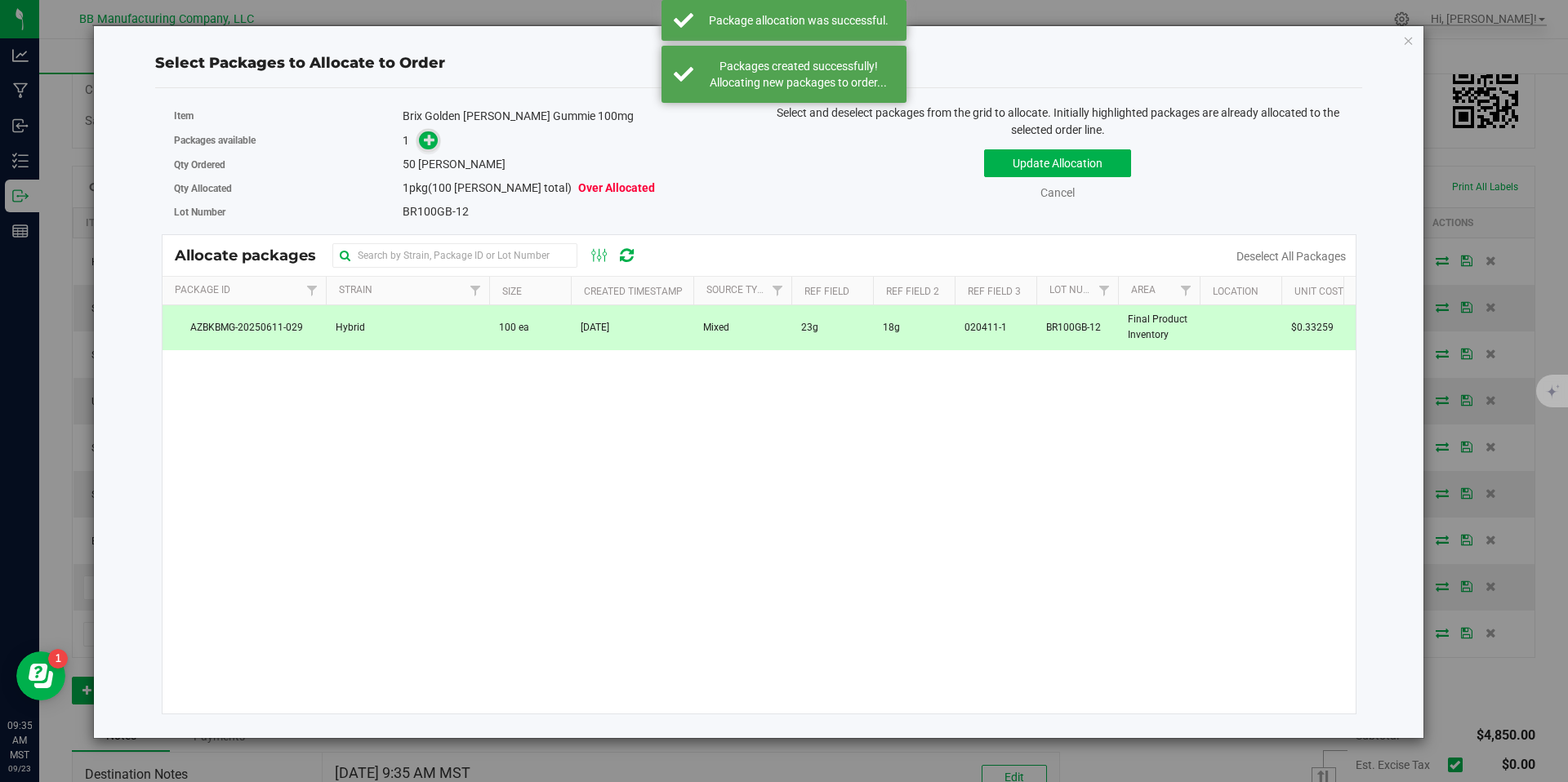
click at [433, 143] on icon at bounding box center [429, 139] width 12 height 12
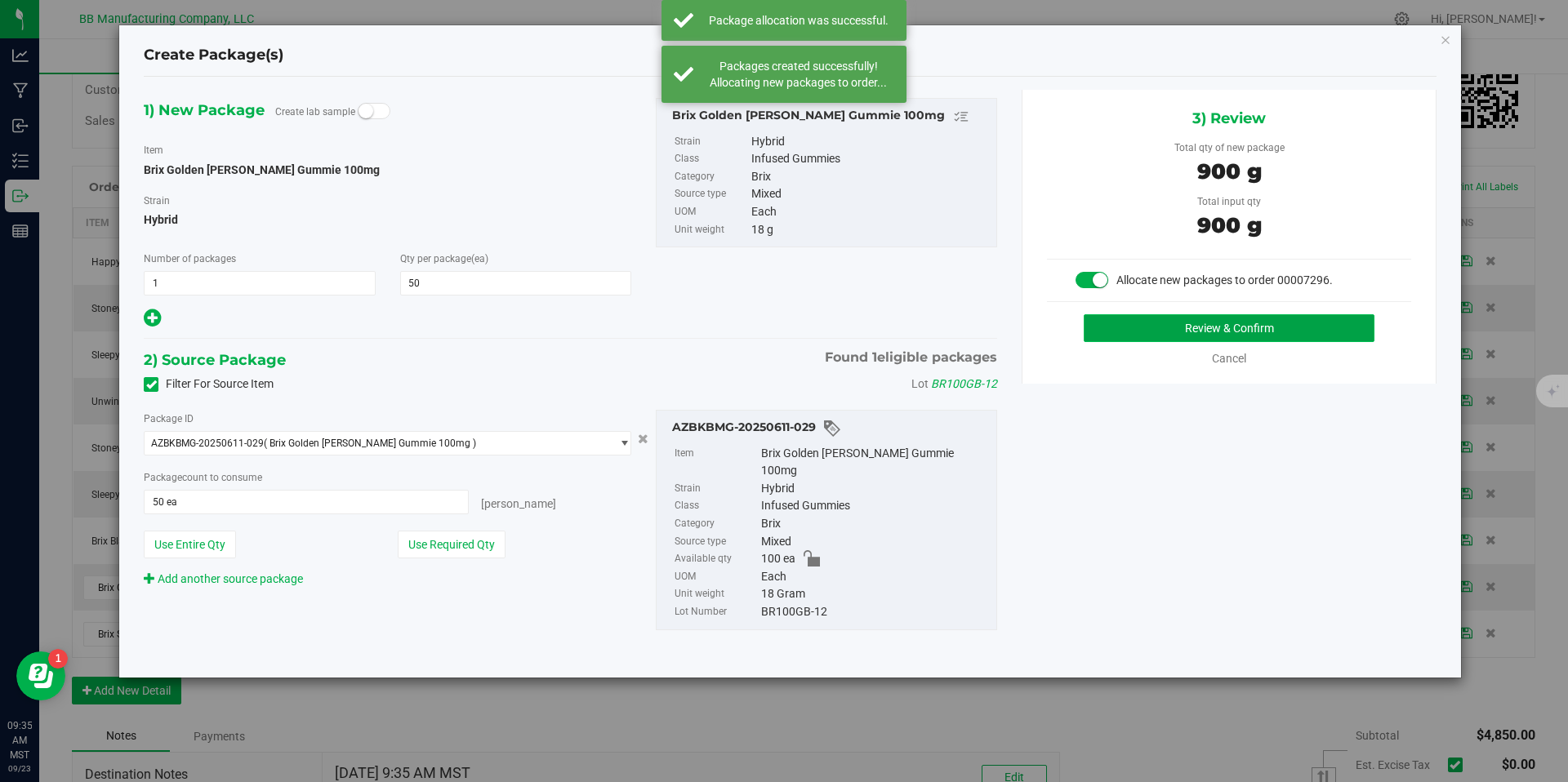
click at [1179, 327] on button "Review & Confirm" at bounding box center [1230, 328] width 291 height 28
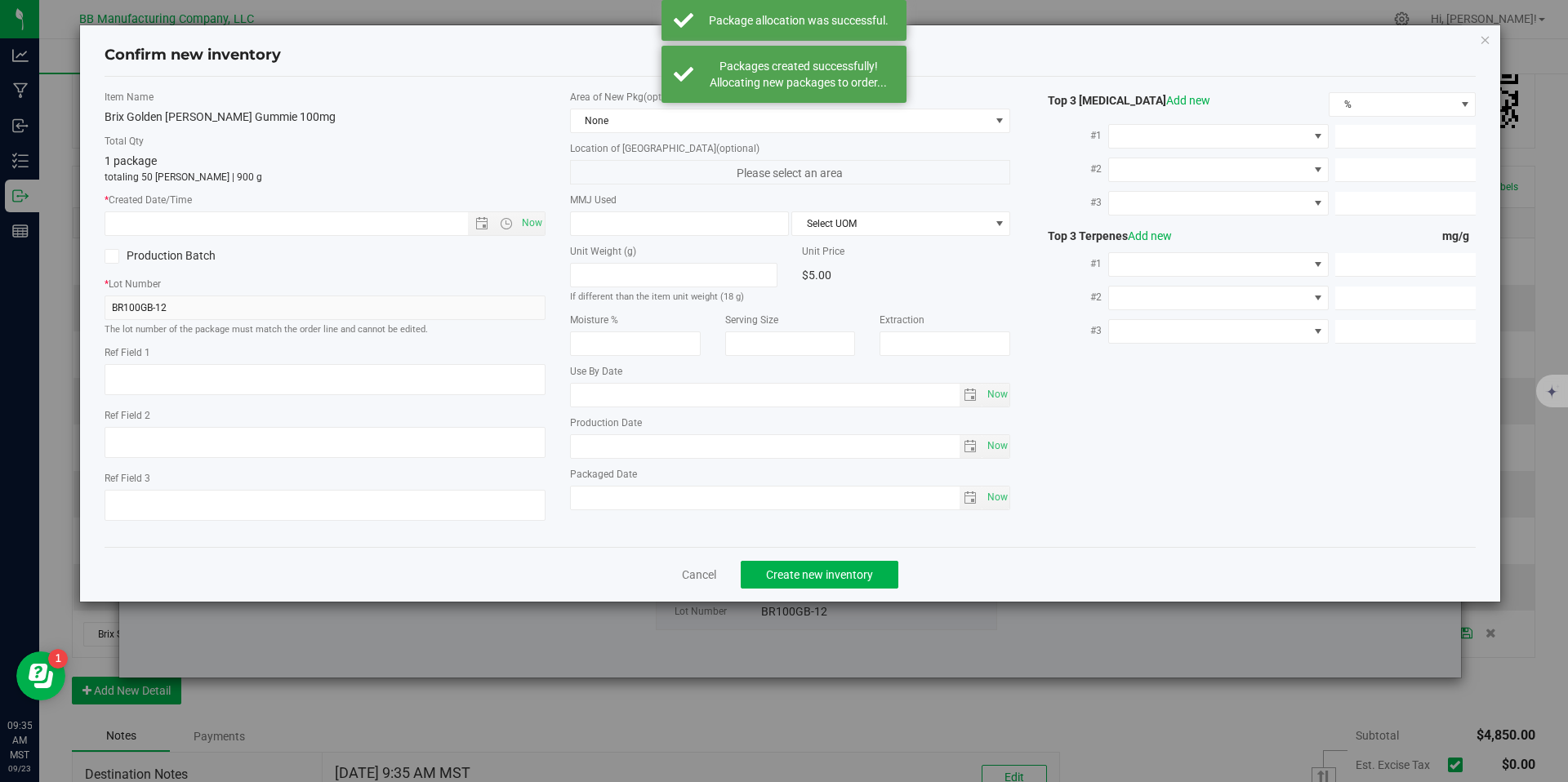
type textarea "23g"
type textarea "18g"
type textarea "020411-1"
type input "100.0000"
type input "[DATE]"
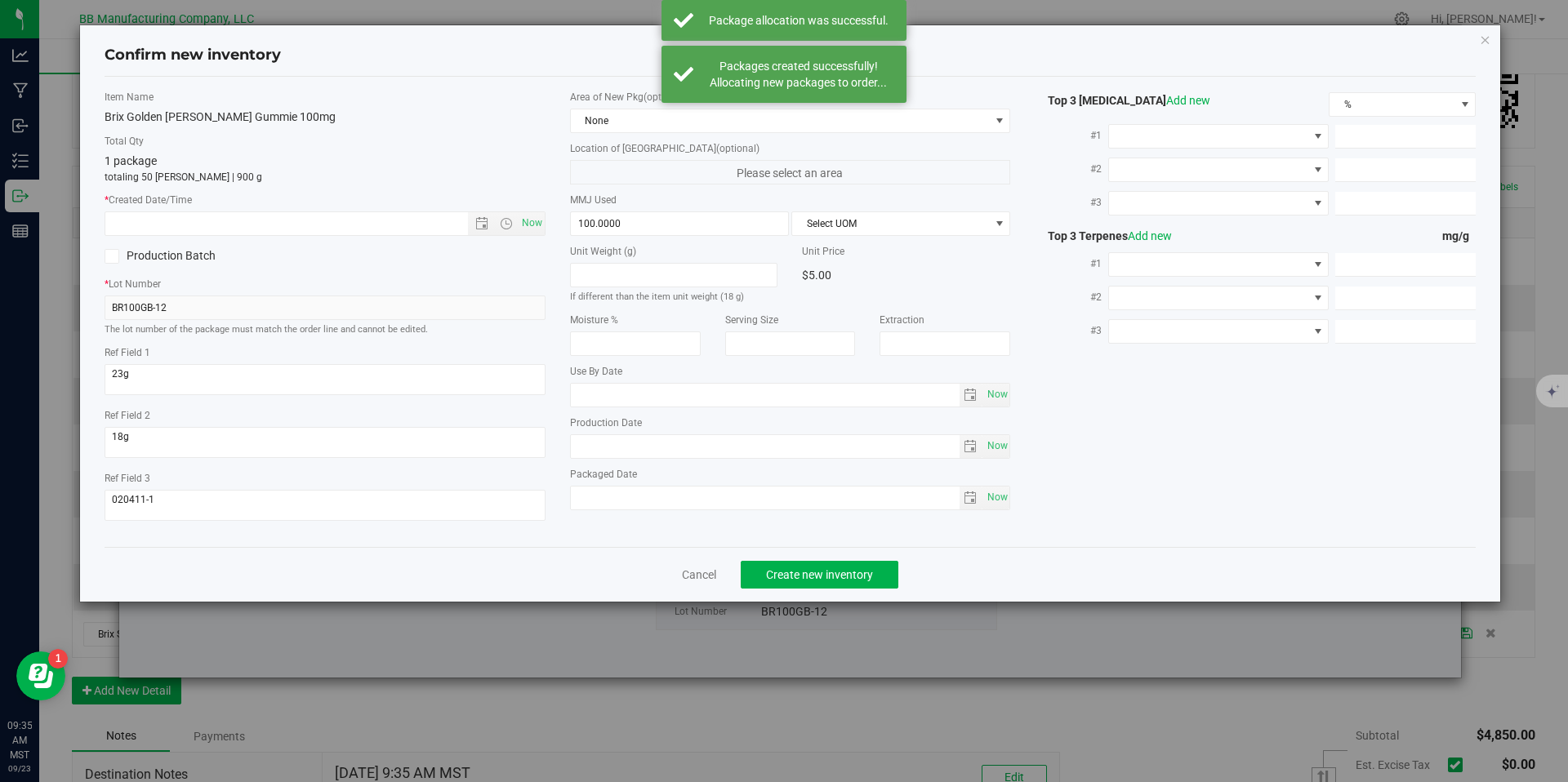
type input "[DATE]"
click at [629, 452] on input "[DATE]" at bounding box center [765, 446] width 389 height 23
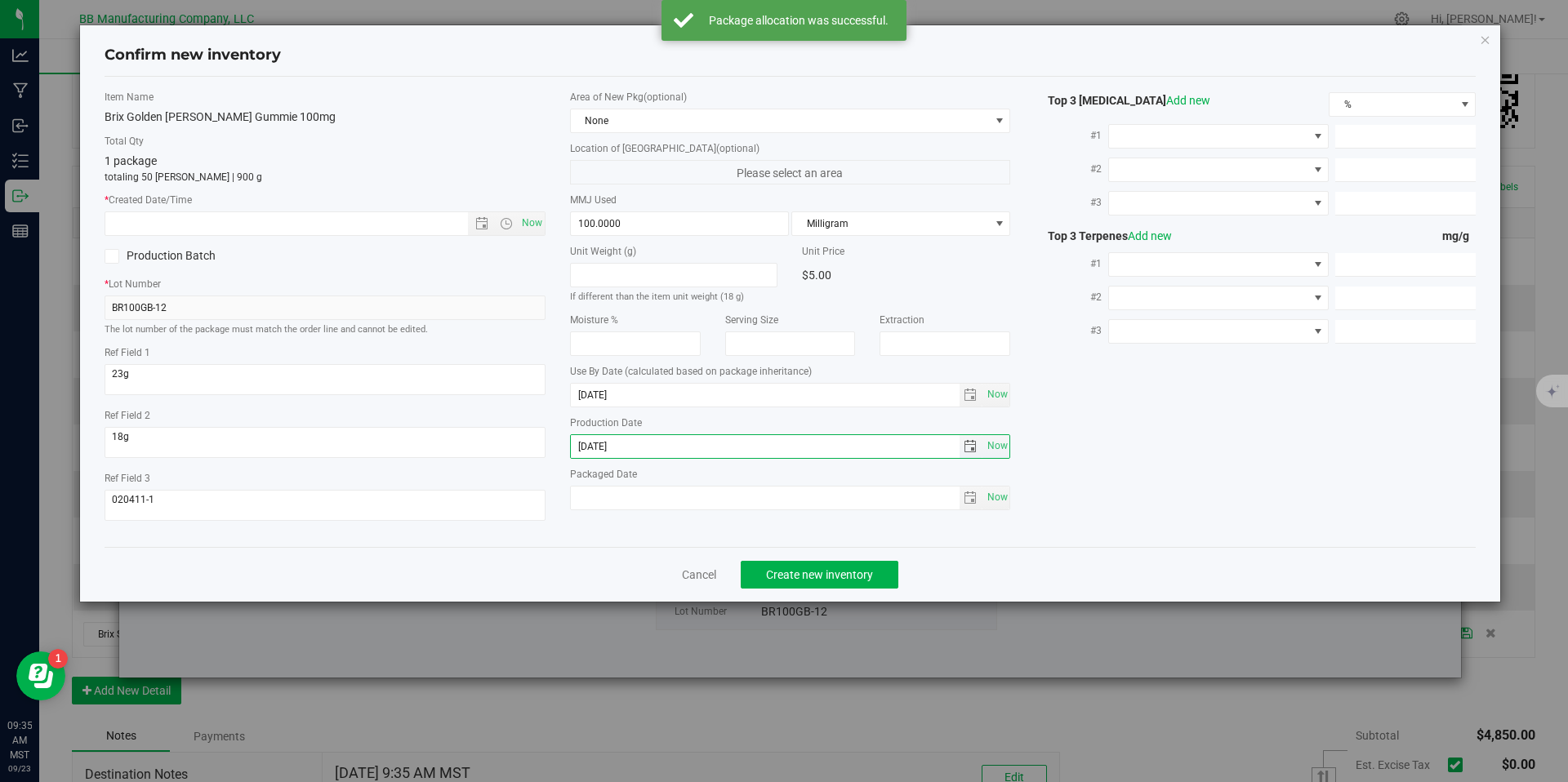
click at [629, 452] on input "[DATE]" at bounding box center [765, 446] width 389 height 23
click at [445, 212] on input "text" at bounding box center [300, 223] width 391 height 23
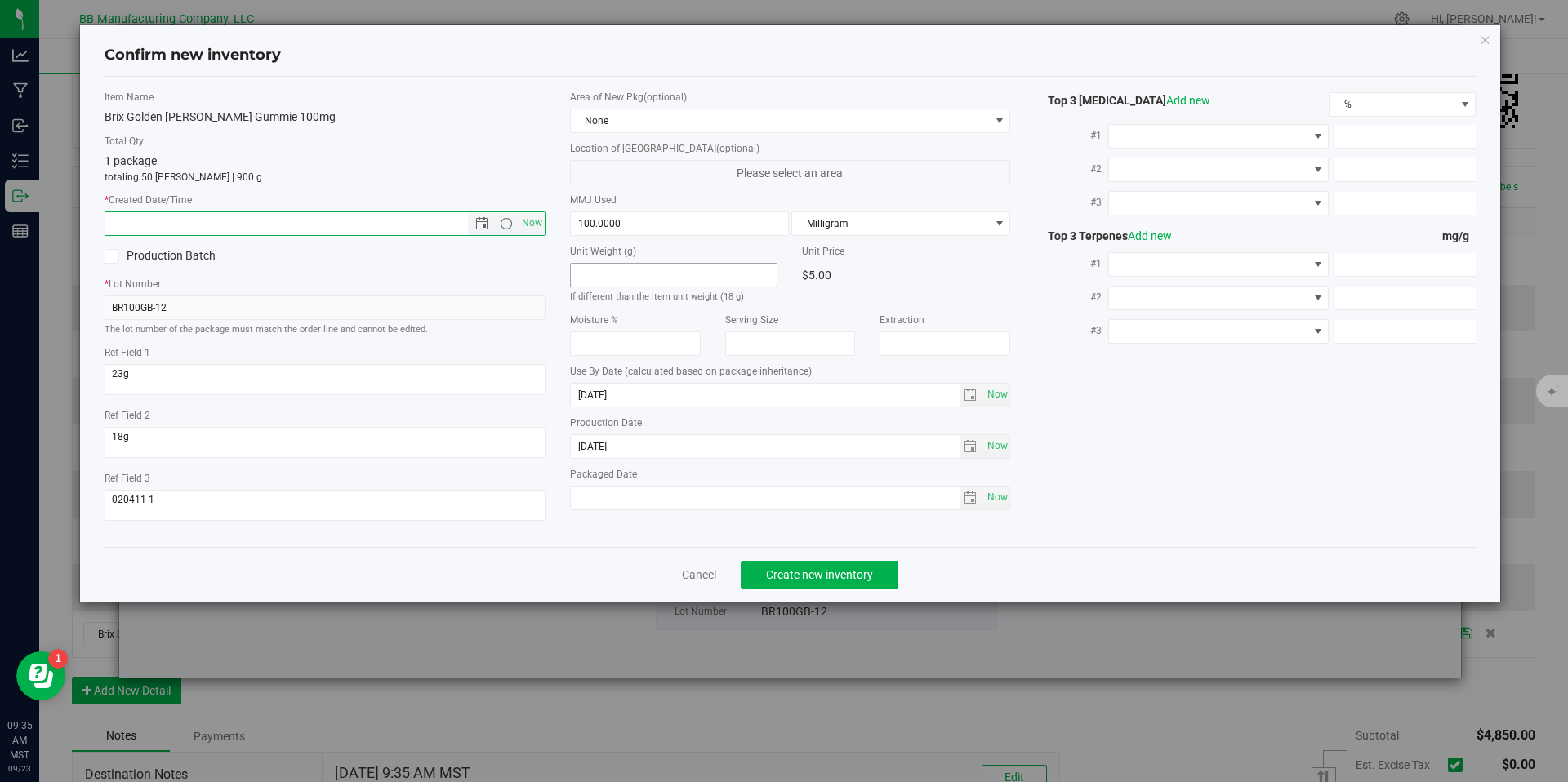
paste input "[DATE]"
type input "[DATE] 9:35 AM"
click at [826, 582] on button "Create new inventory" at bounding box center [819, 575] width 158 height 28
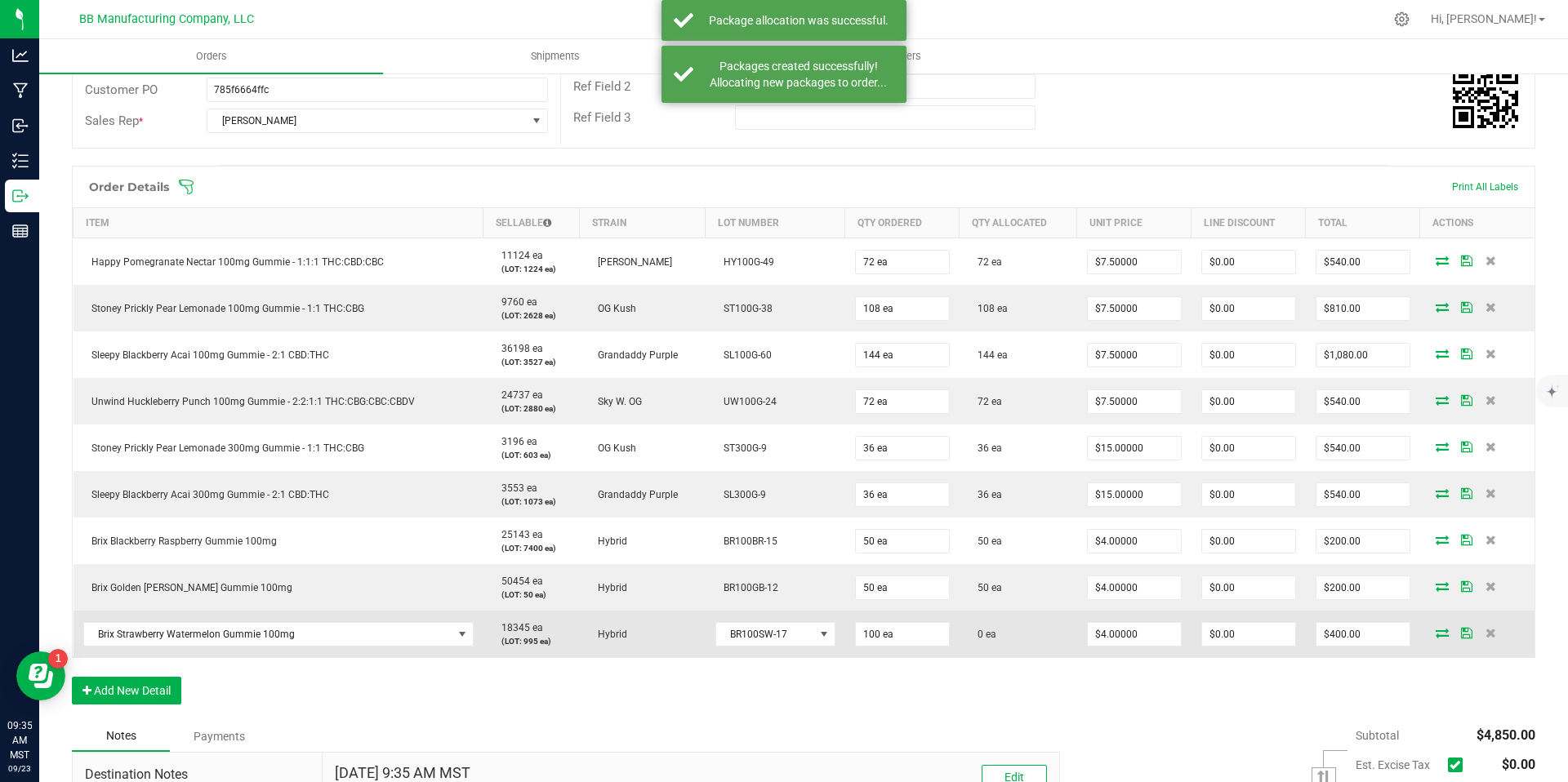
click at [1436, 636] on icon at bounding box center [1443, 632] width 13 height 10
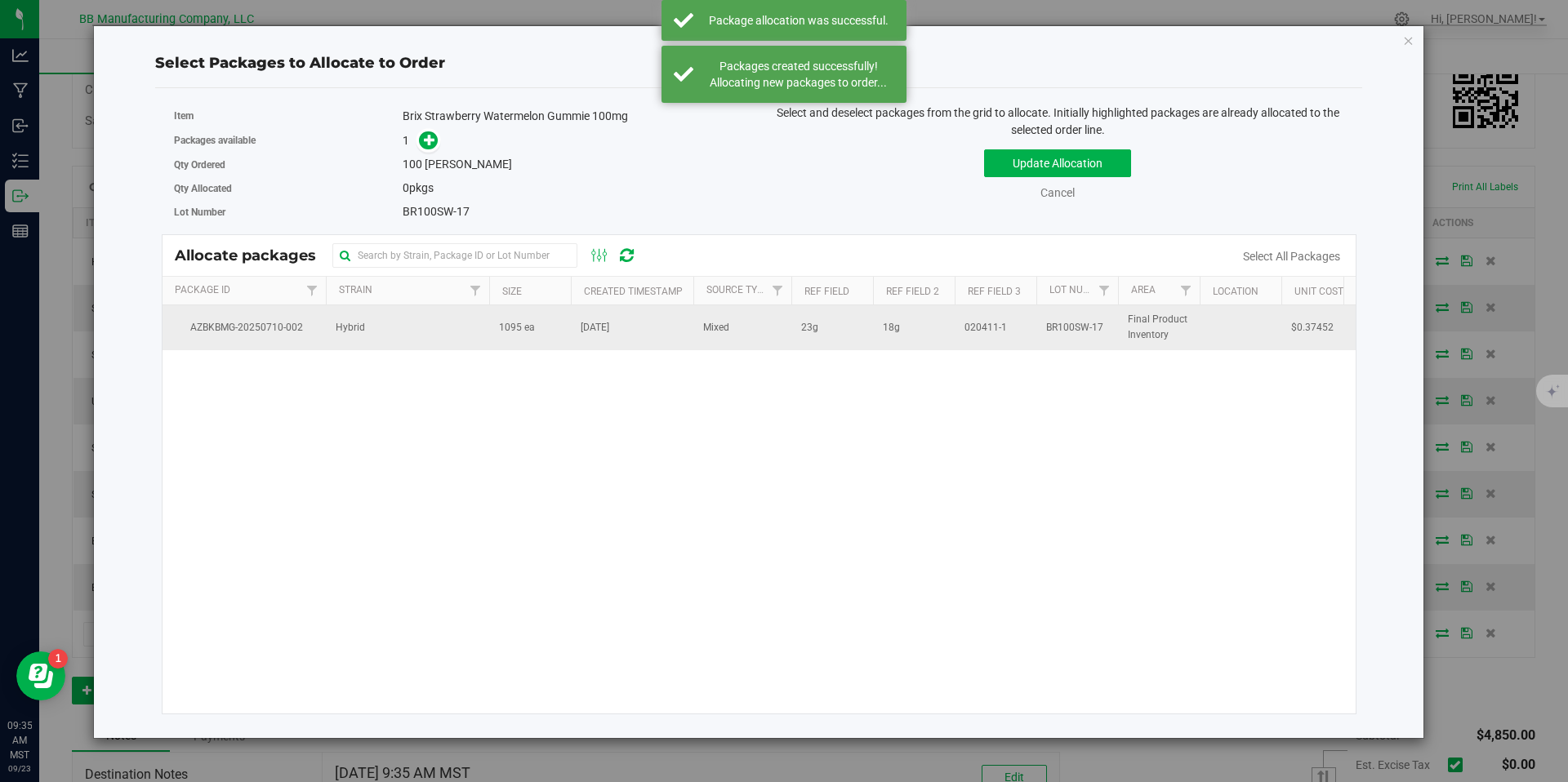
click at [484, 324] on td "Hybrid" at bounding box center [407, 327] width 163 height 44
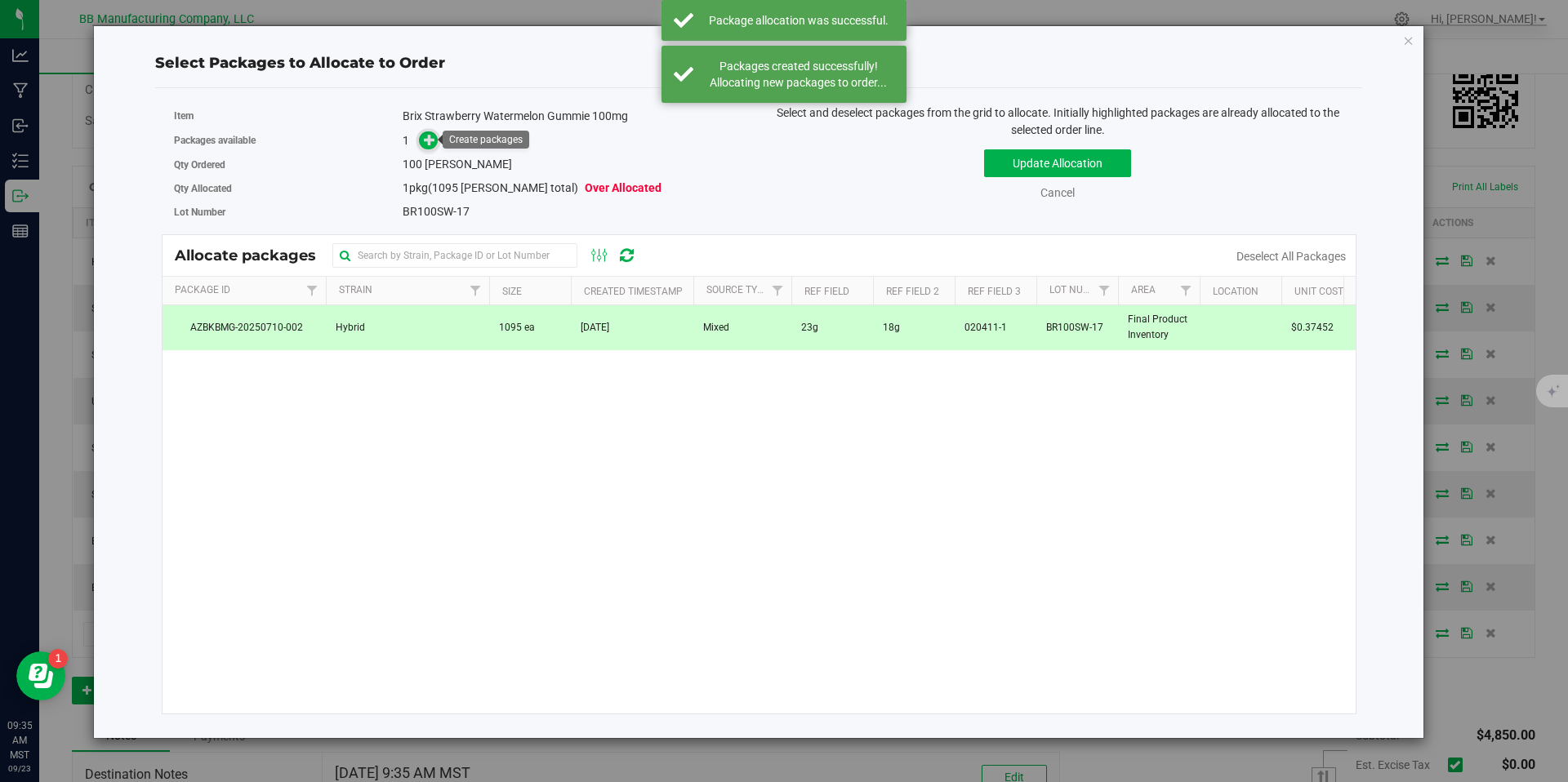
click at [437, 143] on span at bounding box center [428, 141] width 19 height 19
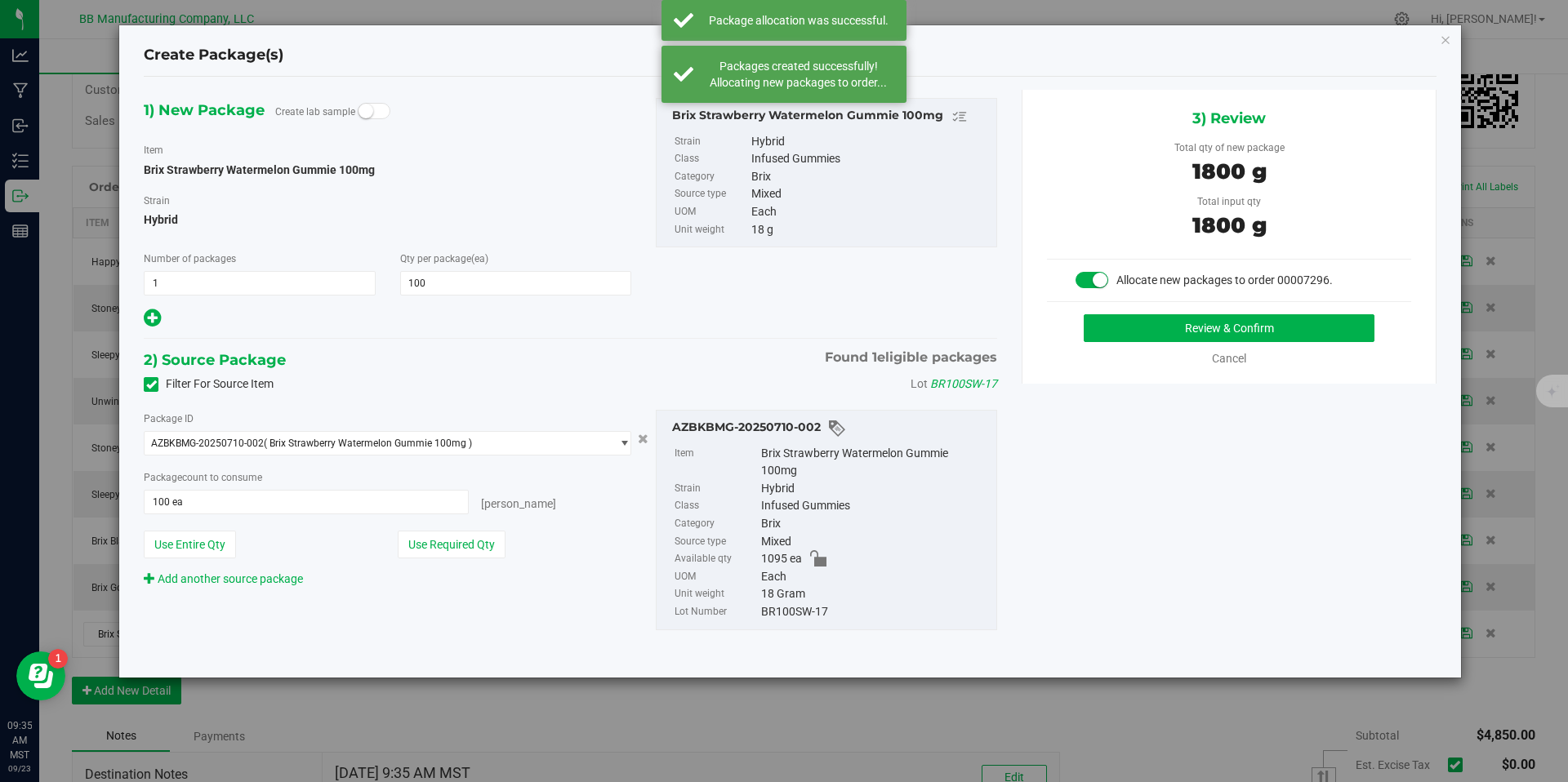
click at [1151, 352] on div "Cancel" at bounding box center [1230, 358] width 364 height 17
click at [1151, 339] on button "Review & Confirm" at bounding box center [1230, 328] width 291 height 28
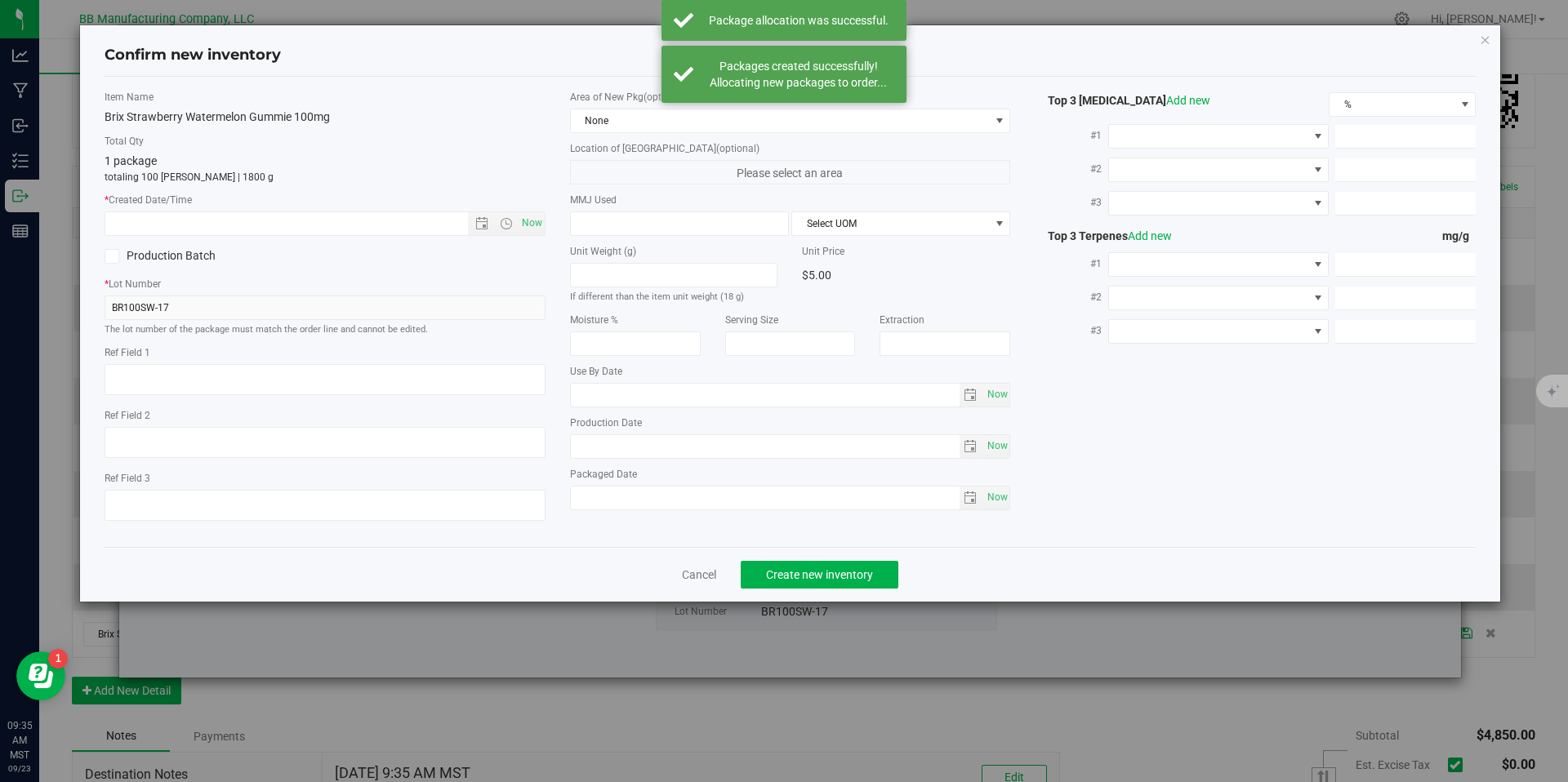
type textarea "23g"
type textarea "18g"
type textarea "020411-1"
type input "100.0000"
type input "[DATE]"
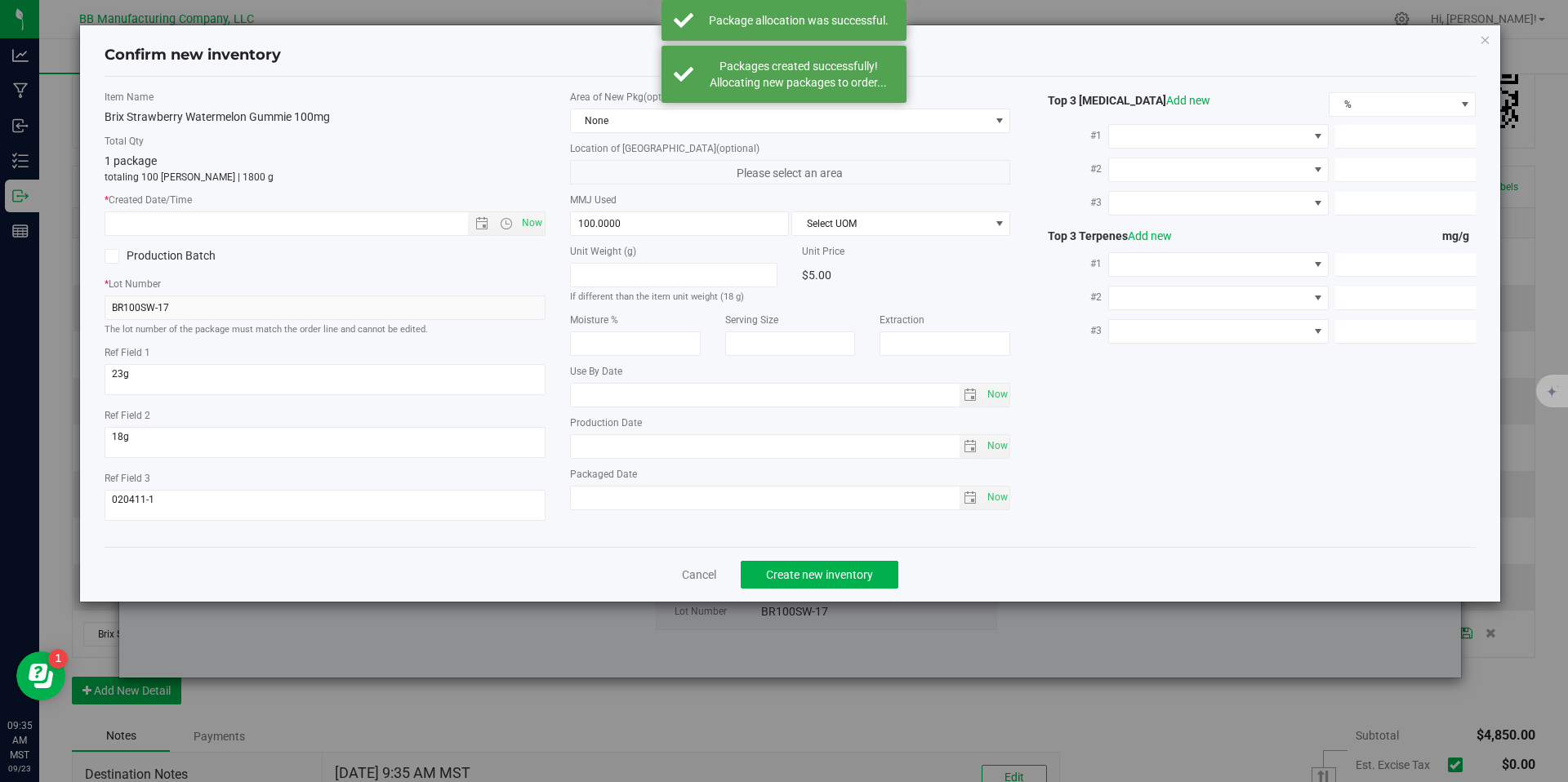
type input "[DATE]"
click at [673, 451] on input "[DATE]" at bounding box center [765, 446] width 389 height 23
drag, startPoint x: 673, startPoint y: 451, endPoint x: 612, endPoint y: 403, distance: 77.6
click at [673, 451] on input "[DATE]" at bounding box center [765, 446] width 389 height 23
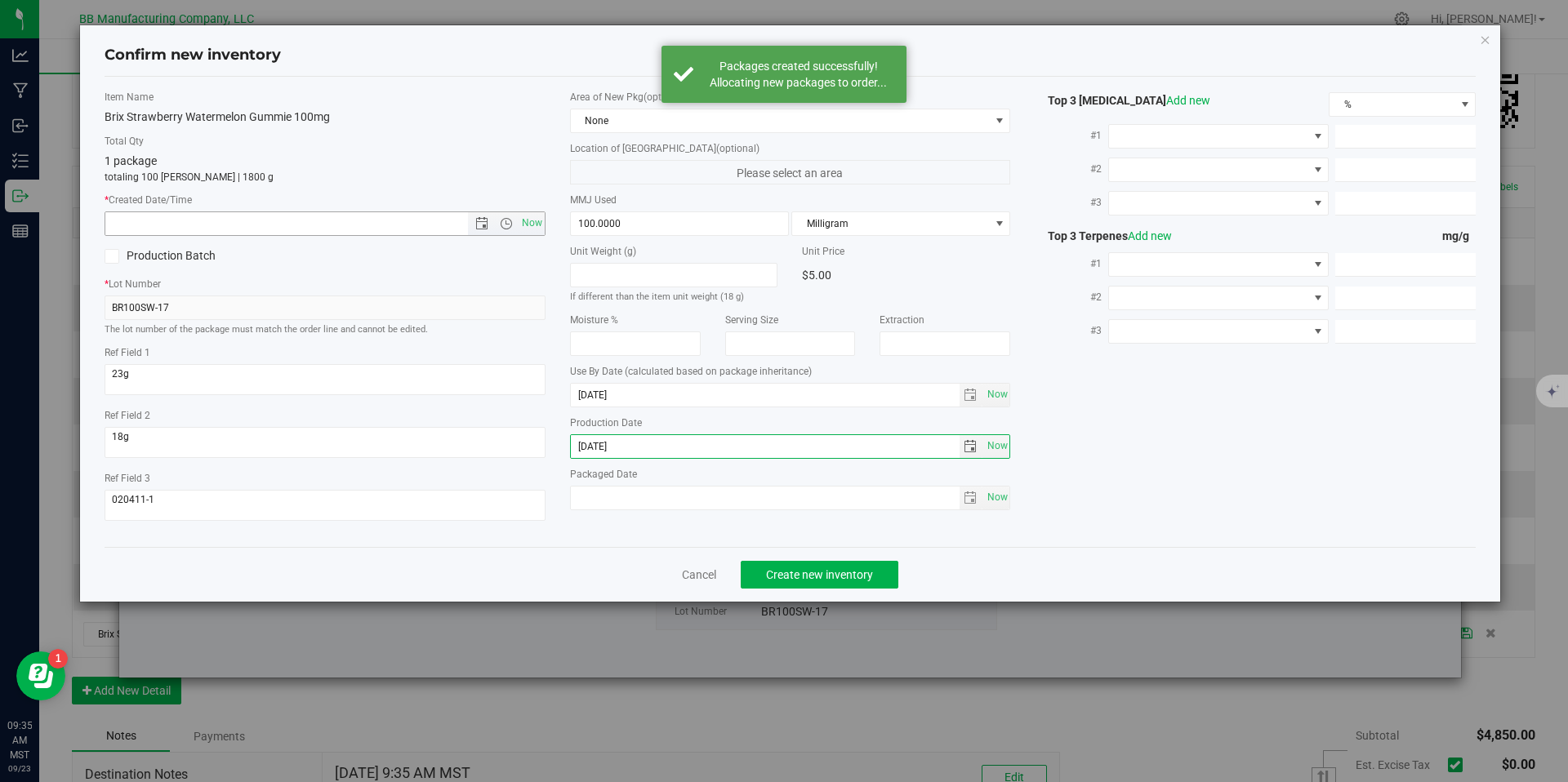
click at [416, 225] on input "text" at bounding box center [300, 223] width 391 height 23
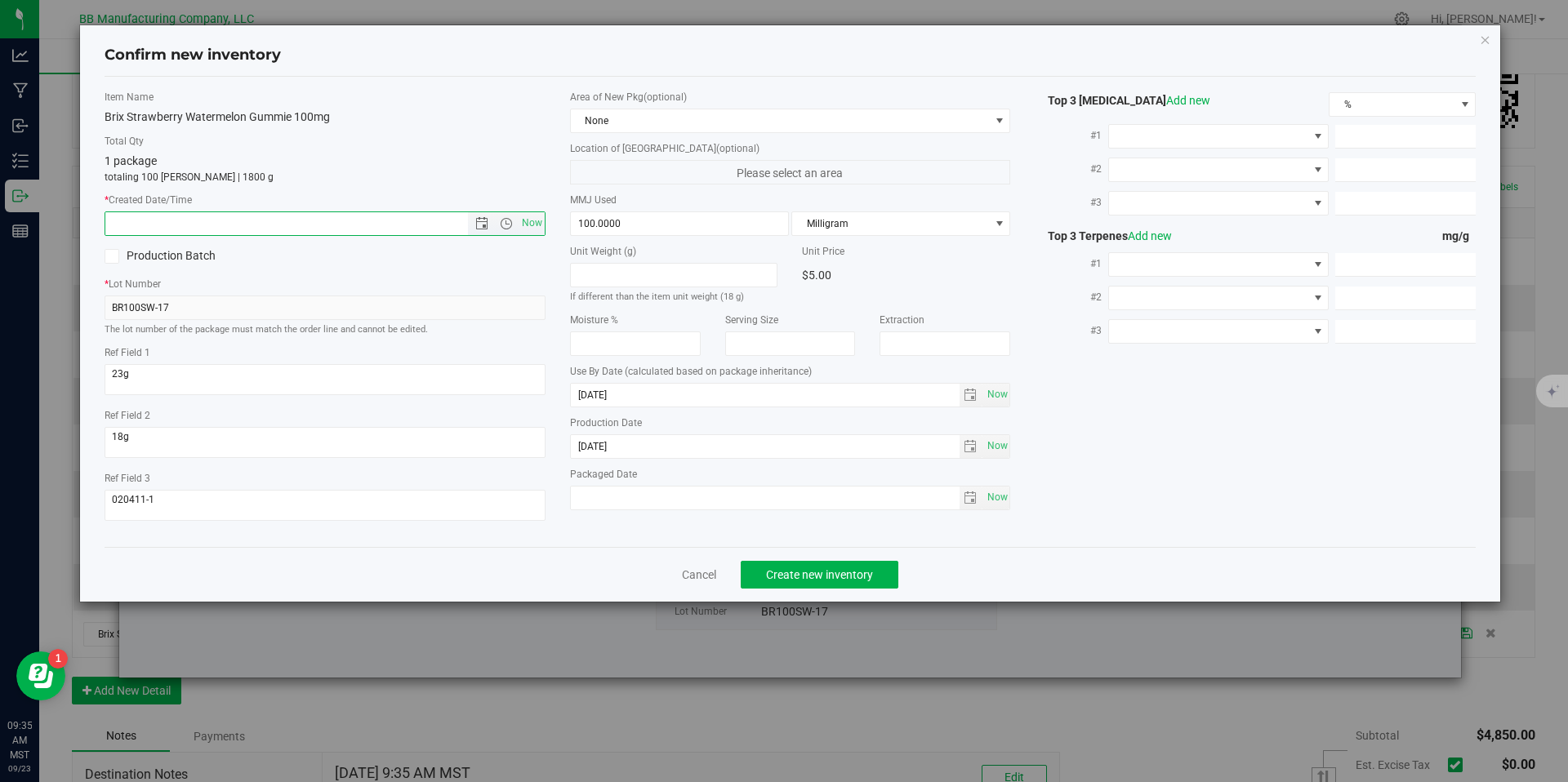
paste input "[DATE]"
type input "[DATE] 9:35 AM"
click at [814, 561] on button "Create new inventory" at bounding box center [819, 575] width 158 height 28
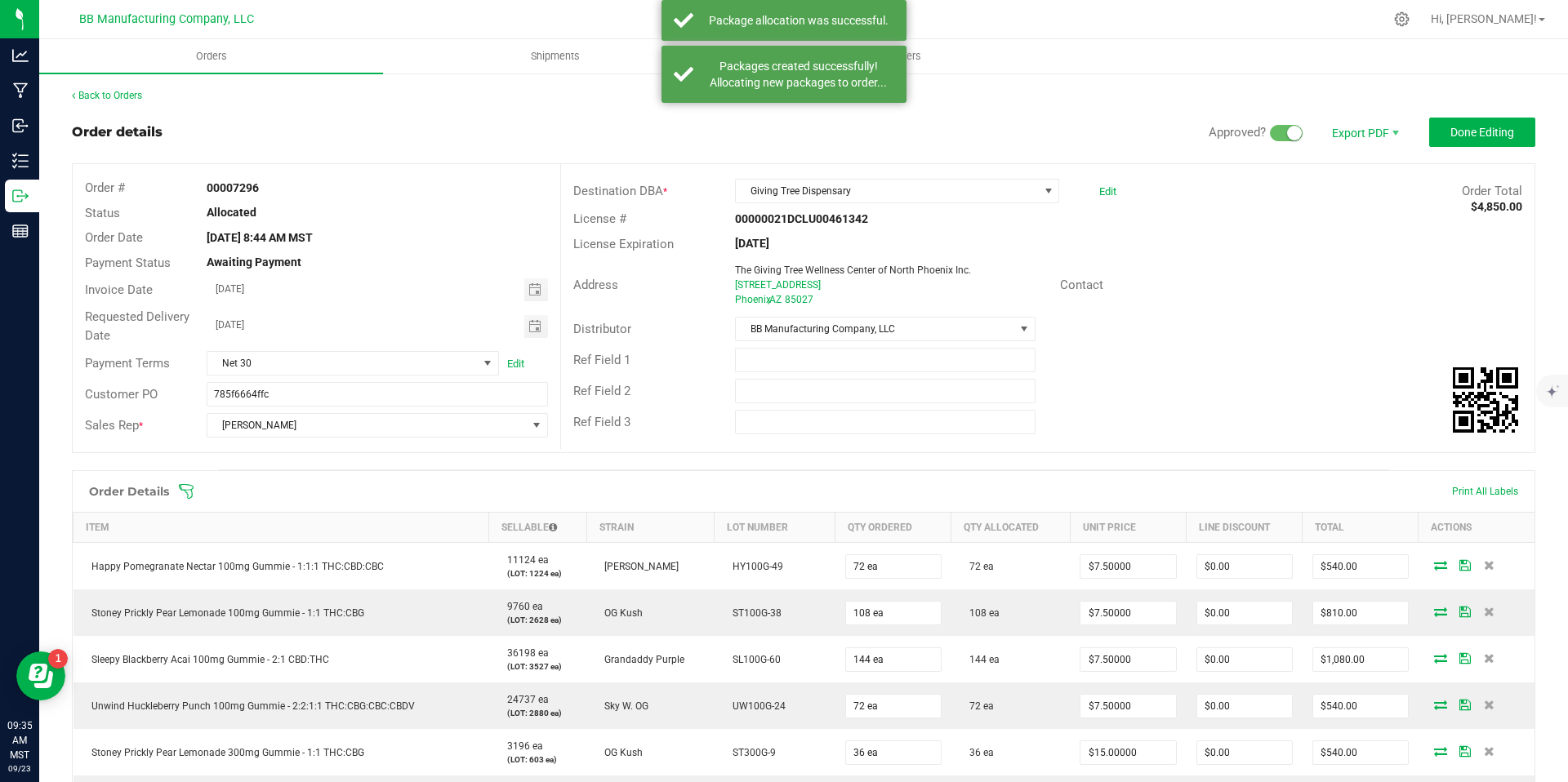
click at [1489, 102] on div "Back to Orders" at bounding box center [804, 96] width 1464 height 14
click at [1486, 129] on span "Done Editing" at bounding box center [1482, 132] width 64 height 13
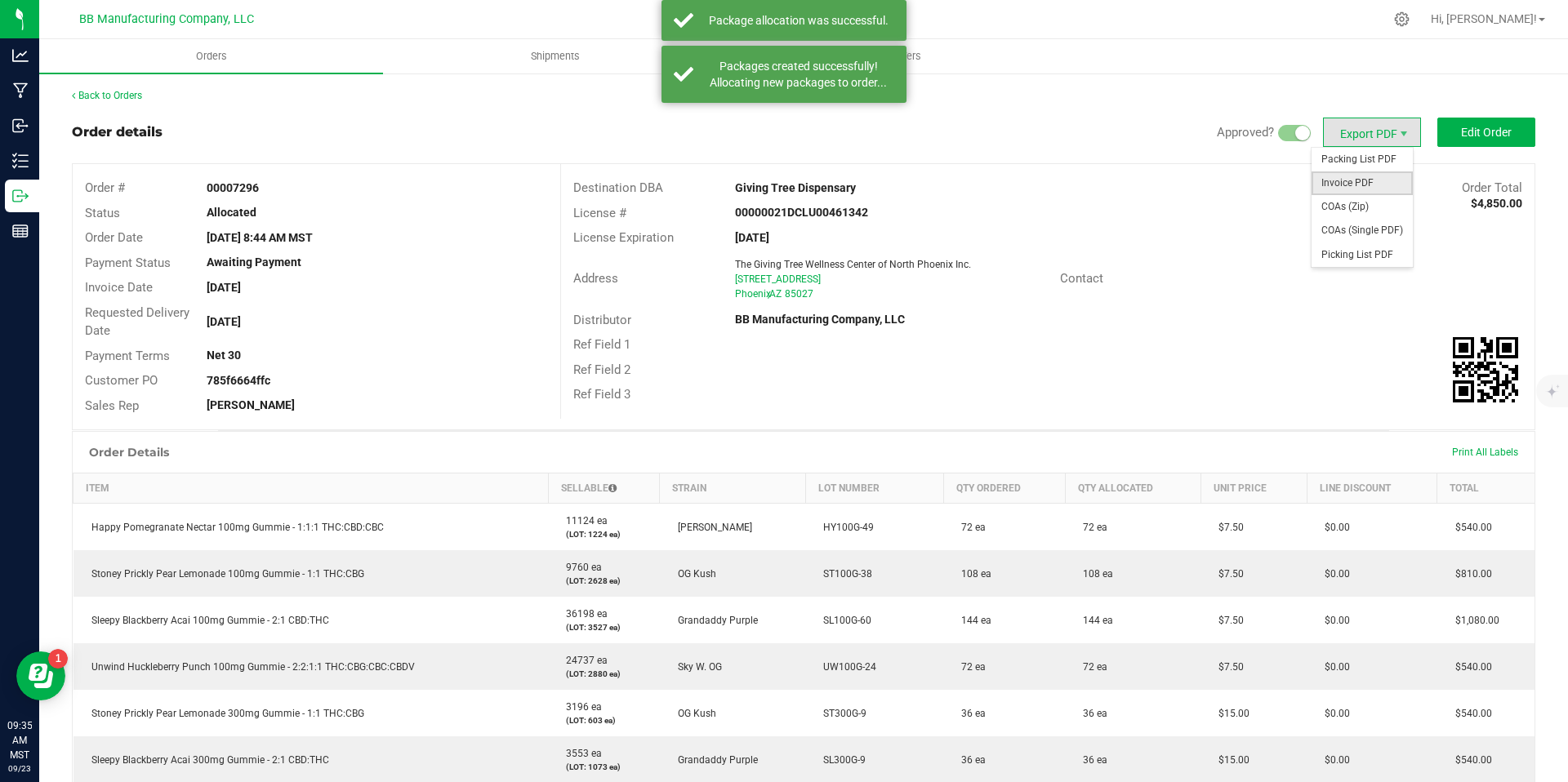
click at [1343, 174] on span "Invoice PDF" at bounding box center [1362, 183] width 101 height 23
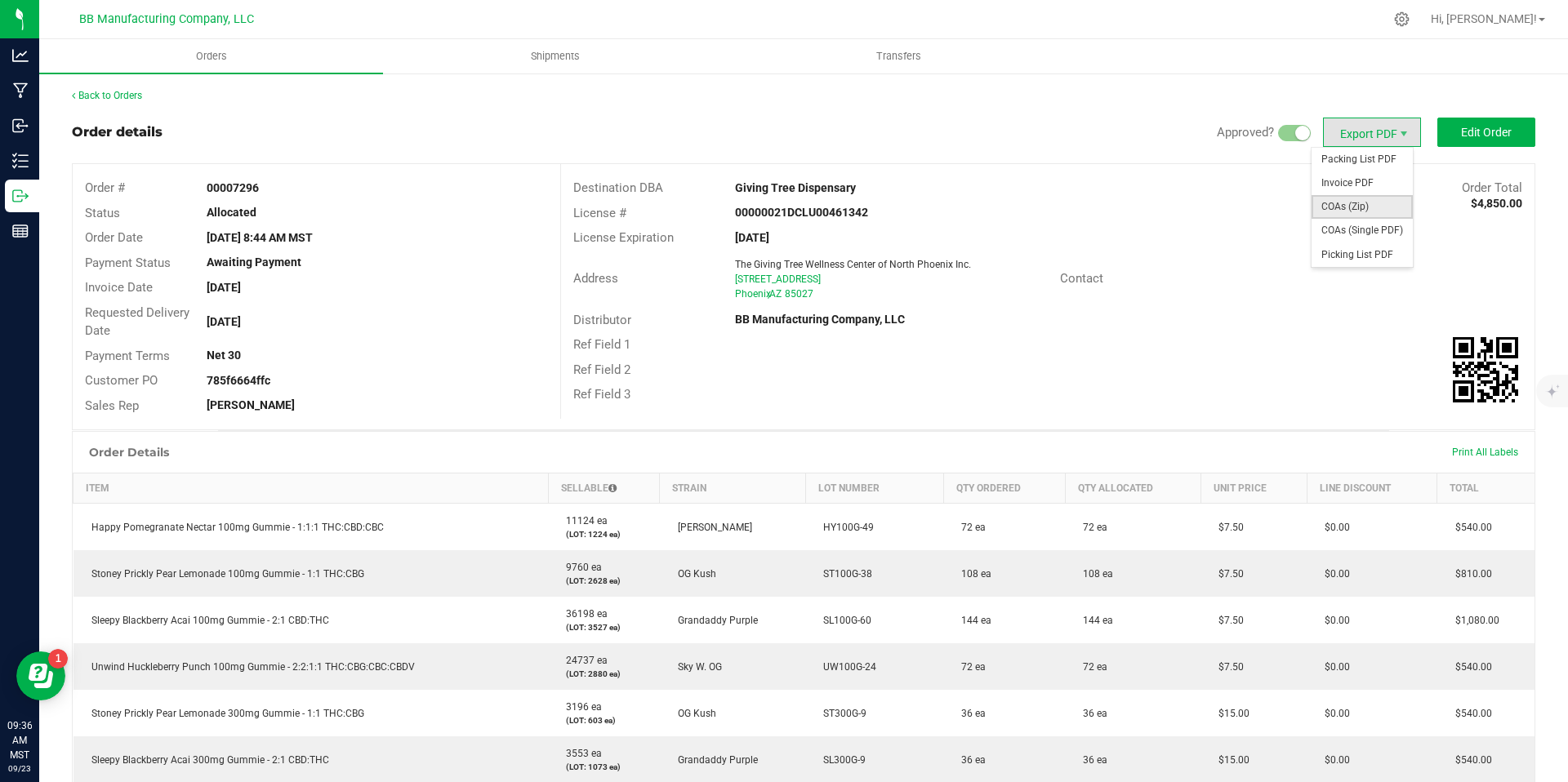
click at [1365, 197] on span "COAs (Zip)" at bounding box center [1362, 207] width 101 height 23
click at [120, 99] on link "Back to Orders" at bounding box center [107, 96] width 70 height 12
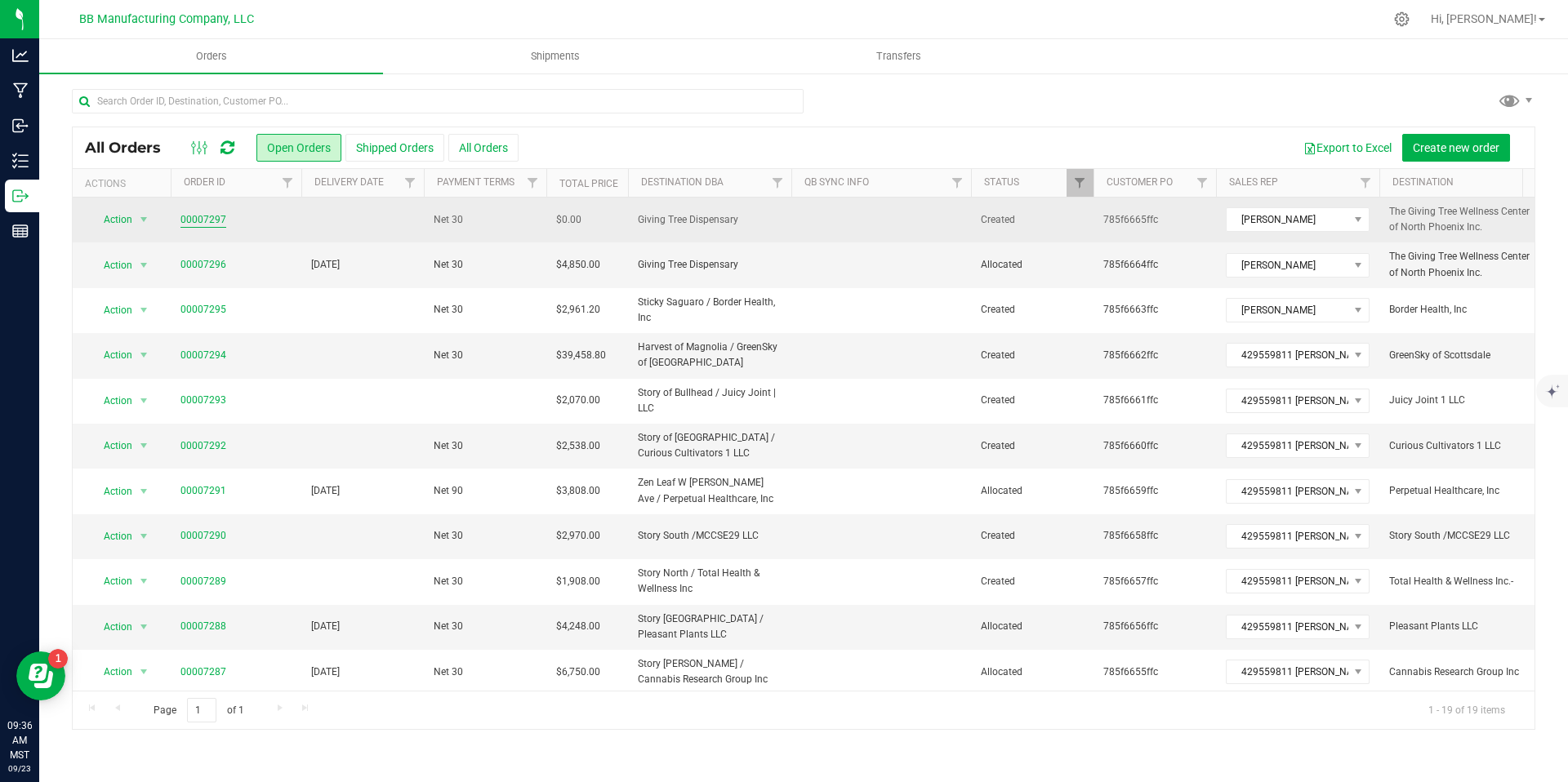
click at [209, 217] on link "00007297" at bounding box center [203, 219] width 46 height 15
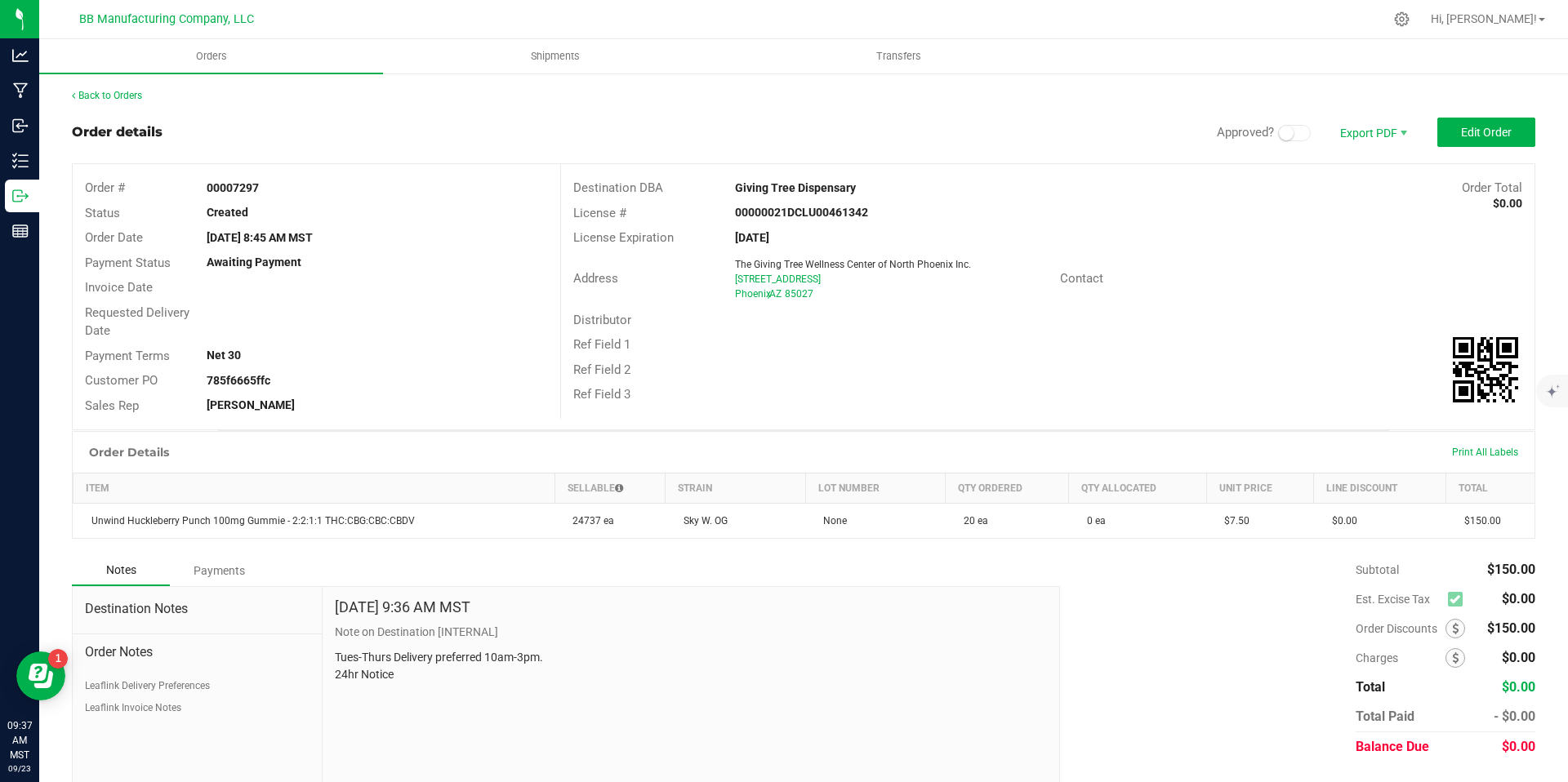
click at [324, 366] on div "Payment Terms Net 30" at bounding box center [317, 356] width 488 height 25
drag, startPoint x: 299, startPoint y: 379, endPoint x: 201, endPoint y: 375, distance: 98.1
click at [202, 375] on div "785f6665ffc" at bounding box center [376, 381] width 365 height 17
copy strong "785f6665ffc"
click at [116, 99] on link "Back to Orders" at bounding box center [107, 96] width 70 height 12
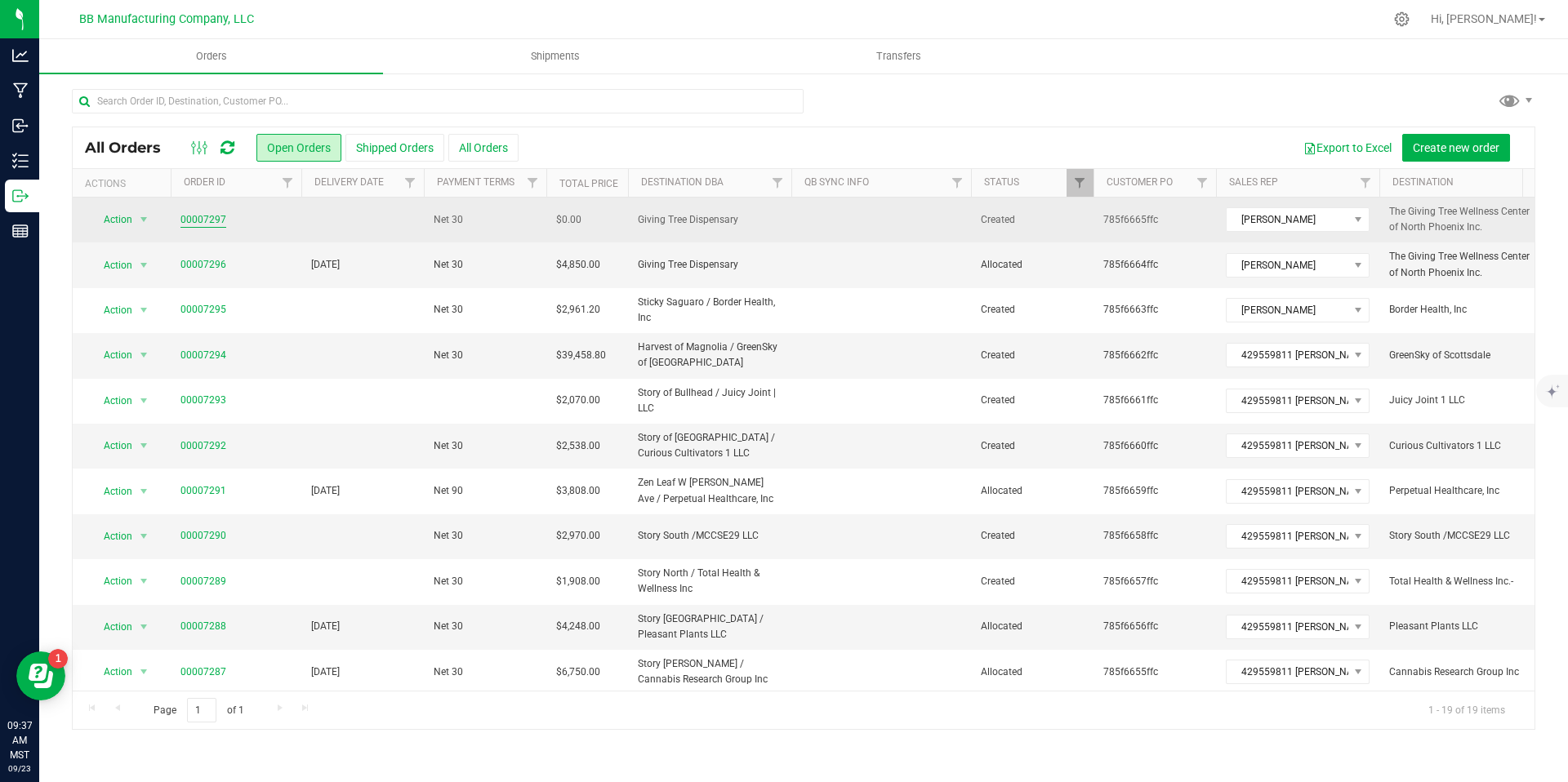
click at [208, 217] on link "00007297" at bounding box center [203, 219] width 46 height 15
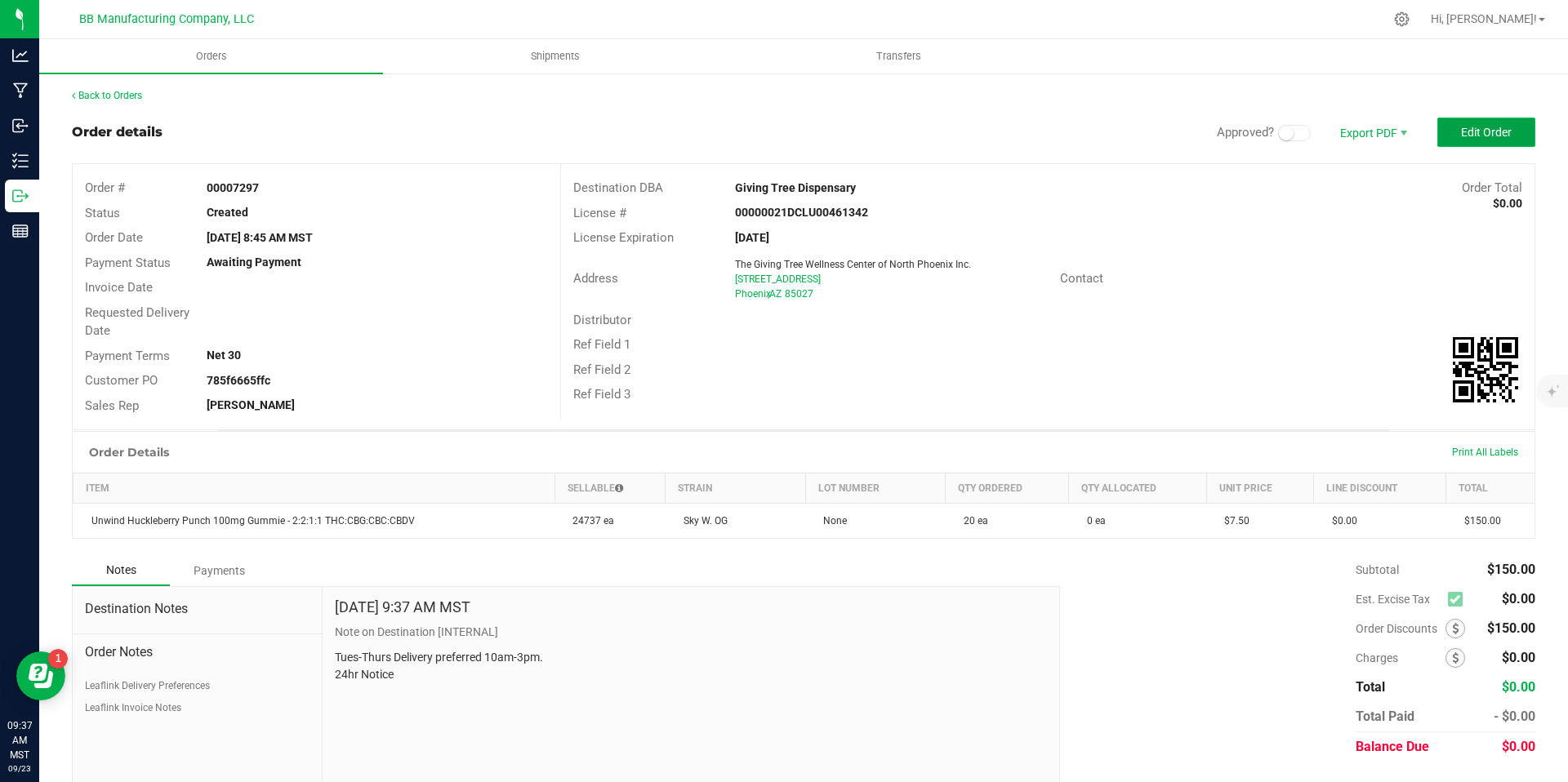
click at [1464, 133] on span "Edit Order" at bounding box center [1487, 132] width 51 height 13
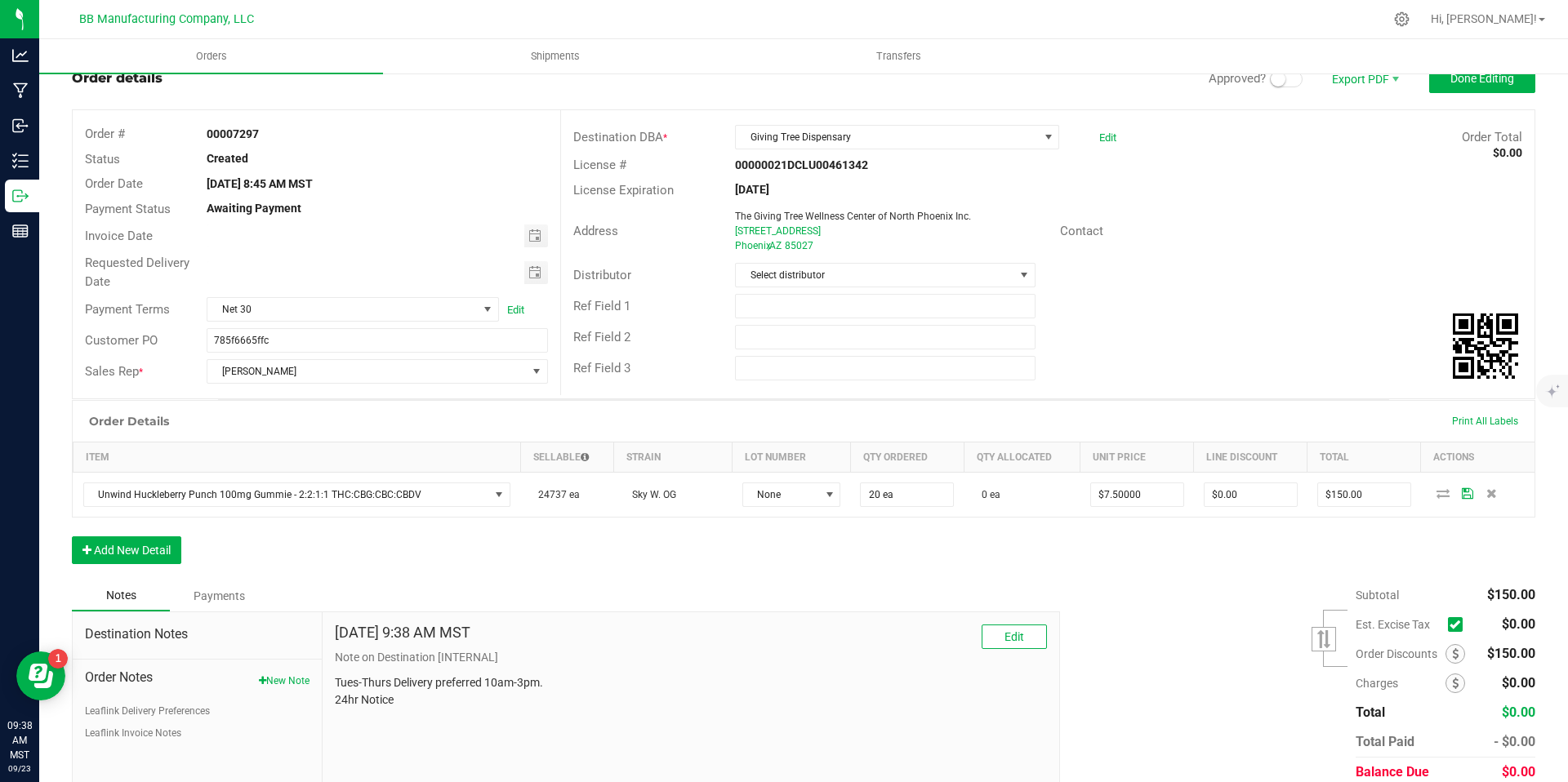
scroll to position [120, 0]
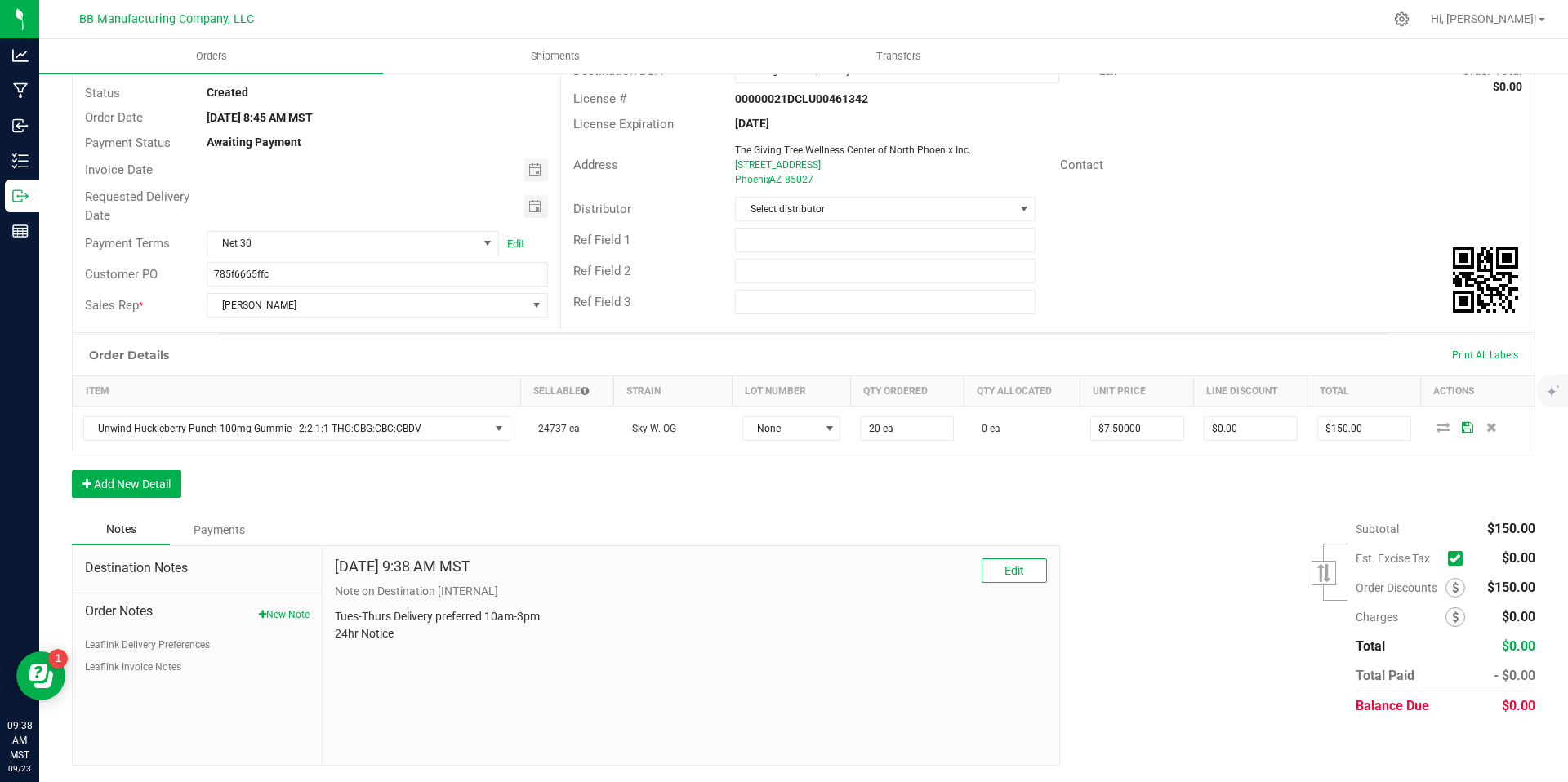
click at [156, 654] on ul "Leaflink Delivery Preferences Leaflink Invoice Notes" at bounding box center [197, 656] width 225 height 37
click at [151, 661] on button "Leaflink Invoice Notes" at bounding box center [133, 667] width 97 height 14
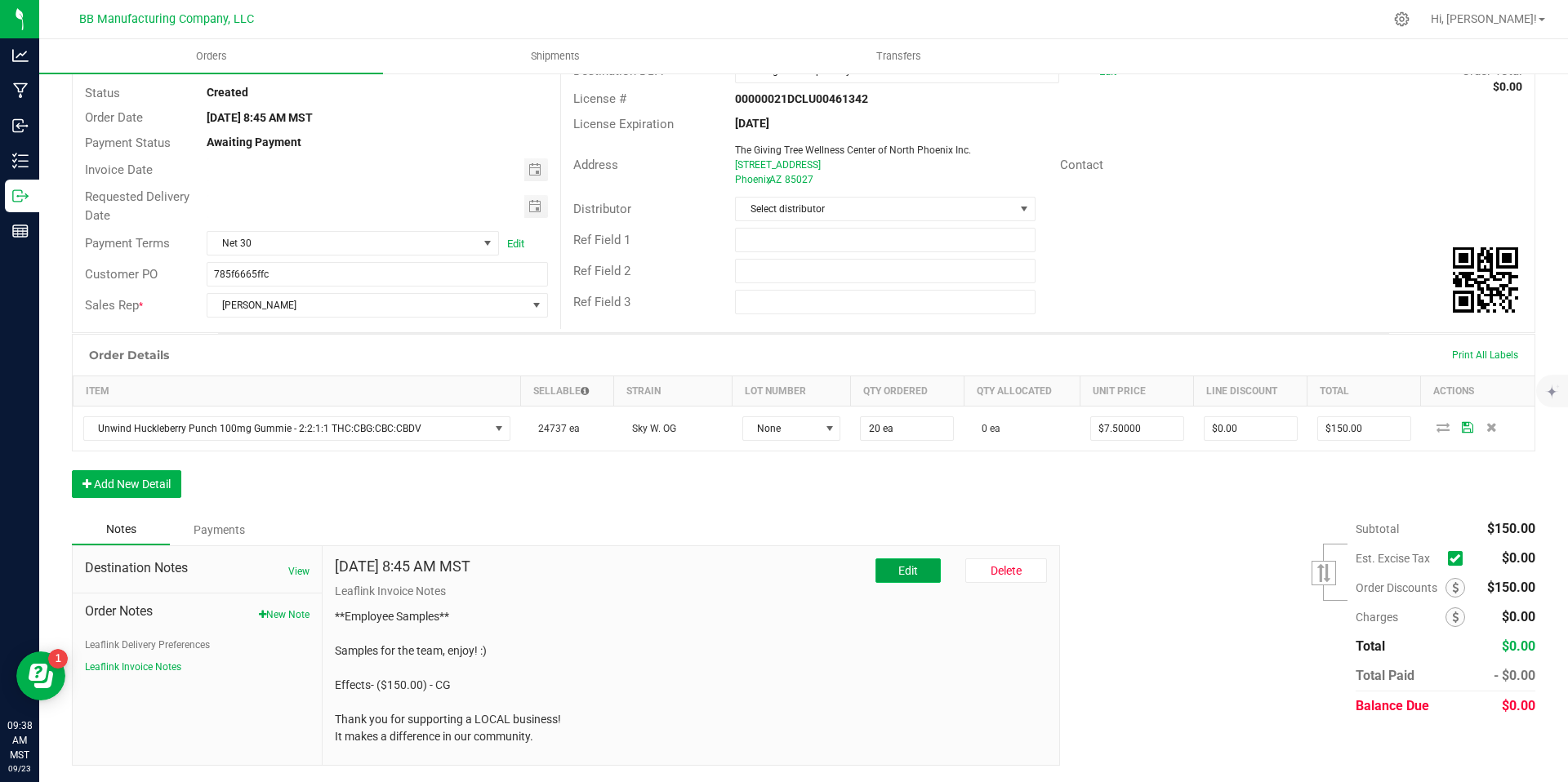
click at [905, 563] on button "Edit" at bounding box center [909, 570] width 65 height 24
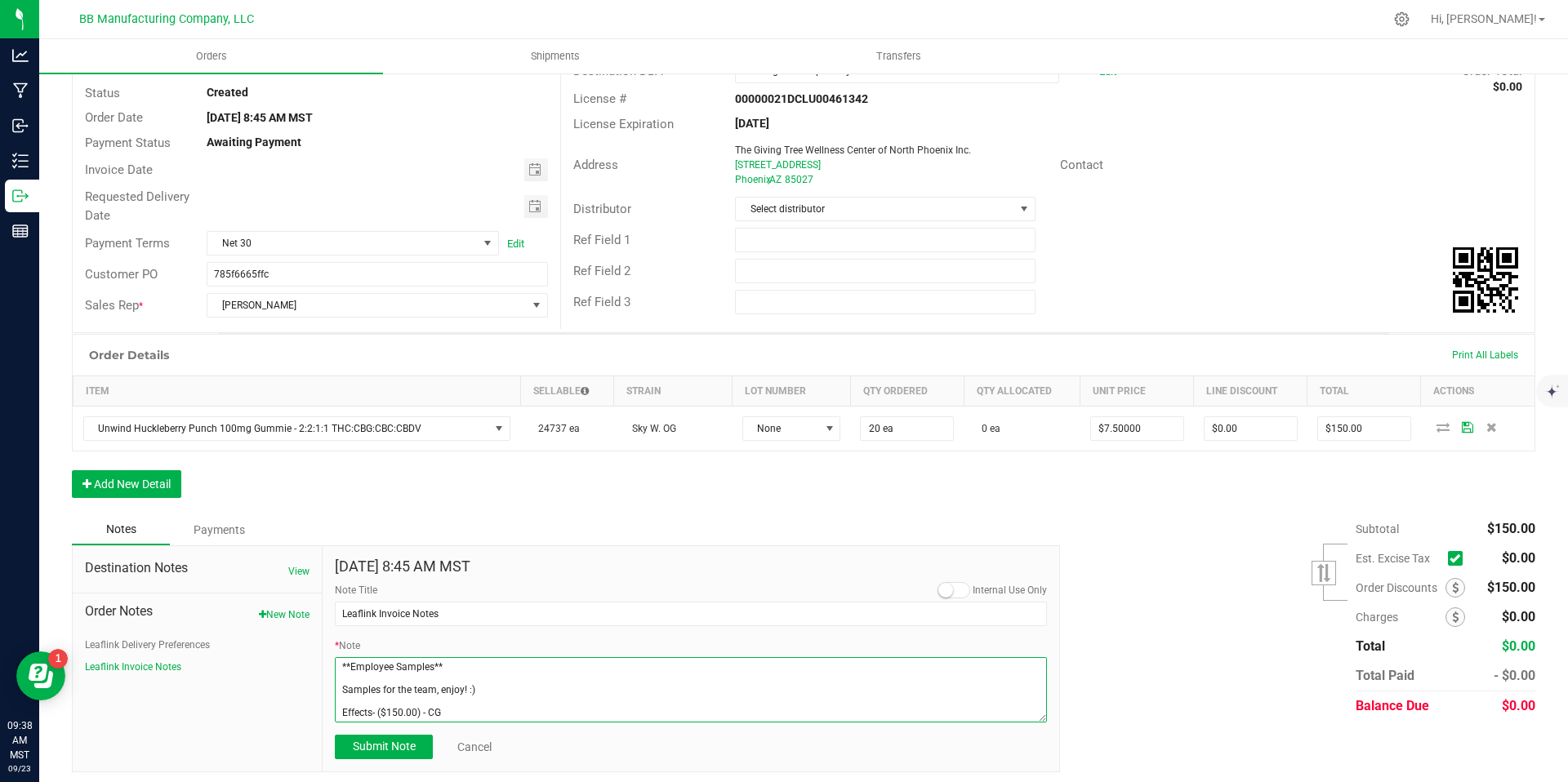
click at [397, 711] on textarea "* Note" at bounding box center [691, 690] width 713 height 65
type textarea "**Employee Samples** Samples for the team, enjoy! :) Effects- ($135.00) - CG Th…"
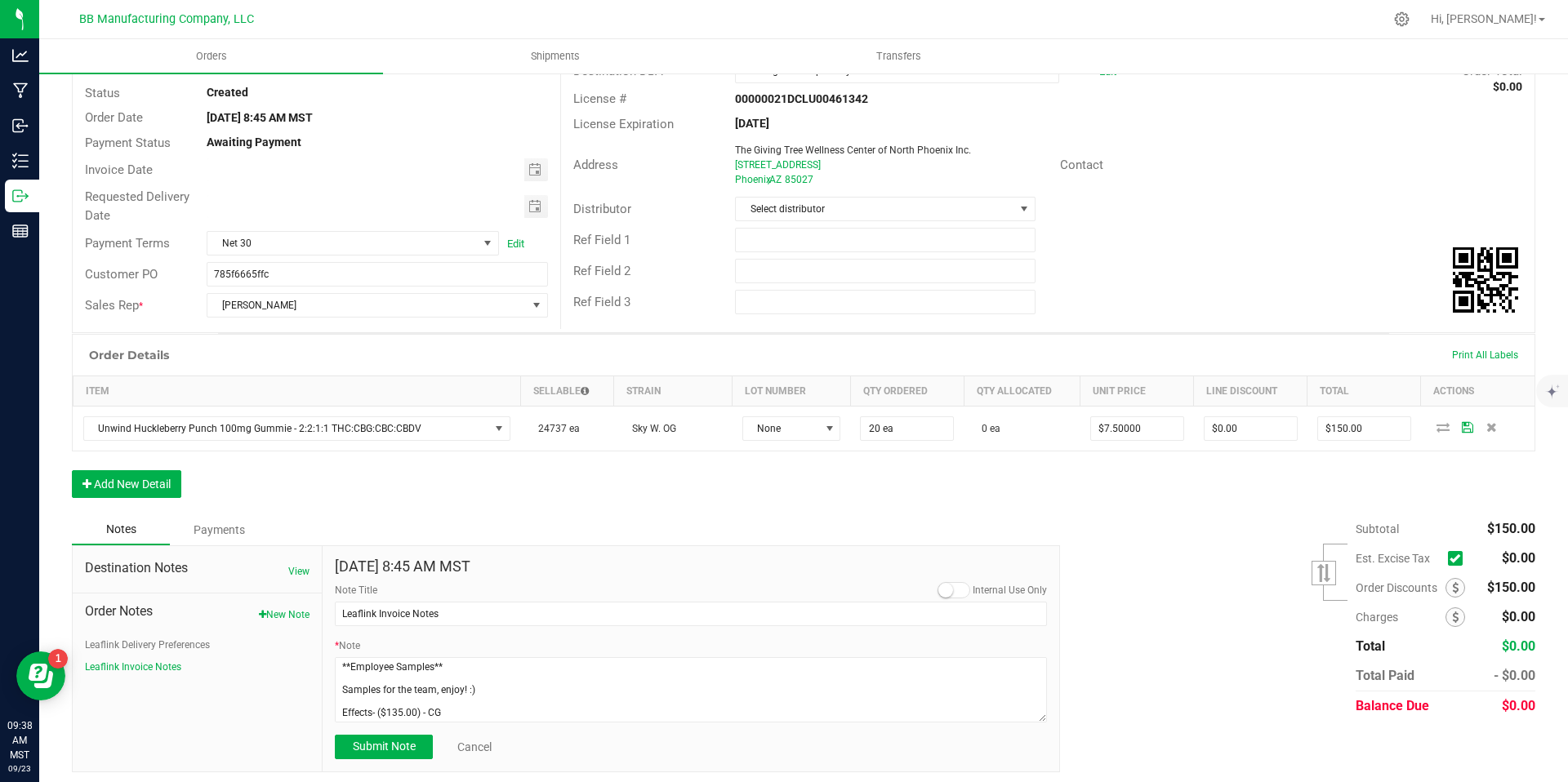
click at [405, 764] on div "[DATE] 8:45 AM MST Internal Use Only Note Title Leaflink Invoice Notes * Note S…" at bounding box center [691, 659] width 737 height 225
click at [405, 756] on button "Submit Note" at bounding box center [383, 747] width 98 height 24
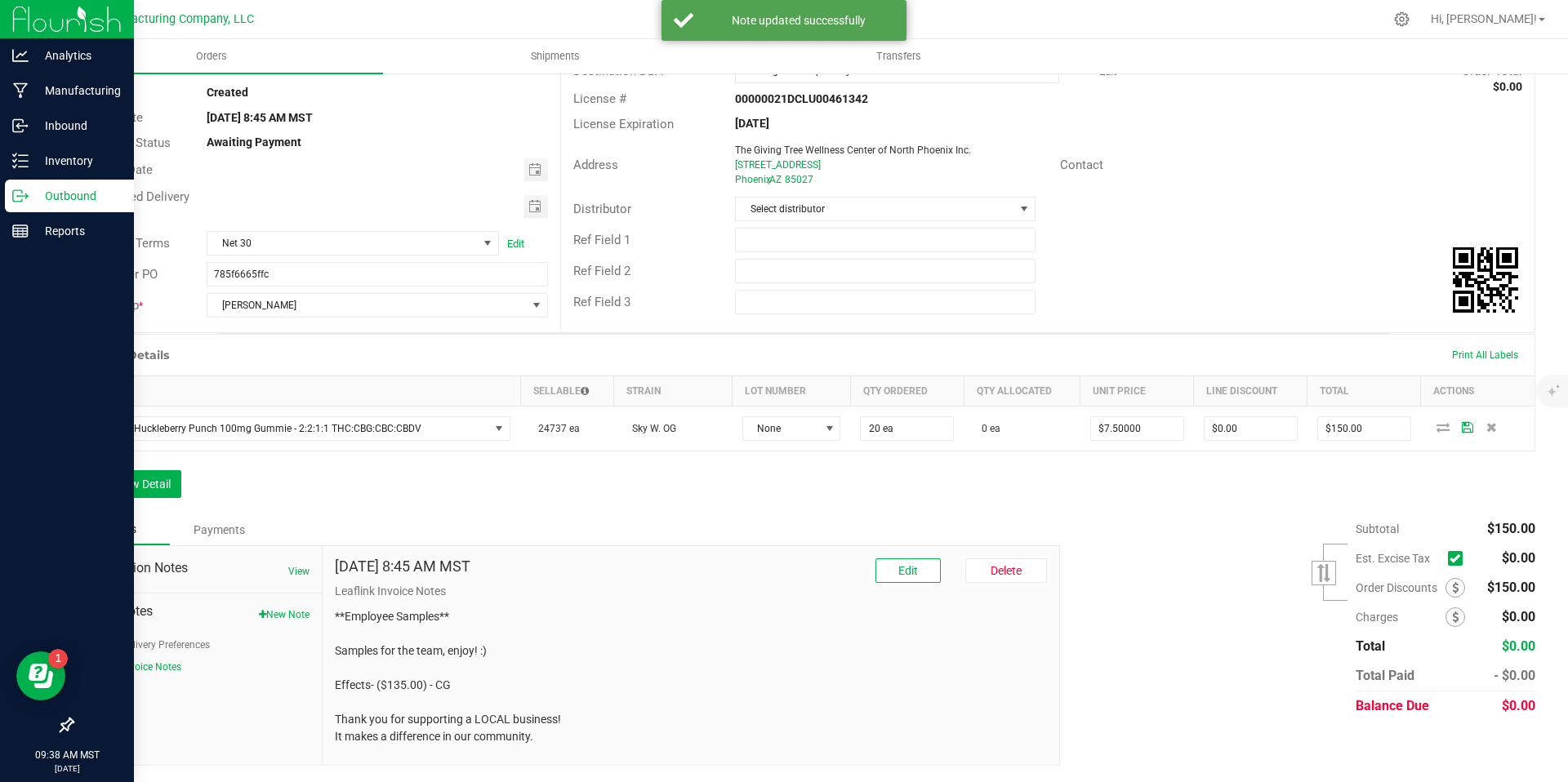
click at [17, 201] on icon at bounding box center [17, 196] width 9 height 12
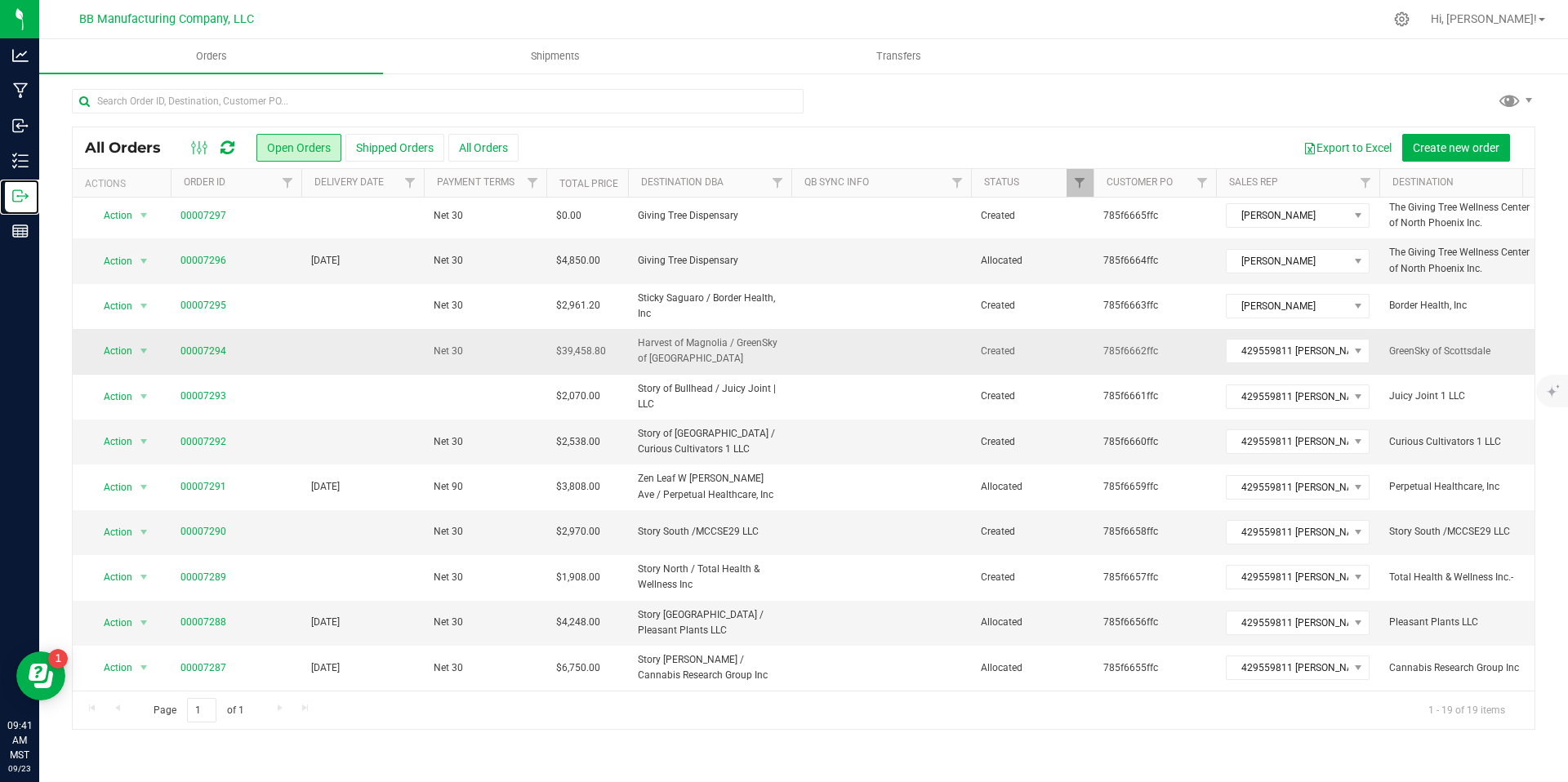
scroll to position [9, 0]
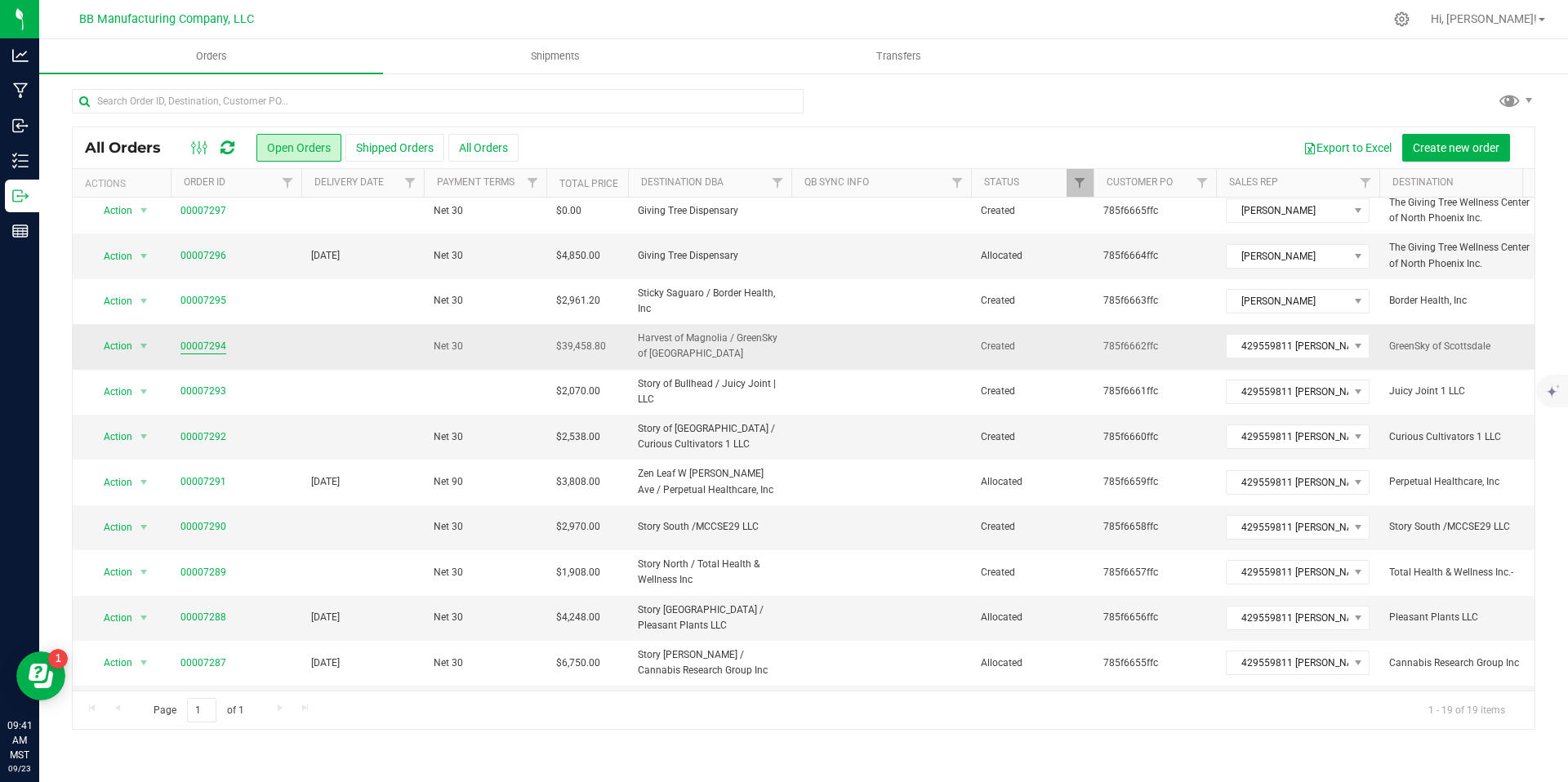
click at [185, 345] on link "00007294" at bounding box center [203, 346] width 46 height 15
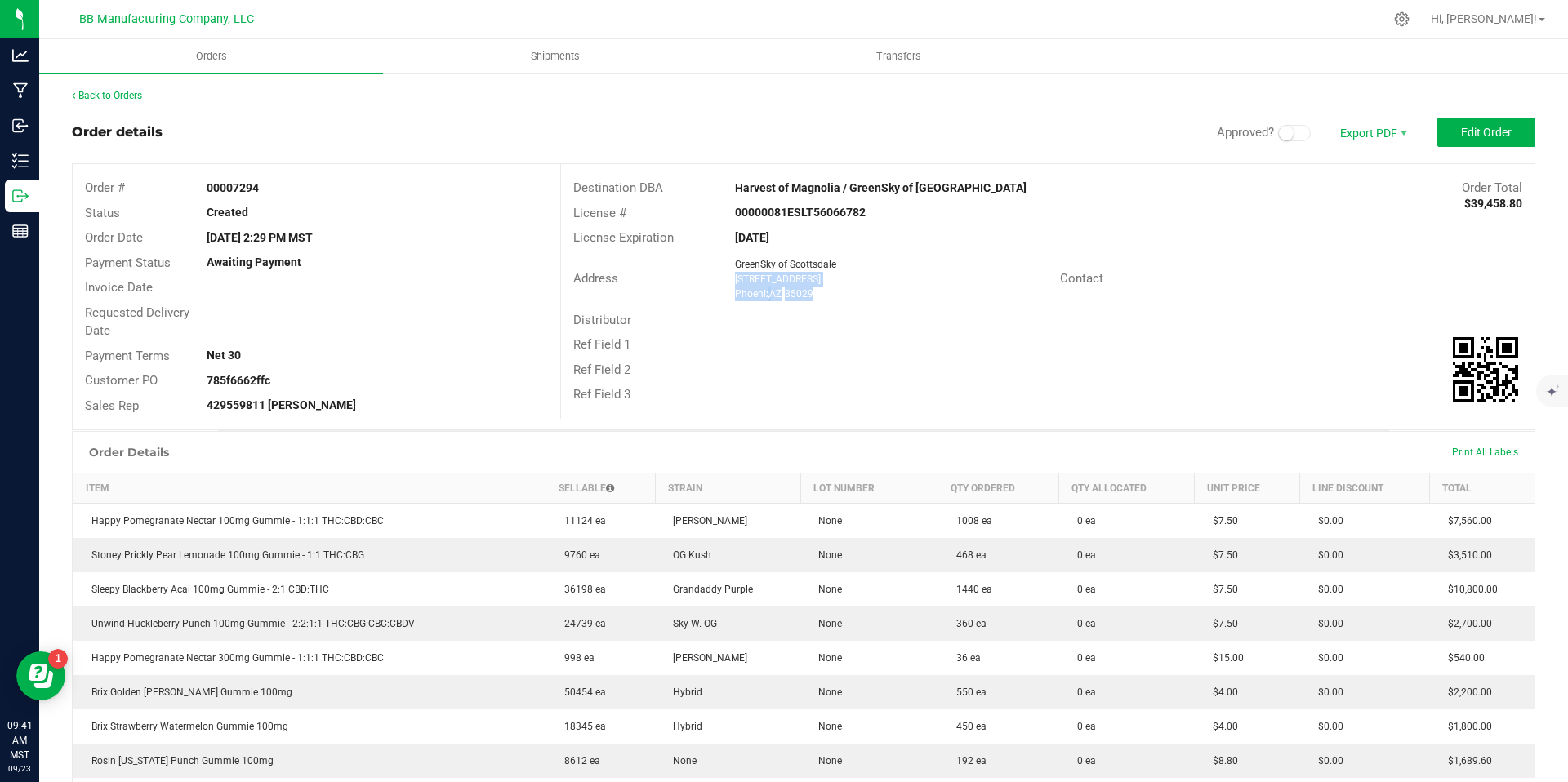
drag, startPoint x: 826, startPoint y: 305, endPoint x: 828, endPoint y: 288, distance: 17.1
click at [828, 288] on div "Address GreenSky of [GEOGRAPHIC_DATA] [STREET_ADDRESS] Contact" at bounding box center [1047, 279] width 973 height 57
copy ngx-name-and-address "[STREET_ADDRESS]"
click at [107, 100] on link "Back to Orders" at bounding box center [107, 96] width 70 height 12
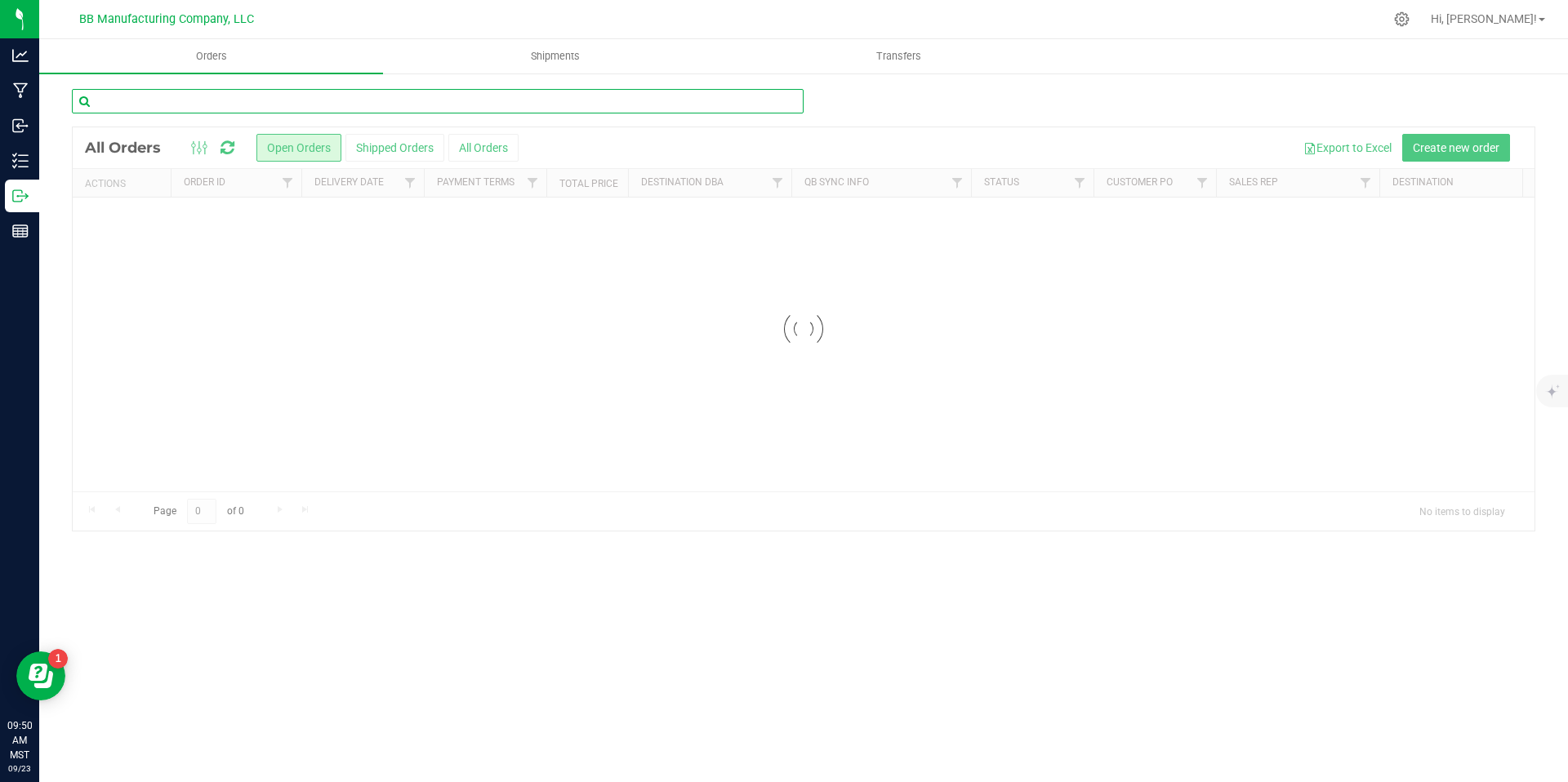
click at [295, 104] on input "text" at bounding box center [438, 101] width 732 height 24
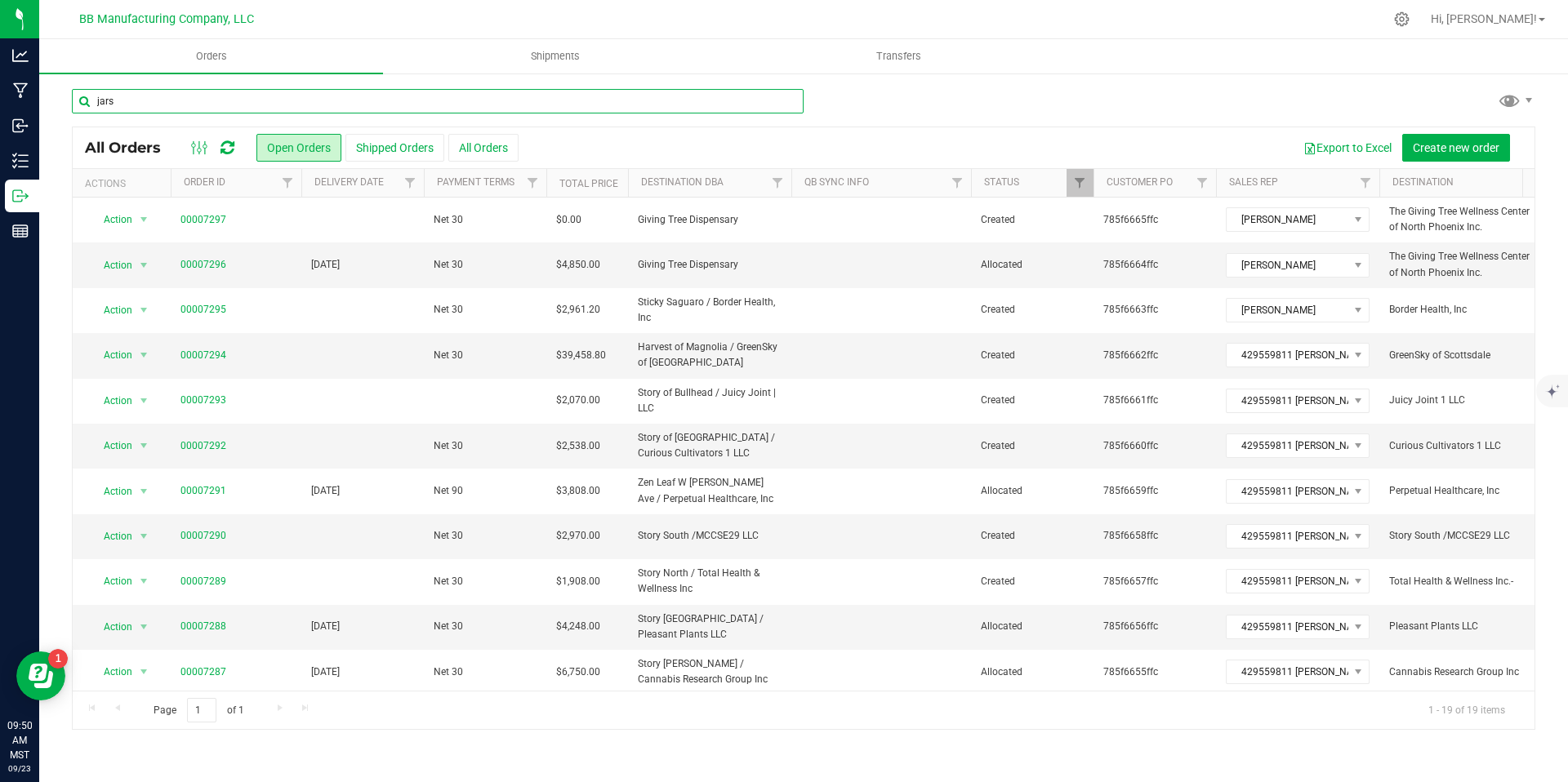
type input "jars"
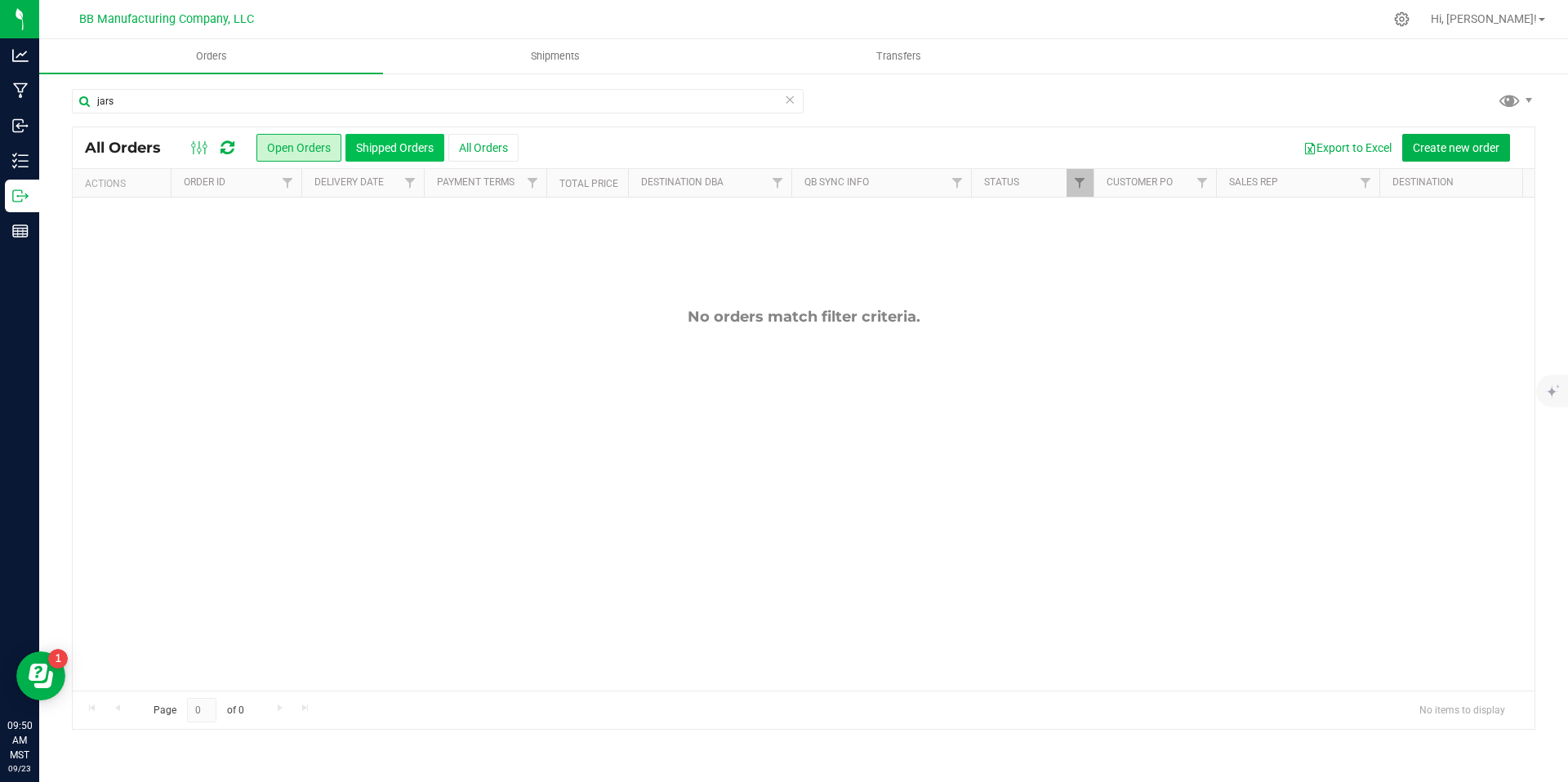
click at [414, 148] on button "Shipped Orders" at bounding box center [395, 147] width 99 height 28
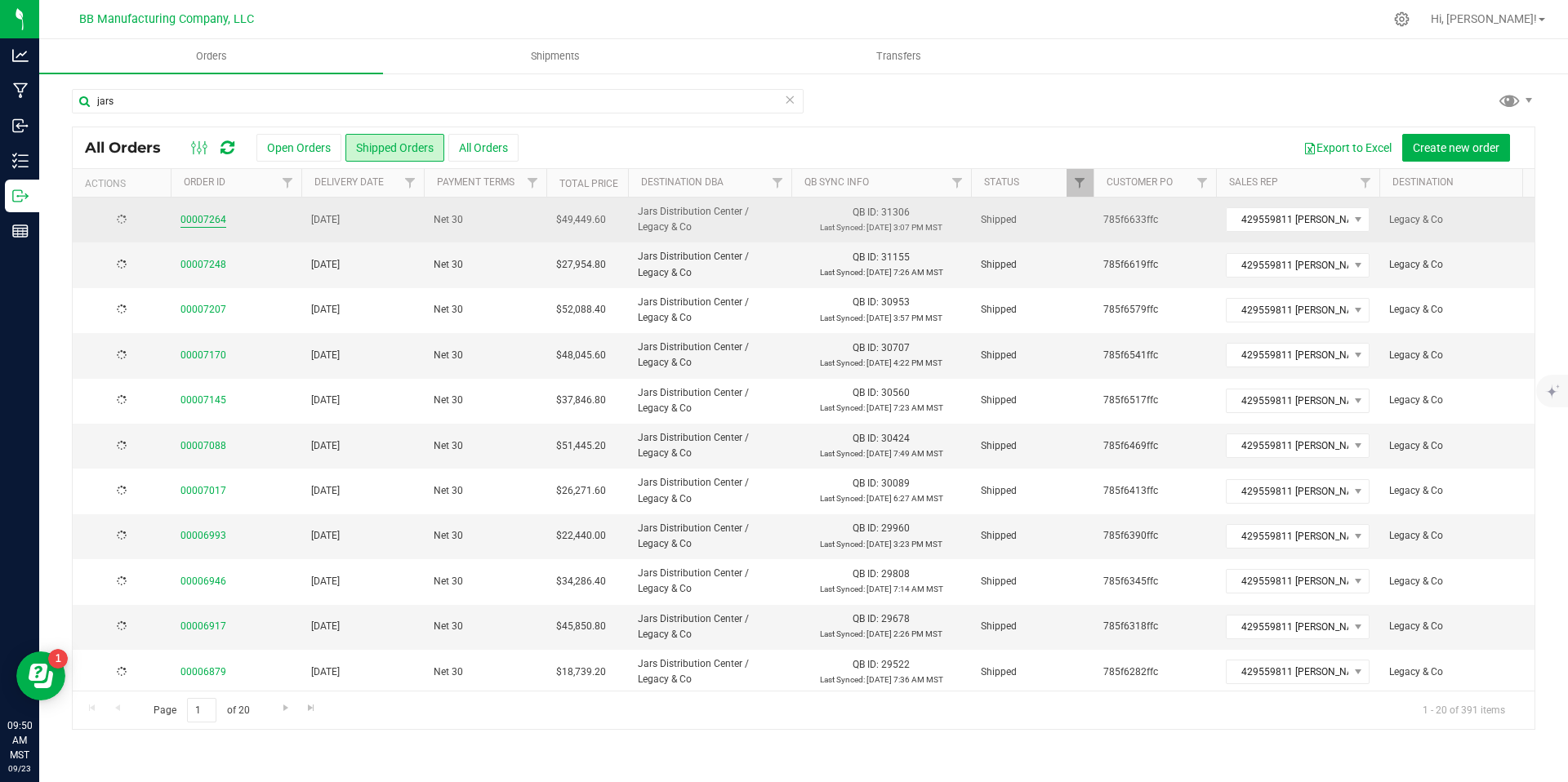
click at [216, 212] on link "00007264" at bounding box center [203, 219] width 46 height 15
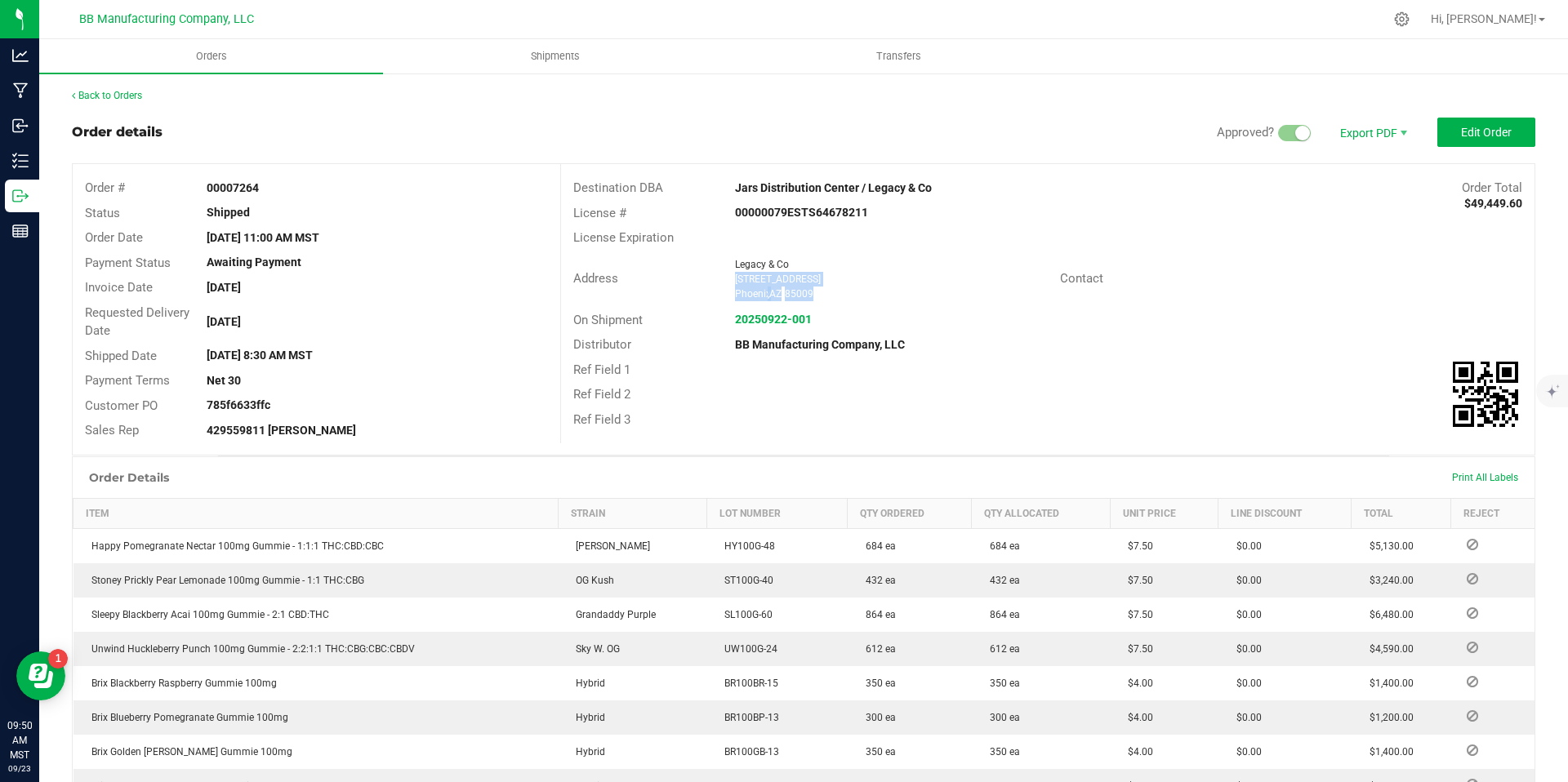
drag, startPoint x: 820, startPoint y: 293, endPoint x: 729, endPoint y: 281, distance: 91.8
click at [729, 281] on div "Legacy & Co [STREET_ADDRESS]" at bounding box center [893, 279] width 333 height 44
copy ngx-name-and-address "[STREET_ADDRESS]"
click at [126, 97] on link "Back to Orders" at bounding box center [107, 96] width 70 height 12
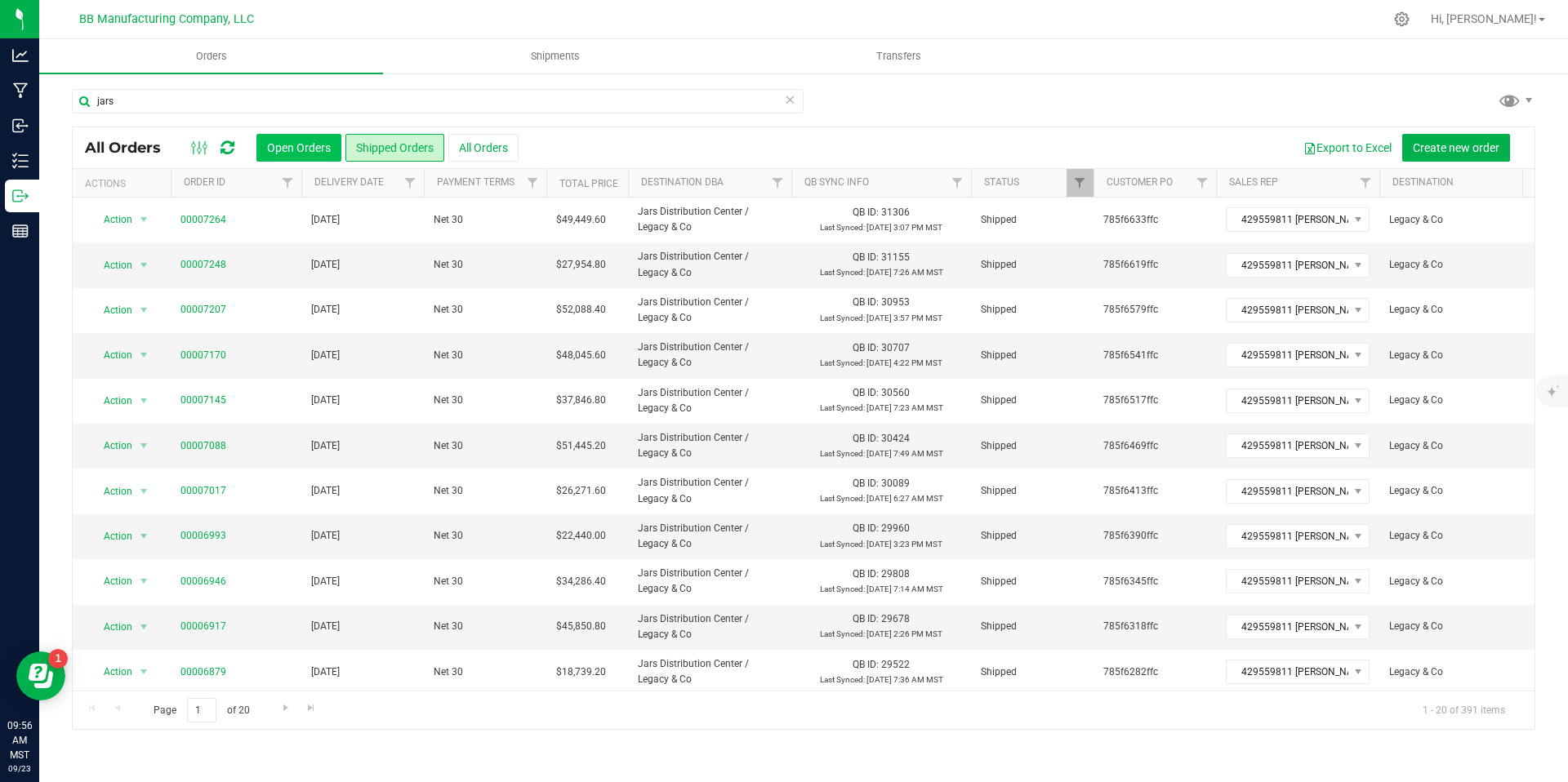
click at [321, 146] on button "Open Orders" at bounding box center [299, 147] width 85 height 28
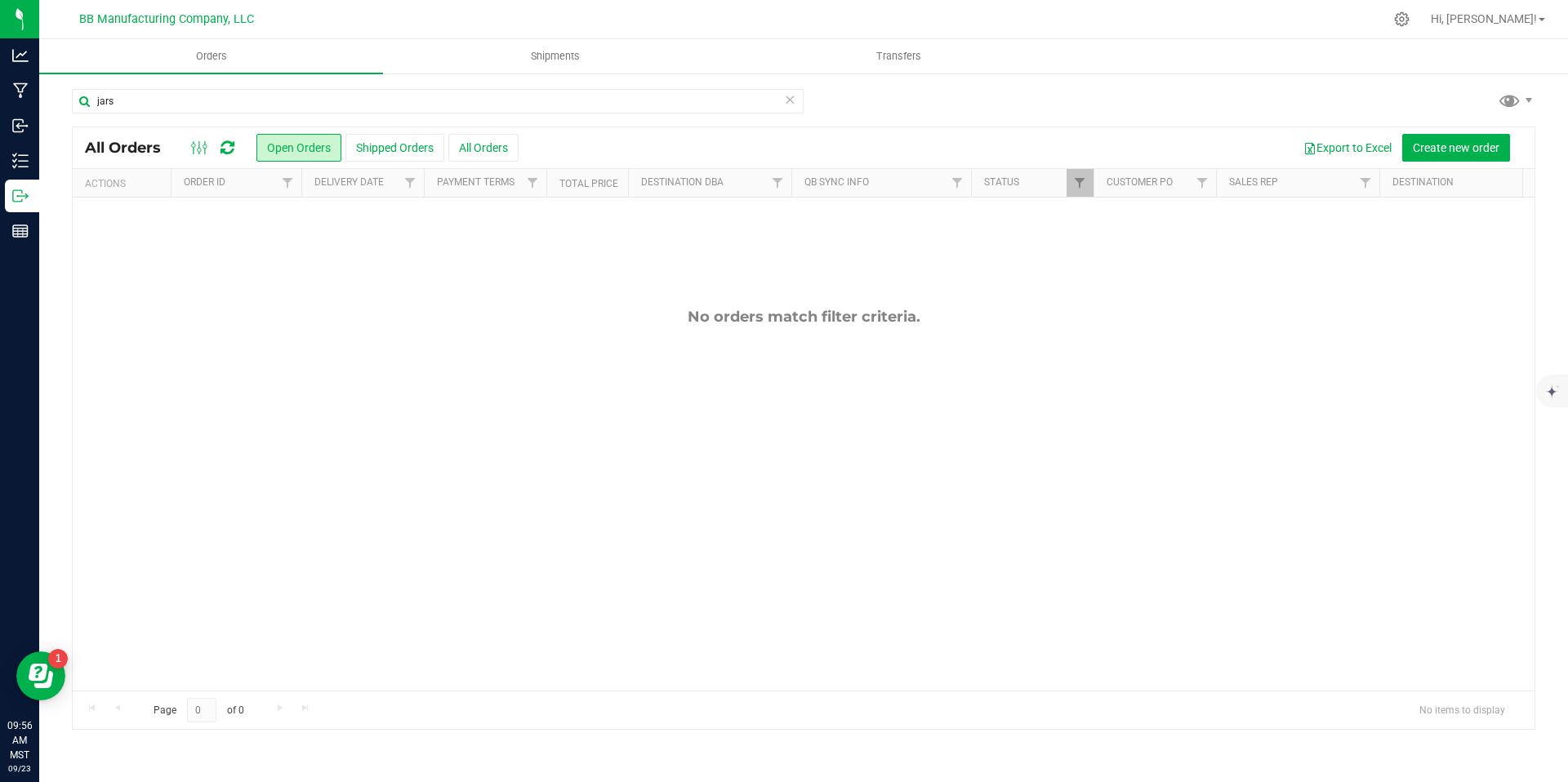
click at [788, 94] on icon at bounding box center [789, 99] width 12 height 20
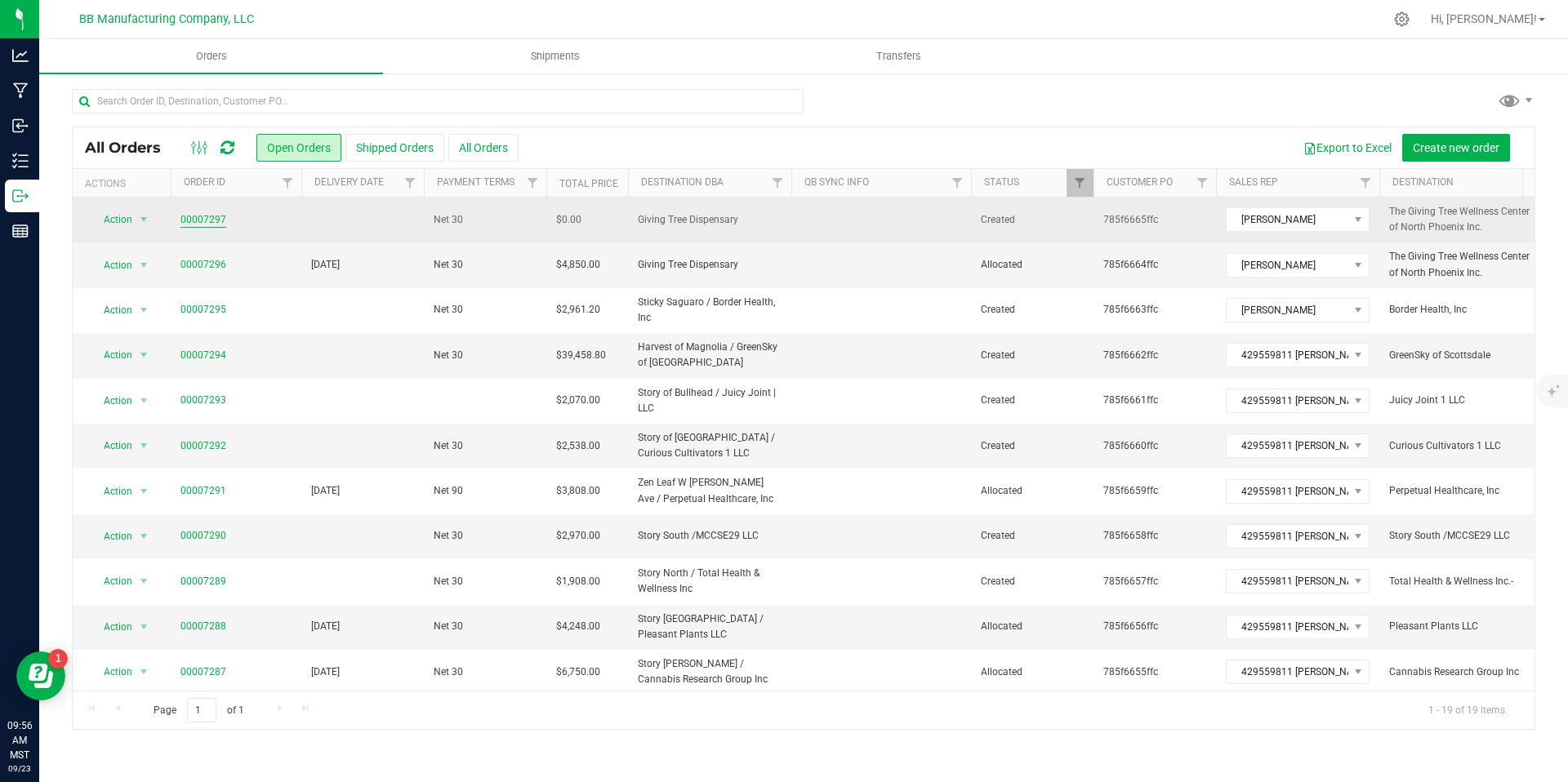
click at [213, 221] on link "00007297" at bounding box center [203, 219] width 46 height 15
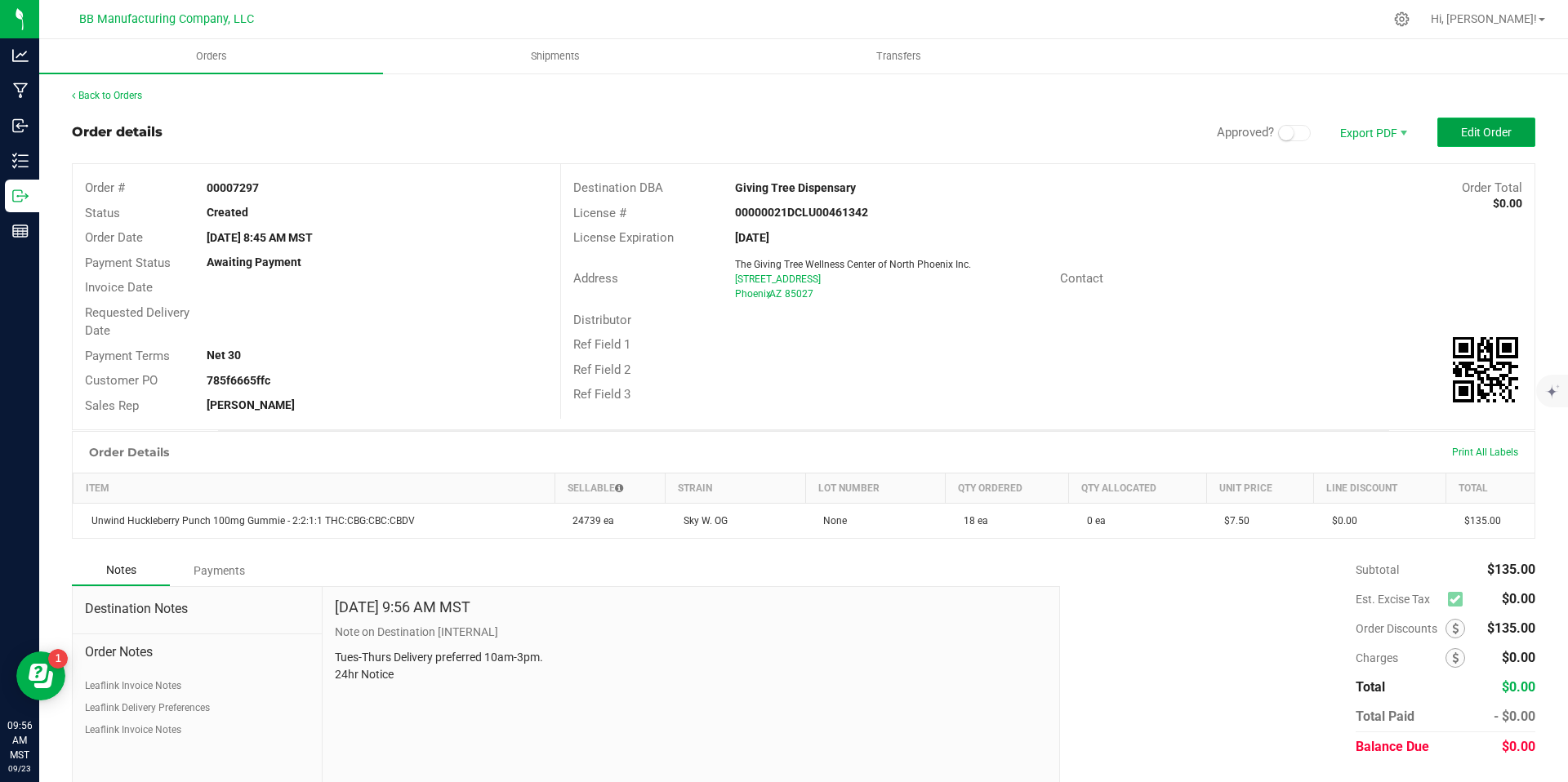
click at [1502, 143] on button "Edit Order" at bounding box center [1487, 132] width 98 height 30
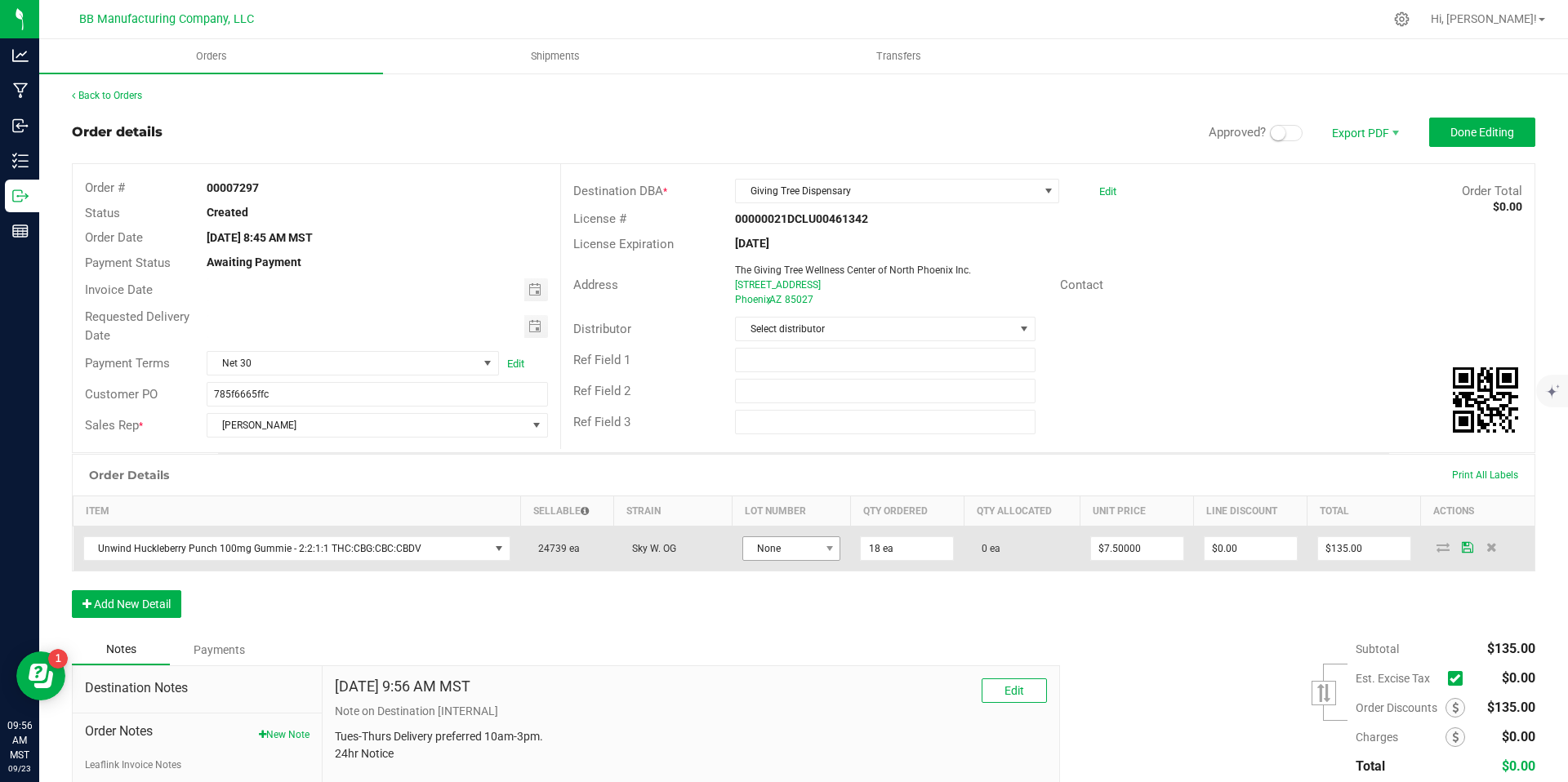
scroll to position [4, 0]
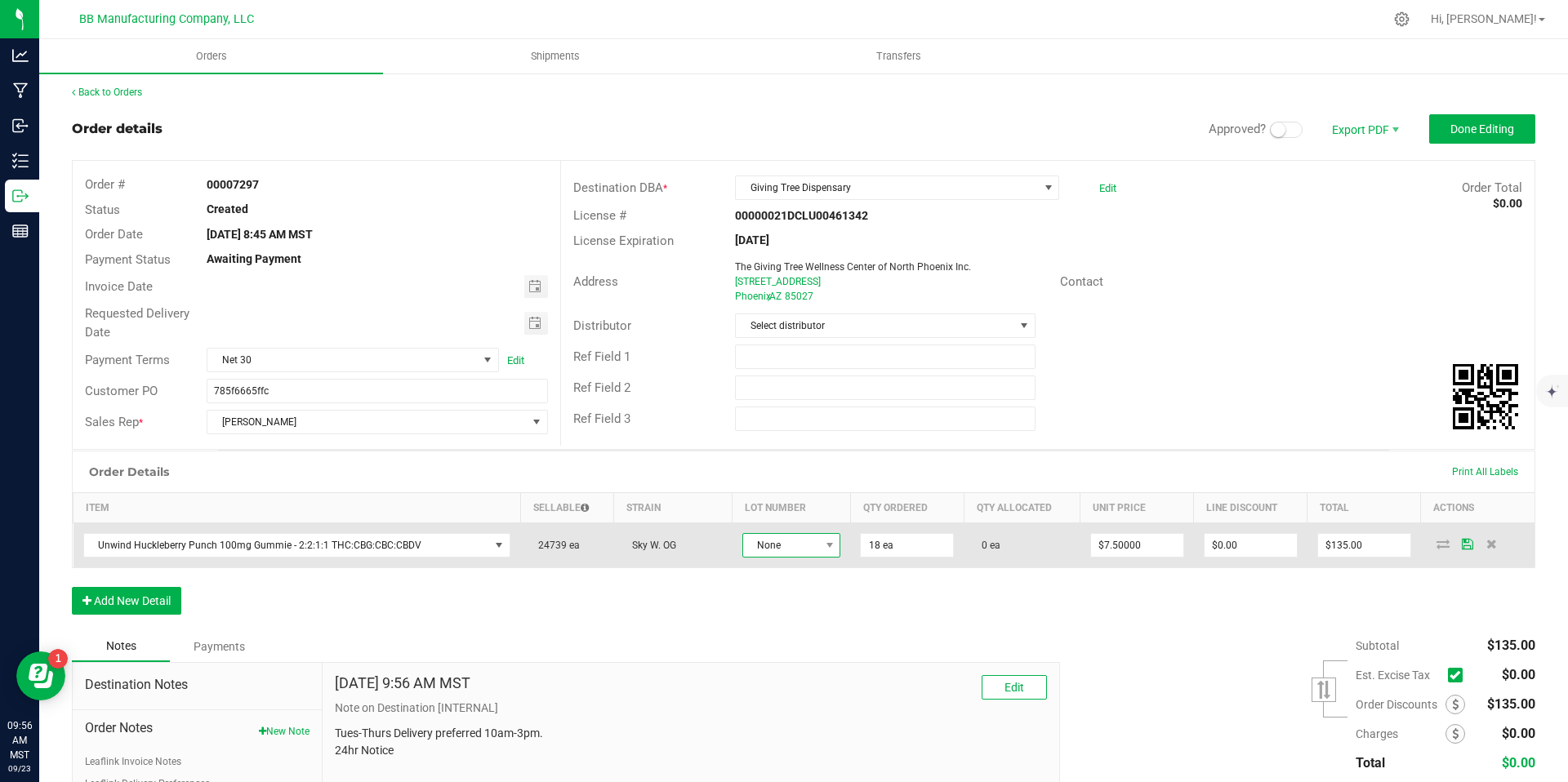
click at [802, 551] on span "None" at bounding box center [781, 545] width 77 height 23
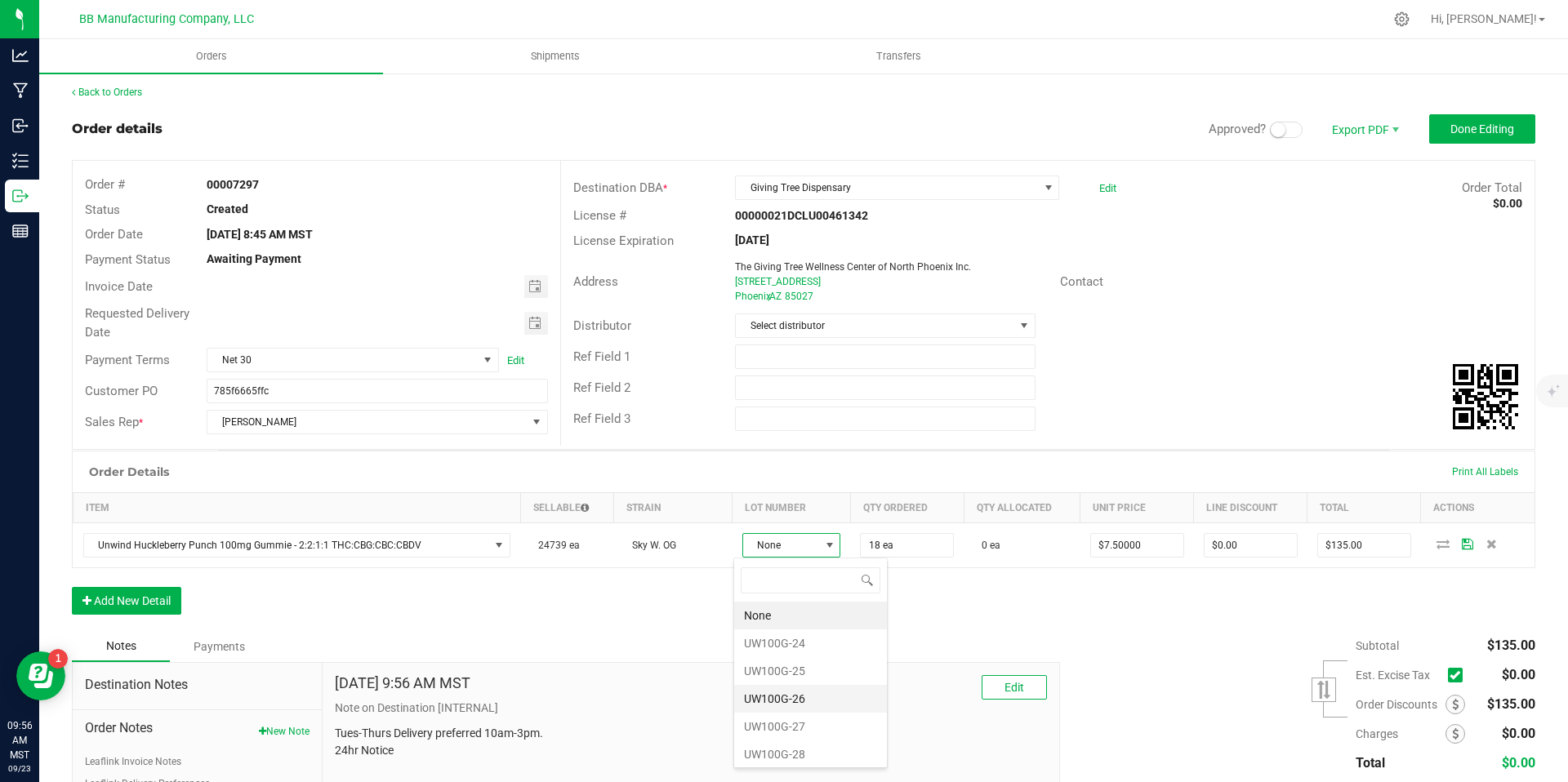
click at [773, 694] on li "UW100G-26" at bounding box center [810, 699] width 152 height 28
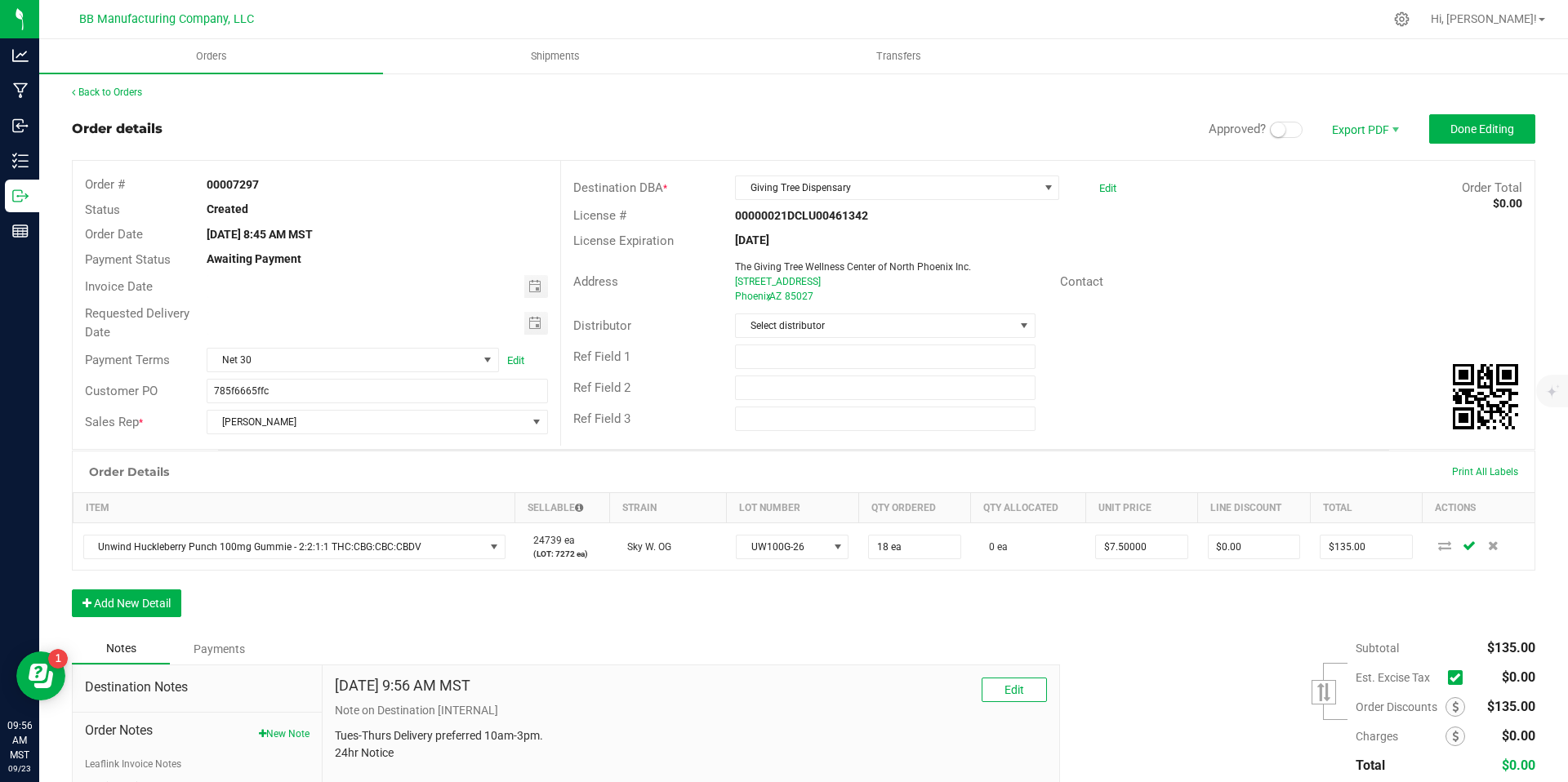
click at [1472, 146] on outbound-order-header "Order details Approved? Export PDF Done Editing Order # 00007297 Status Created…" at bounding box center [804, 282] width 1464 height 336
click at [1471, 129] on span "Done Editing" at bounding box center [1482, 129] width 64 height 13
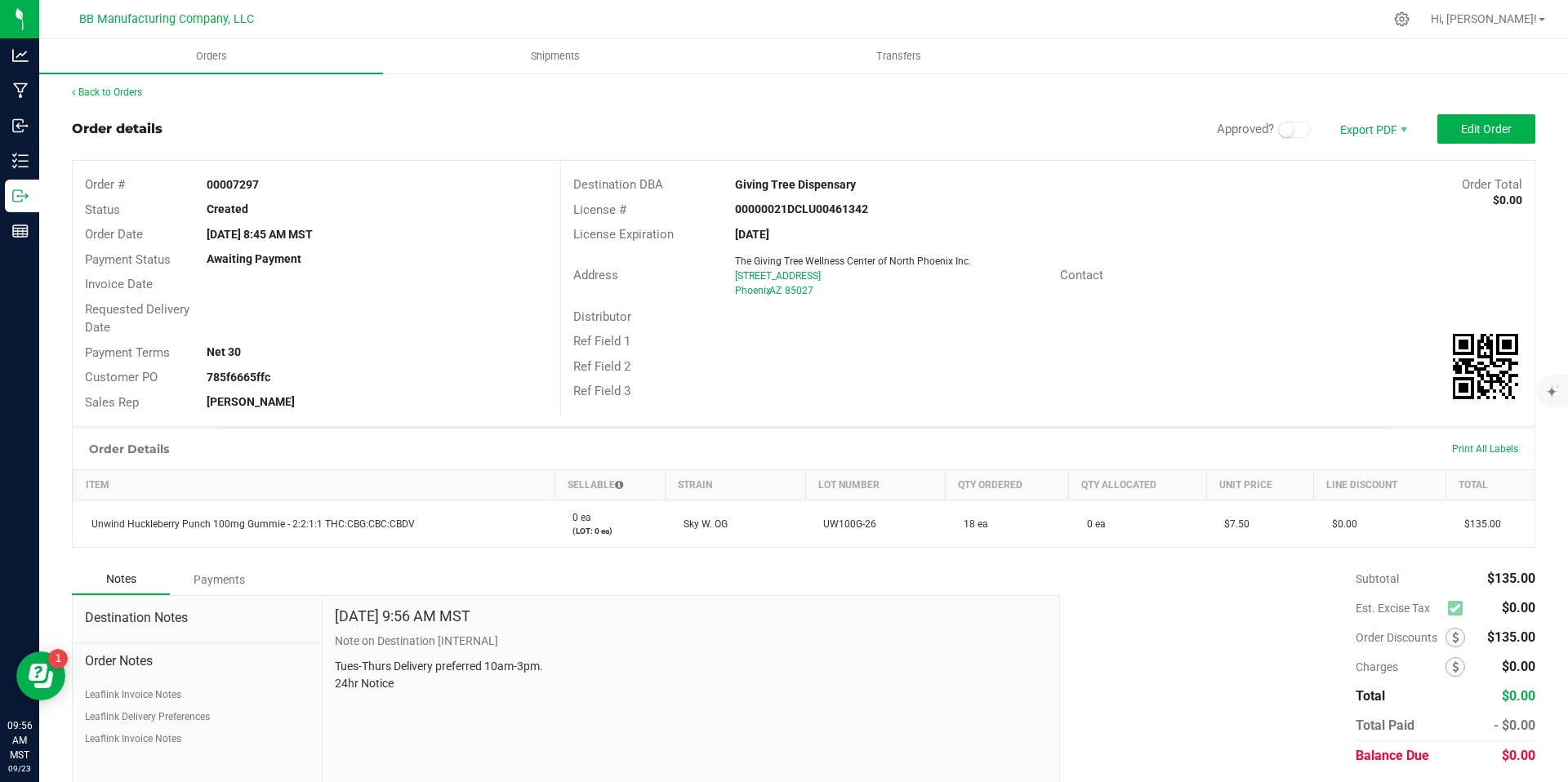
click at [1471, 129] on span "Edit Order" at bounding box center [1487, 129] width 51 height 13
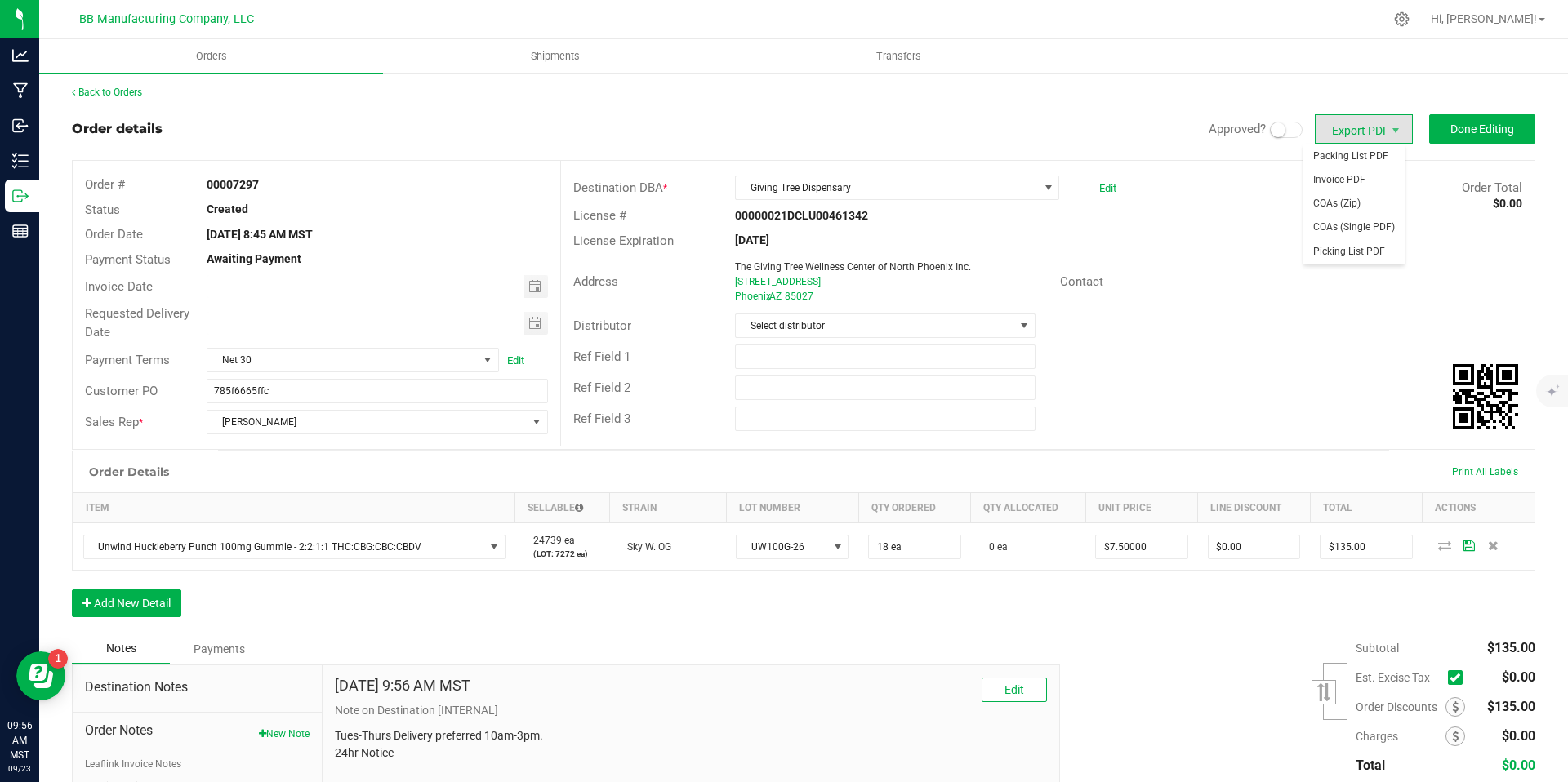
click at [1259, 117] on div "Approved? Export PDF Done Editing" at bounding box center [1372, 129] width 327 height 30
click at [1271, 124] on small at bounding box center [1278, 130] width 14 height 14
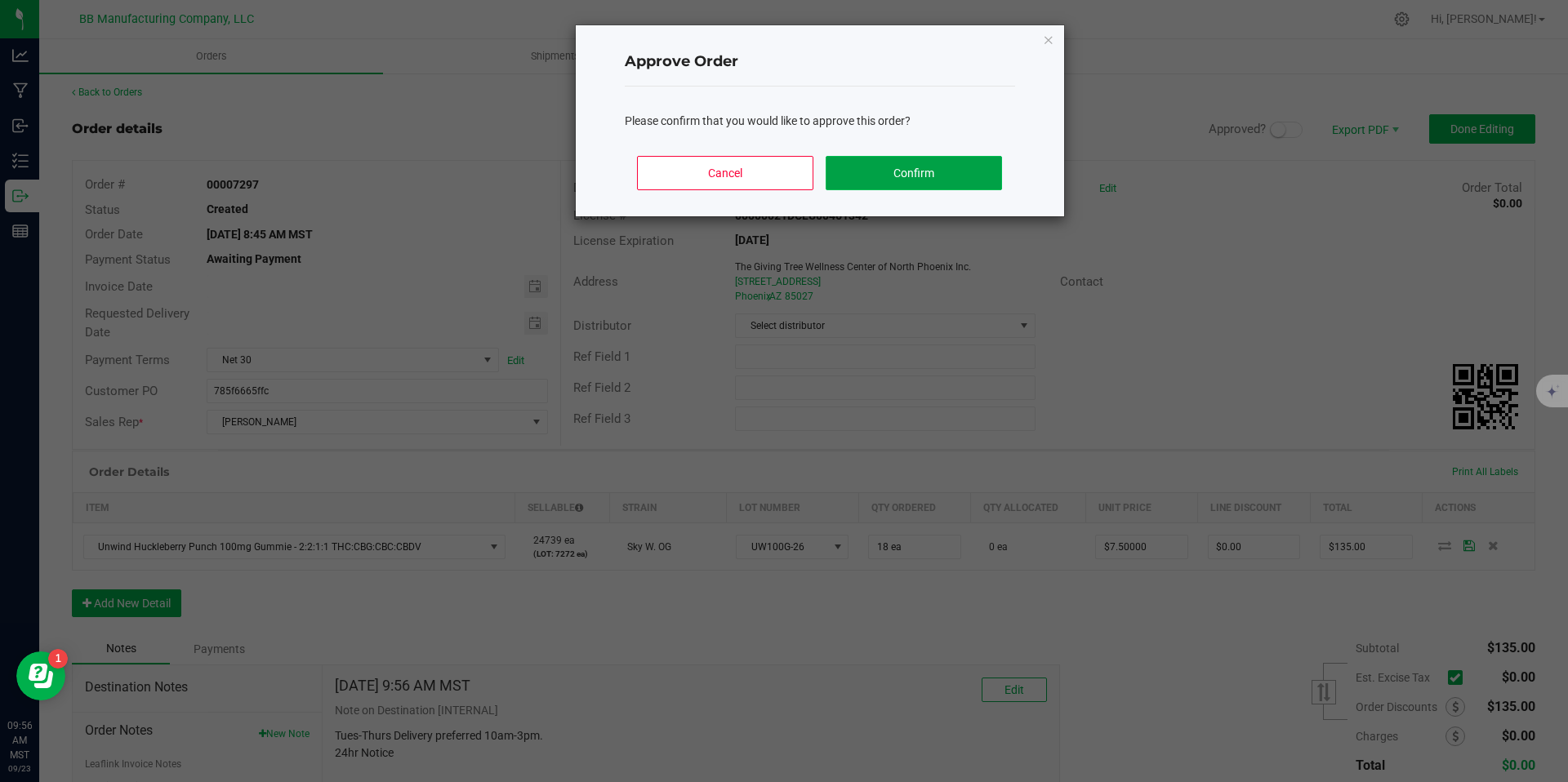
click at [891, 161] on button "Confirm" at bounding box center [913, 173] width 176 height 34
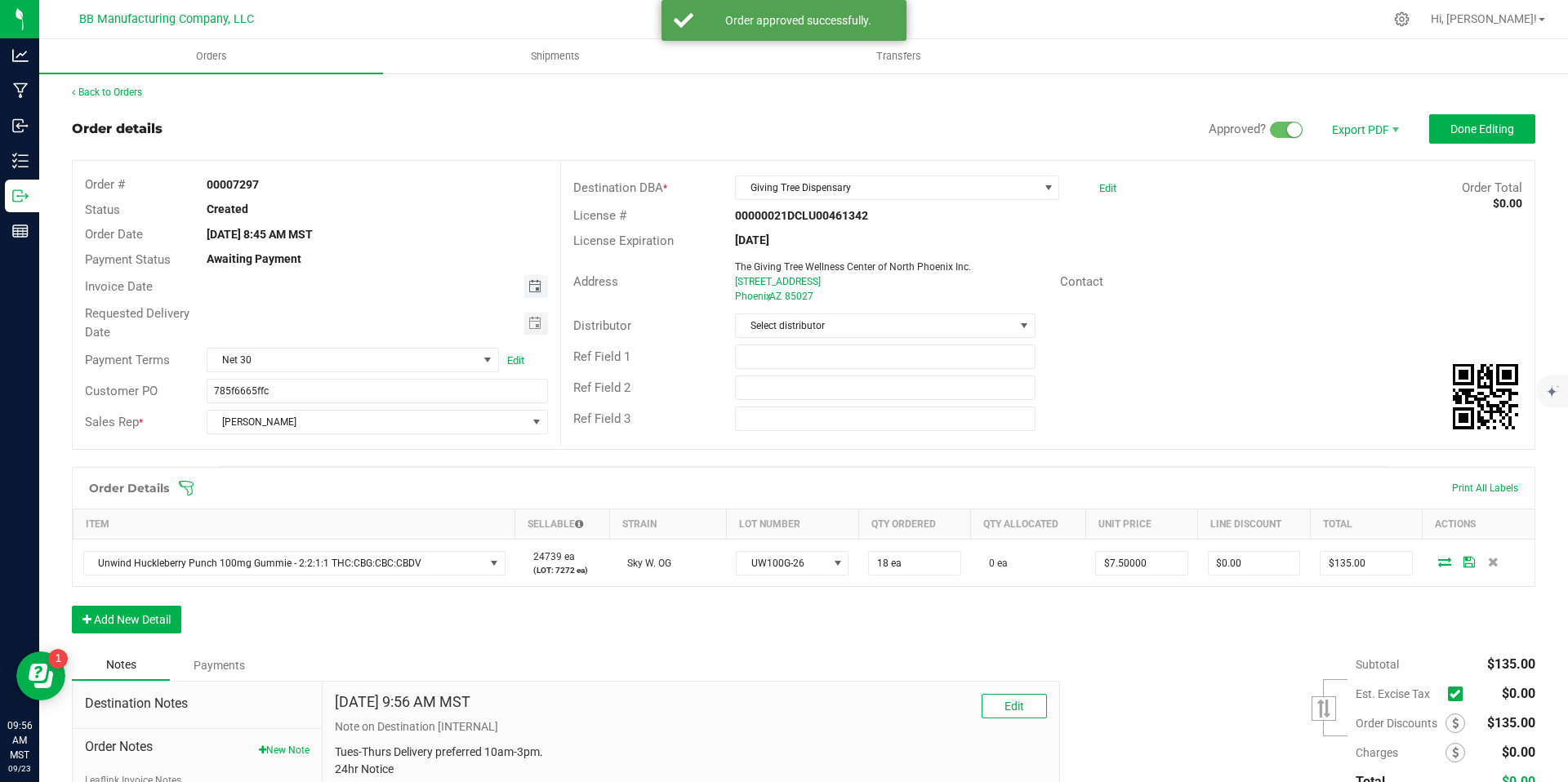
click at [533, 288] on span "Toggle calendar" at bounding box center [535, 287] width 13 height 13
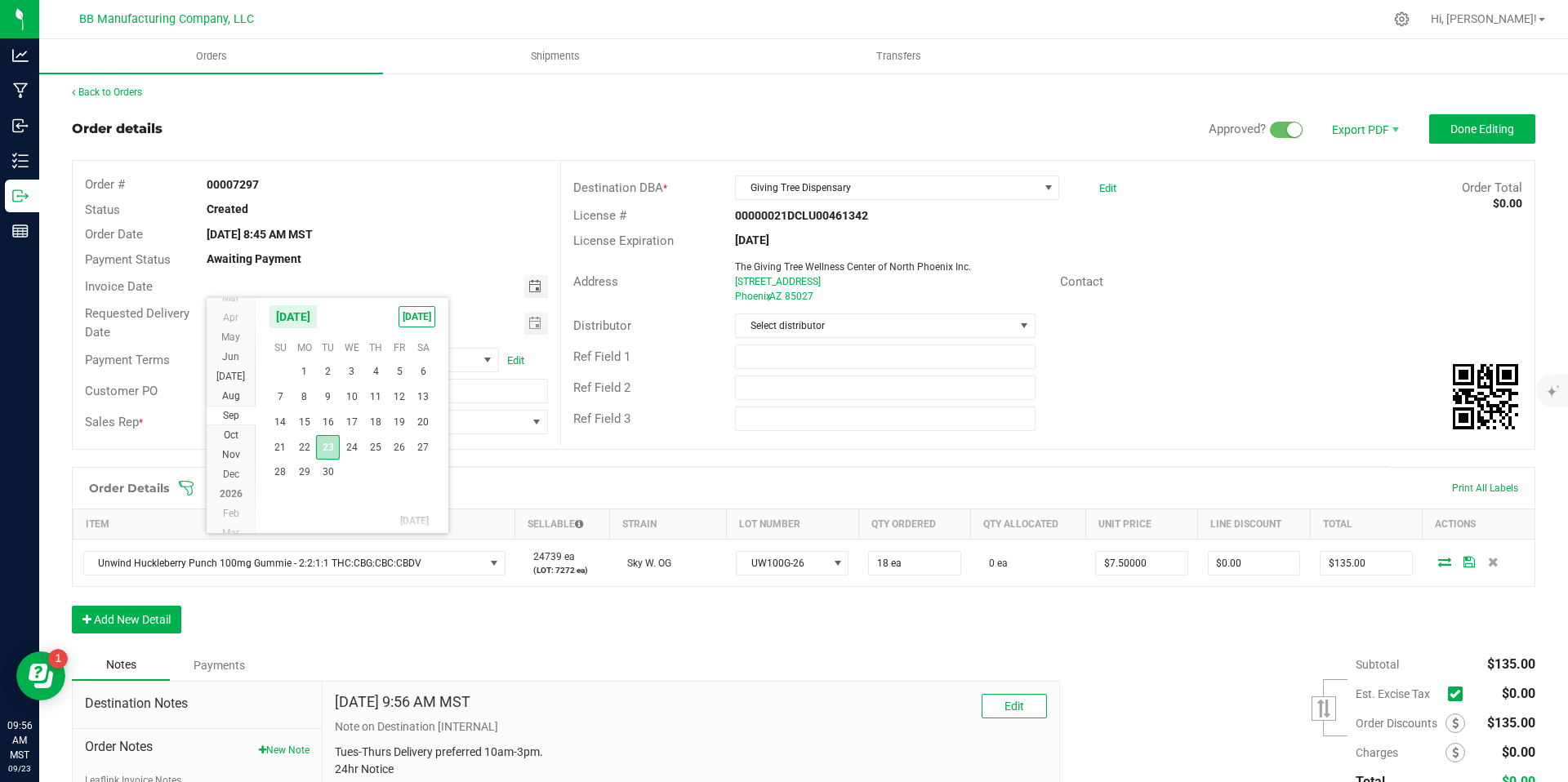
click at [318, 448] on span "23" at bounding box center [327, 448] width 23 height 25
type input "[DATE]"
type input "month/day/year"
click at [518, 329] on input "month/day/year" at bounding box center [365, 322] width 317 height 21
click at [540, 326] on span "Toggle calendar" at bounding box center [536, 323] width 23 height 23
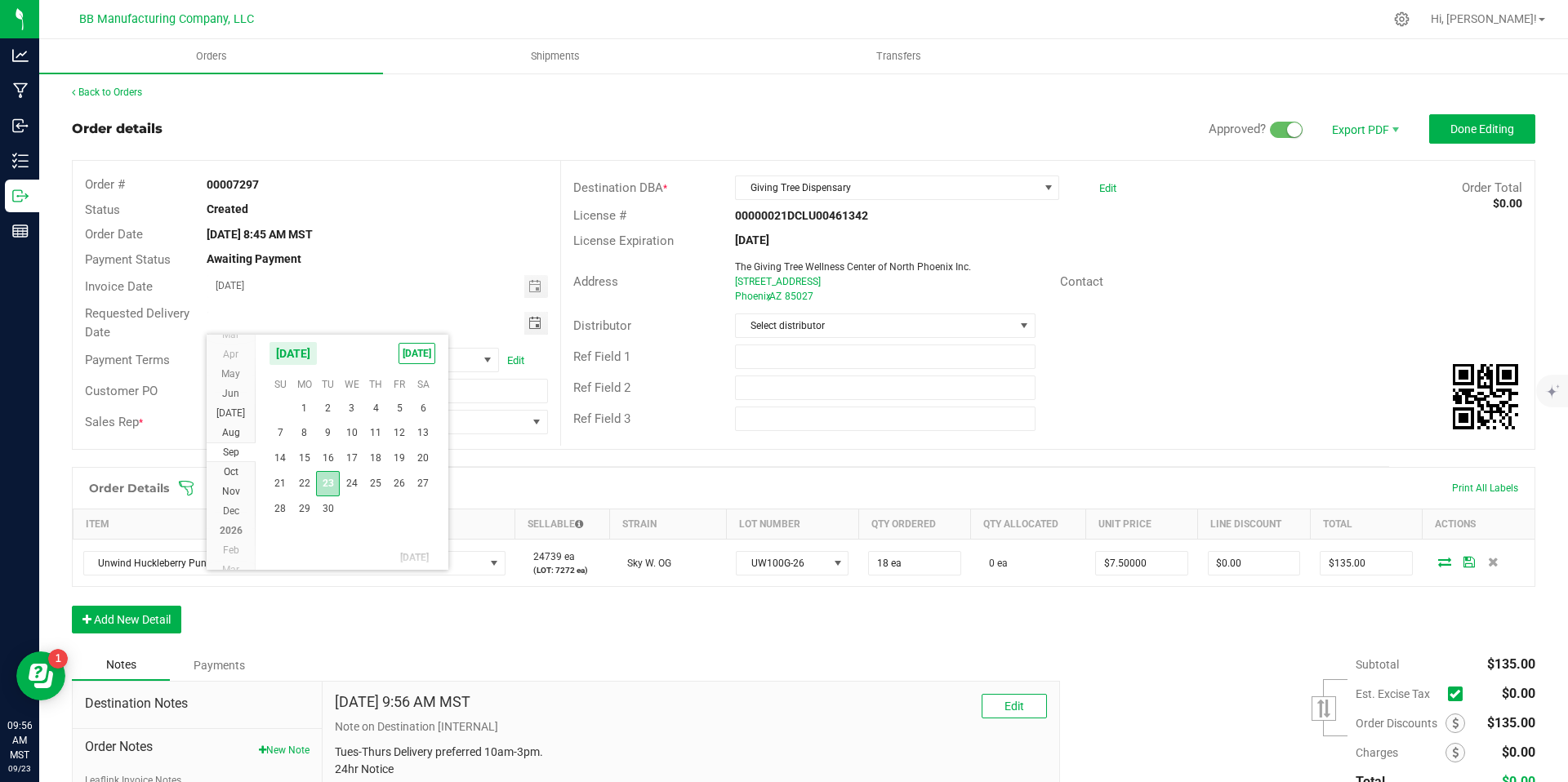
click at [330, 485] on span "23" at bounding box center [327, 483] width 23 height 25
type input "[DATE]"
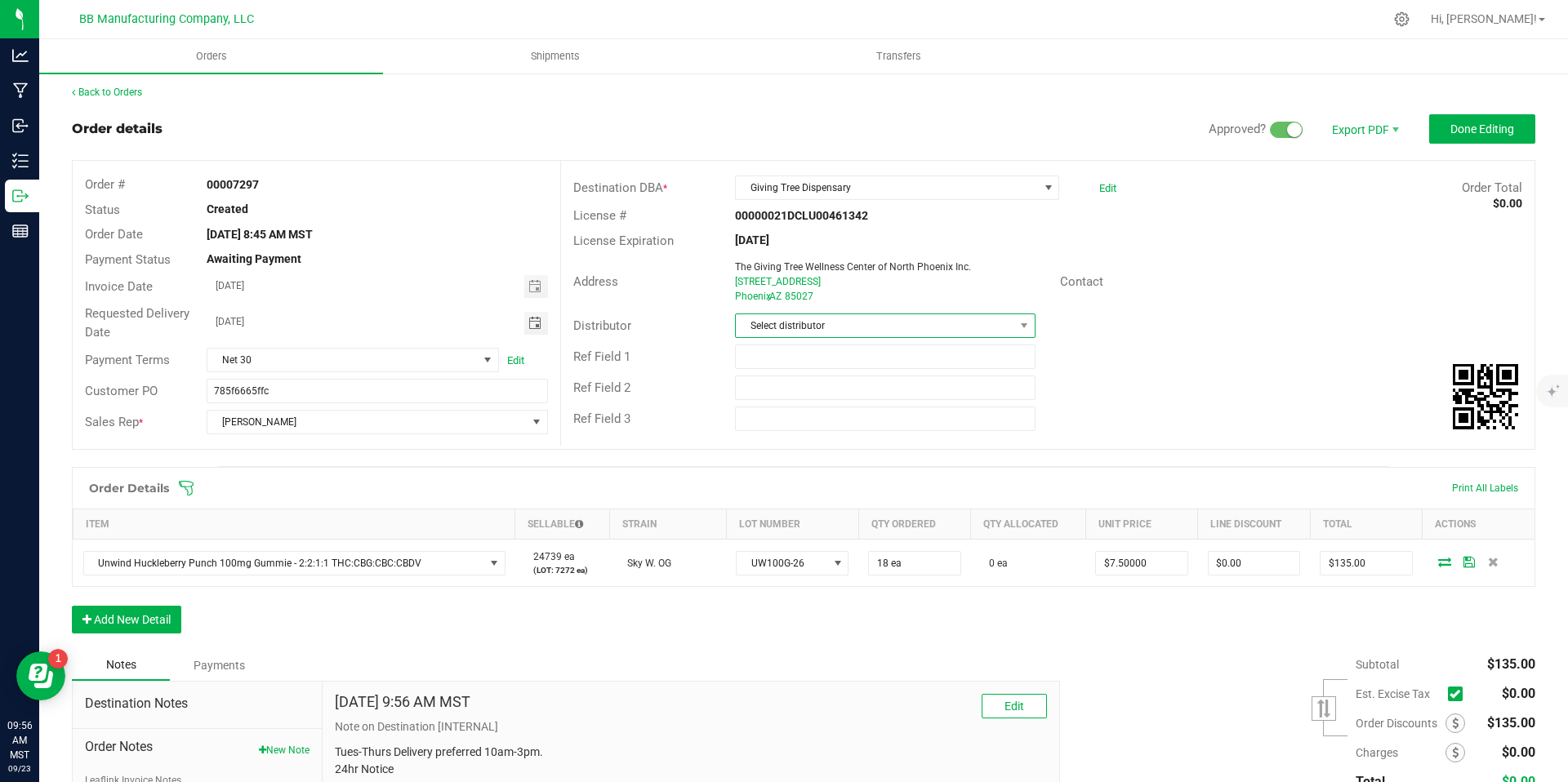
click at [783, 326] on span "Select distributor" at bounding box center [875, 326] width 278 height 23
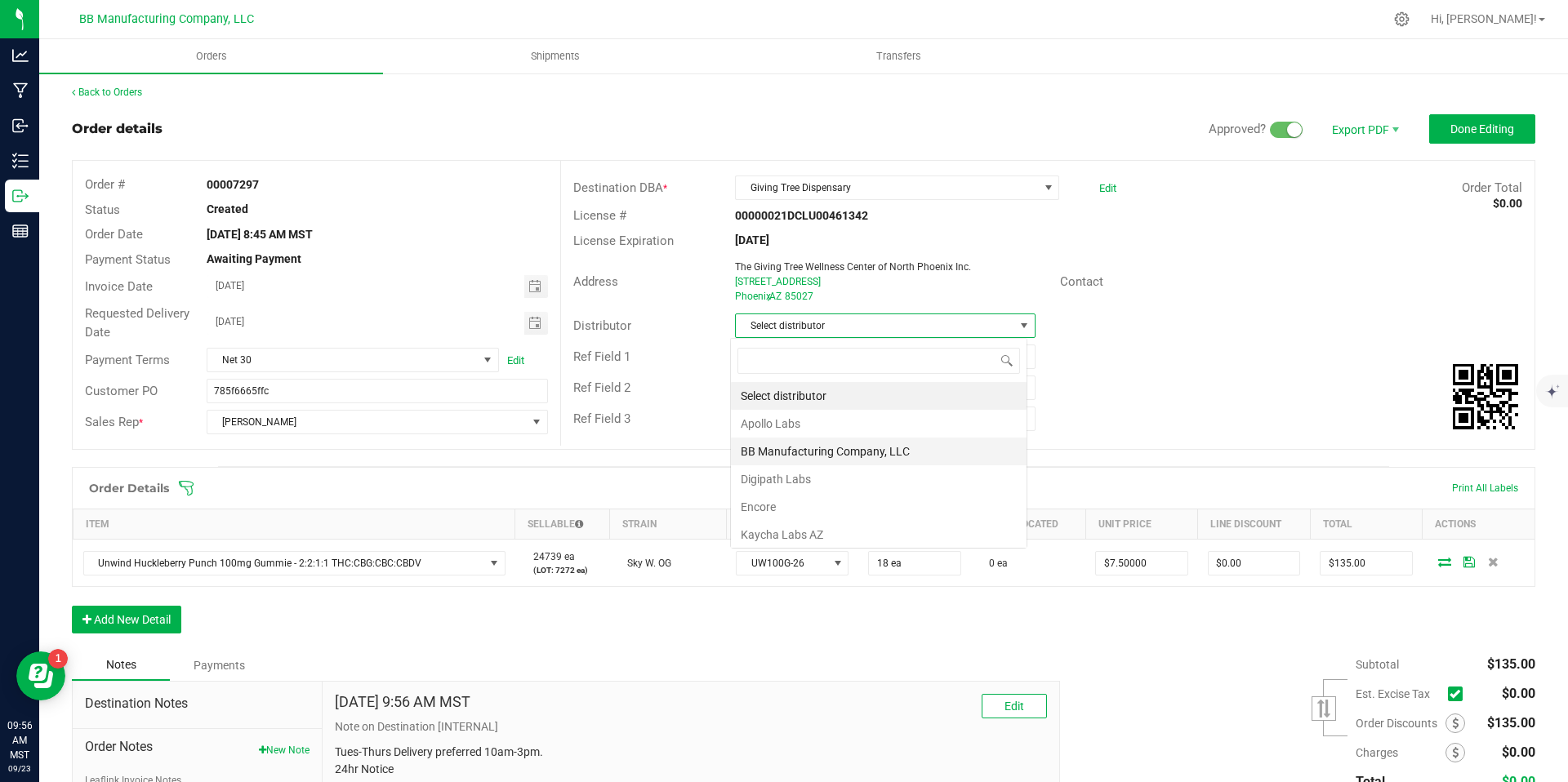
scroll to position [24, 298]
click at [784, 446] on li "BB Manufacturing Company, LLC" at bounding box center [879, 451] width 296 height 28
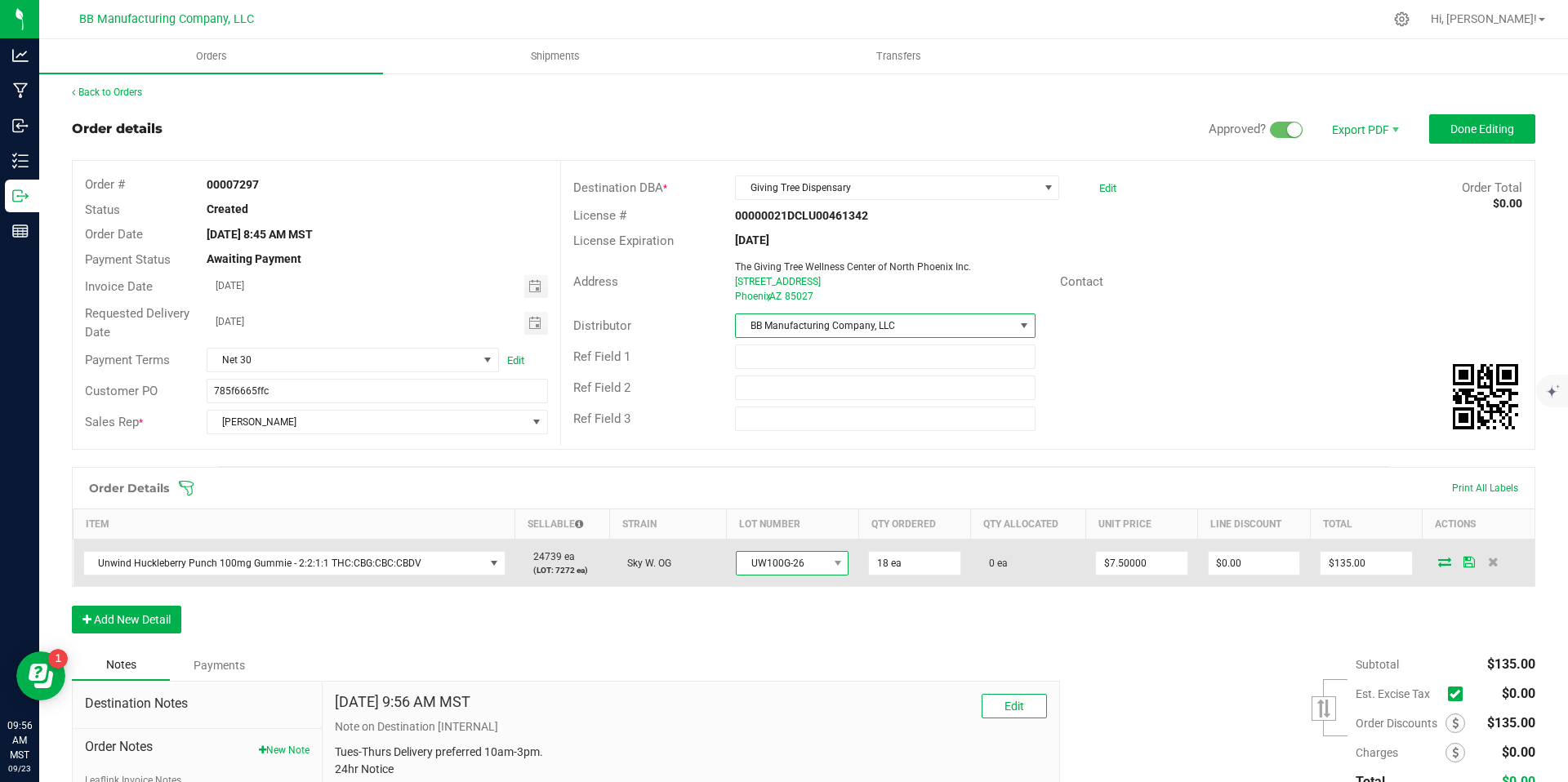
click at [780, 558] on span "UW100G-26" at bounding box center [782, 563] width 91 height 23
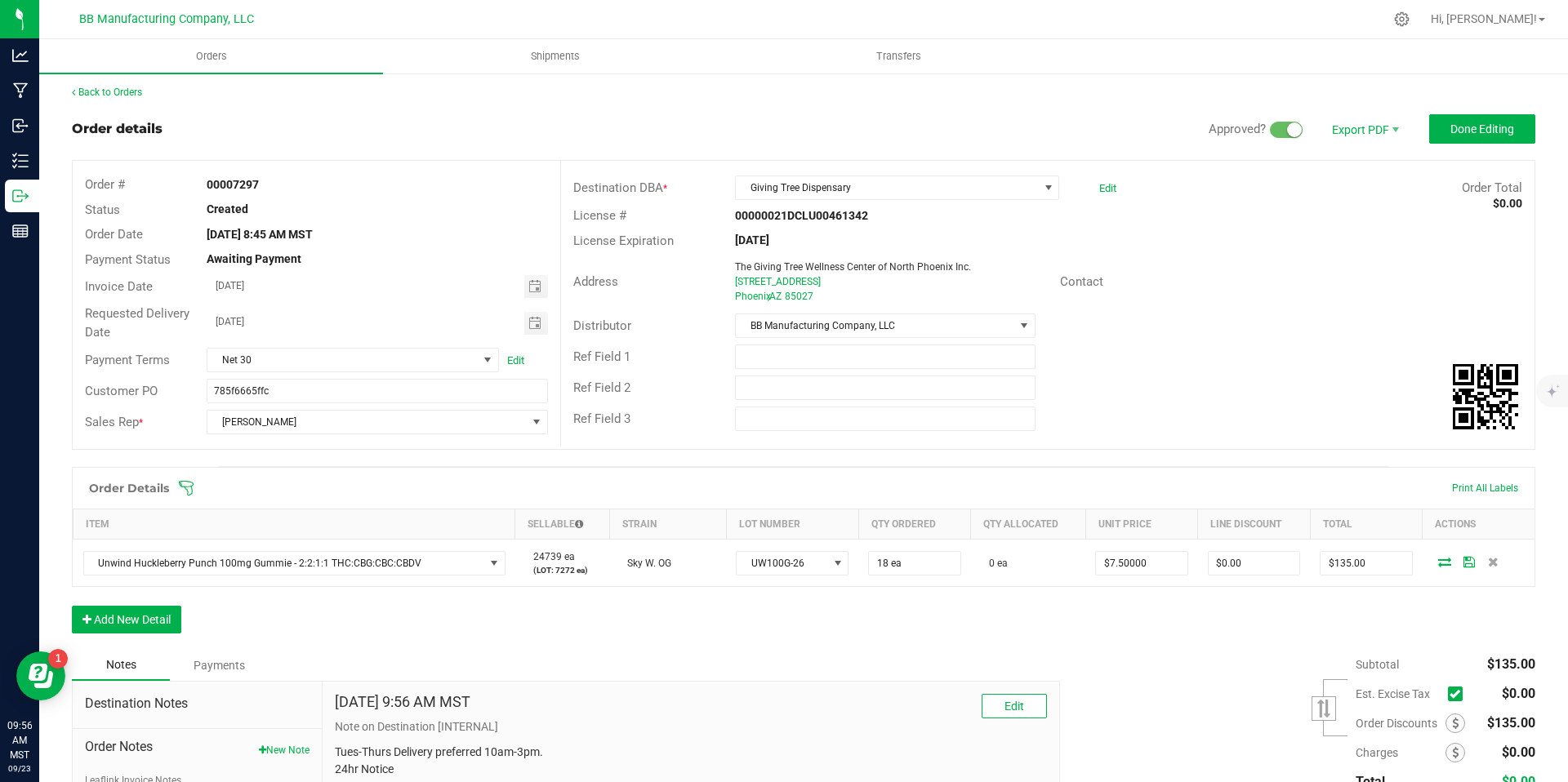
drag, startPoint x: 969, startPoint y: 656, endPoint x: 1097, endPoint y: 618, distance: 133.5
click at [969, 655] on div "Notes Payments" at bounding box center [560, 666] width 976 height 31
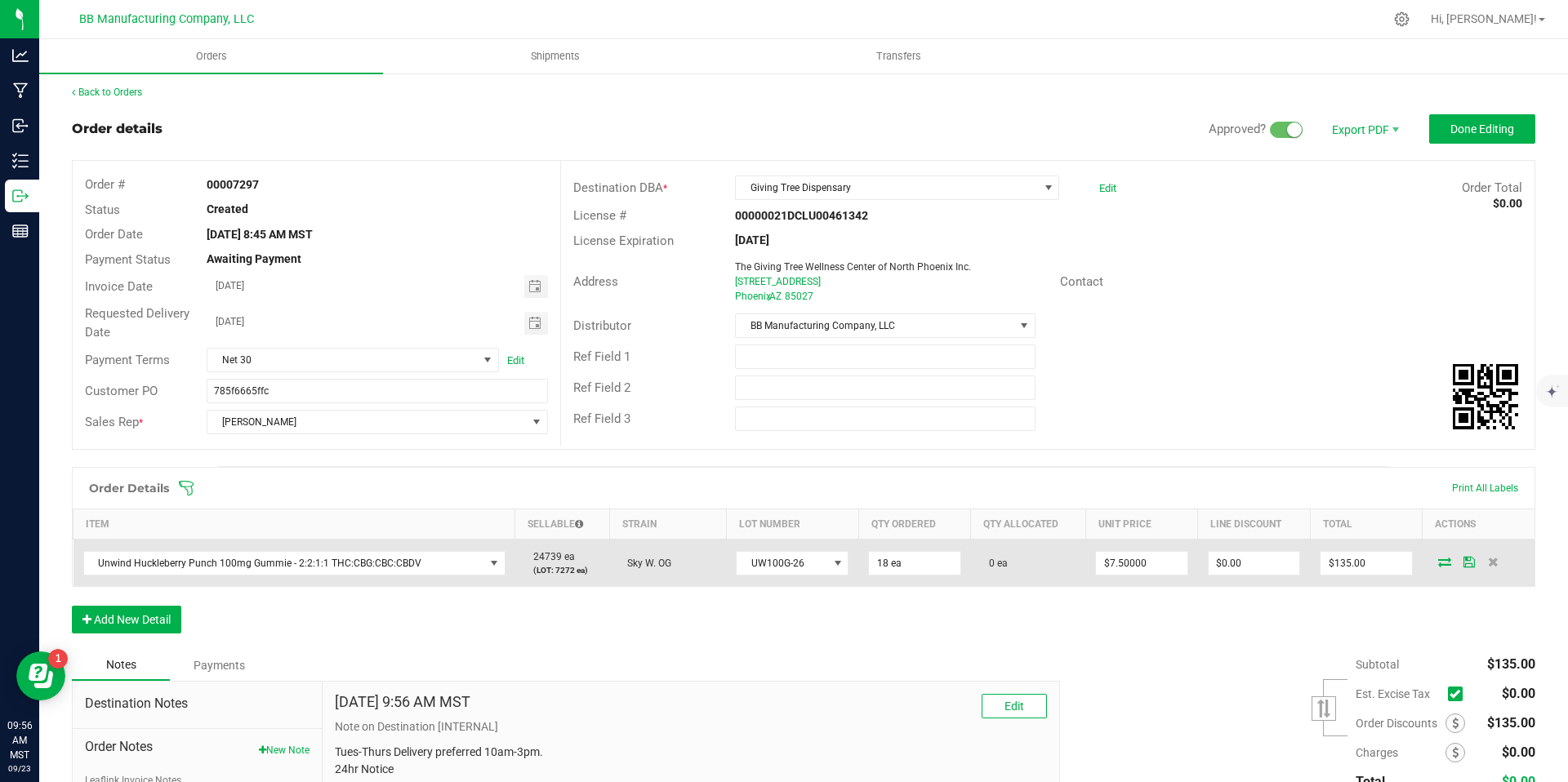
click at [1438, 561] on icon at bounding box center [1444, 562] width 13 height 10
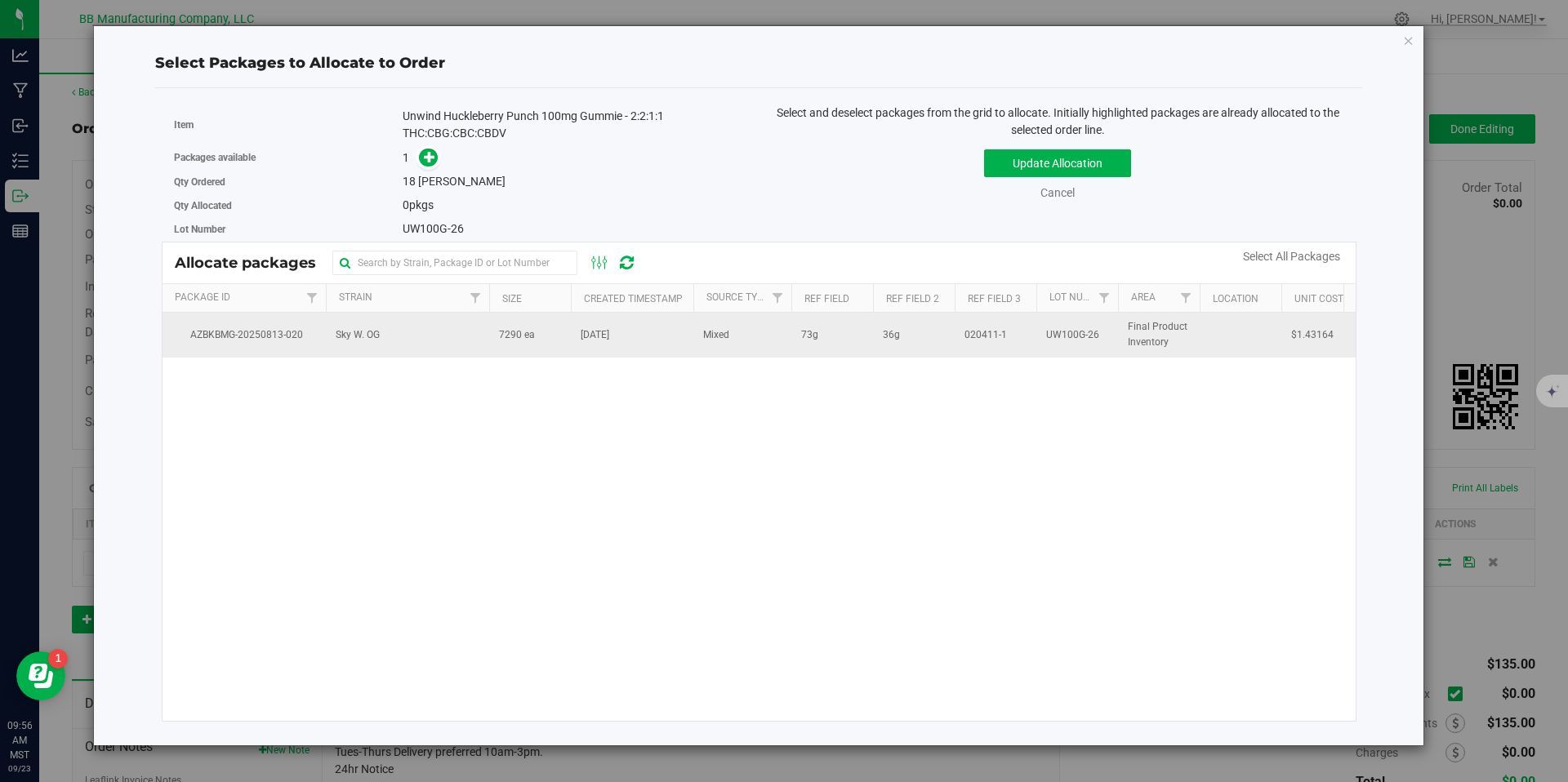
drag, startPoint x: 643, startPoint y: 357, endPoint x: 625, endPoint y: 350, distance: 19.3
click at [643, 357] on td "[DATE]" at bounding box center [632, 335] width 123 height 44
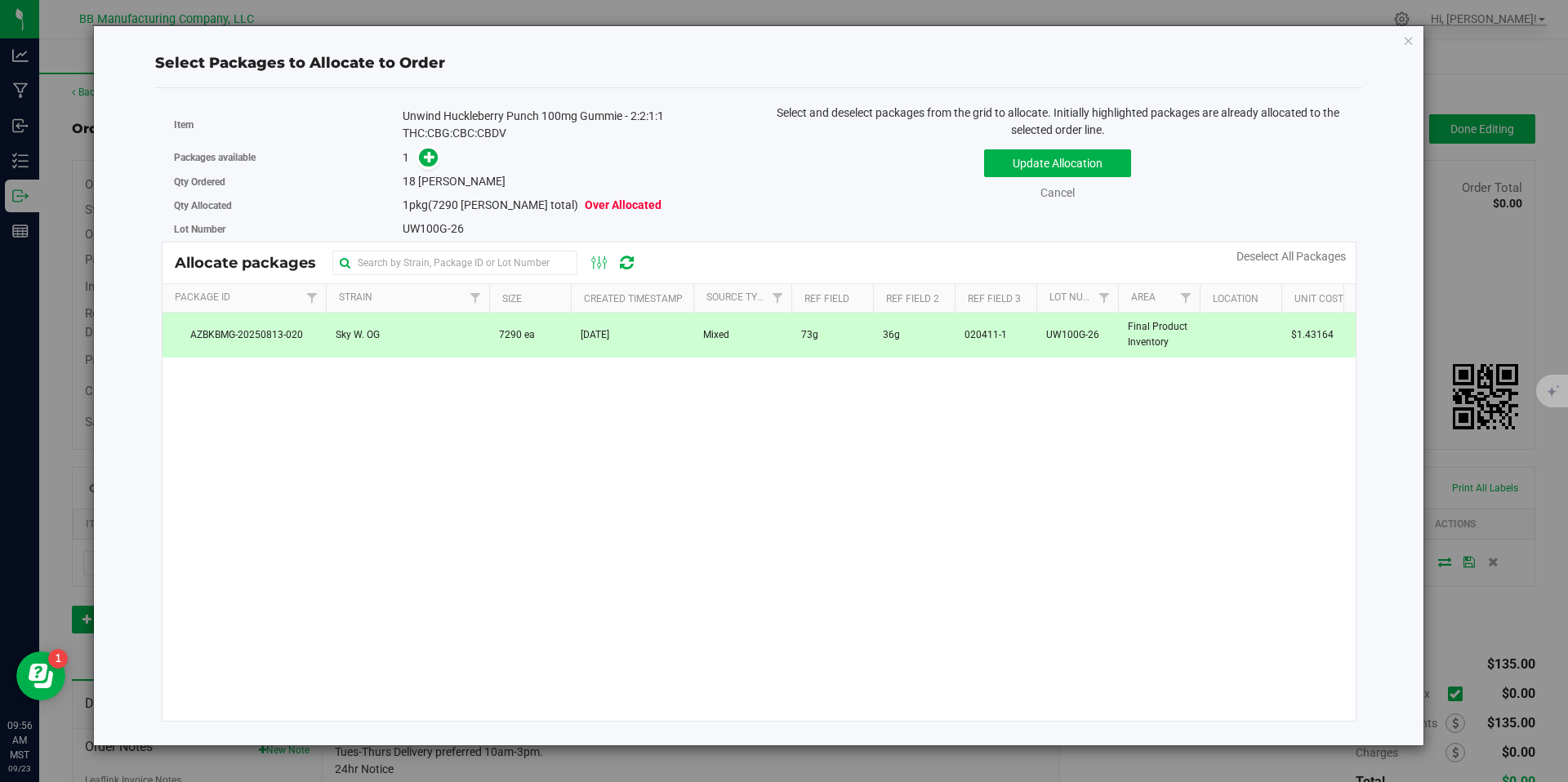
click at [420, 149] on span at bounding box center [424, 158] width 26 height 19
click at [429, 154] on icon at bounding box center [429, 157] width 12 height 12
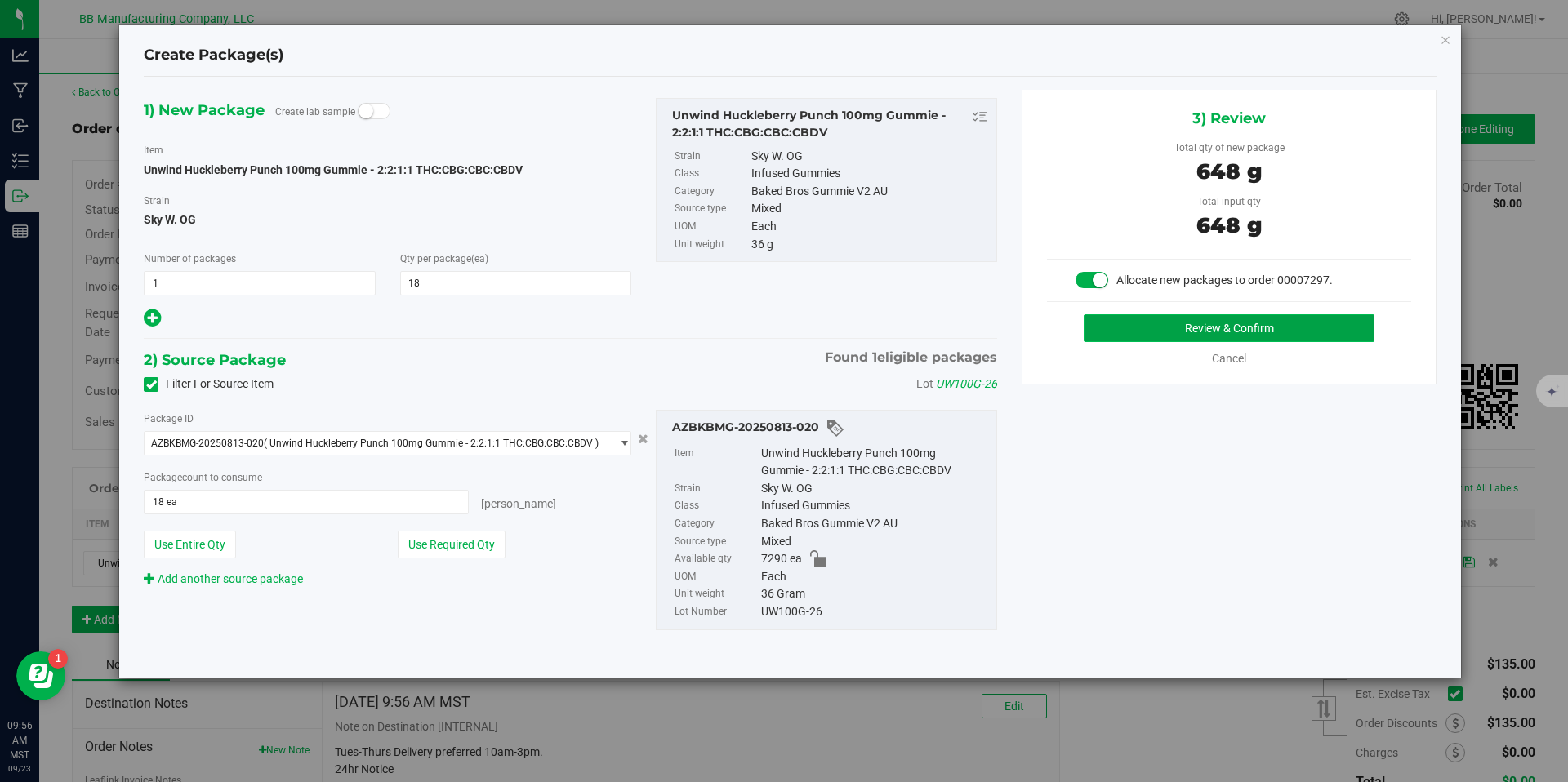
click at [1168, 326] on button "Review & Confirm" at bounding box center [1230, 328] width 291 height 28
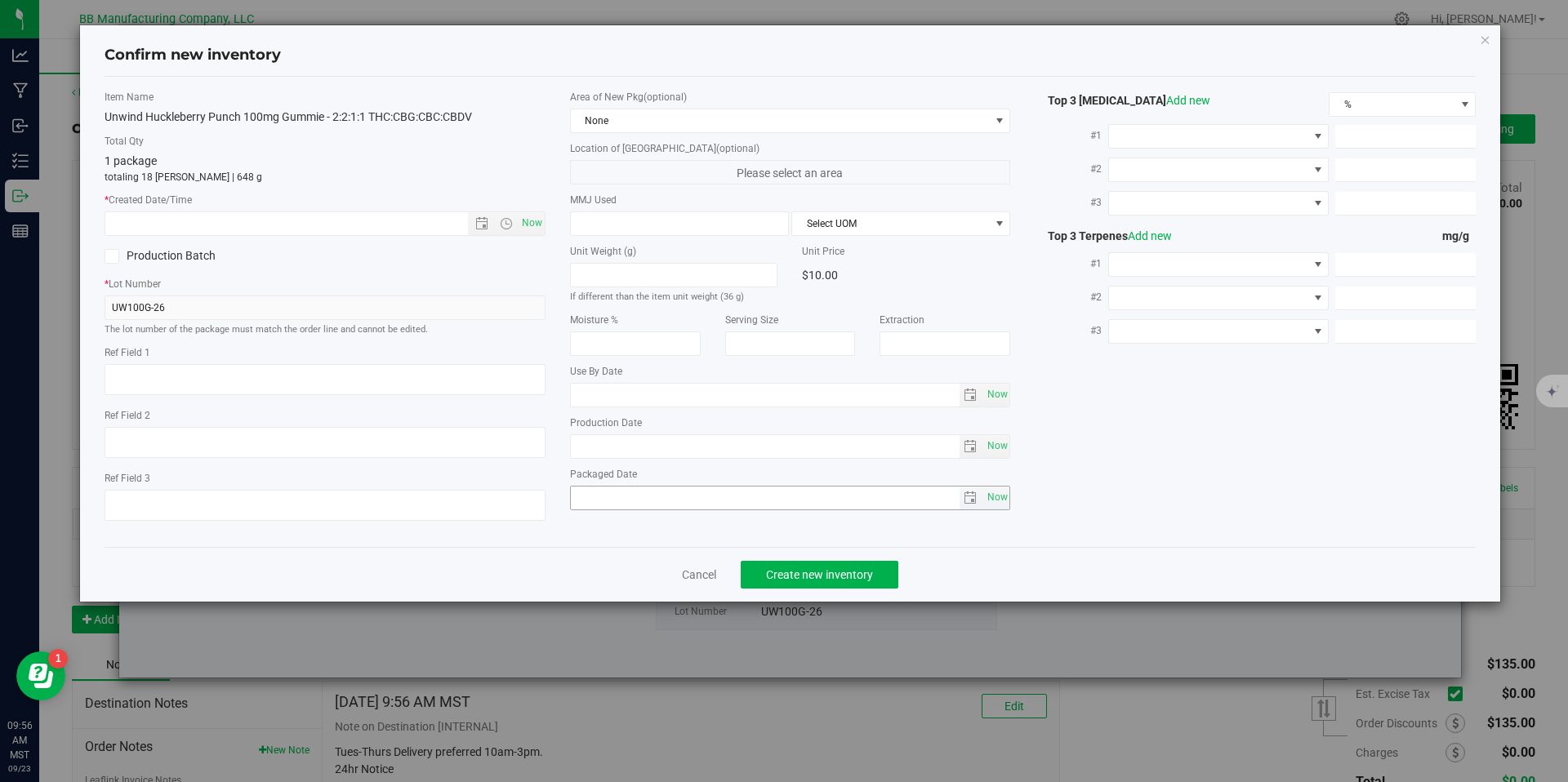
type textarea "73g"
type textarea "36g"
type textarea "020411-1"
type input "100.0000"
type input "[DATE]"
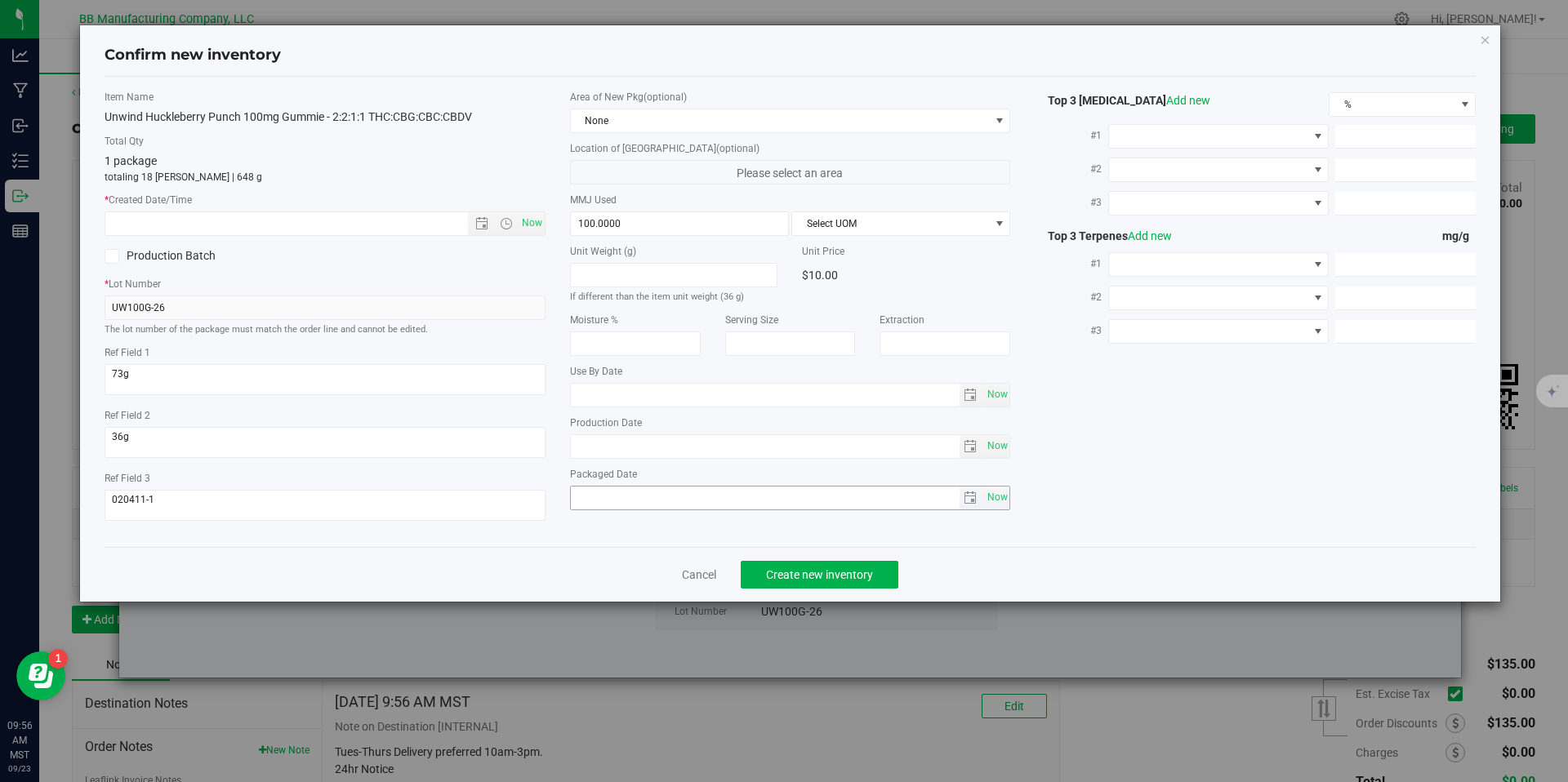
type input "[DATE]"
click at [614, 433] on div "Production Date [DATE] Now" at bounding box center [790, 437] width 441 height 43
click at [607, 447] on input "[DATE]" at bounding box center [765, 446] width 389 height 23
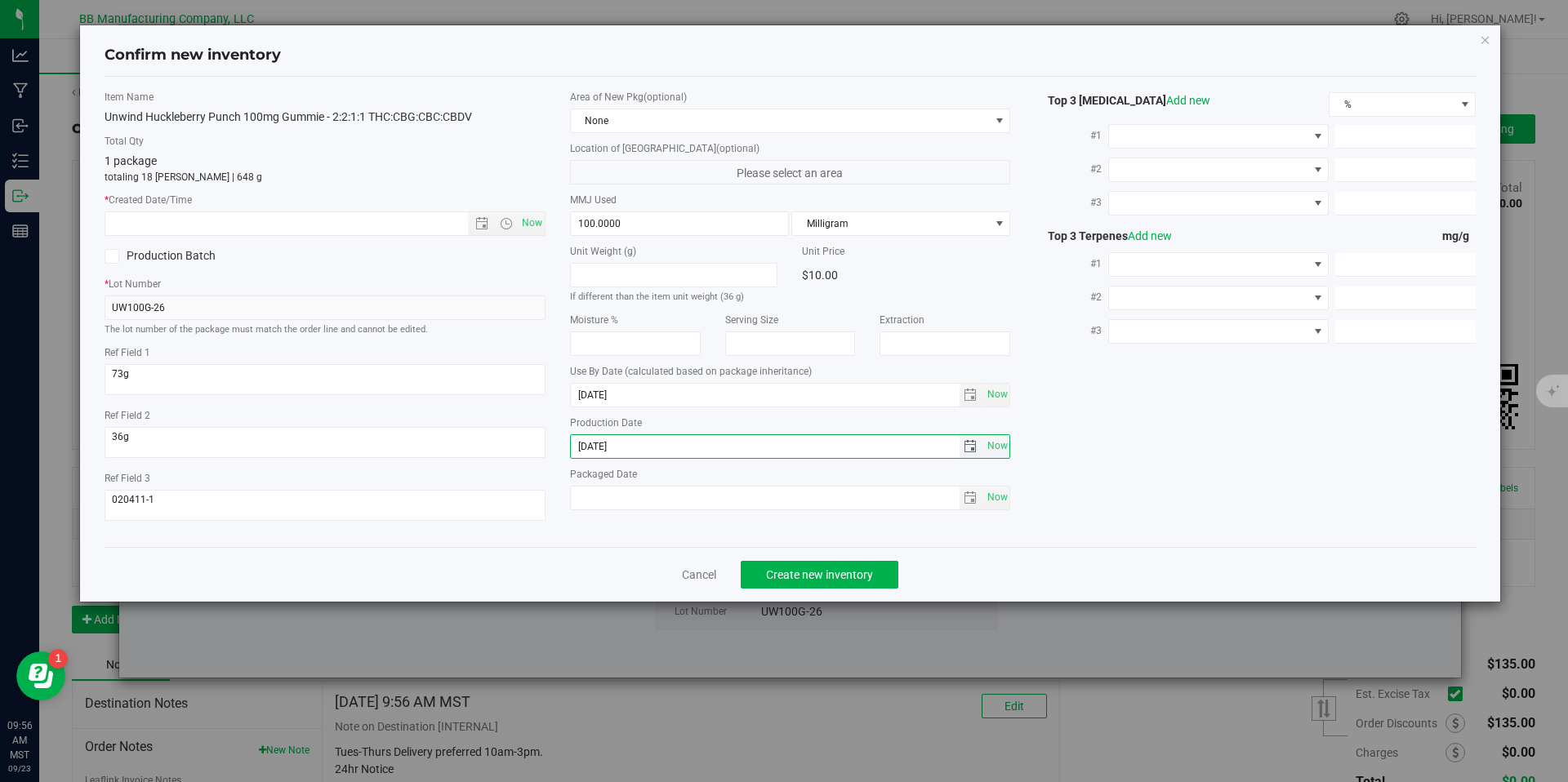
click at [607, 447] on input "[DATE]" at bounding box center [765, 446] width 389 height 23
click at [356, 230] on input "text" at bounding box center [300, 223] width 391 height 23
paste input "[DATE]"
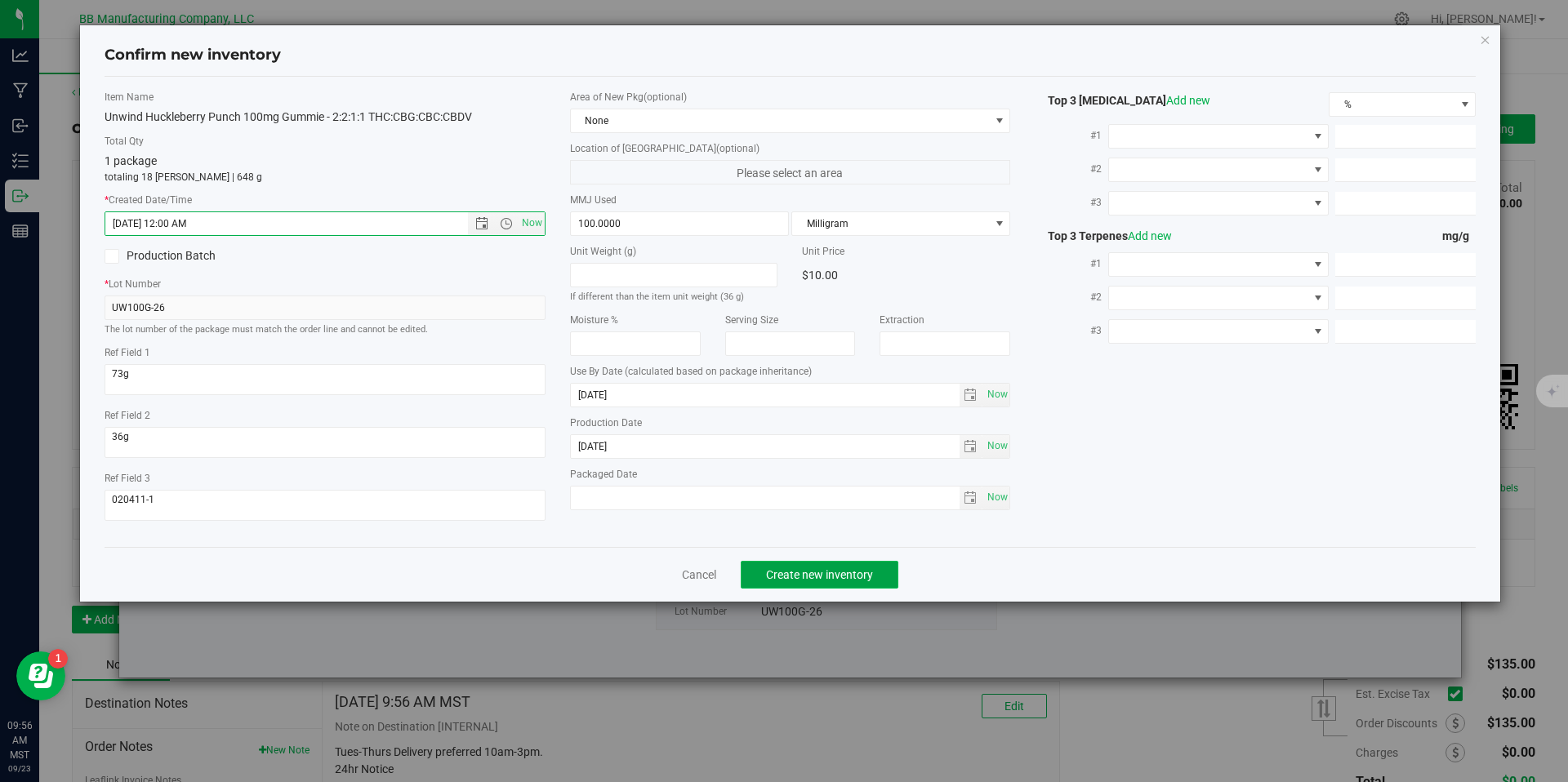
type input "[DATE] 9:56 AM"
click at [772, 575] on span "Create new inventory" at bounding box center [819, 575] width 107 height 13
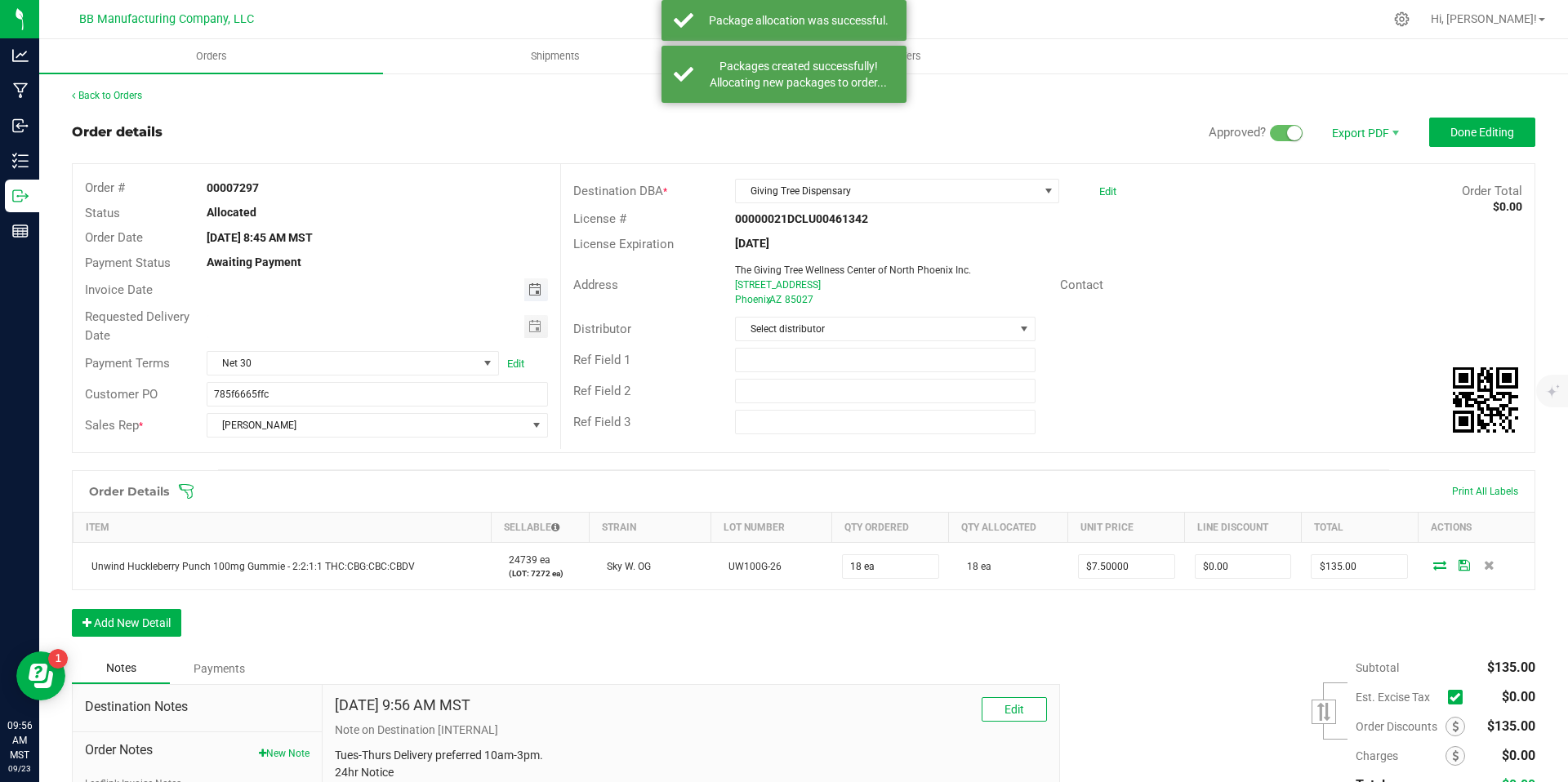
click at [529, 289] on span "Toggle calendar" at bounding box center [535, 290] width 13 height 13
click at [336, 443] on span "23" at bounding box center [327, 451] width 23 height 25
type input "[DATE]"
click at [525, 333] on span "Toggle calendar" at bounding box center [536, 327] width 23 height 23
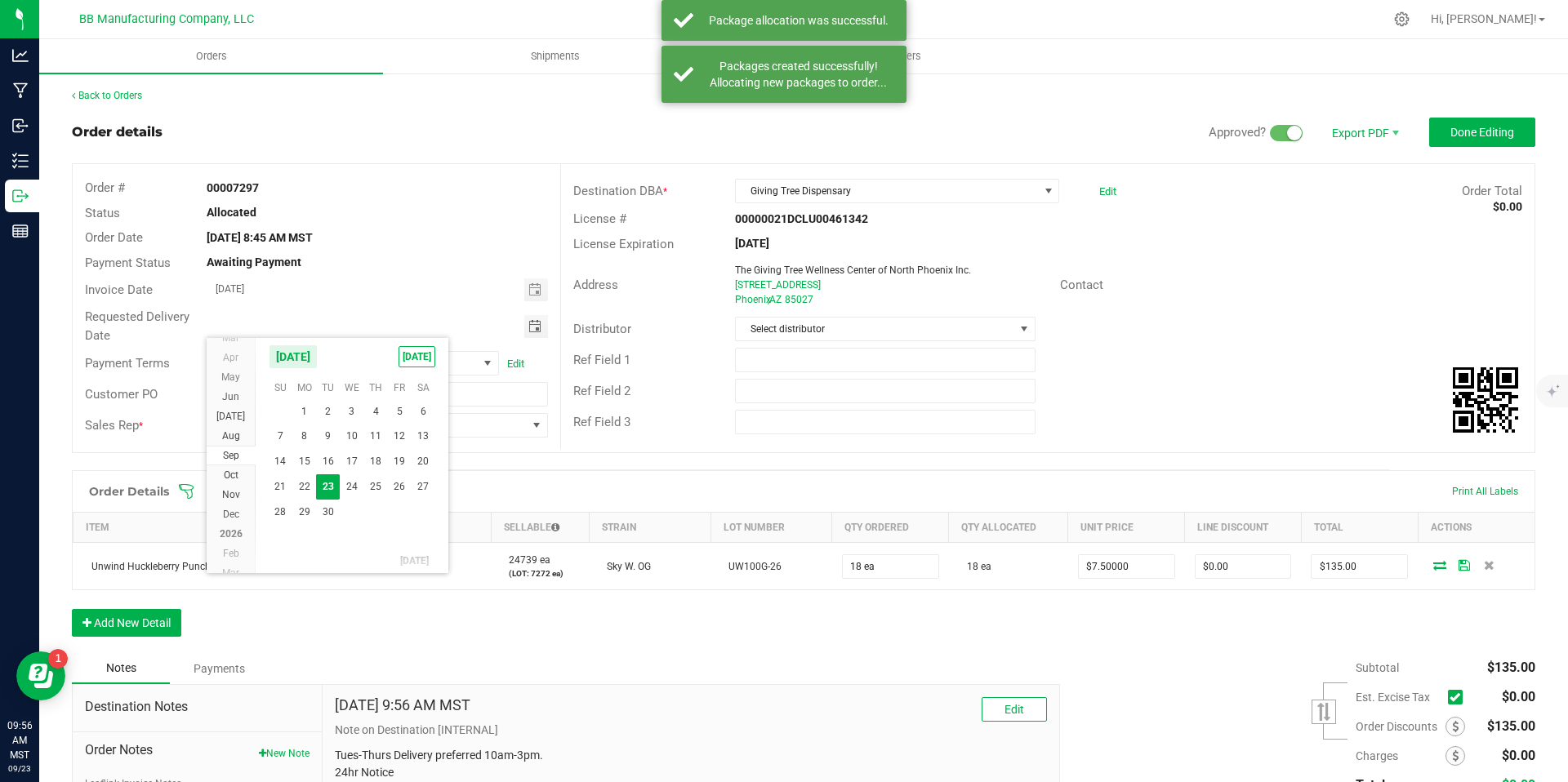
click at [328, 485] on span "23" at bounding box center [327, 487] width 23 height 25
type input "[DATE]"
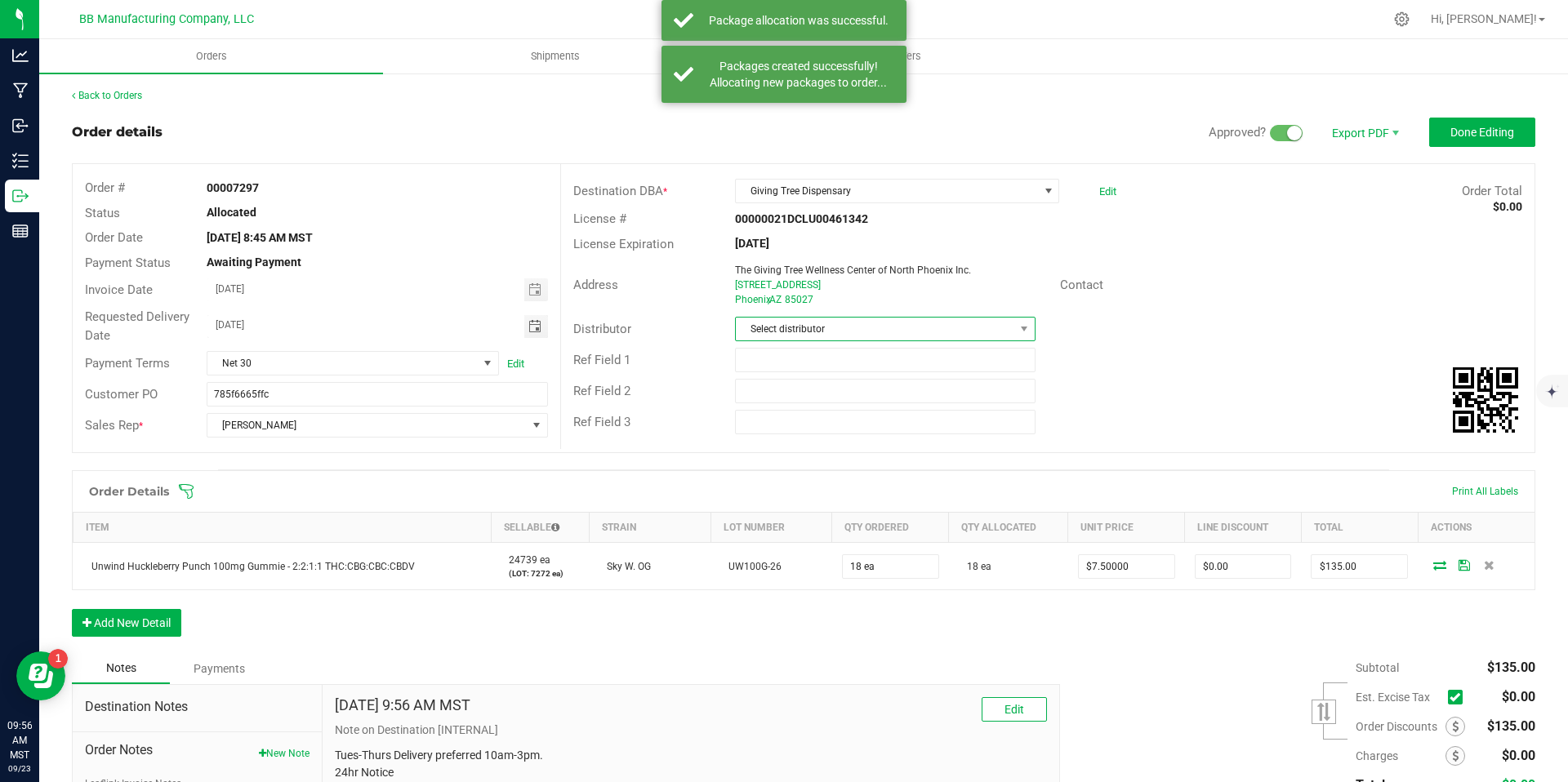
click at [861, 319] on span "Select distributor" at bounding box center [875, 328] width 278 height 23
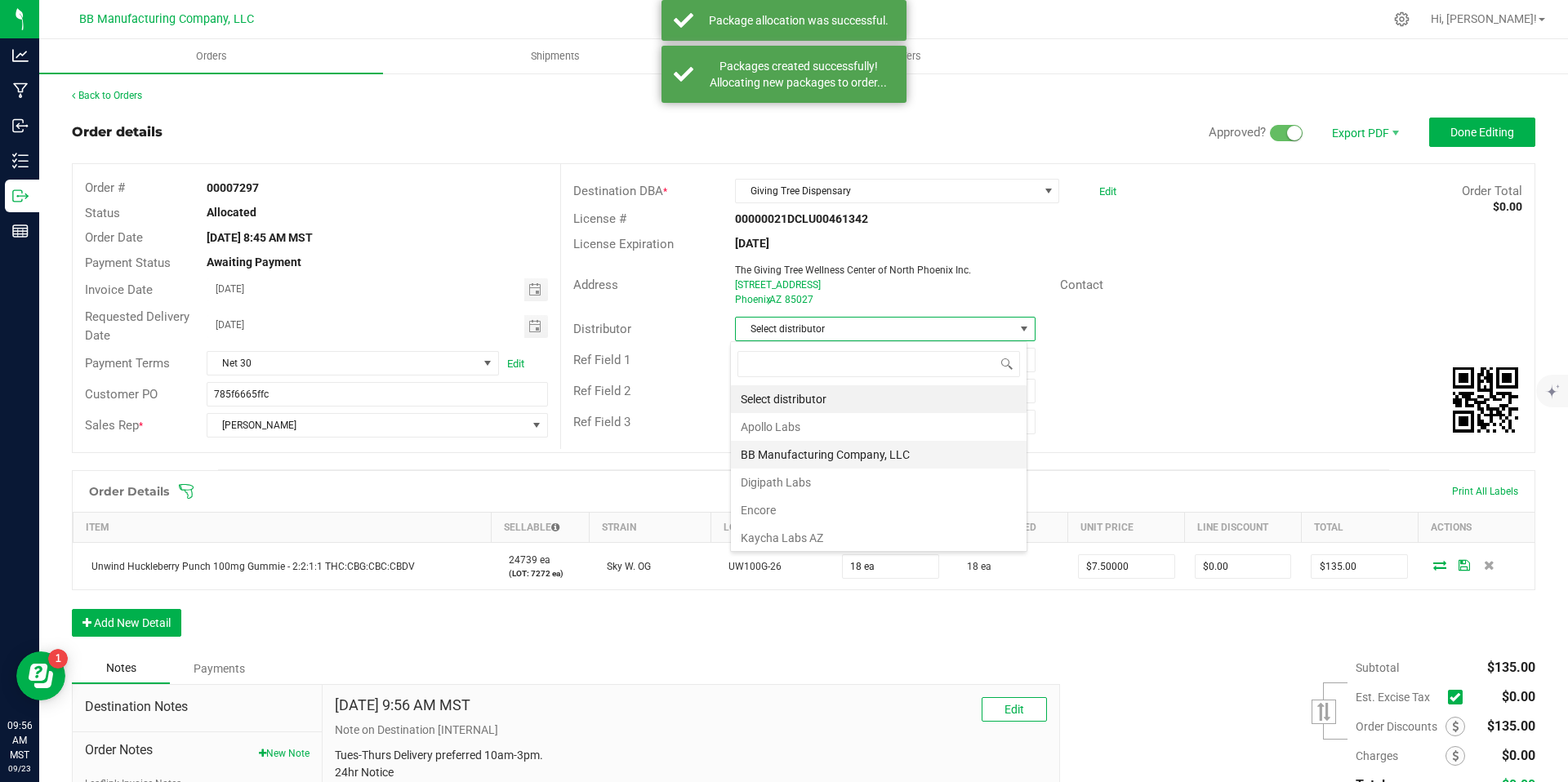
scroll to position [24, 298]
click at [858, 446] on li "BB Manufacturing Company, LLC" at bounding box center [879, 455] width 296 height 28
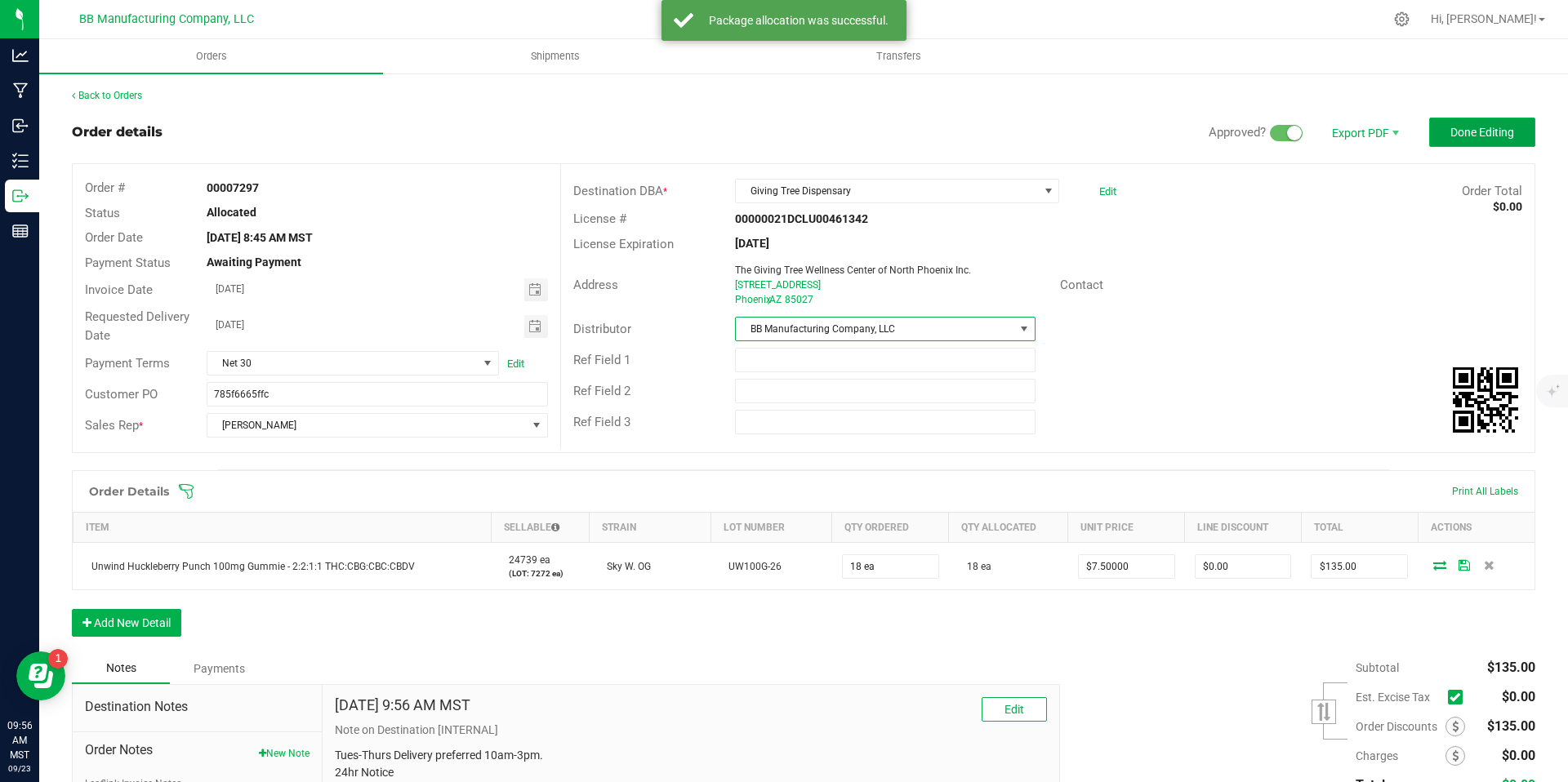
click at [1453, 134] on span "Done Editing" at bounding box center [1482, 132] width 64 height 13
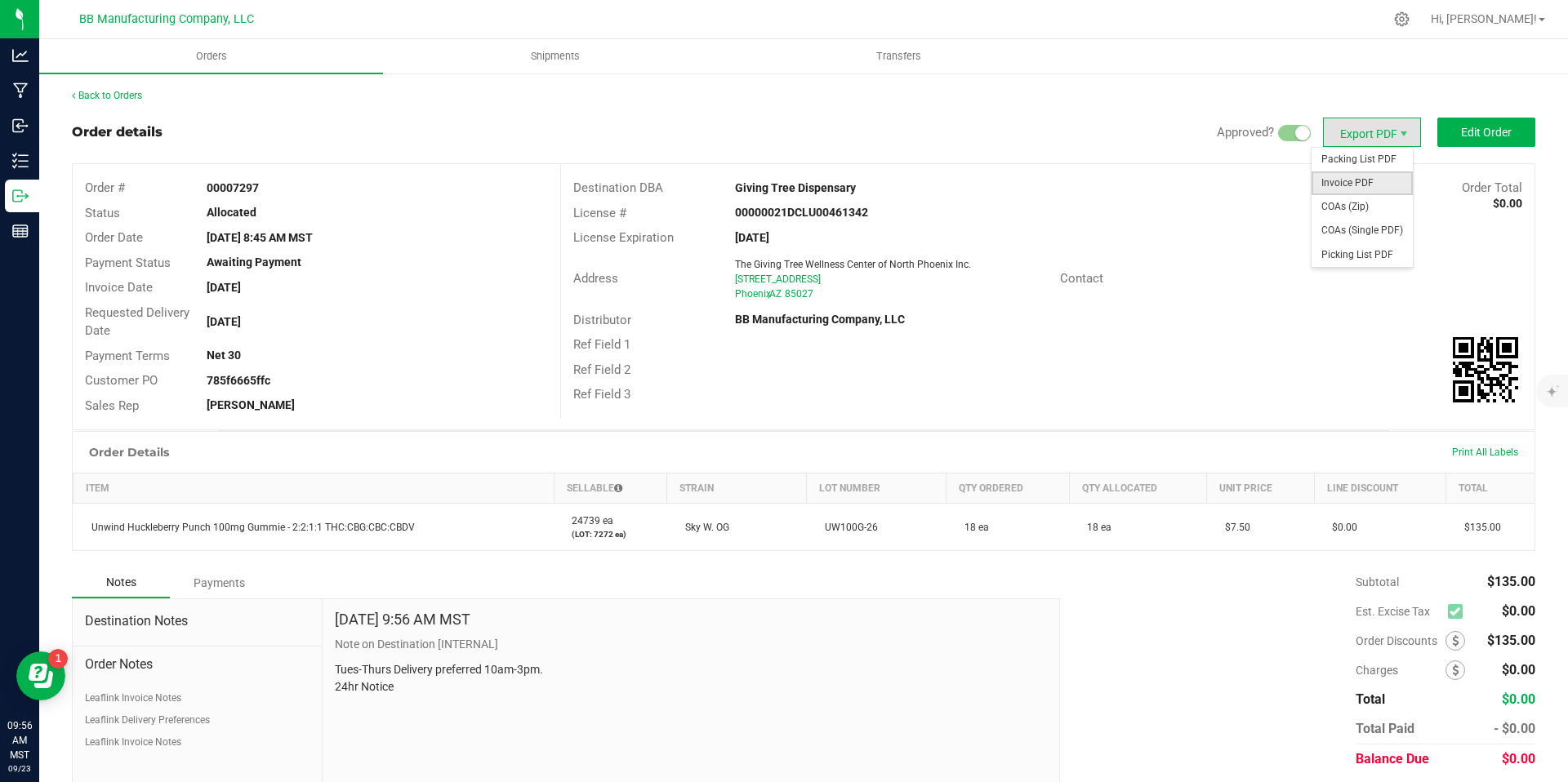
click at [1347, 183] on span "Invoice PDF" at bounding box center [1362, 183] width 101 height 23
click at [1351, 198] on span "COAs (Zip)" at bounding box center [1362, 207] width 101 height 23
click at [126, 102] on div "Back to Orders" at bounding box center [804, 96] width 1464 height 14
click at [125, 88] on div "Back to Orders" at bounding box center [804, 96] width 1464 height 14
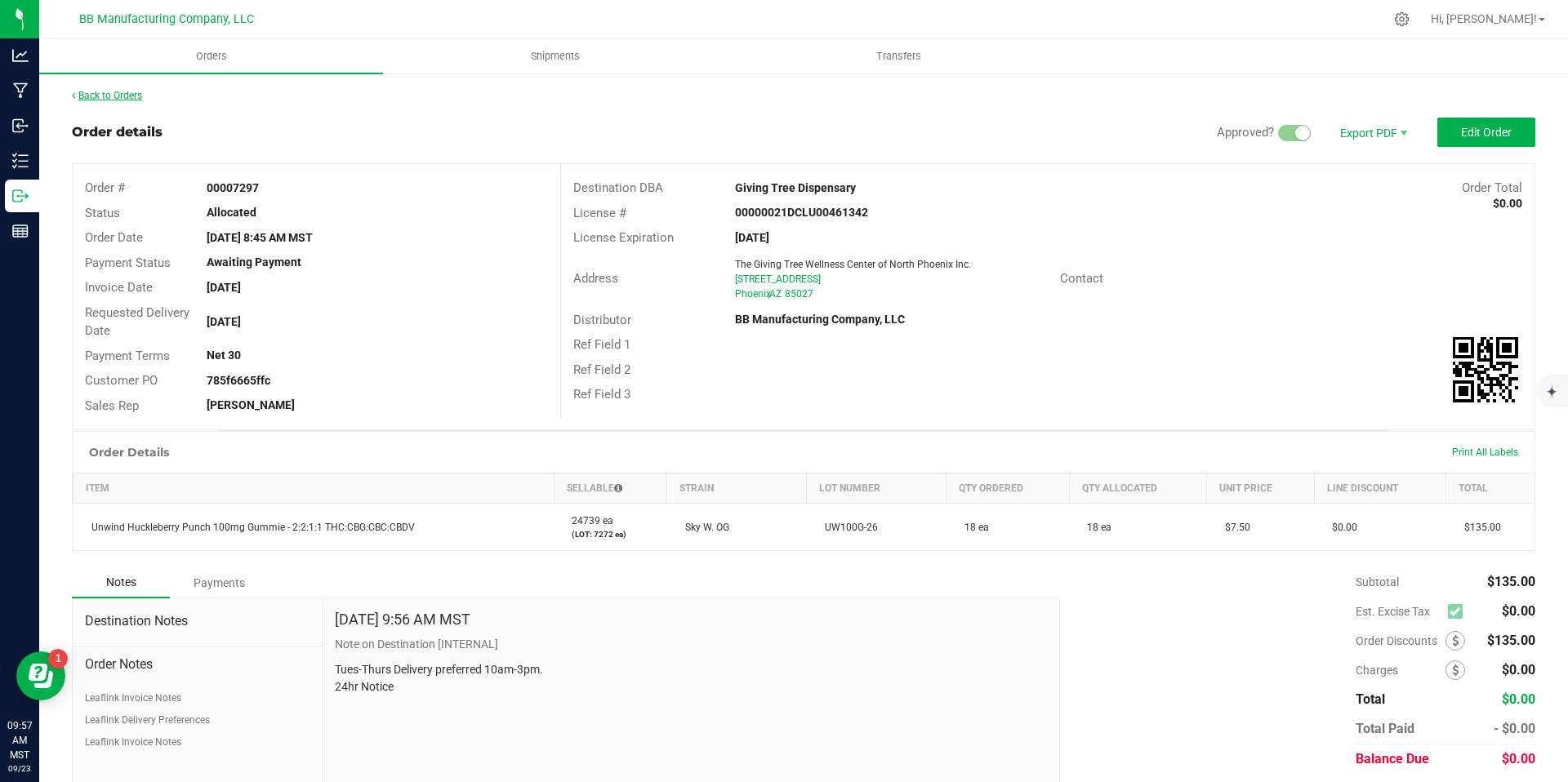
click at [125, 92] on link "Back to Orders" at bounding box center [107, 96] width 70 height 12
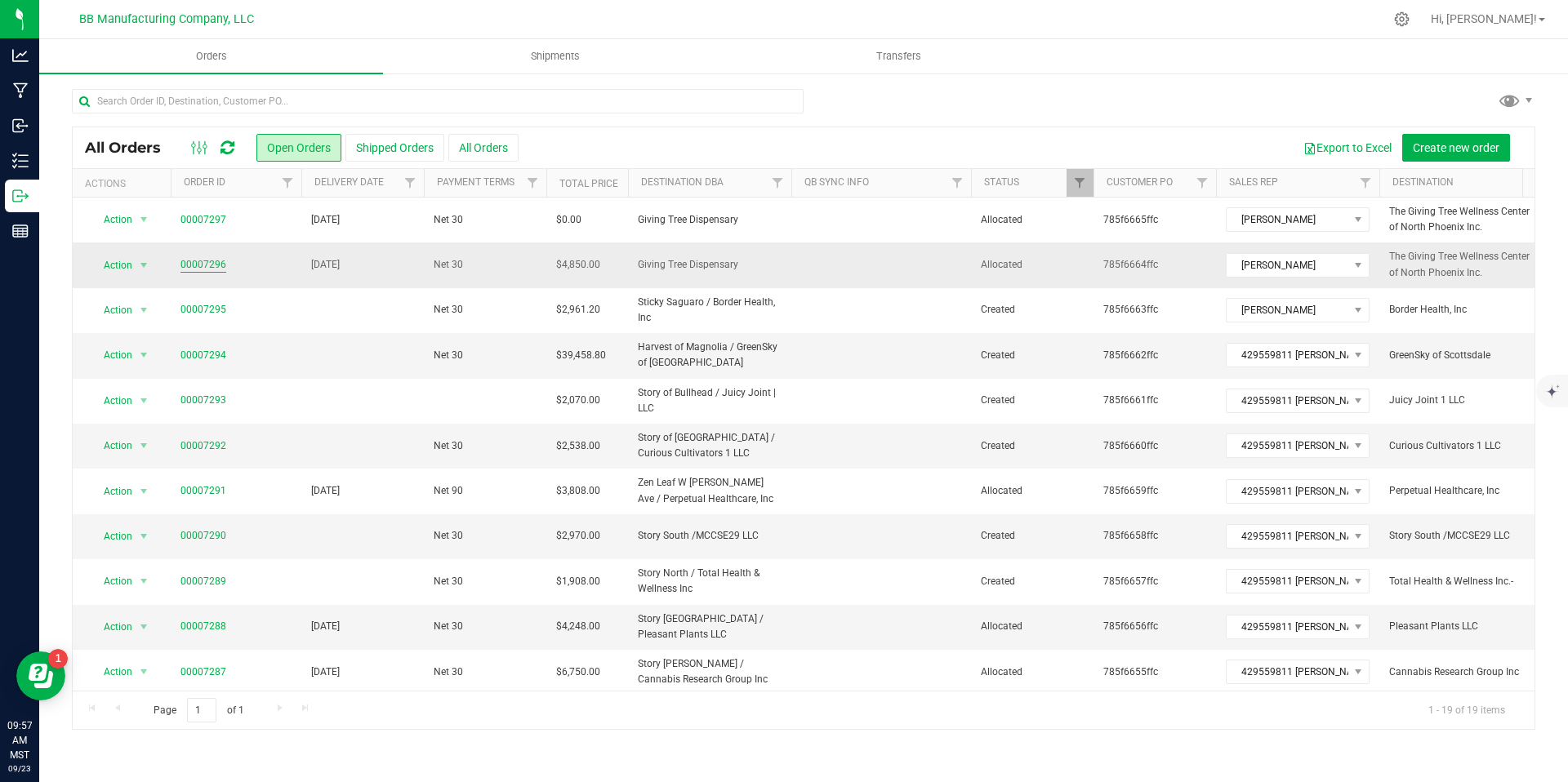
click at [190, 268] on link "00007296" at bounding box center [203, 264] width 46 height 15
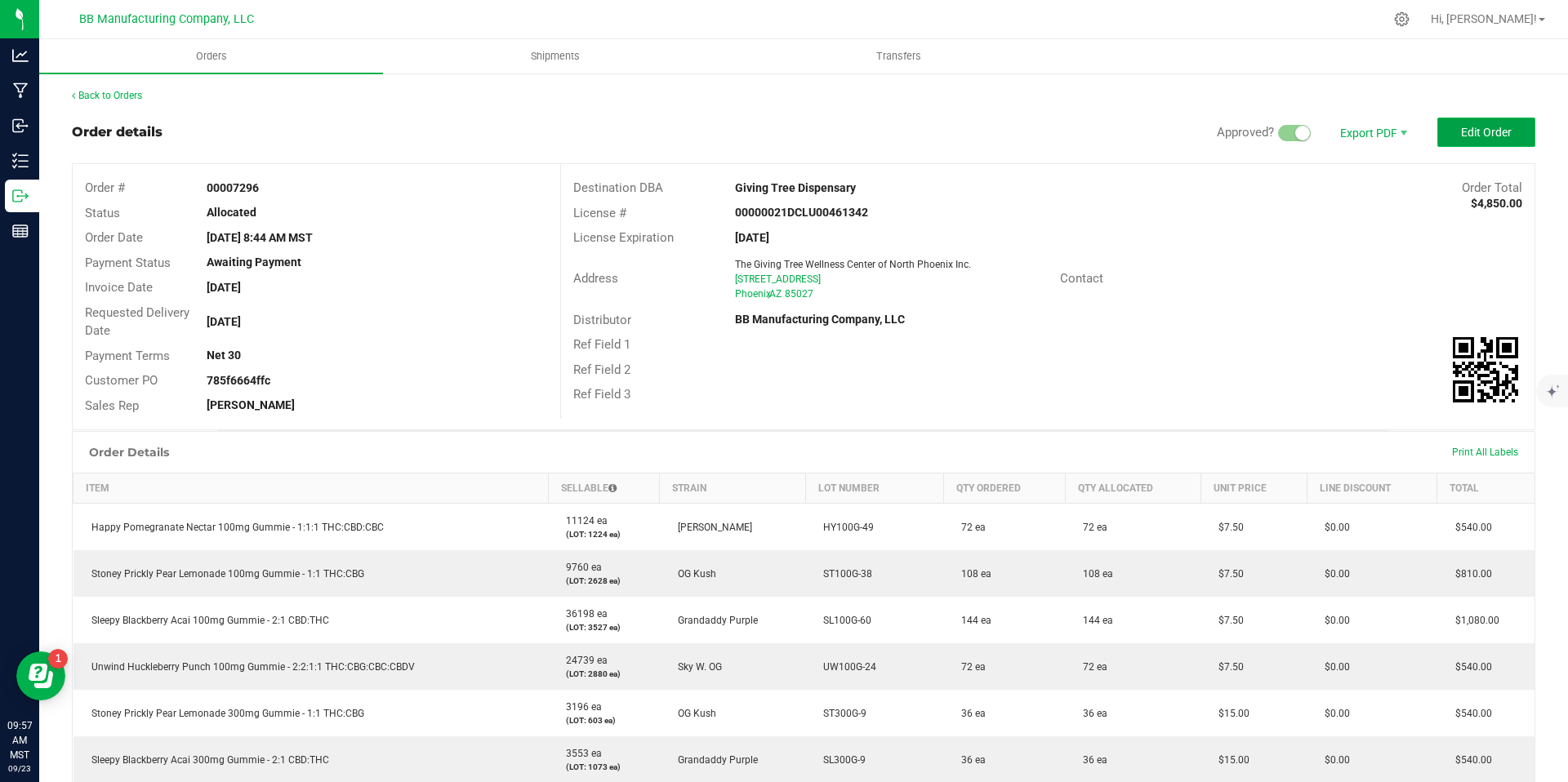
click at [1463, 133] on span "Edit Order" at bounding box center [1487, 132] width 51 height 13
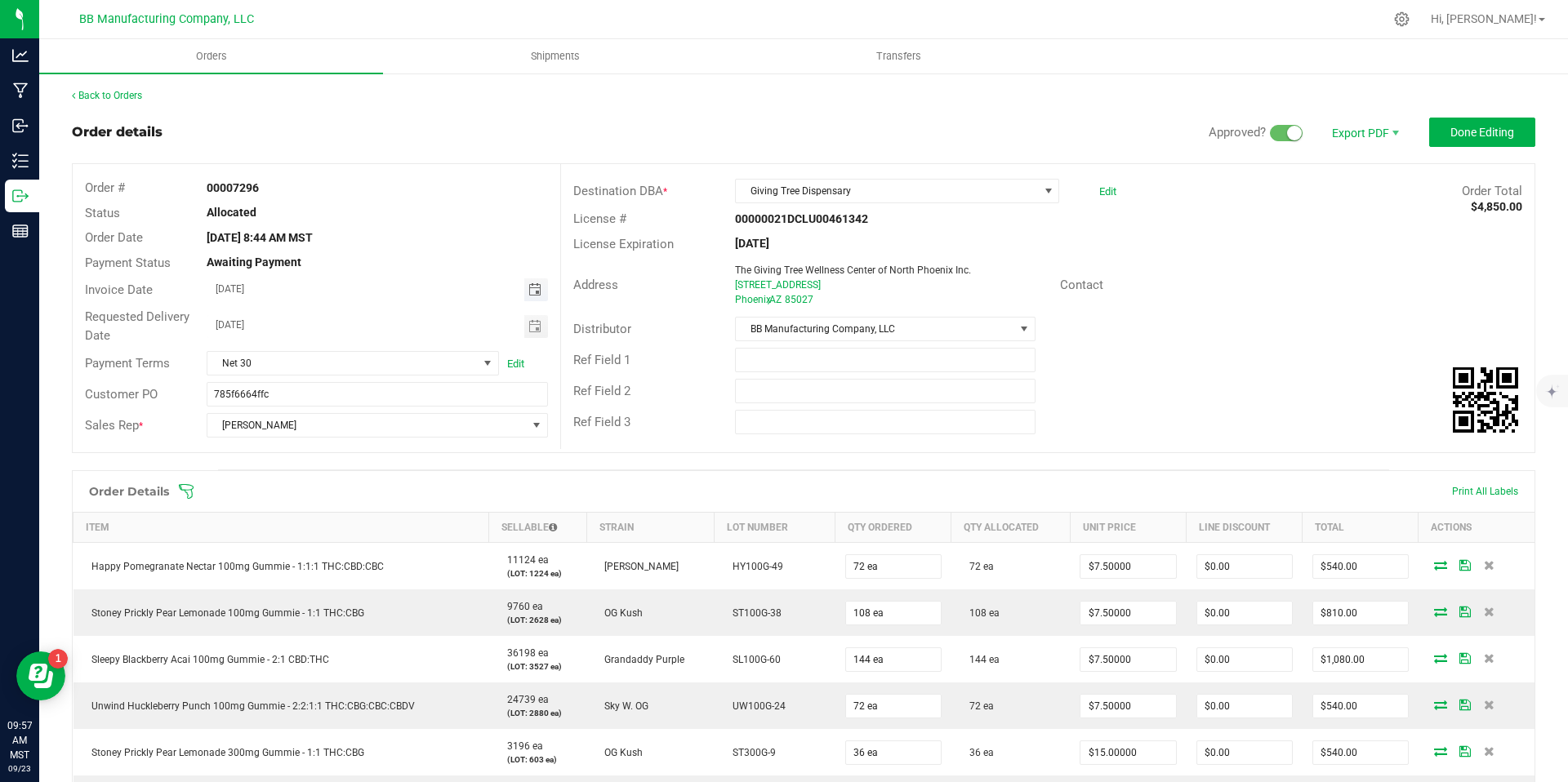
click at [529, 289] on span "Toggle calendar" at bounding box center [535, 290] width 13 height 13
click at [334, 446] on span "23" at bounding box center [327, 451] width 23 height 25
type input "[DATE]"
click at [544, 331] on div "[DATE]" at bounding box center [376, 327] width 365 height 23
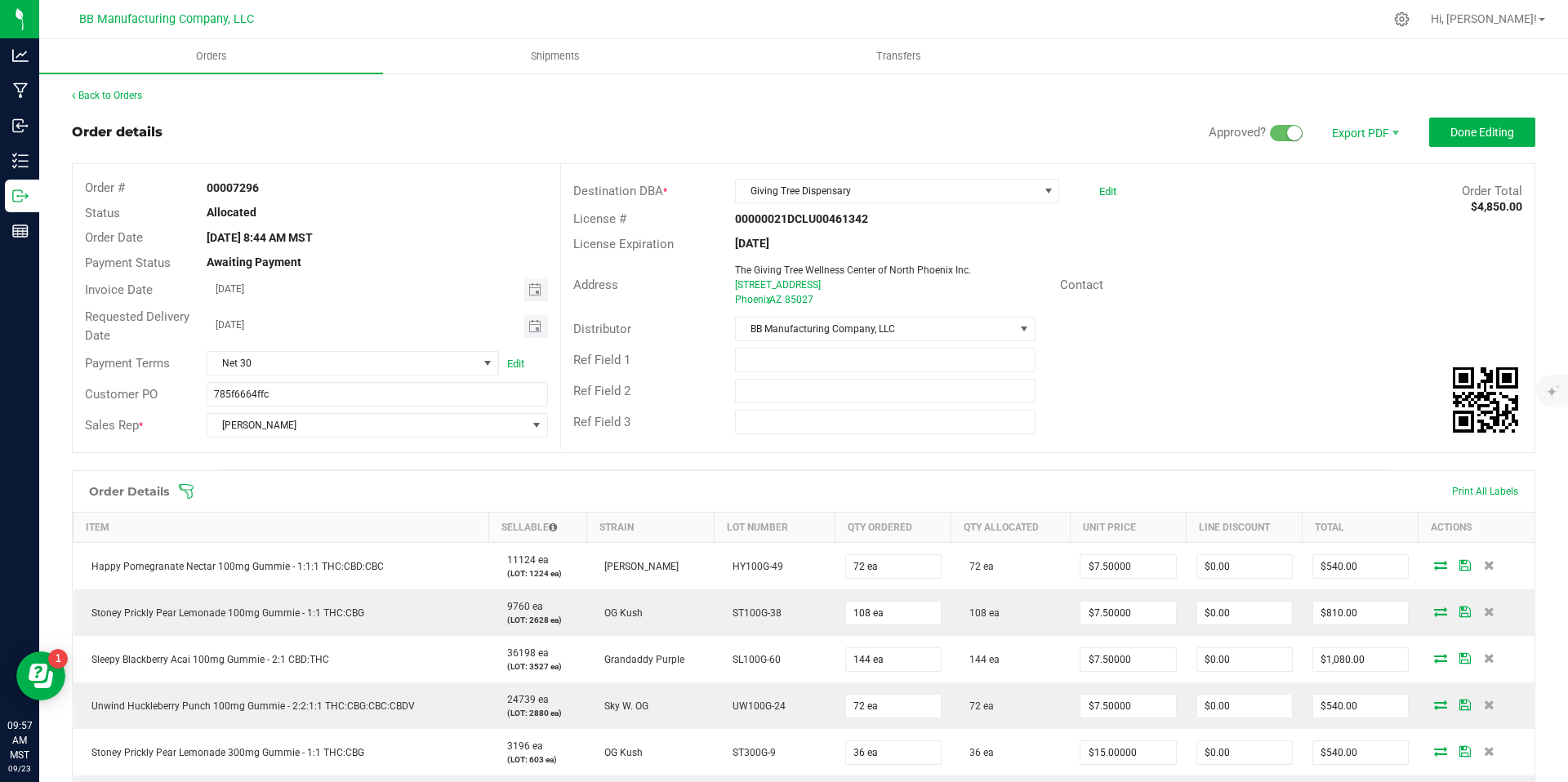
click at [536, 333] on span "Toggle calendar" at bounding box center [536, 327] width 23 height 23
click at [324, 483] on span "23" at bounding box center [327, 487] width 23 height 25
type input "[DATE]"
click at [1431, 133] on button "Done Editing" at bounding box center [1483, 132] width 106 height 30
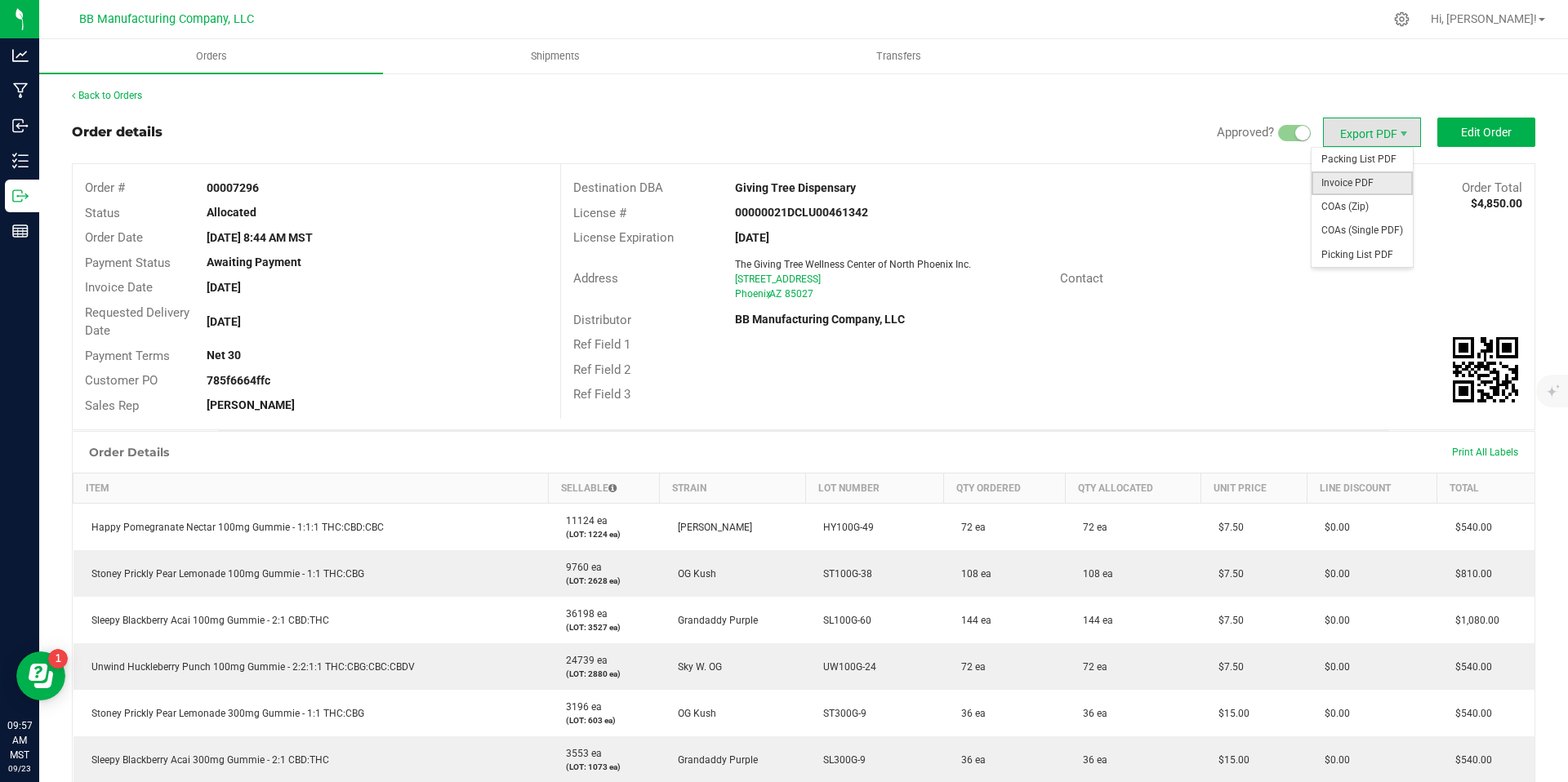
click at [1361, 178] on span "Invoice PDF" at bounding box center [1362, 183] width 101 height 23
click at [1370, 198] on span "COAs (Zip)" at bounding box center [1362, 207] width 101 height 23
click at [1423, 10] on div at bounding box center [1402, 19] width 41 height 35
click at [1423, 11] on div at bounding box center [1402, 19] width 41 height 35
click at [1411, 12] on icon at bounding box center [1402, 19] width 17 height 17
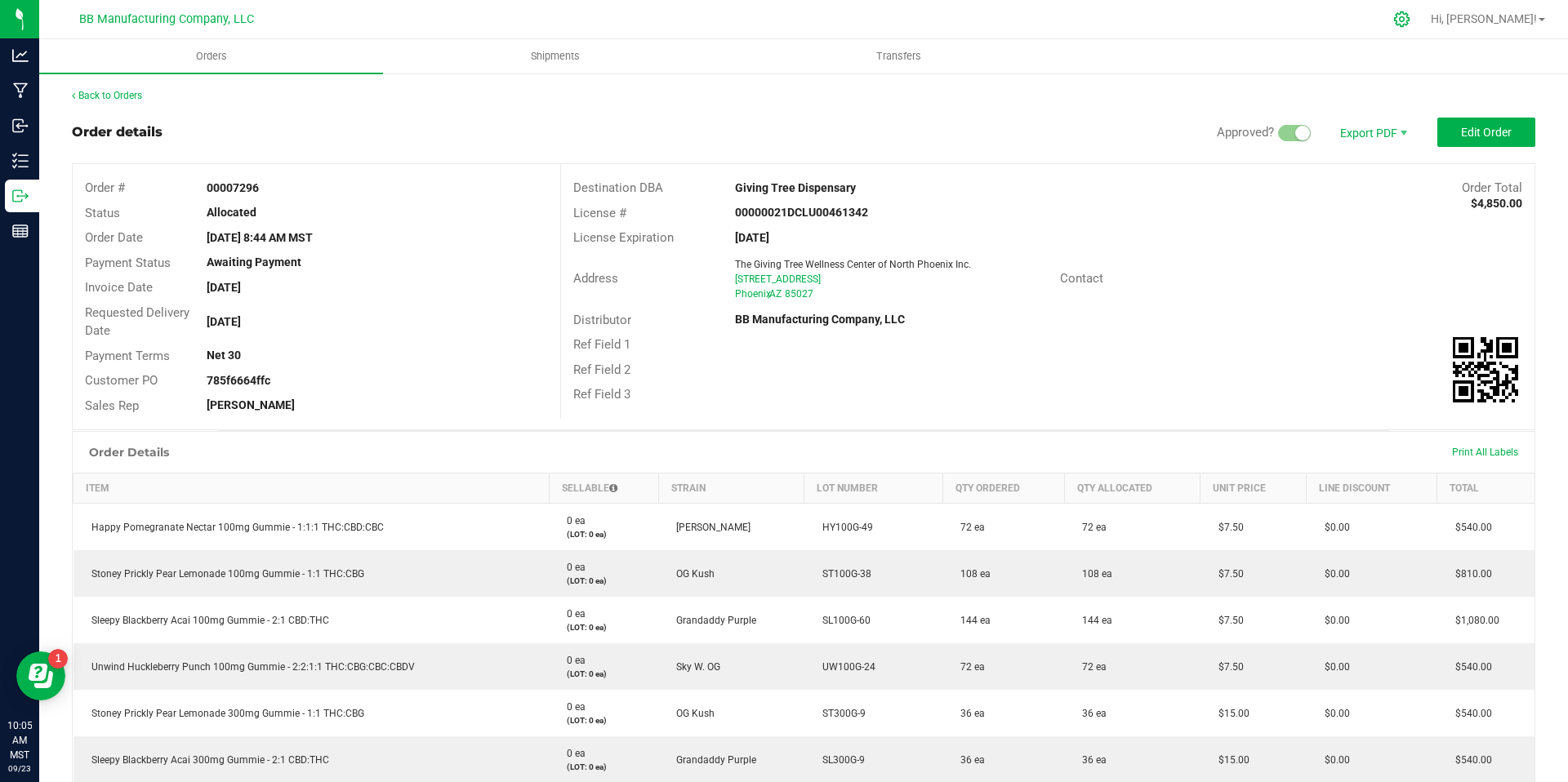
click at [1423, 29] on div at bounding box center [1402, 19] width 41 height 35
click at [1411, 22] on icon at bounding box center [1402, 19] width 17 height 17
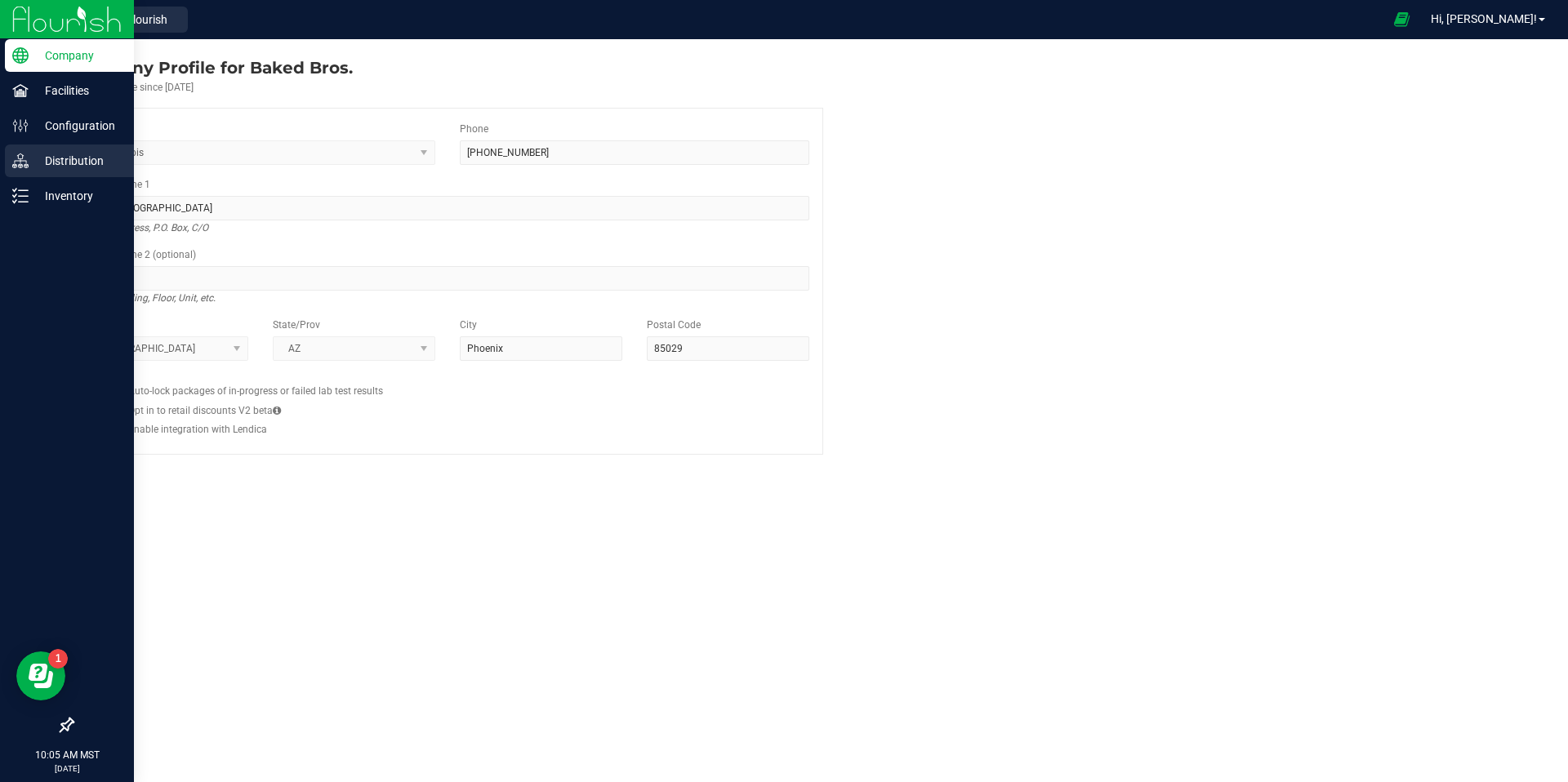
click at [23, 160] on icon at bounding box center [21, 161] width 16 height 16
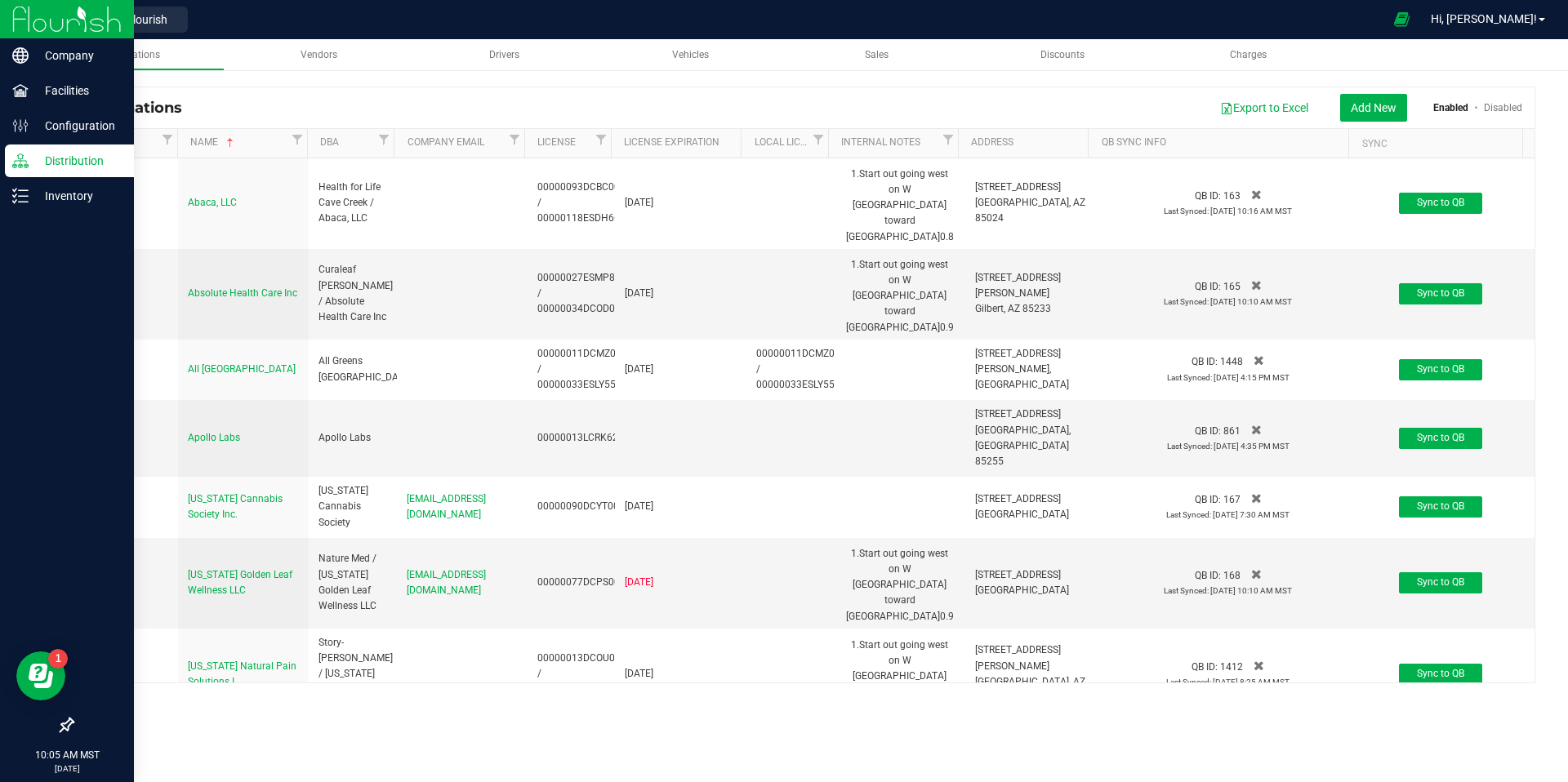
scroll to position [4312, 0]
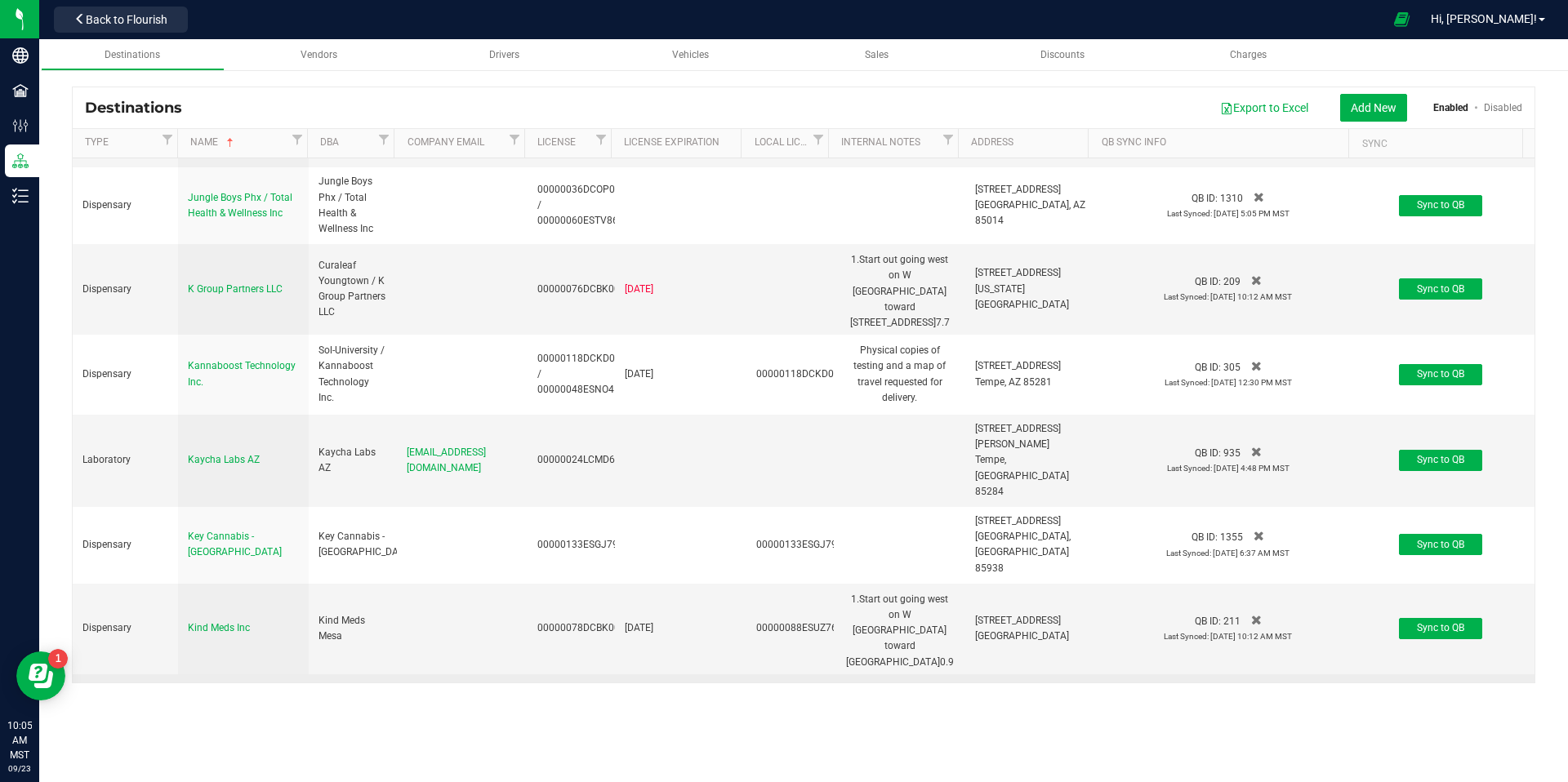
click at [230, 698] on span "Kwerles Inc" at bounding box center [212, 704] width 50 height 12
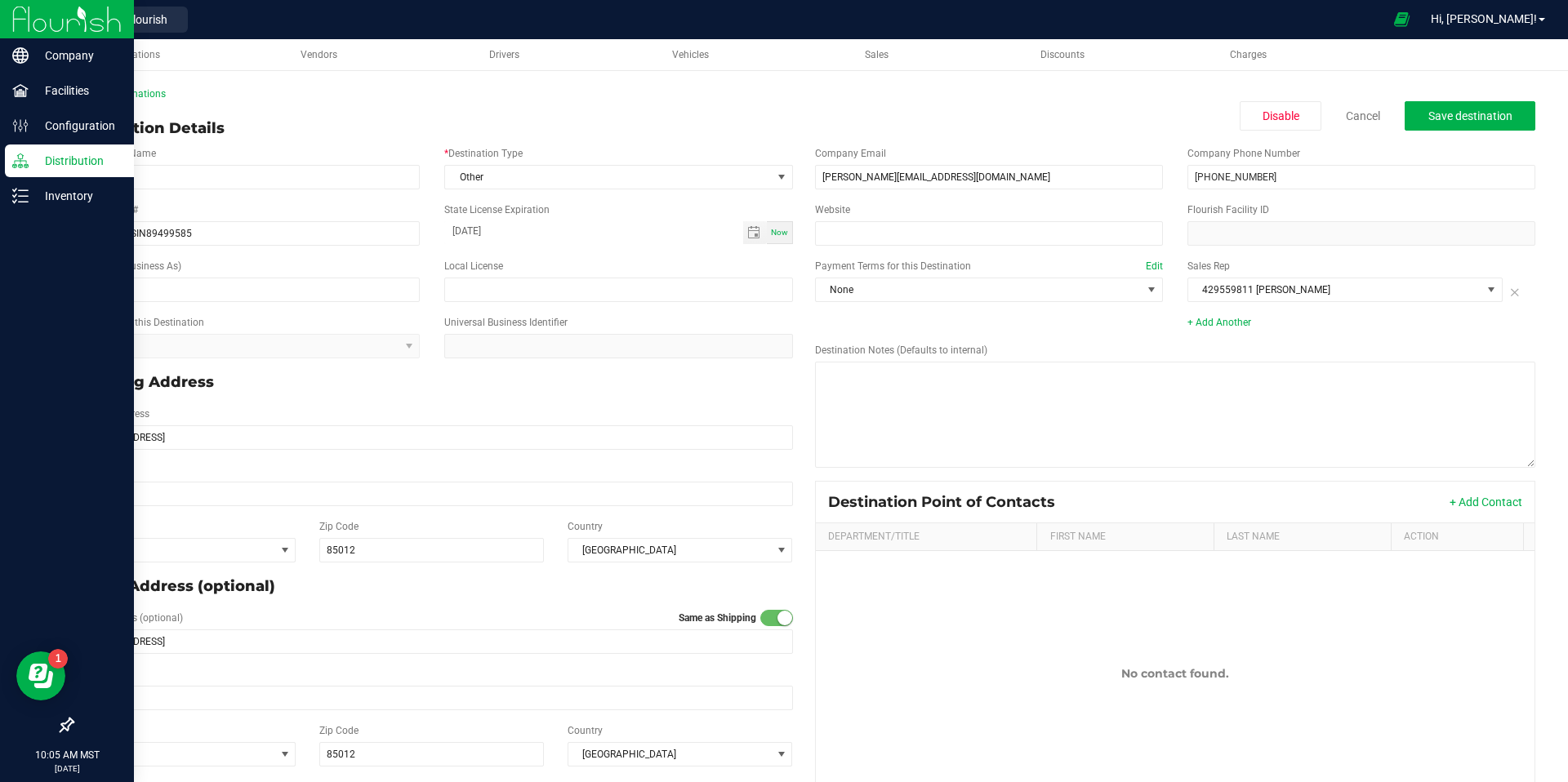
click at [42, 159] on p "Distribution" at bounding box center [78, 161] width 98 height 20
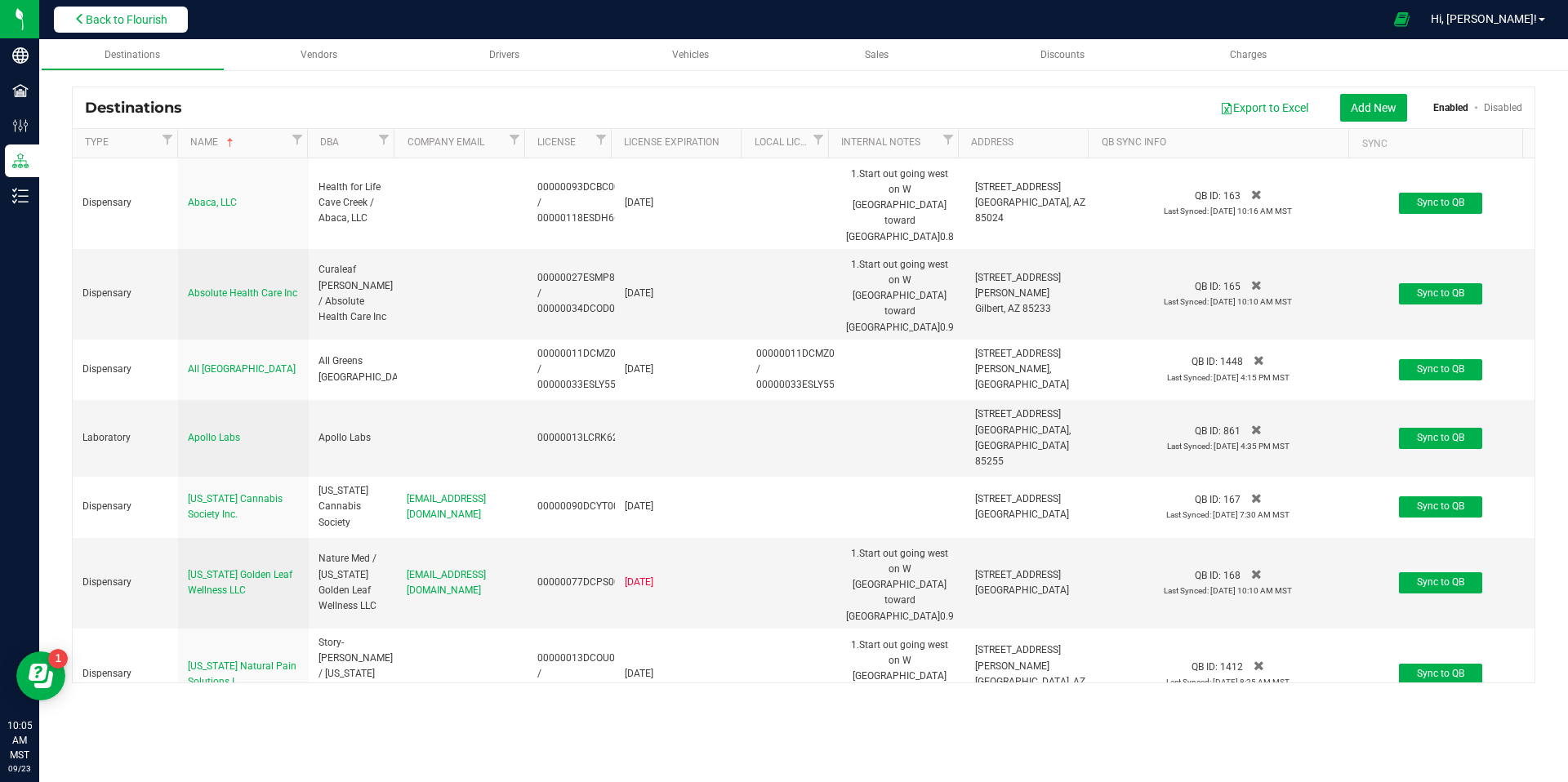
click at [159, 17] on span "Back to Flourish" at bounding box center [126, 19] width 82 height 13
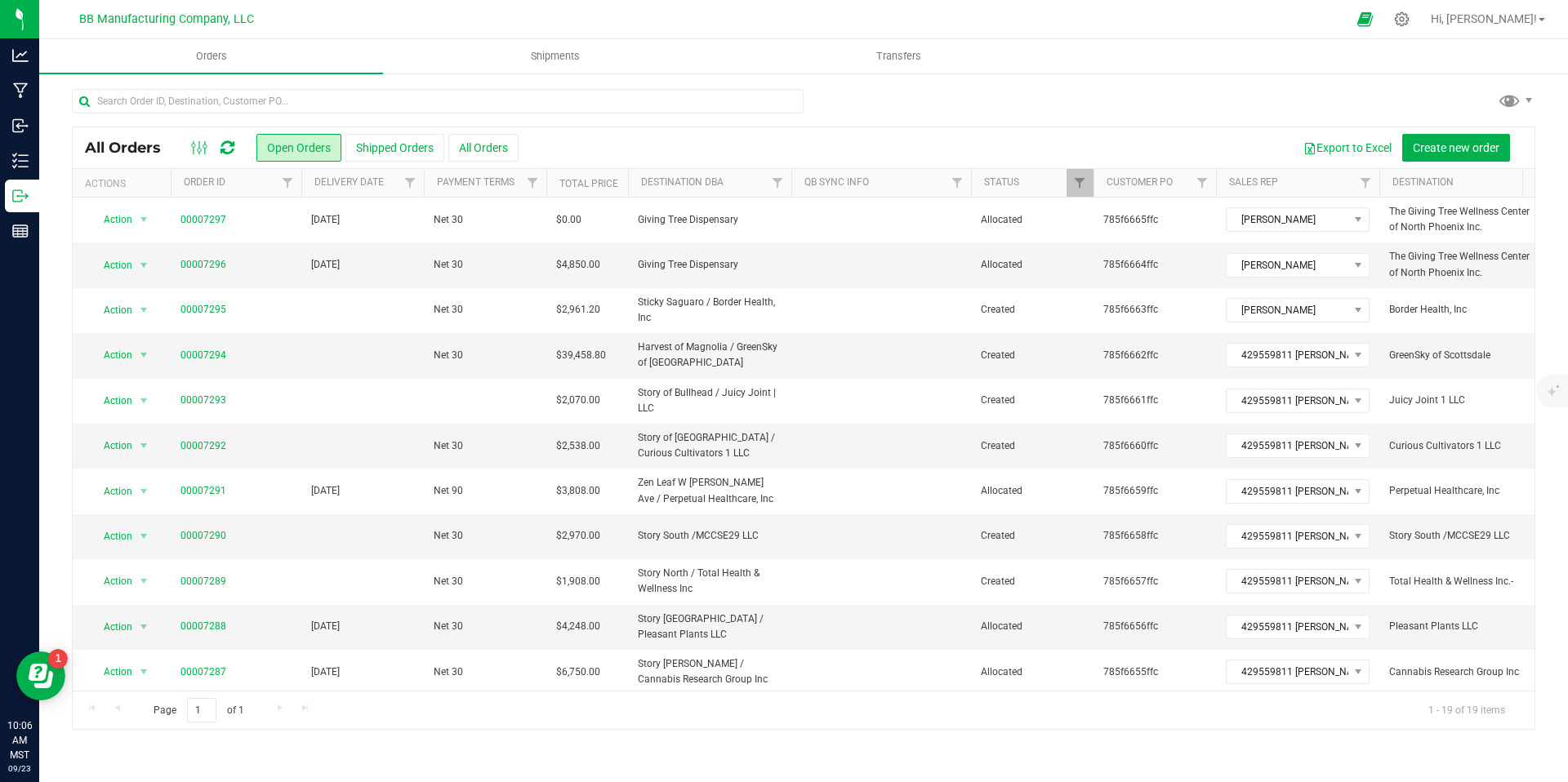
click at [236, 152] on div at bounding box center [213, 148] width 55 height 20
click at [232, 152] on icon at bounding box center [226, 148] width 14 height 16
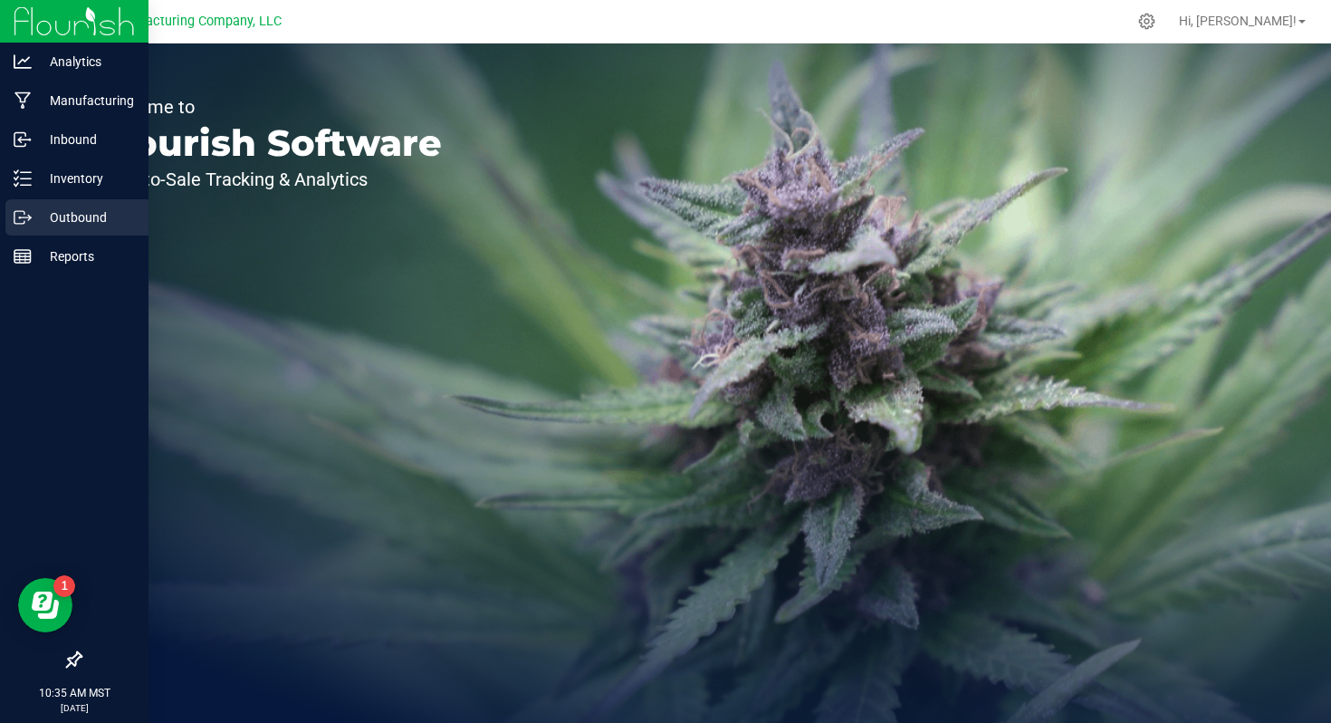
click at [41, 215] on p "Outbound" at bounding box center [86, 217] width 109 height 22
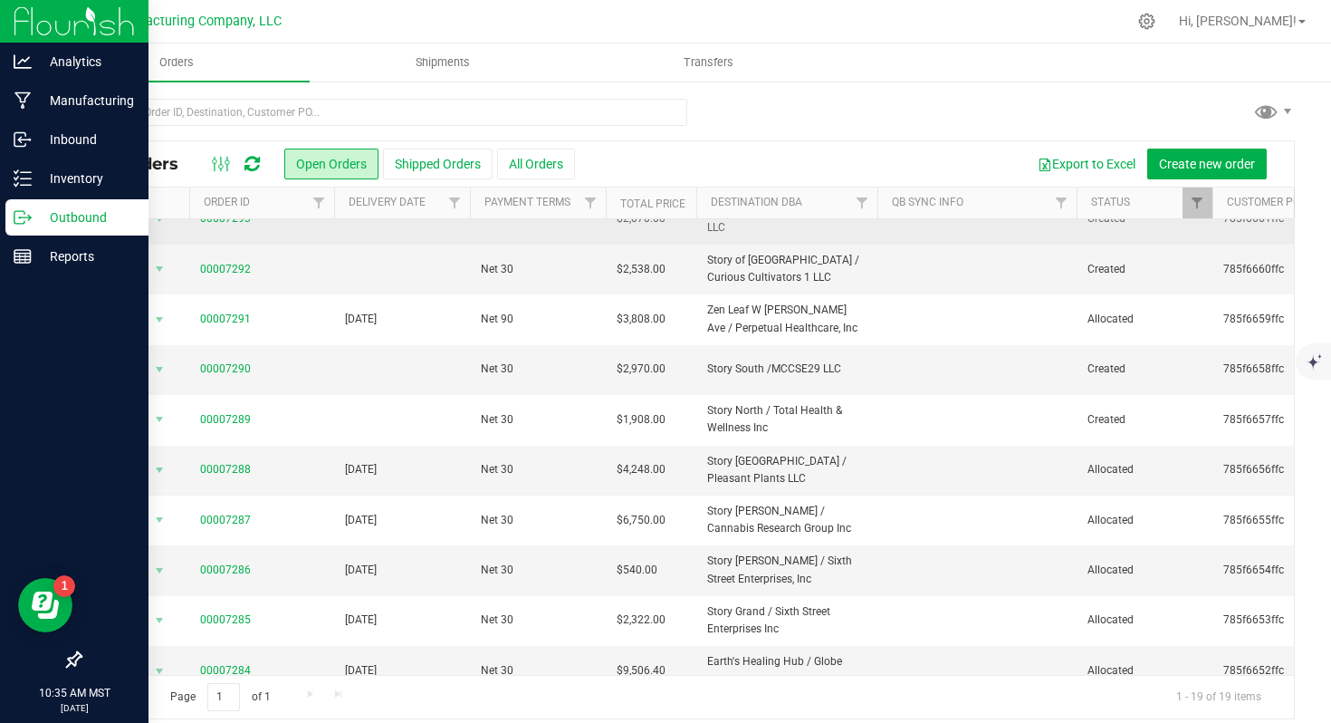
scroll to position [496, 0]
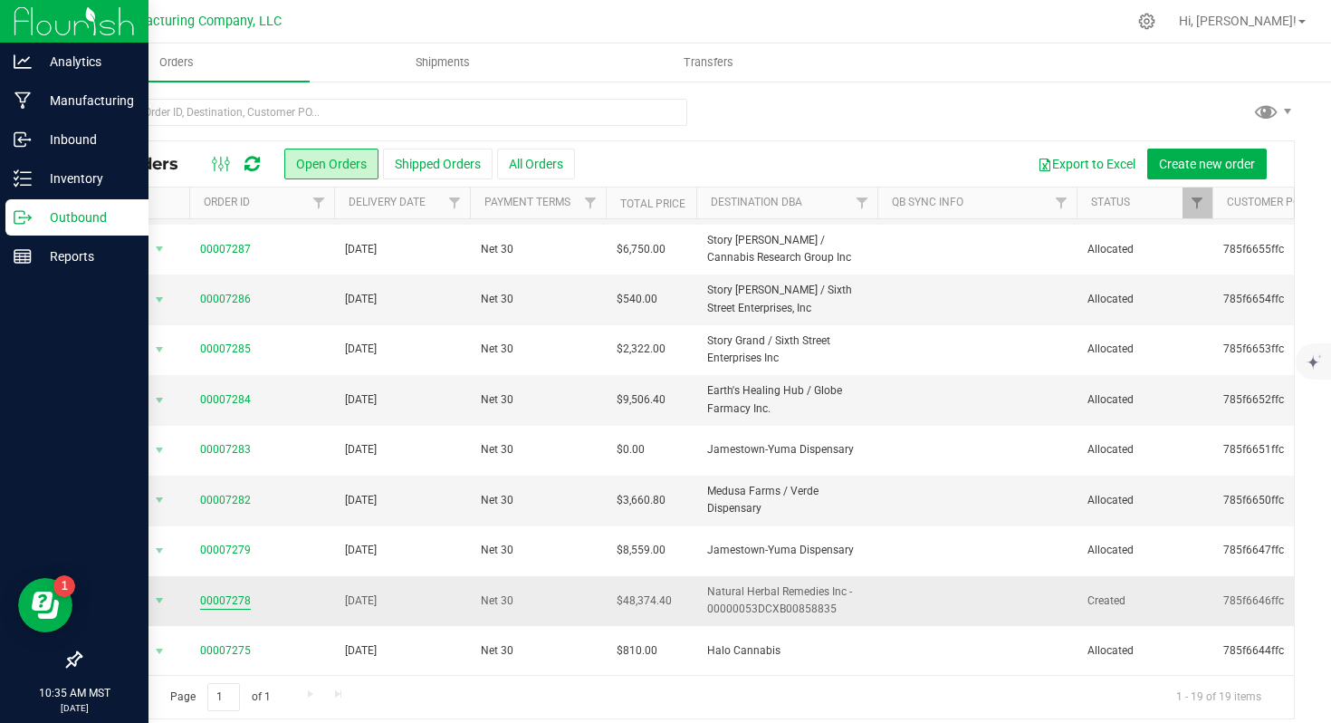
click at [227, 601] on link "00007278" at bounding box center [225, 600] width 51 height 17
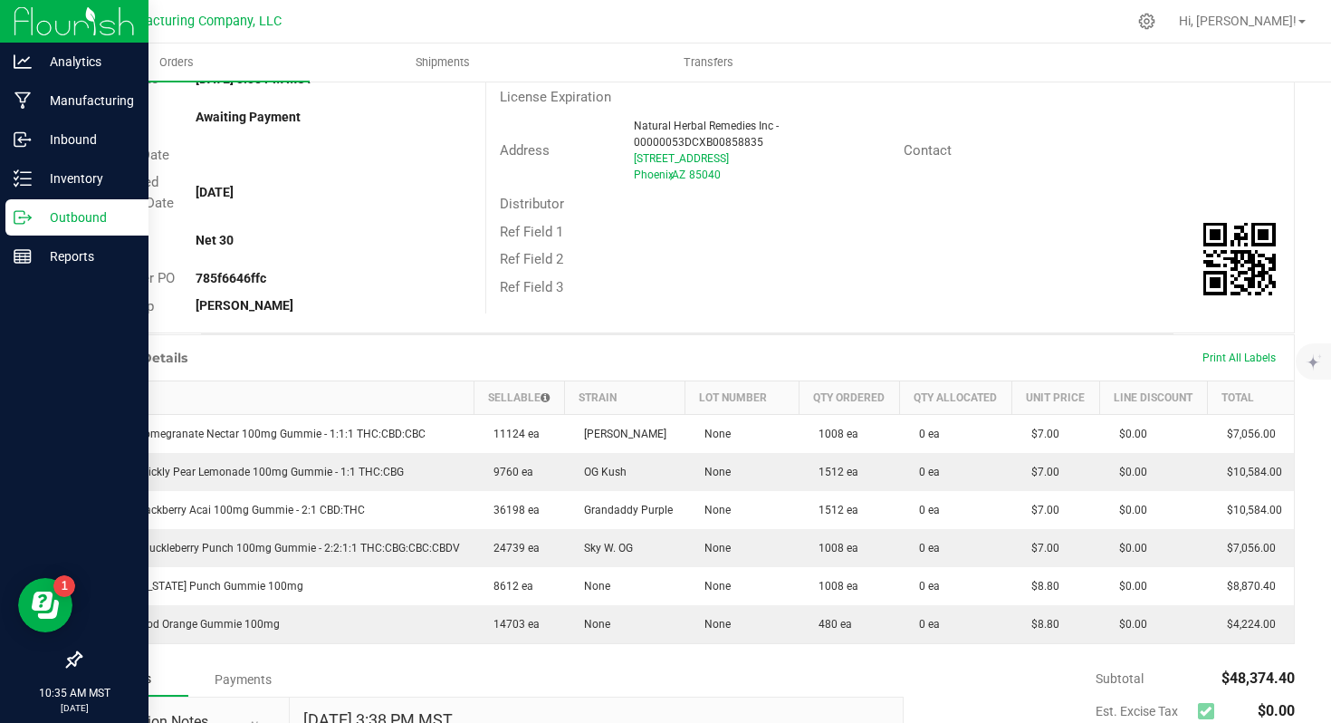
scroll to position [194, 0]
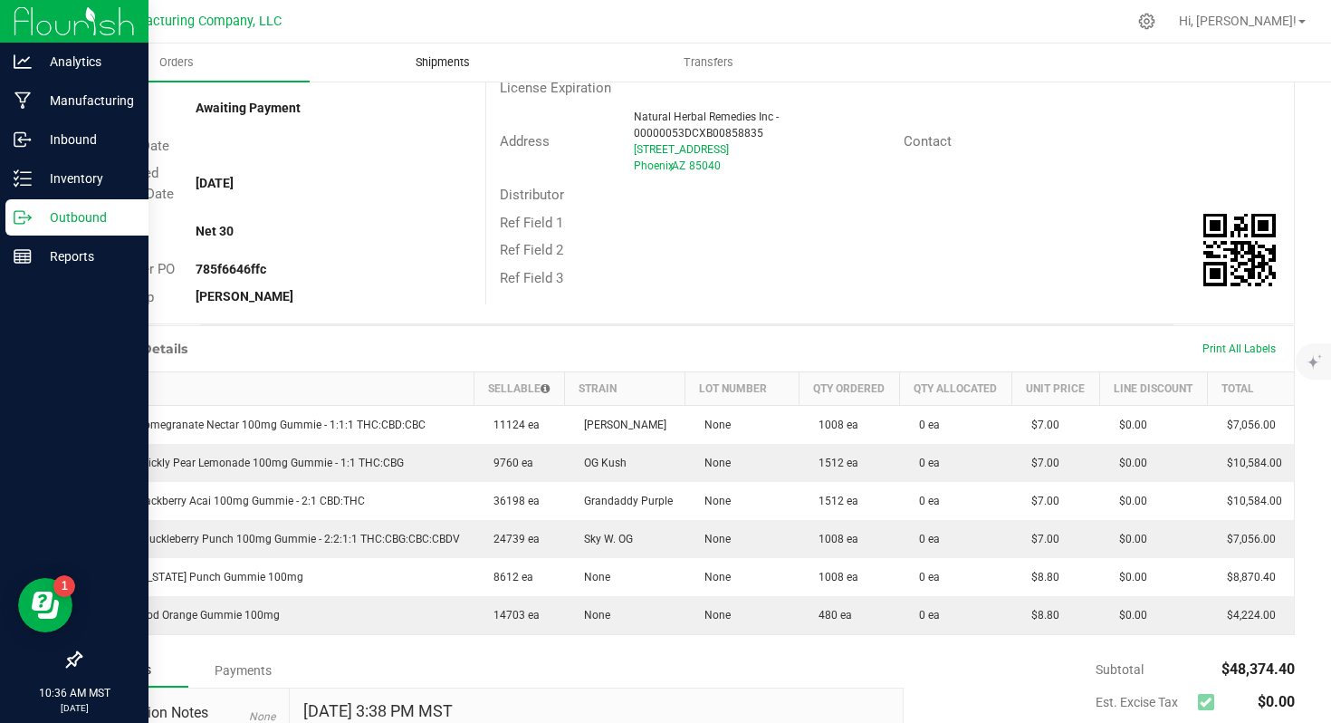
click at [456, 73] on uib-tab-heading "Shipments" at bounding box center [443, 62] width 264 height 36
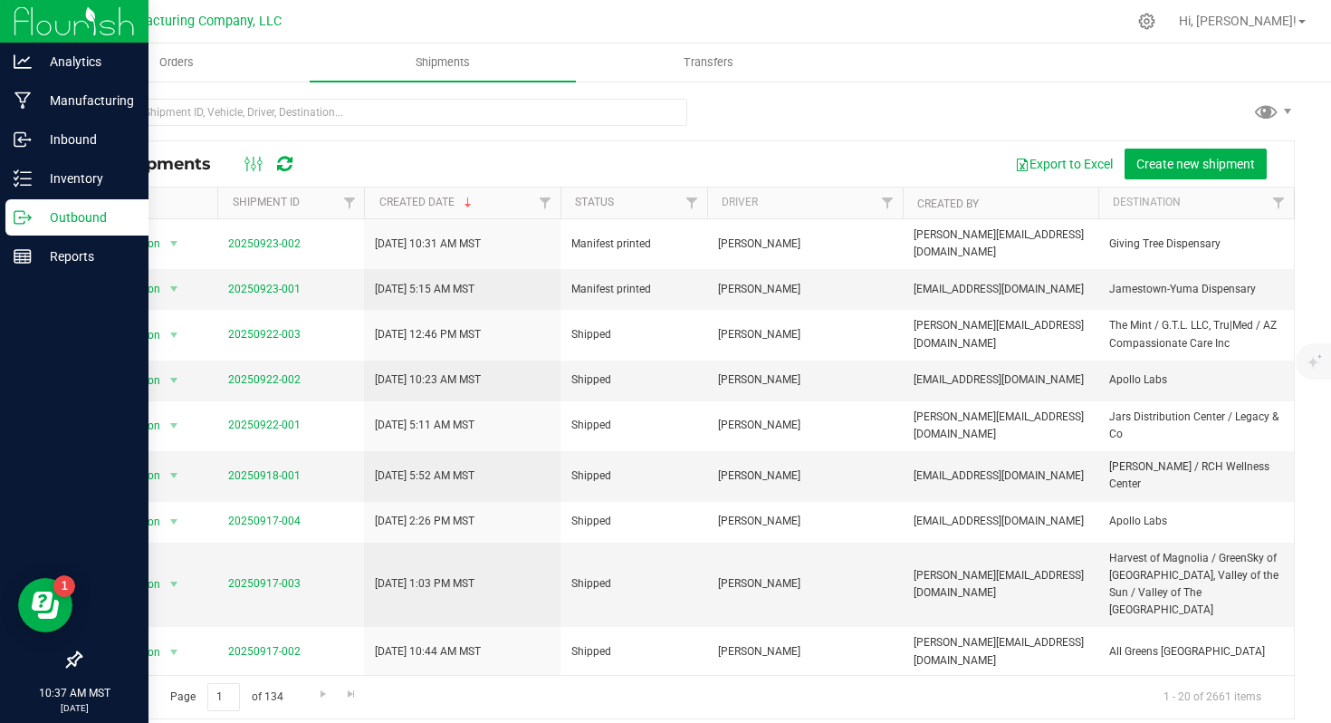
click at [292, 169] on icon at bounding box center [284, 164] width 15 height 18
